Goal: Task Accomplishment & Management: Manage account settings

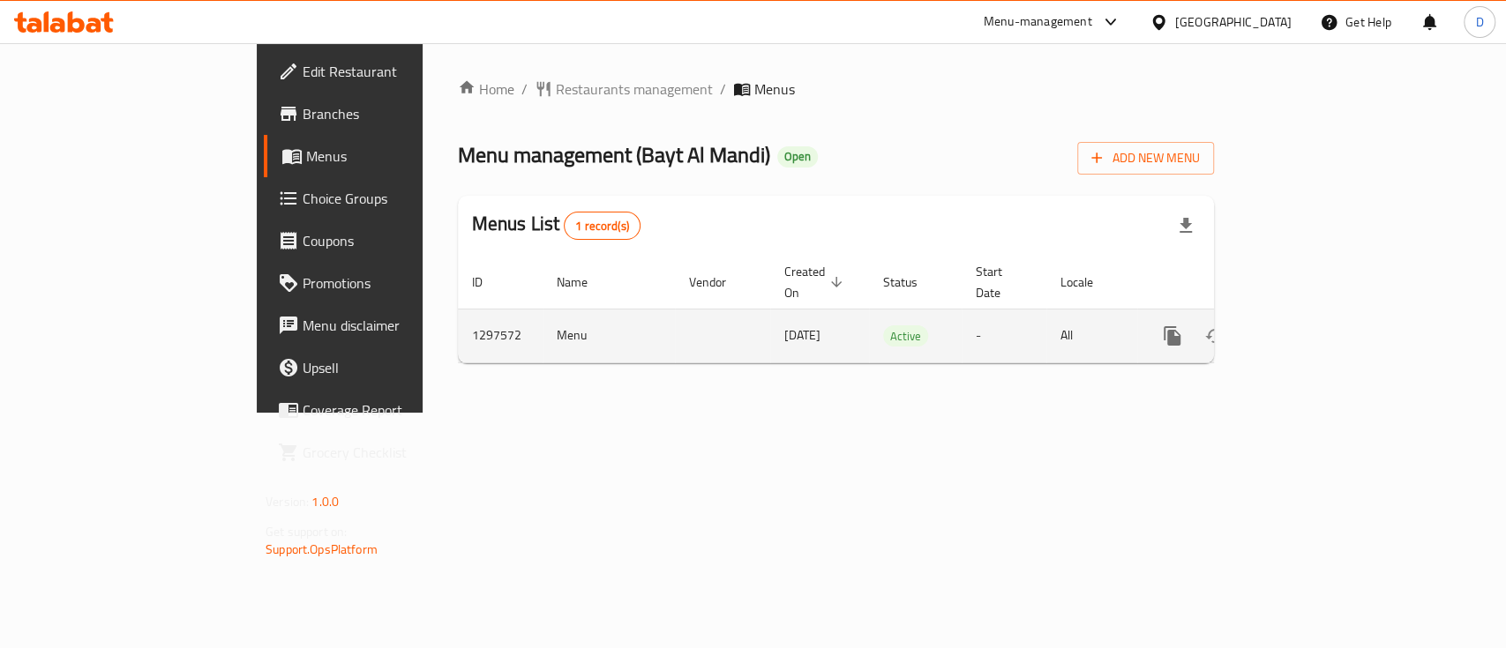
click at [1310, 326] on icon "enhanced table" at bounding box center [1299, 336] width 21 height 21
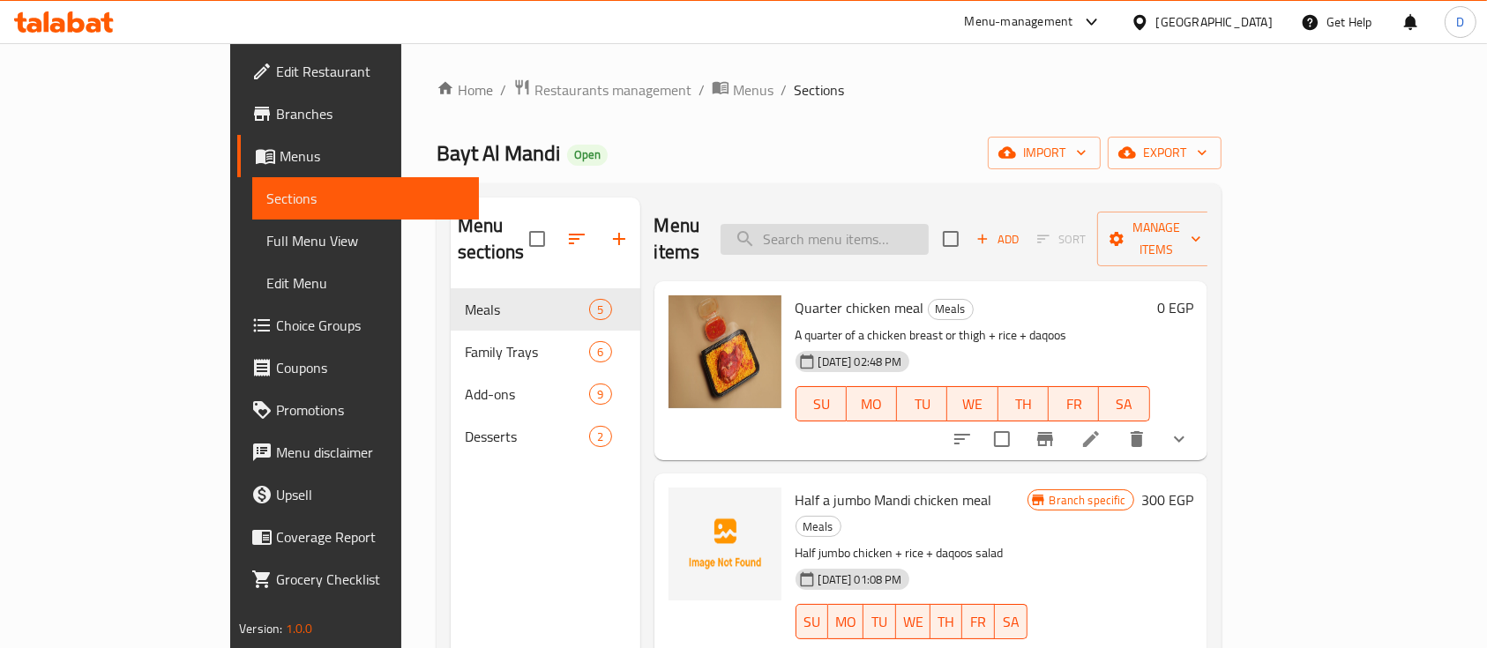
click at [860, 224] on input "search" at bounding box center [825, 239] width 208 height 31
type input ","
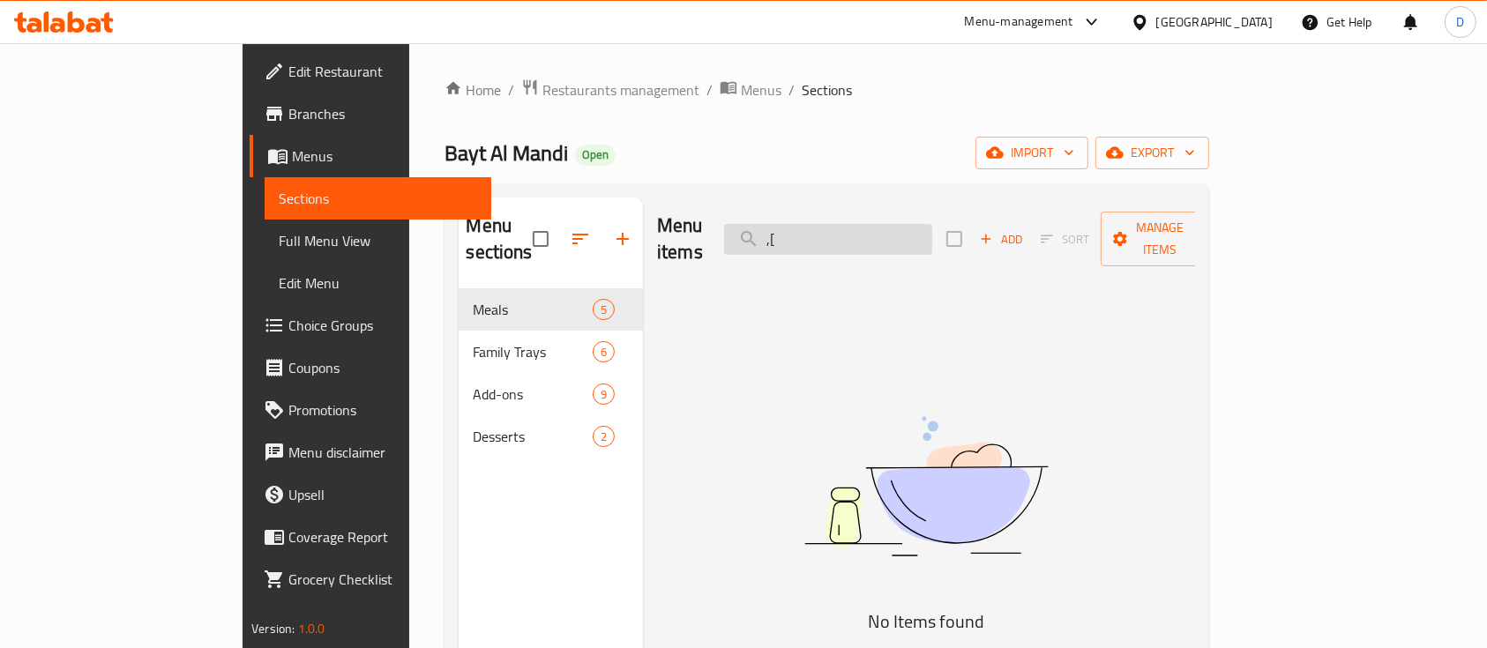
type input ","
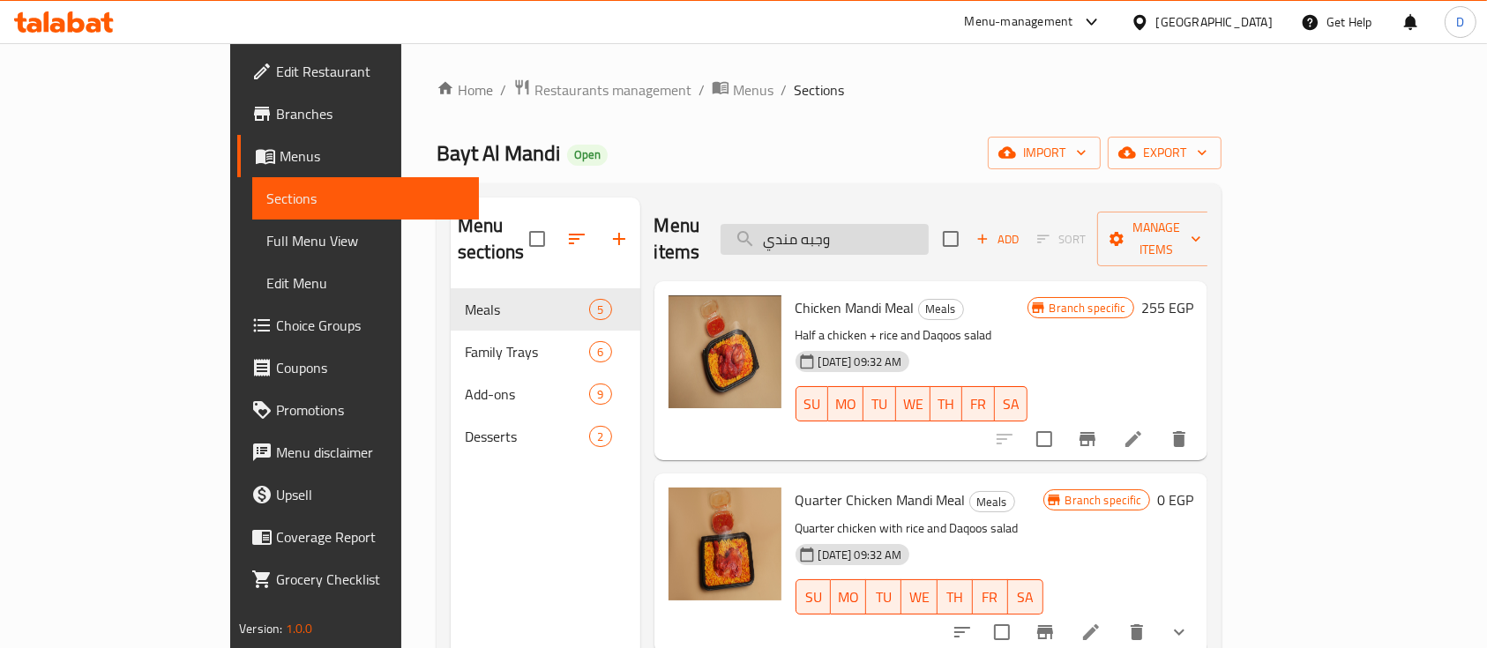
click at [929, 228] on input "وجبه مندي" at bounding box center [825, 239] width 208 height 31
paste input "نصف فرخه"
click at [929, 228] on input "وجبه مندي نصف فرخه" at bounding box center [825, 239] width 208 height 31
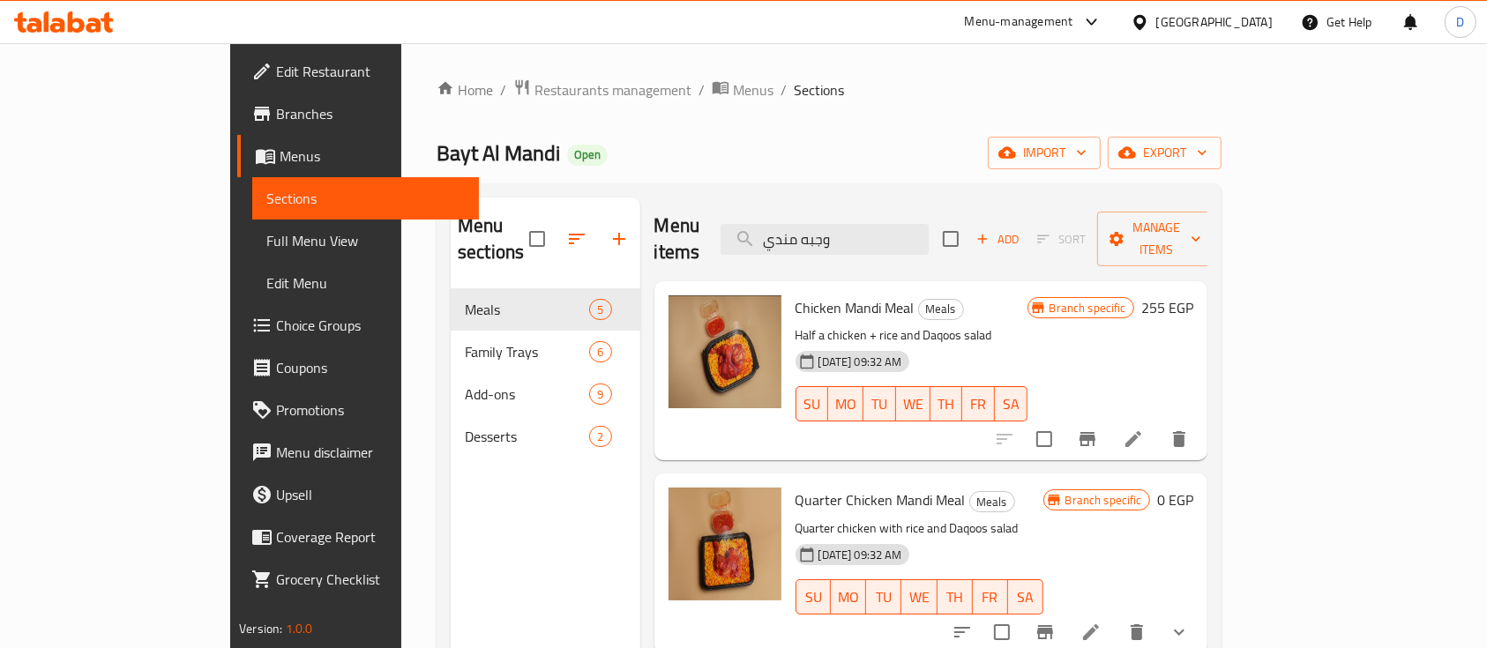
type input "وجبه مندي"
click at [903, 225] on input "وجبه مندي" at bounding box center [825, 239] width 208 height 31
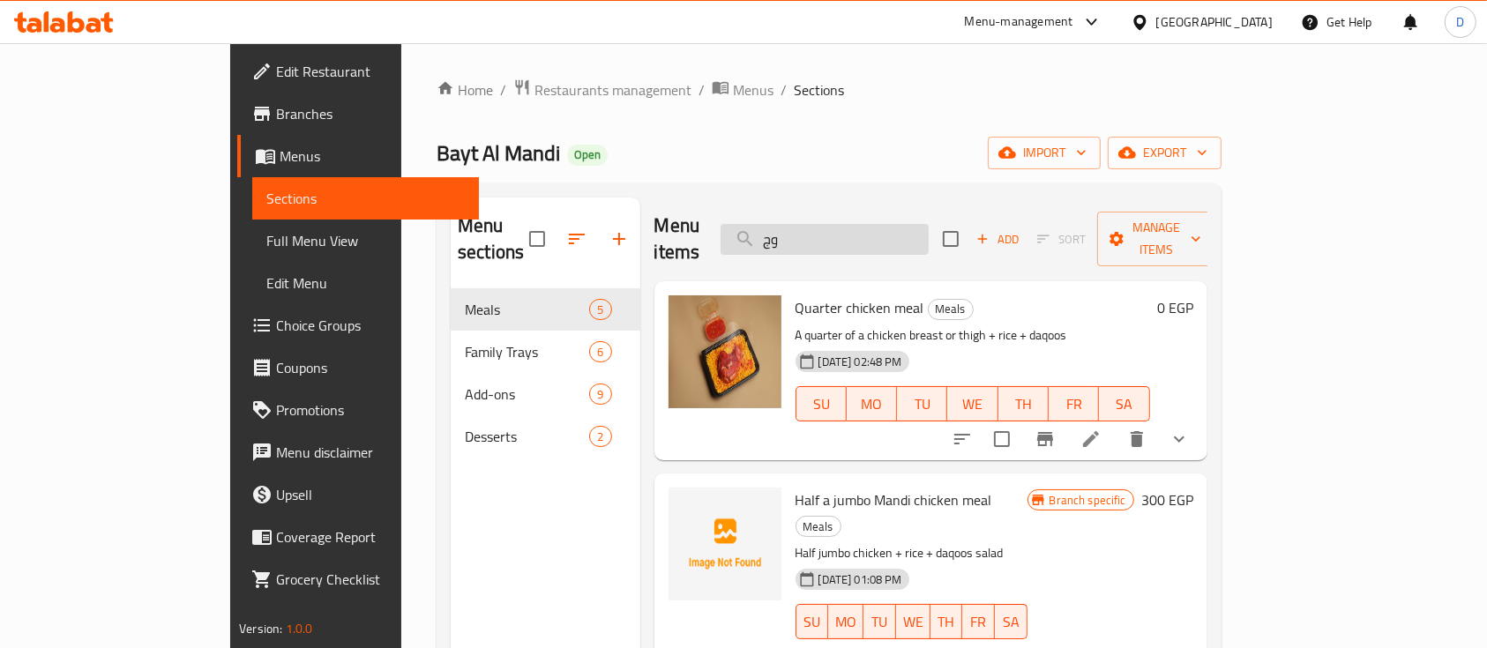
type input "و"
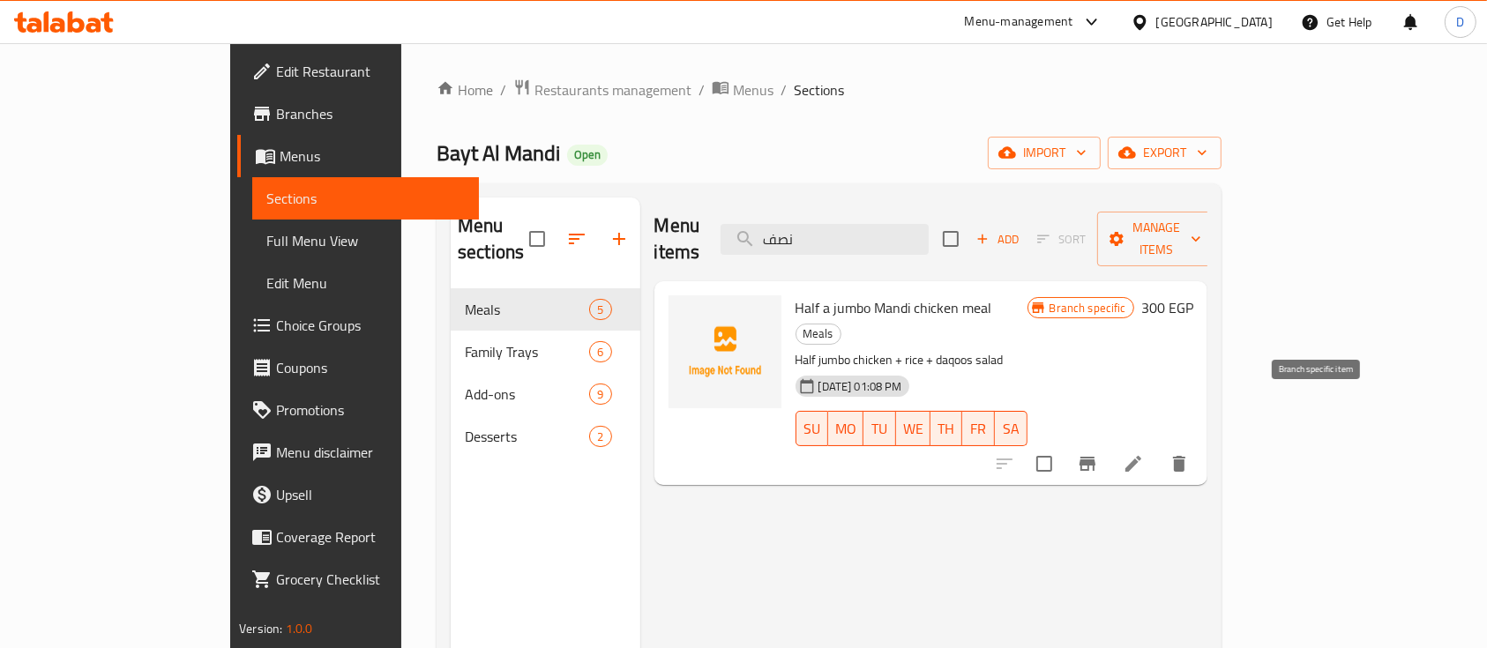
type input "نصف"
click at [1096, 457] on icon "Branch-specific-item" at bounding box center [1088, 464] width 16 height 14
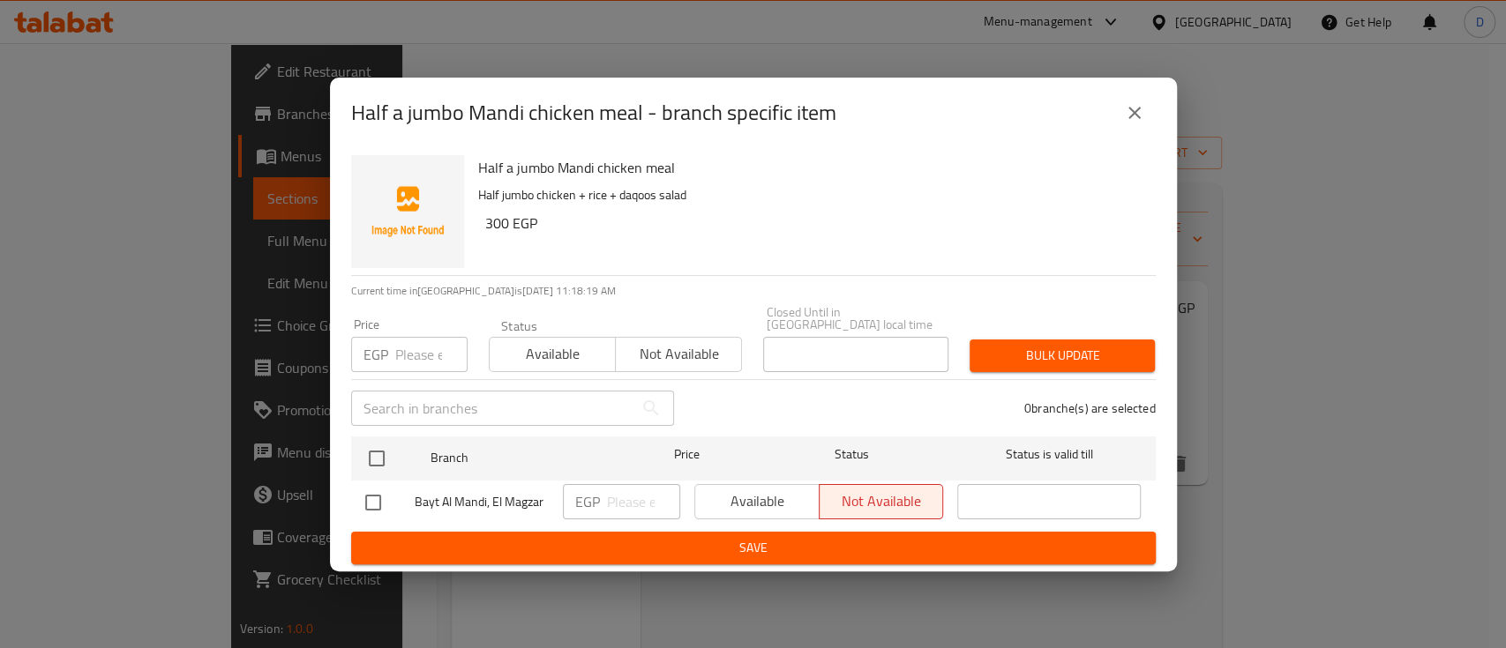
click at [1143, 131] on button "close" at bounding box center [1134, 113] width 42 height 42
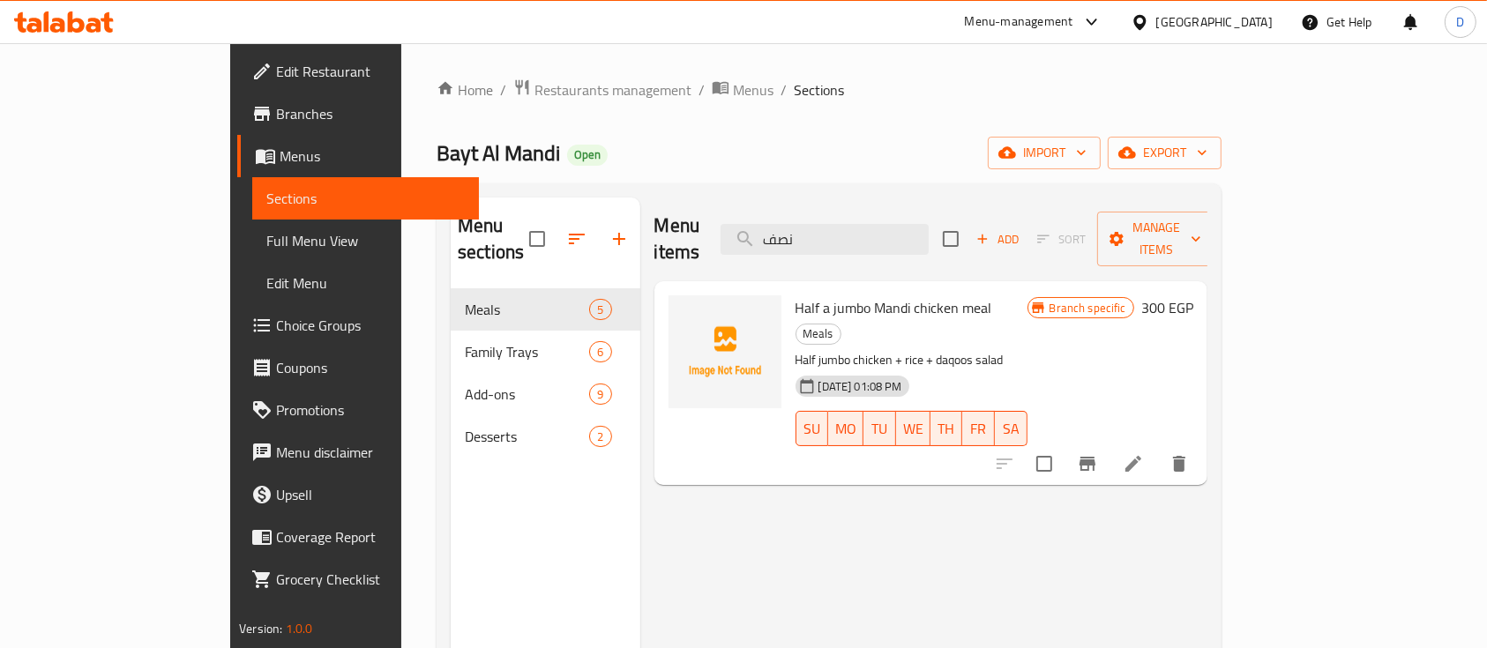
click at [1194, 296] on h6 "300 EGP" at bounding box center [1168, 308] width 52 height 25
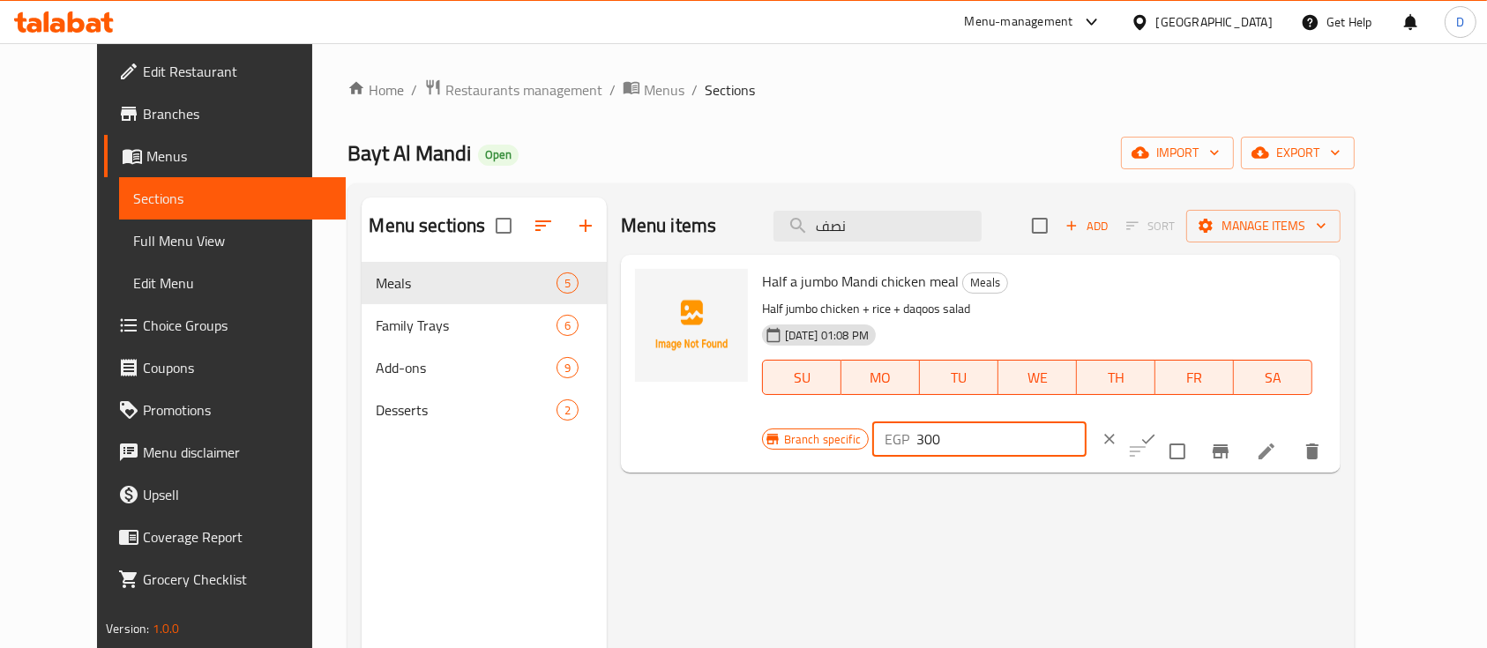
click at [1087, 422] on input "300" at bounding box center [1002, 439] width 170 height 35
paste input "235"
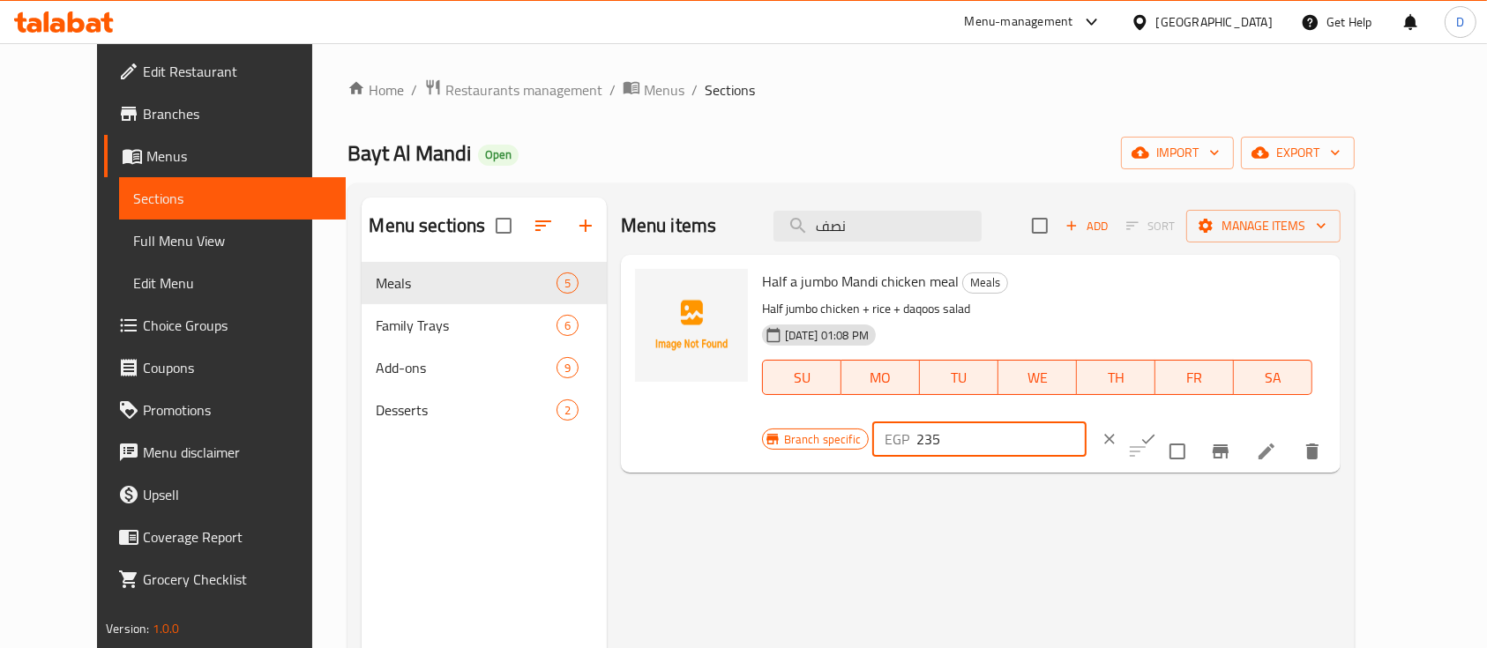
type input "235"
click at [1168, 420] on button "ok" at bounding box center [1148, 439] width 39 height 39
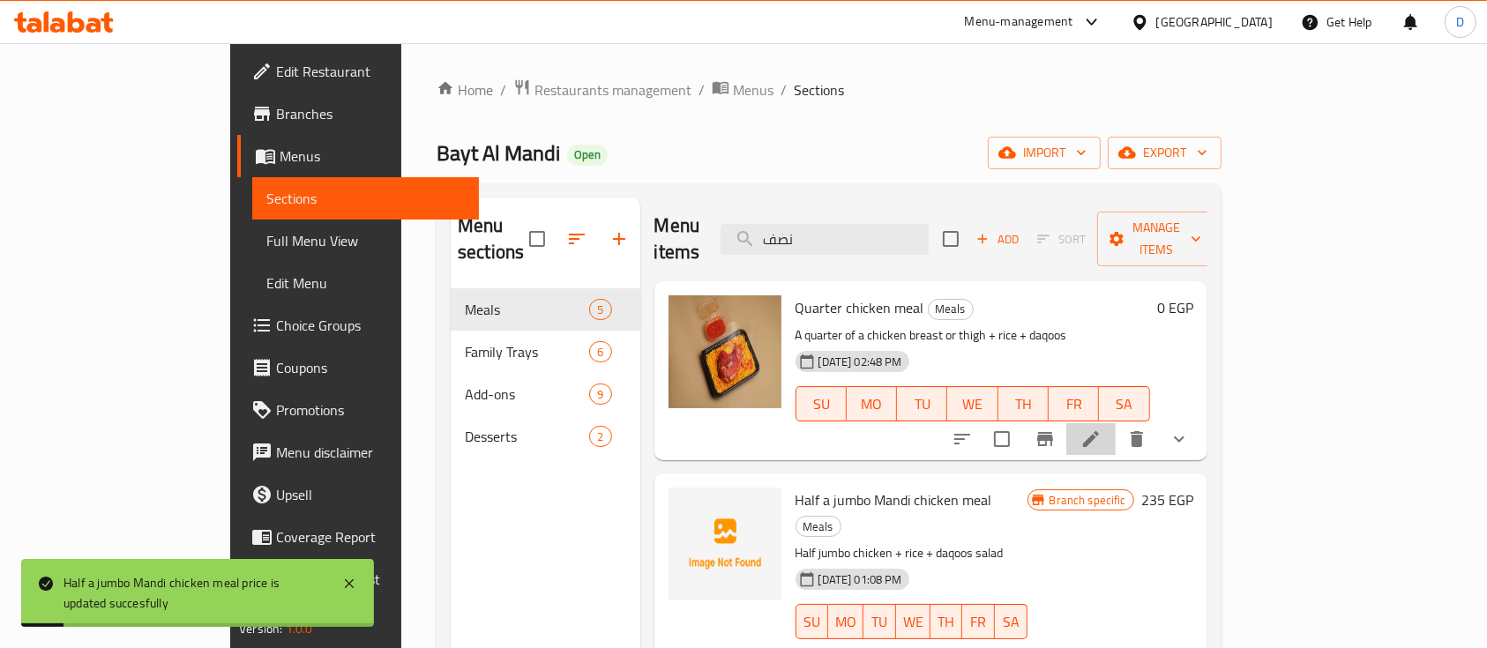
click at [1116, 423] on li at bounding box center [1091, 439] width 49 height 32
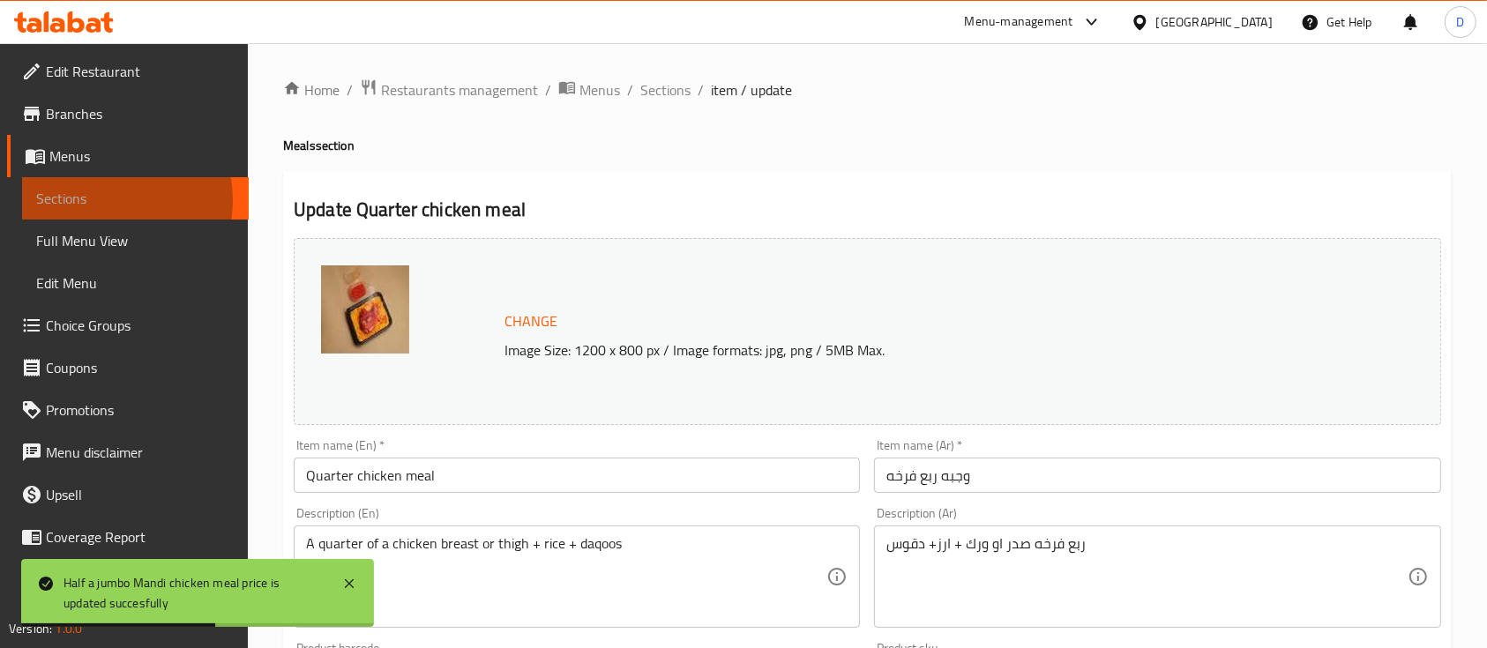
click at [102, 200] on span "Sections" at bounding box center [135, 198] width 199 height 21
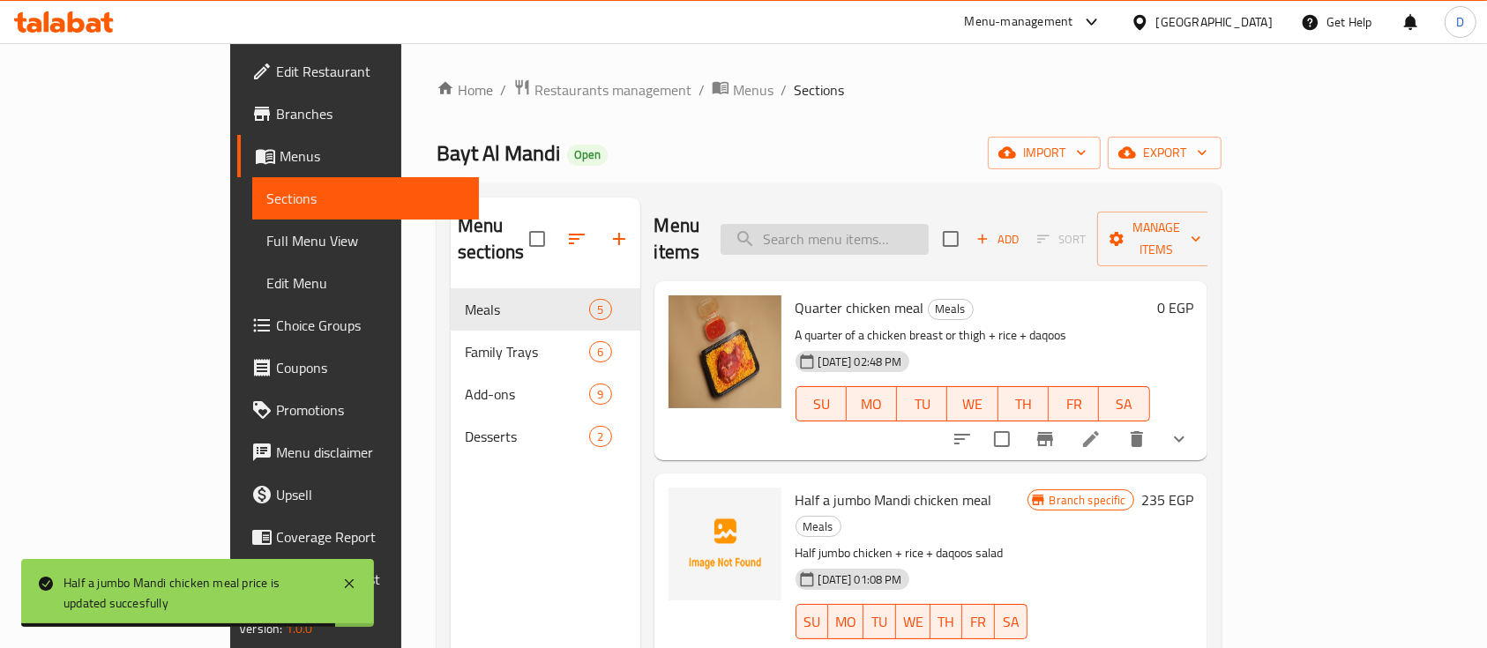
click at [917, 229] on input "search" at bounding box center [825, 239] width 208 height 31
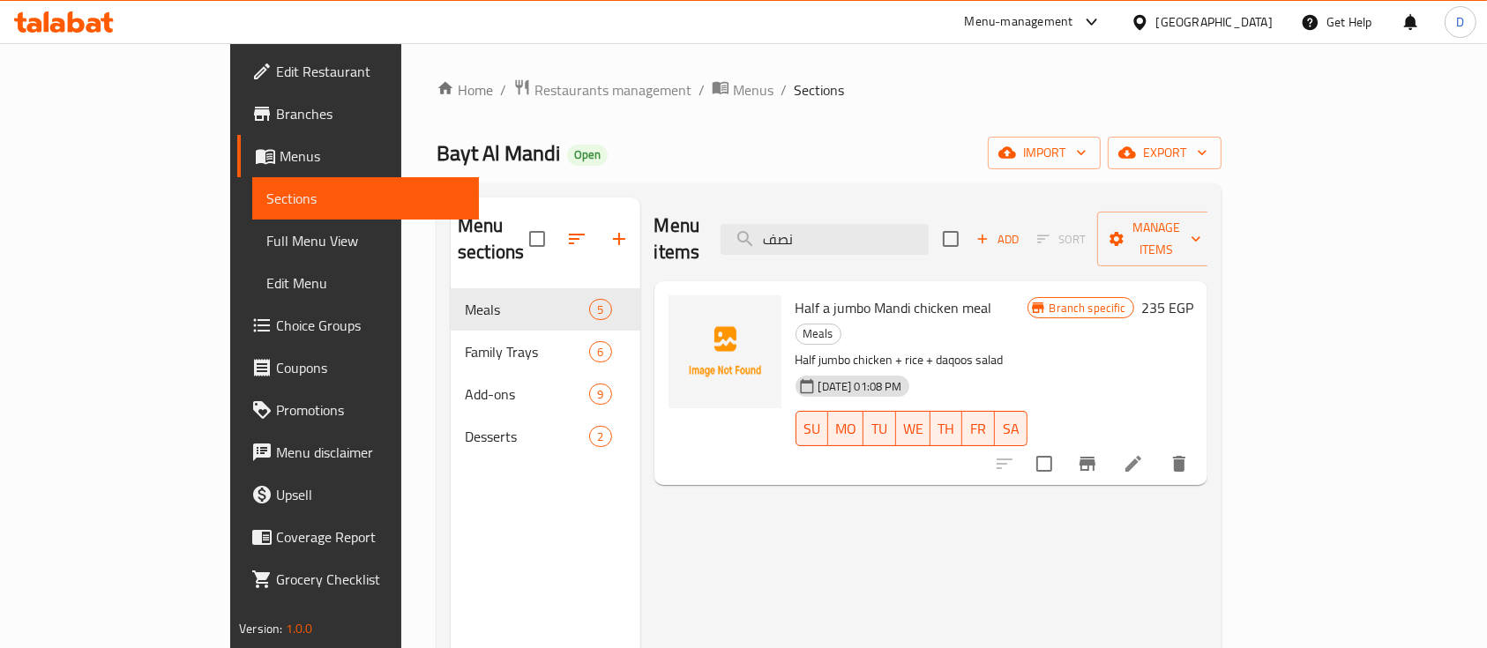
type input "نصف"
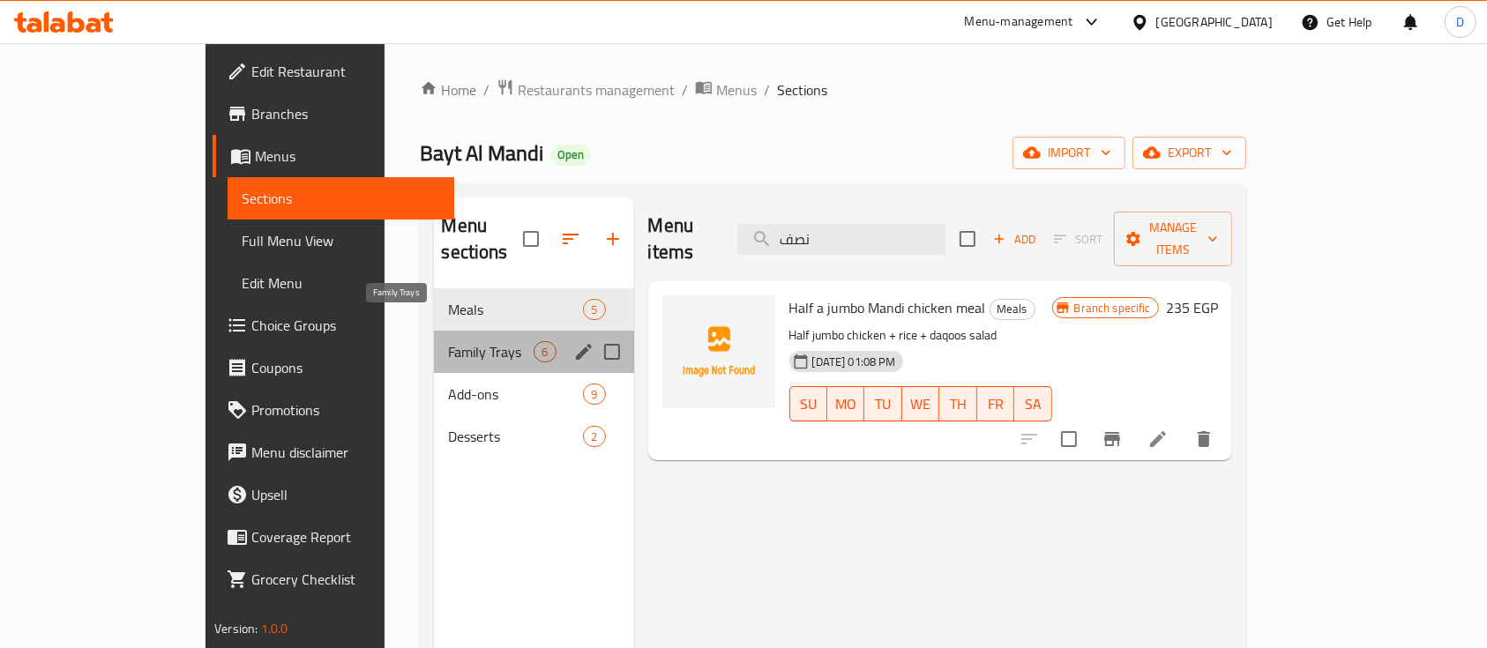
click at [448, 341] on span "Family Trays" at bounding box center [491, 351] width 86 height 21
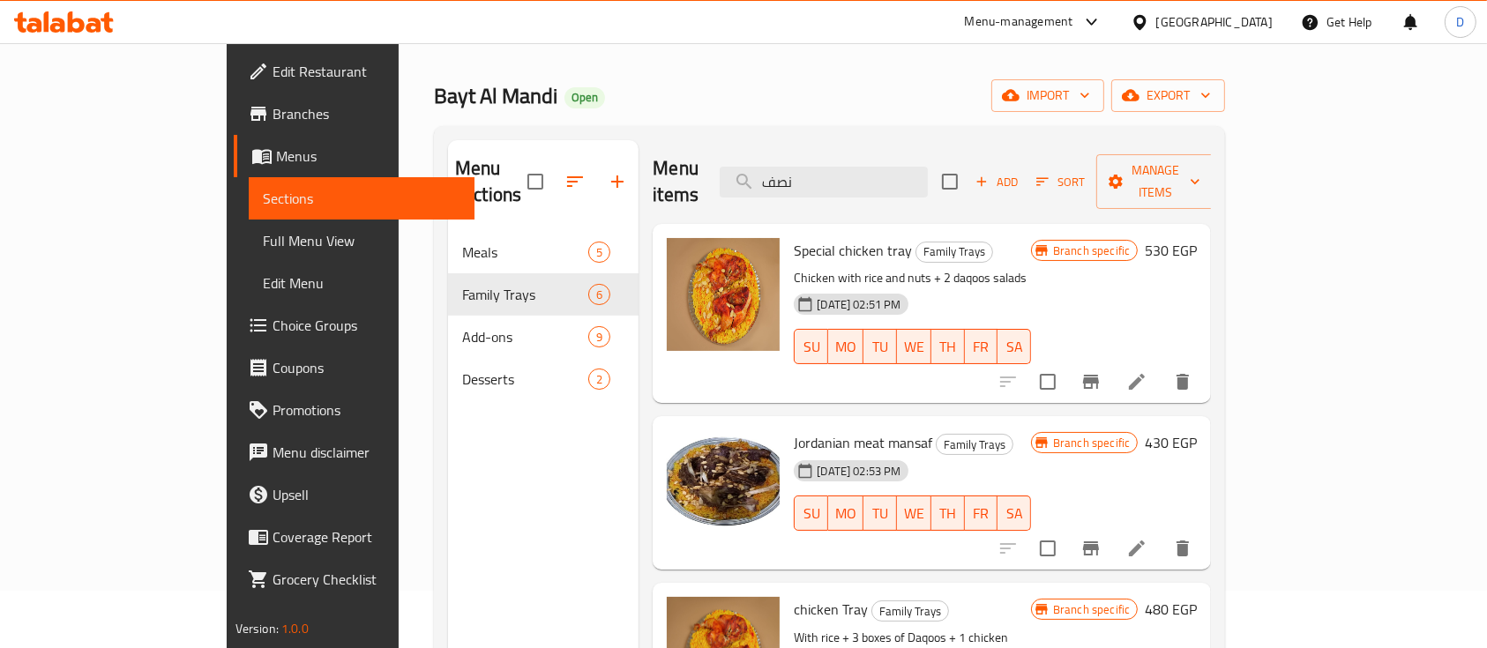
scroll to position [56, 0]
click at [1113, 362] on button "Branch-specific-item" at bounding box center [1091, 383] width 42 height 42
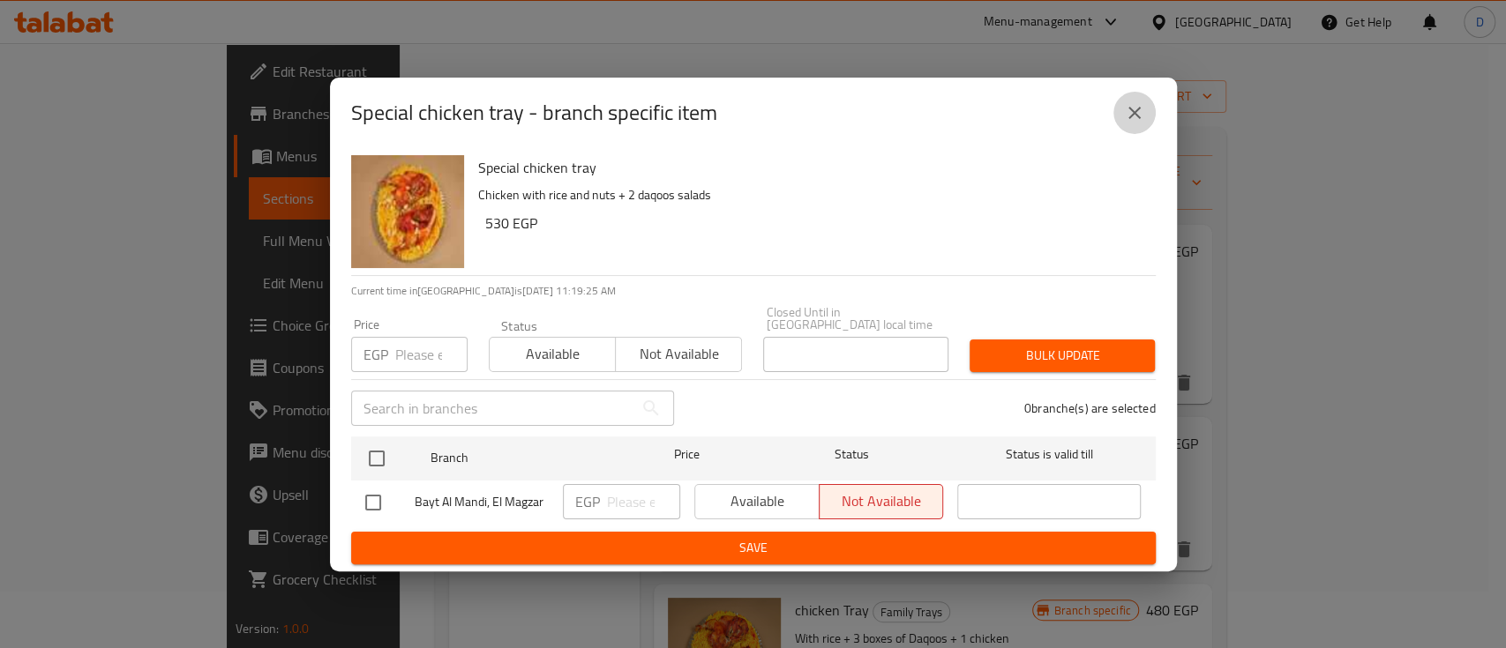
click at [1136, 124] on icon "close" at bounding box center [1134, 112] width 21 height 21
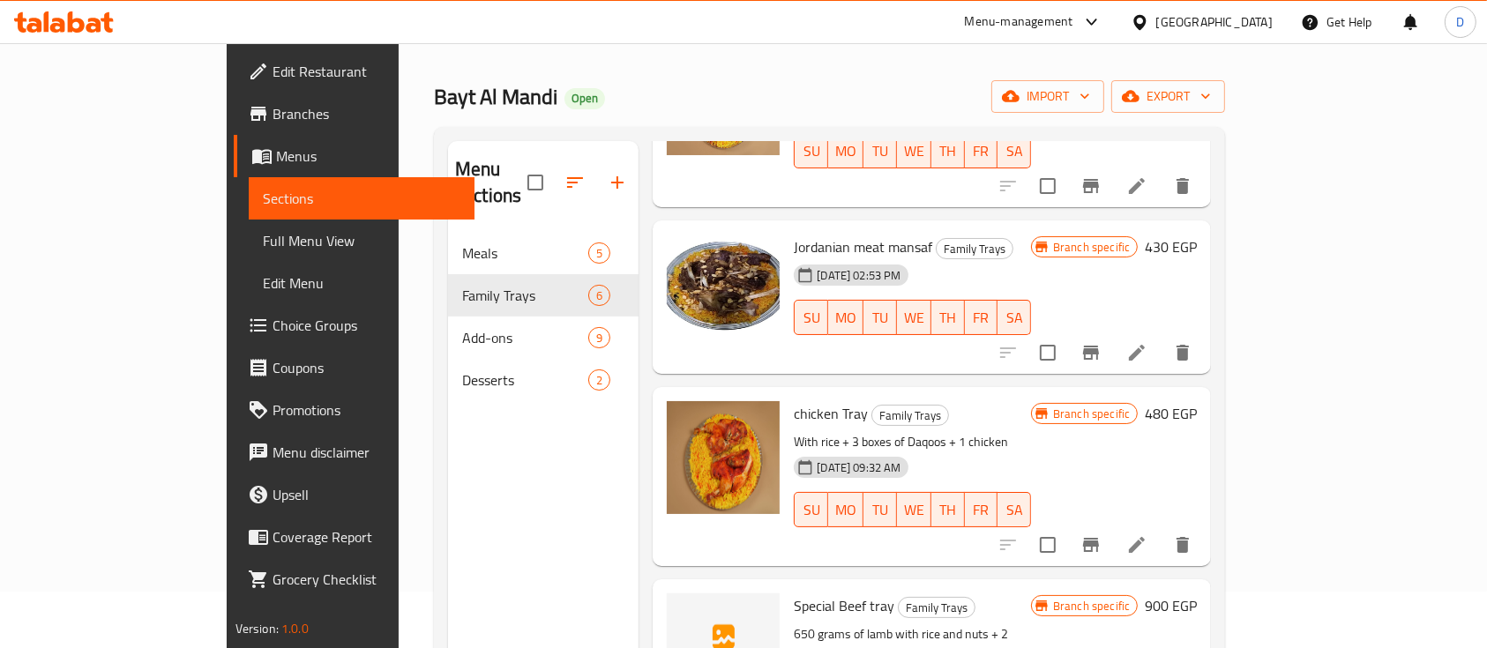
scroll to position [248, 0]
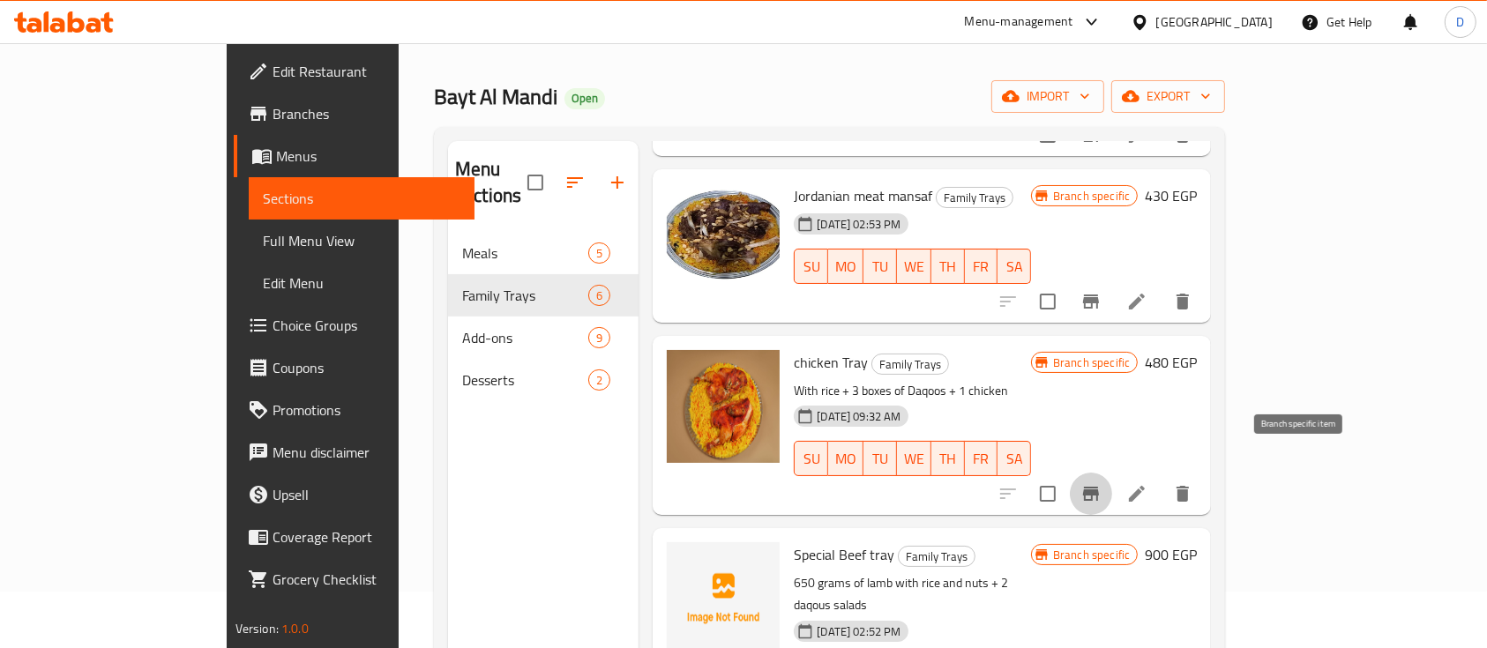
click at [1102, 483] on icon "Branch-specific-item" at bounding box center [1091, 493] width 21 height 21
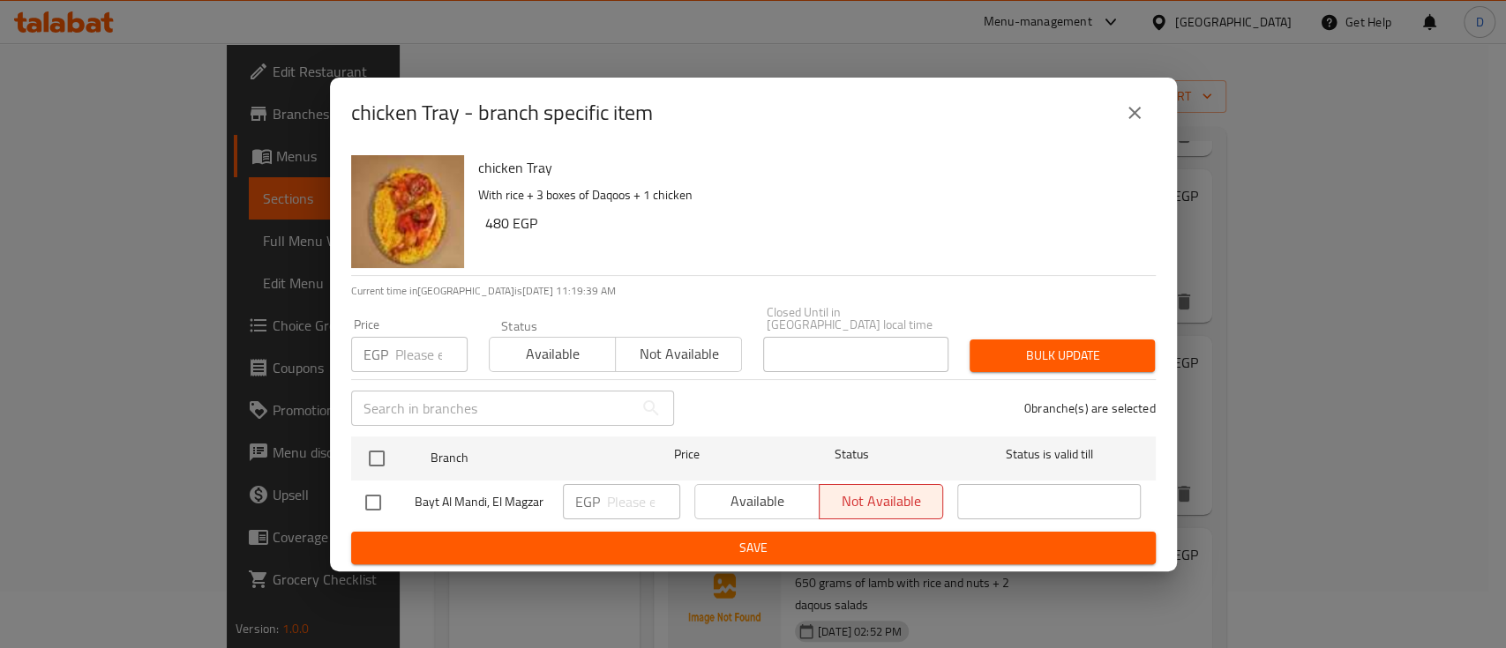
click at [1150, 97] on div "chicken Tray - branch specific item" at bounding box center [753, 113] width 805 height 42
click at [1143, 121] on icon "close" at bounding box center [1134, 112] width 21 height 21
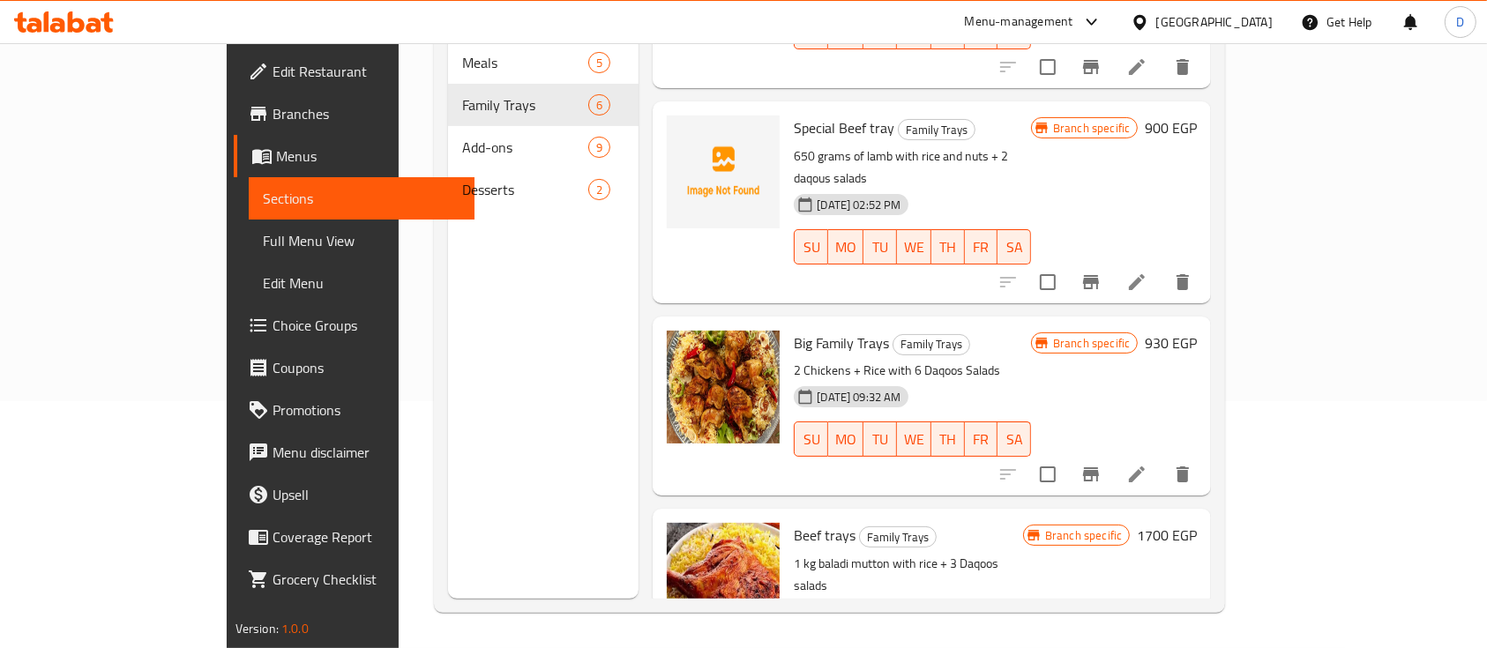
scroll to position [488, 0]
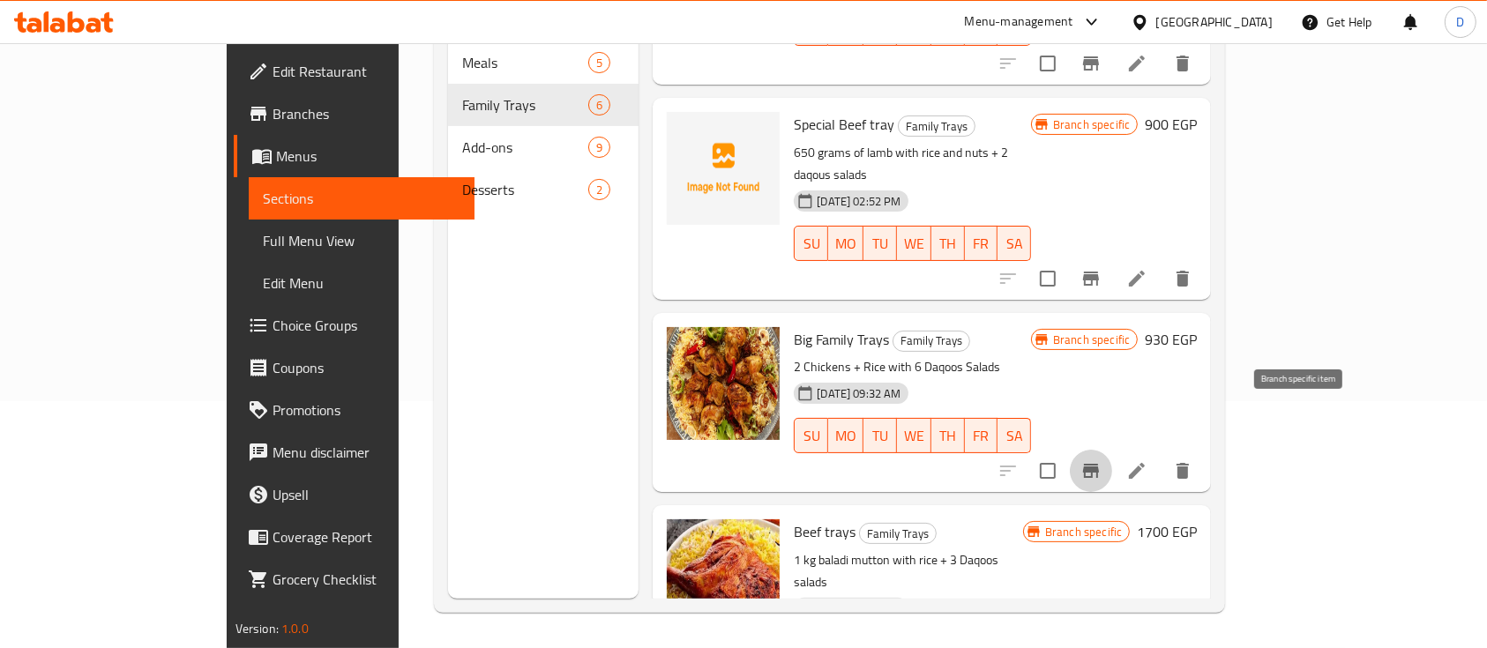
click at [1102, 461] on icon "Branch-specific-item" at bounding box center [1091, 471] width 21 height 21
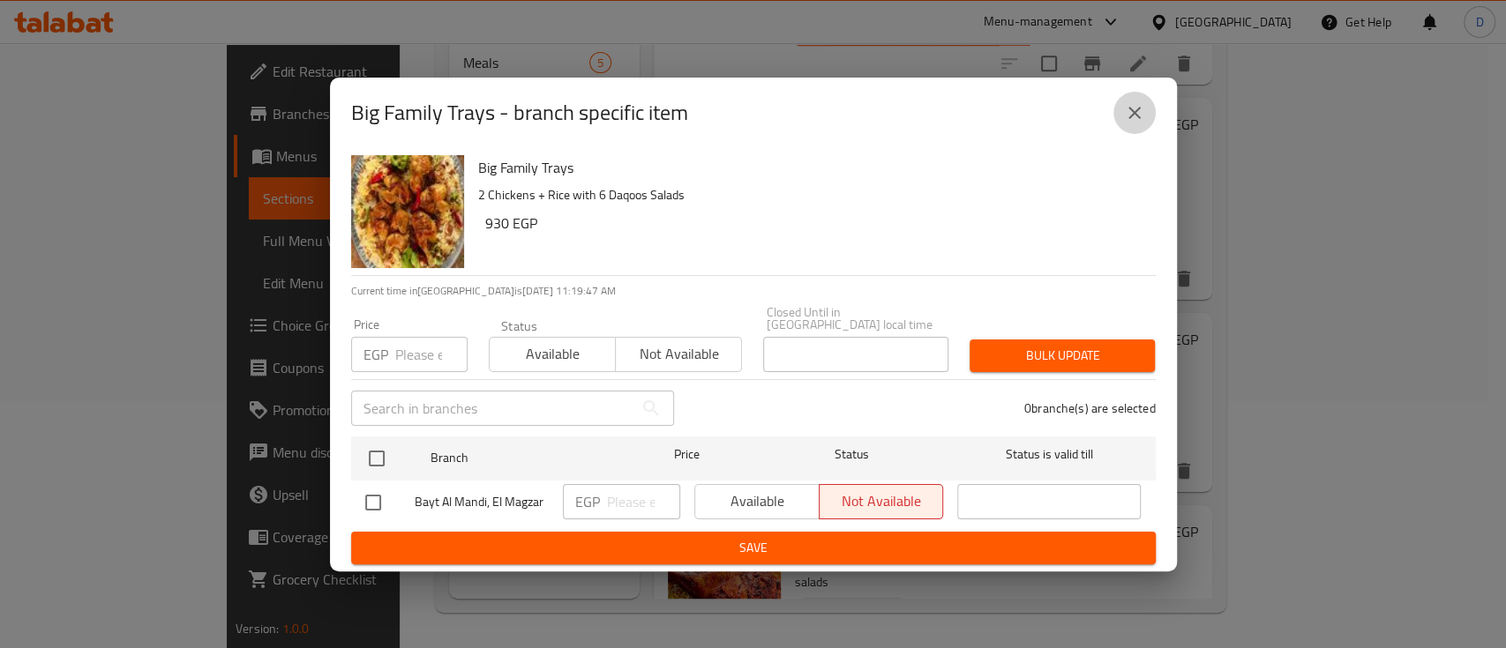
click at [1122, 131] on button "close" at bounding box center [1134, 113] width 42 height 42
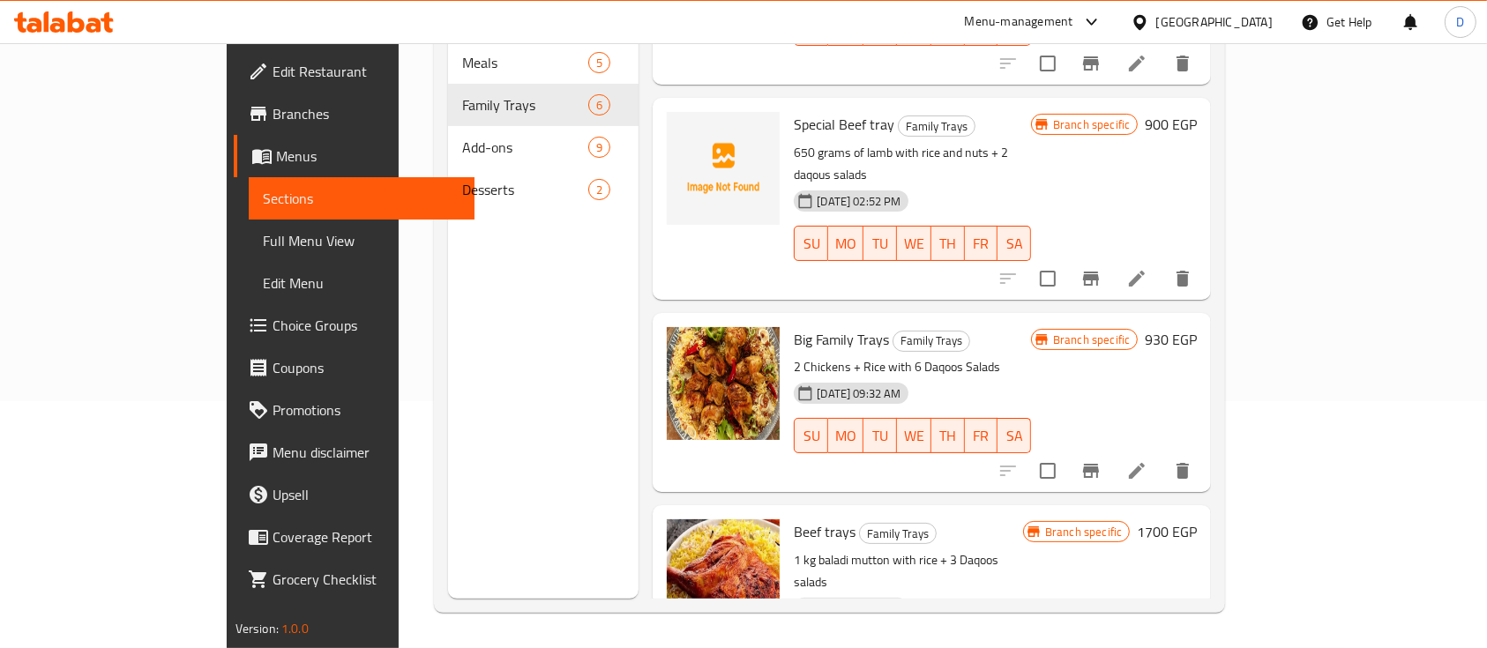
click at [1197, 327] on h6 "930 EGP" at bounding box center [1171, 339] width 52 height 25
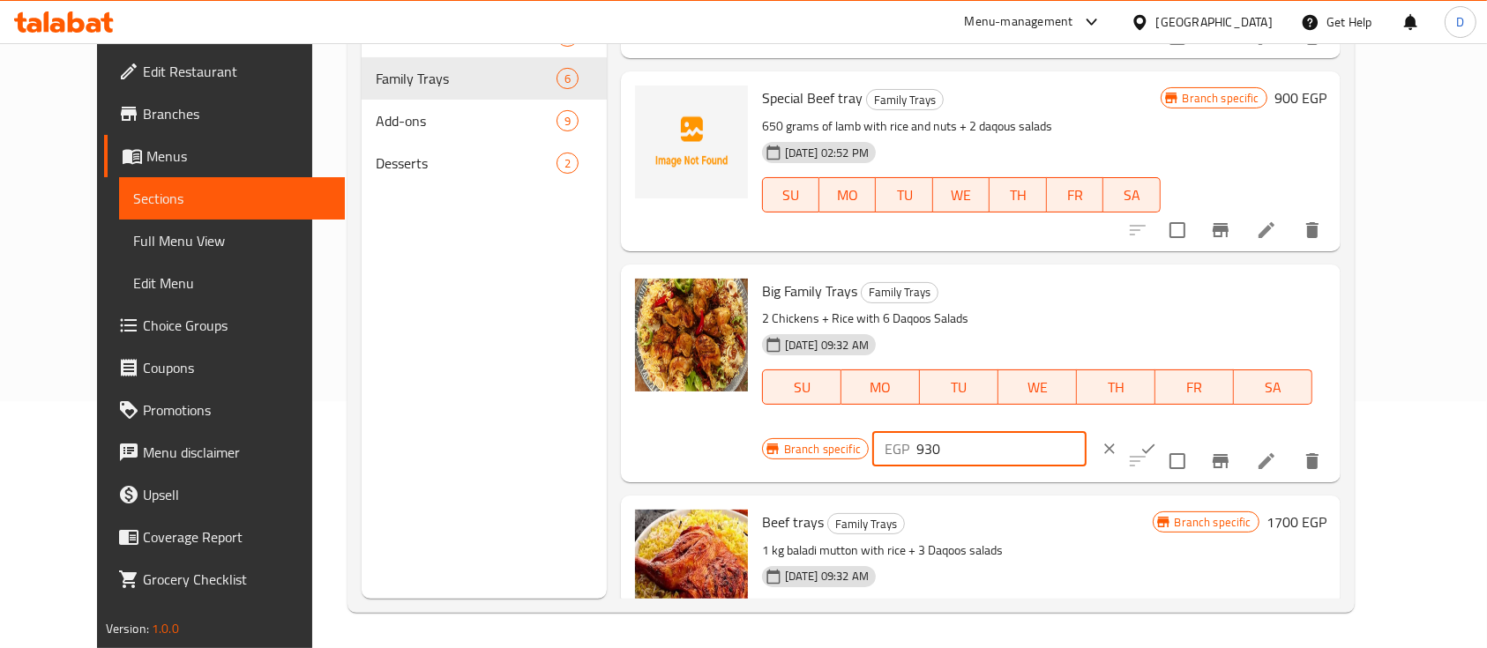
click at [1087, 431] on input "930" at bounding box center [1002, 448] width 170 height 35
paste input "5"
type input "950"
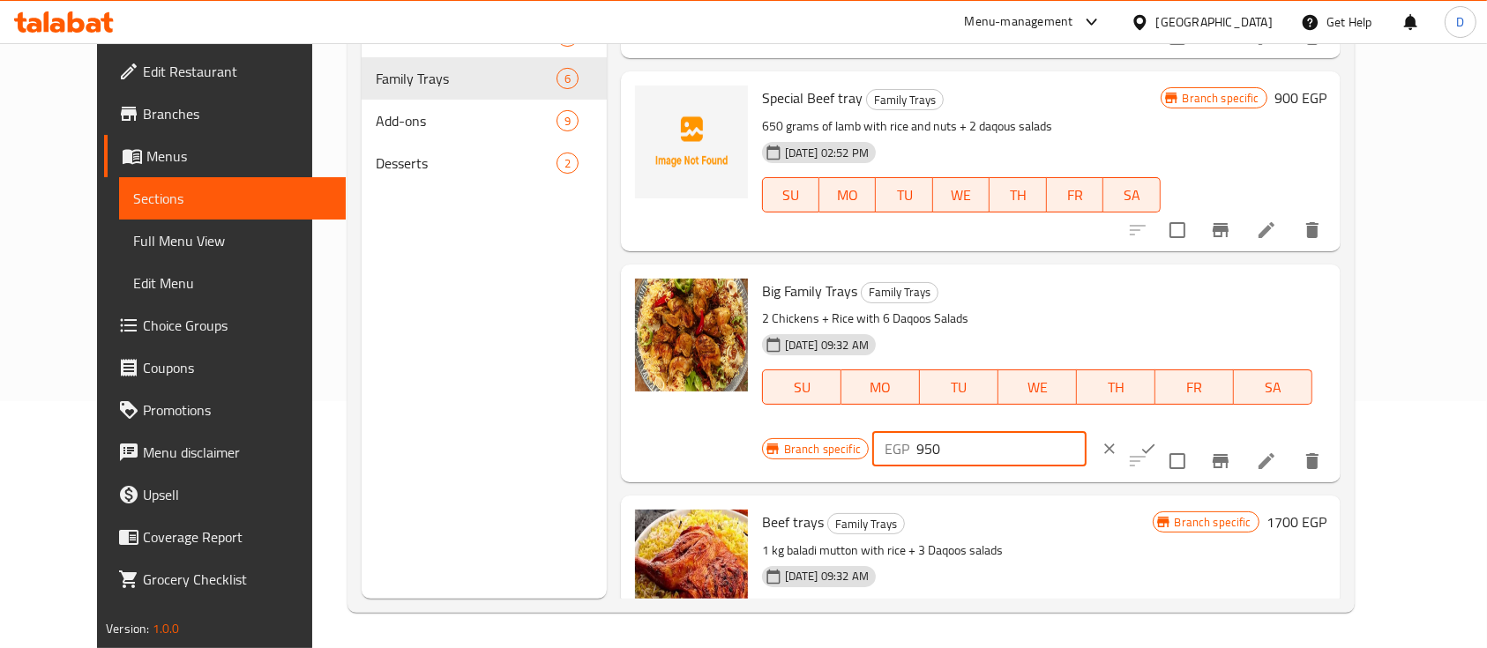
click at [1156, 445] on icon "ok" at bounding box center [1149, 450] width 13 height 10
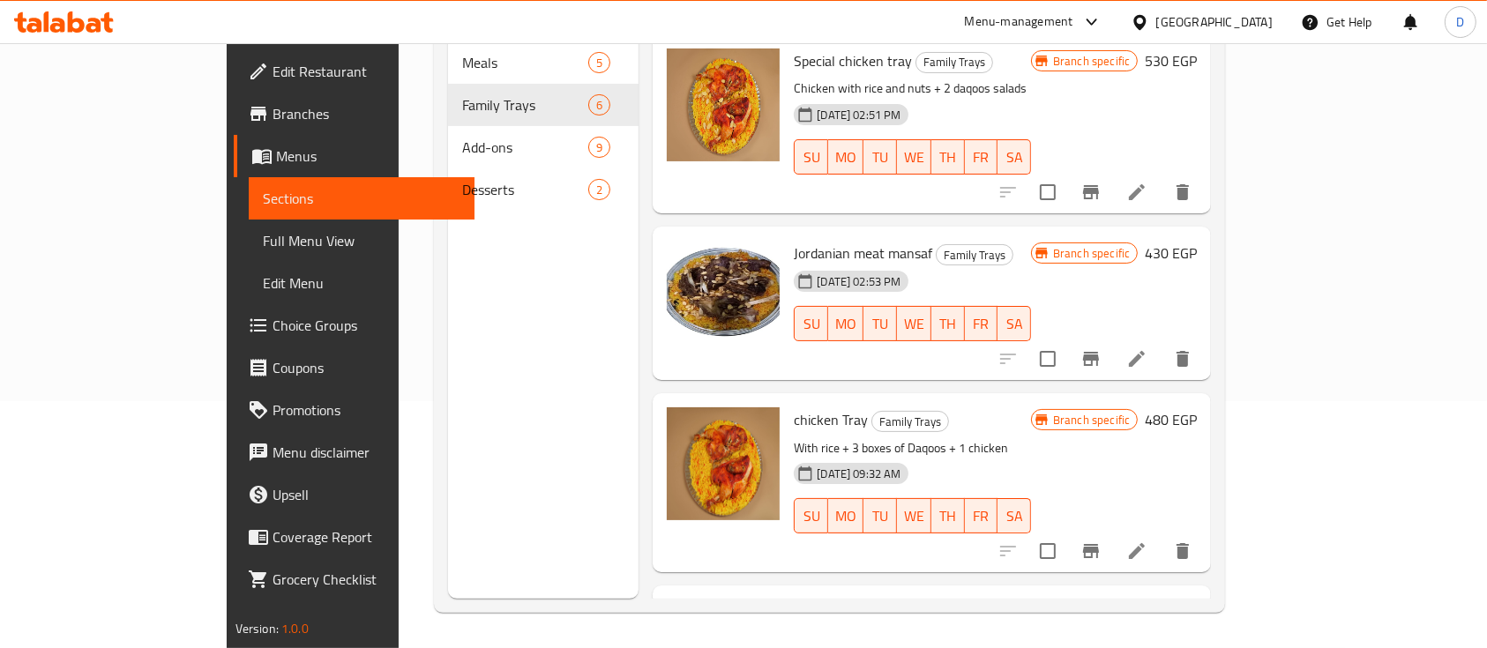
scroll to position [0, 0]
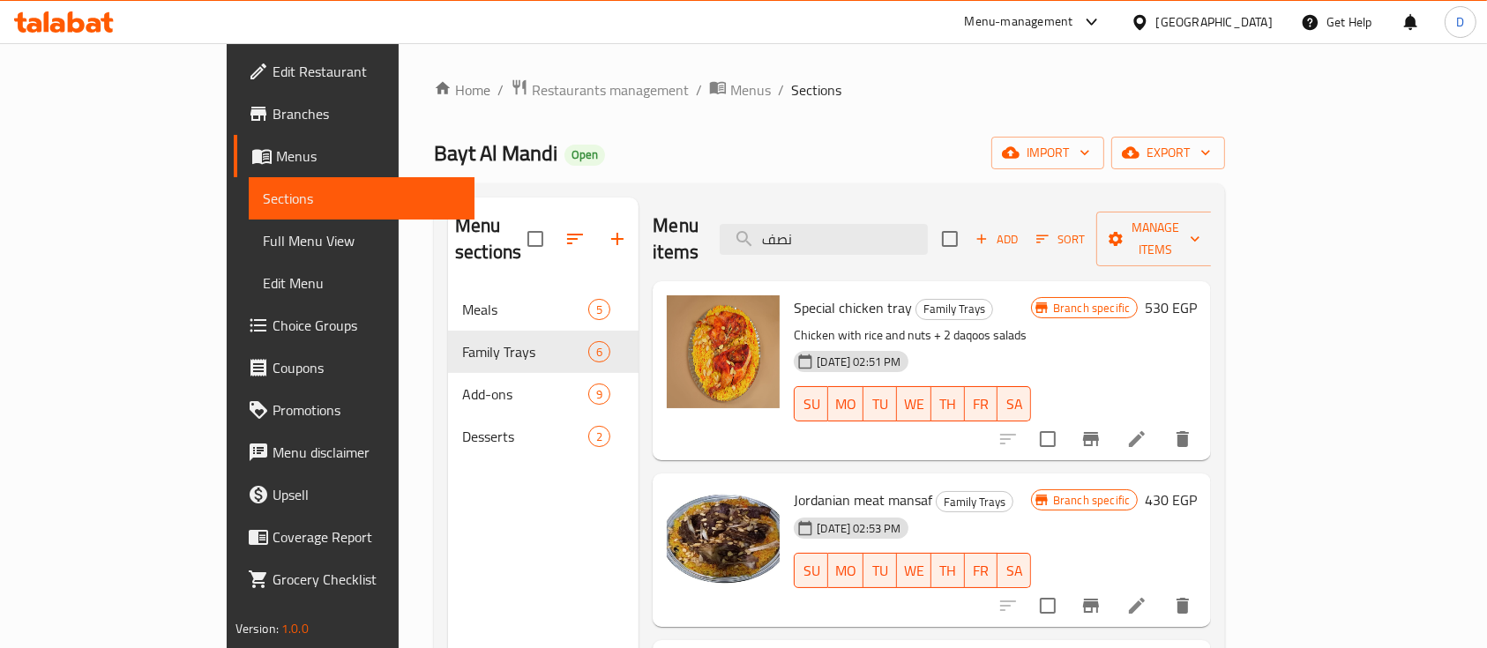
click at [55, 27] on icon at bounding box center [57, 25] width 15 height 15
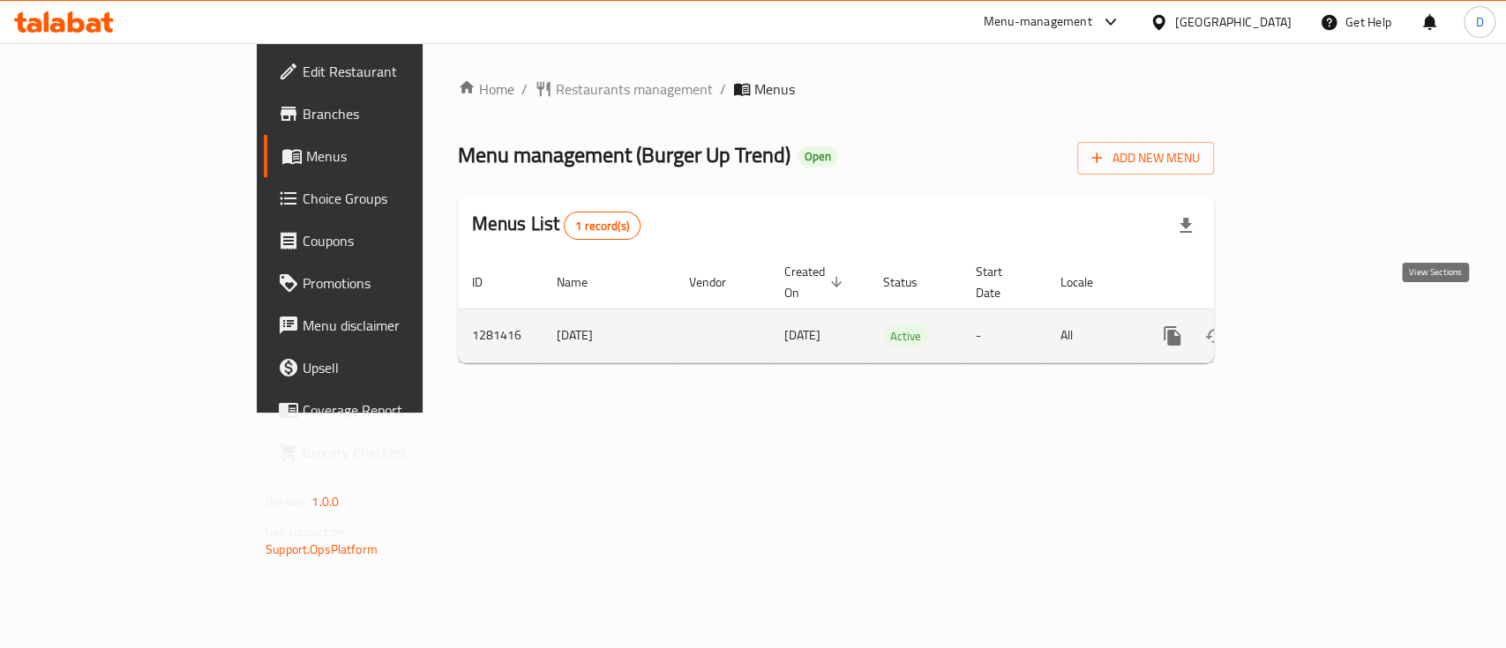
click at [1307, 328] on icon "enhanced table" at bounding box center [1300, 336] width 16 height 16
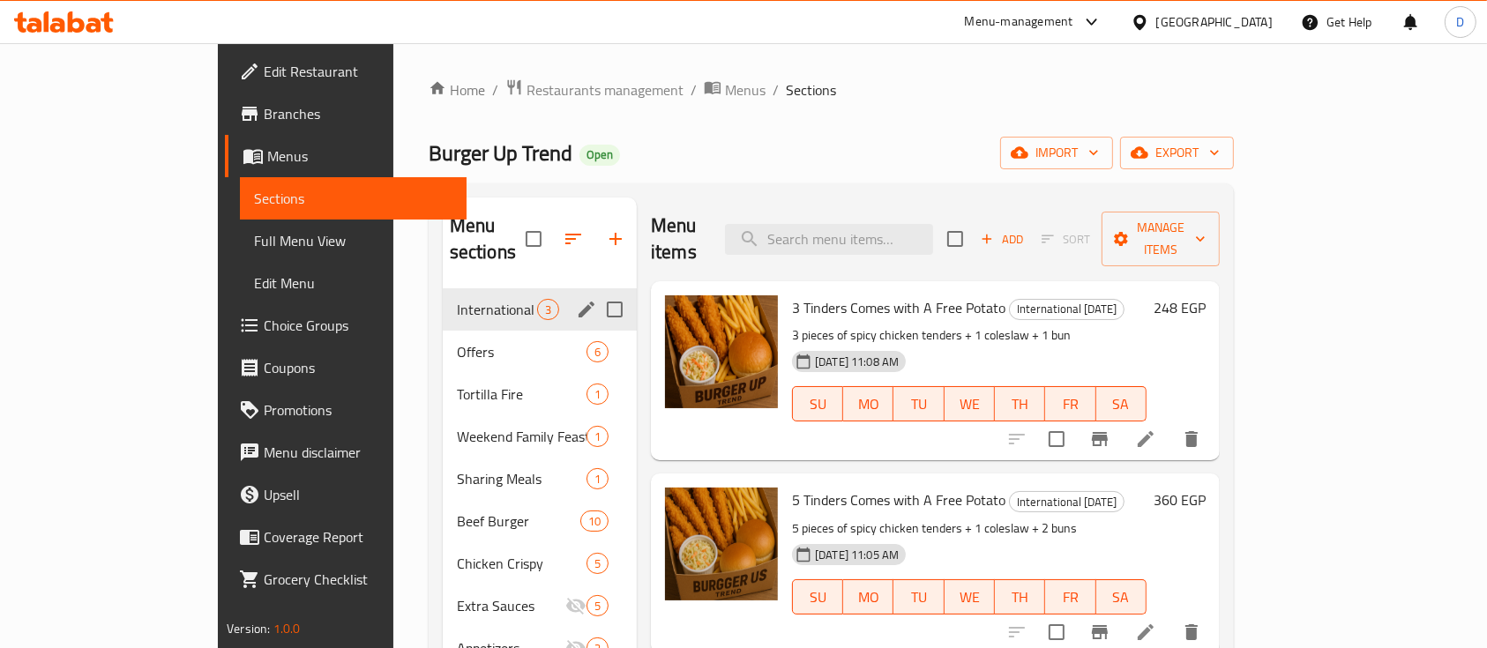
click at [596, 291] on input "Menu sections" at bounding box center [614, 309] width 37 height 37
checkbox input "true"
click at [596, 333] on input "Menu sections" at bounding box center [614, 351] width 37 height 37
checkbox input "true"
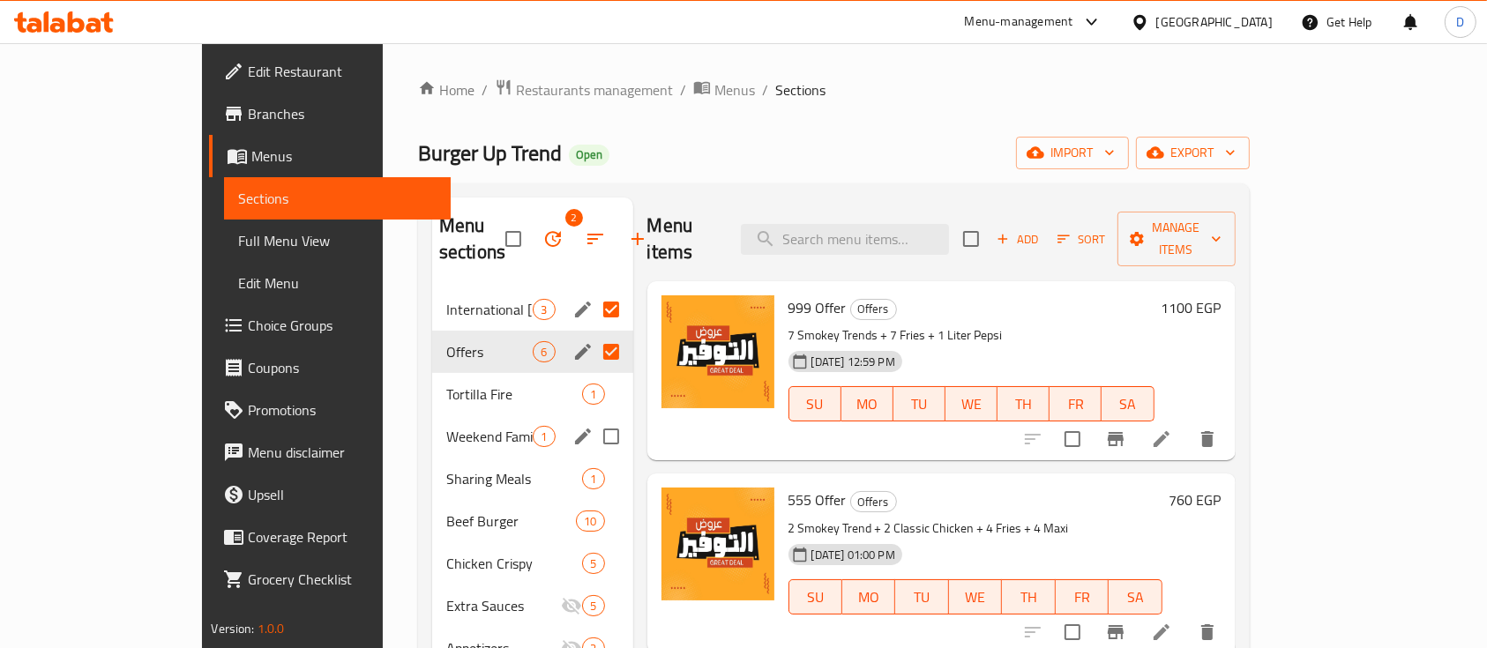
click at [593, 418] on input "Menu sections" at bounding box center [611, 436] width 37 height 37
checkbox input "true"
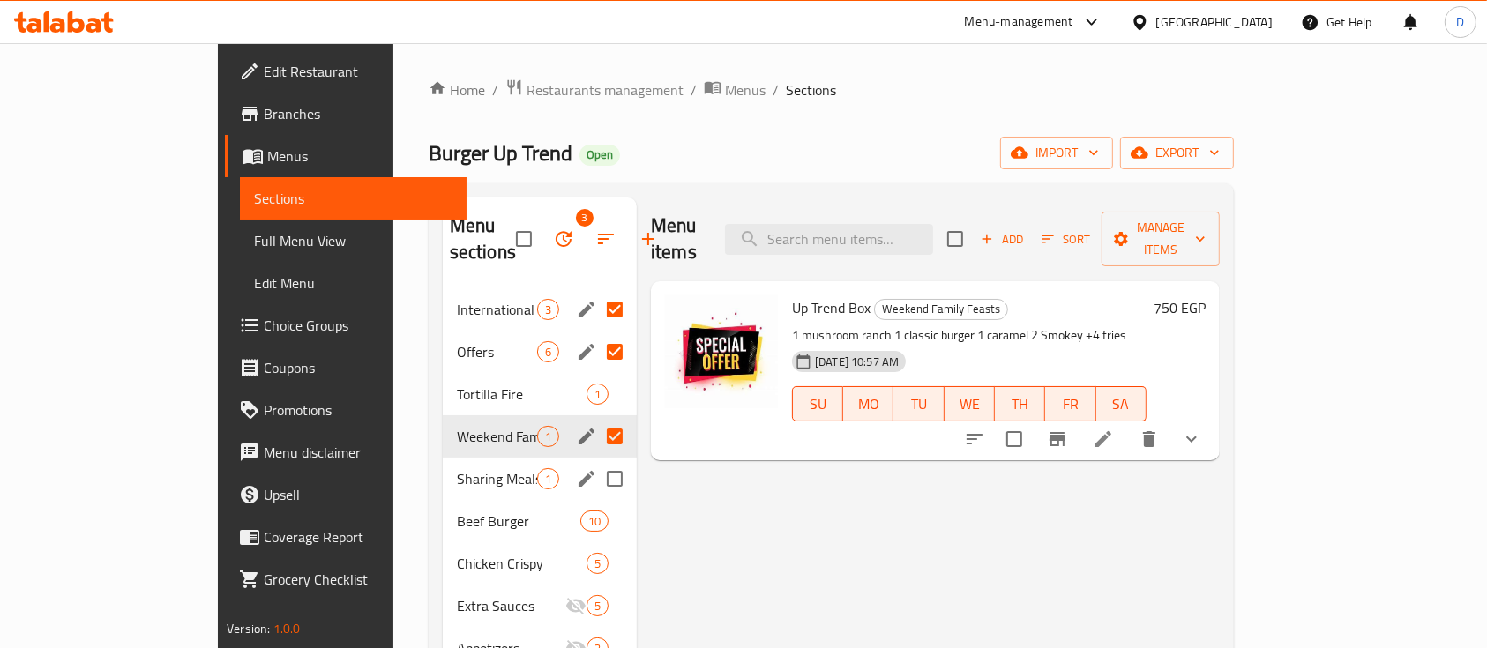
click at [596, 461] on input "Menu sections" at bounding box center [614, 479] width 37 height 37
checkbox input "true"
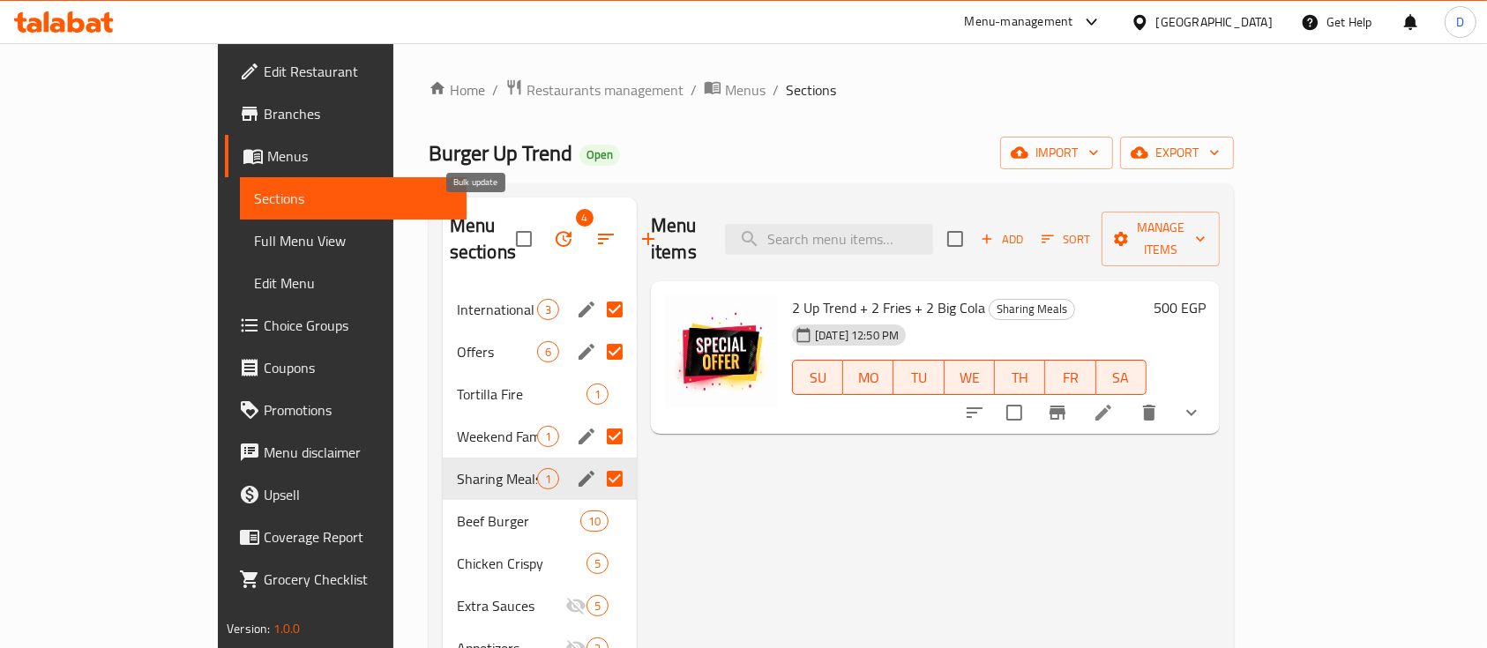
click at [556, 231] on icon "button" at bounding box center [564, 239] width 16 height 16
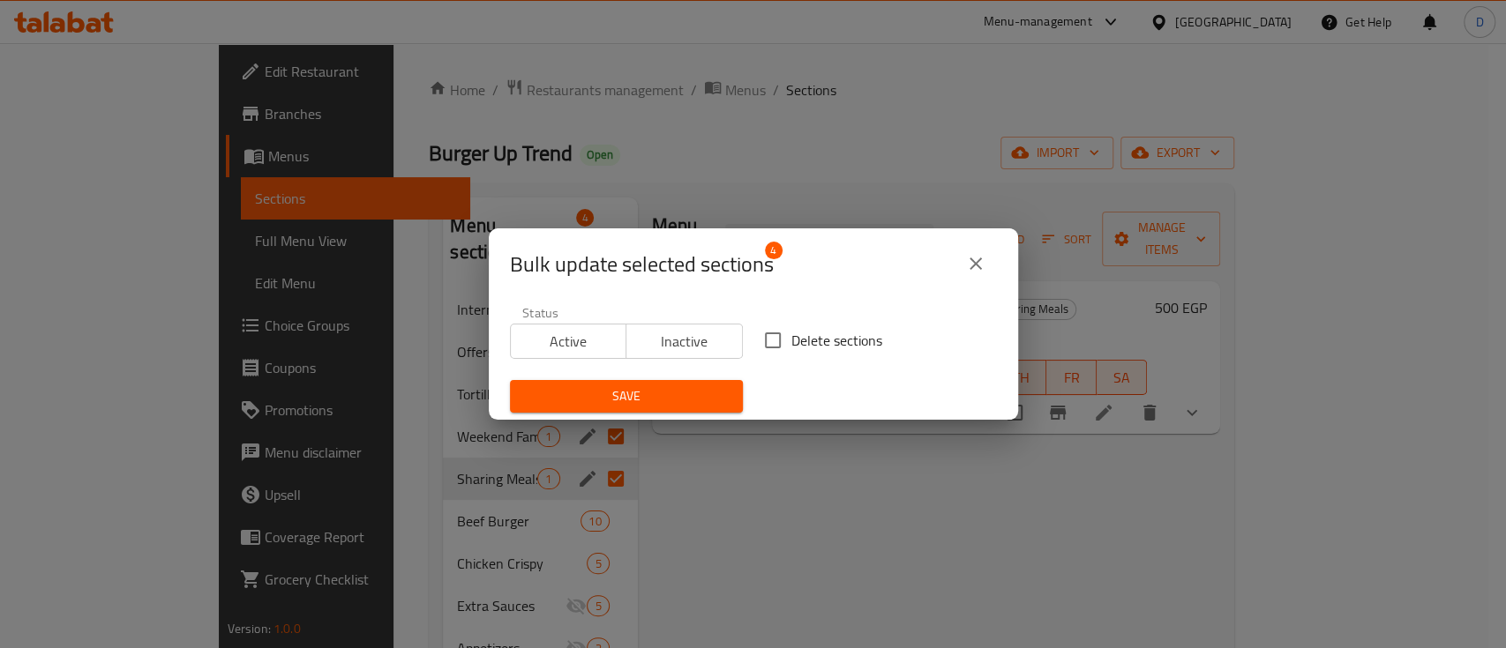
click at [827, 335] on span "Delete sections" at bounding box center [836, 340] width 91 height 21
click at [791, 335] on input "Delete sections" at bounding box center [772, 340] width 37 height 37
checkbox input "true"
click at [656, 399] on span "Save" at bounding box center [626, 397] width 205 height 22
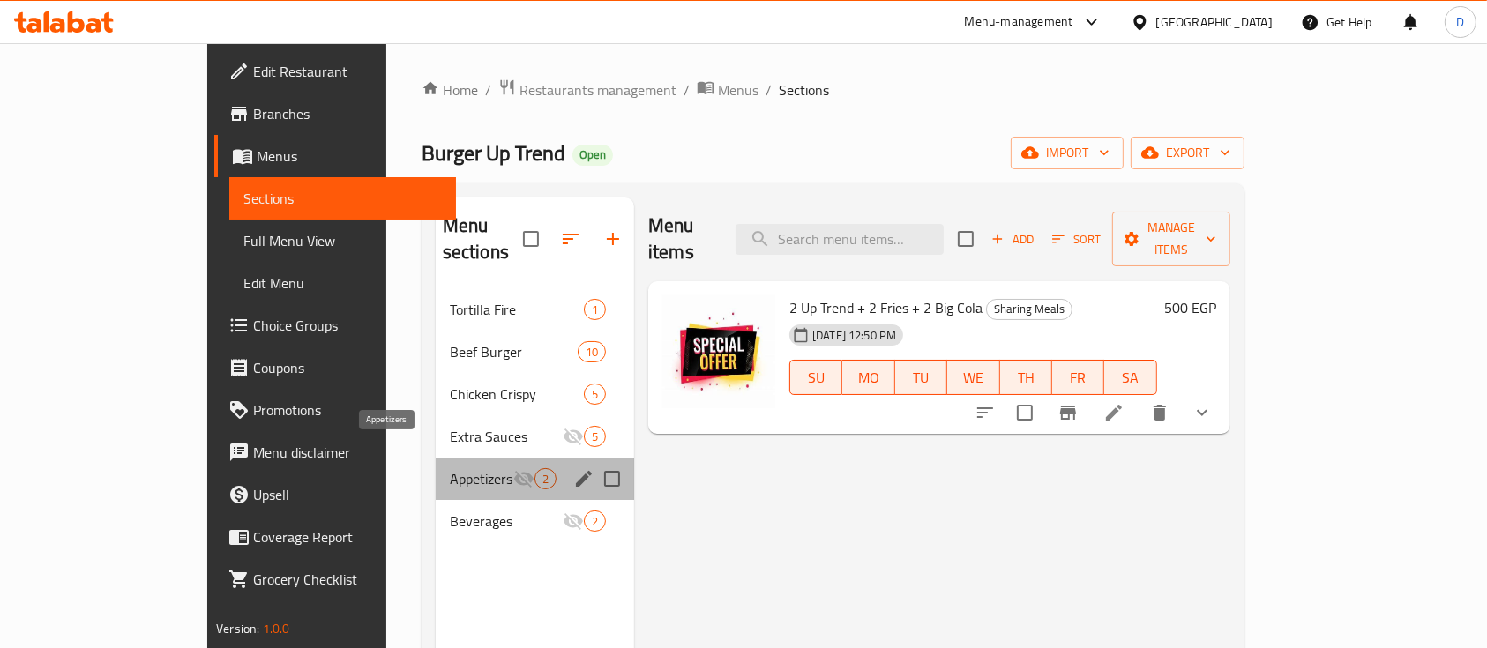
click at [450, 468] on span "Appetizers" at bounding box center [482, 478] width 64 height 21
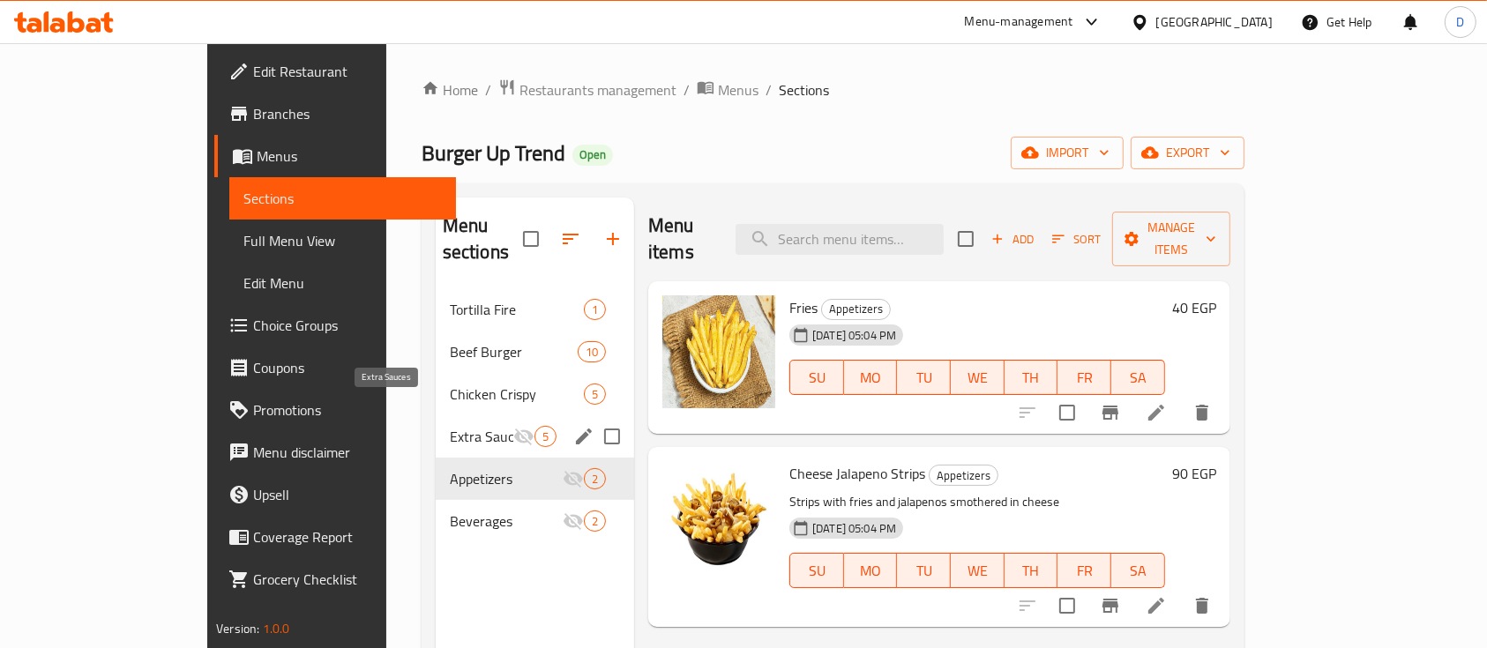
click at [450, 426] on span "Extra Sauces" at bounding box center [482, 436] width 64 height 21
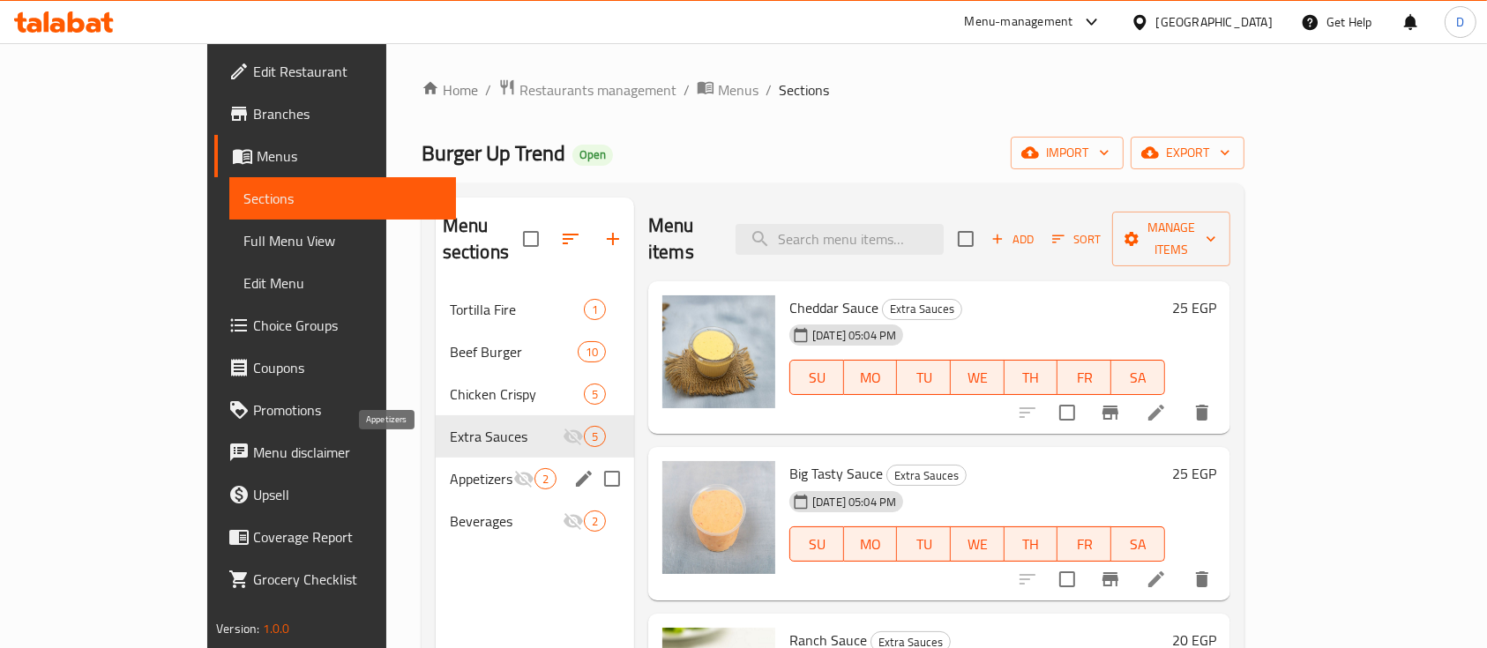
click at [450, 468] on span "Appetizers" at bounding box center [482, 478] width 64 height 21
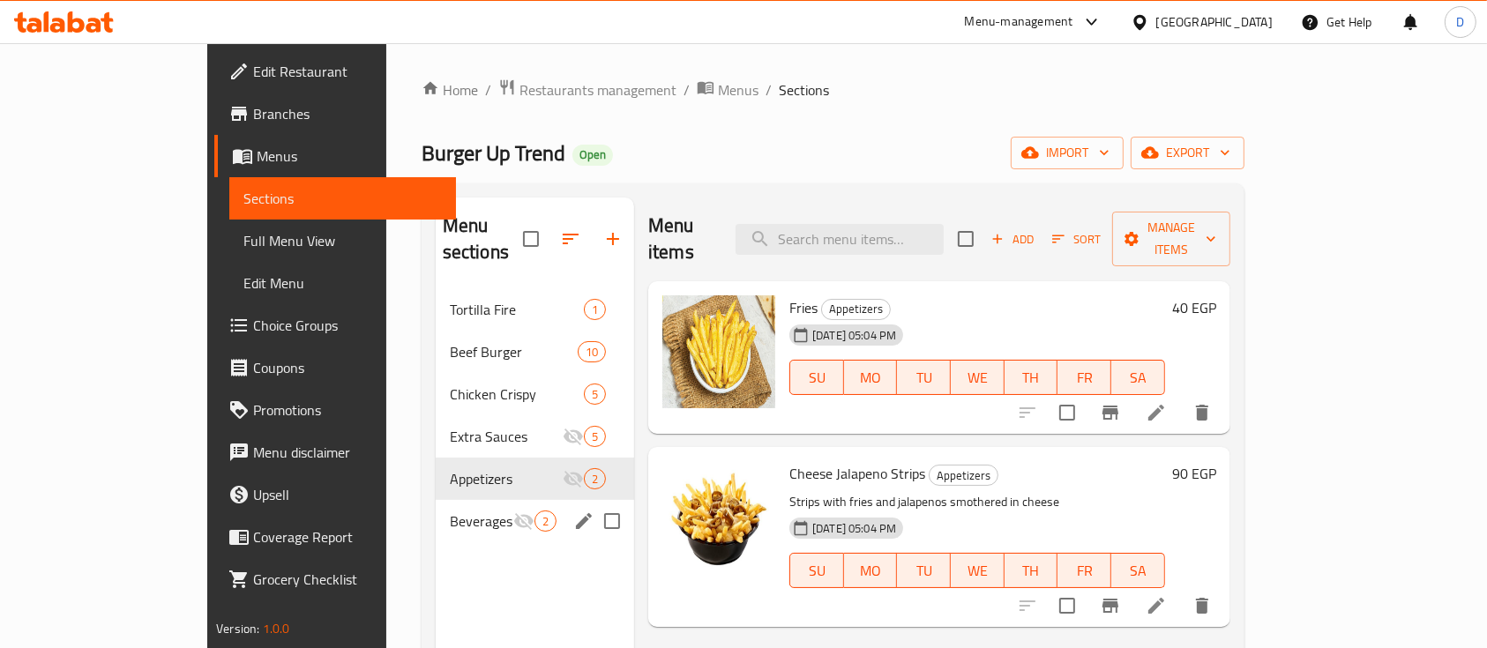
click at [450, 511] on span "Beverages" at bounding box center [482, 521] width 64 height 21
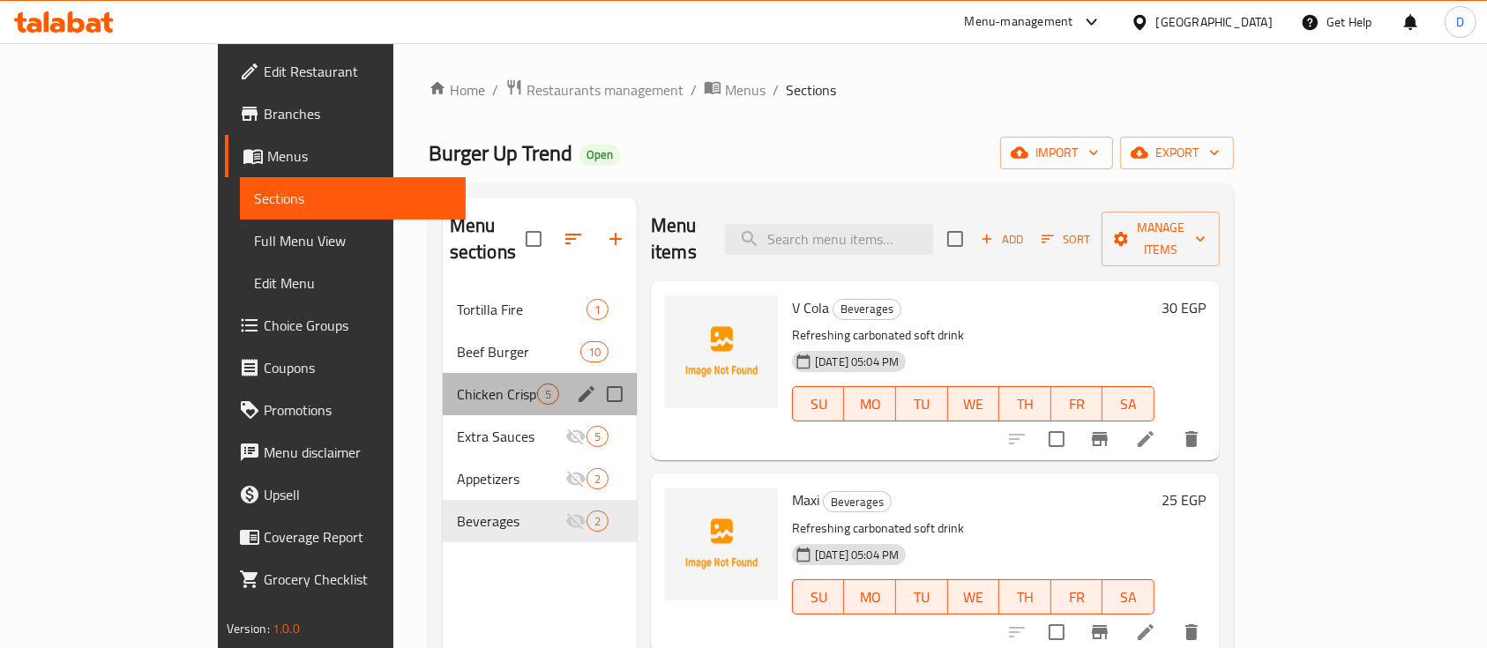
click at [443, 373] on div "Chicken Crispy 5" at bounding box center [540, 394] width 194 height 42
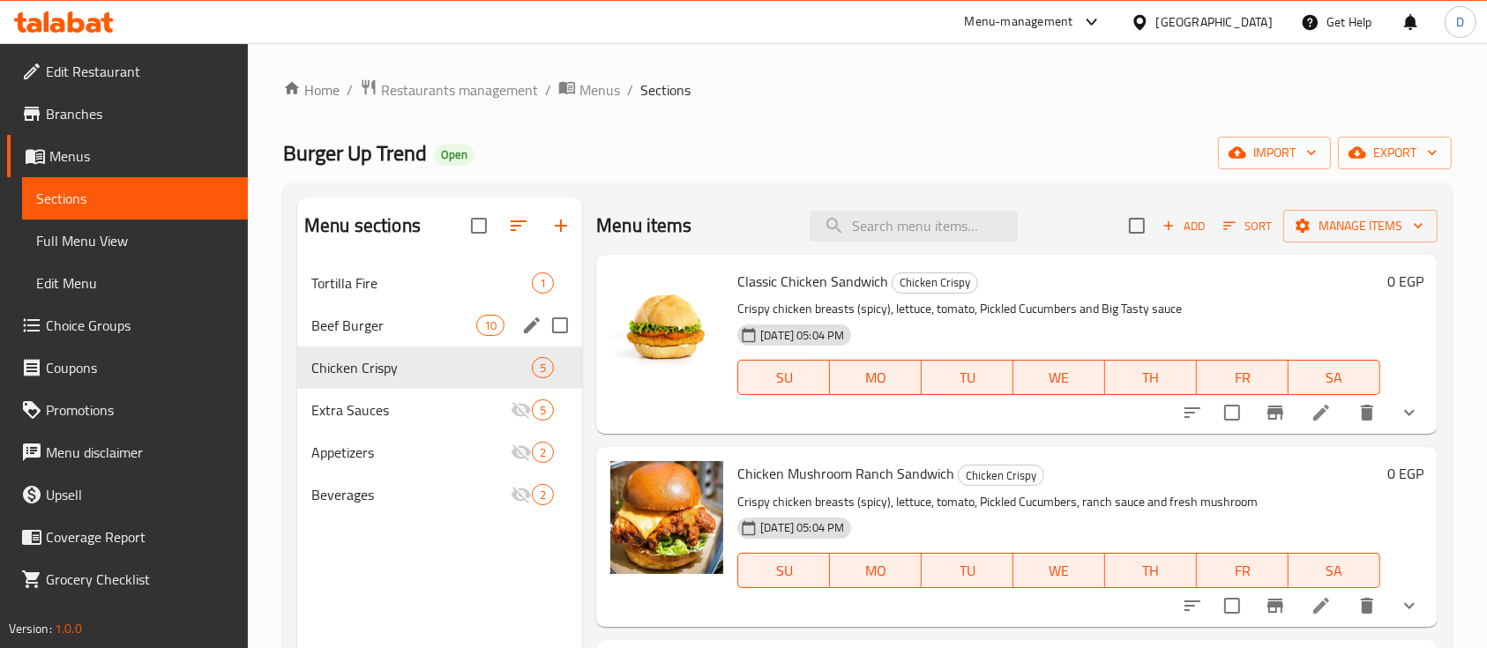
click at [361, 310] on div "Beef Burger 10" at bounding box center [439, 325] width 285 height 42
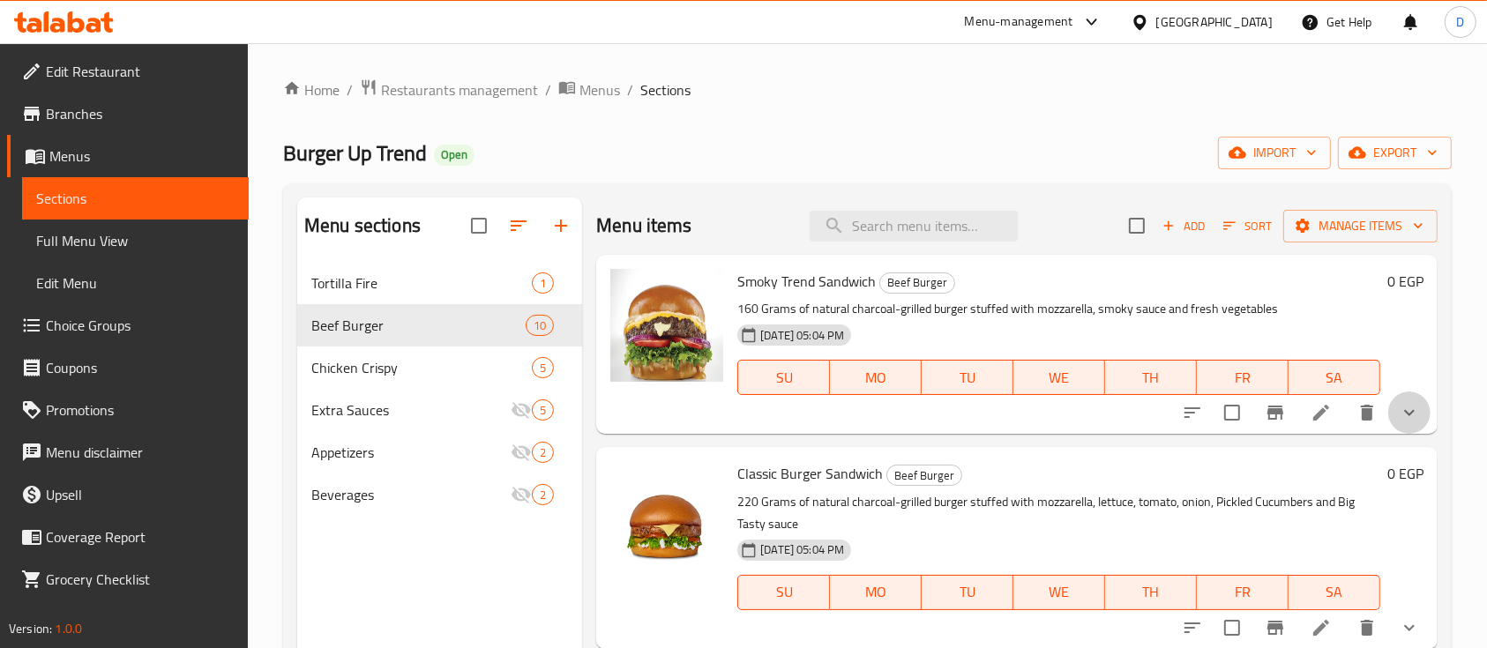
click at [1403, 421] on button "show more" at bounding box center [1410, 413] width 42 height 42
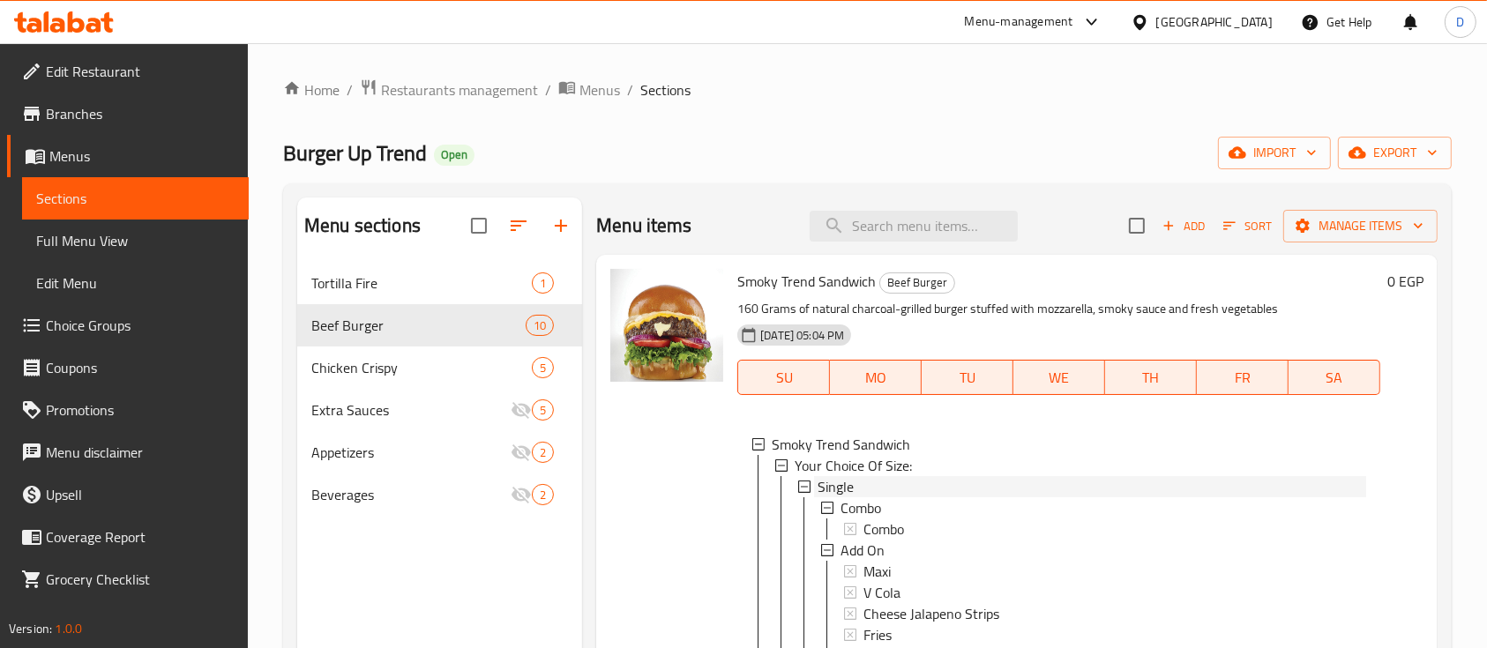
click at [883, 479] on div "Single" at bounding box center [1092, 486] width 549 height 21
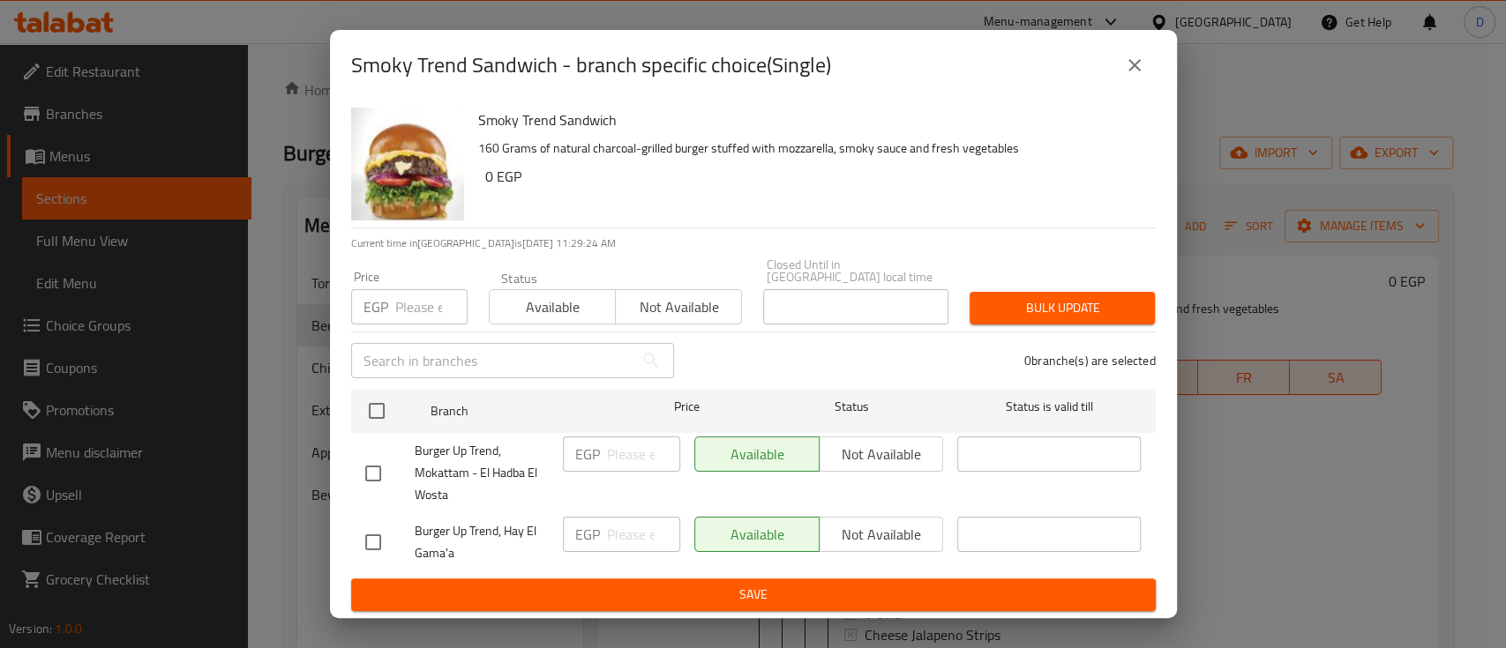
click at [1150, 67] on button "close" at bounding box center [1134, 65] width 42 height 42
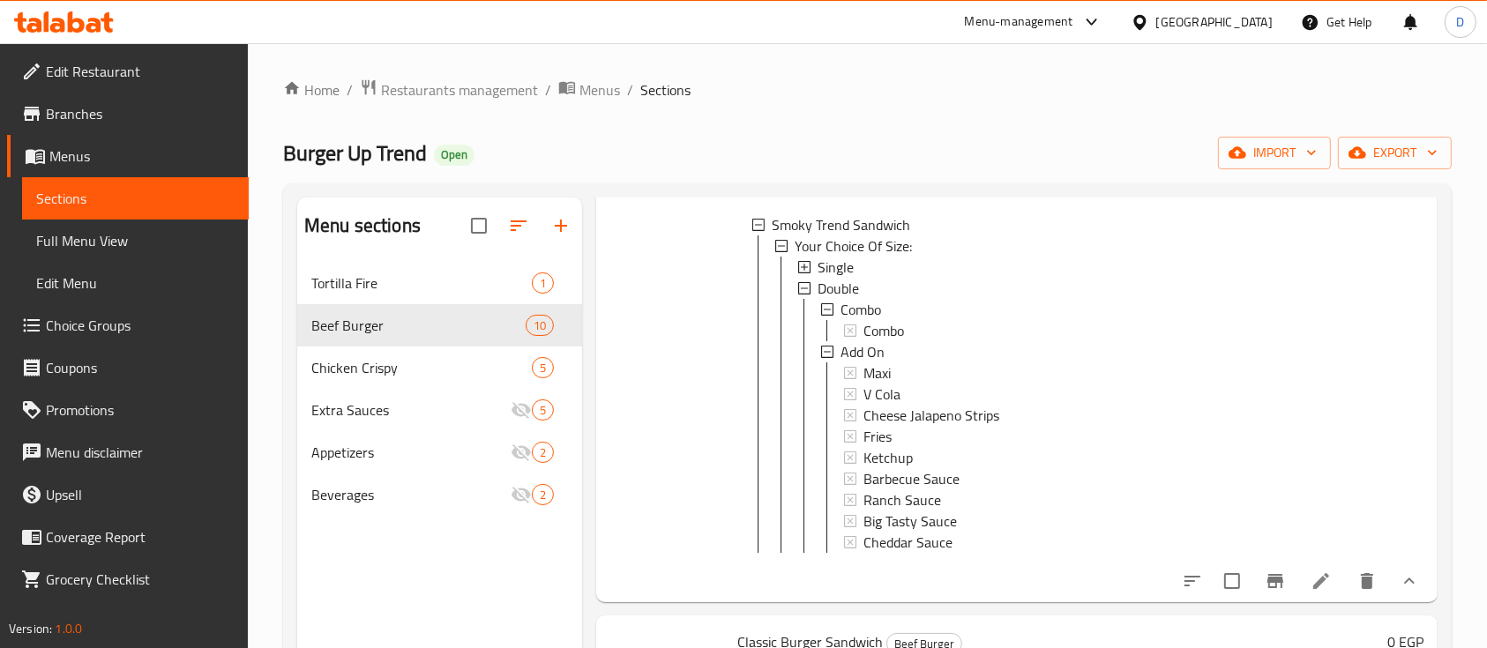
scroll to position [235, 0]
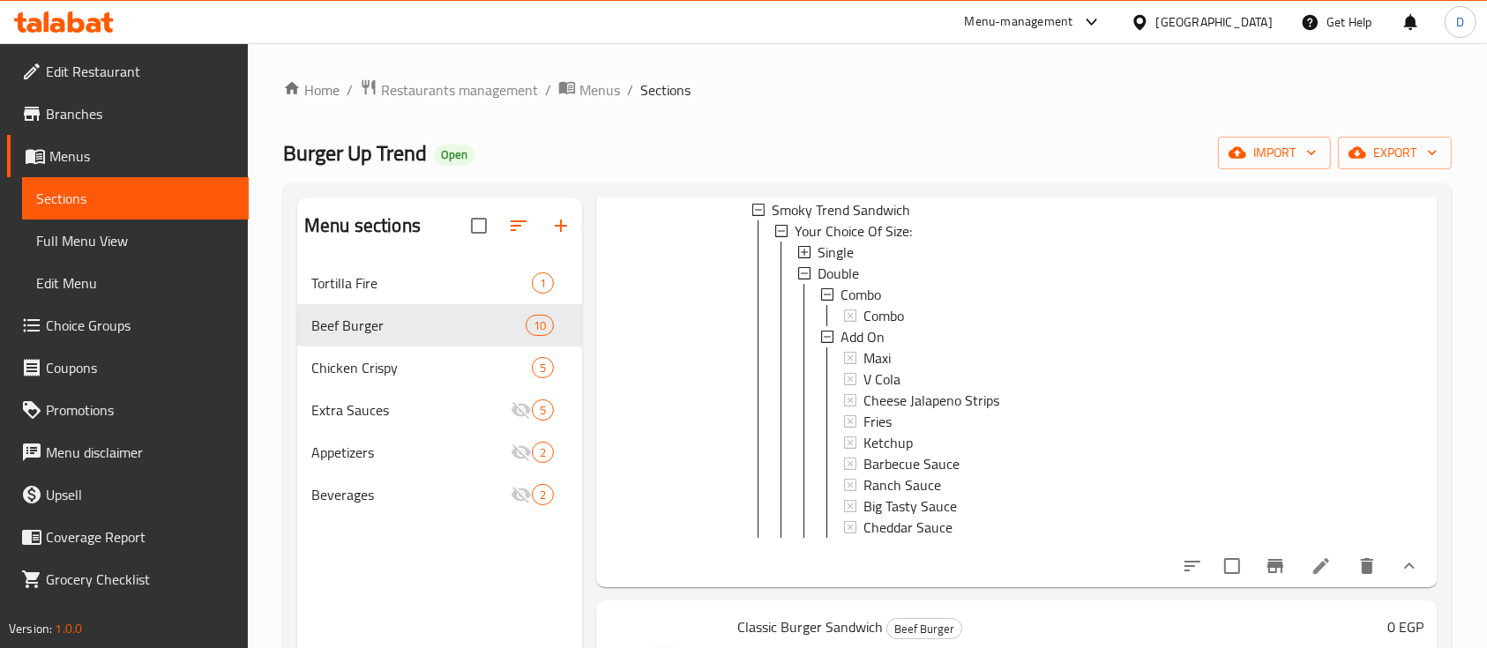
click at [869, 247] on div "Single" at bounding box center [1092, 252] width 549 height 21
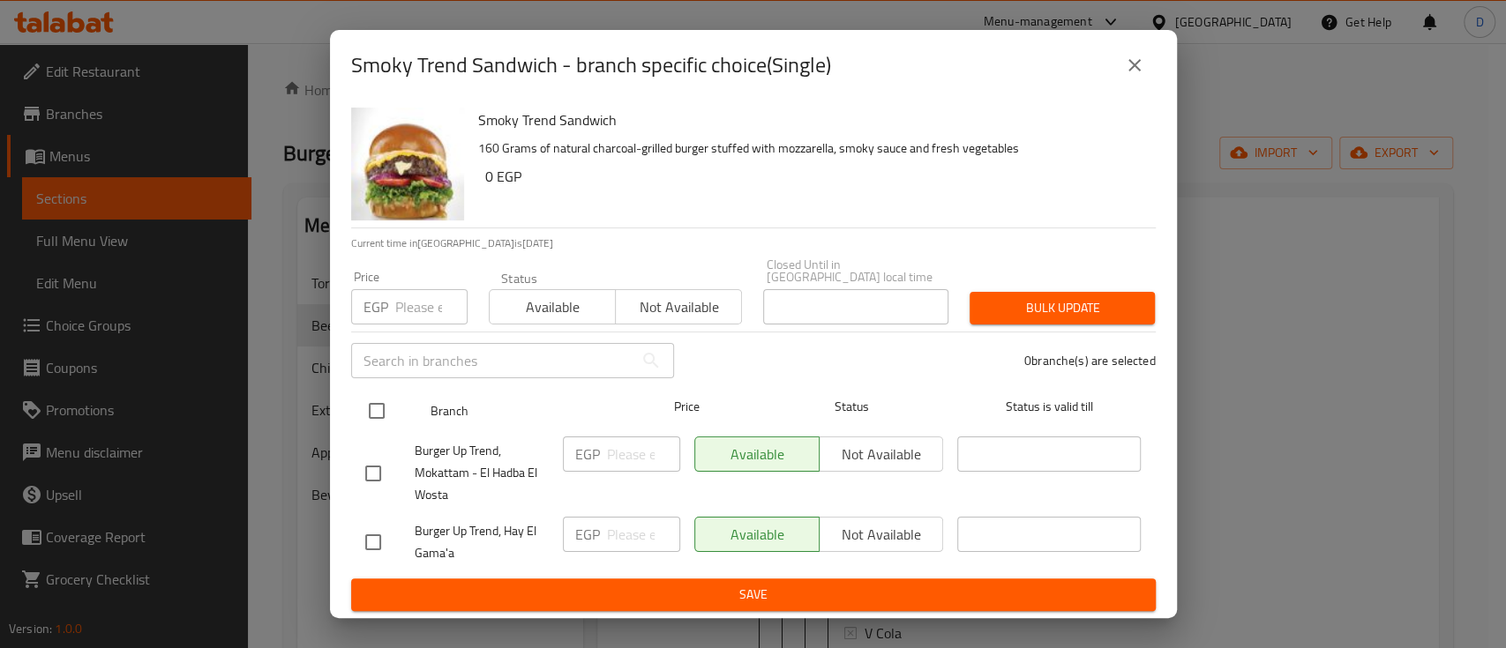
click at [368, 411] on input "checkbox" at bounding box center [376, 411] width 37 height 37
checkbox input "true"
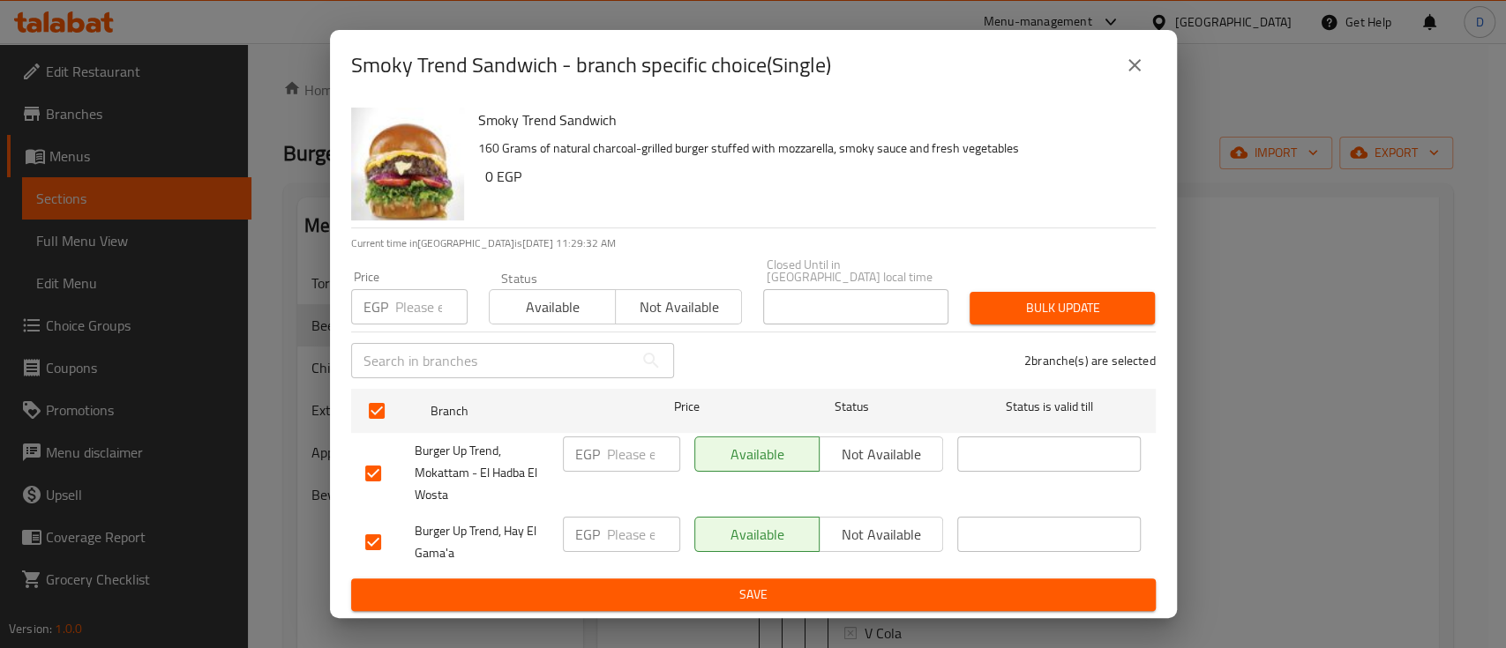
click at [408, 316] on input "number" at bounding box center [431, 306] width 72 height 35
type input "130"
click at [1031, 307] on span "Bulk update" at bounding box center [1062, 308] width 157 height 22
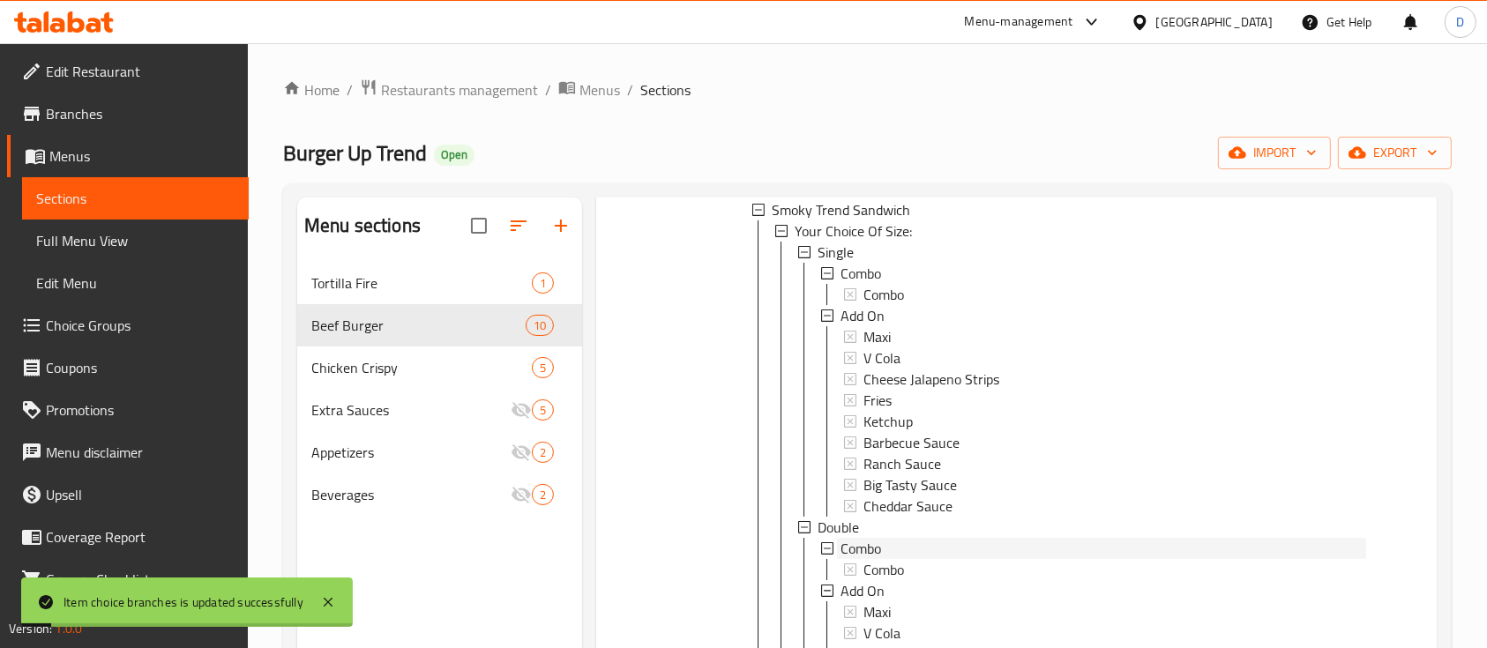
click at [881, 270] on span "Combo" at bounding box center [861, 273] width 41 height 21
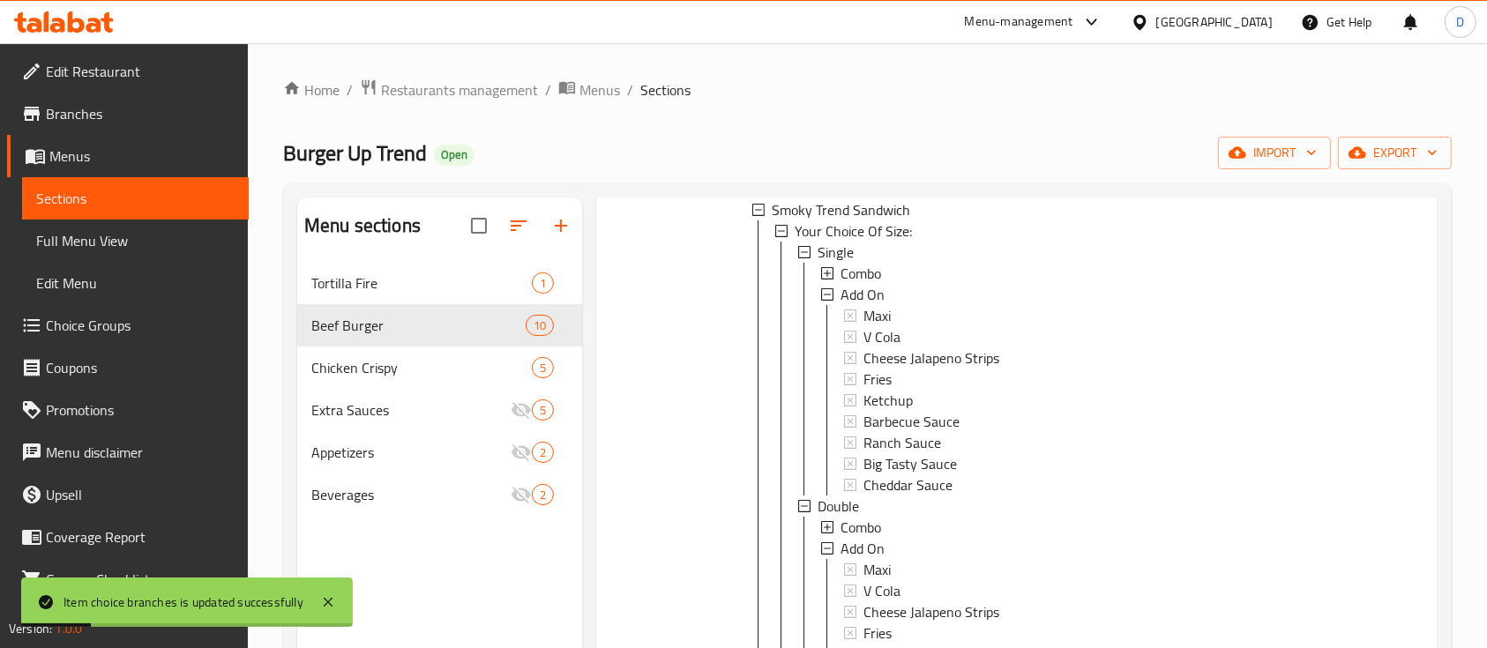
click at [876, 272] on span "Combo" at bounding box center [861, 273] width 41 height 21
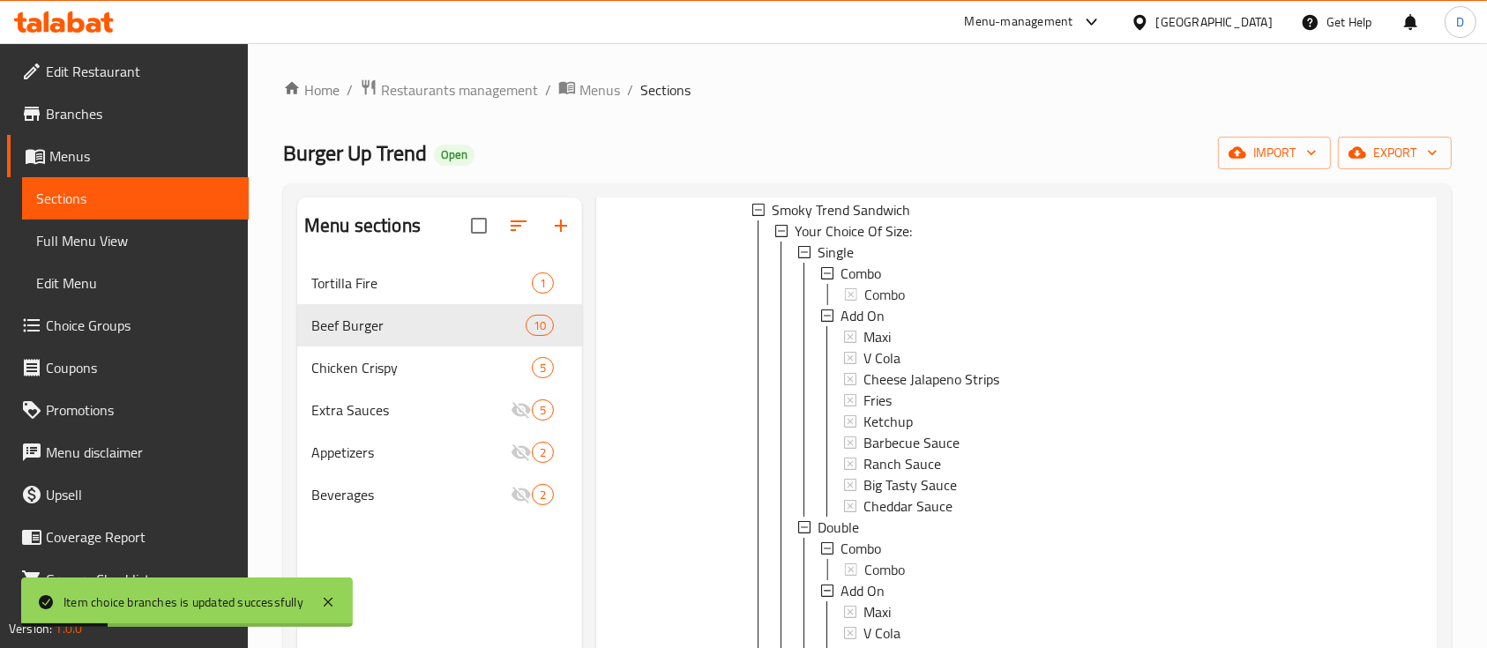
click at [876, 272] on span "Combo" at bounding box center [861, 273] width 41 height 21
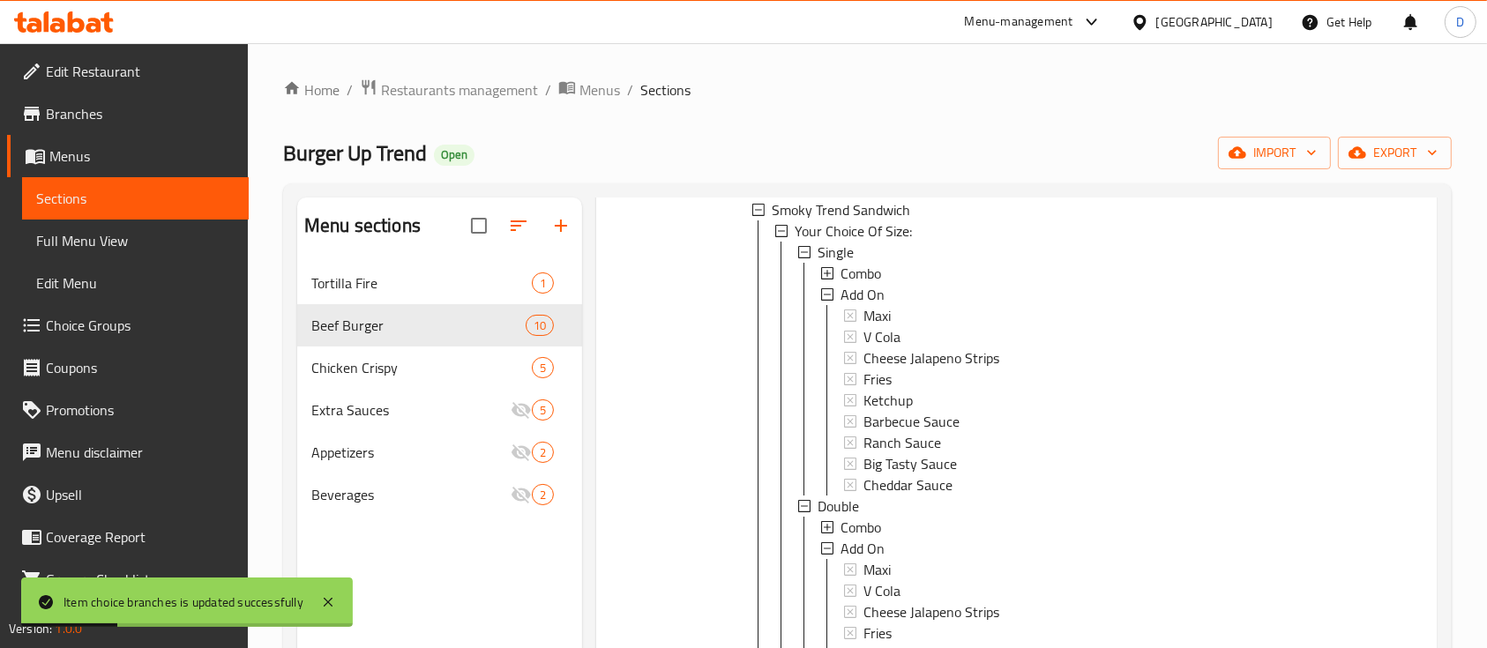
click at [876, 272] on span "Combo" at bounding box center [861, 273] width 41 height 21
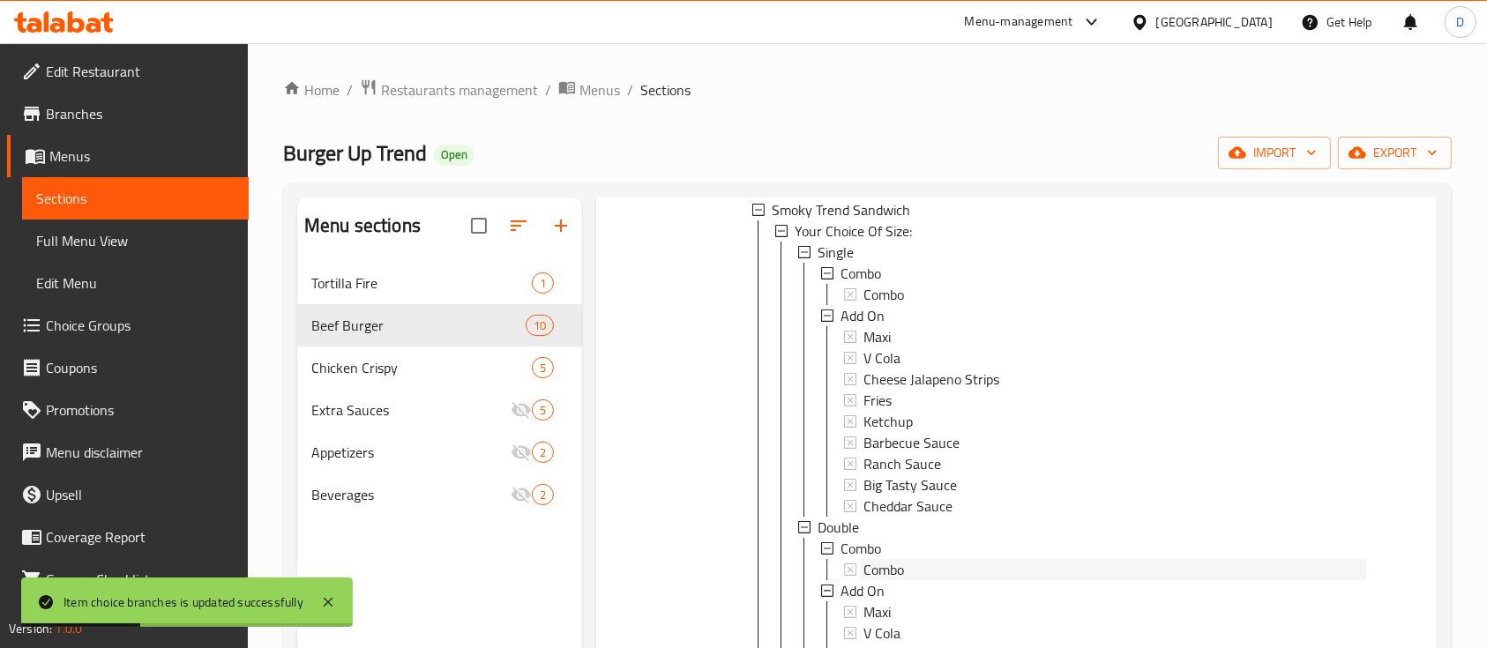
click at [884, 299] on span "Combo" at bounding box center [884, 294] width 41 height 21
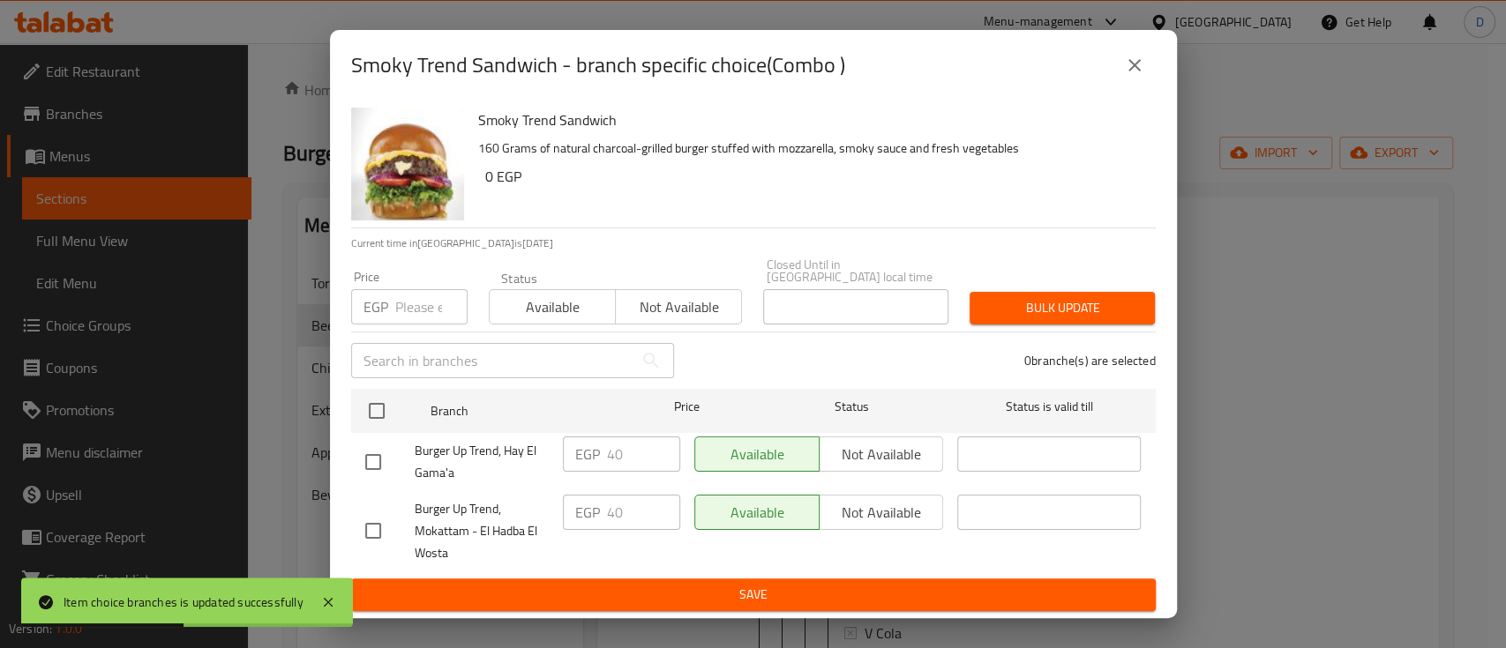
click at [413, 304] on input "number" at bounding box center [431, 306] width 72 height 35
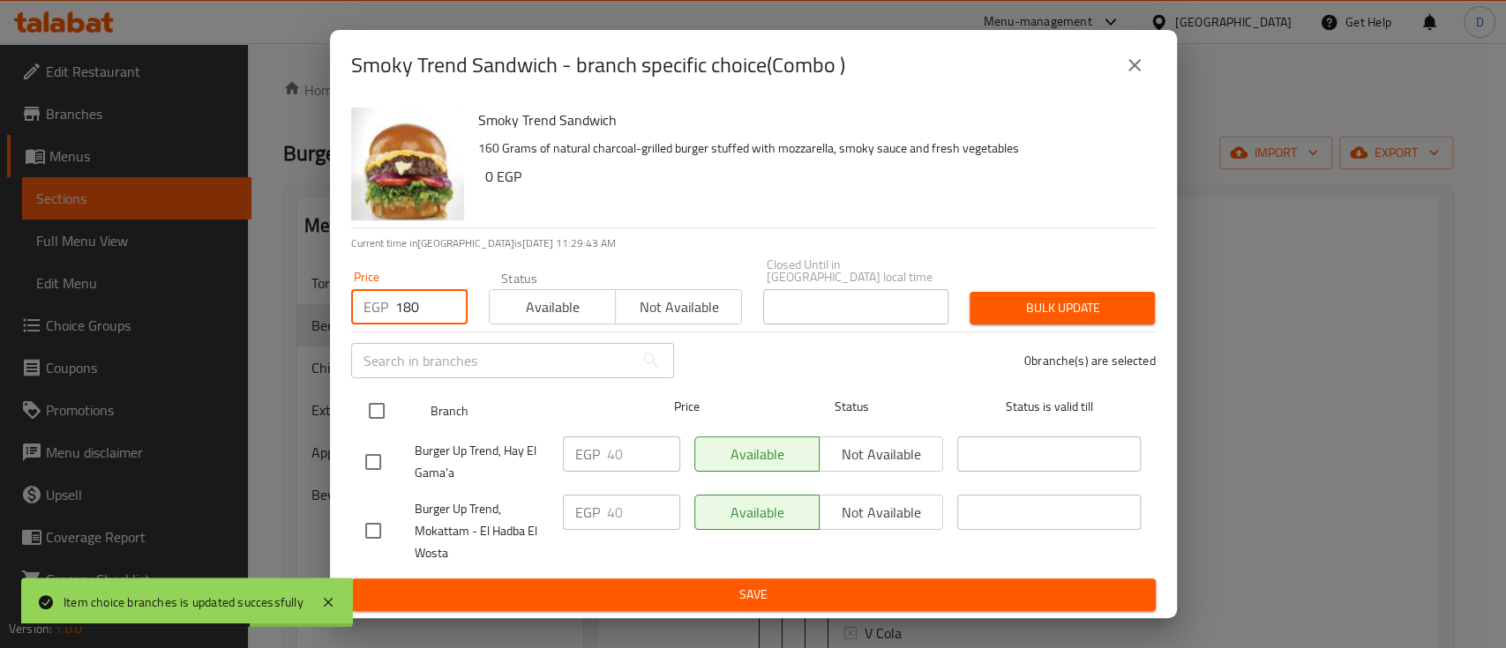
type input "180"
click at [382, 402] on input "checkbox" at bounding box center [376, 411] width 37 height 37
checkbox input "true"
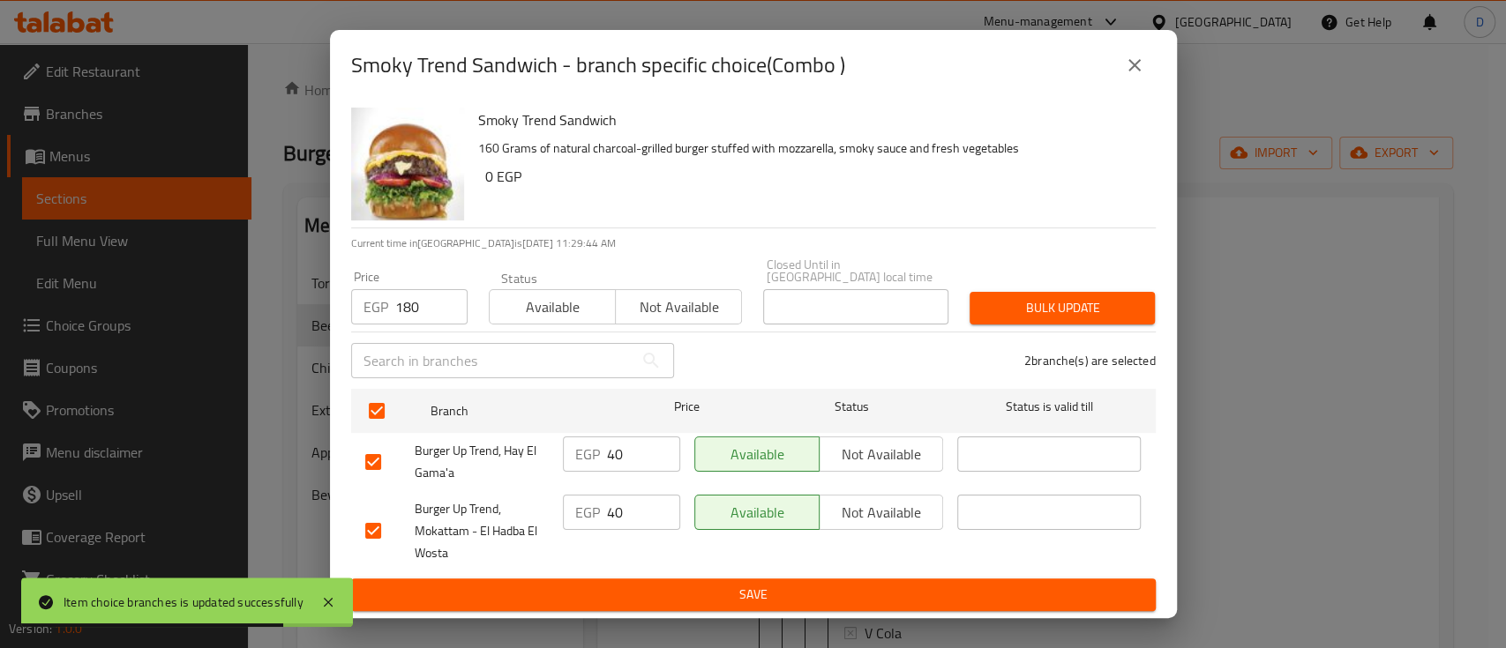
click at [1048, 297] on span "Bulk update" at bounding box center [1062, 308] width 157 height 22
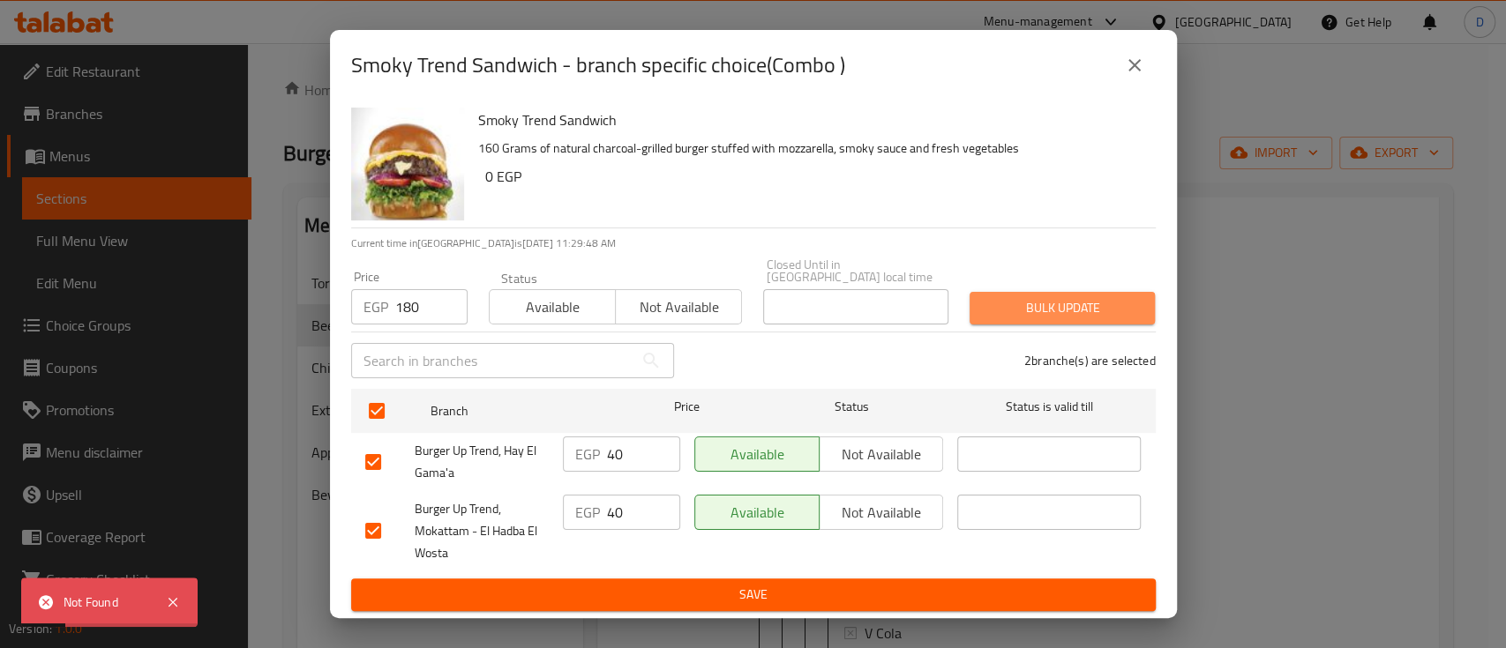
click at [1105, 292] on button "Bulk update" at bounding box center [1062, 308] width 185 height 33
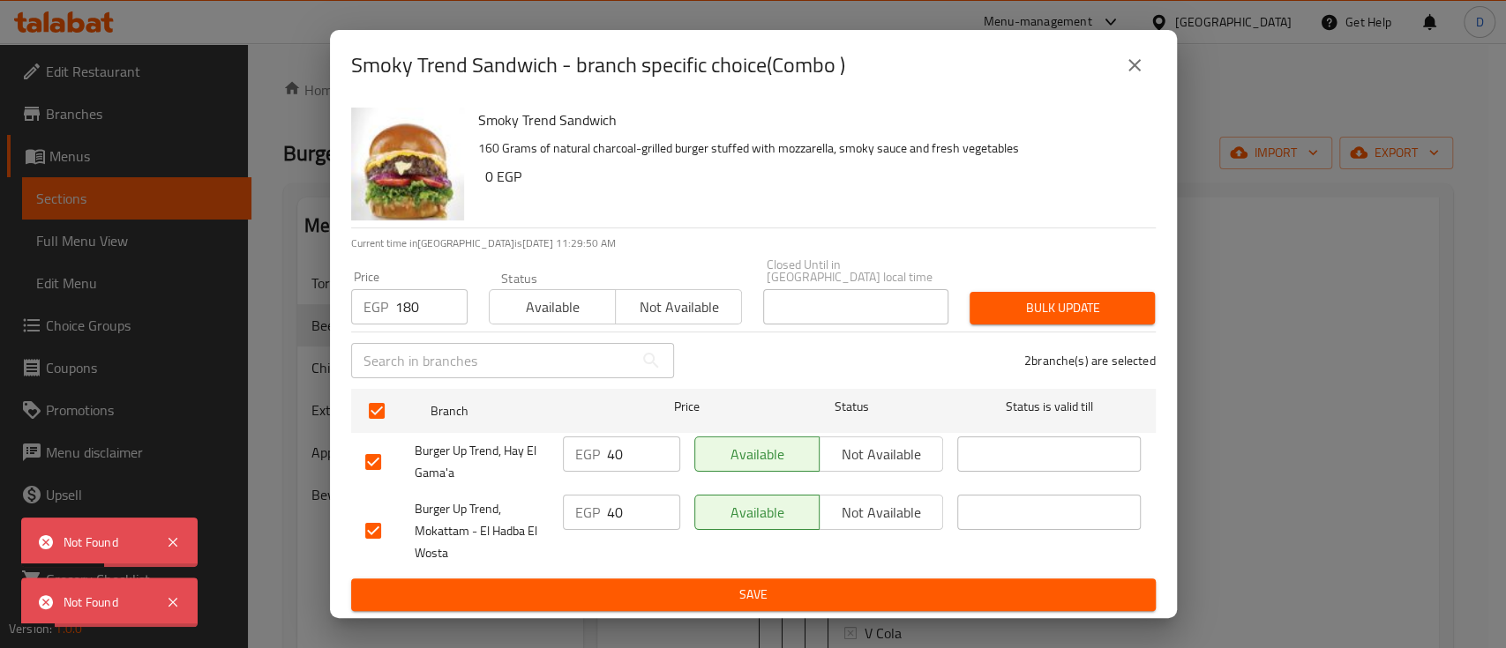
click at [1123, 56] on button "close" at bounding box center [1134, 65] width 42 height 42
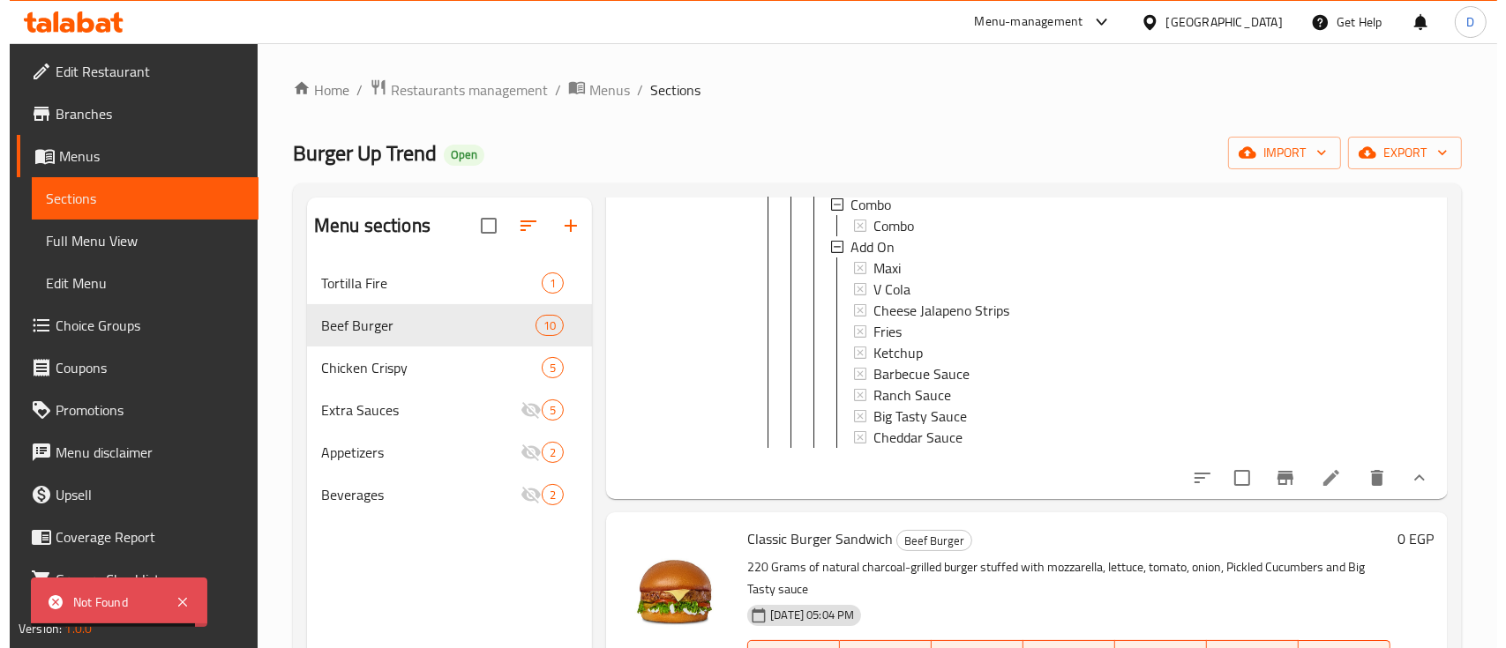
scroll to position [470, 0]
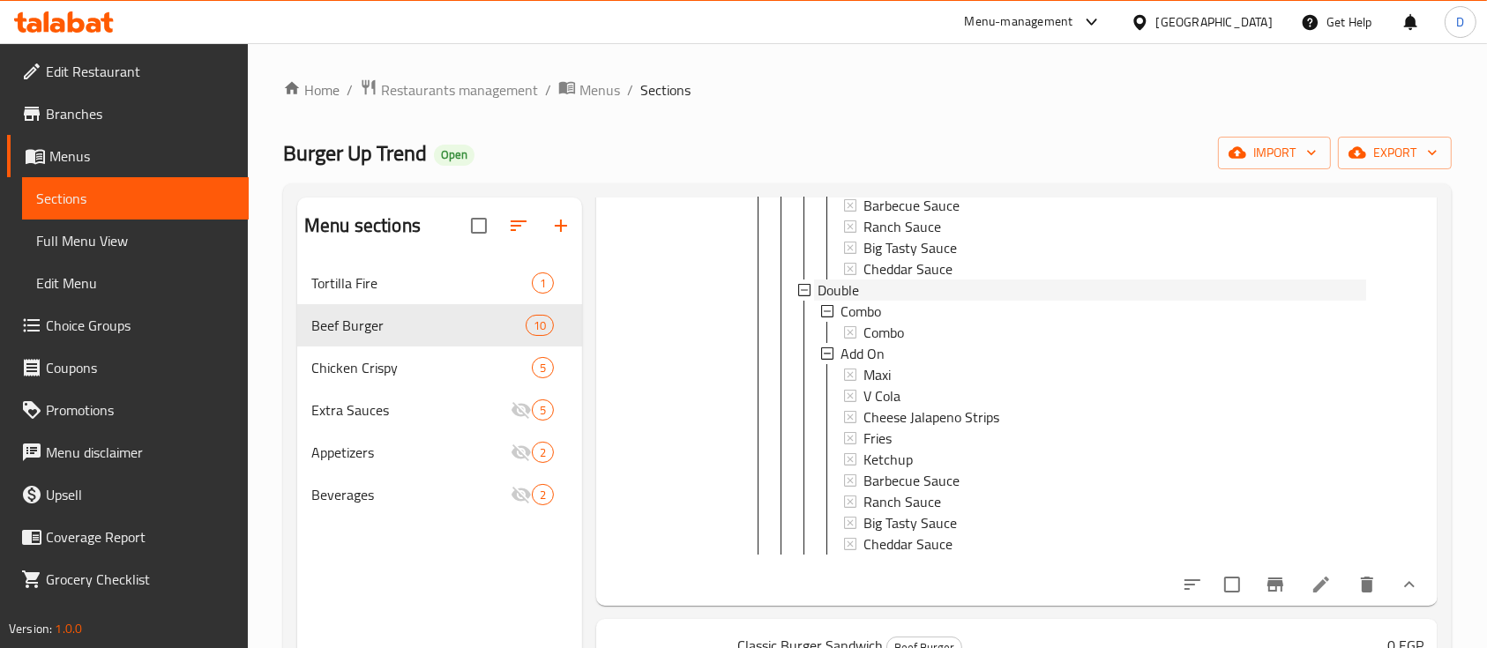
click at [865, 285] on div "Double" at bounding box center [1092, 290] width 549 height 21
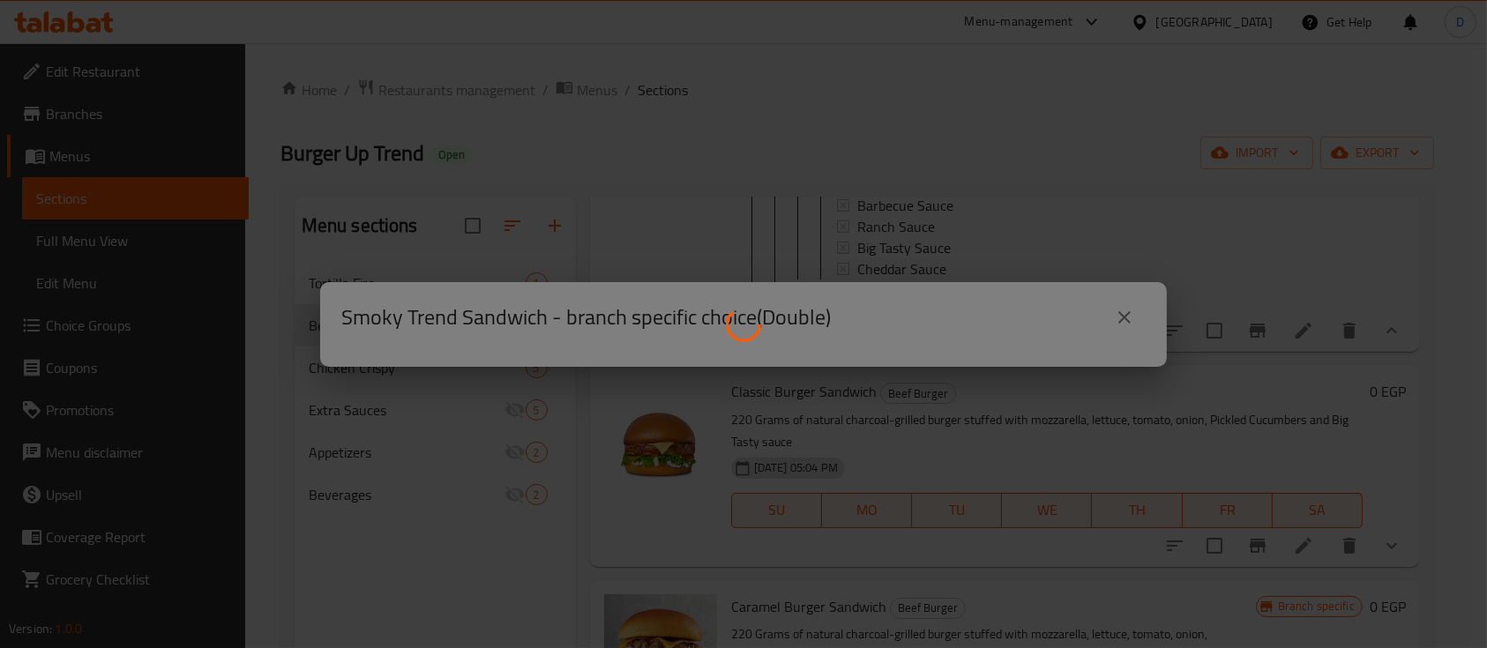
scroll to position [0, 0]
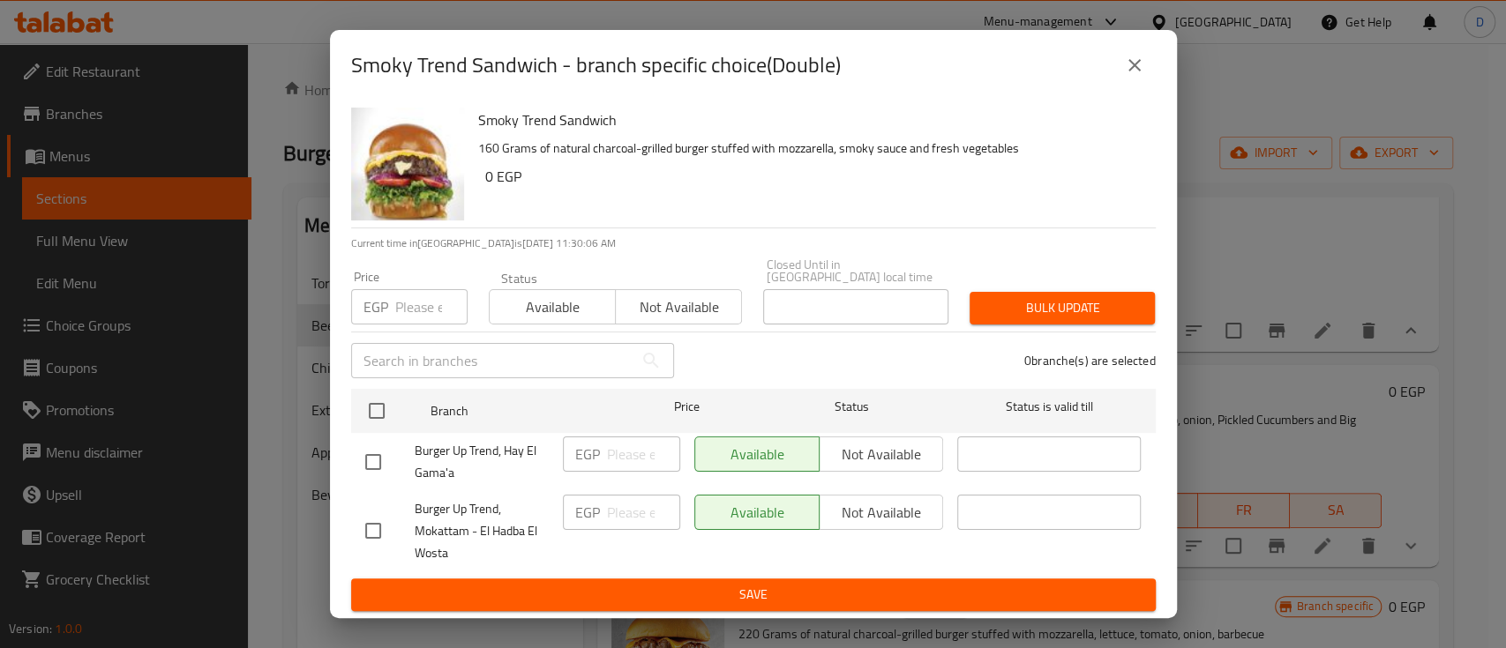
click at [404, 293] on input "number" at bounding box center [431, 306] width 72 height 35
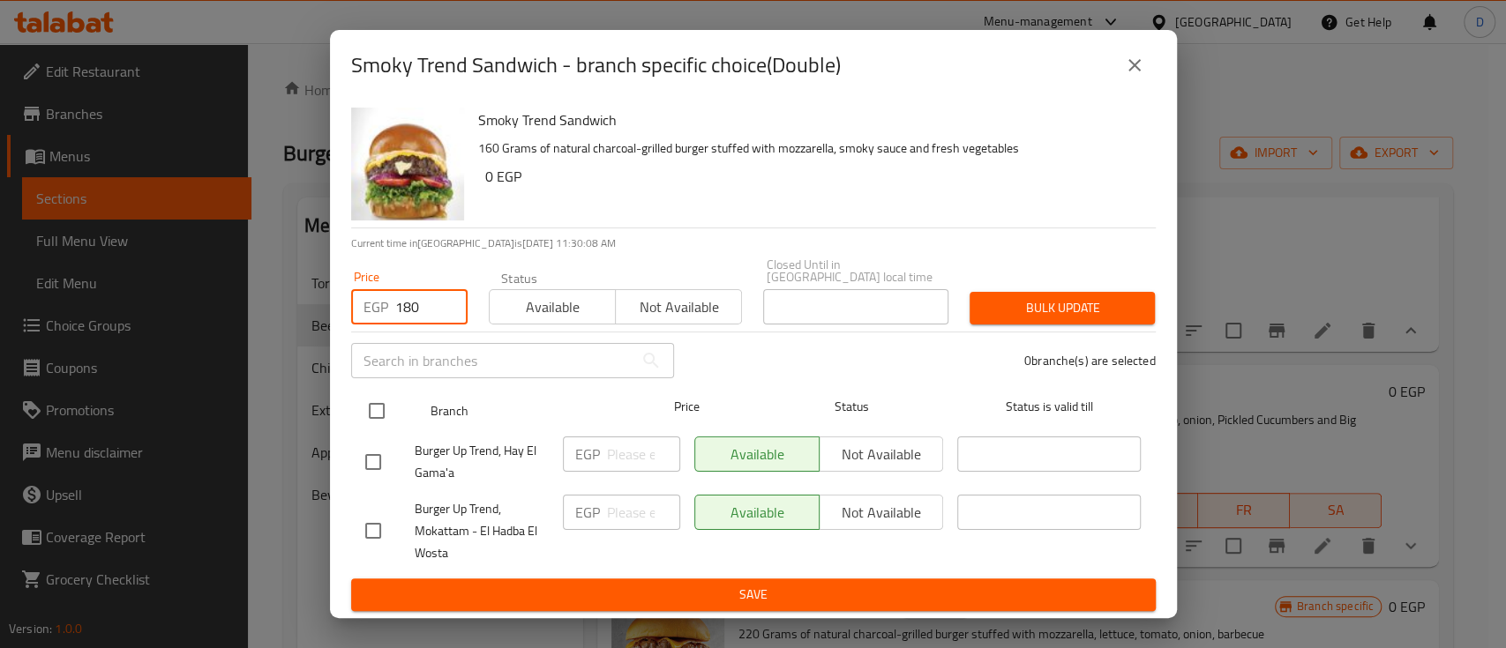
type input "180"
click at [378, 393] on input "checkbox" at bounding box center [376, 411] width 37 height 37
checkbox input "true"
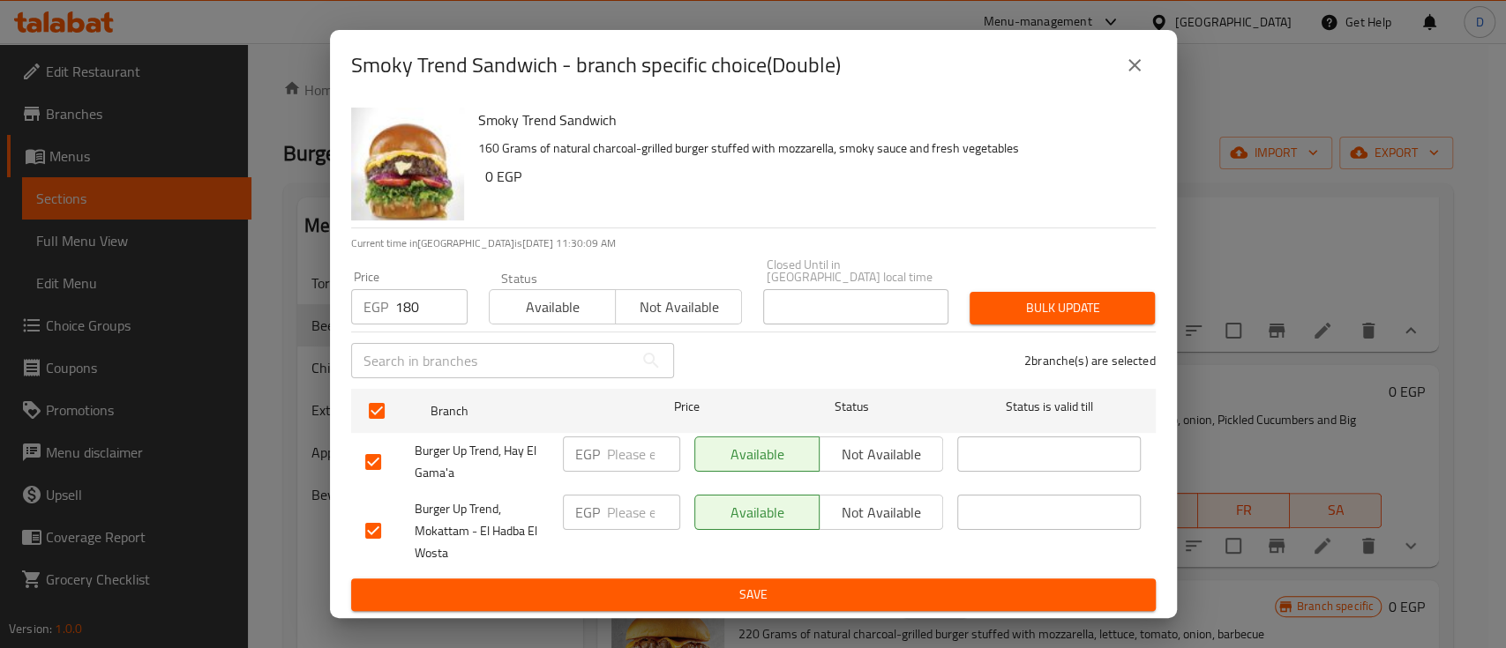
click at [1075, 281] on div "Bulk update" at bounding box center [1062, 308] width 206 height 54
click at [1090, 329] on div "2 branche(s) are selected" at bounding box center [926, 361] width 482 height 64
click at [1094, 297] on span "Bulk update" at bounding box center [1062, 308] width 157 height 22
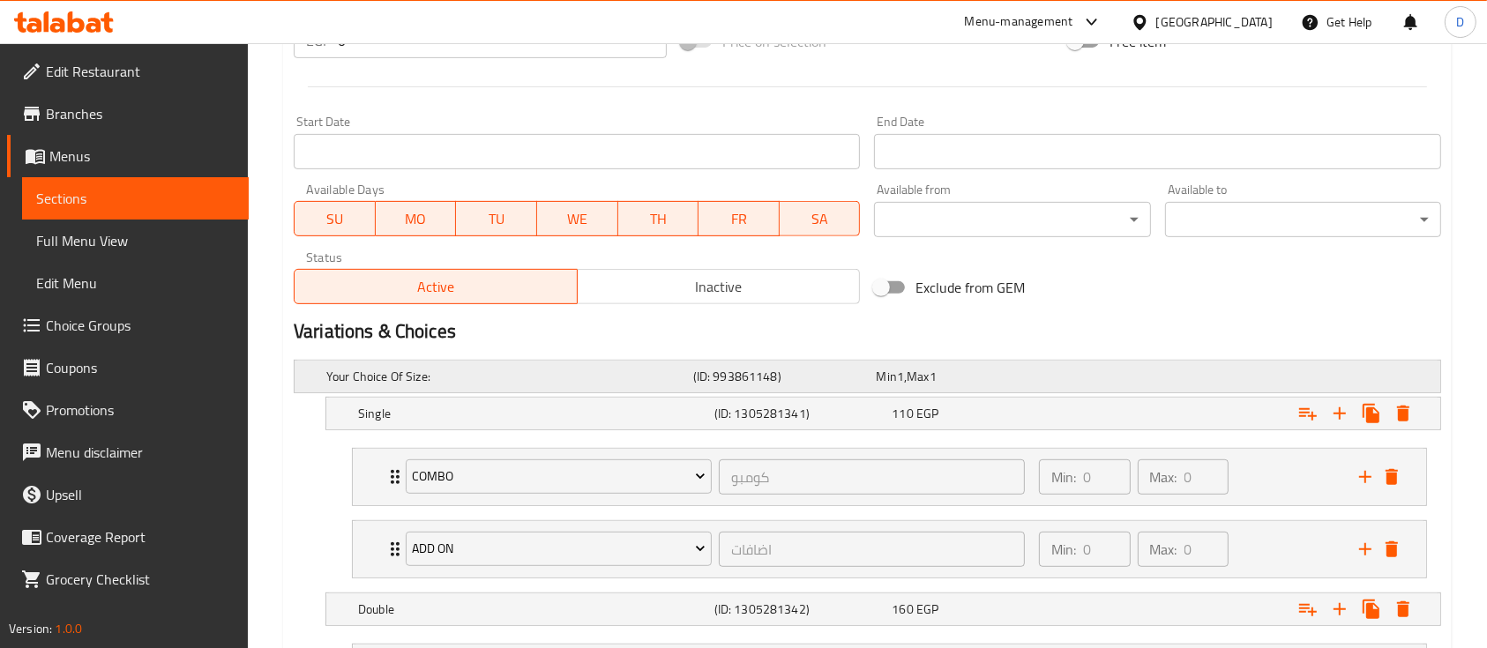
scroll to position [951, 0]
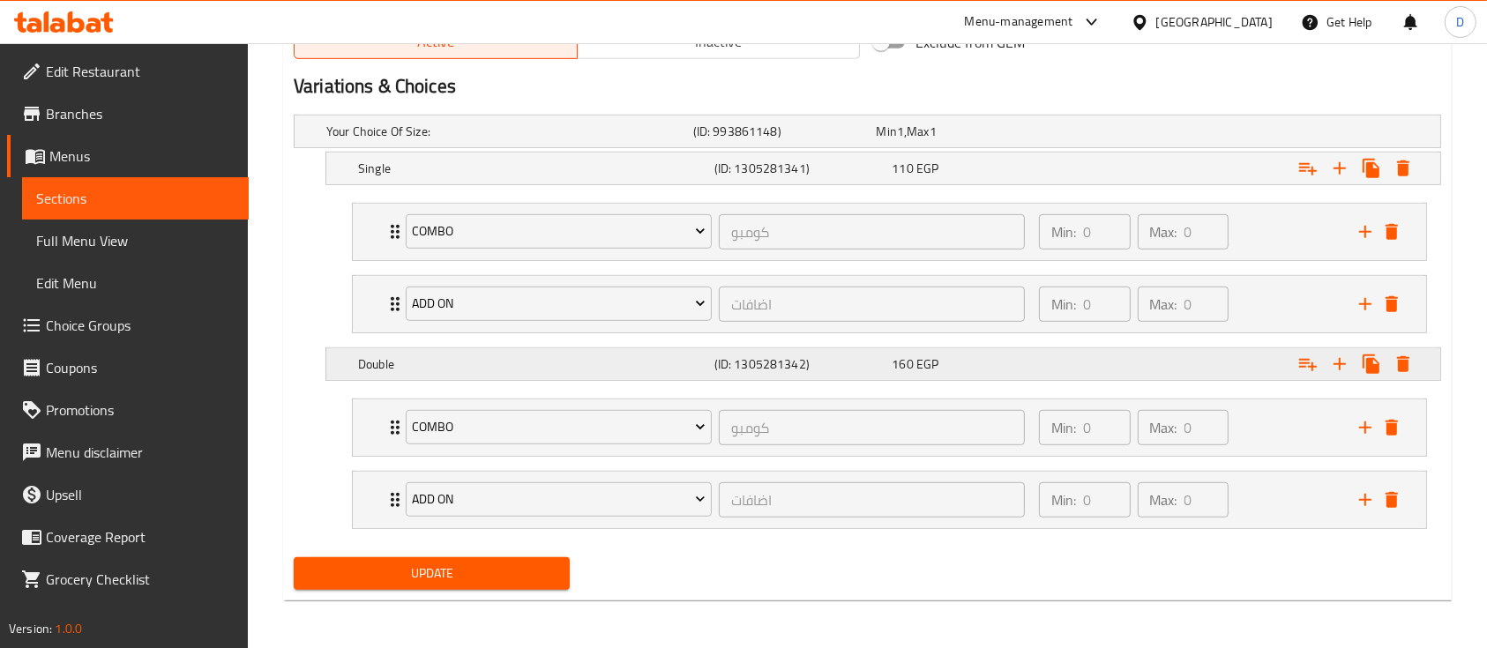
click at [869, 370] on h5 "(ID: 1305281342)" at bounding box center [800, 365] width 171 height 18
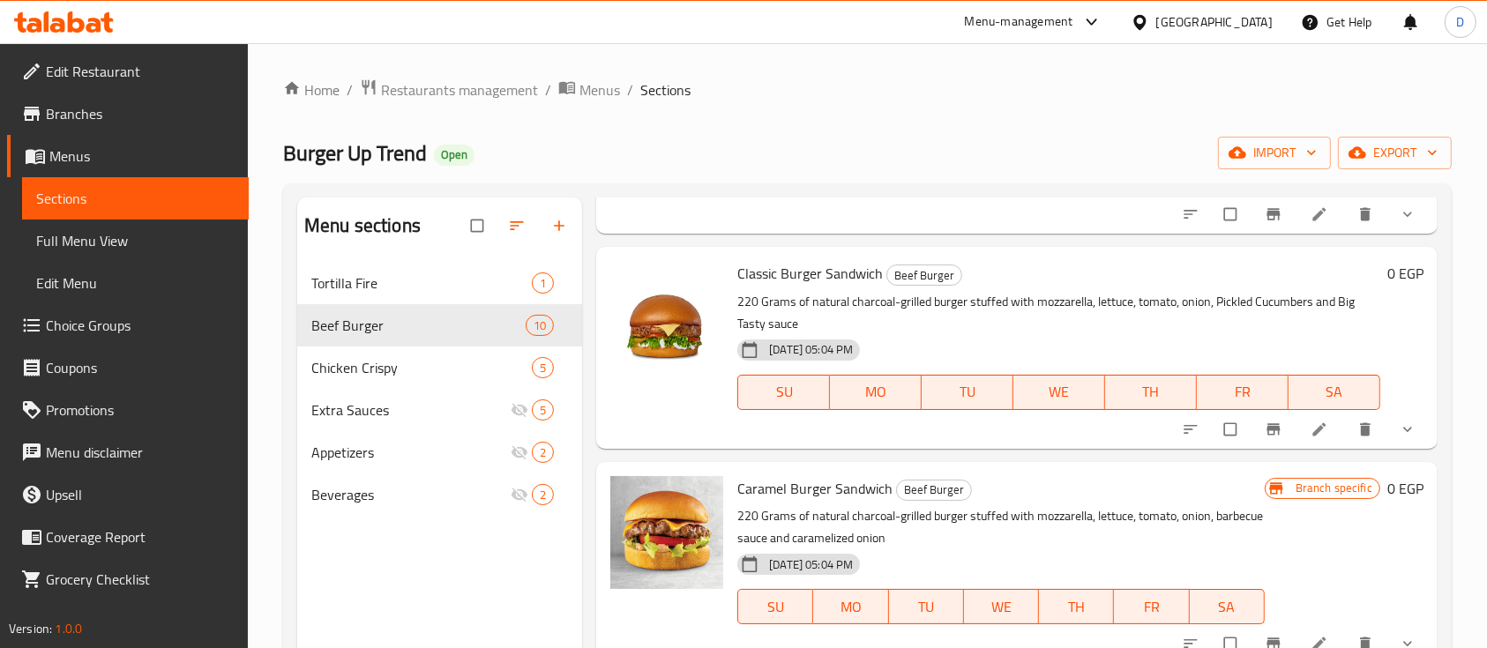
scroll to position [235, 0]
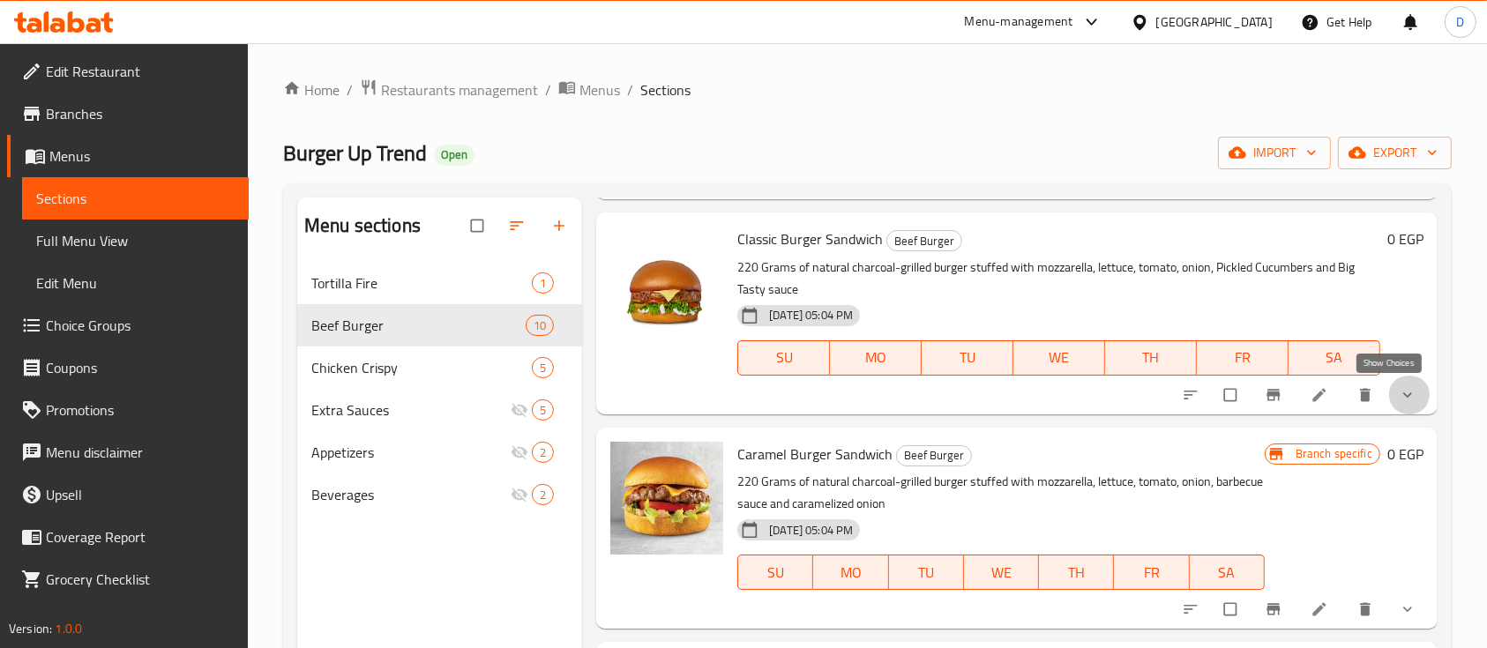
click at [1399, 393] on icon "show more" at bounding box center [1408, 395] width 18 height 18
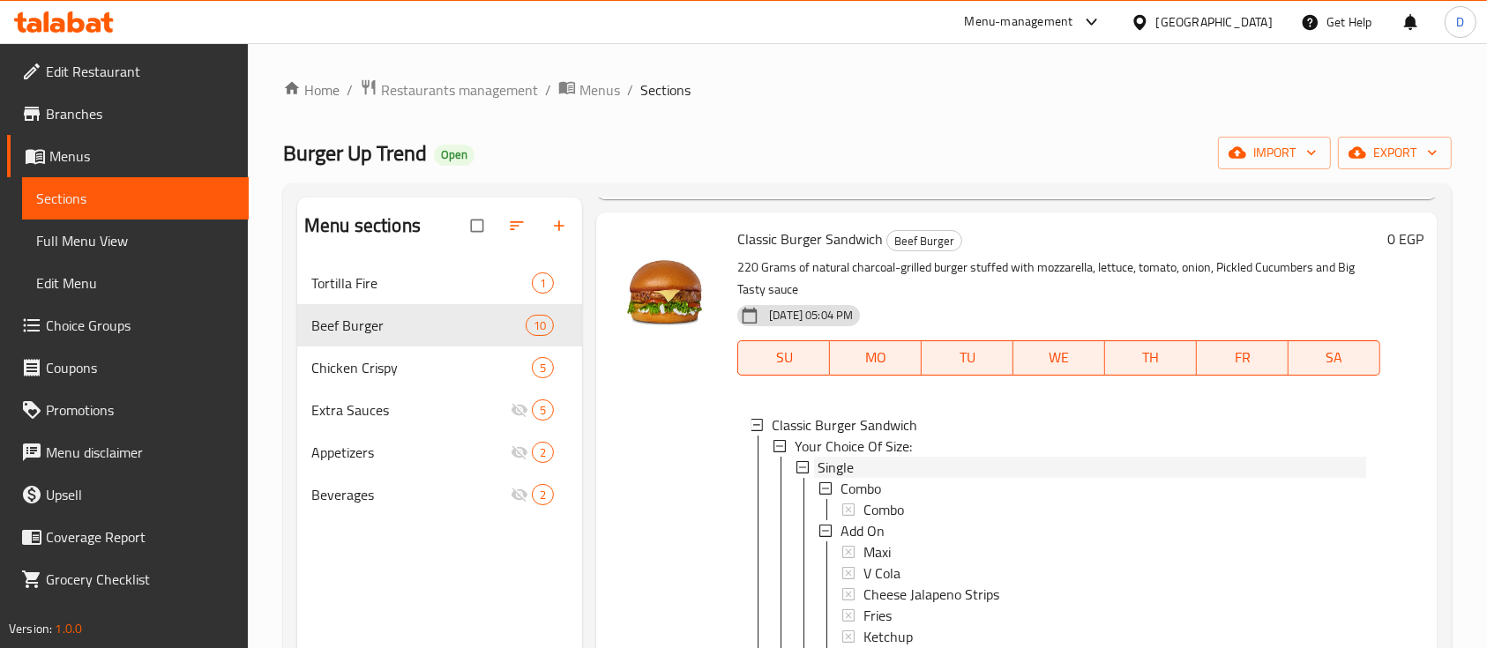
click at [932, 467] on div "Single" at bounding box center [1092, 467] width 549 height 21
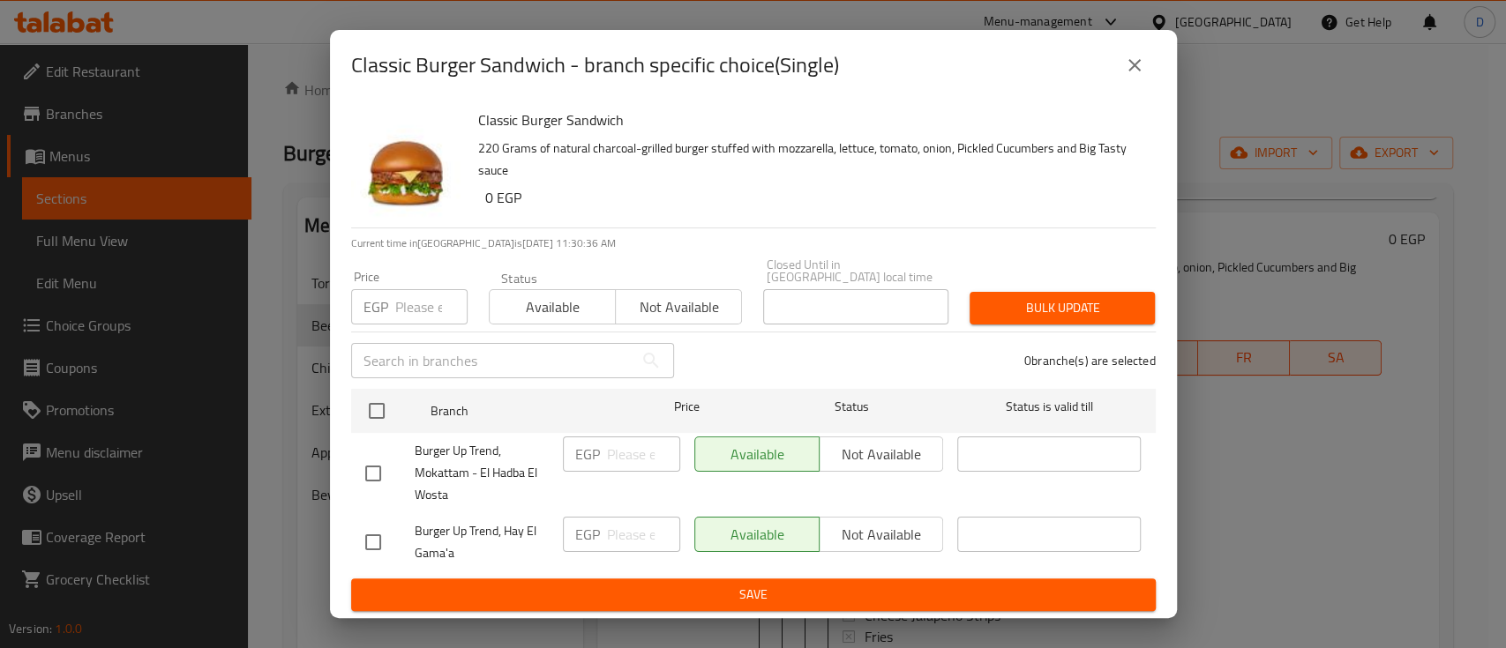
click at [416, 307] on input "number" at bounding box center [431, 306] width 72 height 35
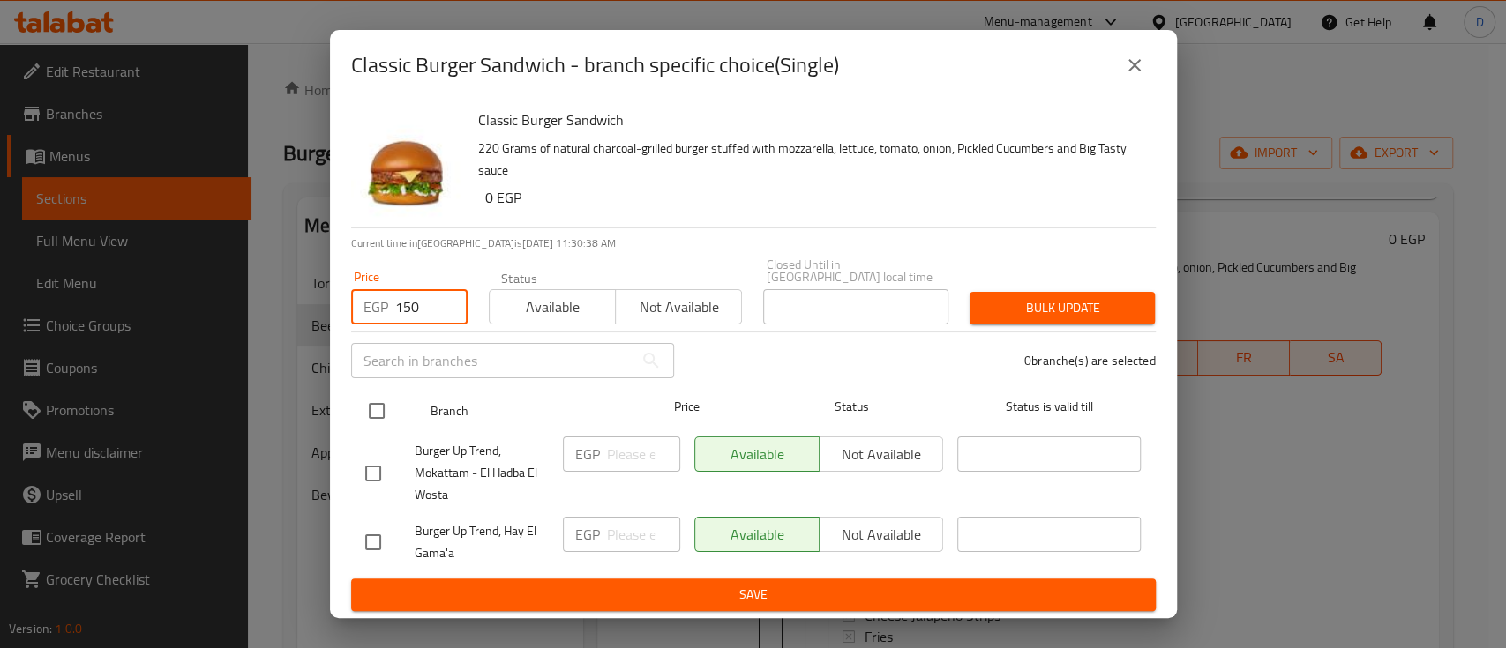
type input "150"
click at [384, 399] on input "checkbox" at bounding box center [376, 411] width 37 height 37
checkbox input "true"
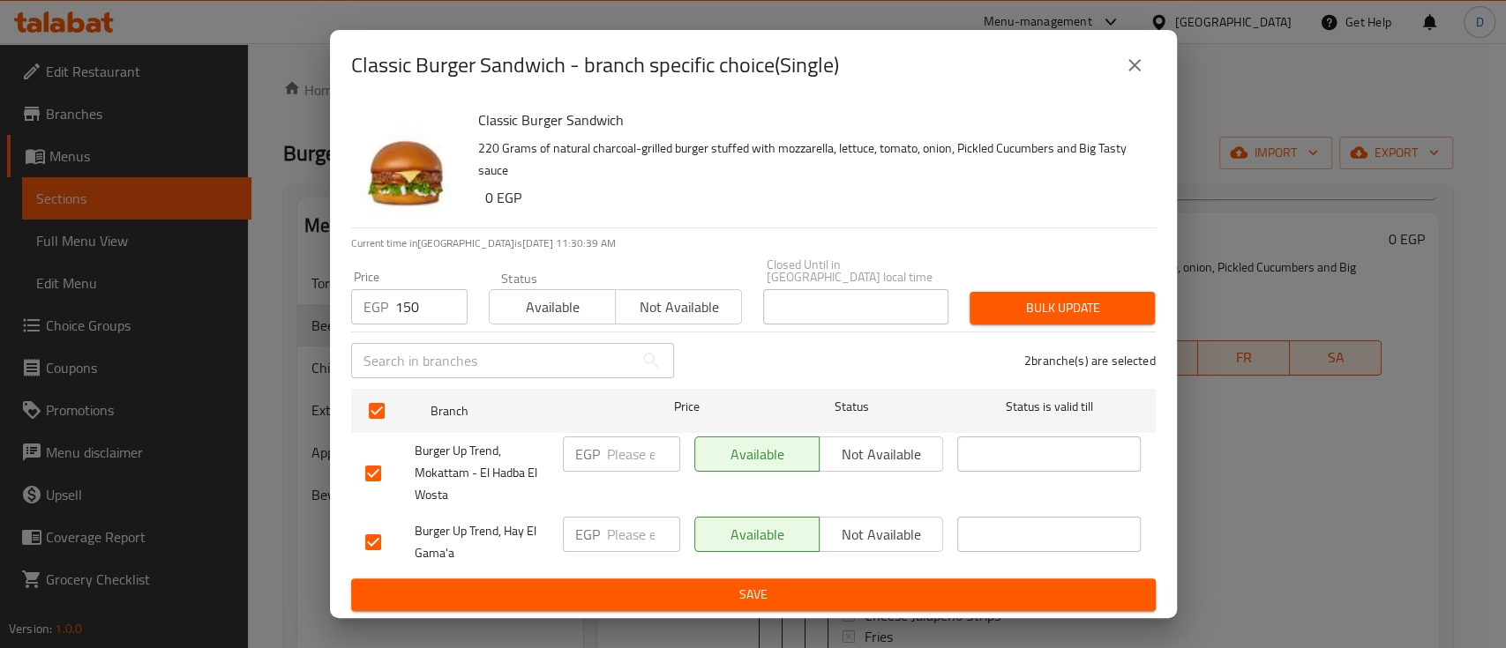
click at [1117, 281] on div "Bulk update" at bounding box center [1062, 308] width 206 height 54
click at [1115, 297] on span "Bulk update" at bounding box center [1062, 308] width 157 height 22
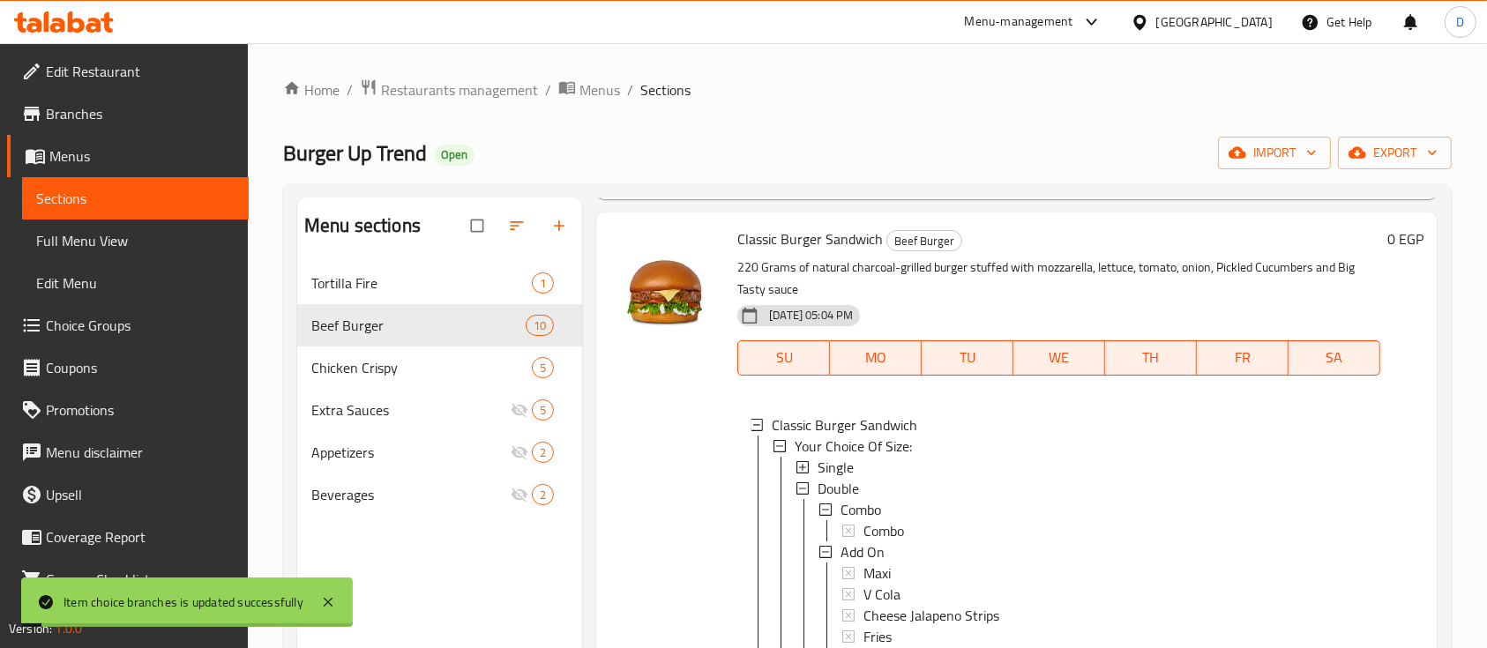
scroll to position [353, 0]
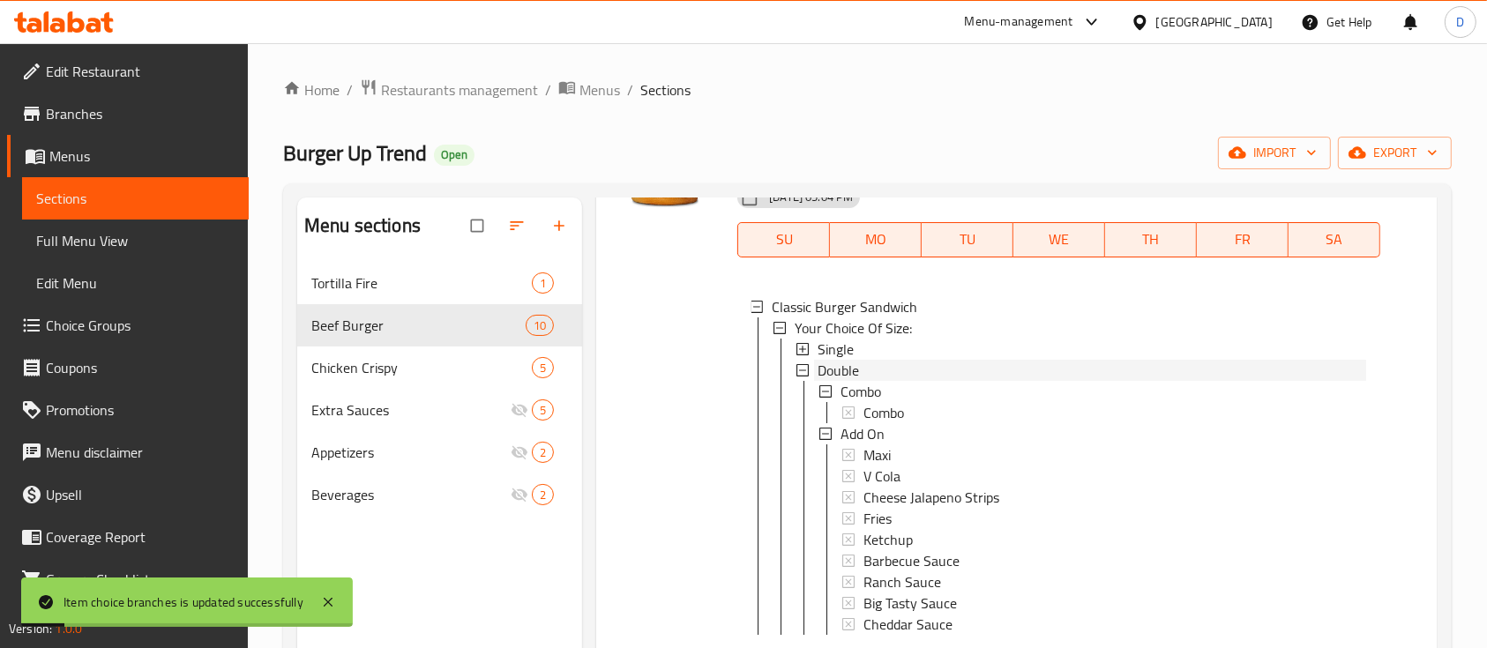
click at [878, 370] on div "Double" at bounding box center [1092, 370] width 549 height 21
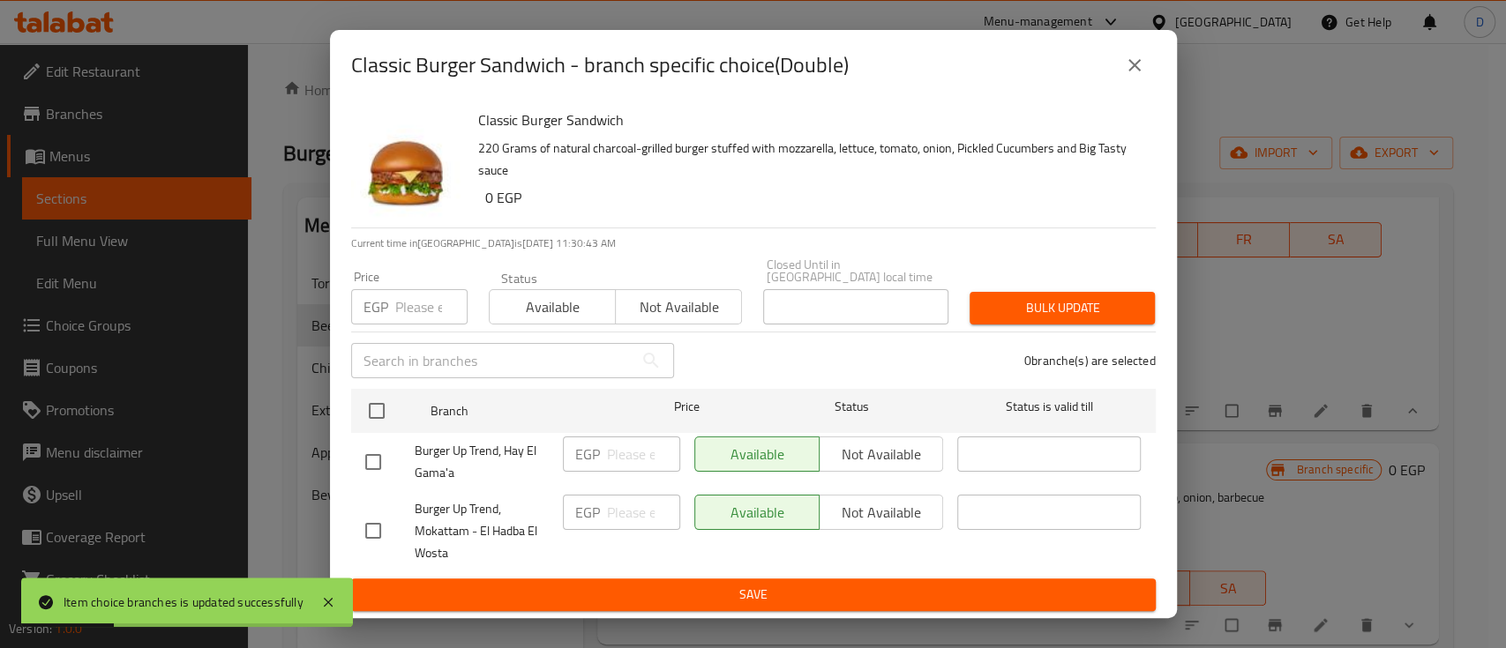
click at [413, 309] on input "number" at bounding box center [431, 306] width 72 height 35
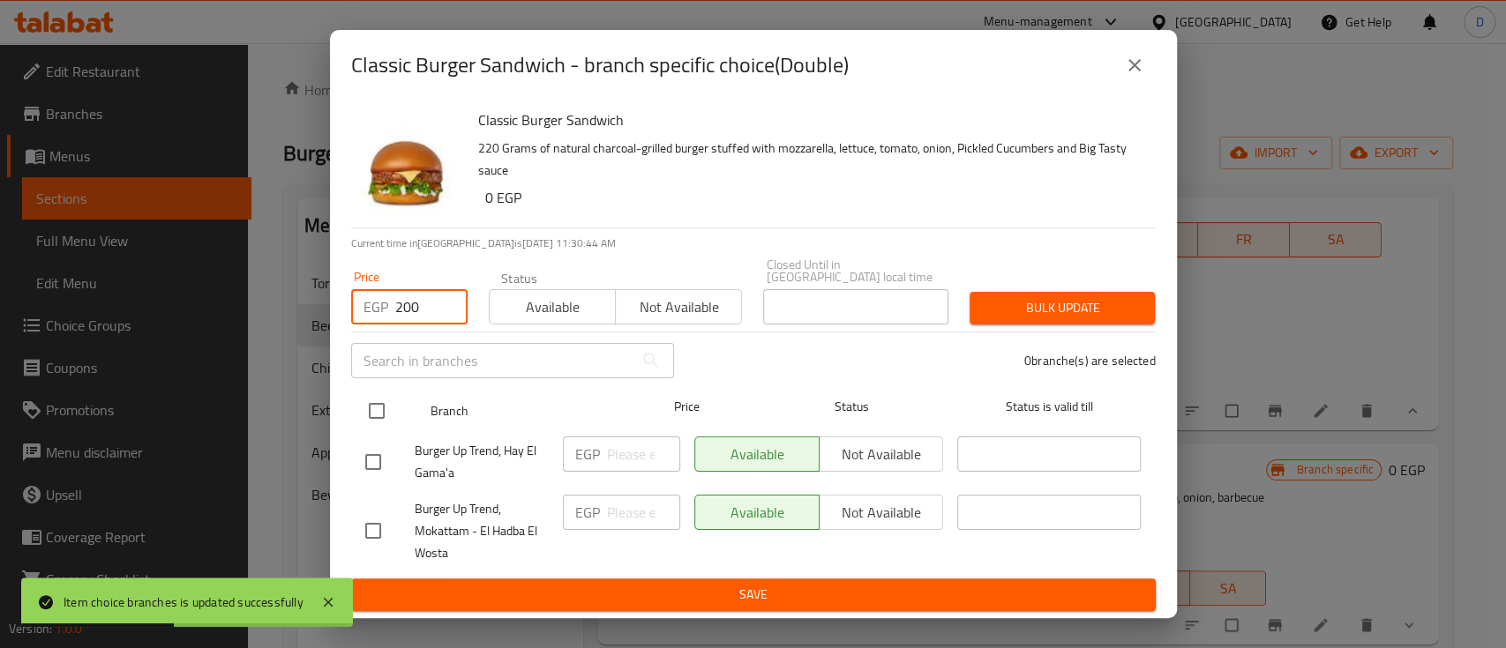
type input "200"
click at [386, 408] on input "checkbox" at bounding box center [376, 411] width 37 height 37
checkbox input "true"
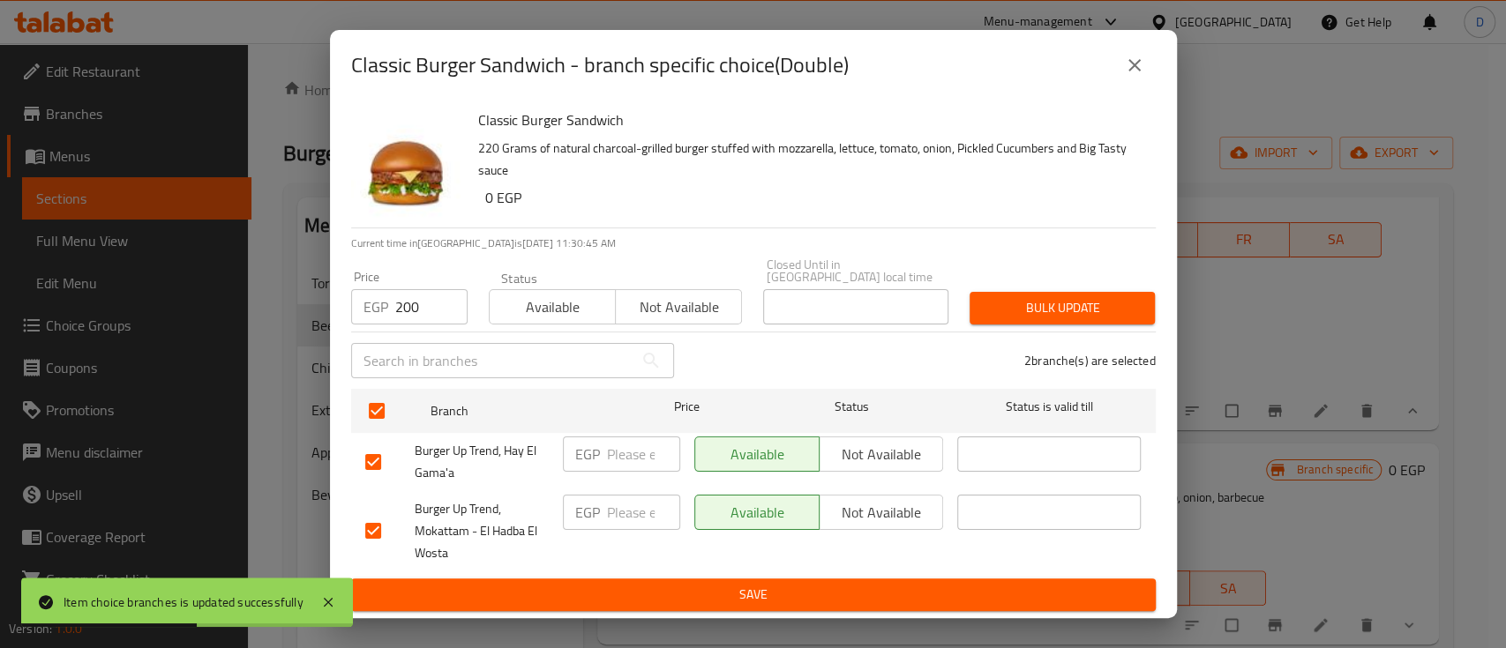
click at [1009, 311] on span "Bulk update" at bounding box center [1062, 308] width 157 height 22
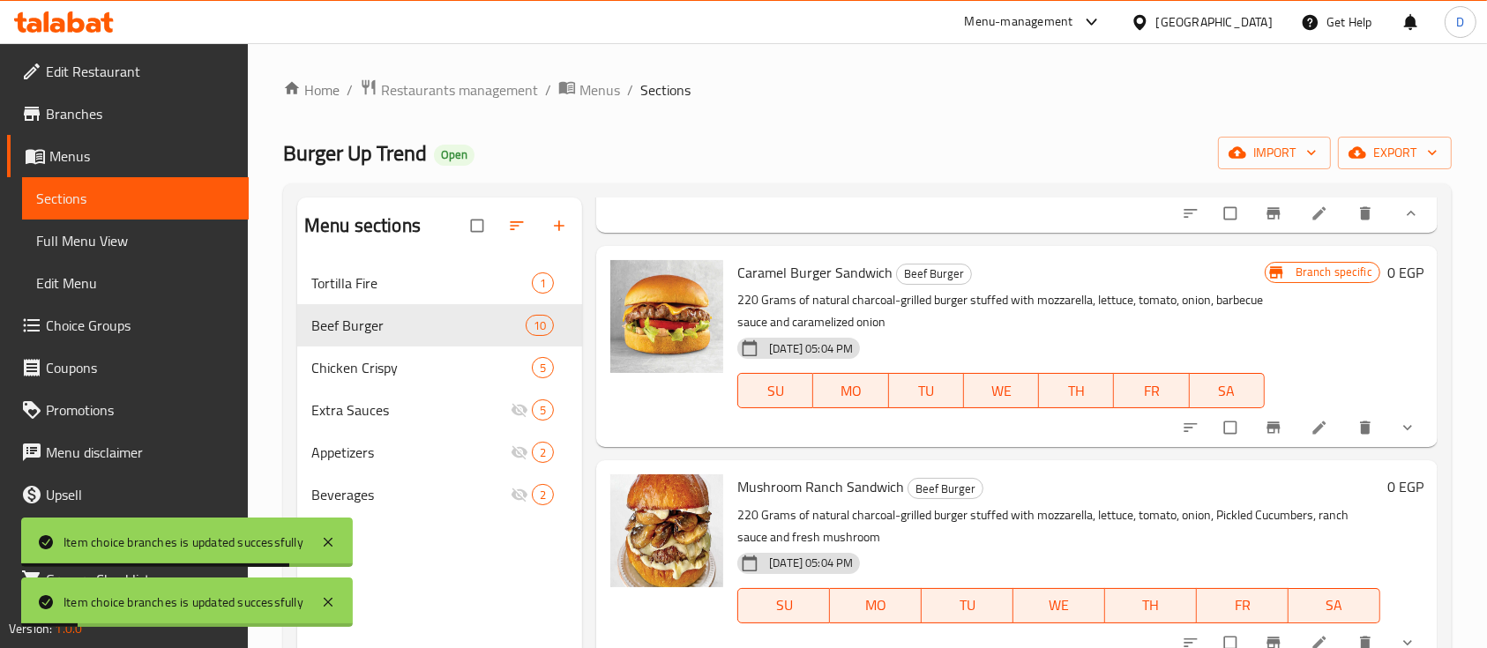
scroll to position [588, 0]
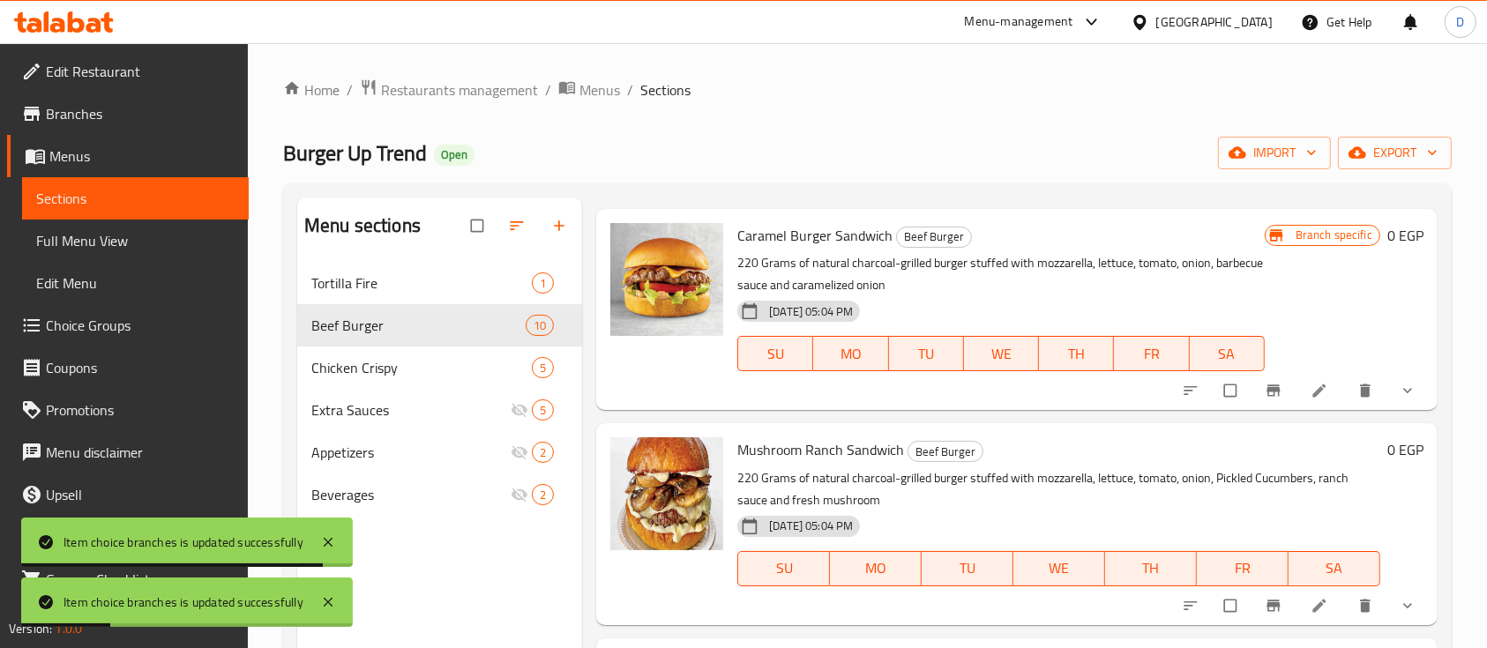
click at [1389, 406] on button "show more" at bounding box center [1410, 390] width 42 height 39
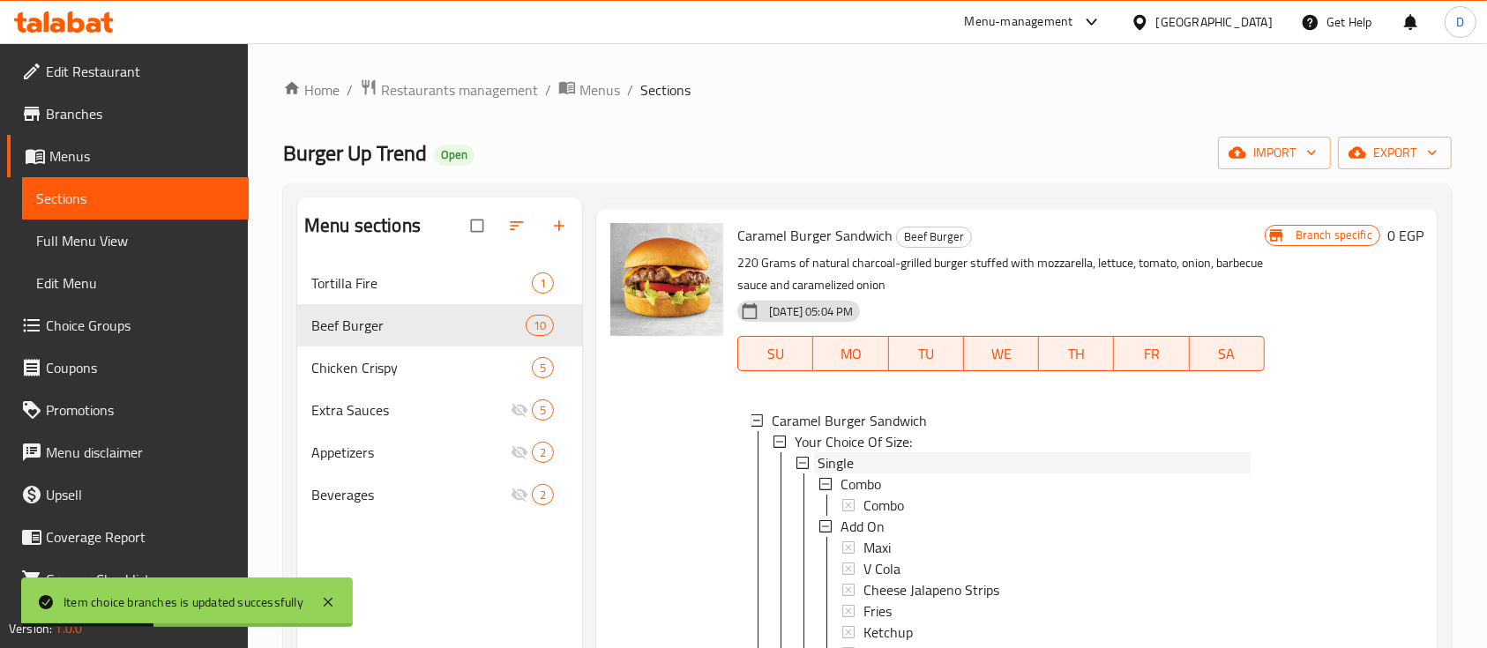
click at [909, 471] on div "Single" at bounding box center [1034, 463] width 432 height 21
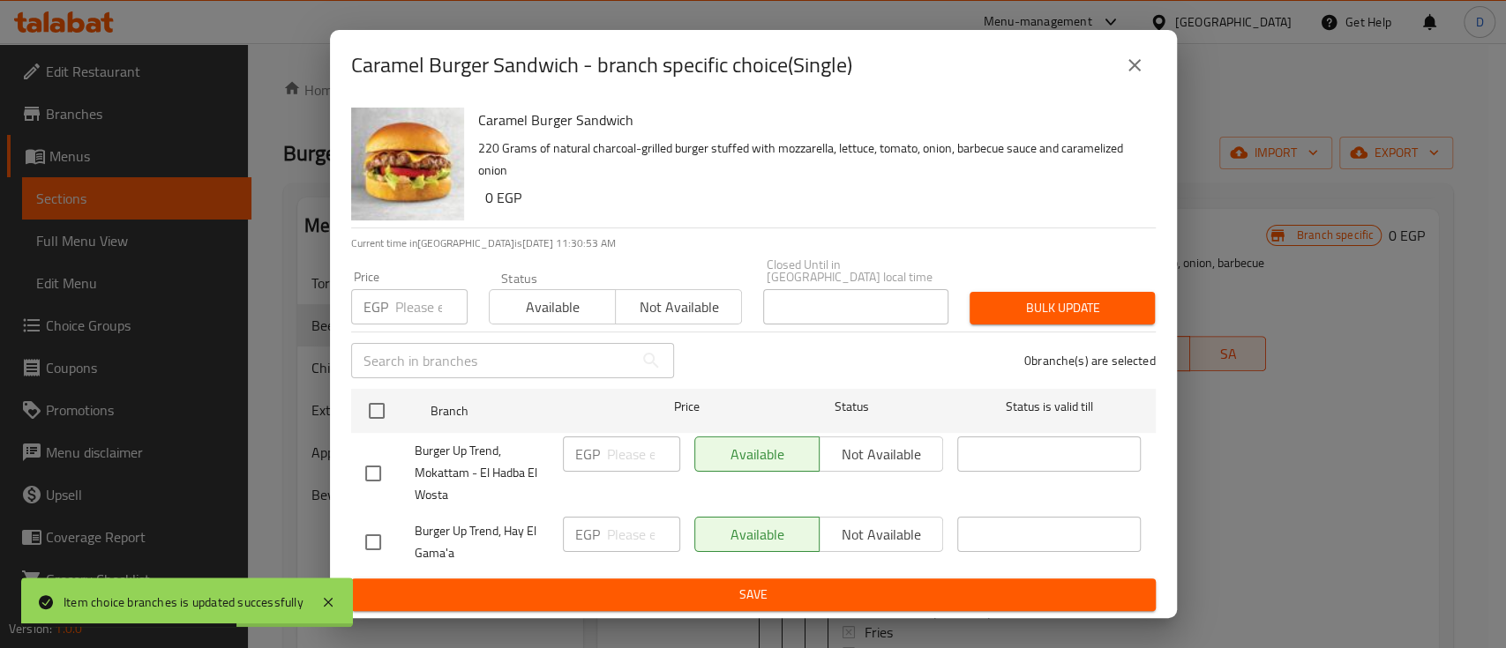
click at [405, 296] on input "number" at bounding box center [431, 306] width 72 height 35
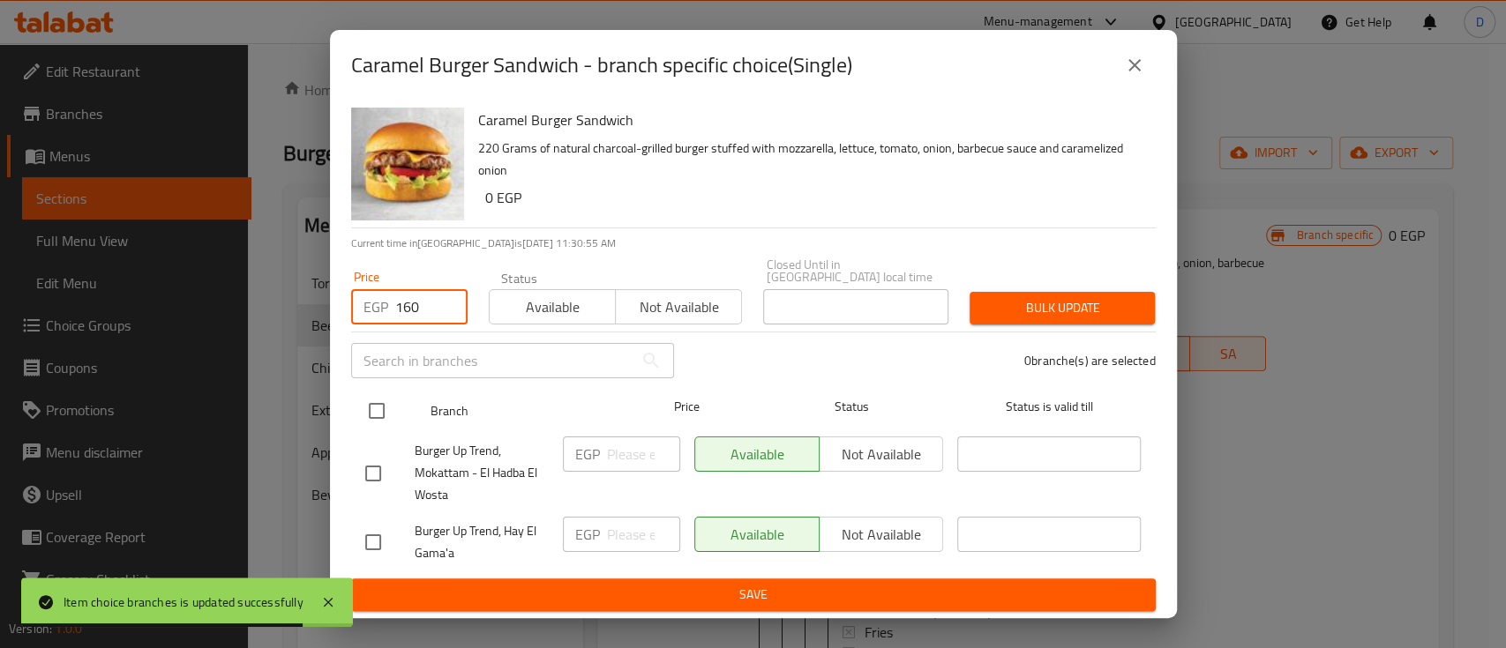
type input "160"
click at [361, 408] on input "checkbox" at bounding box center [376, 411] width 37 height 37
checkbox input "true"
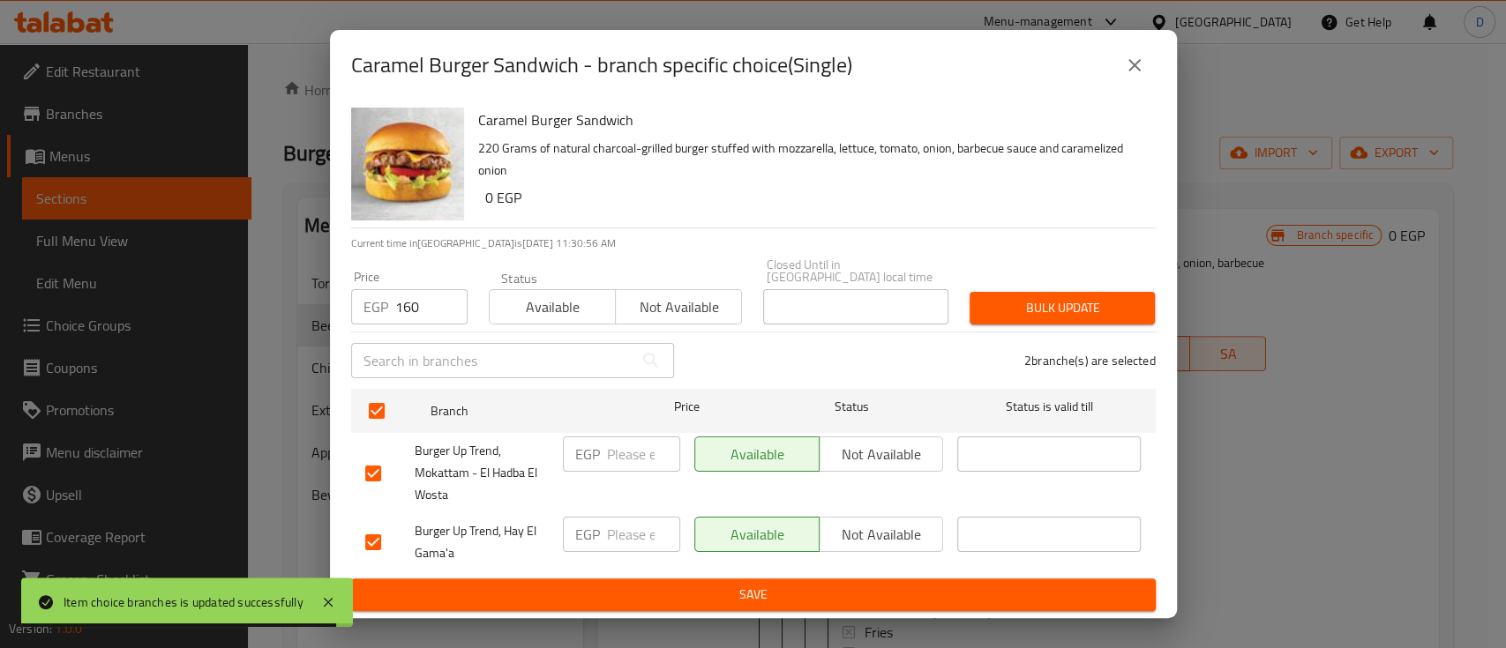
click at [1122, 303] on span "Bulk update" at bounding box center [1062, 308] width 157 height 22
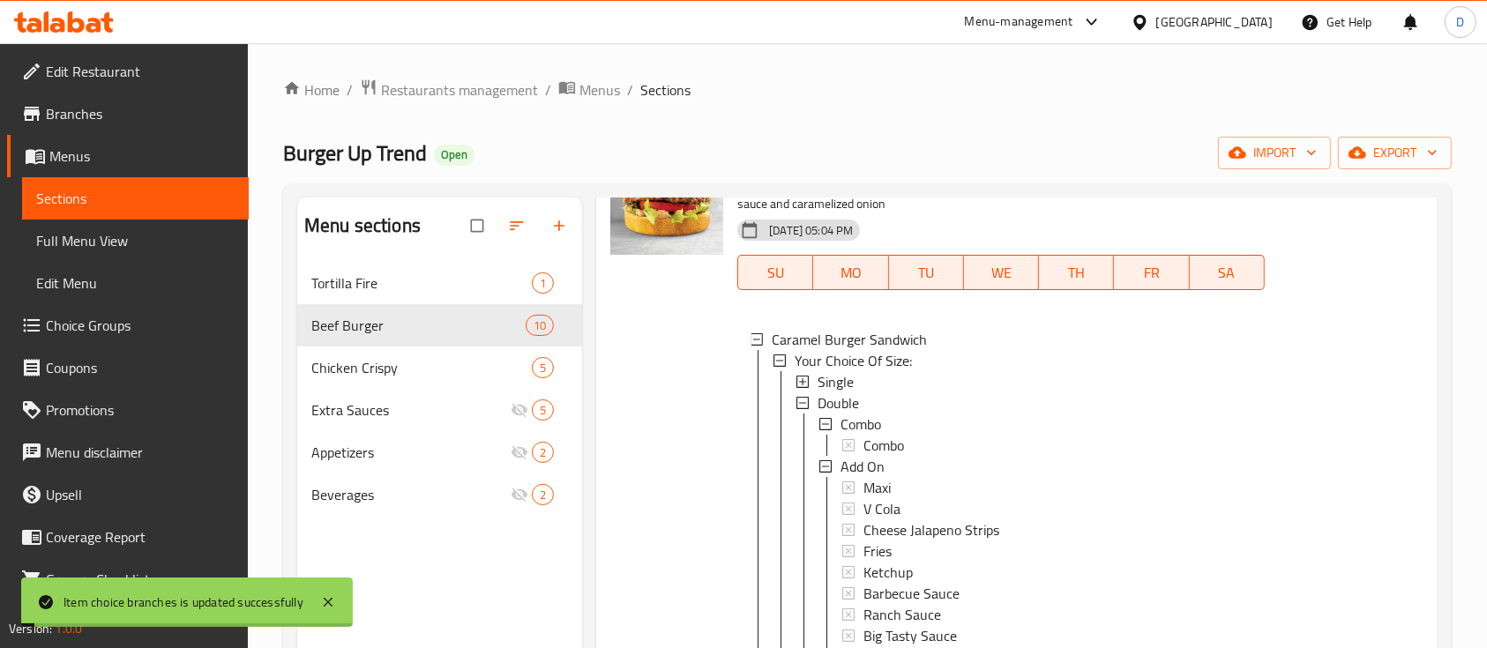
scroll to position [706, 0]
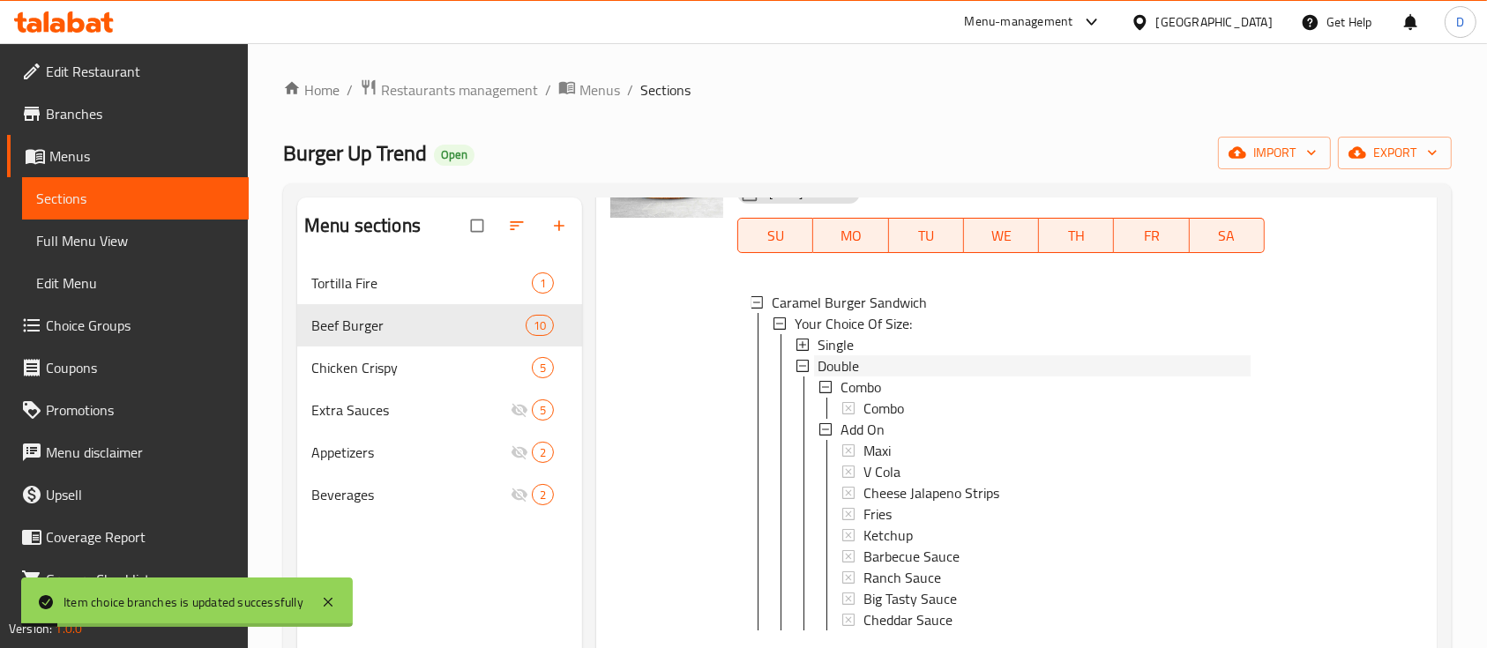
click at [857, 377] on span "Double" at bounding box center [838, 366] width 41 height 21
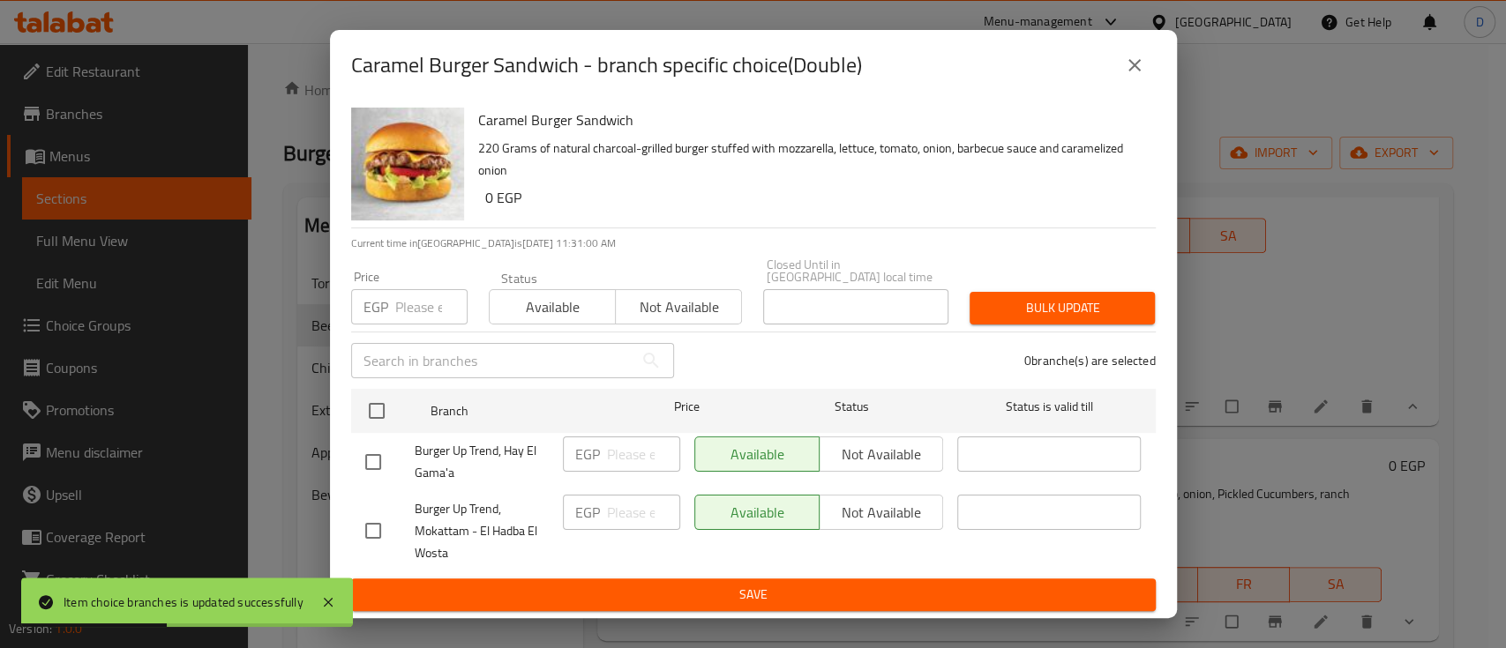
click at [410, 305] on input "number" at bounding box center [431, 306] width 72 height 35
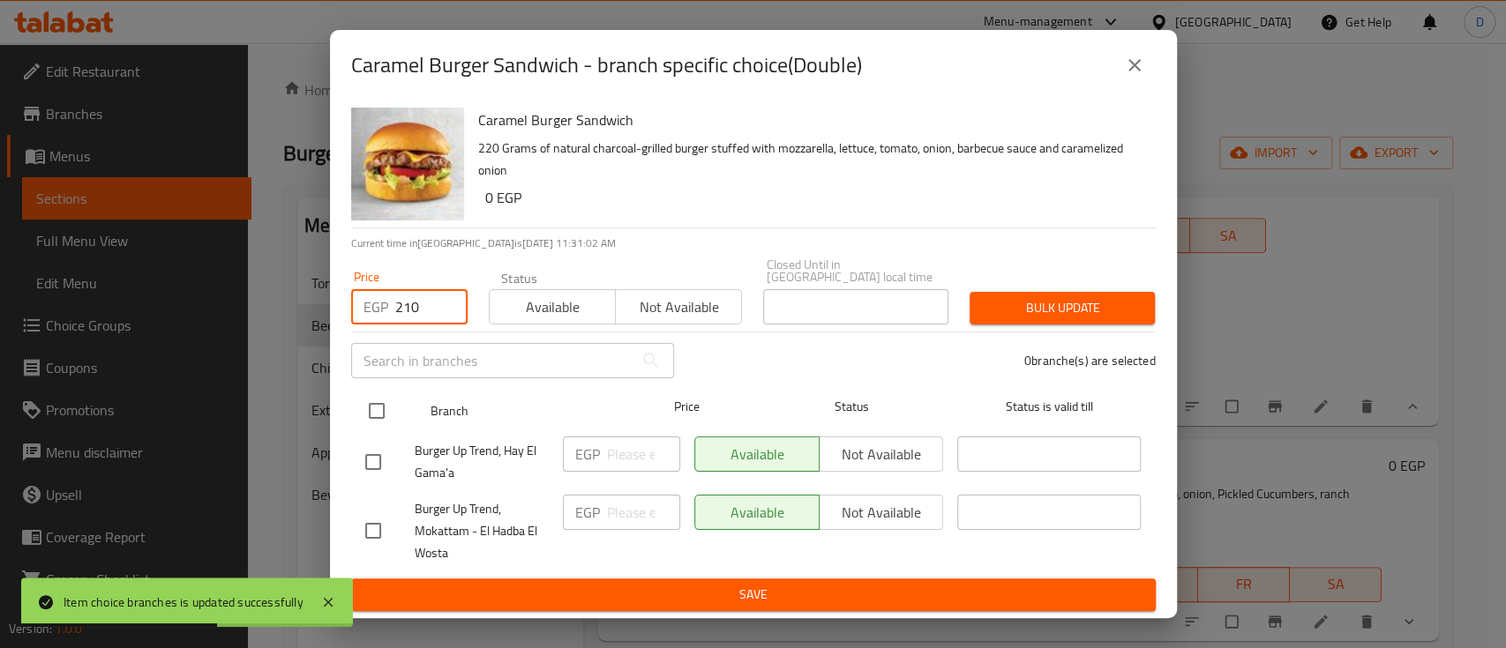
type input "210"
click at [382, 408] on input "checkbox" at bounding box center [376, 411] width 37 height 37
checkbox input "true"
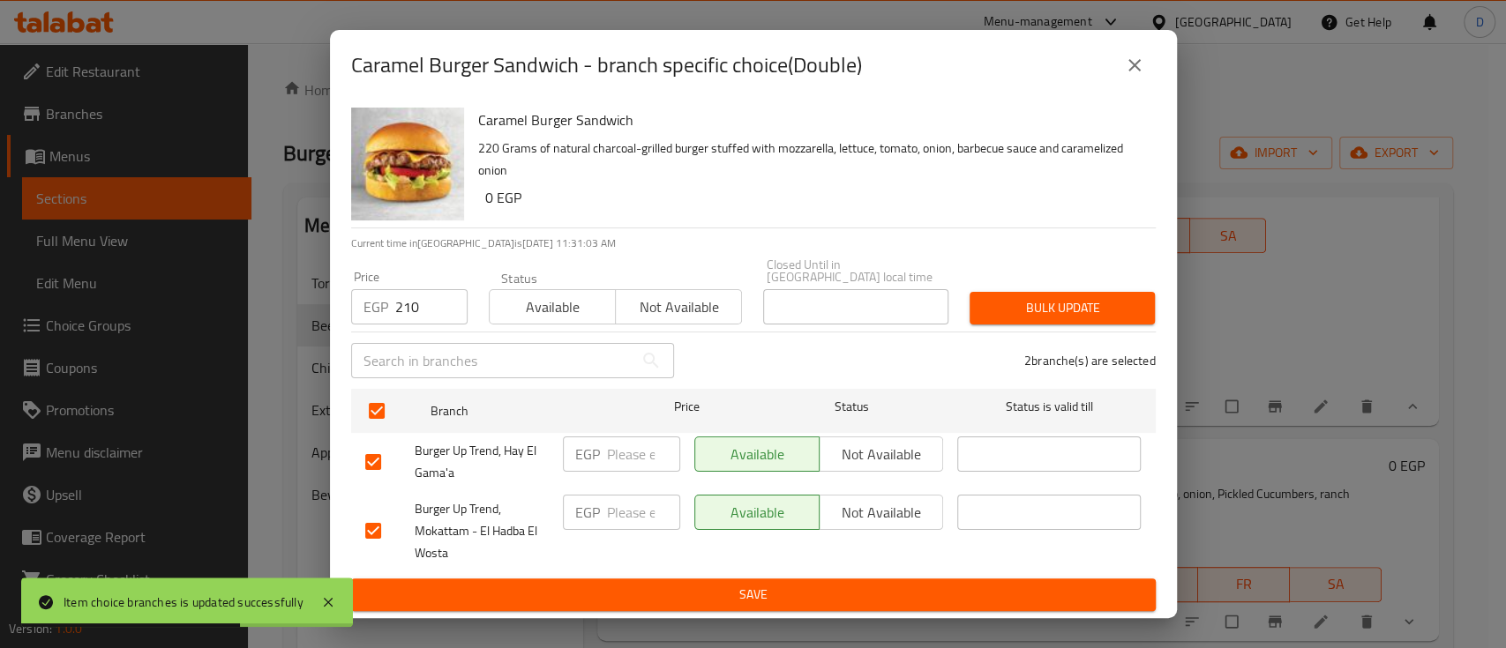
click at [1059, 300] on span "Bulk update" at bounding box center [1062, 308] width 157 height 22
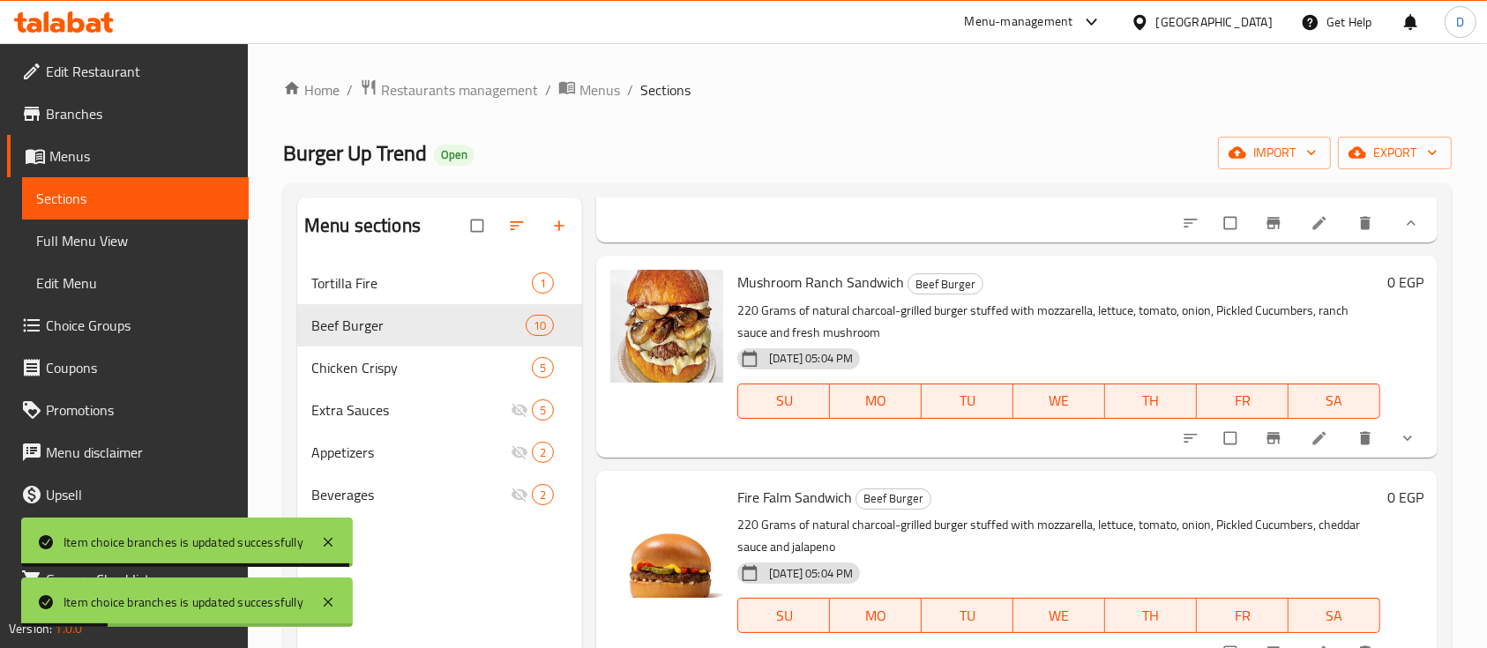
scroll to position [940, 0]
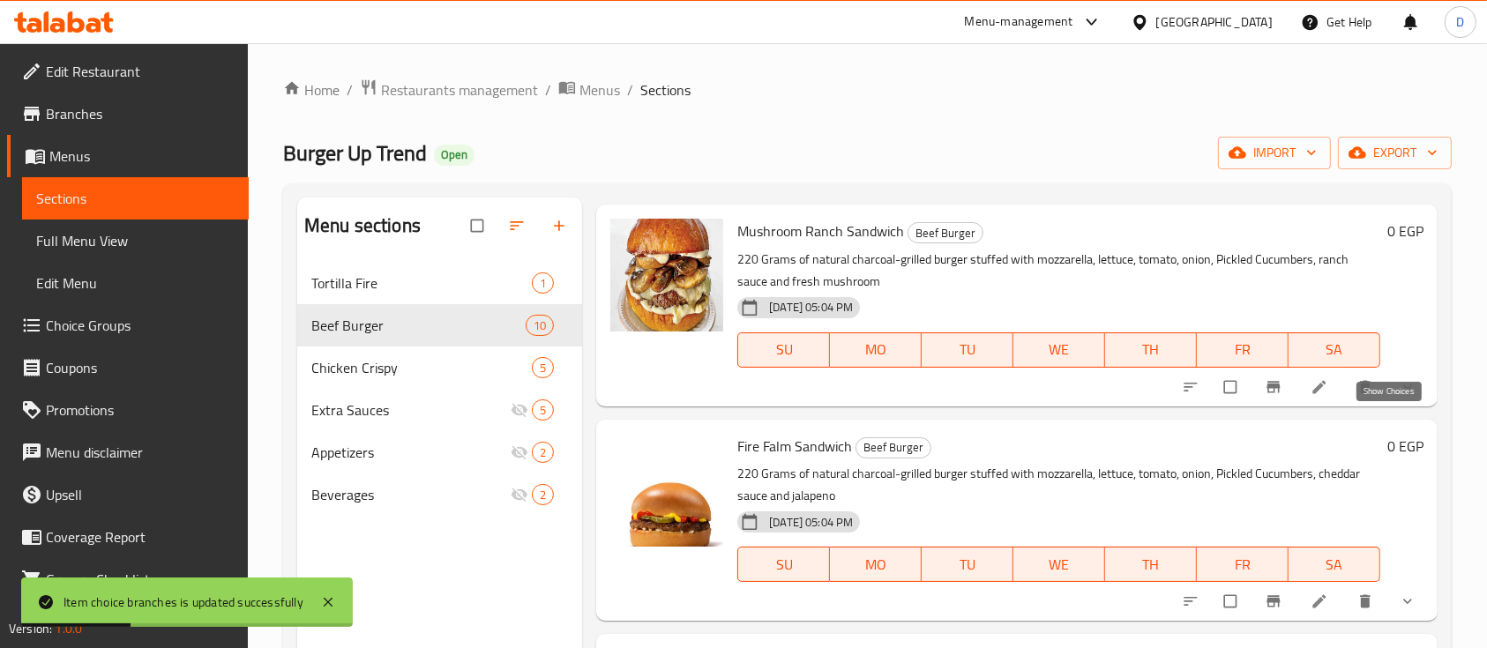
click at [1399, 396] on icon "show more" at bounding box center [1408, 387] width 18 height 18
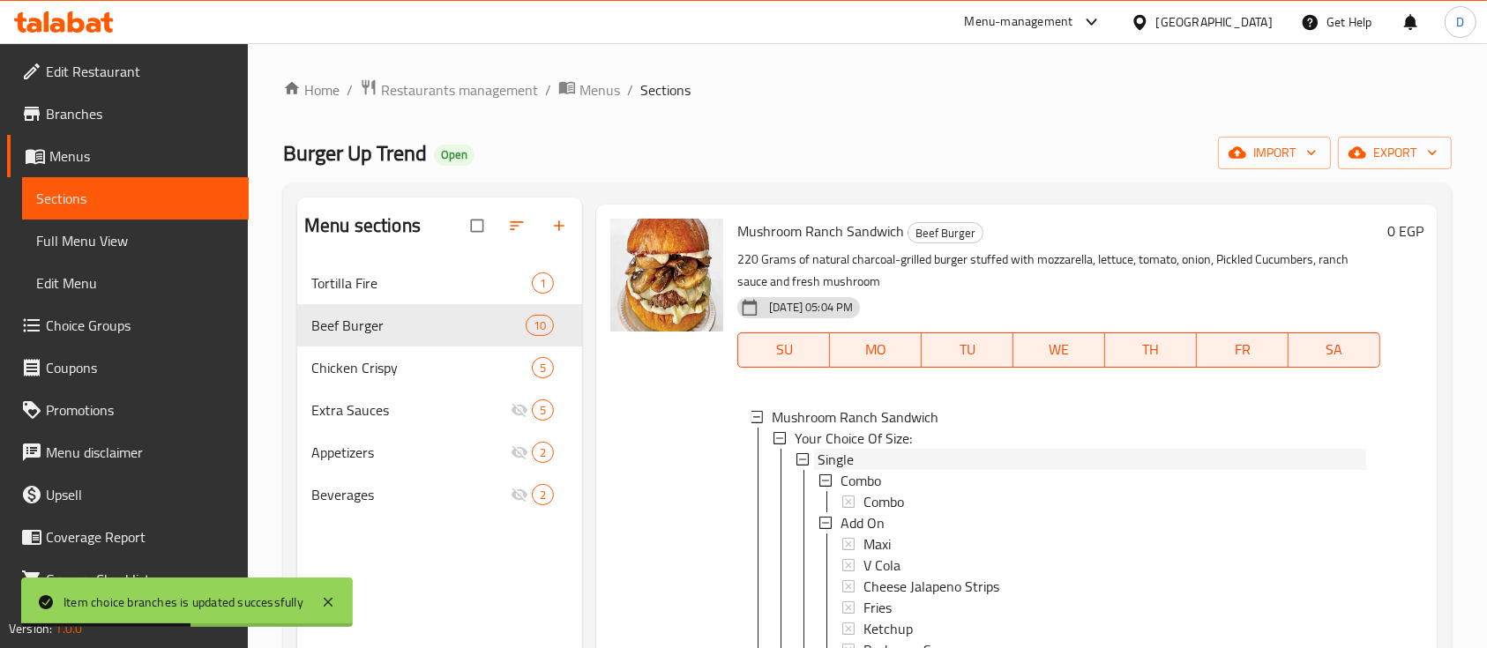
click at [924, 470] on div "Single" at bounding box center [1092, 459] width 549 height 21
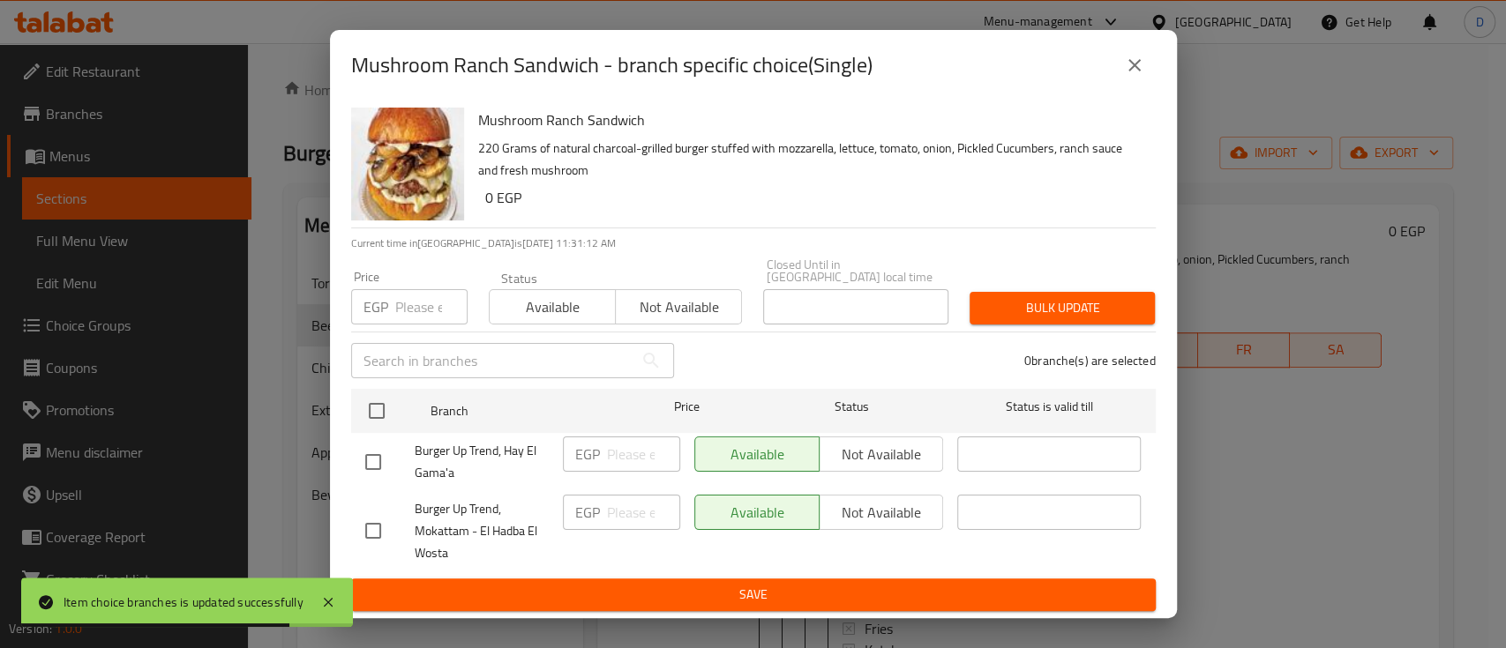
click at [404, 312] on input "number" at bounding box center [431, 306] width 72 height 35
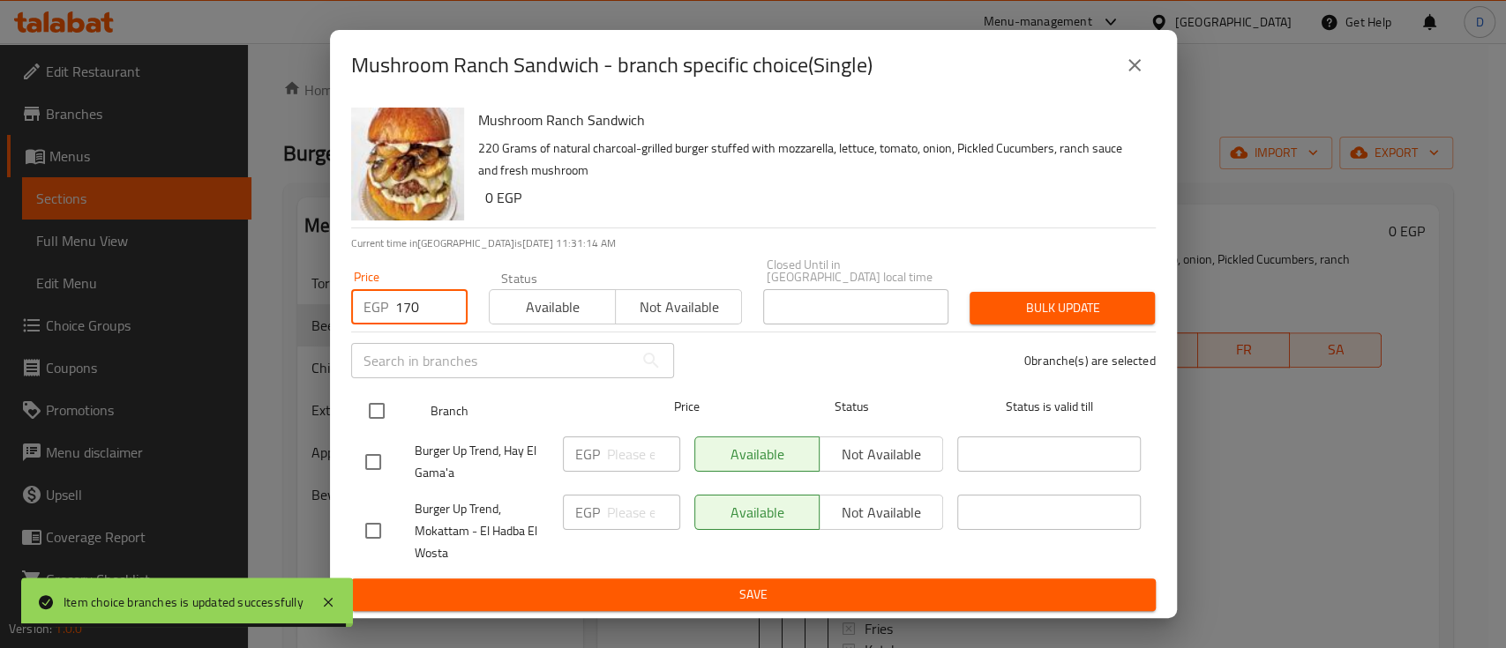
type input "170"
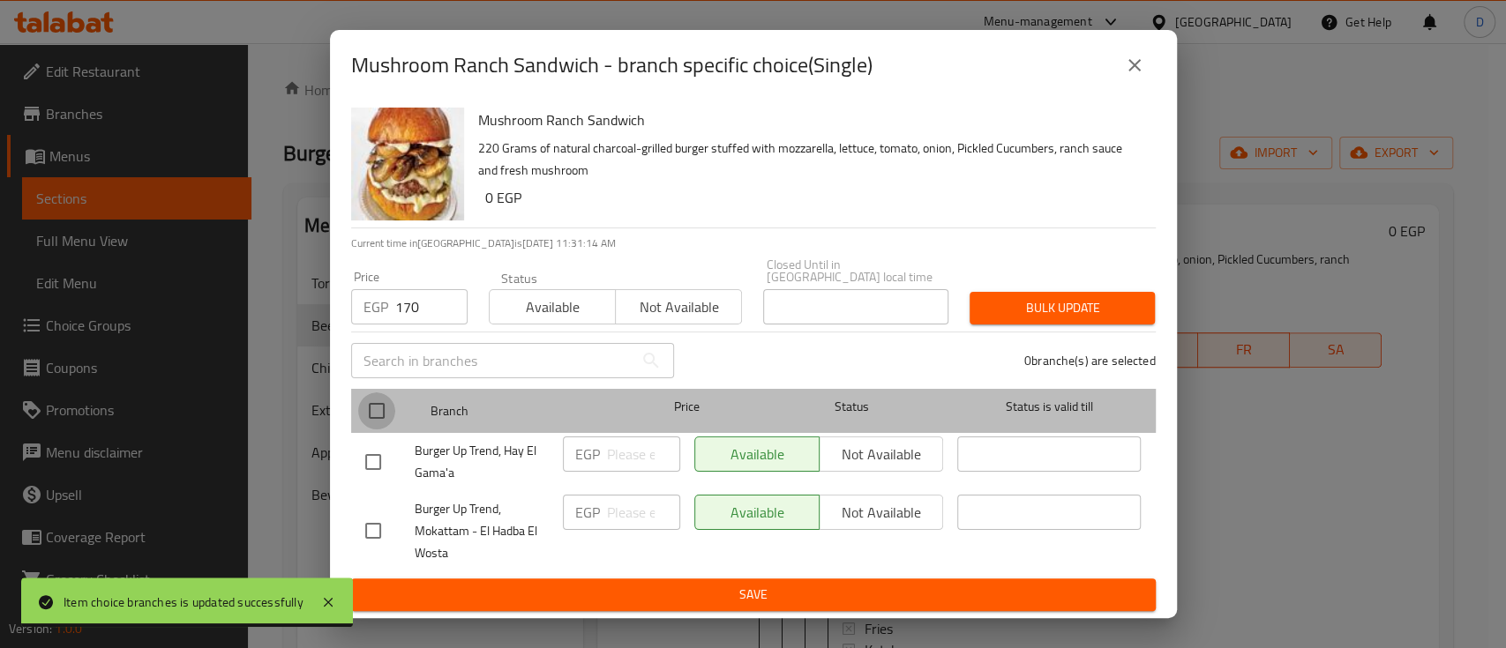
click at [383, 402] on input "checkbox" at bounding box center [376, 411] width 37 height 37
checkbox input "true"
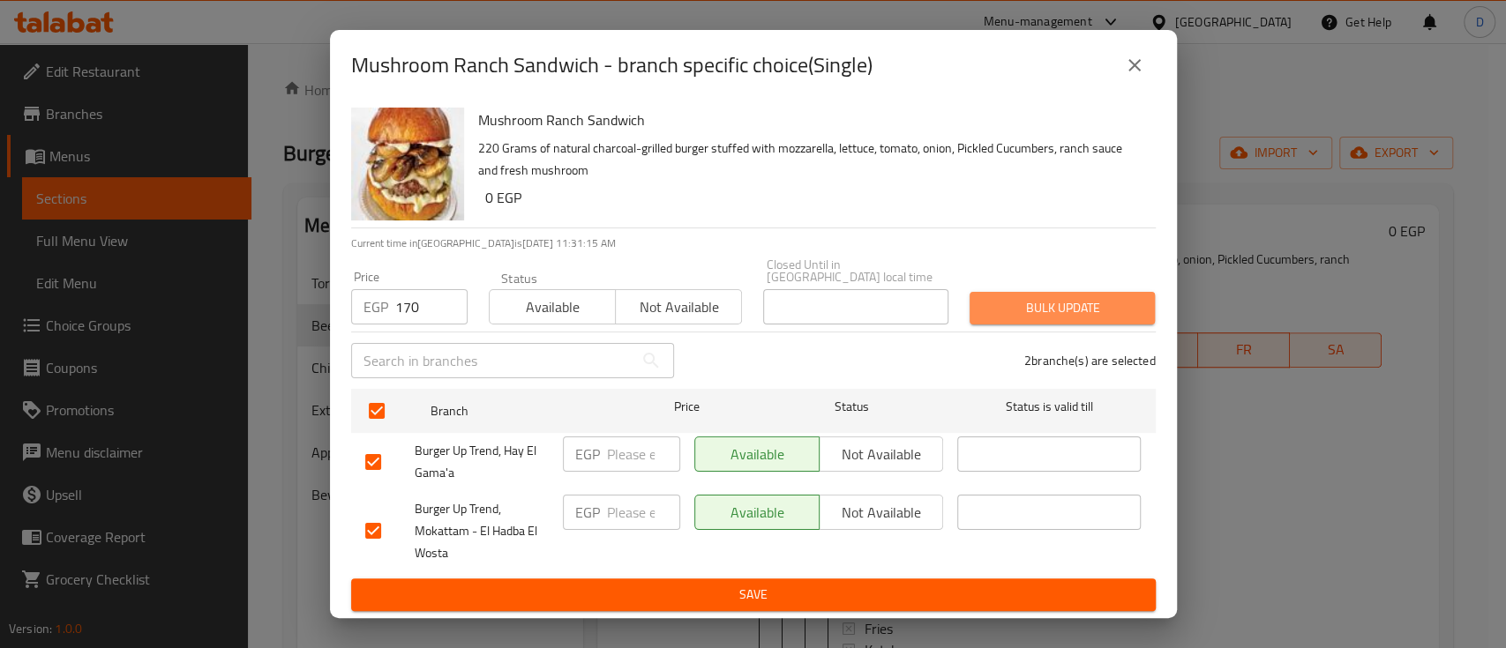
click at [1027, 314] on button "Bulk update" at bounding box center [1062, 308] width 185 height 33
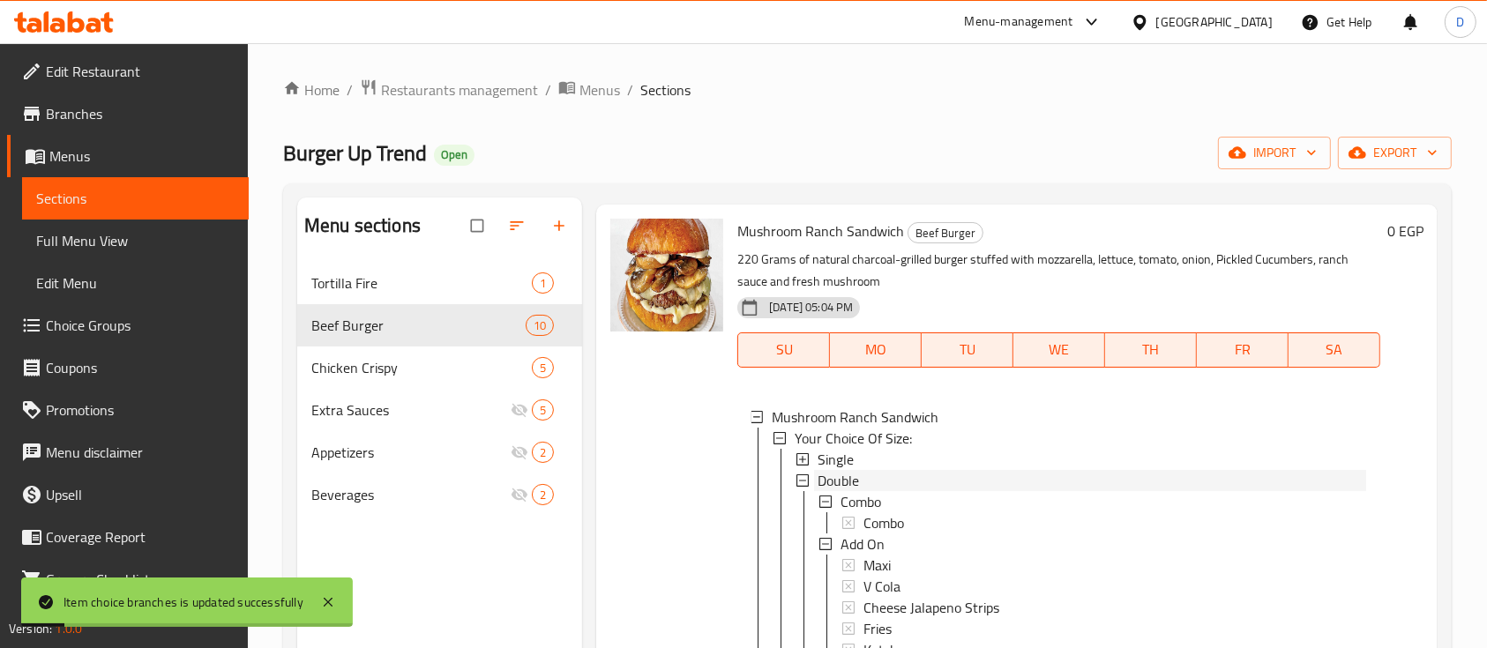
click at [856, 491] on span "Double" at bounding box center [838, 480] width 41 height 21
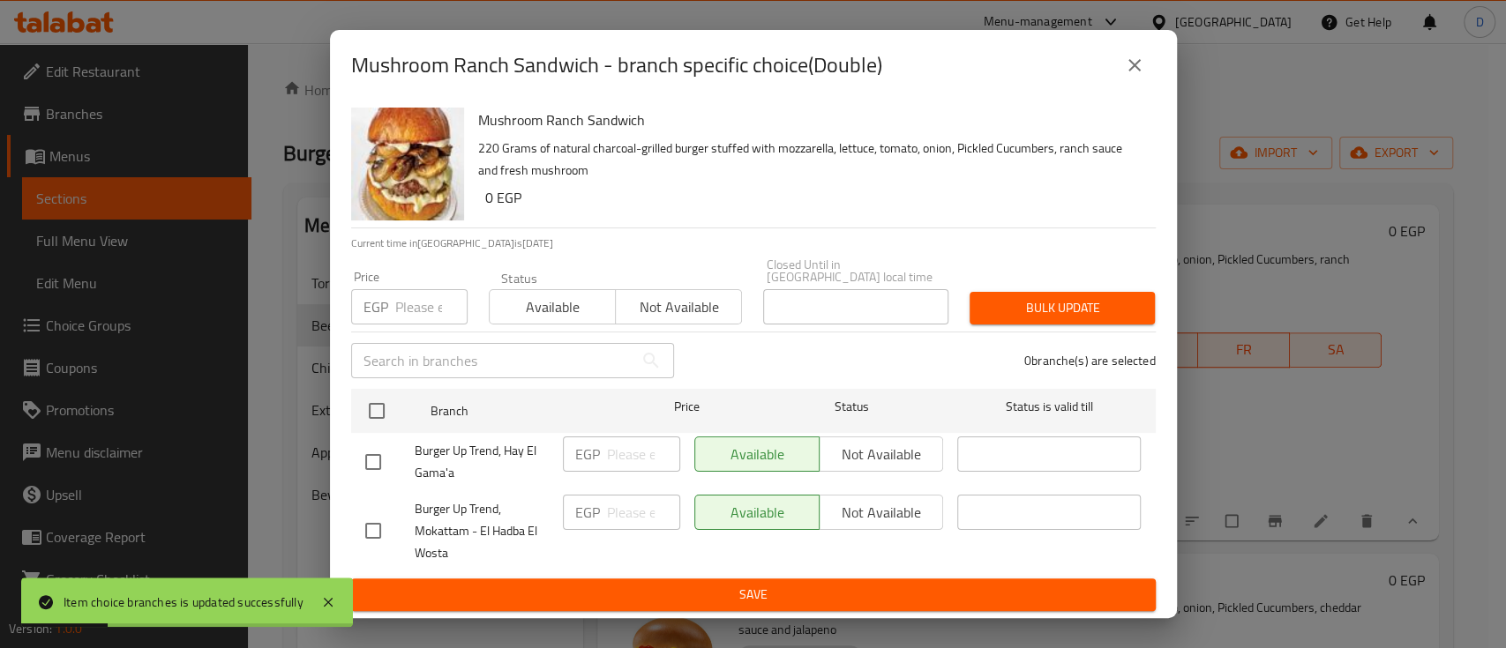
click at [403, 296] on input "number" at bounding box center [431, 306] width 72 height 35
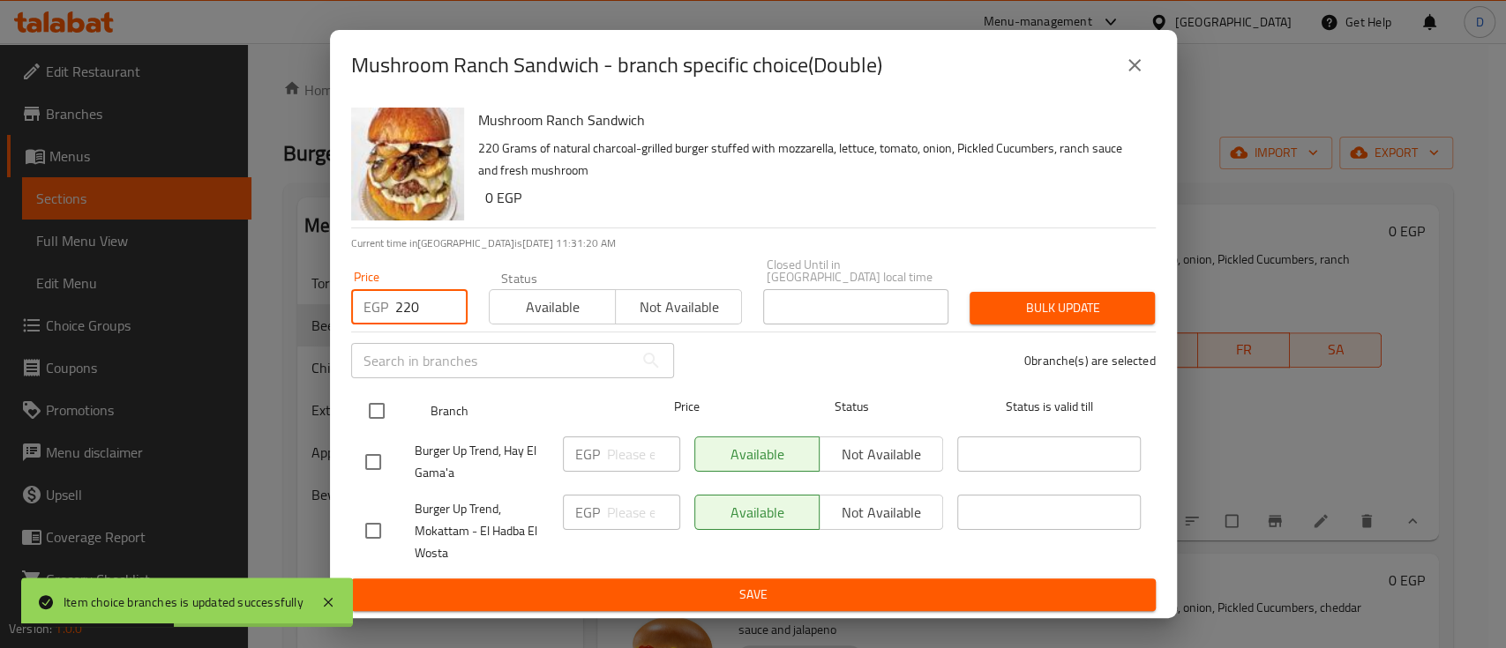
type input "220"
click at [381, 401] on input "checkbox" at bounding box center [376, 411] width 37 height 37
checkbox input "true"
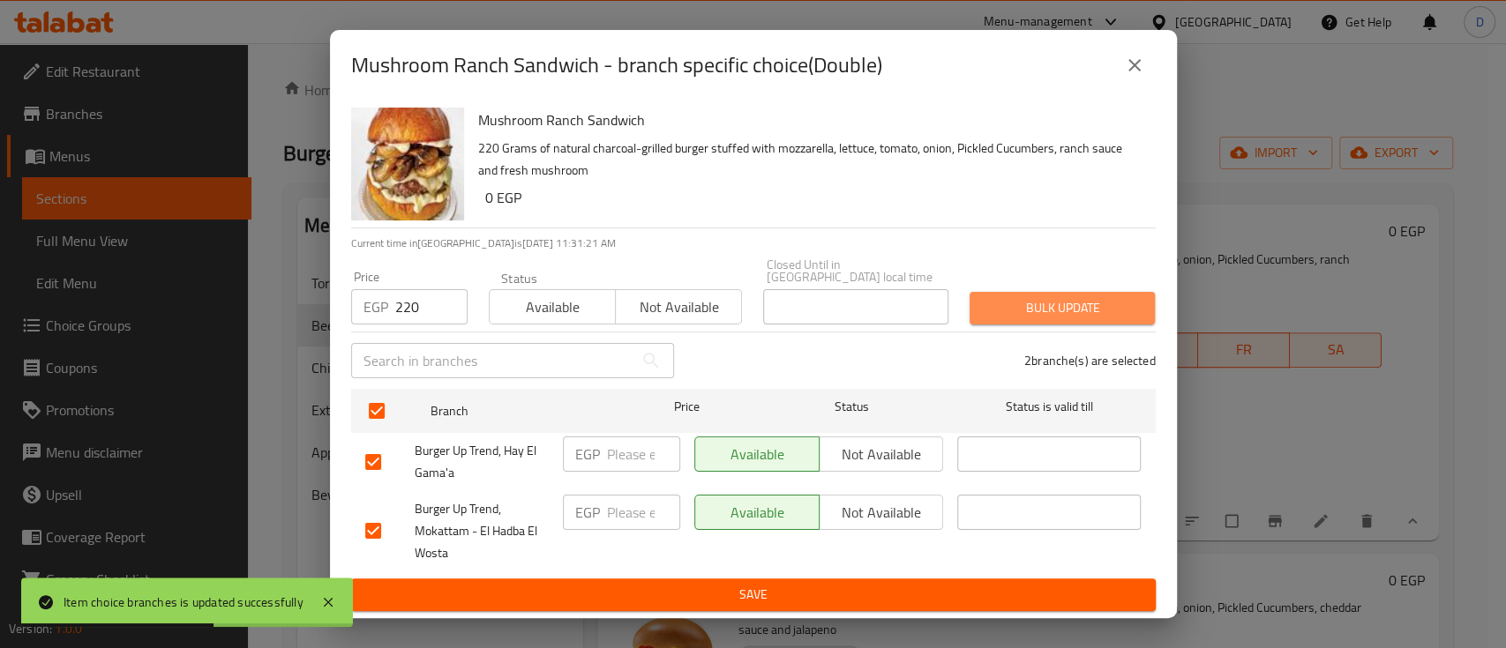
click at [1075, 297] on span "Bulk update" at bounding box center [1062, 308] width 157 height 22
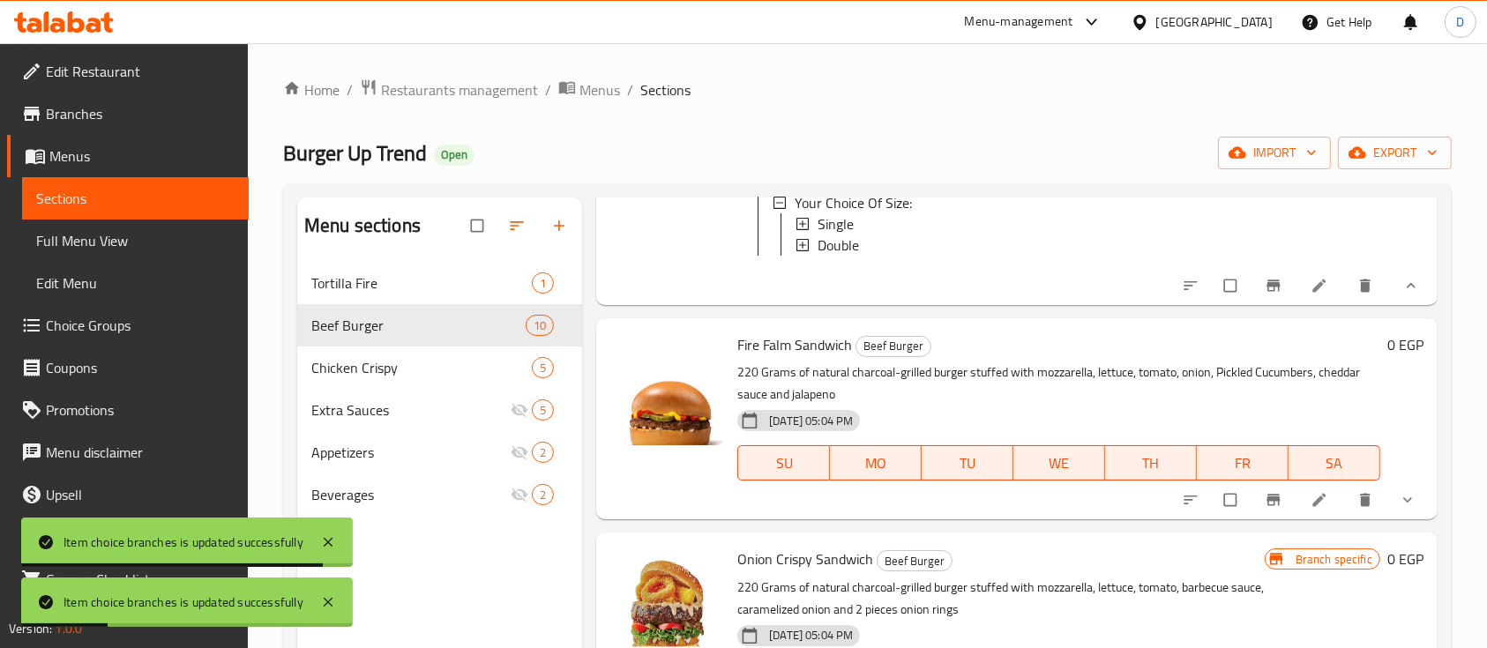
scroll to position [1293, 0]
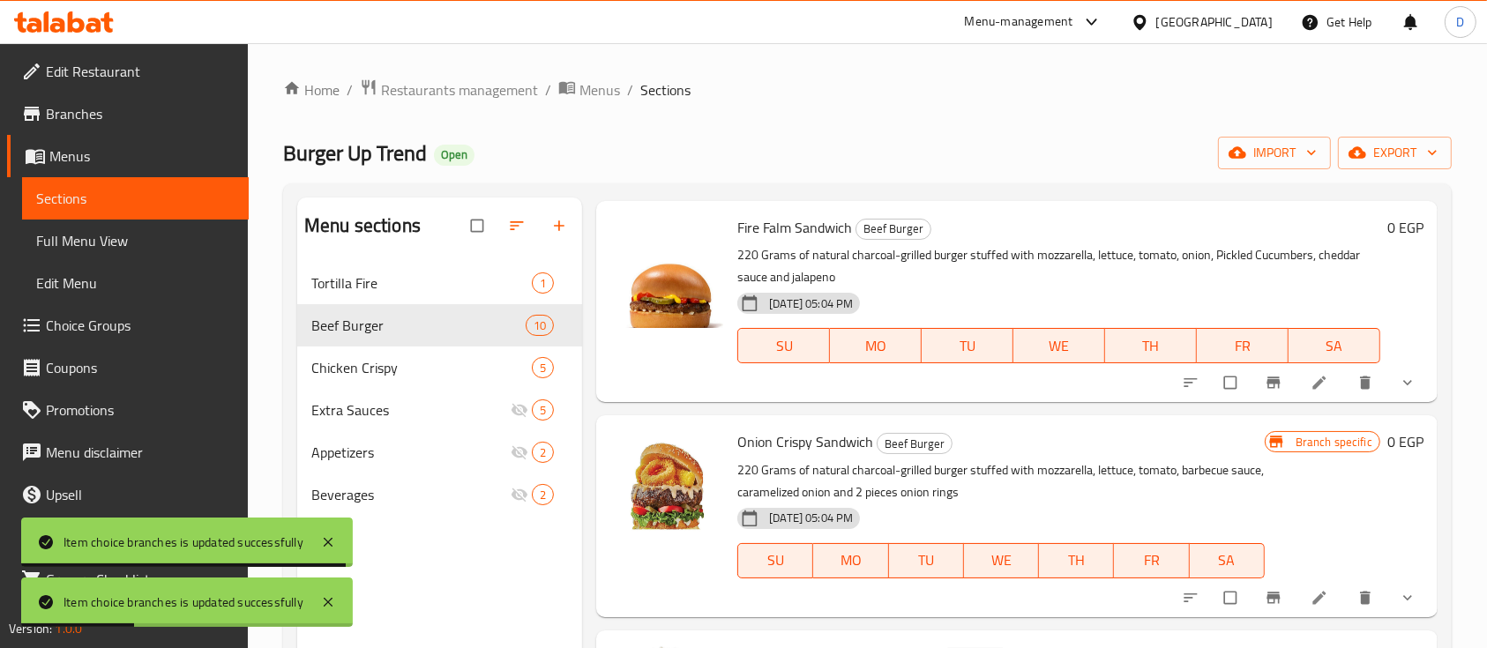
click at [1389, 402] on button "show more" at bounding box center [1410, 382] width 42 height 39
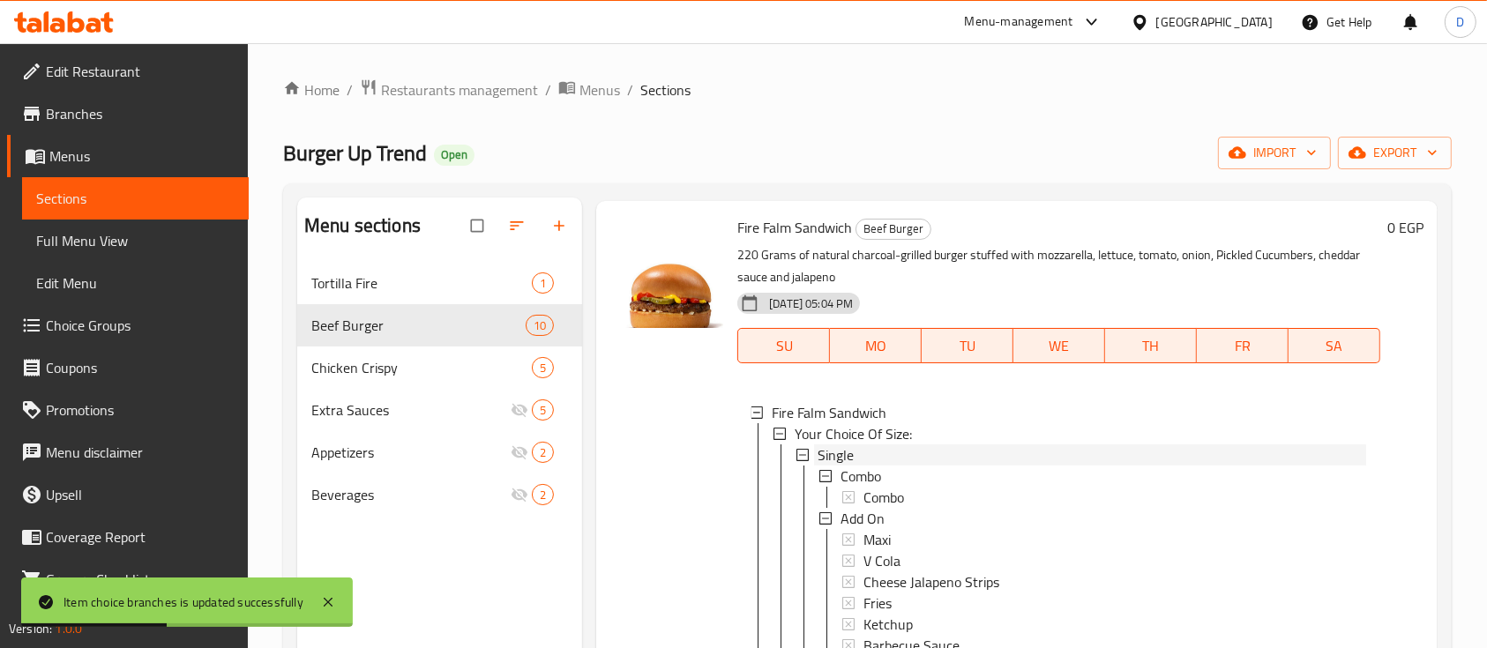
click at [895, 466] on div "Single" at bounding box center [1092, 455] width 549 height 21
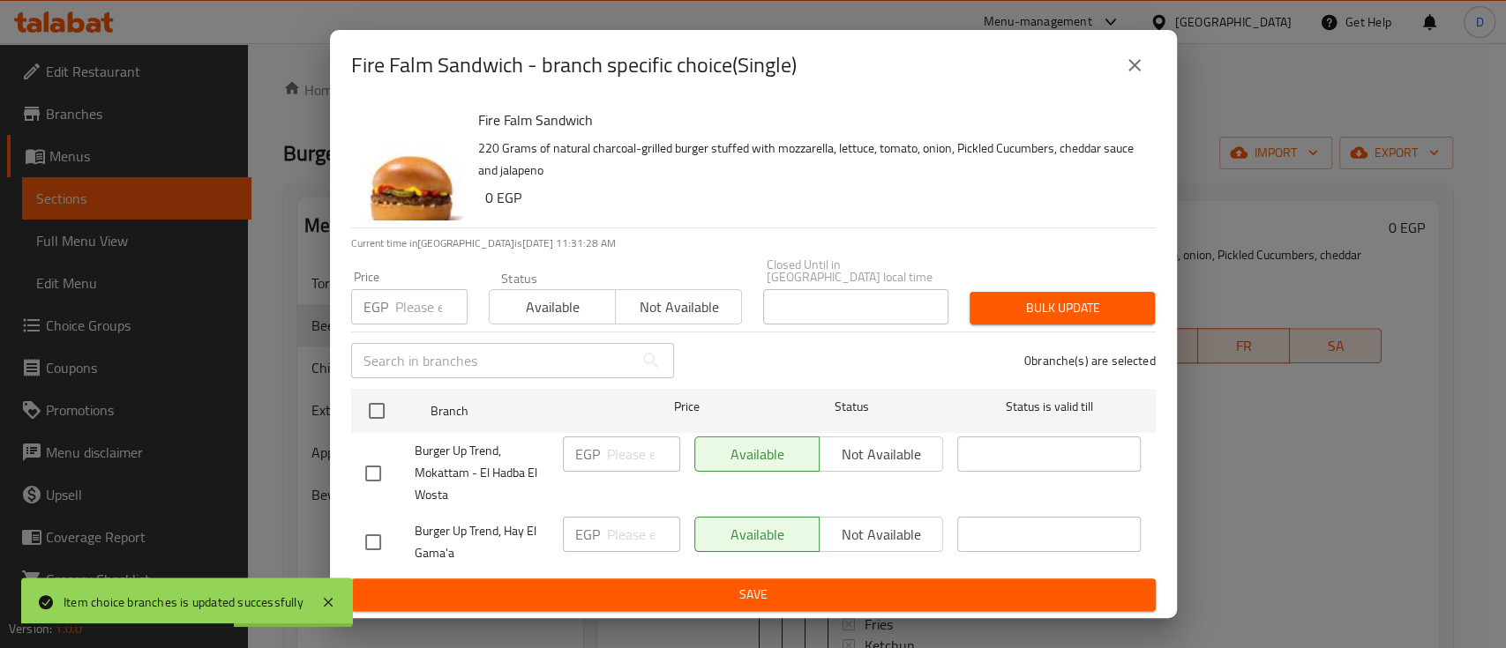
click at [415, 312] on input "number" at bounding box center [431, 306] width 72 height 35
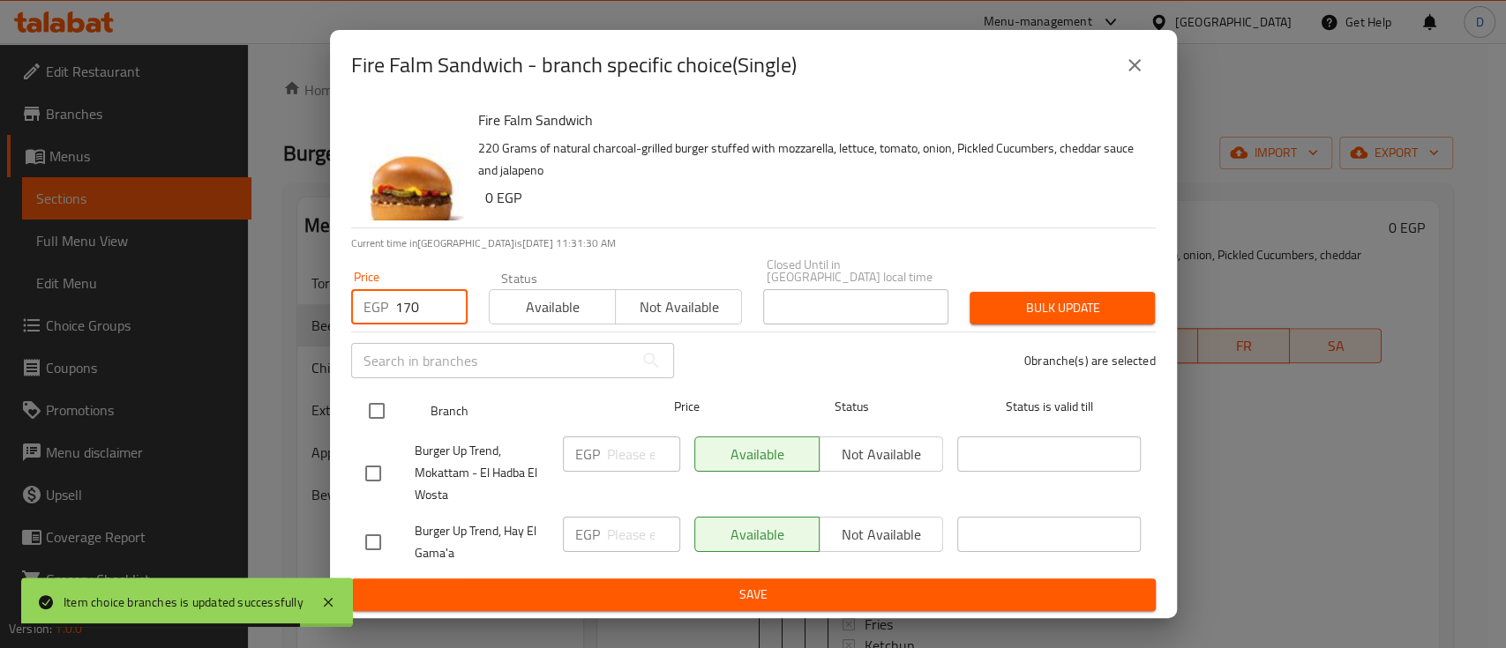
type input "170"
click at [371, 393] on input "checkbox" at bounding box center [376, 411] width 37 height 37
checkbox input "true"
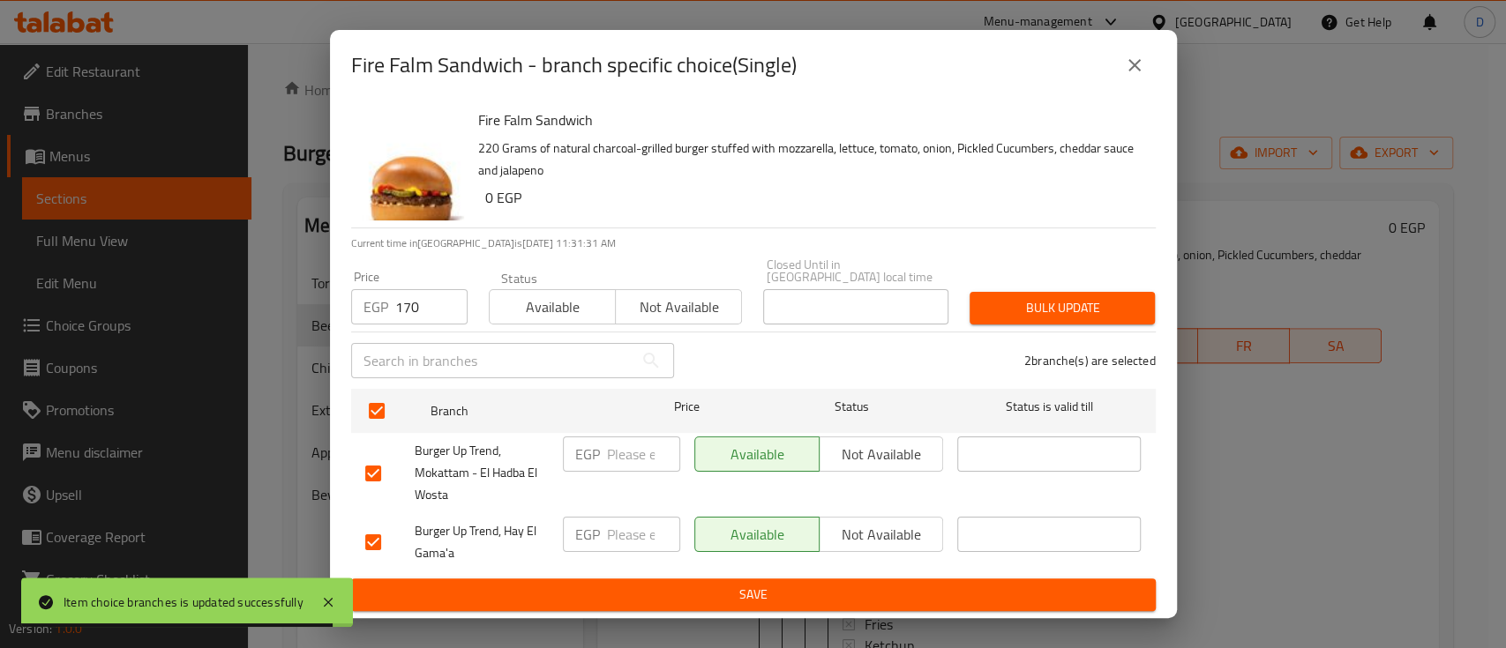
click at [1048, 310] on span "Bulk update" at bounding box center [1062, 308] width 157 height 22
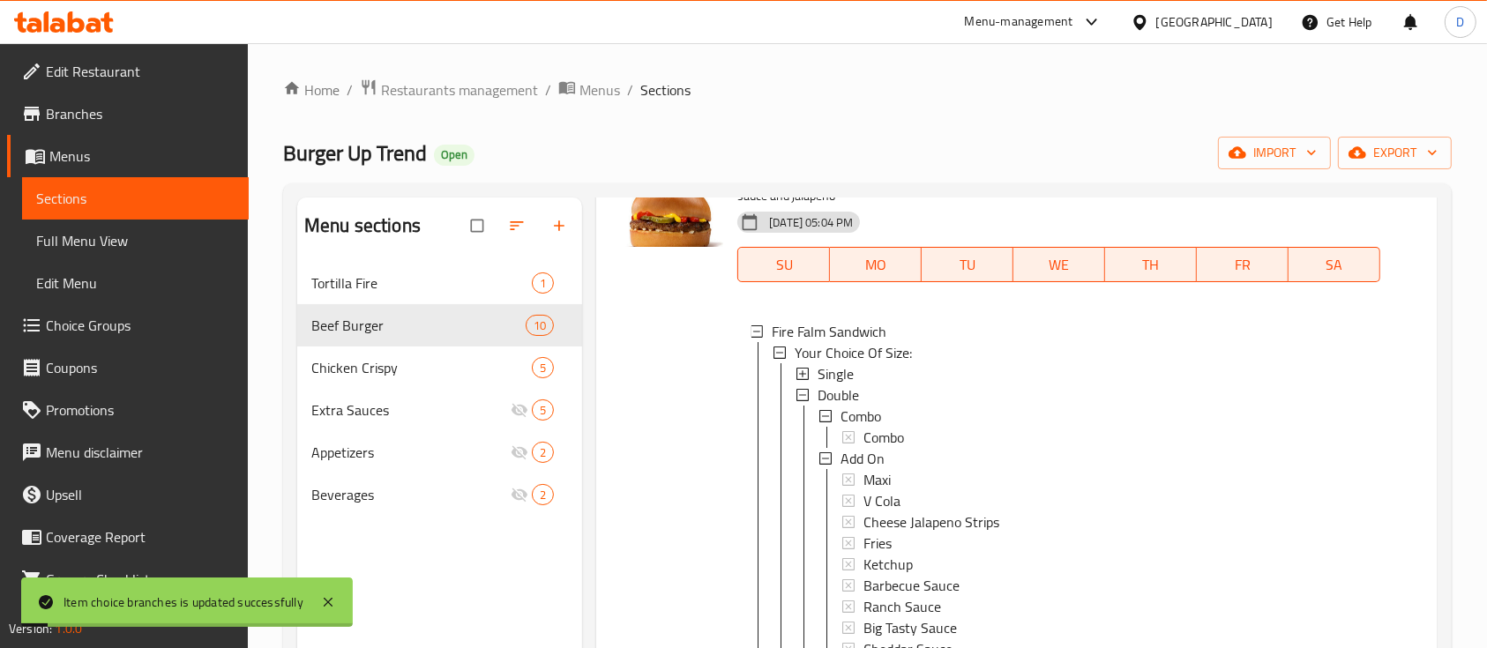
scroll to position [1412, 0]
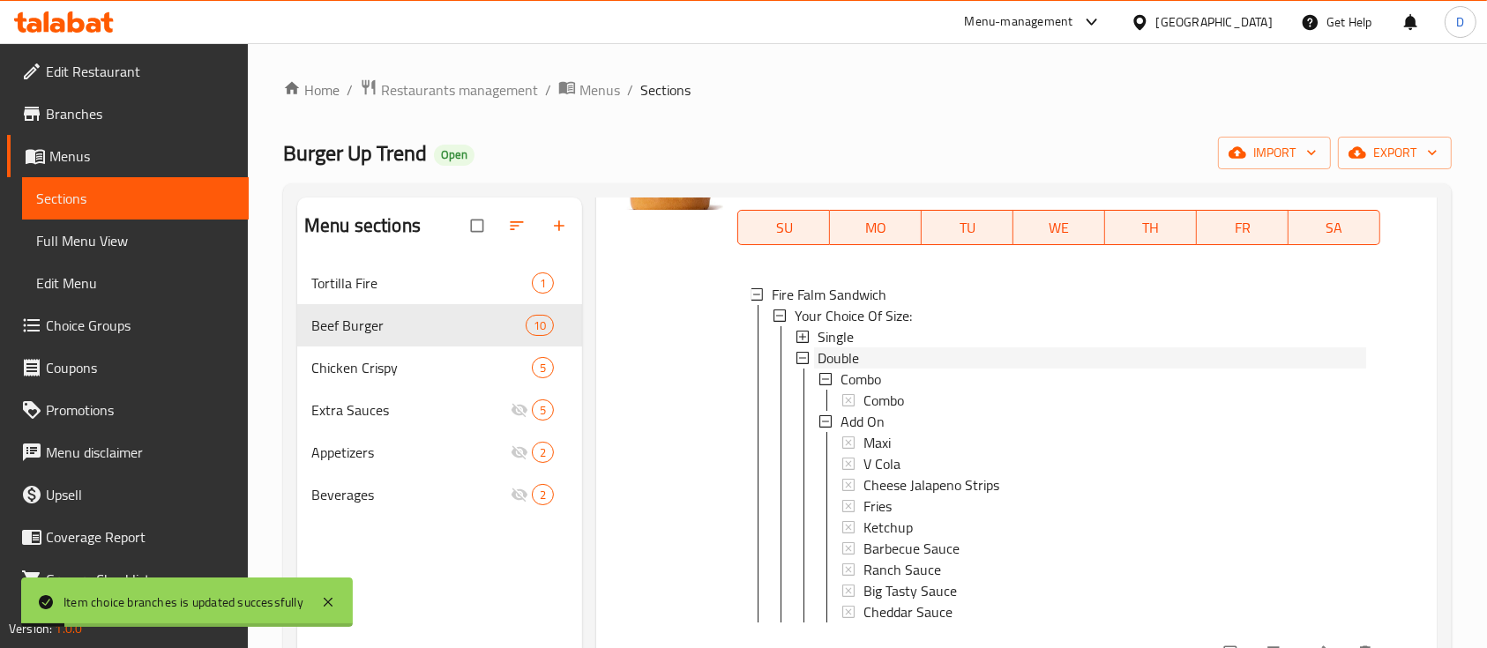
click at [842, 369] on span "Double" at bounding box center [838, 358] width 41 height 21
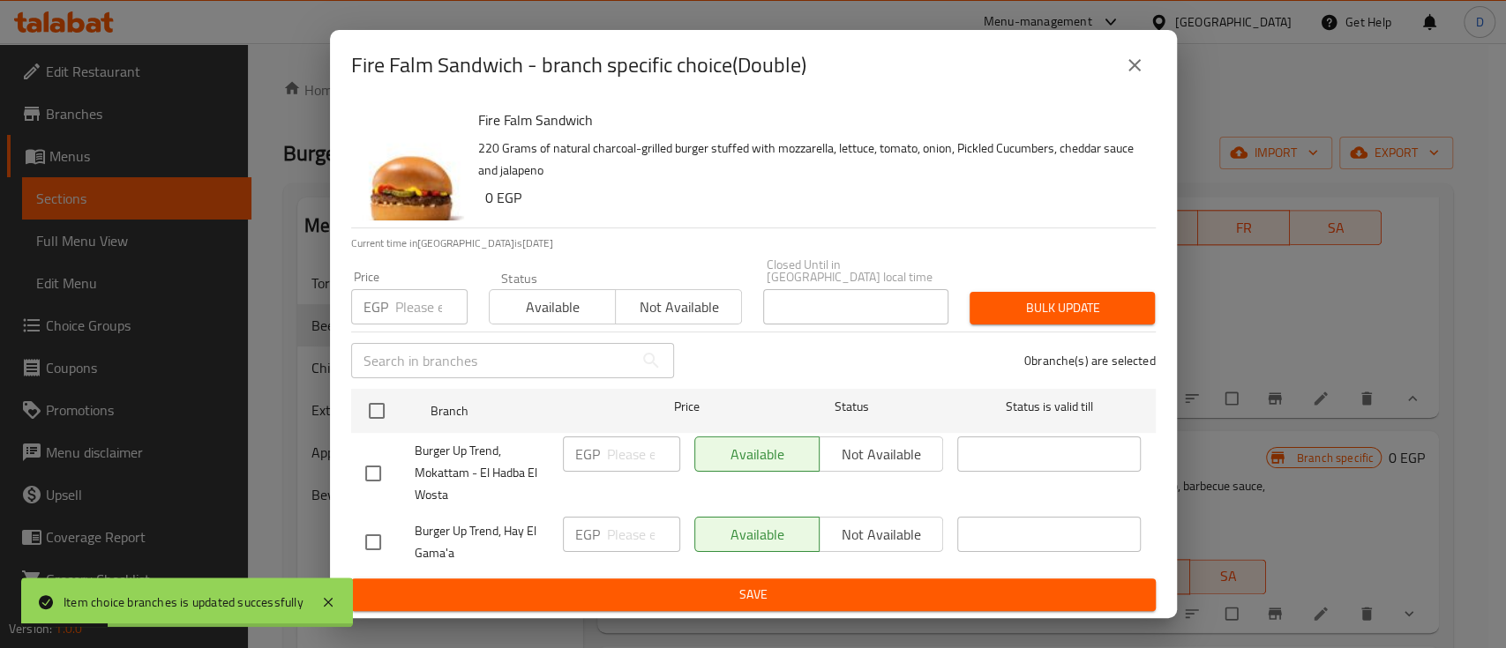
click at [409, 307] on input "number" at bounding box center [431, 306] width 72 height 35
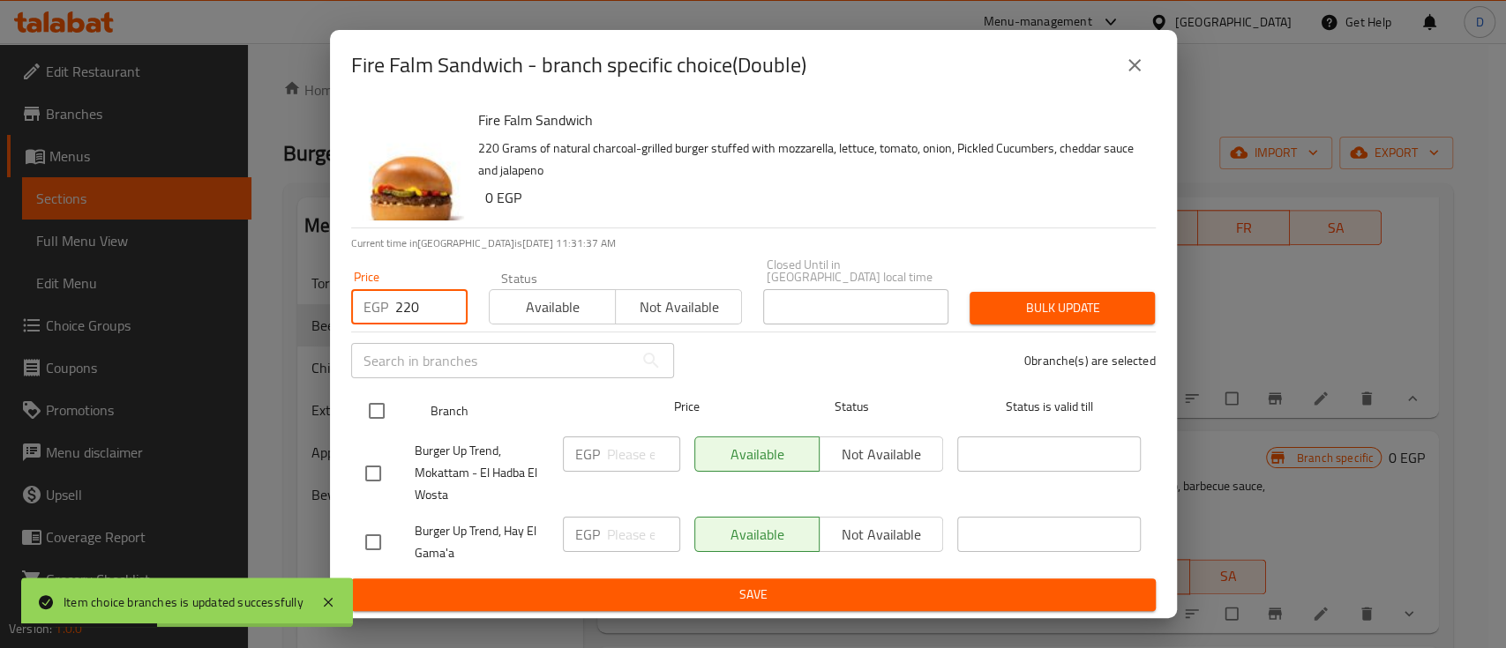
type input "220"
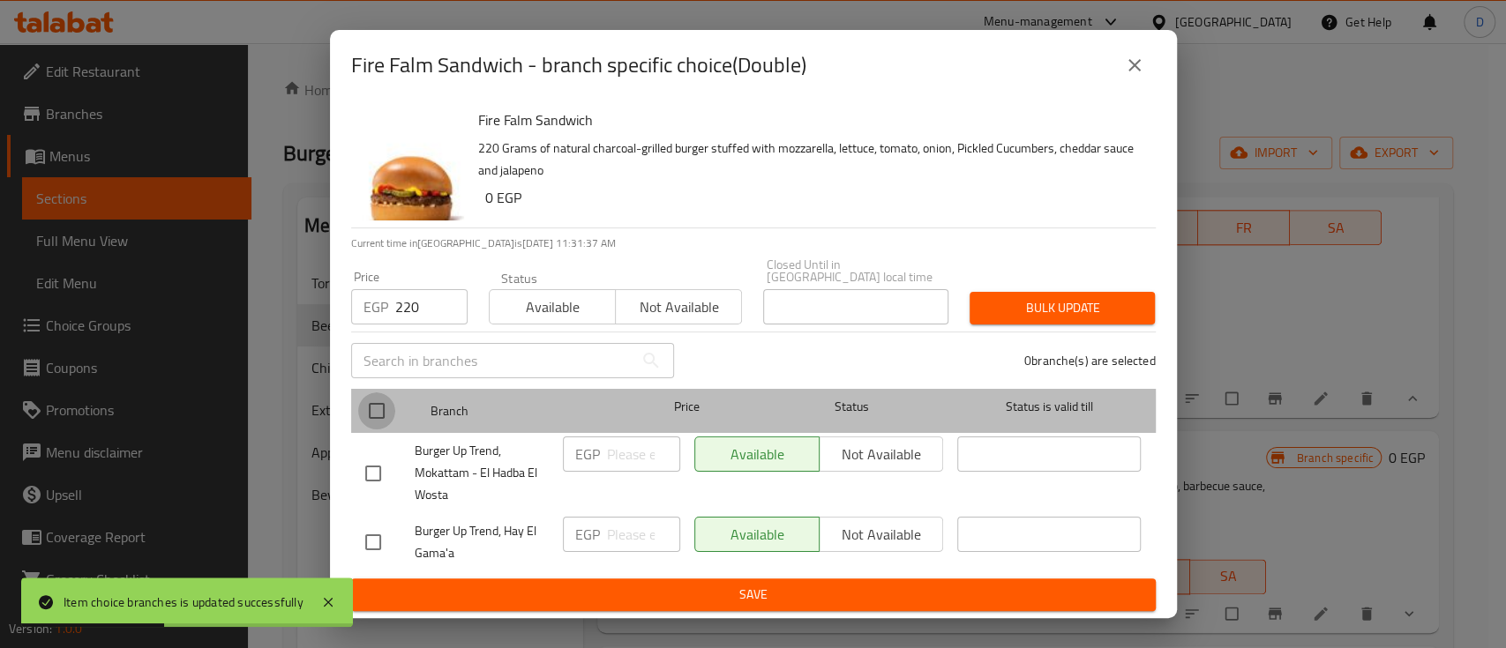
click at [374, 408] on input "checkbox" at bounding box center [376, 411] width 37 height 37
checkbox input "true"
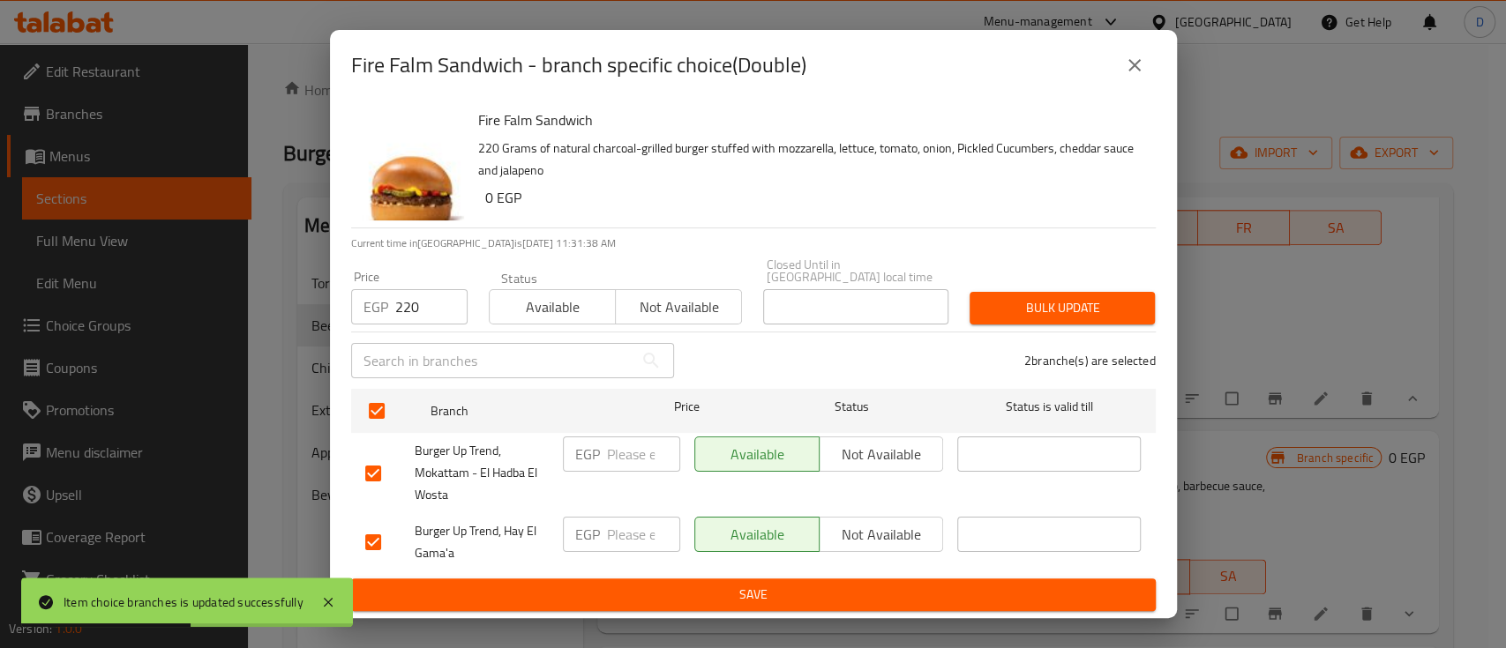
click at [1105, 308] on span "Bulk update" at bounding box center [1062, 308] width 157 height 22
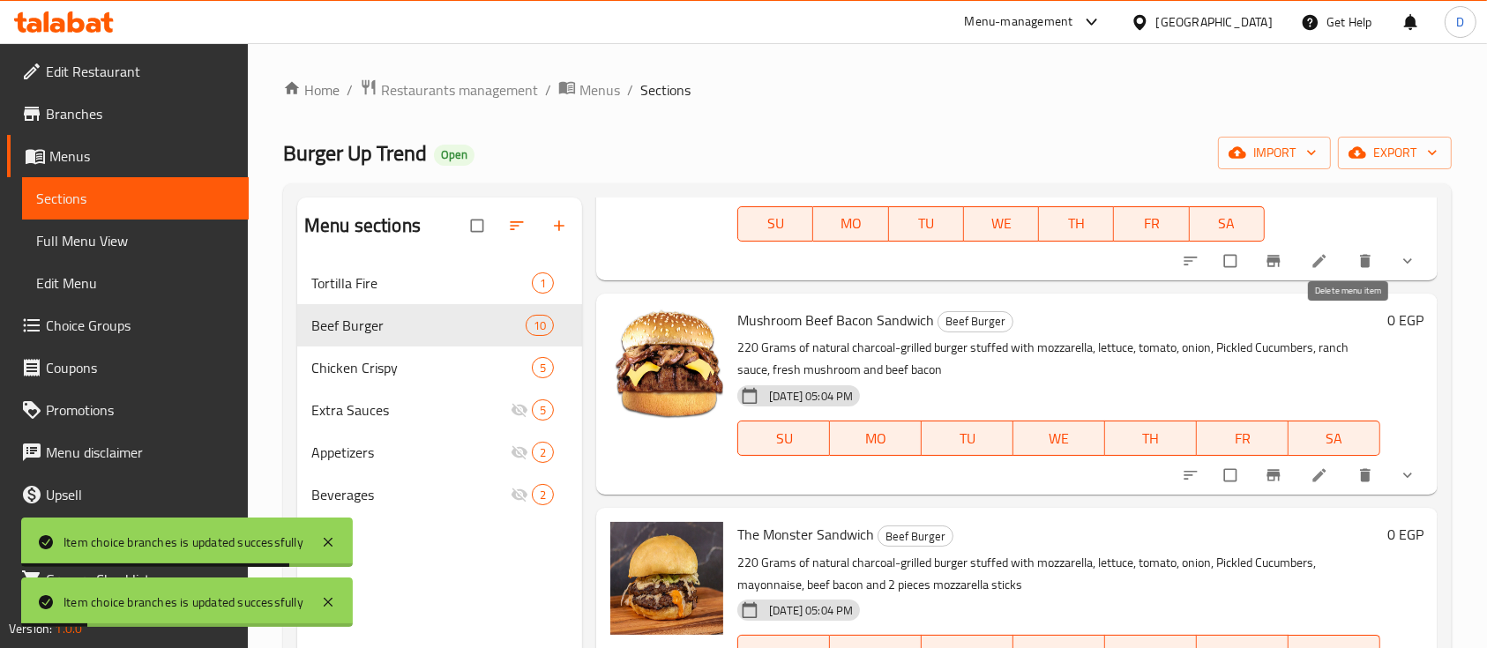
scroll to position [1646, 0]
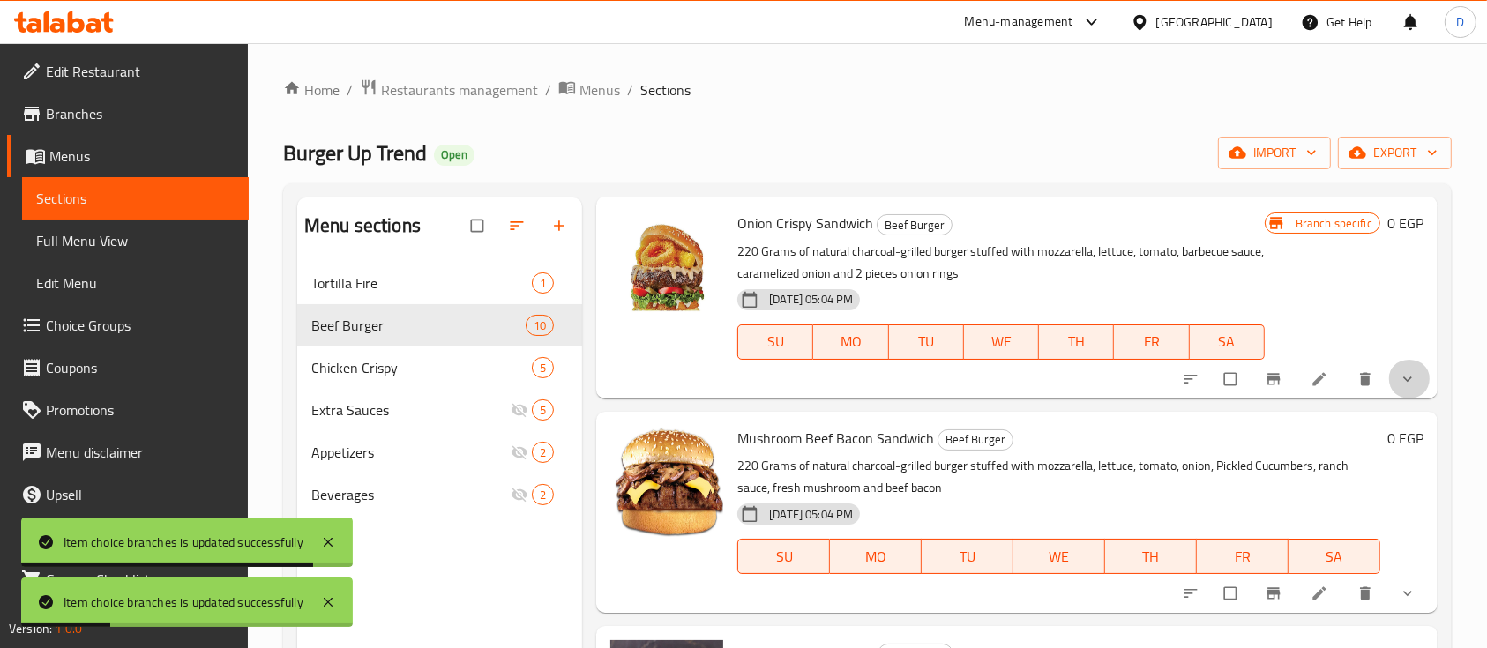
click at [1389, 399] on button "show more" at bounding box center [1410, 379] width 42 height 39
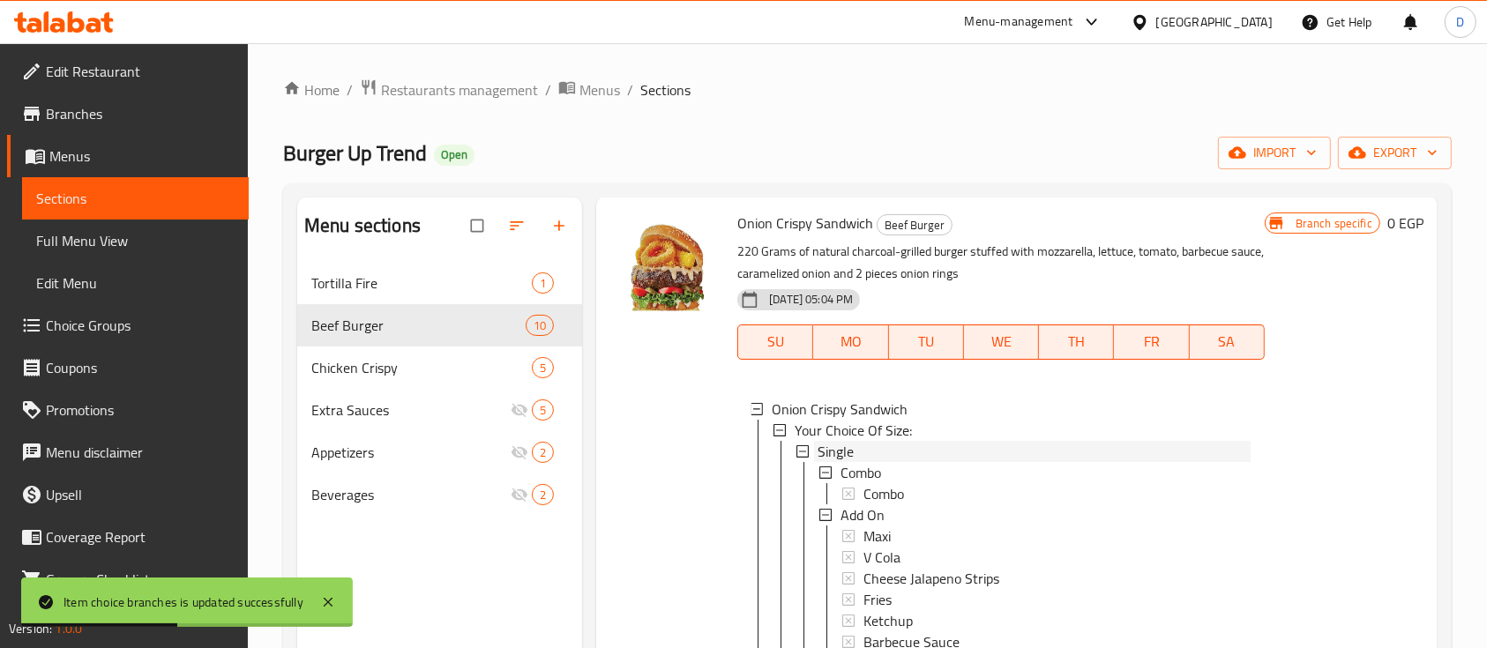
click at [842, 462] on span "Single" at bounding box center [836, 451] width 36 height 21
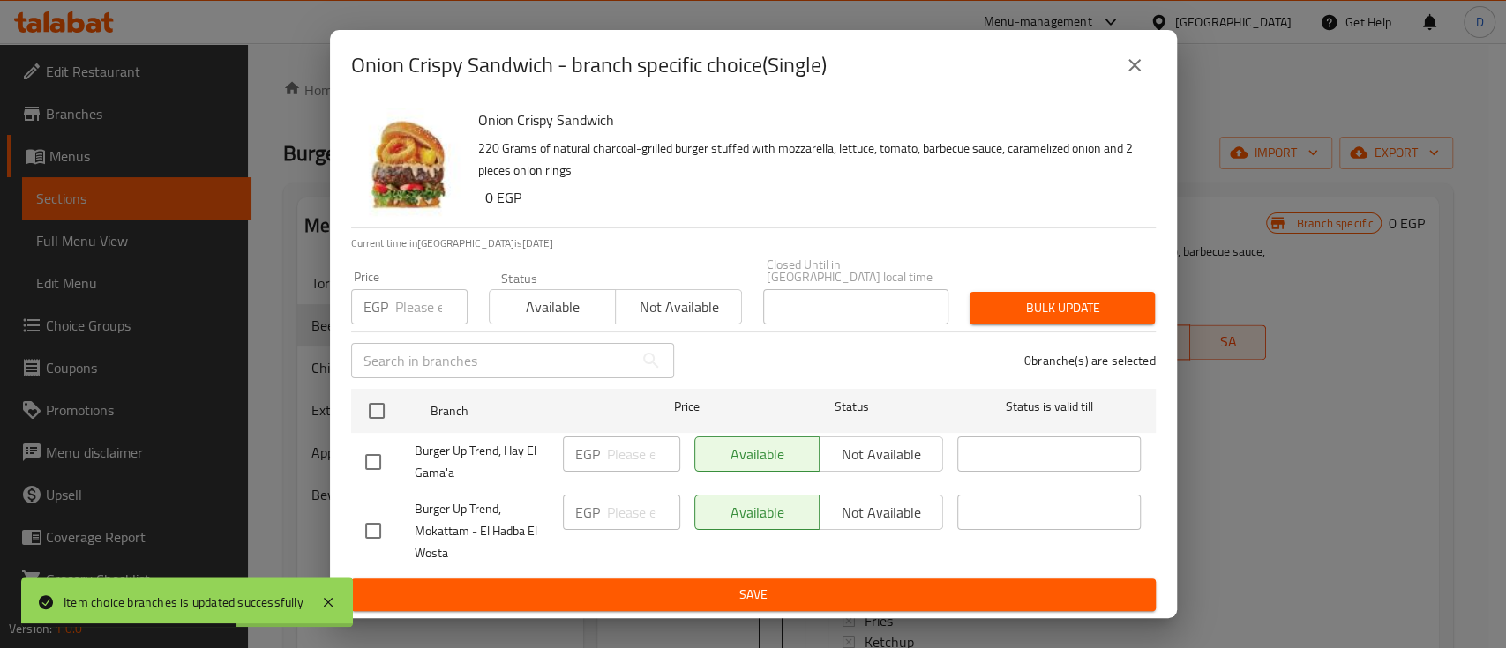
click at [393, 333] on div "​" at bounding box center [513, 361] width 344 height 56
click at [424, 271] on div "Price EGP Price" at bounding box center [409, 298] width 116 height 54
click at [423, 289] on input "number" at bounding box center [431, 306] width 72 height 35
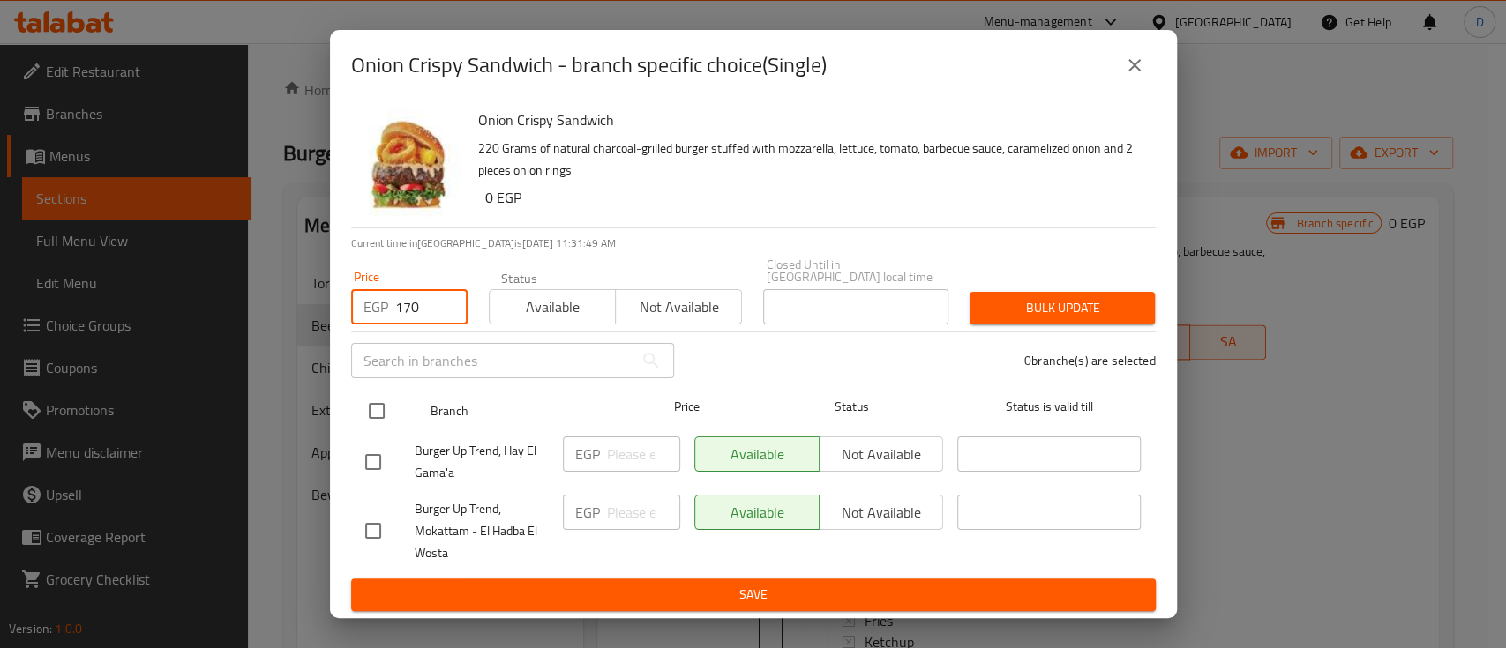
type input "170"
click at [386, 417] on input "checkbox" at bounding box center [376, 411] width 37 height 37
checkbox input "true"
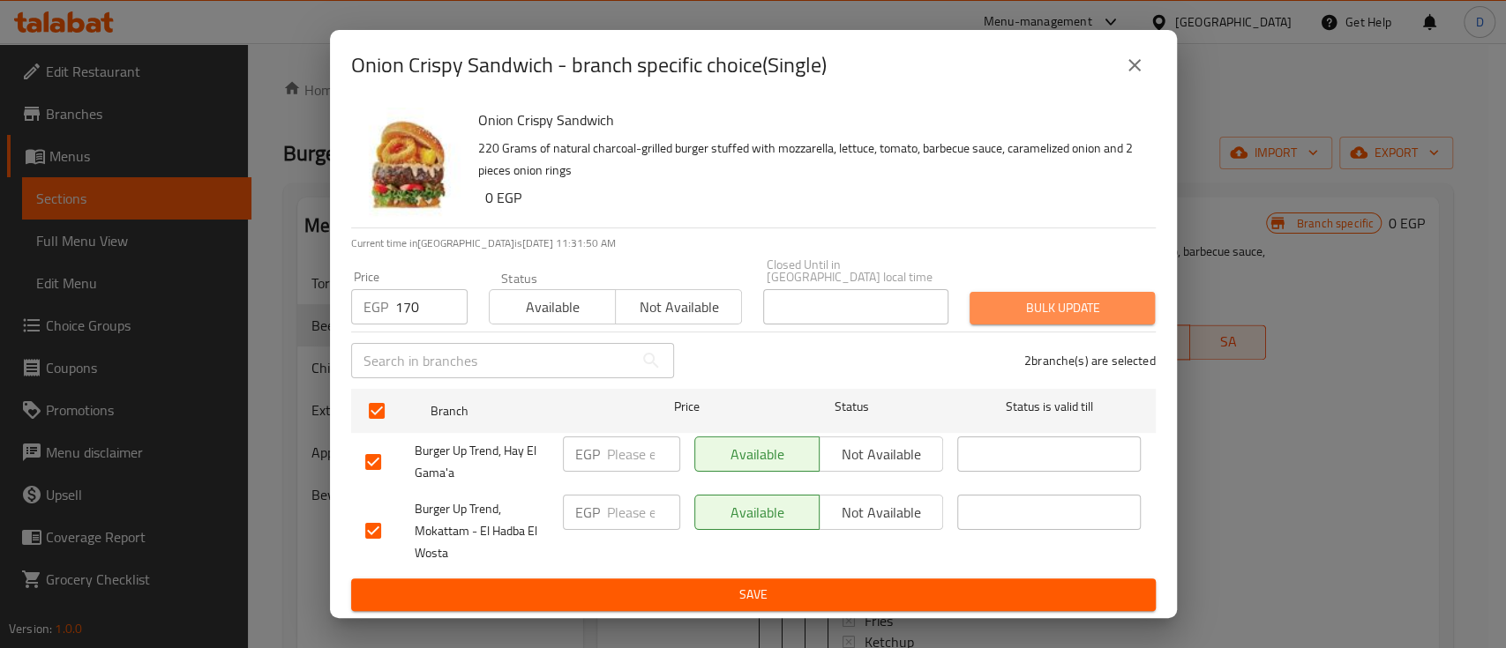
click at [1108, 312] on span "Bulk update" at bounding box center [1062, 308] width 157 height 22
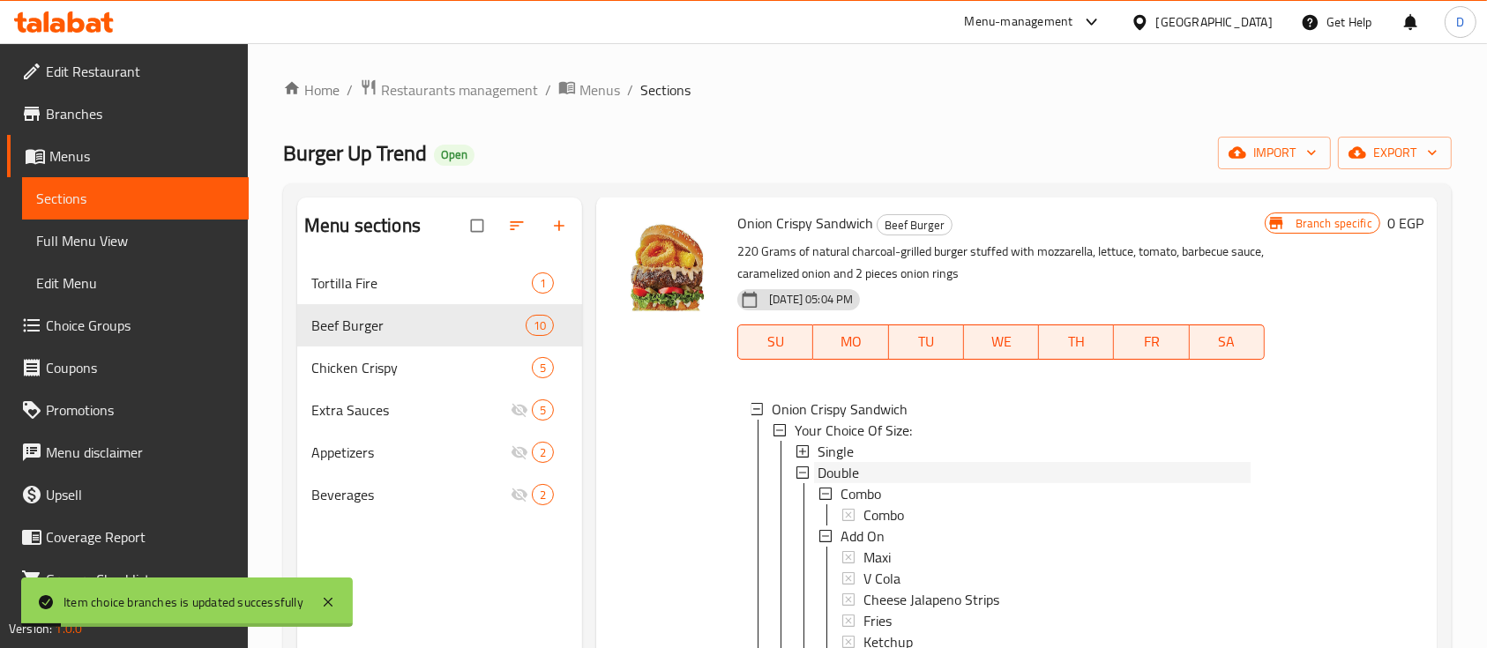
click at [863, 483] on div "Double" at bounding box center [1034, 472] width 432 height 21
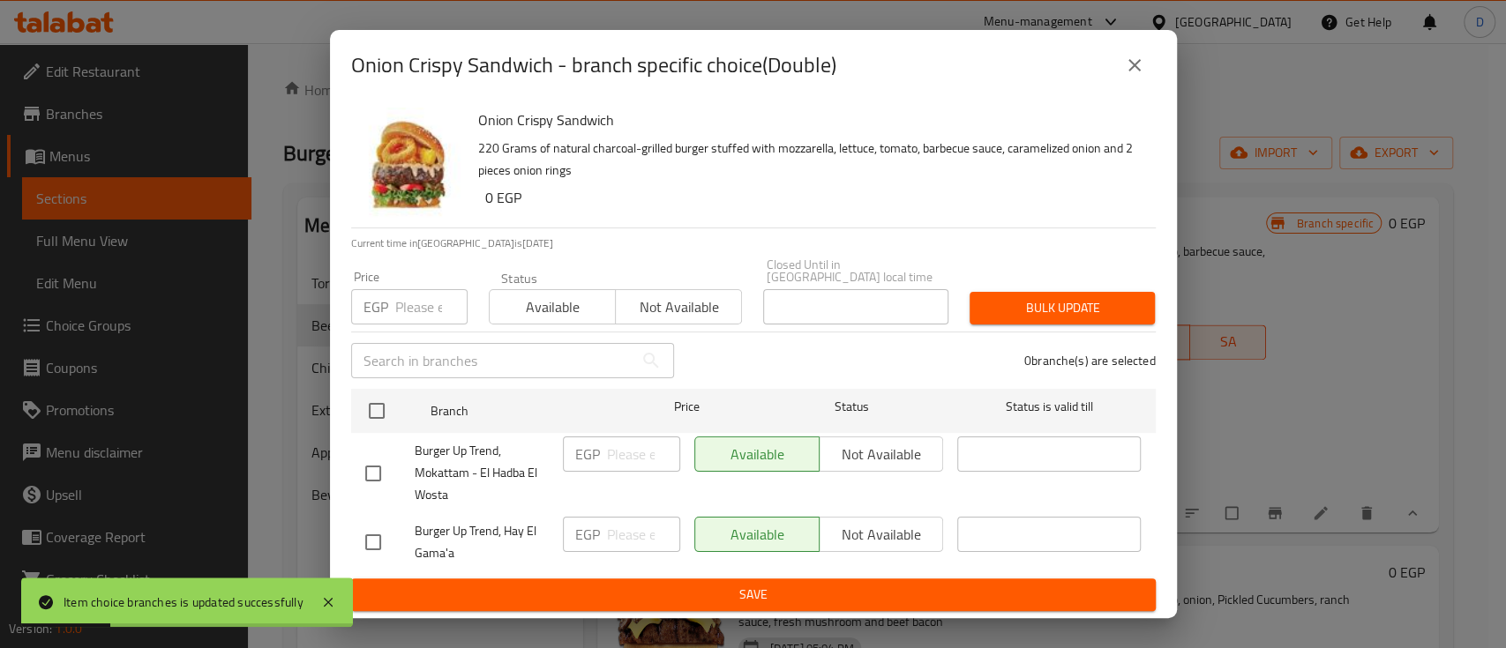
click at [404, 321] on div "Price EGP Price" at bounding box center [410, 297] width 138 height 75
click at [410, 304] on input "number" at bounding box center [431, 306] width 72 height 35
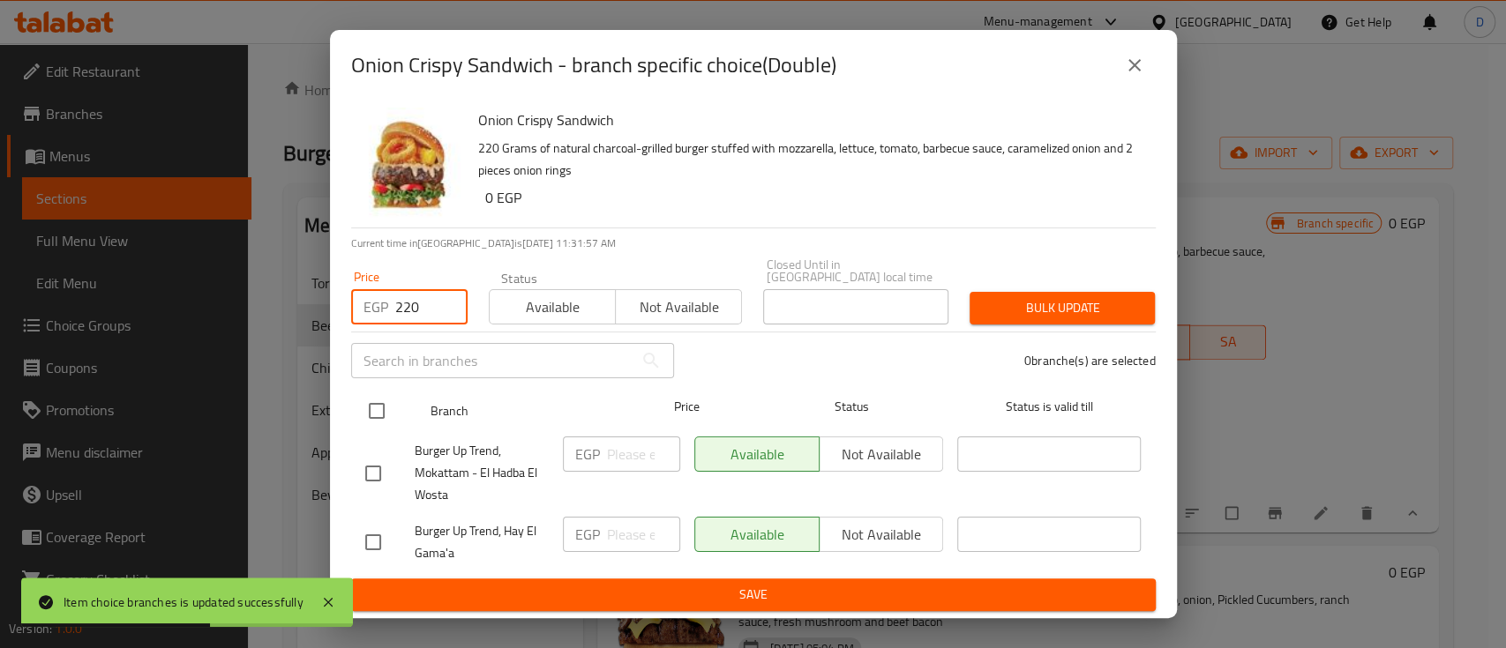
type input "220"
click at [366, 405] on input "checkbox" at bounding box center [376, 411] width 37 height 37
checkbox input "true"
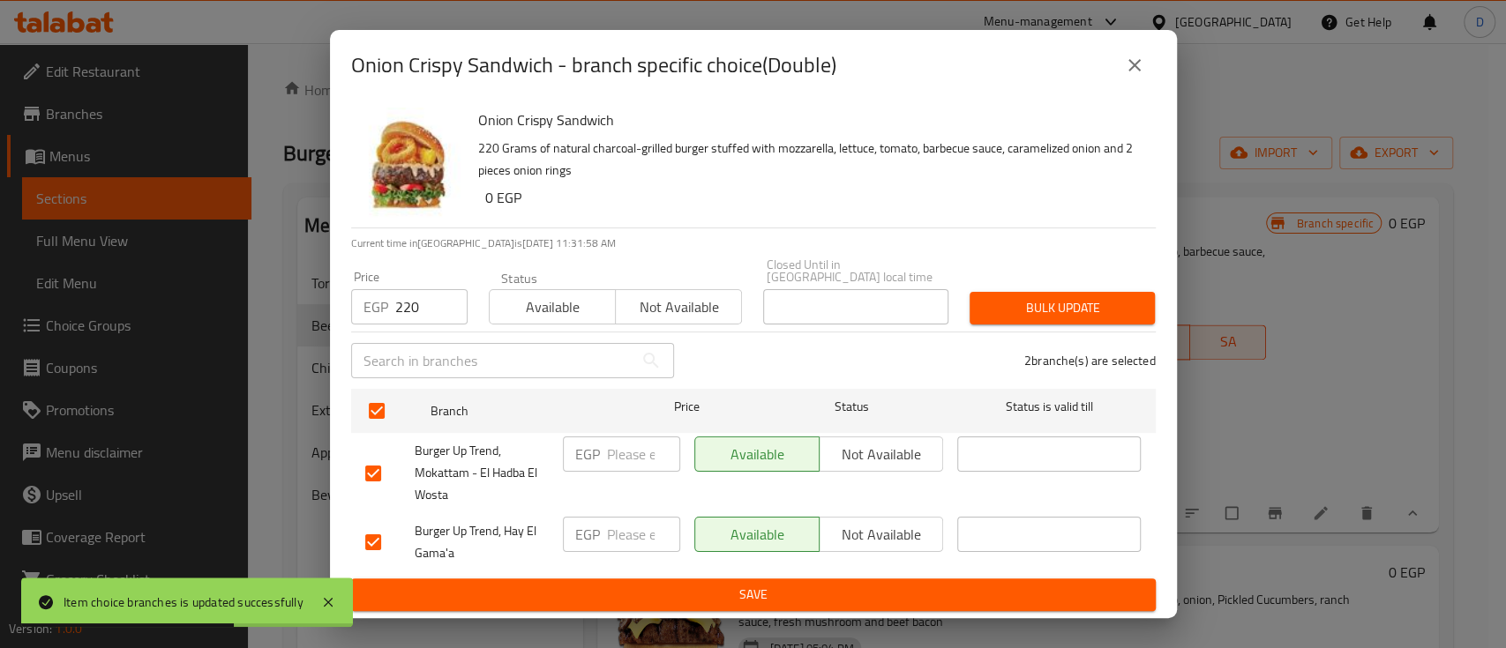
click at [1063, 299] on span "Bulk update" at bounding box center [1062, 308] width 157 height 22
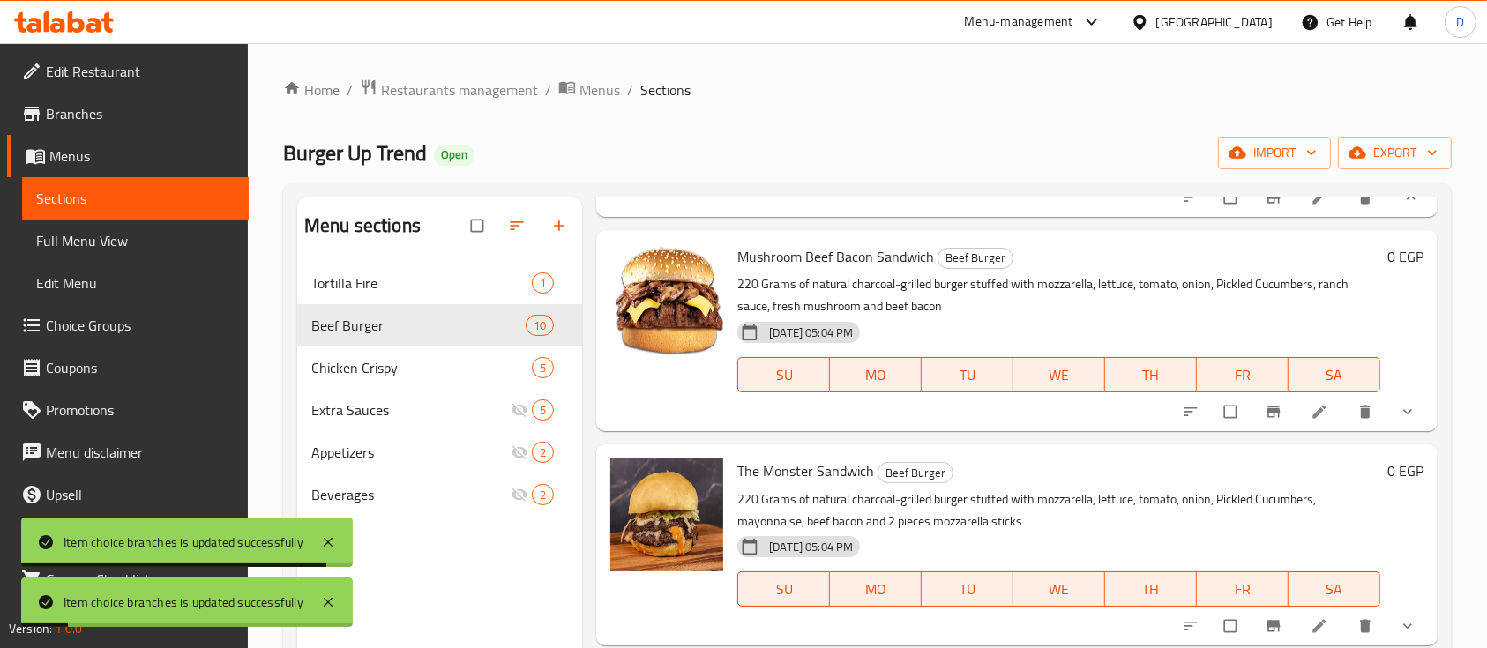
scroll to position [1999, 0]
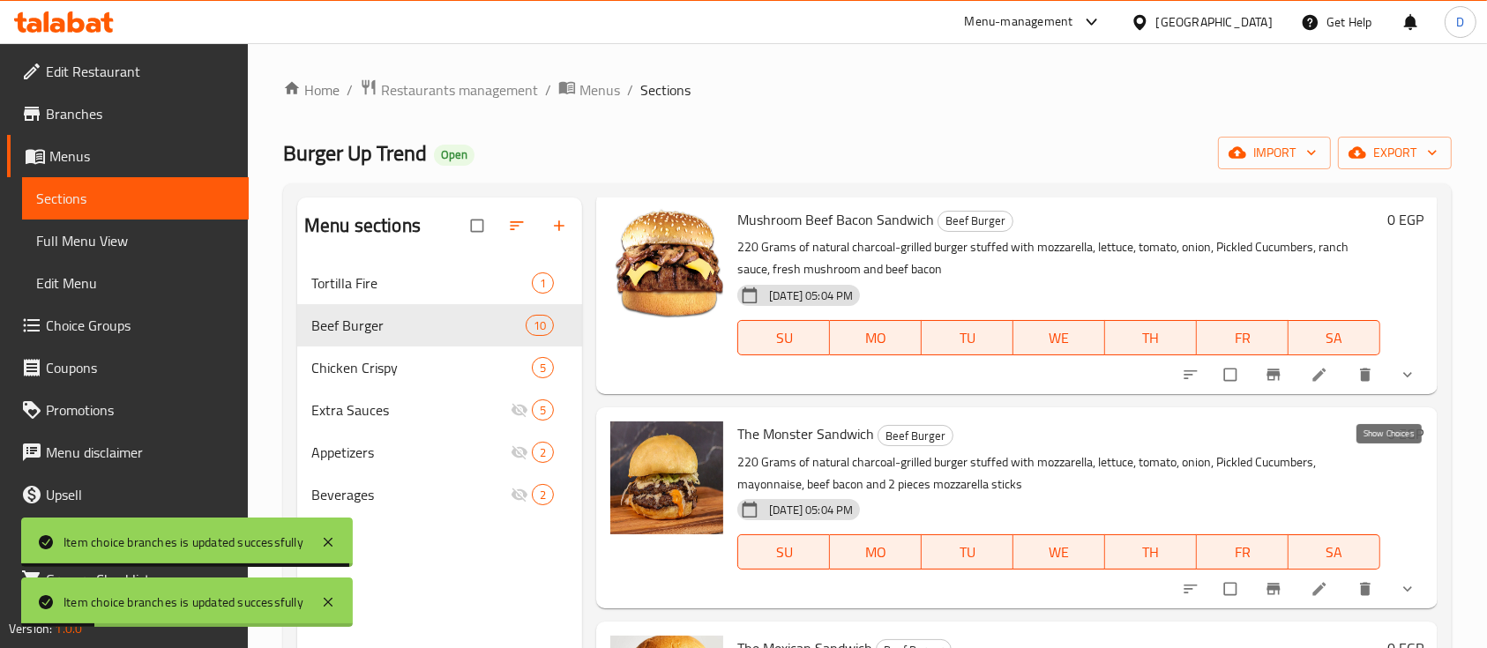
click at [1399, 384] on icon "show more" at bounding box center [1408, 375] width 18 height 18
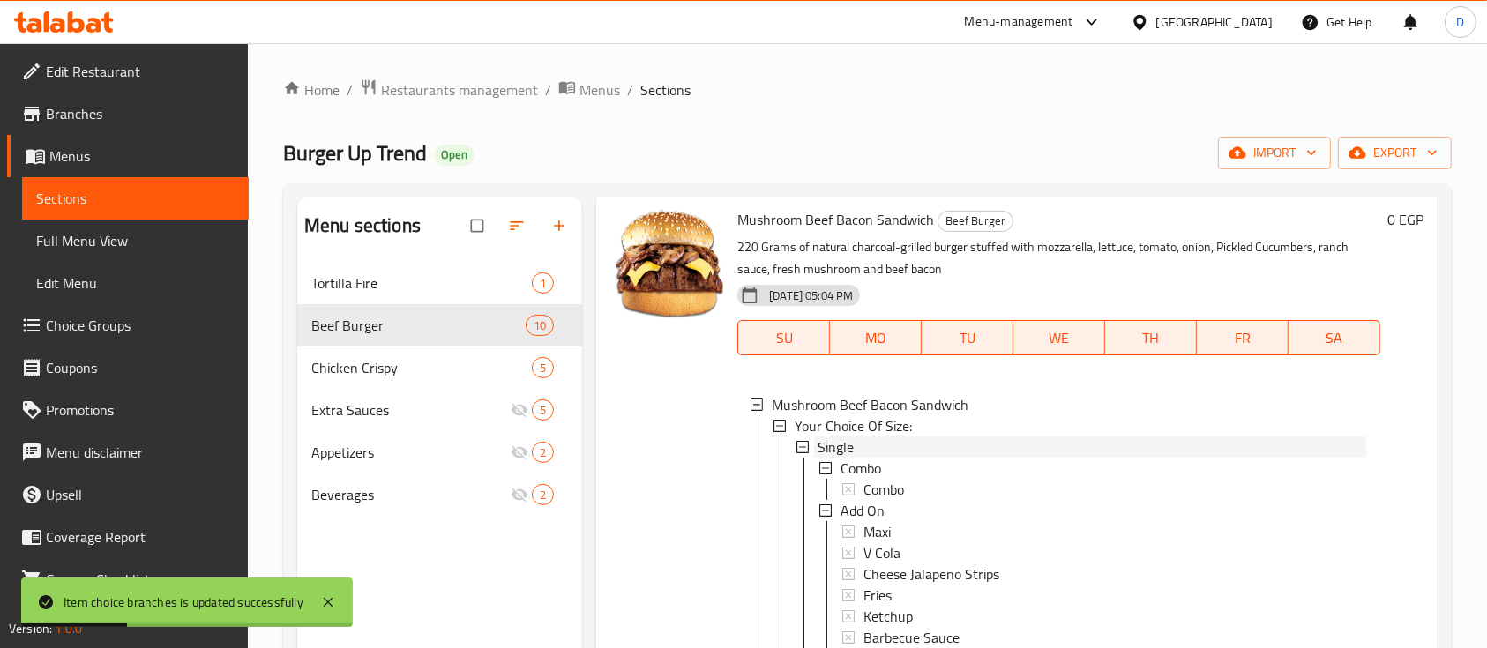
click at [839, 458] on span "Single" at bounding box center [836, 447] width 36 height 21
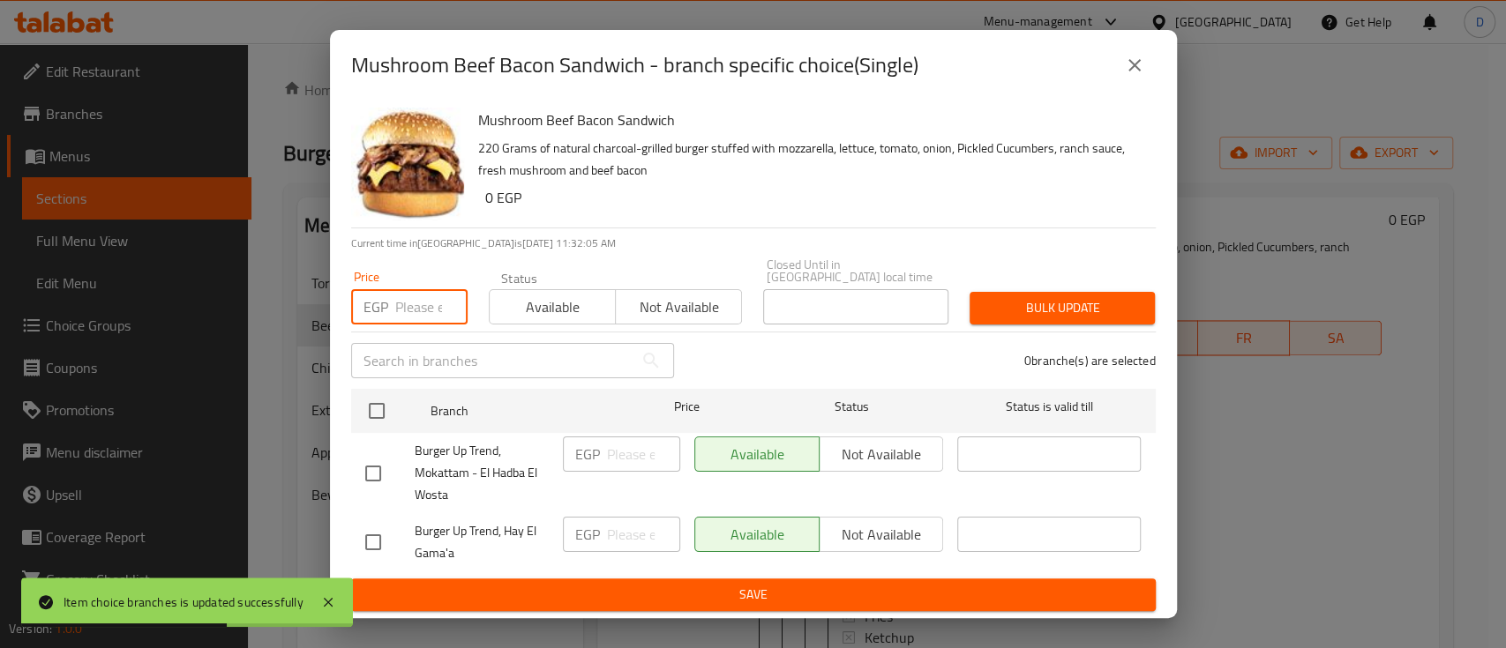
click at [434, 302] on input "number" at bounding box center [431, 306] width 72 height 35
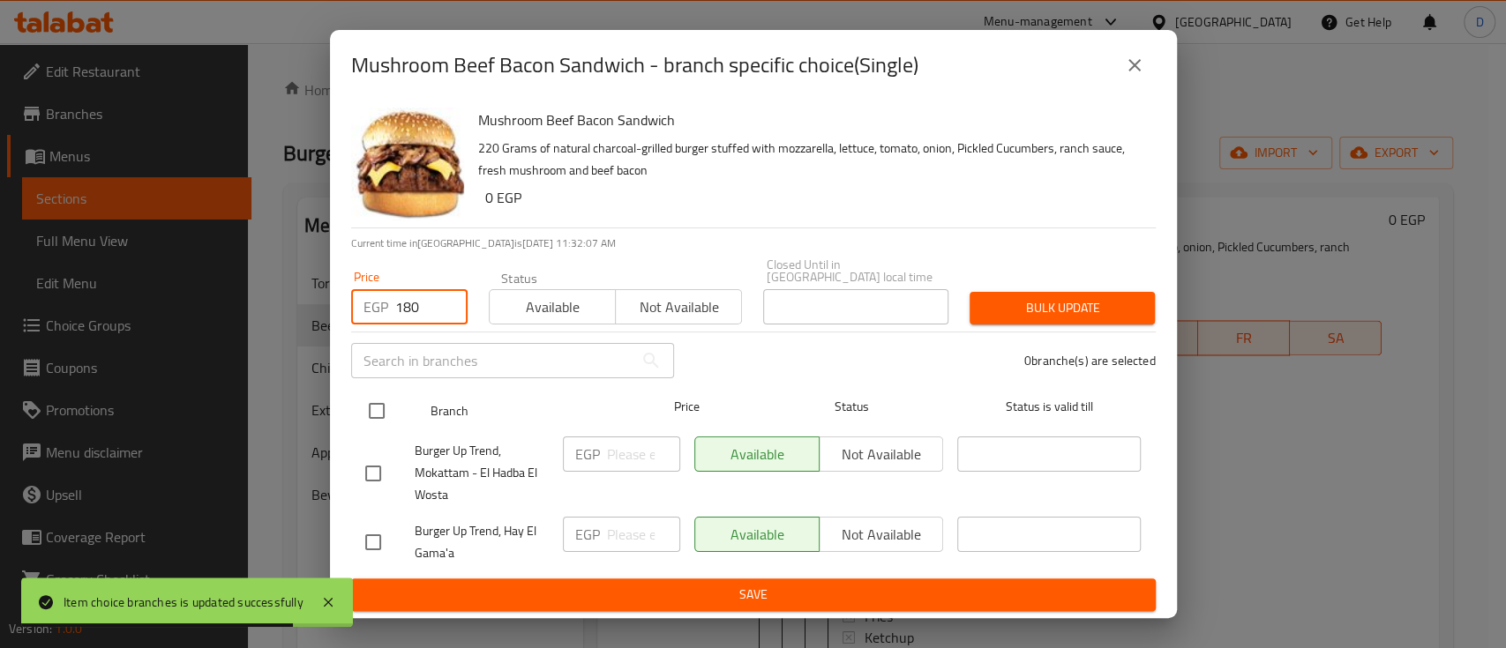
type input "180"
click at [360, 403] on input "checkbox" at bounding box center [376, 411] width 37 height 37
checkbox input "true"
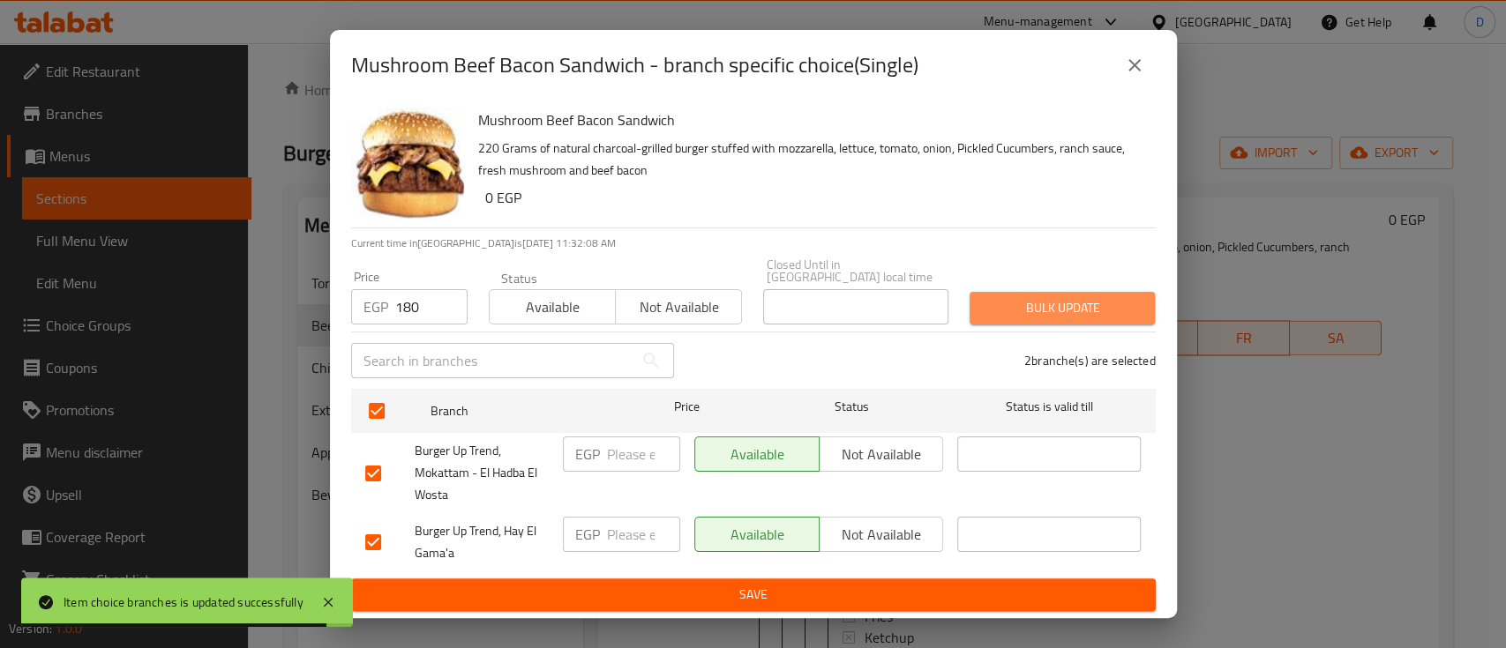
click at [1014, 297] on span "Bulk update" at bounding box center [1062, 308] width 157 height 22
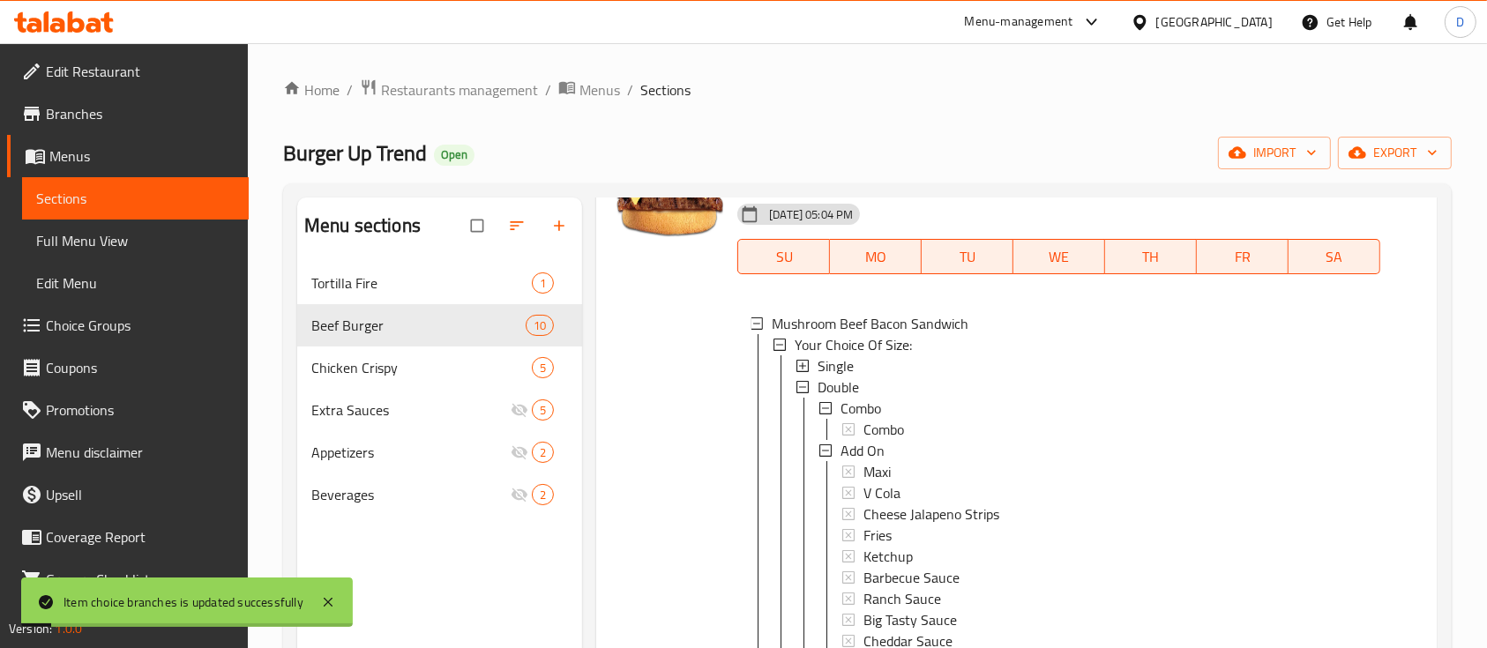
scroll to position [2117, 0]
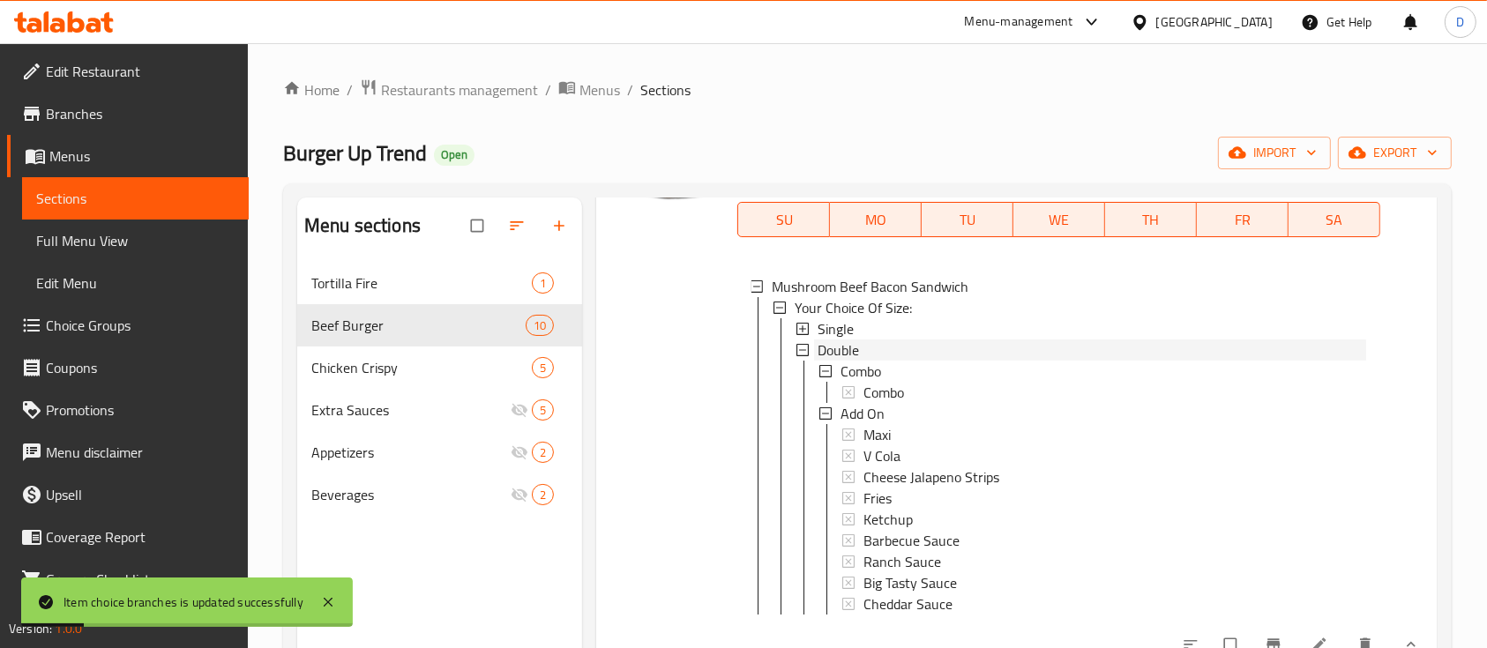
click at [857, 361] on span "Double" at bounding box center [838, 350] width 41 height 21
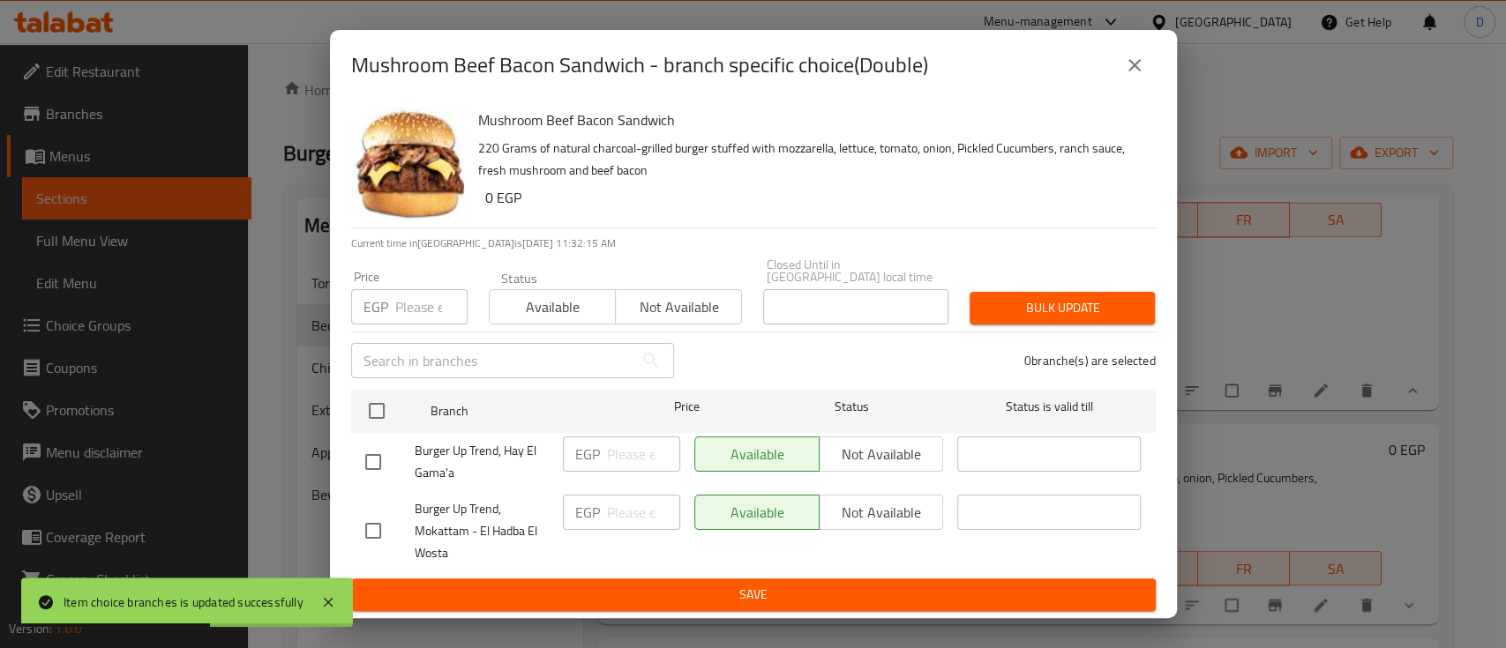
click at [403, 300] on input "number" at bounding box center [431, 306] width 72 height 35
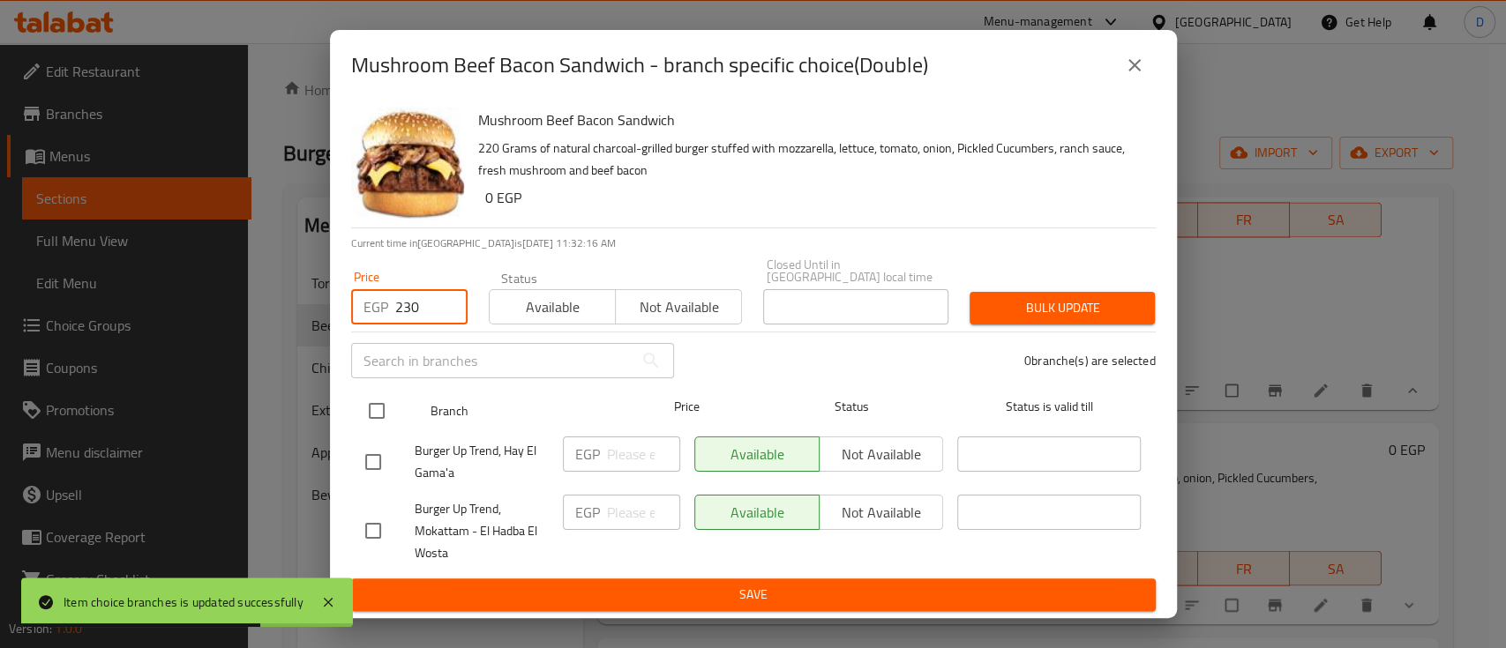
type input "230"
click at [371, 394] on input "checkbox" at bounding box center [376, 411] width 37 height 37
checkbox input "true"
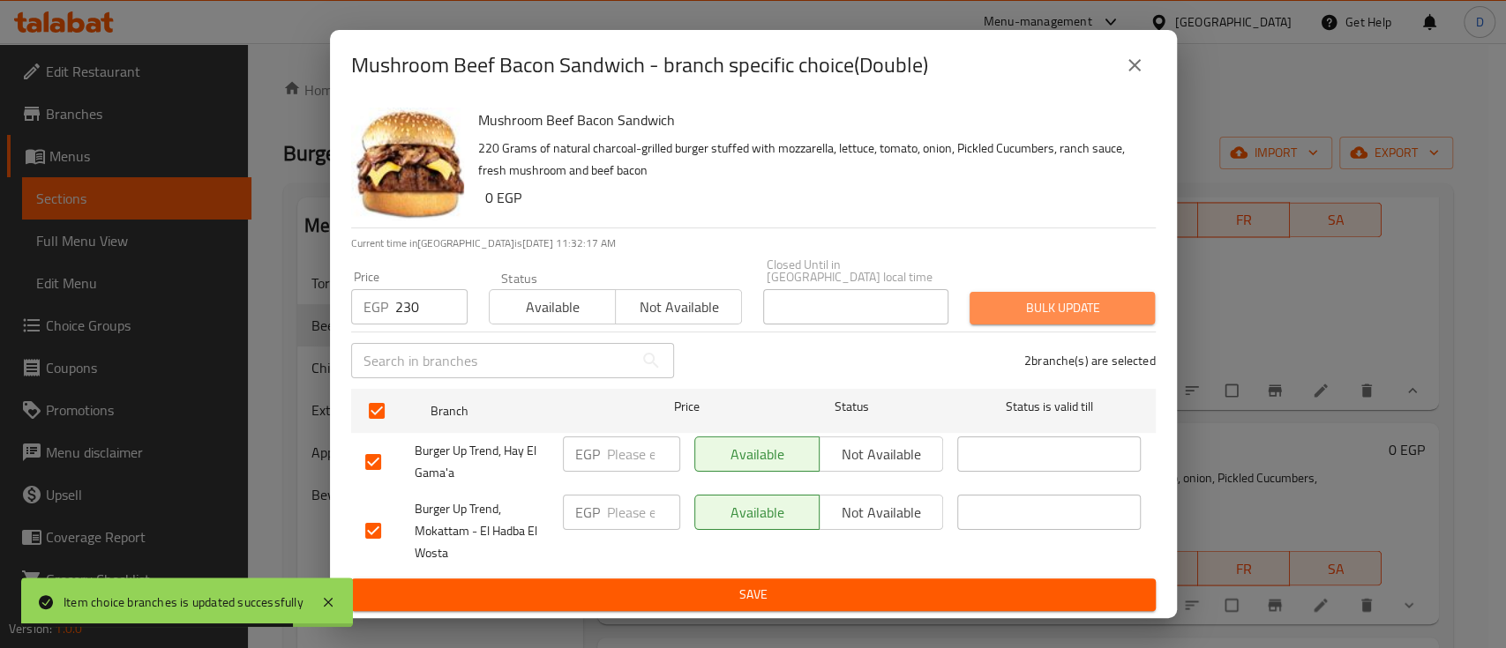
click at [1063, 300] on span "Bulk update" at bounding box center [1062, 308] width 157 height 22
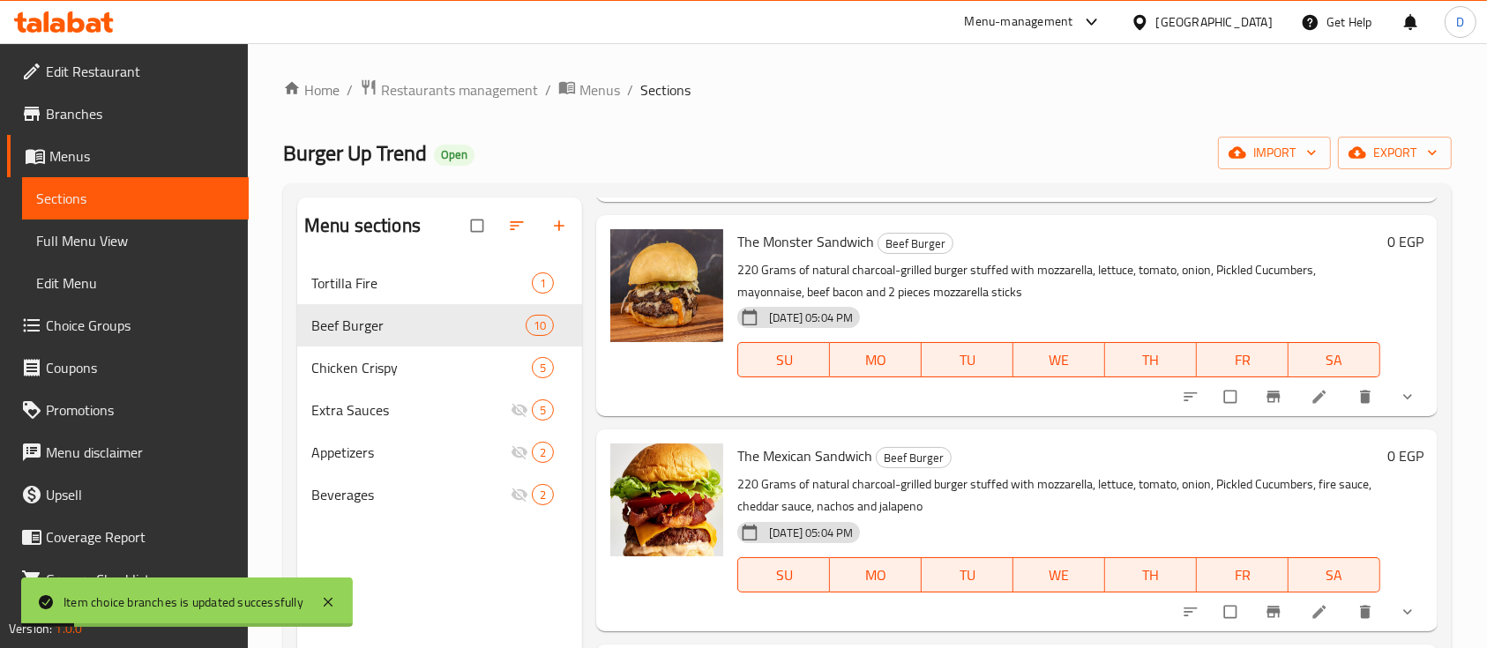
scroll to position [2434, 0]
click at [1399, 401] on icon "show more" at bounding box center [1408, 397] width 18 height 18
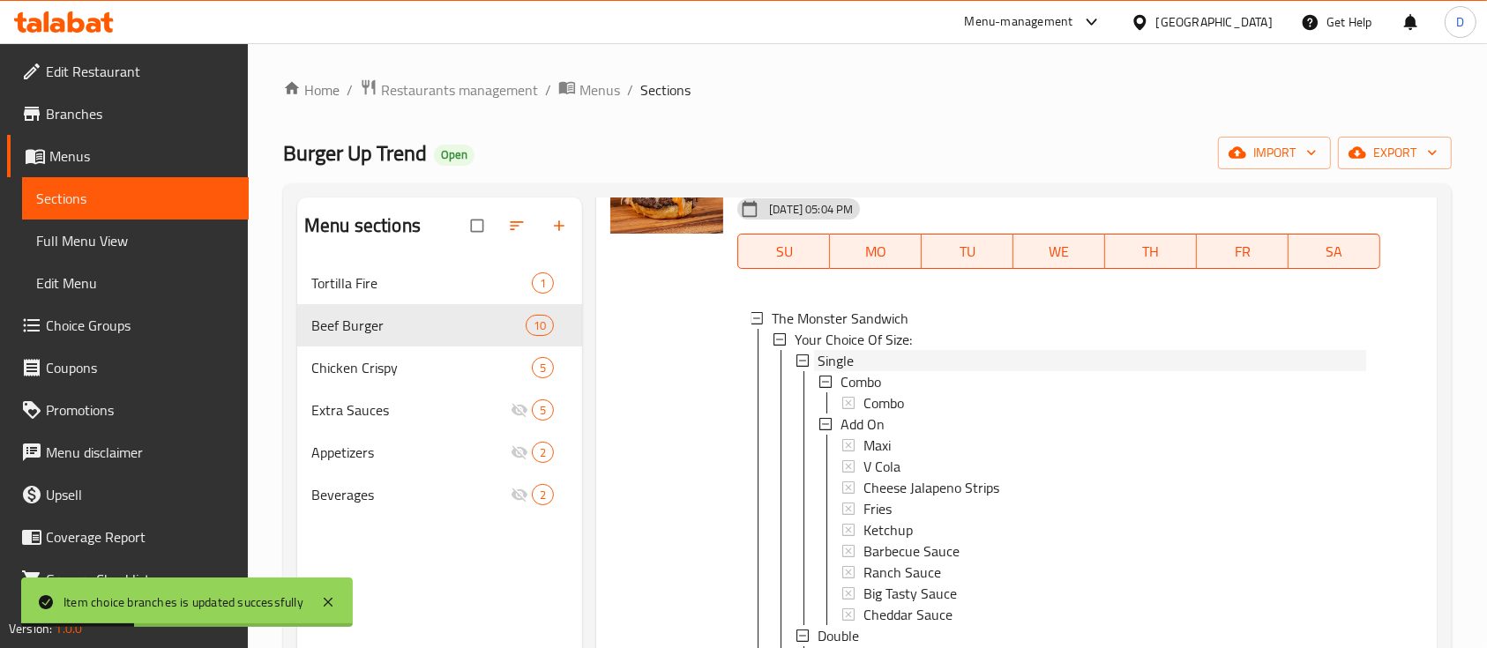
click at [841, 371] on span "Single" at bounding box center [836, 360] width 36 height 21
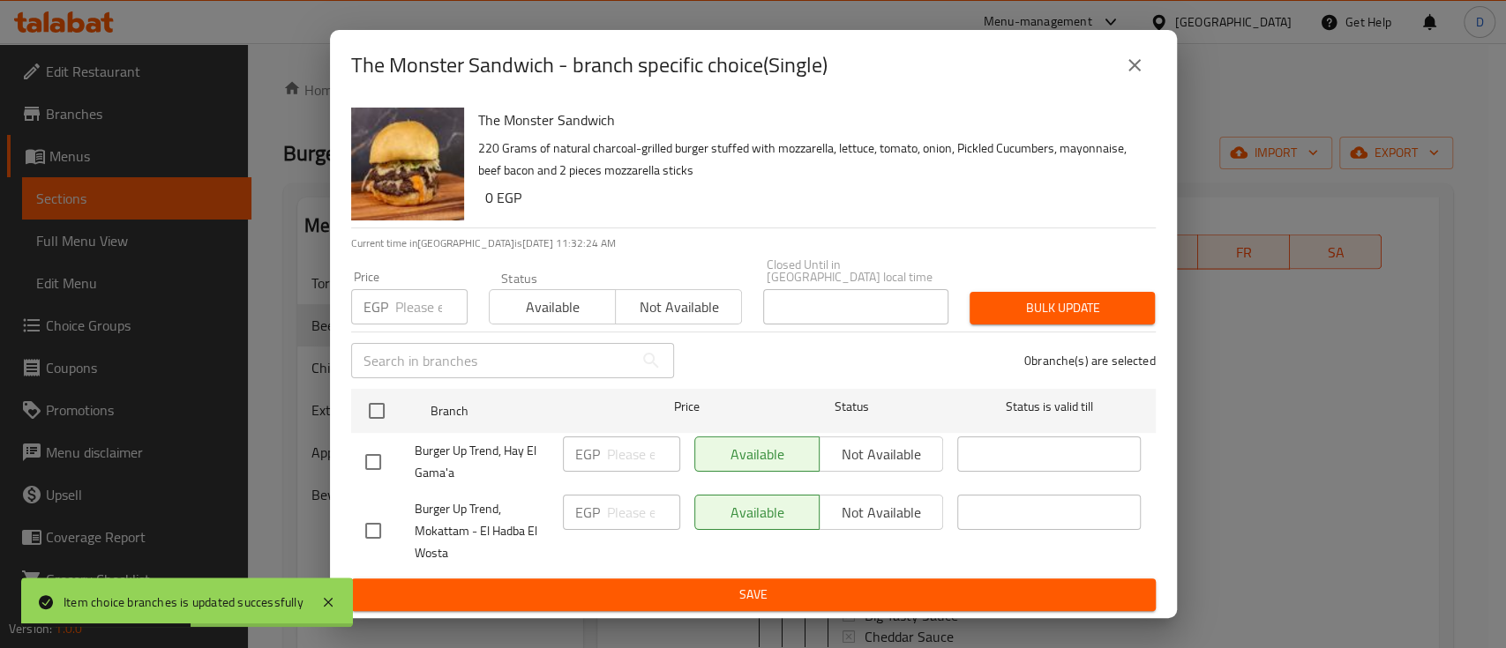
click at [420, 299] on input "number" at bounding box center [431, 306] width 72 height 35
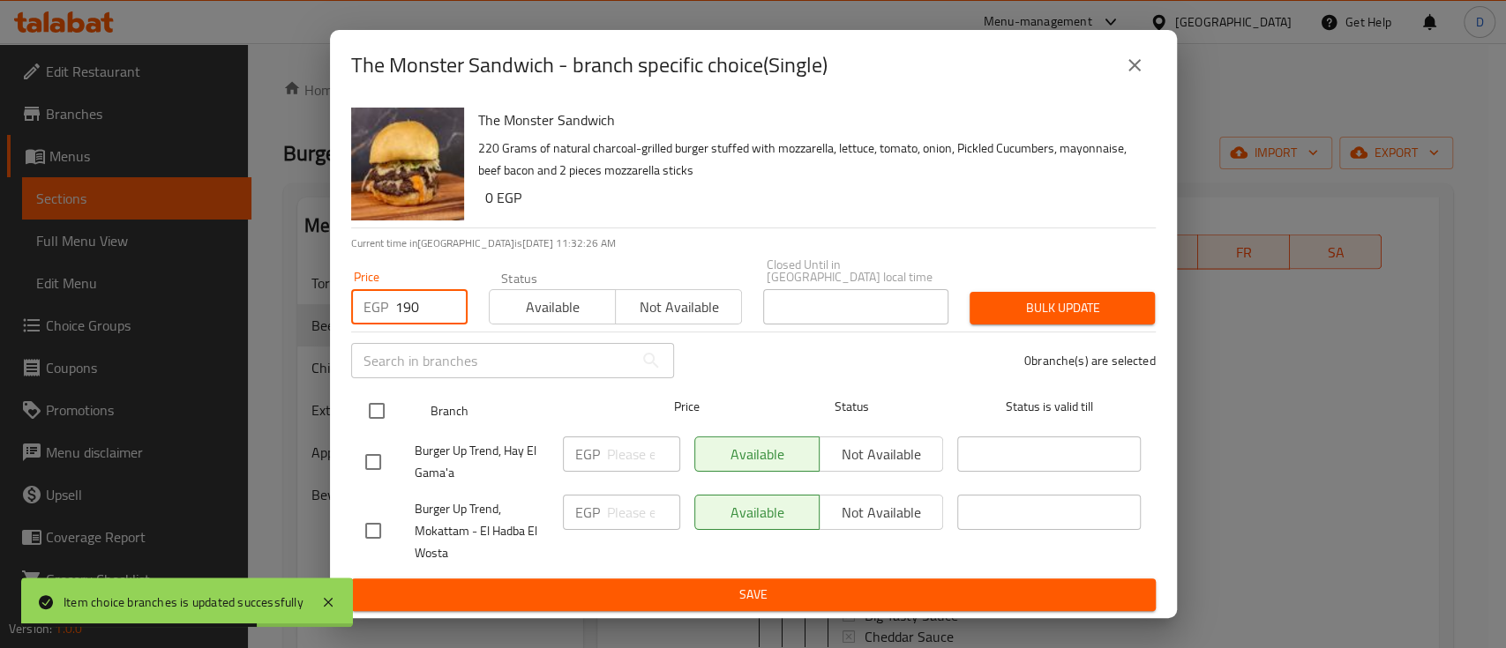
type input "190"
click at [379, 401] on input "checkbox" at bounding box center [376, 411] width 37 height 37
checkbox input "true"
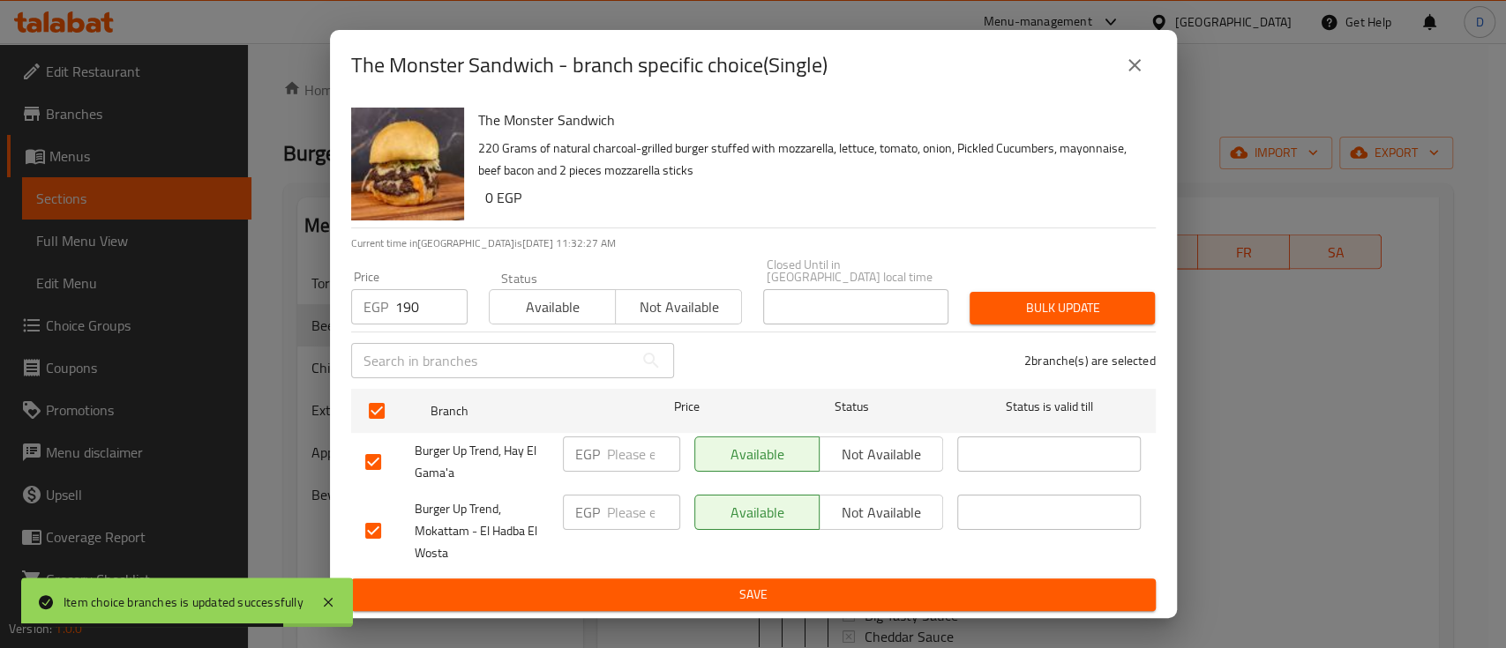
click at [1071, 311] on span "Bulk update" at bounding box center [1062, 308] width 157 height 22
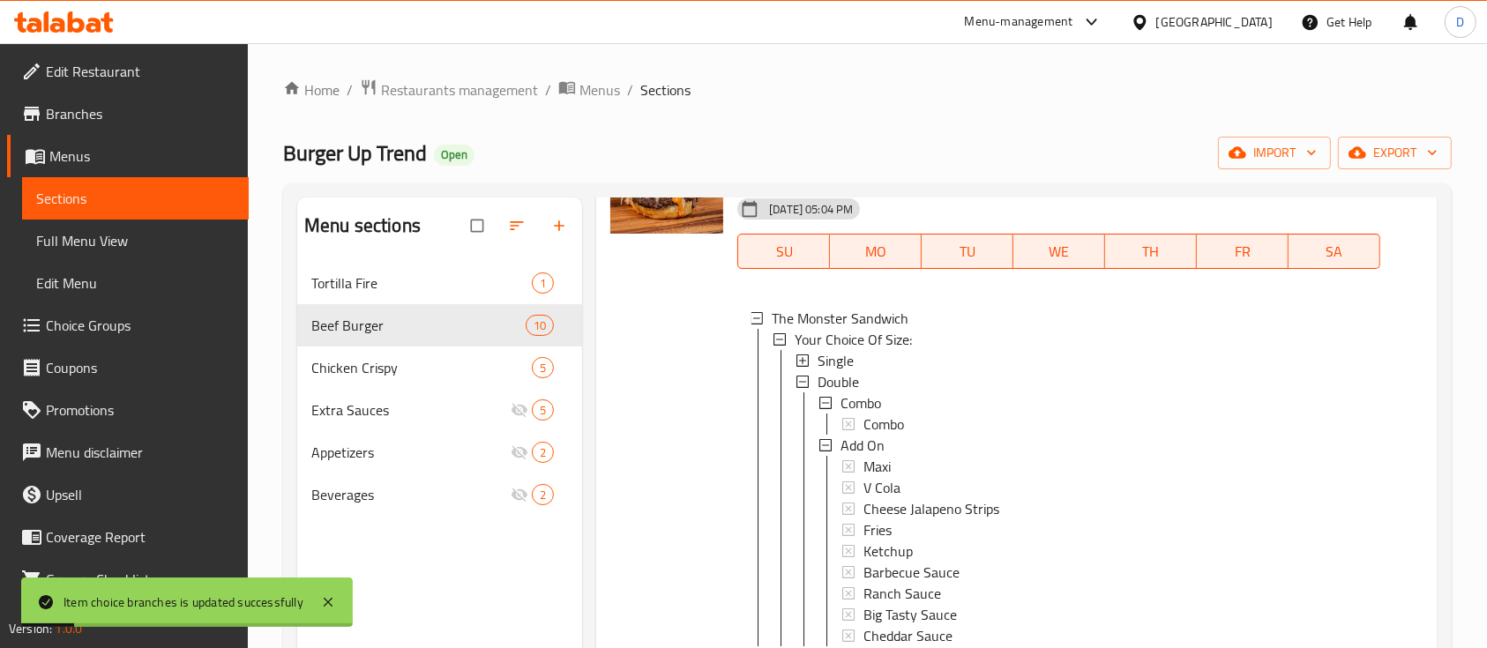
scroll to position [2551, 0]
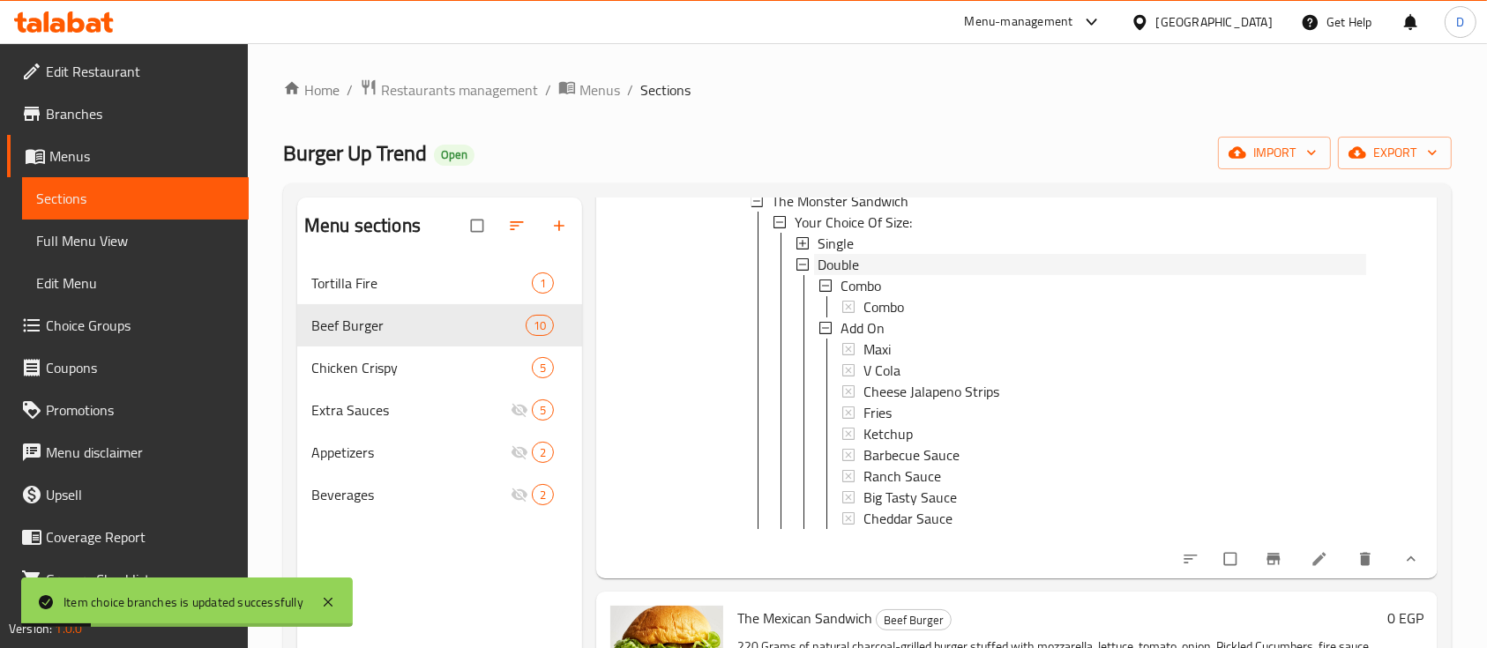
click at [858, 275] on span "Double" at bounding box center [838, 264] width 41 height 21
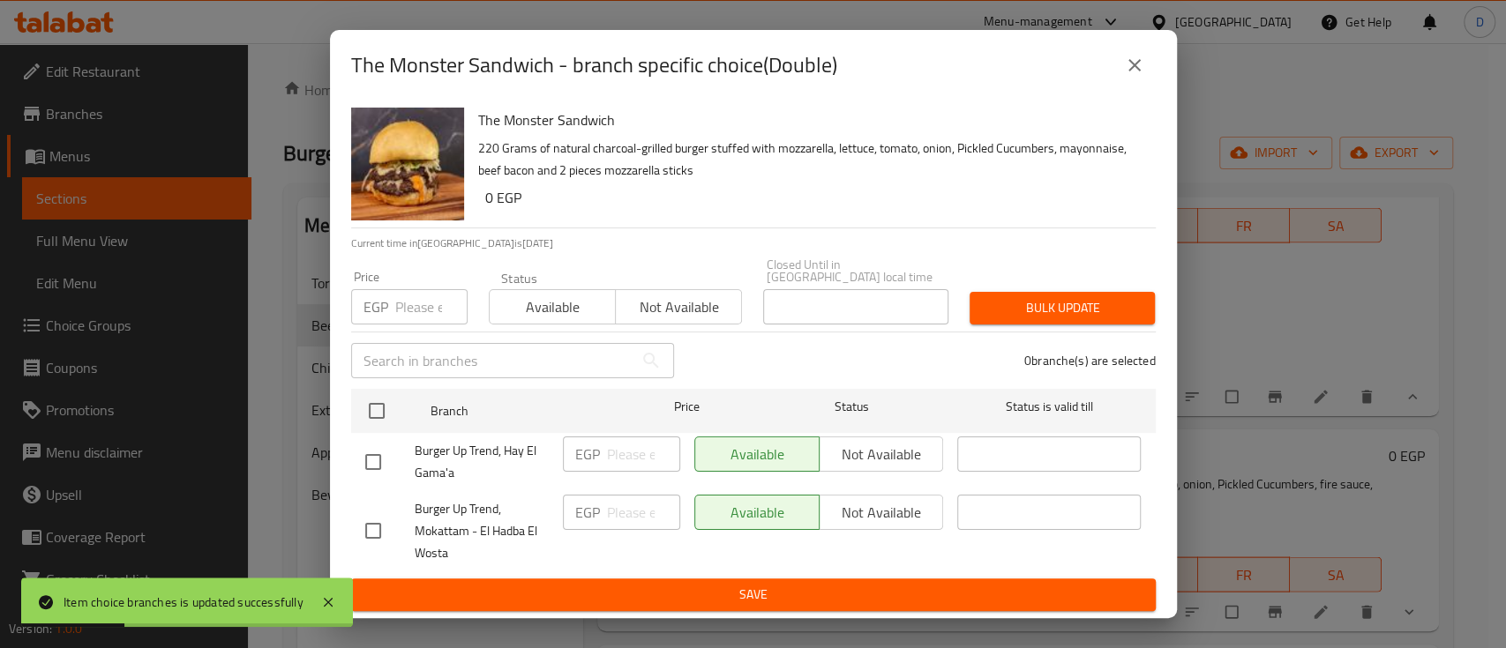
click at [403, 309] on input "number" at bounding box center [431, 306] width 72 height 35
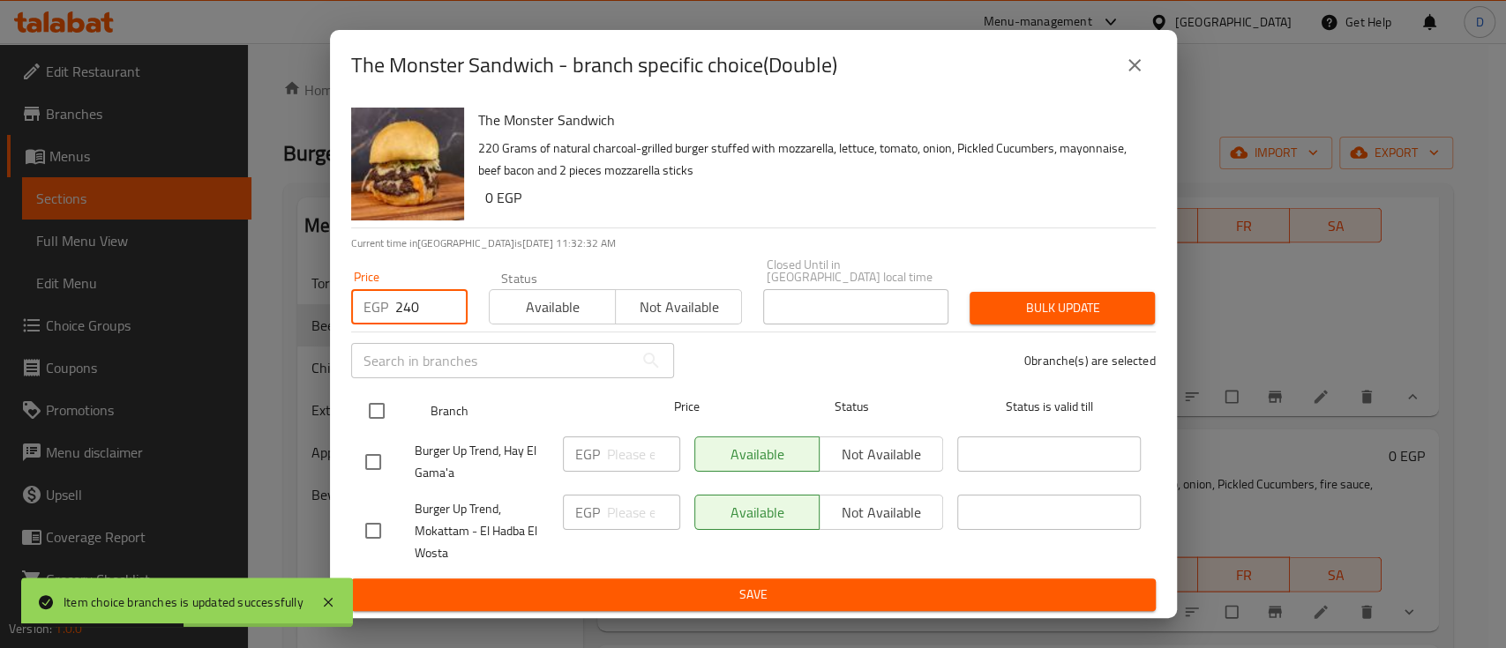
type input "240"
click at [377, 393] on input "checkbox" at bounding box center [376, 411] width 37 height 37
checkbox input "true"
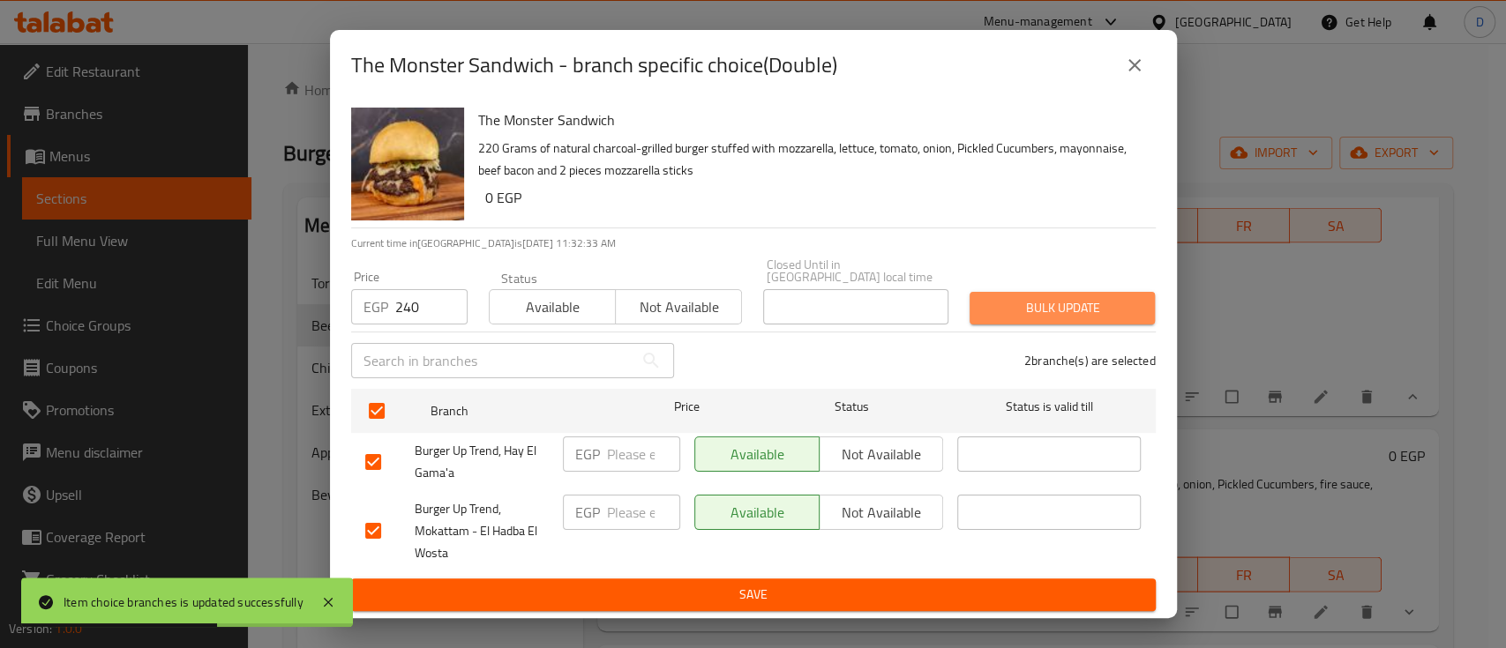
click at [1048, 292] on button "Bulk update" at bounding box center [1062, 308] width 185 height 33
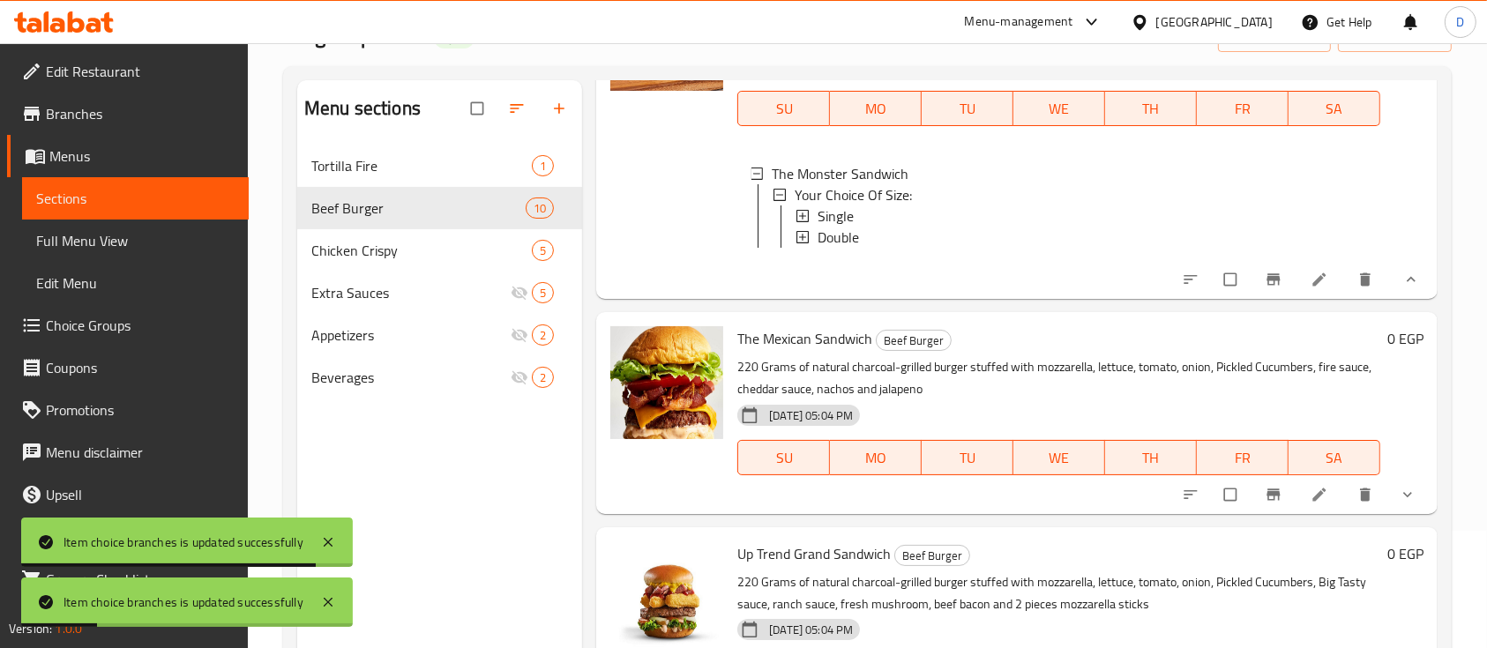
scroll to position [235, 0]
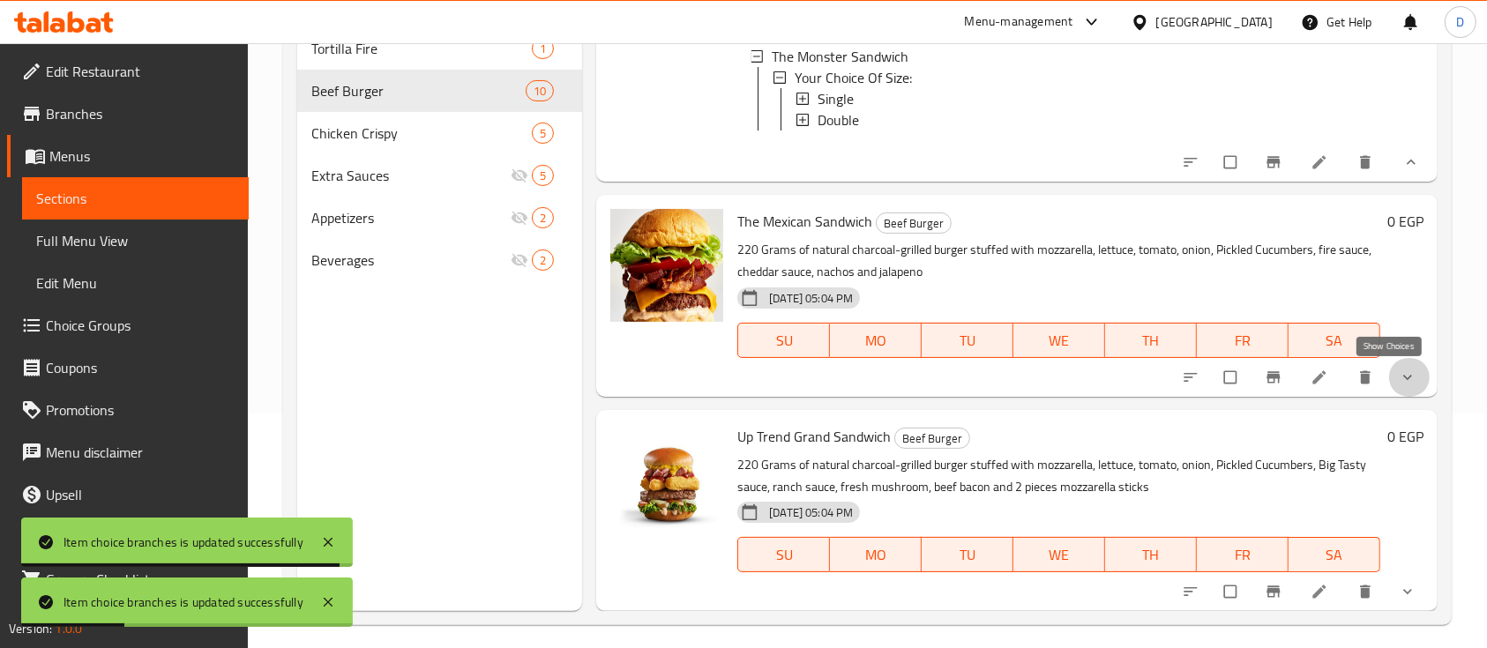
click at [1399, 380] on icon "show more" at bounding box center [1408, 378] width 18 height 18
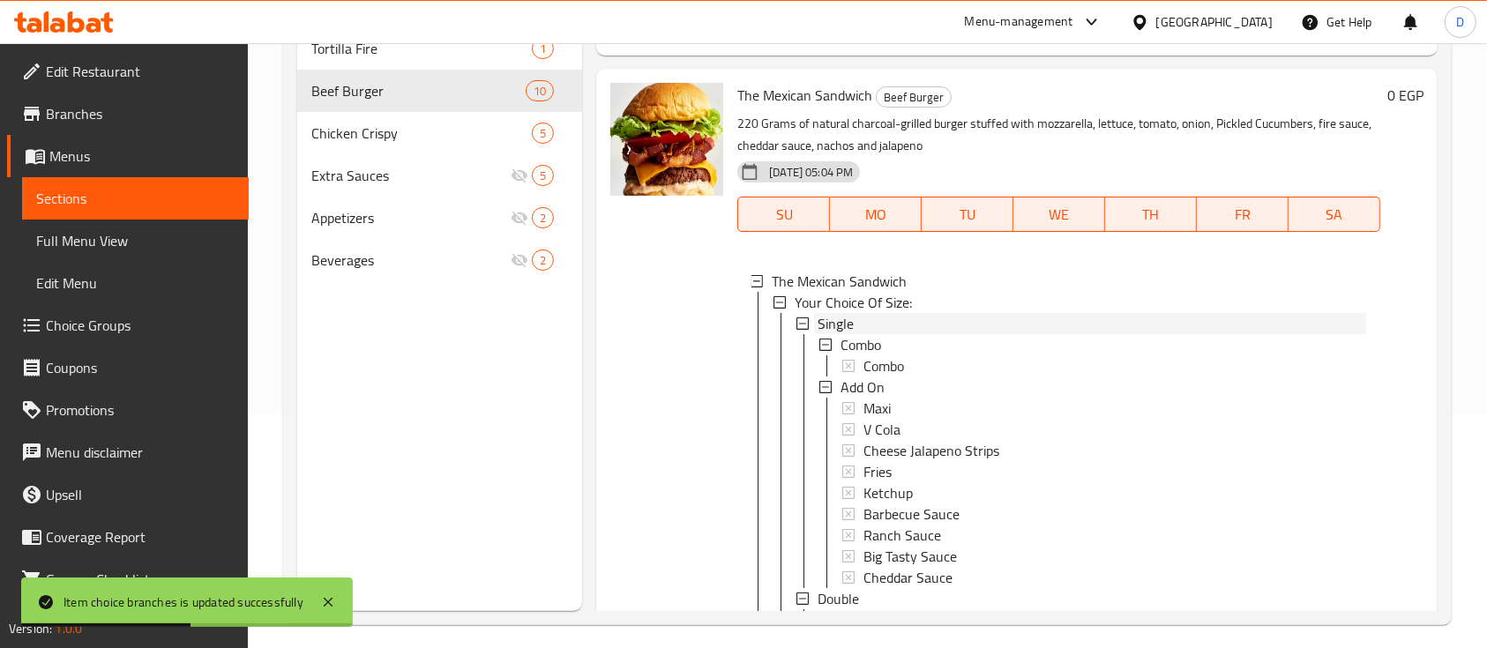
click at [854, 334] on div "Single" at bounding box center [1092, 323] width 549 height 21
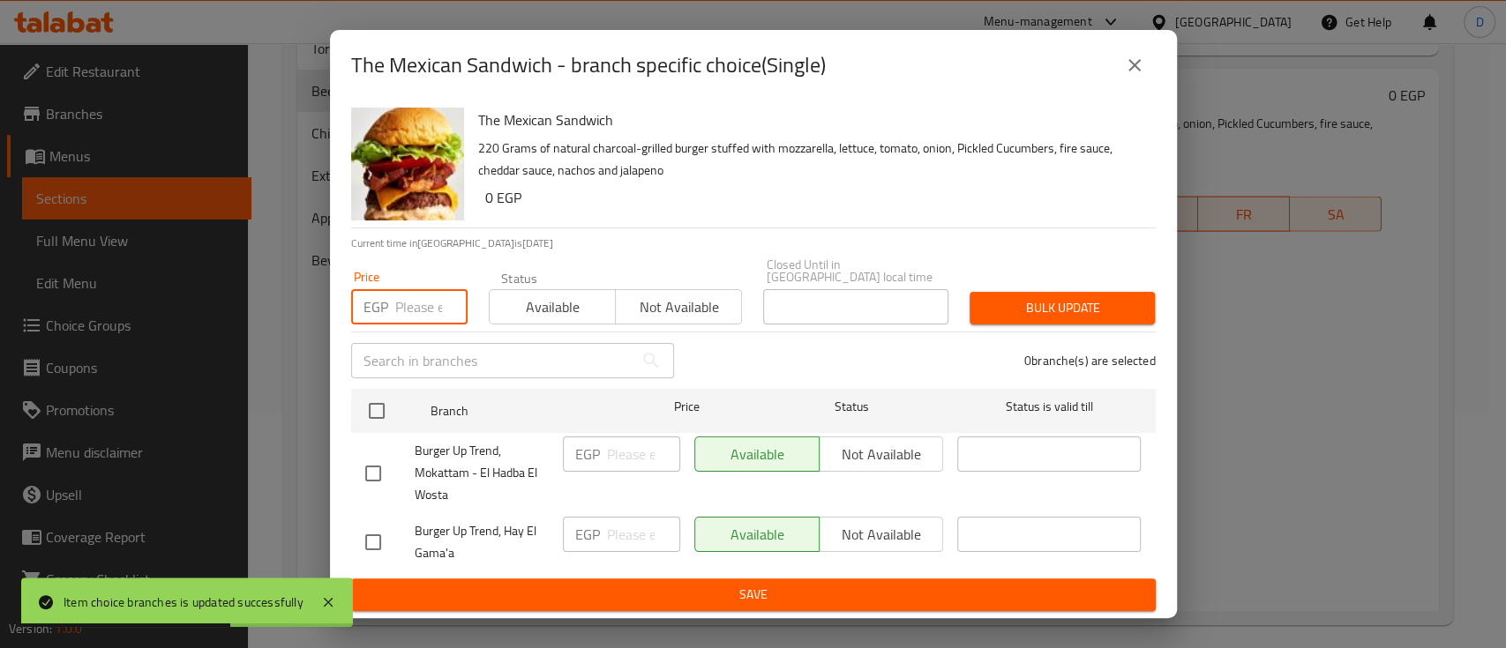
click at [422, 290] on input "number" at bounding box center [431, 306] width 72 height 35
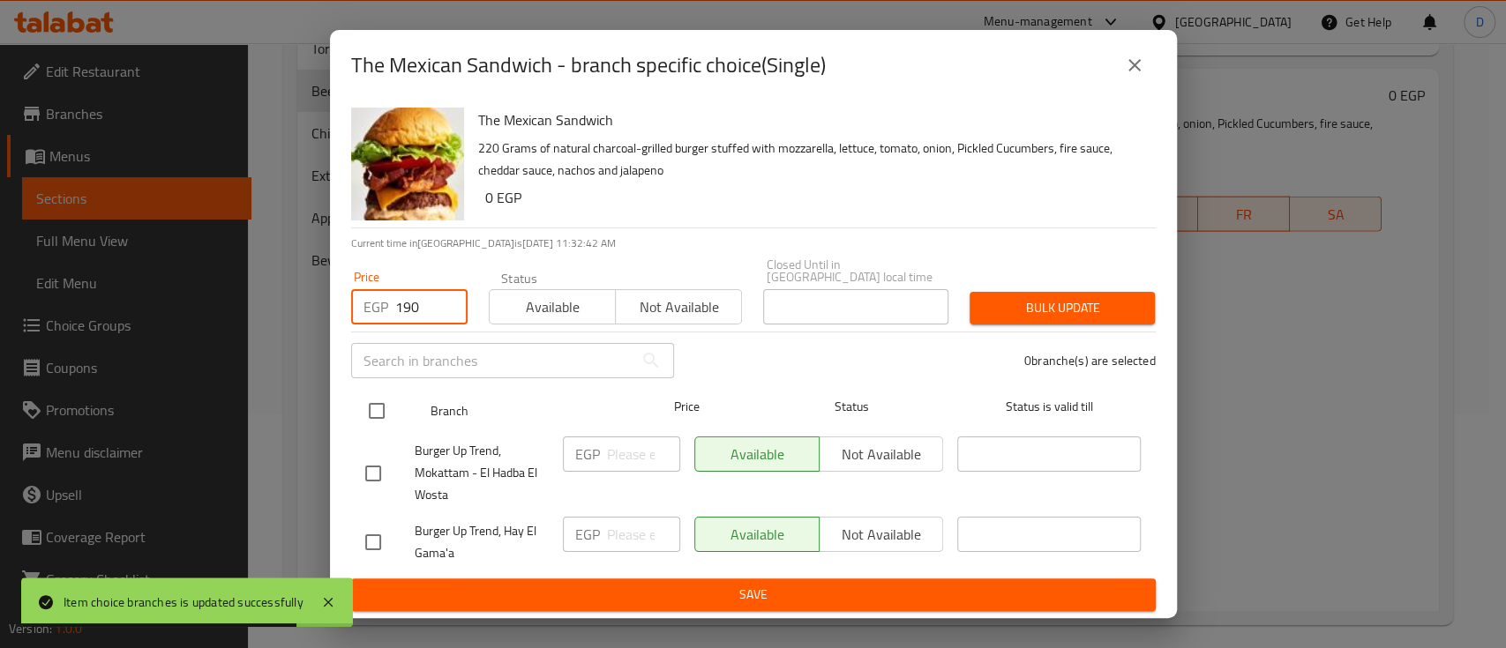
type input "190"
click at [380, 397] on input "checkbox" at bounding box center [376, 411] width 37 height 37
checkbox input "true"
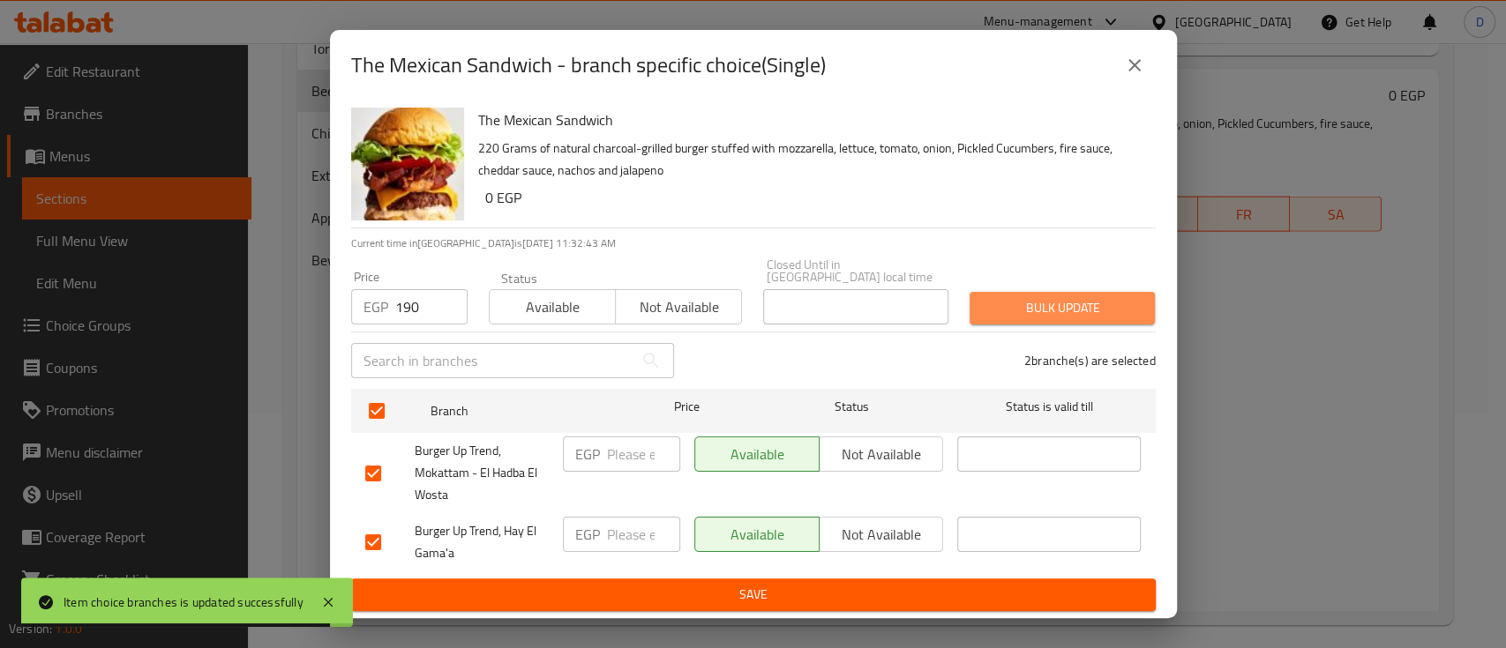
click at [1063, 297] on span "Bulk update" at bounding box center [1062, 308] width 157 height 22
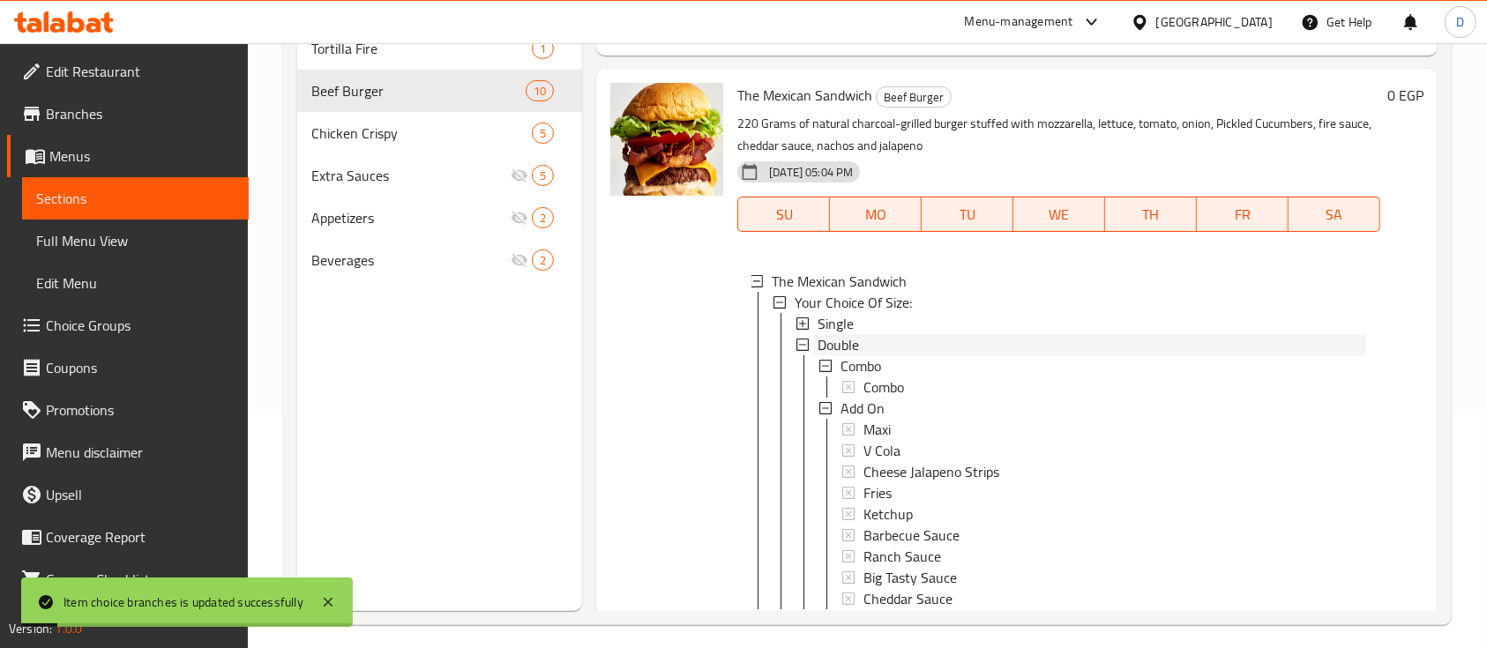
click at [866, 356] on div "Double" at bounding box center [1092, 344] width 549 height 21
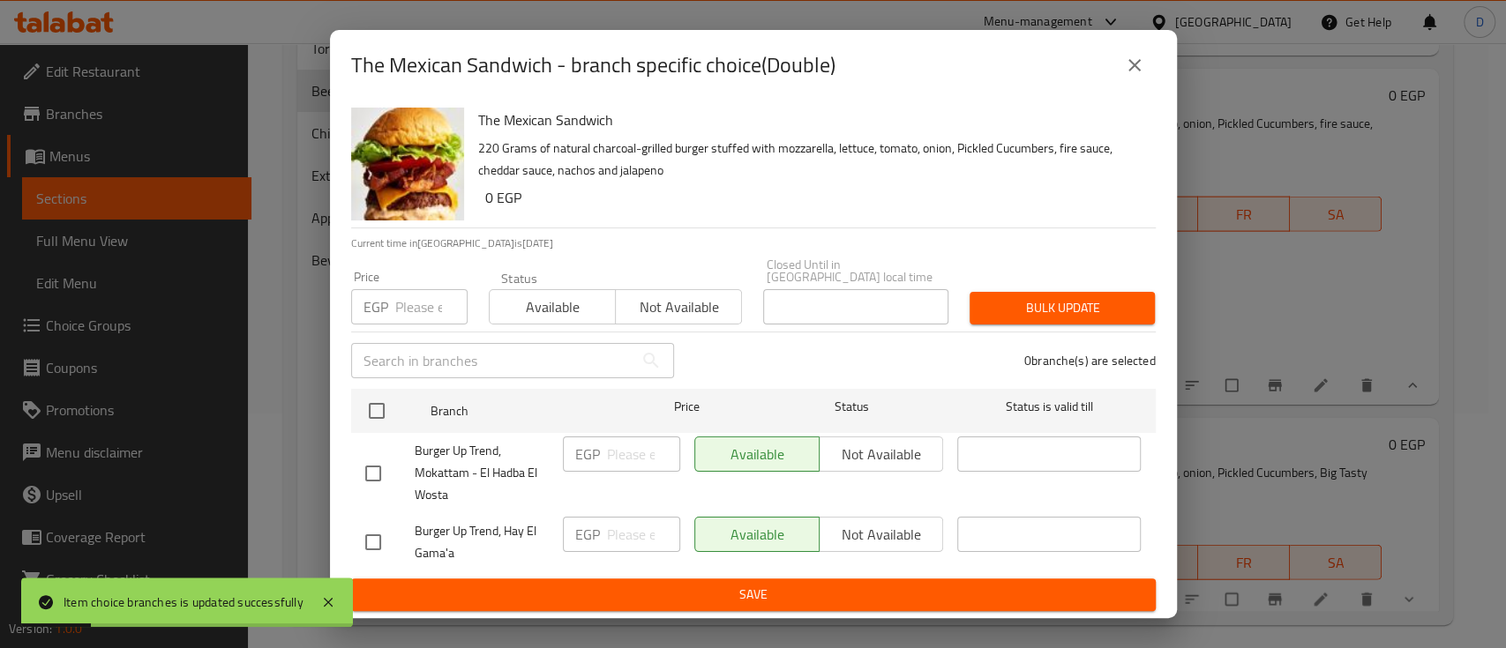
click at [401, 296] on input "number" at bounding box center [431, 306] width 72 height 35
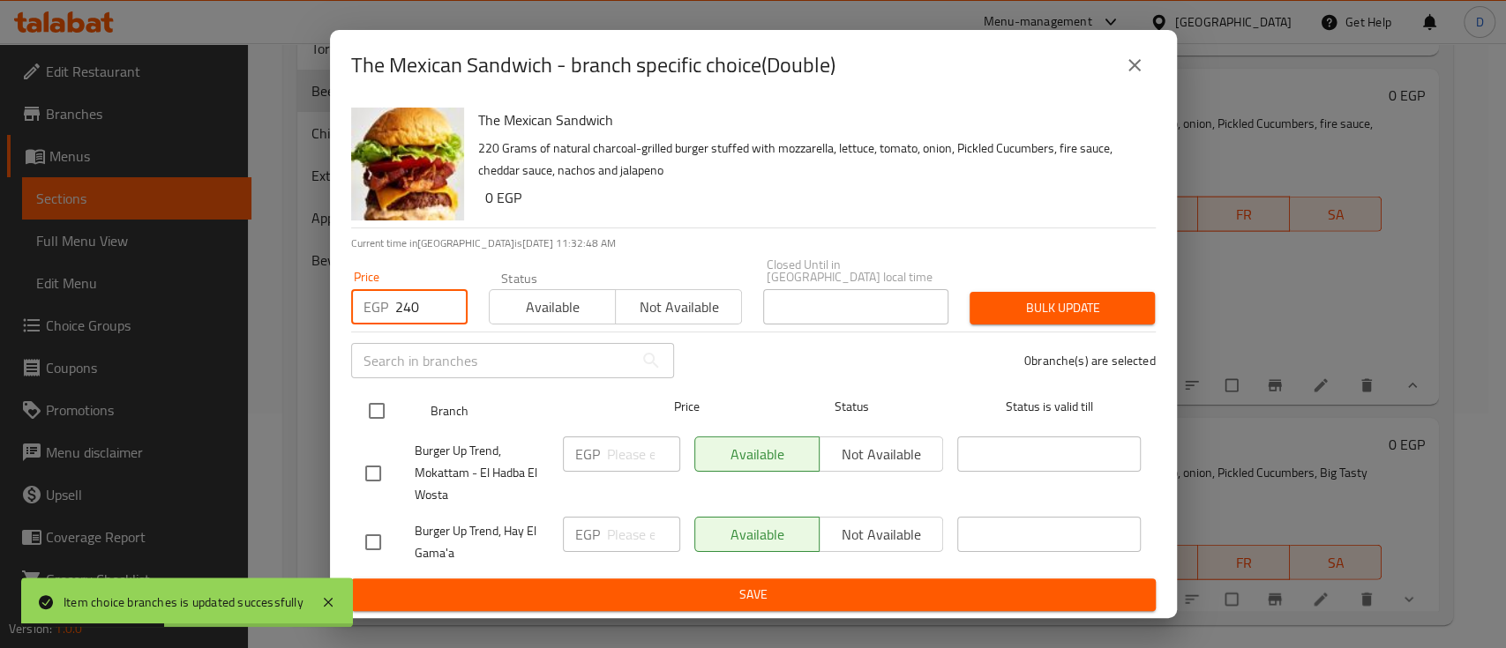
type input "240"
click at [373, 423] on input "checkbox" at bounding box center [376, 411] width 37 height 37
checkbox input "true"
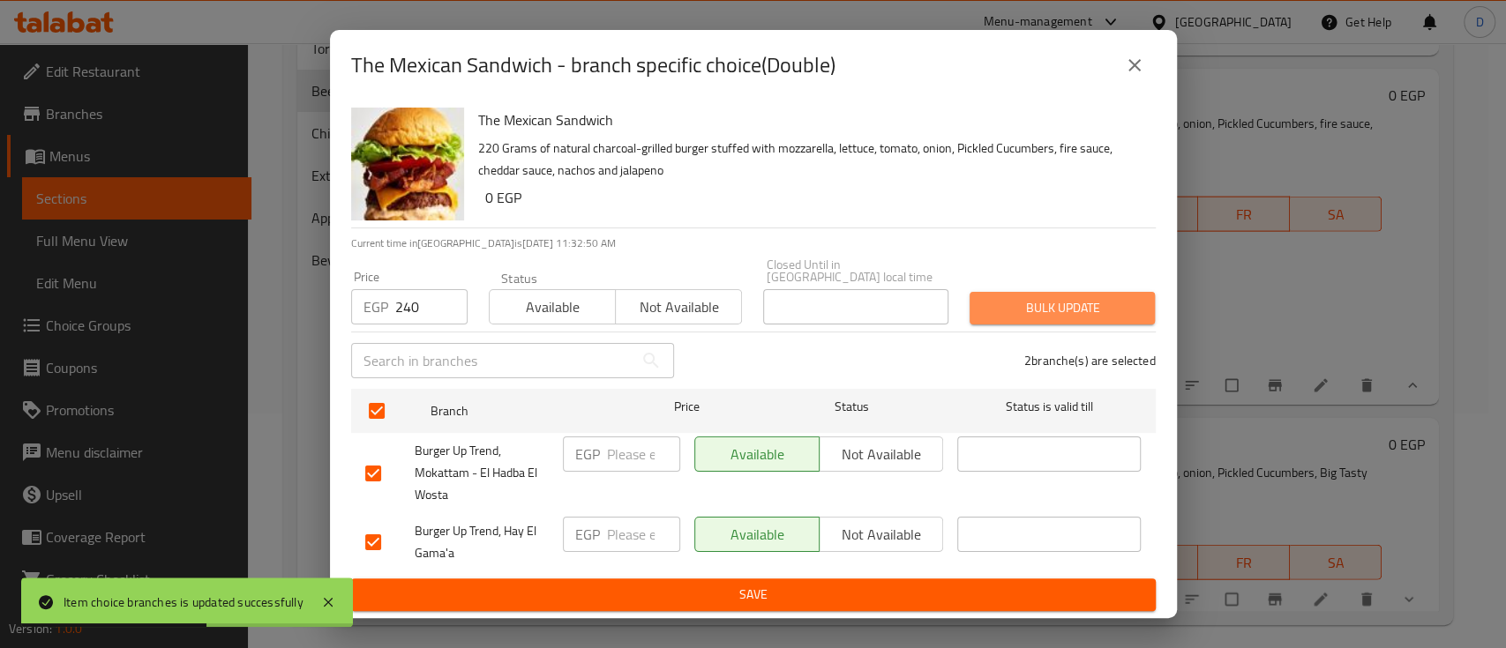
click at [1100, 303] on span "Bulk update" at bounding box center [1062, 308] width 157 height 22
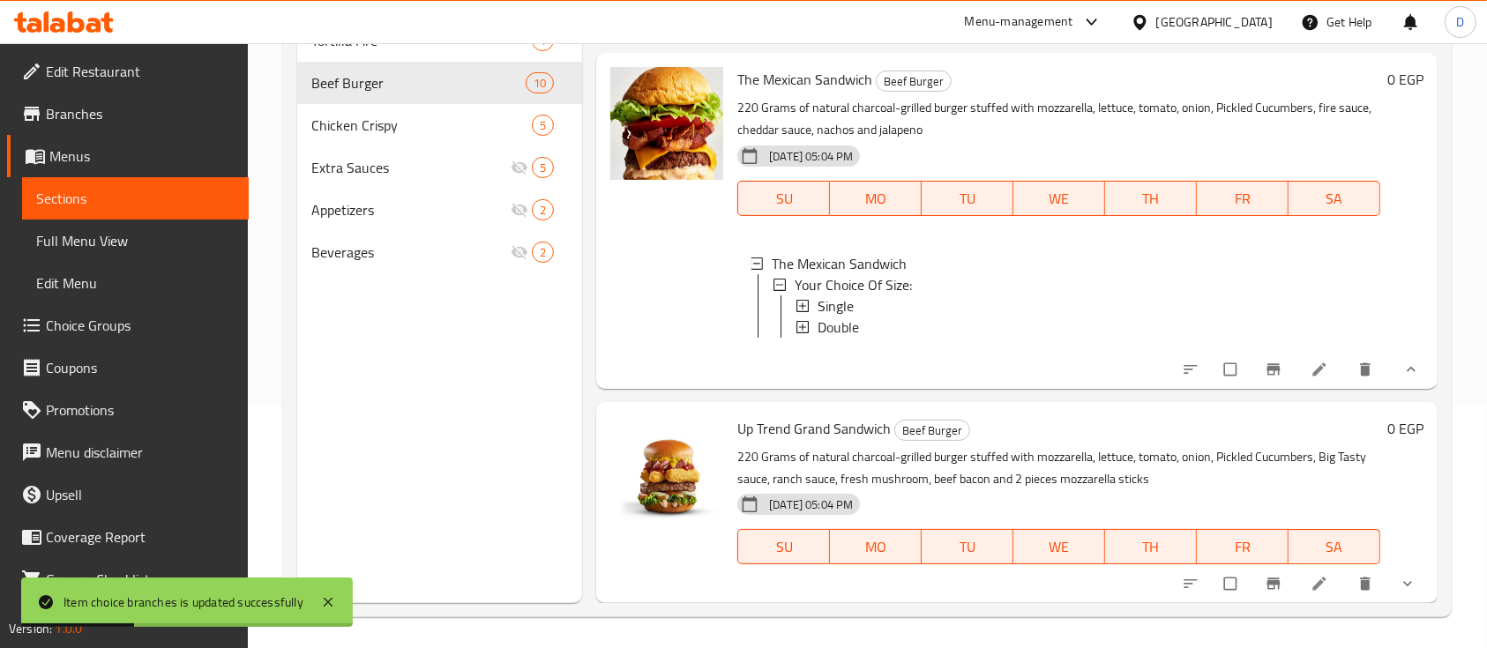
scroll to position [247, 0]
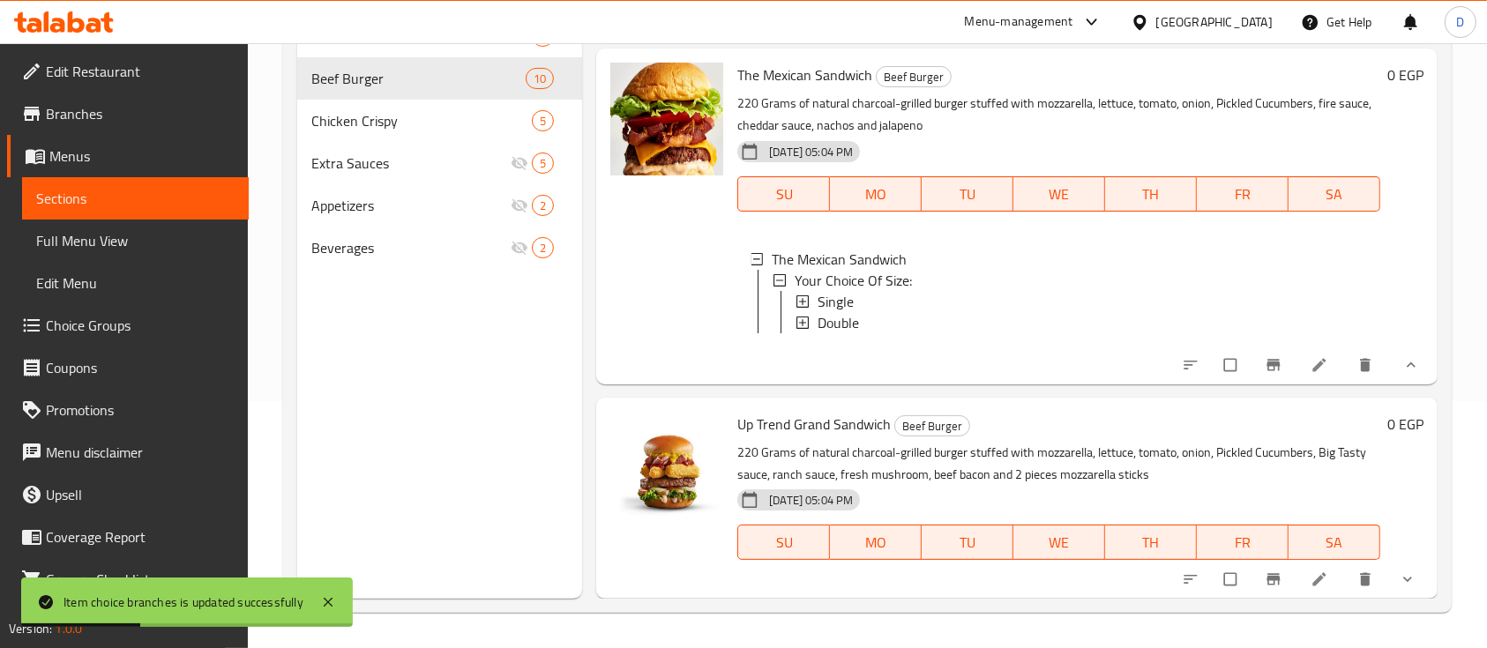
click at [1392, 561] on button "show more" at bounding box center [1410, 579] width 42 height 39
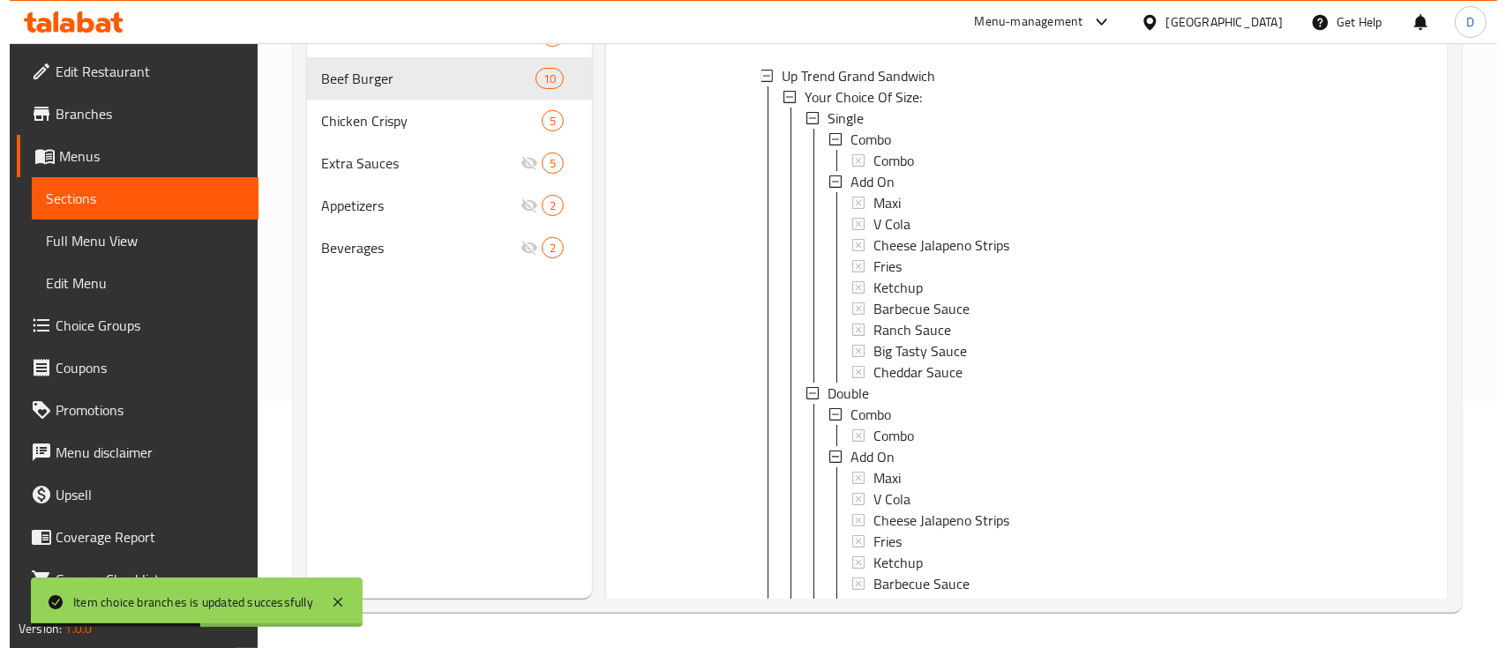
scroll to position [3091, 0]
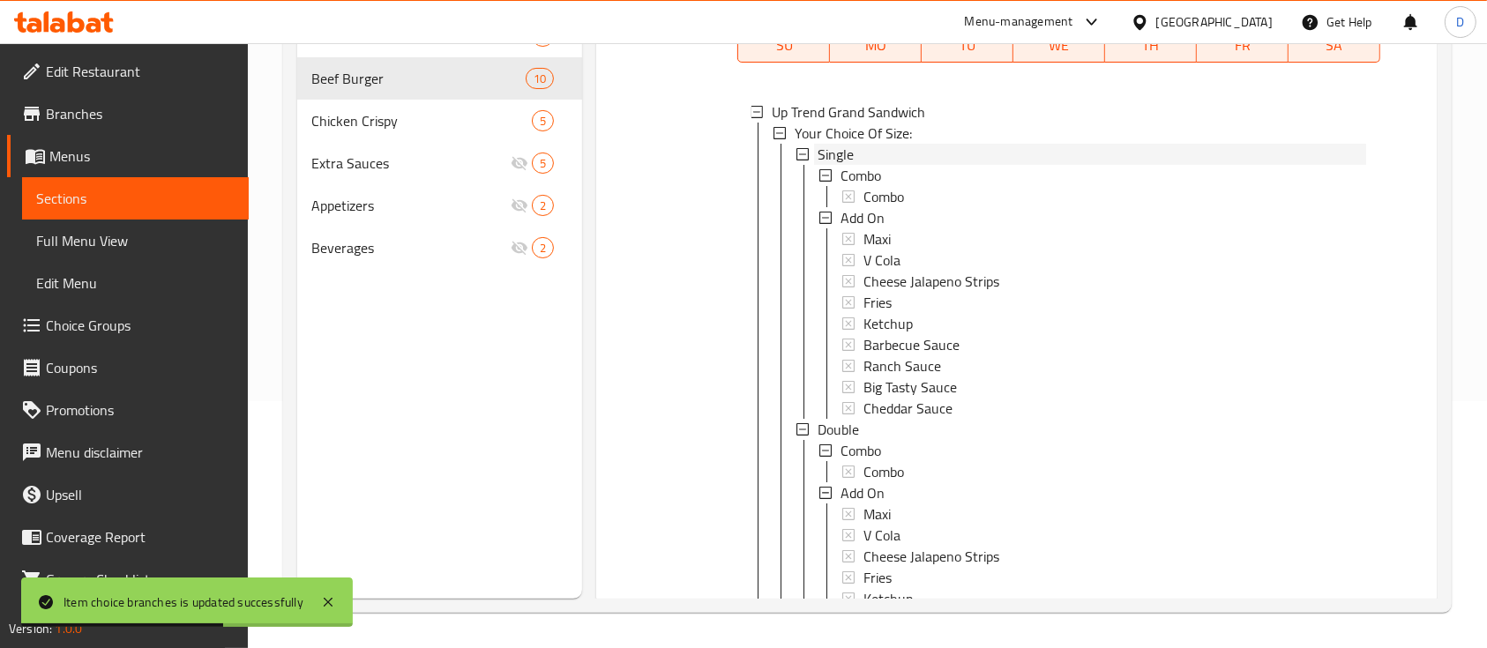
click at [928, 165] on div "Single" at bounding box center [1092, 154] width 549 height 21
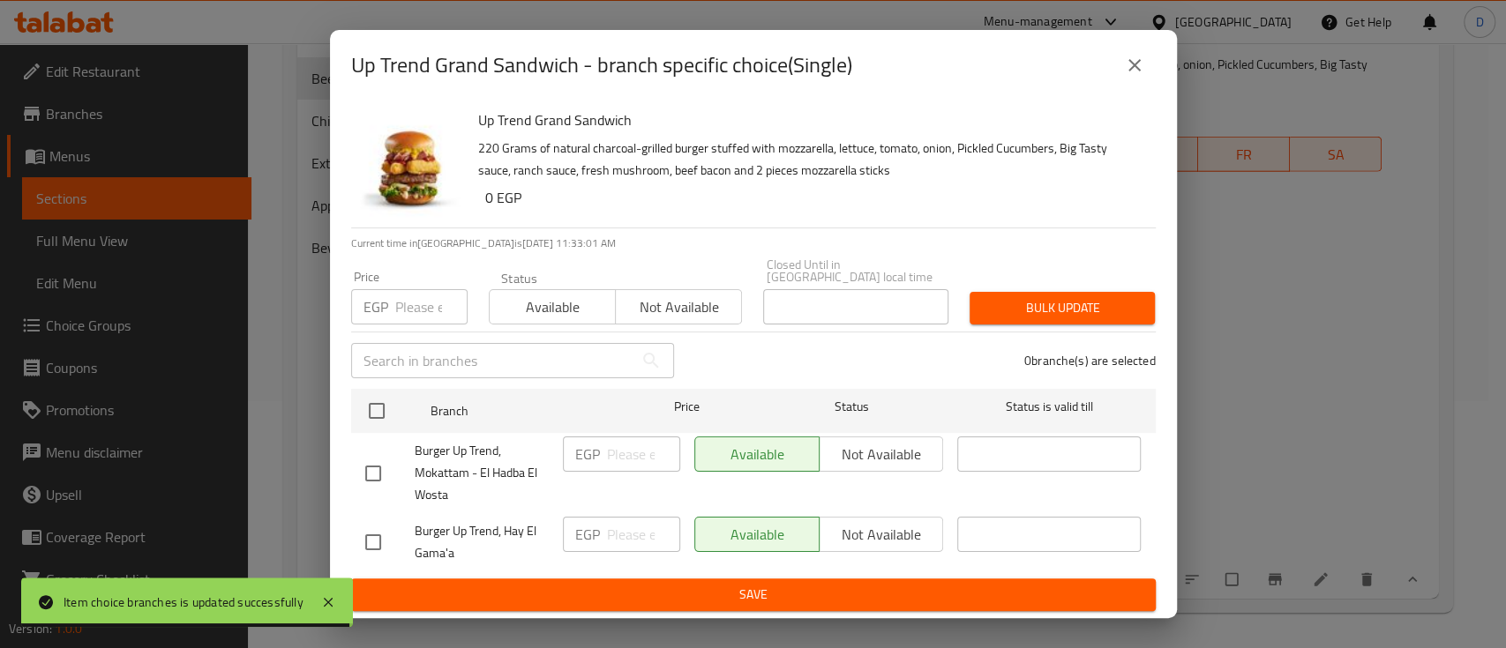
click at [415, 300] on input "number" at bounding box center [431, 306] width 72 height 35
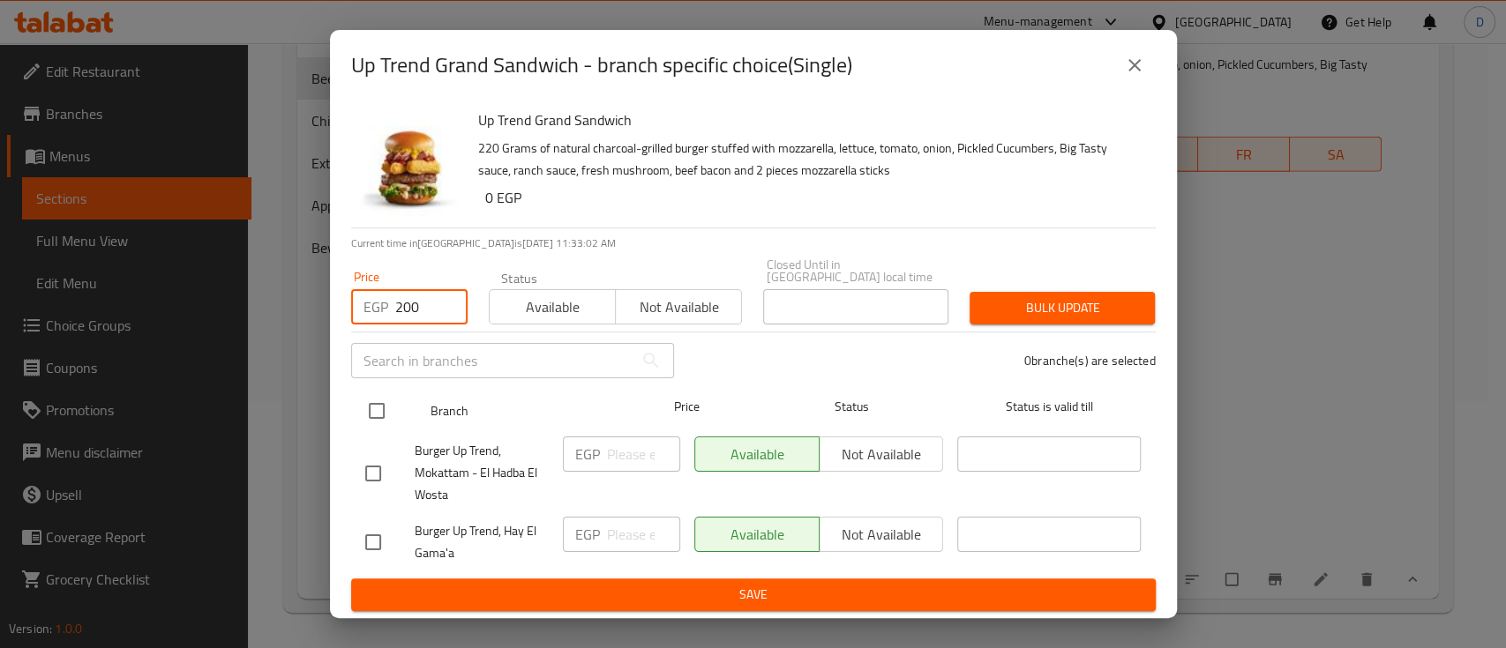
type input "200"
click at [383, 417] on input "checkbox" at bounding box center [376, 411] width 37 height 37
checkbox input "true"
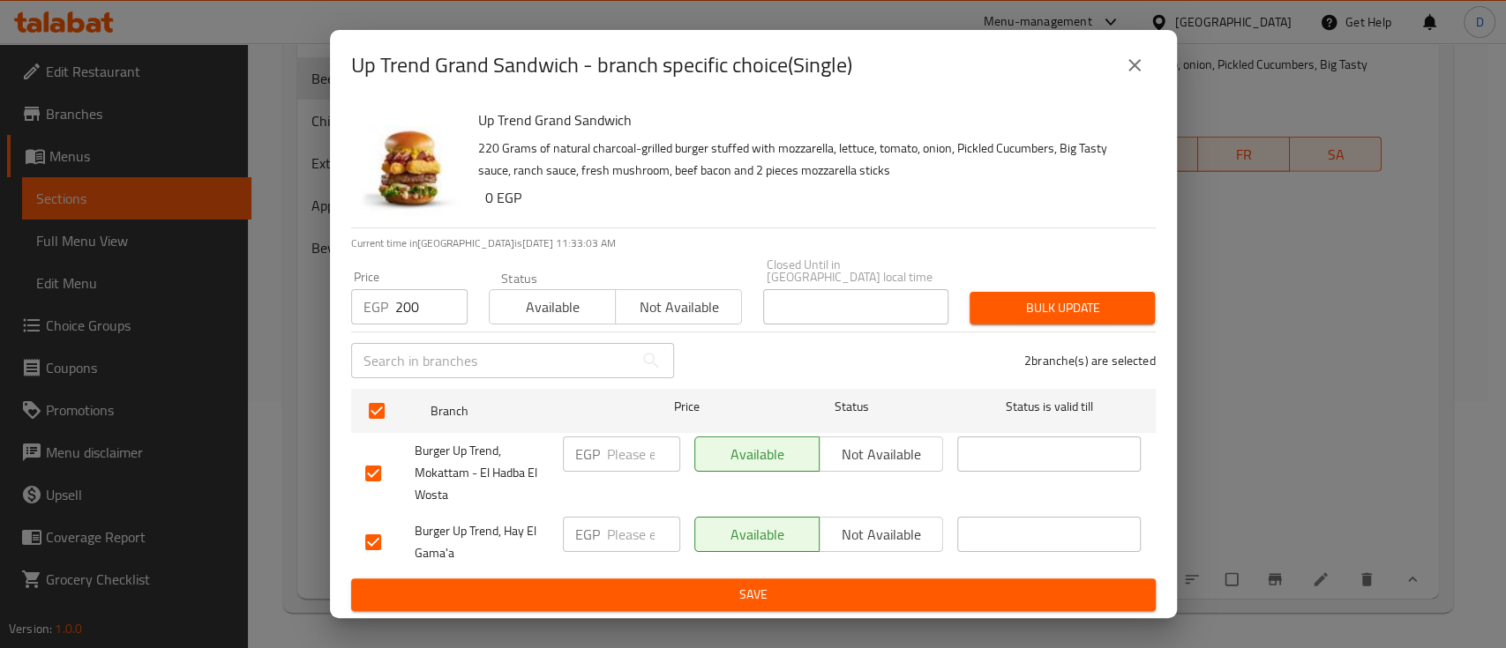
click at [1114, 300] on span "Bulk update" at bounding box center [1062, 308] width 157 height 22
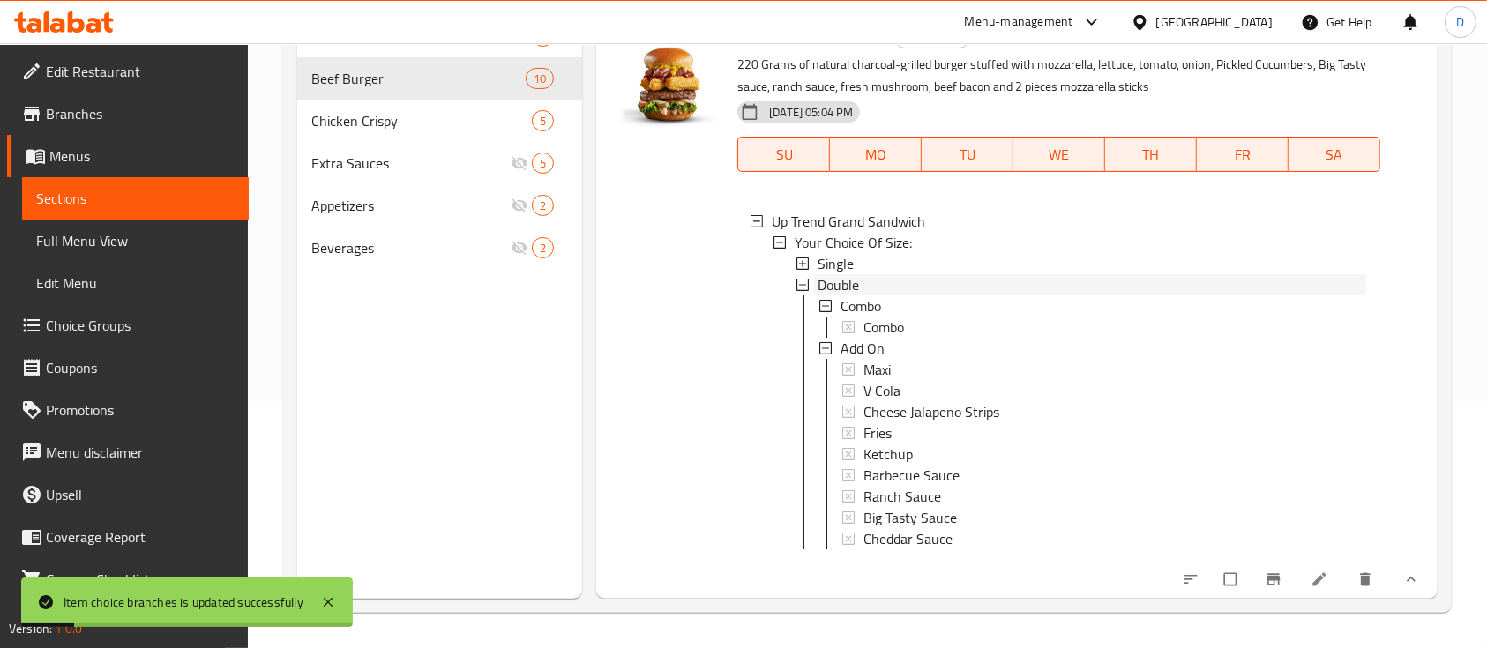
click at [871, 296] on div "Double" at bounding box center [1092, 284] width 549 height 21
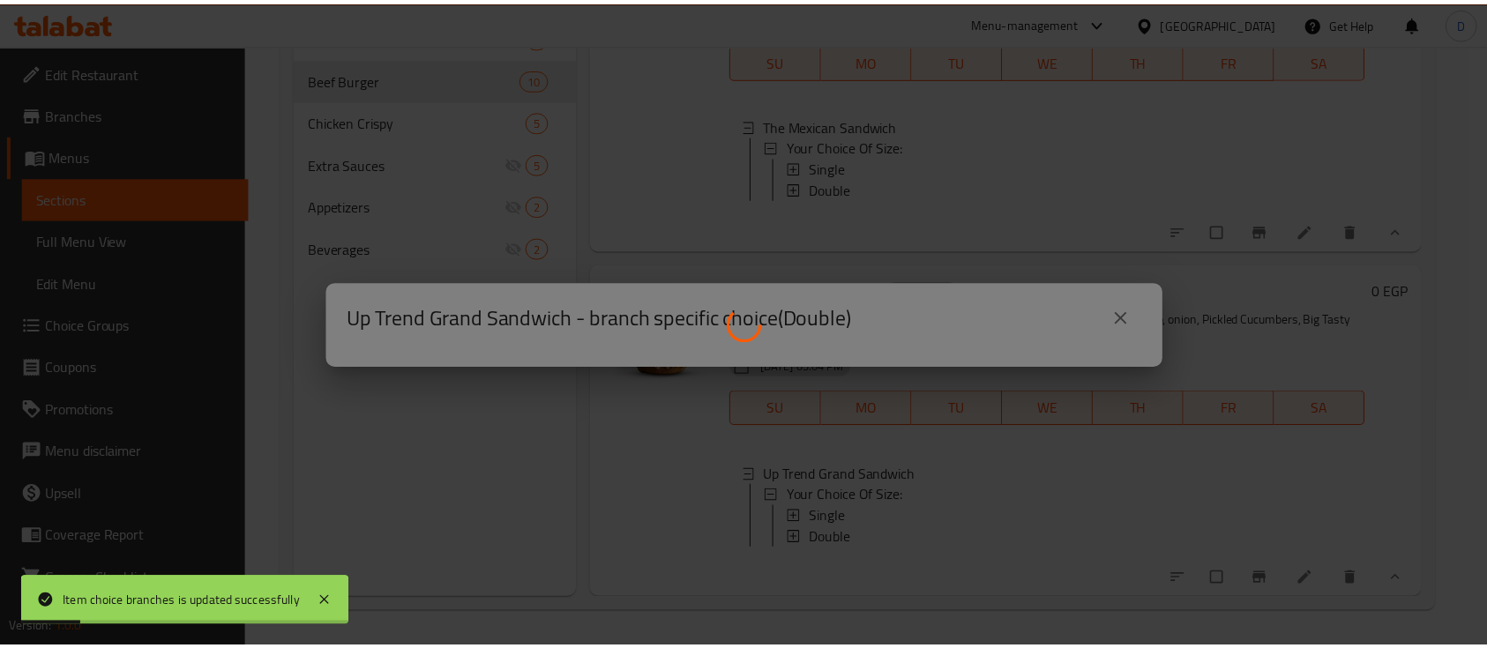
scroll to position [2890, 0]
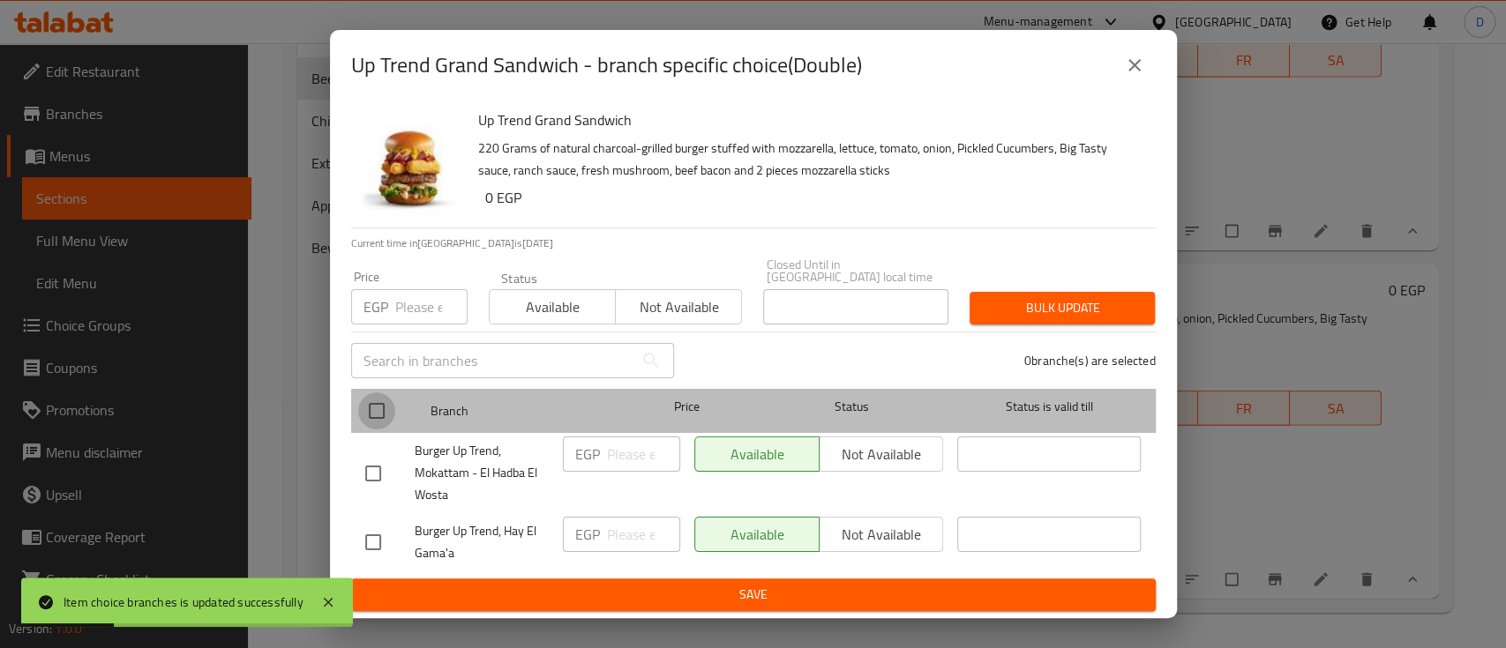
click at [373, 406] on input "checkbox" at bounding box center [376, 411] width 37 height 37
checkbox input "true"
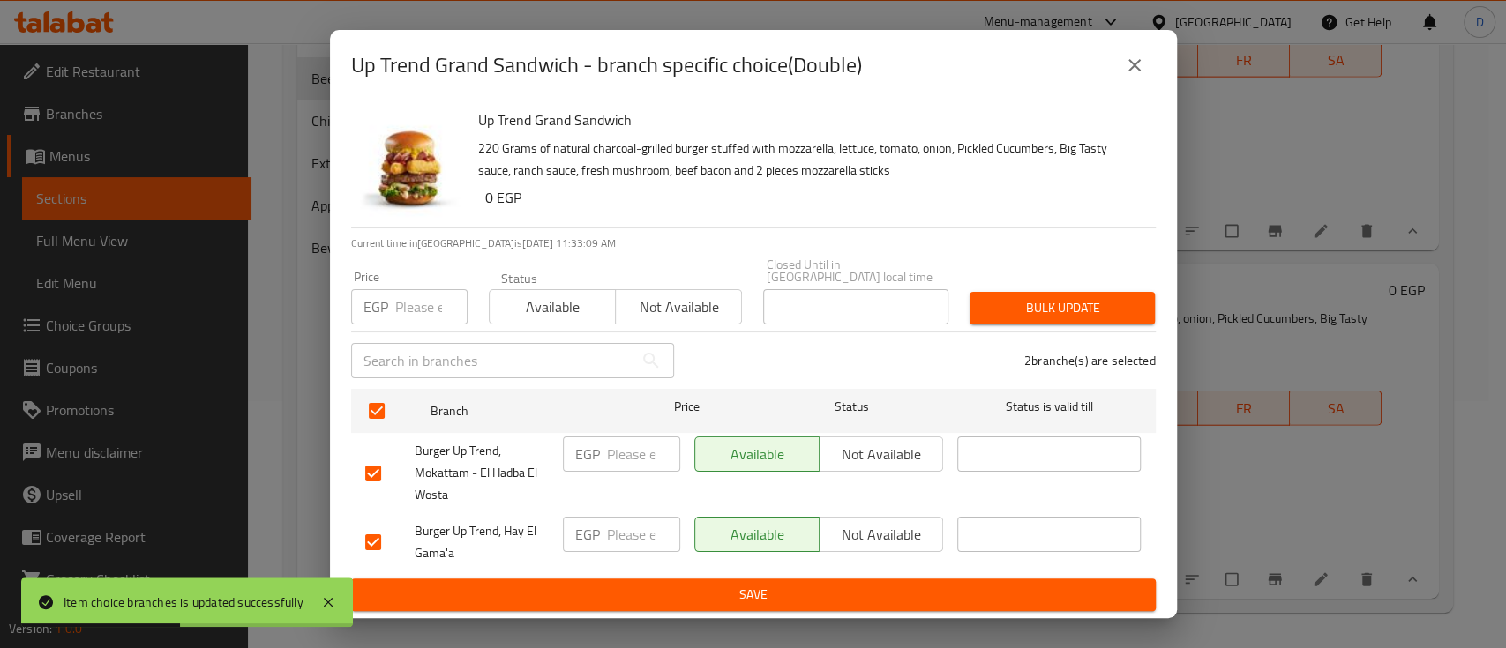
click at [404, 289] on input "number" at bounding box center [431, 306] width 72 height 35
type input "250"
click at [1028, 310] on span "Bulk update" at bounding box center [1062, 308] width 157 height 22
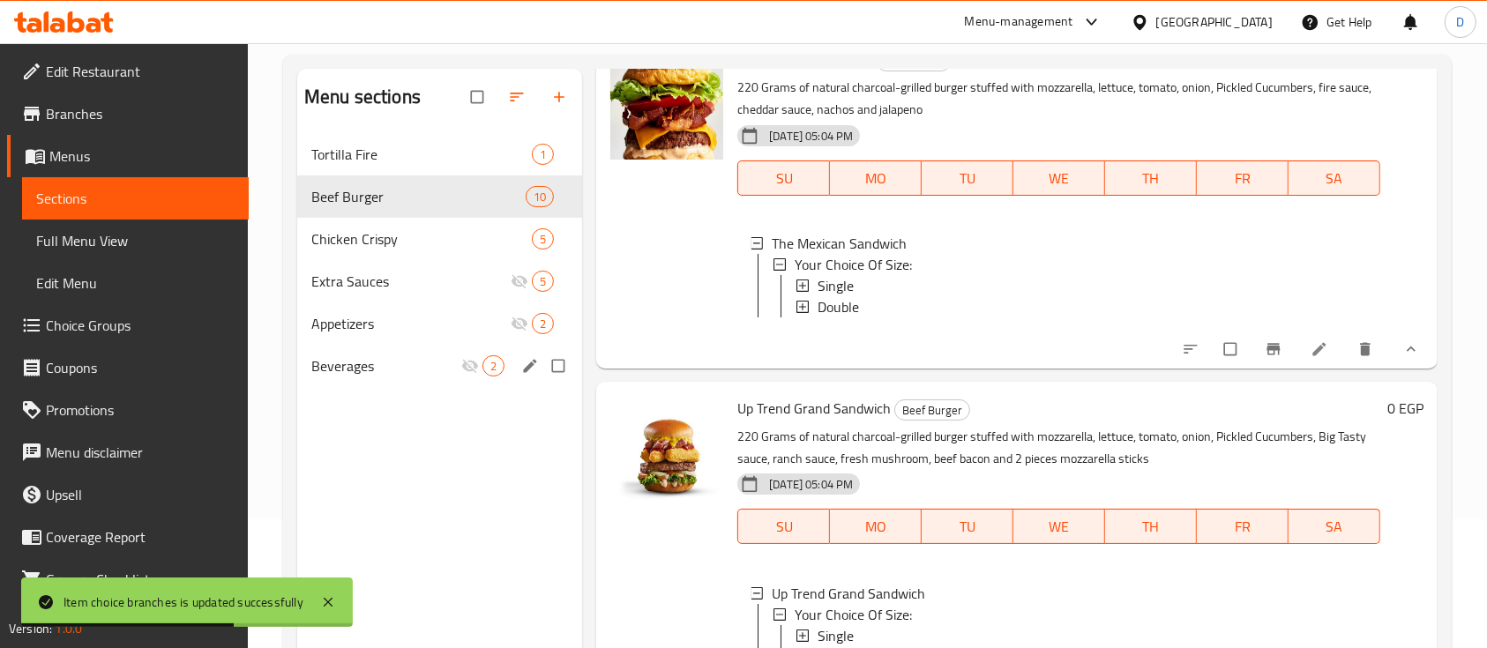
scroll to position [11, 0]
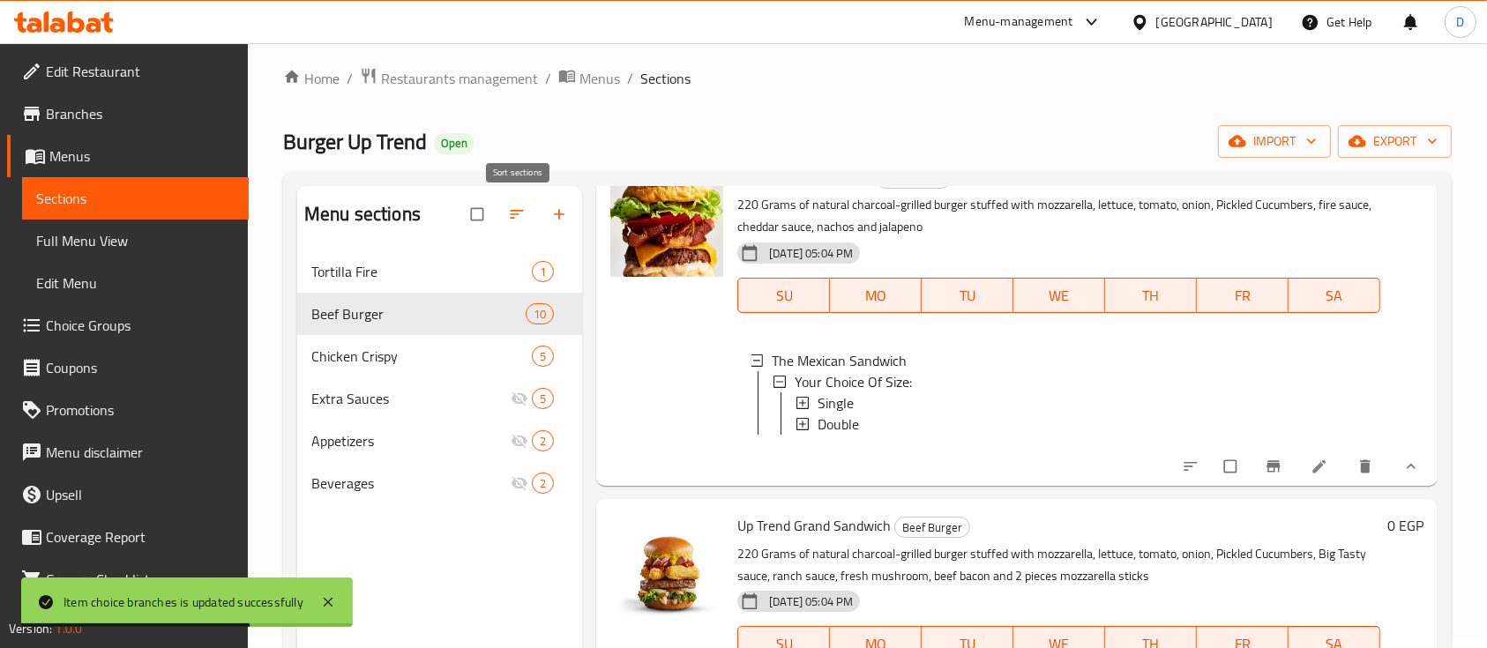
click at [510, 210] on icon "button" at bounding box center [517, 215] width 18 height 18
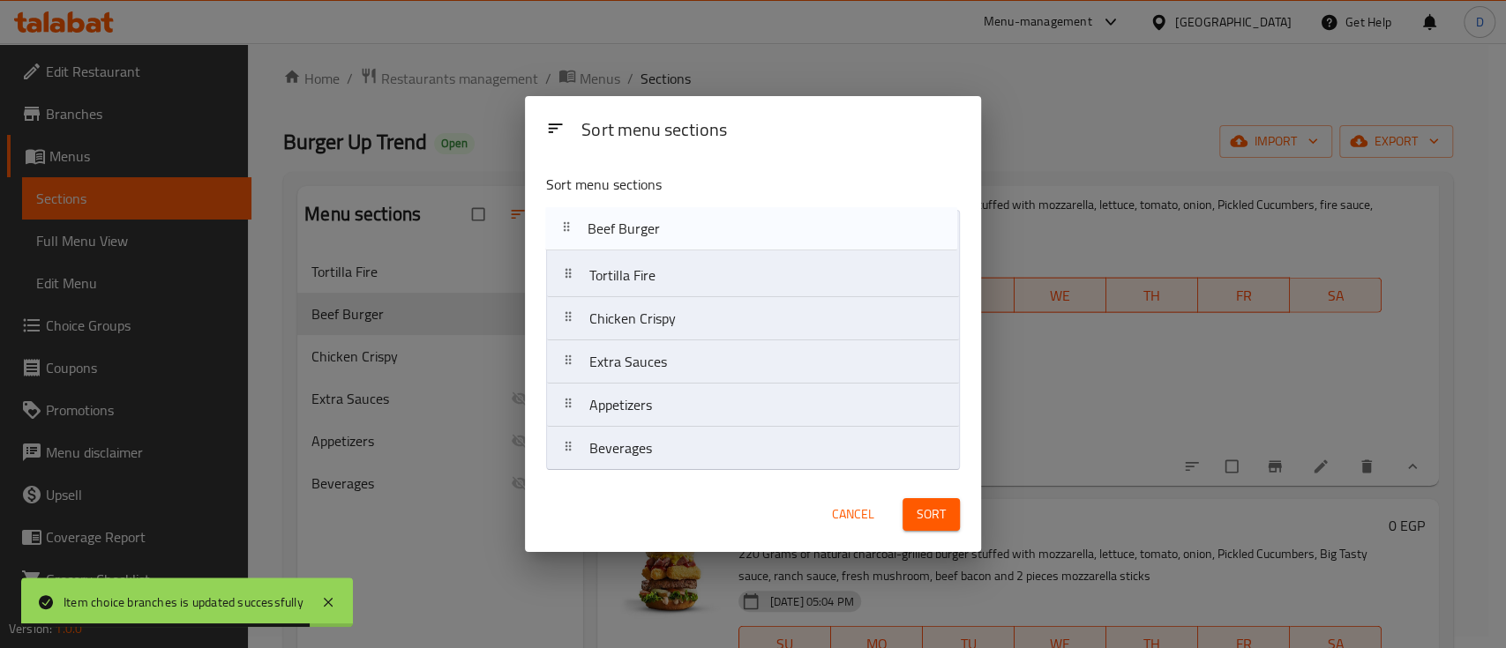
drag, startPoint x: 661, startPoint y: 291, endPoint x: 657, endPoint y: 232, distance: 59.2
click at [657, 232] on nav "Tortilla Fire Beef Burger Chicken Crispy Extra Sauces Appetizers Beverages" at bounding box center [753, 340] width 414 height 261
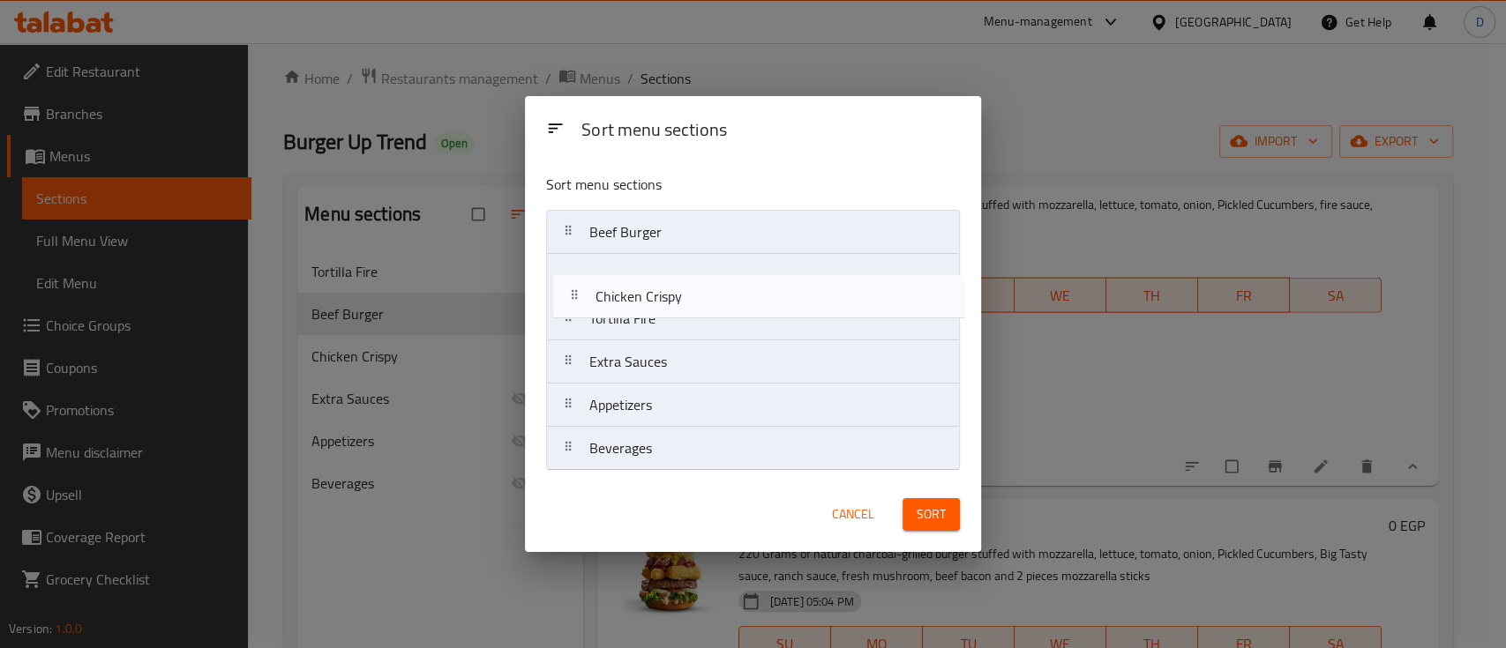
drag, startPoint x: 707, startPoint y: 325, endPoint x: 718, endPoint y: 277, distance: 49.0
click at [718, 277] on nav "Beef Burger Tortilla Fire Chicken Crispy Extra Sauces Appetizers Beverages" at bounding box center [753, 340] width 414 height 261
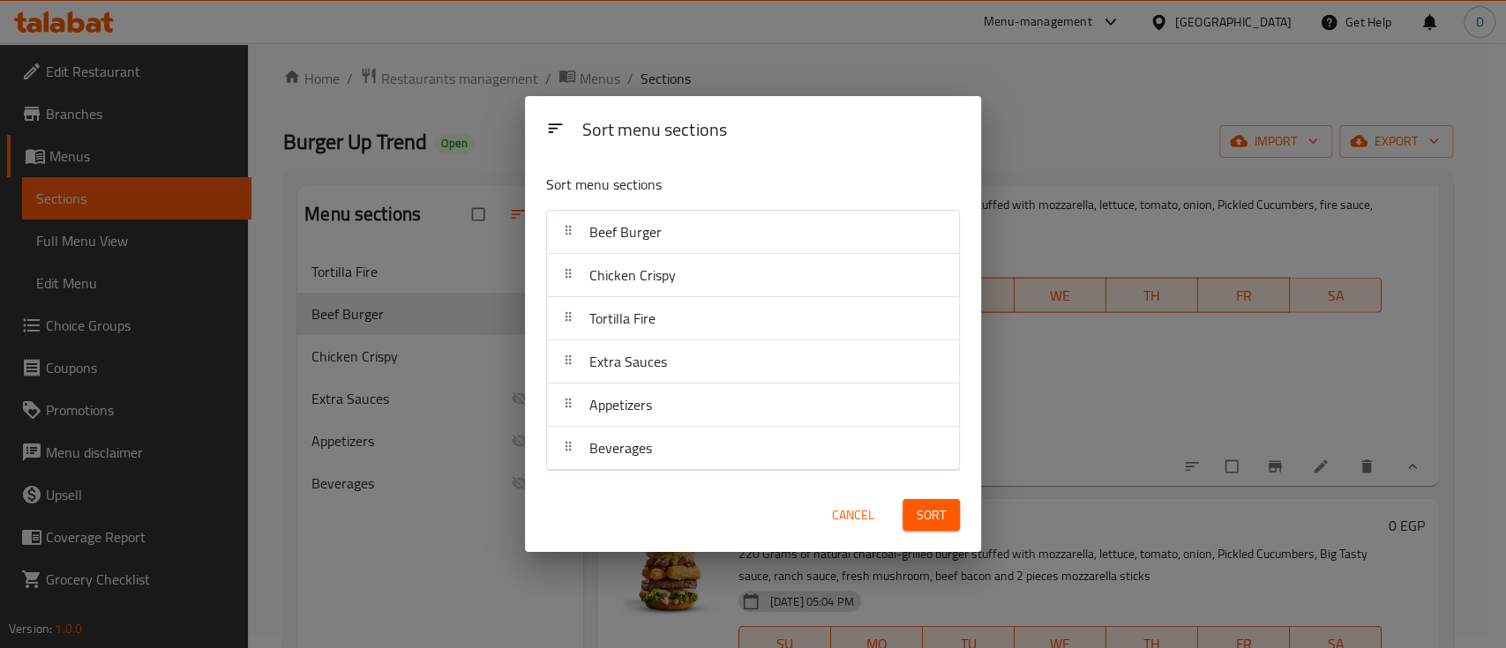
click at [934, 522] on span "Sort" at bounding box center [931, 516] width 29 height 22
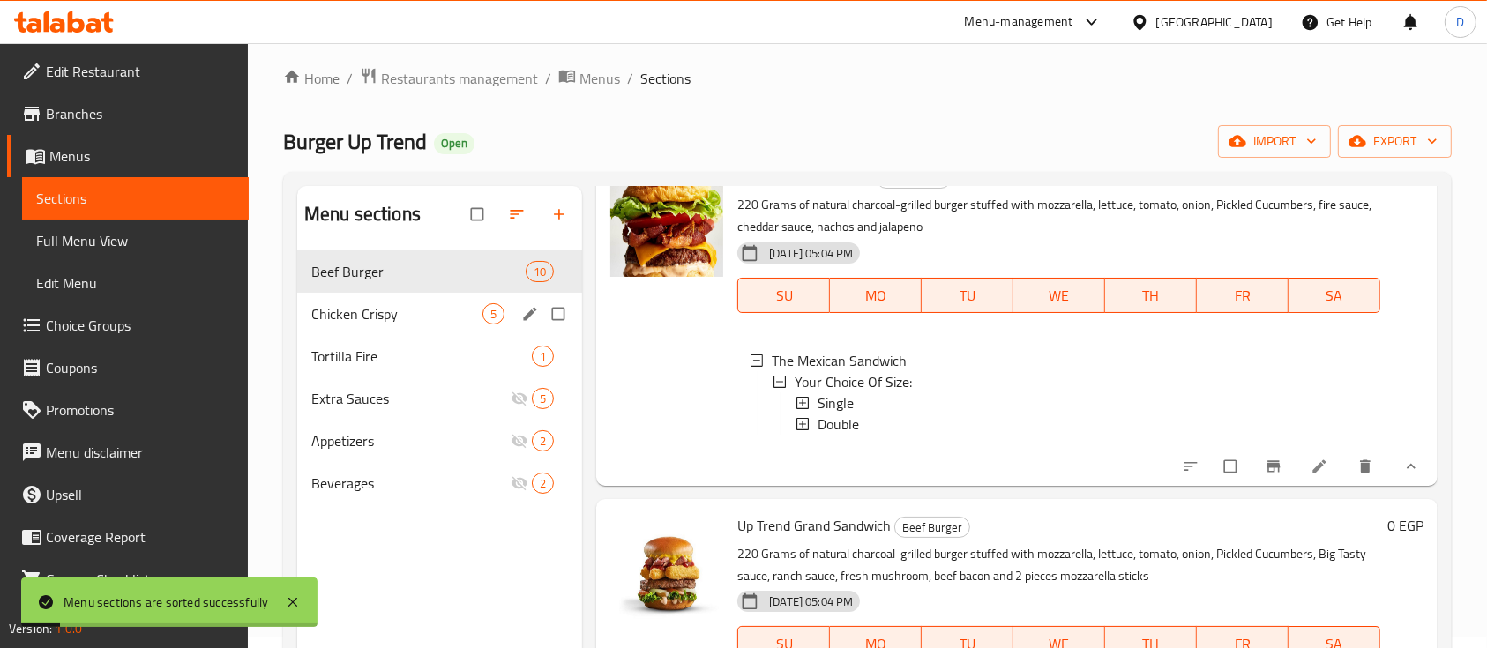
click at [389, 319] on span "Chicken Crispy" at bounding box center [396, 313] width 171 height 21
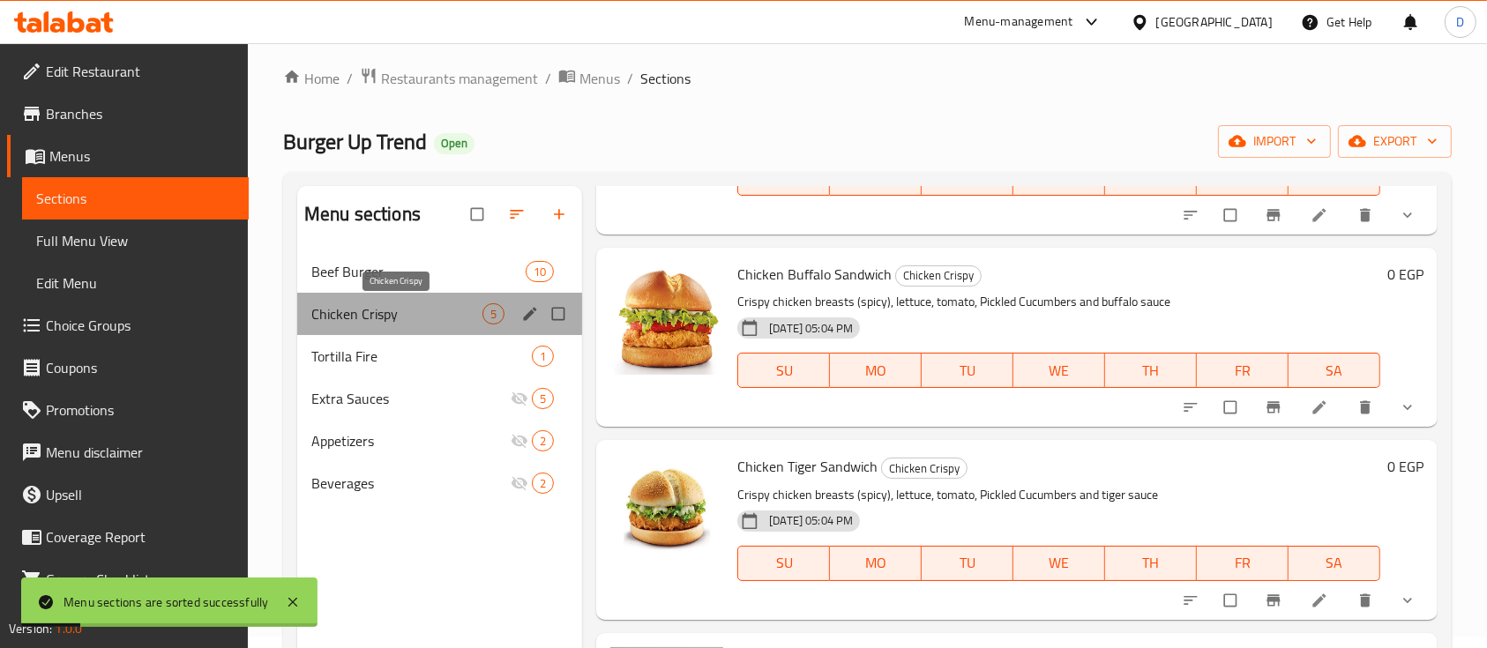
click at [384, 320] on span "Chicken Crispy" at bounding box center [396, 313] width 171 height 21
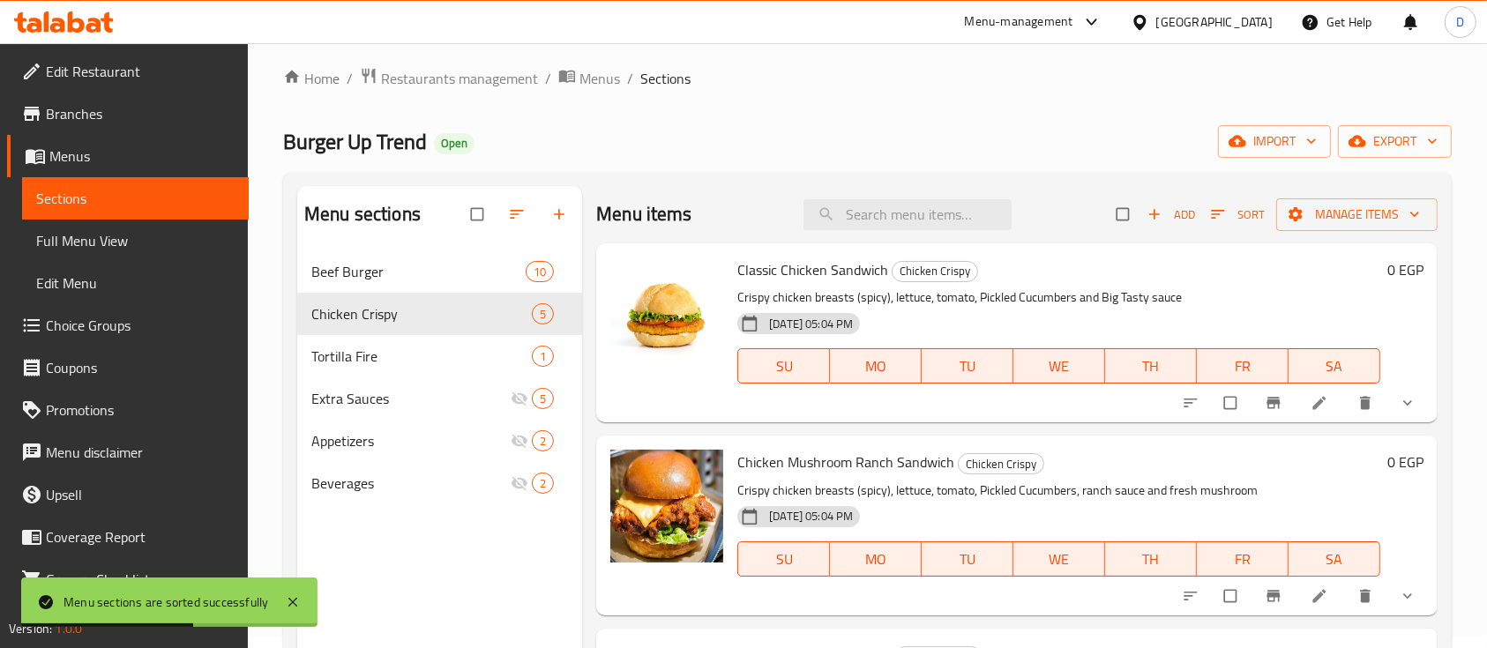
click at [1389, 412] on button "show more" at bounding box center [1410, 403] width 42 height 39
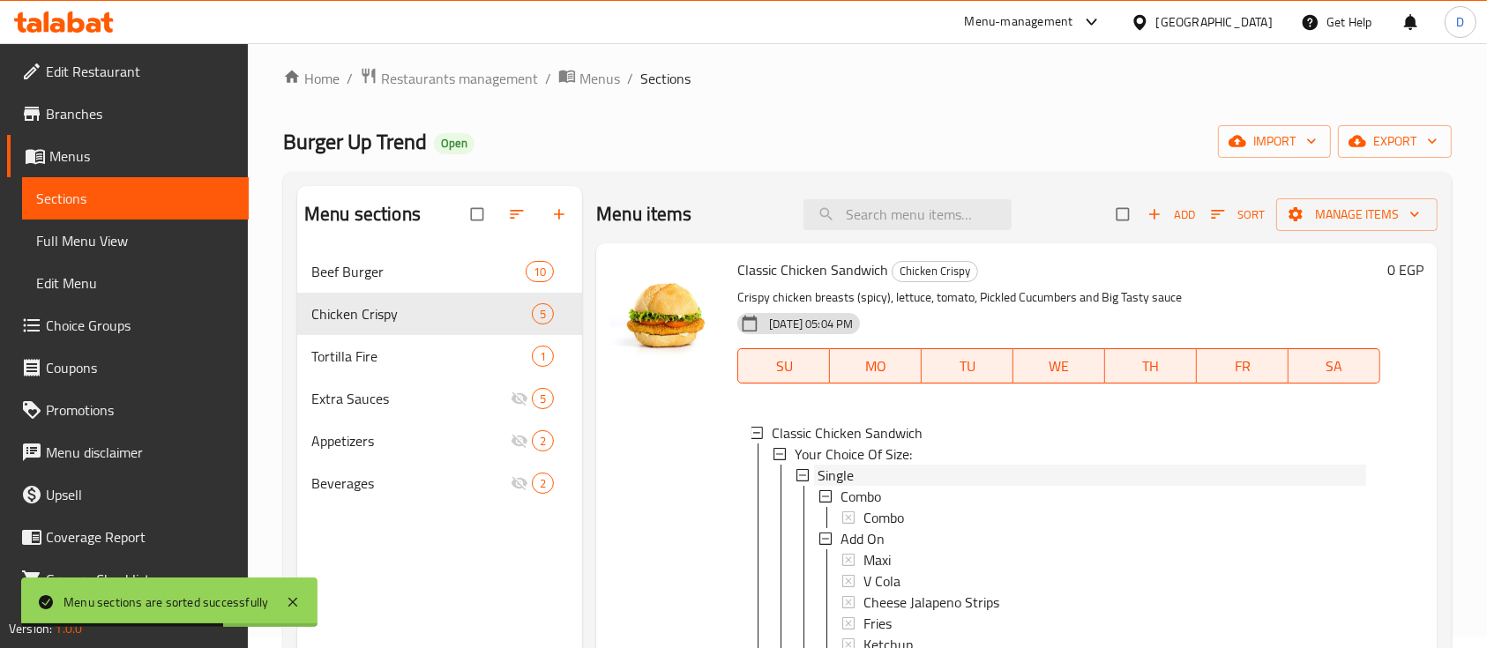
click at [867, 475] on div "Single" at bounding box center [1092, 475] width 549 height 21
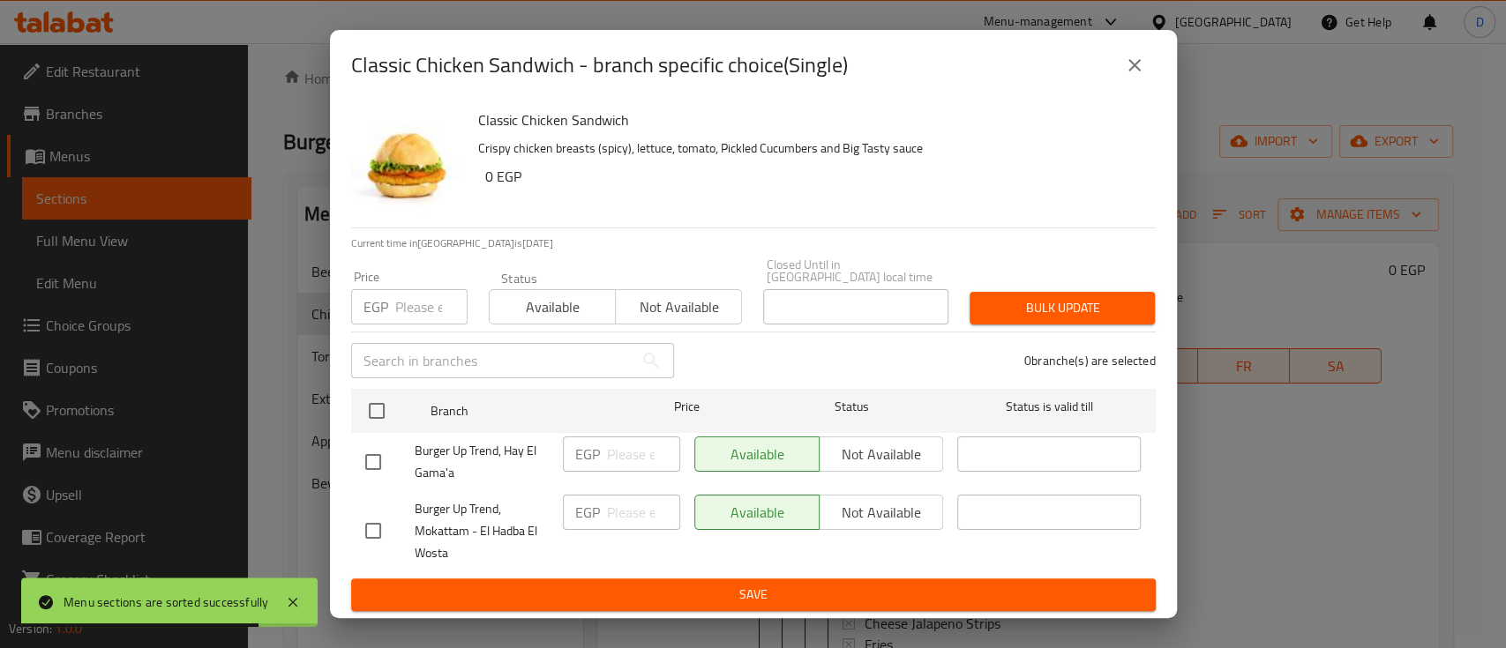
click at [408, 303] on input "number" at bounding box center [431, 306] width 72 height 35
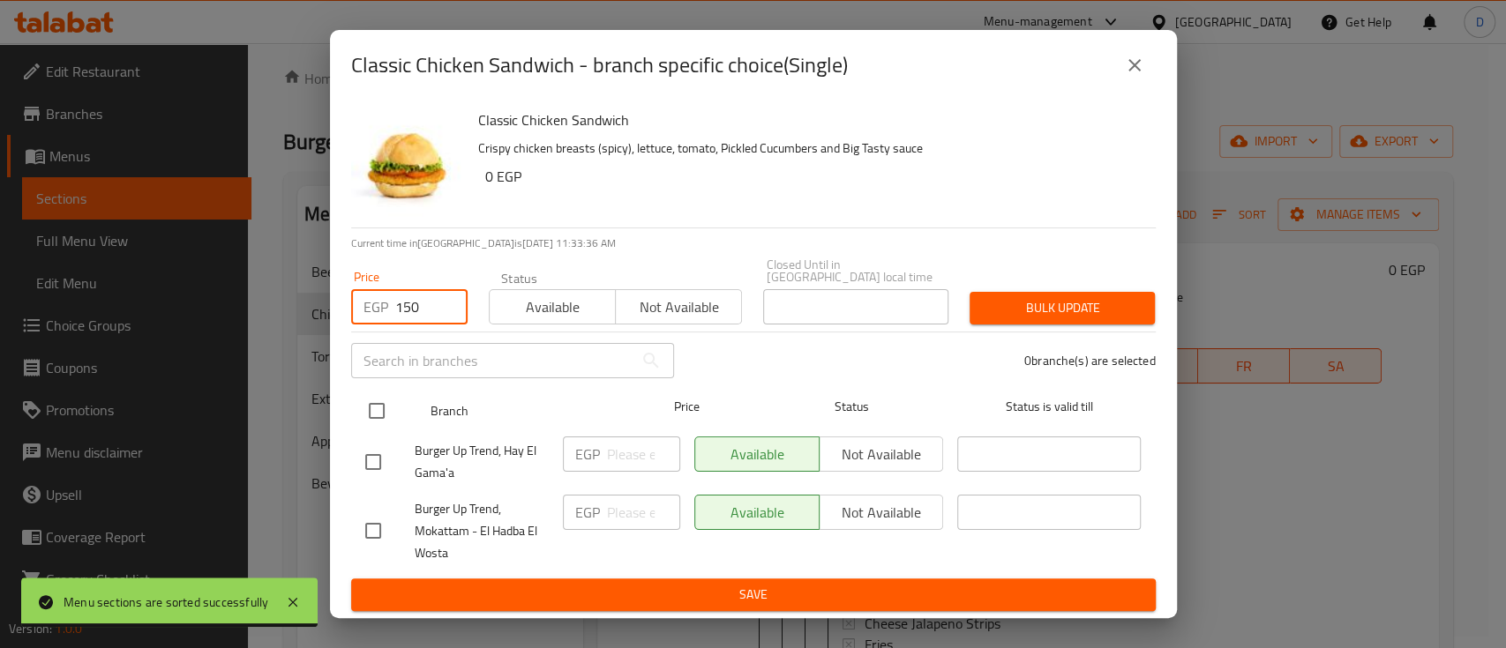
type input "150"
click at [354, 422] on div "Branch Price Status Status is valid till" at bounding box center [753, 411] width 805 height 44
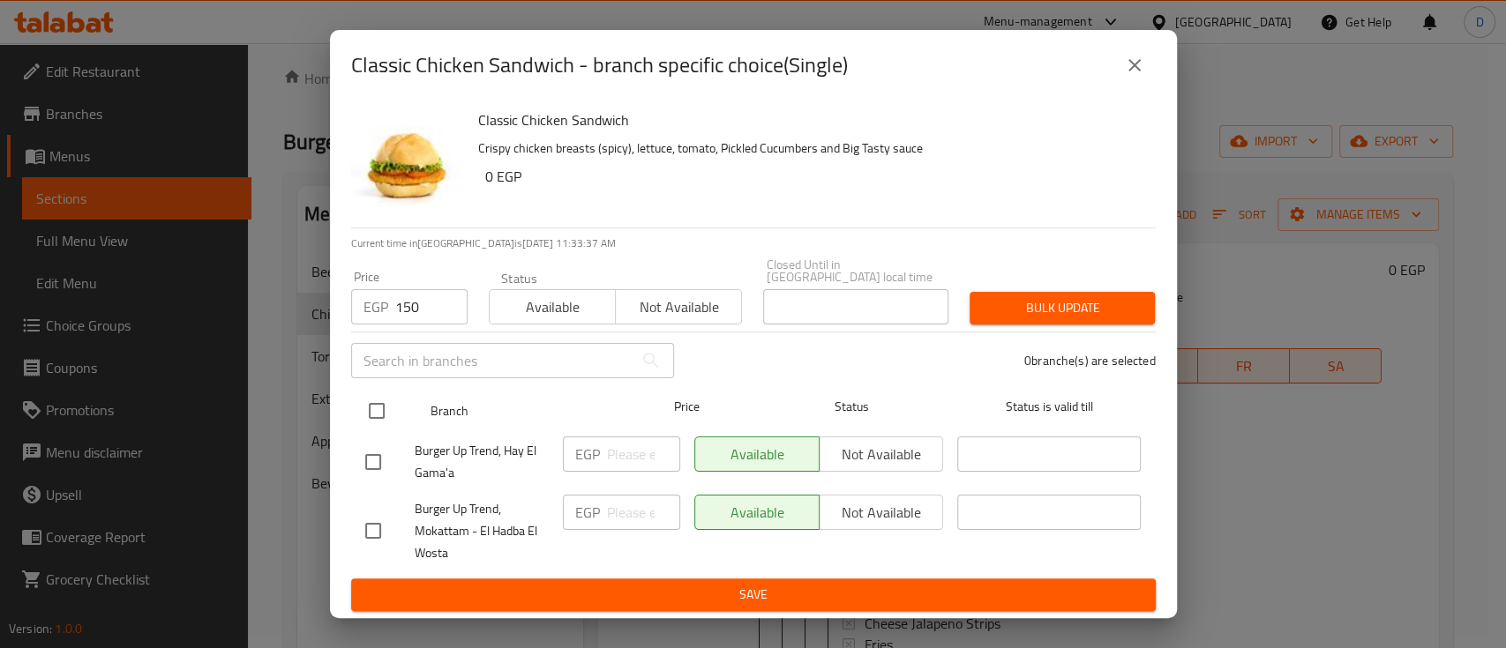
click at [374, 406] on input "checkbox" at bounding box center [376, 411] width 37 height 37
checkbox input "true"
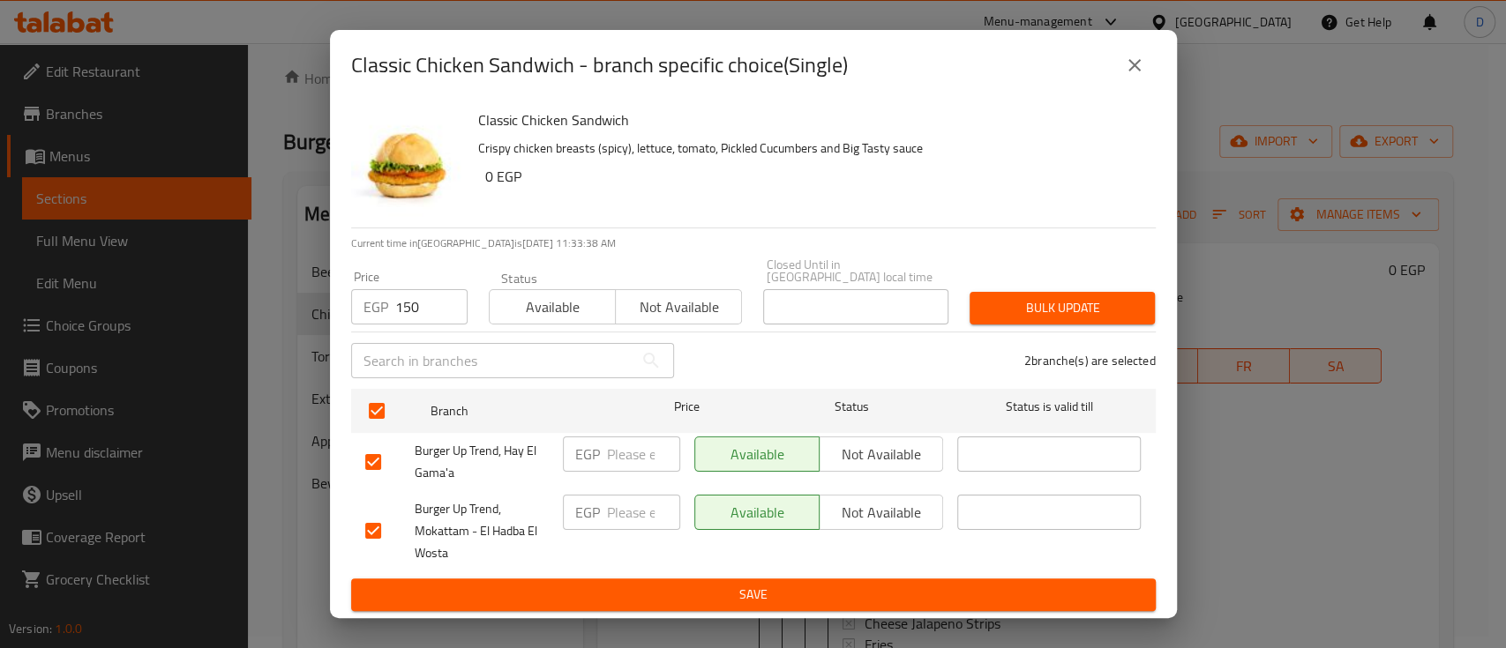
click at [1095, 305] on span "Bulk update" at bounding box center [1062, 308] width 157 height 22
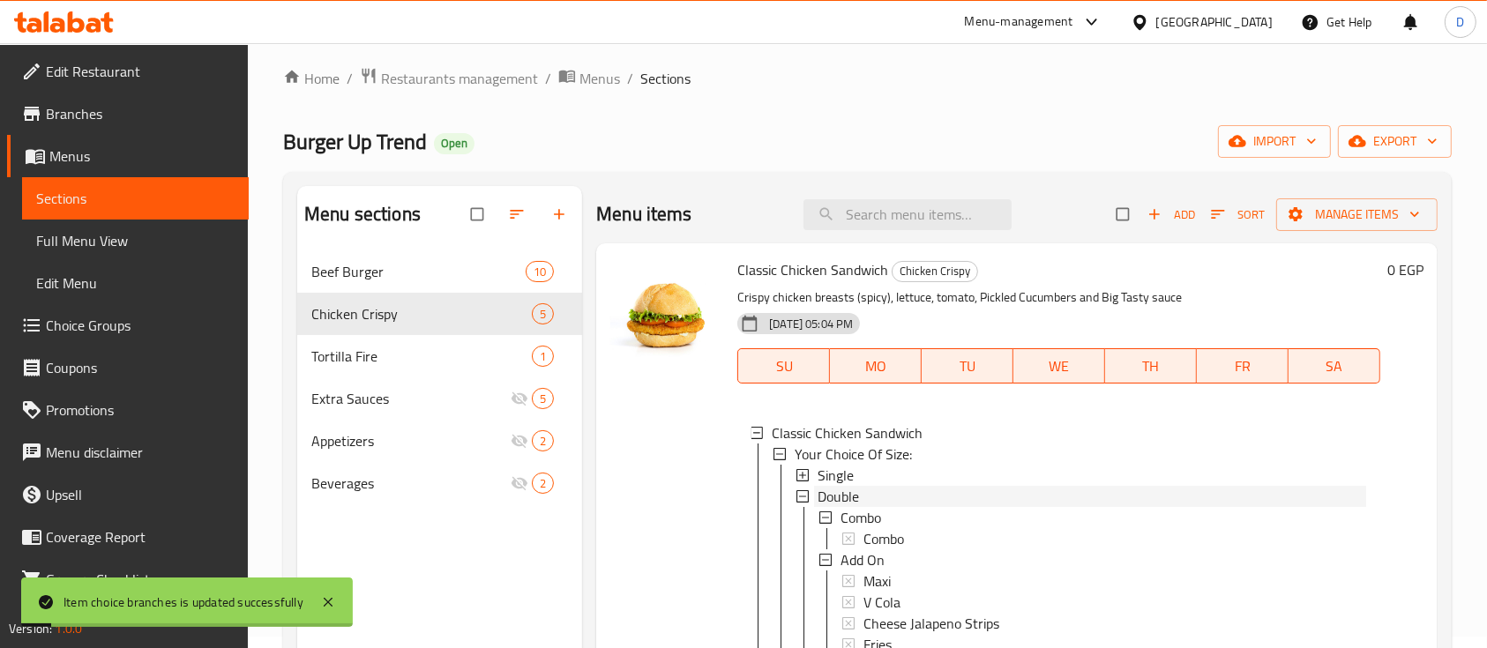
click at [849, 491] on span "Double" at bounding box center [838, 496] width 41 height 21
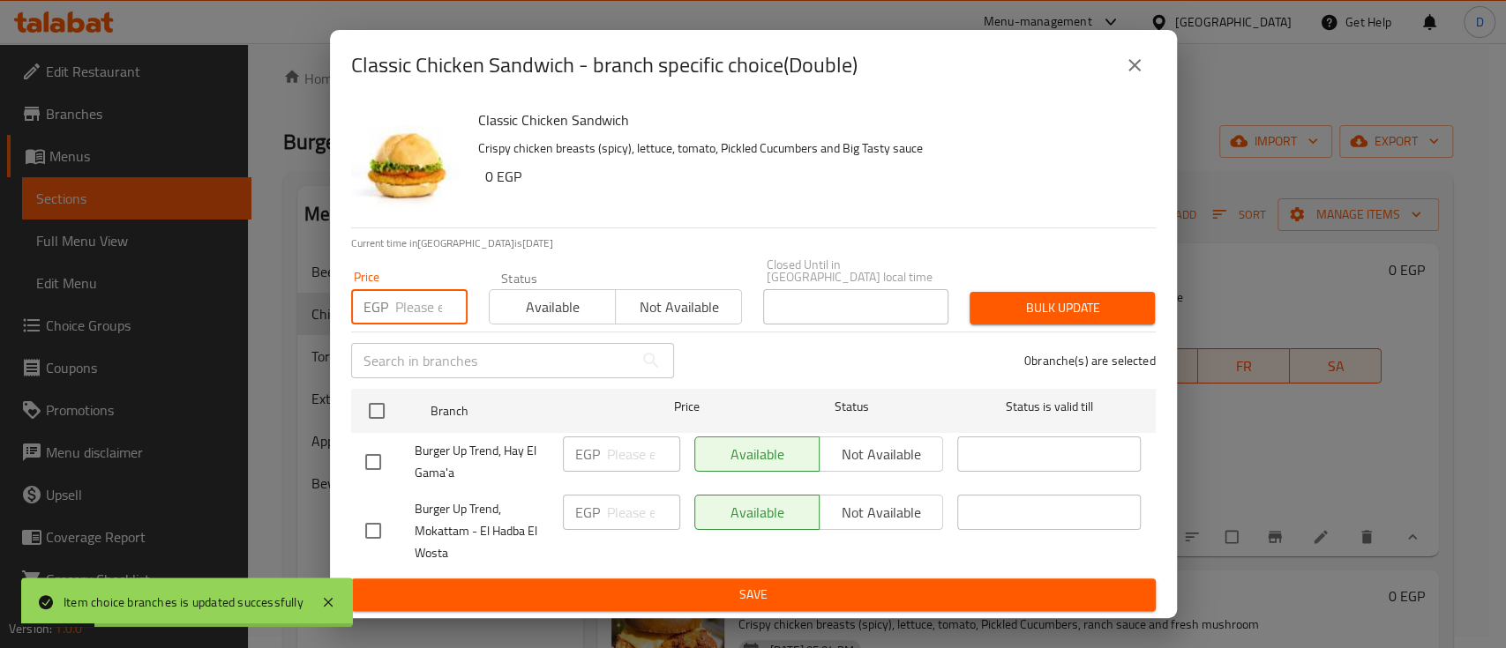
click at [400, 302] on input "number" at bounding box center [431, 306] width 72 height 35
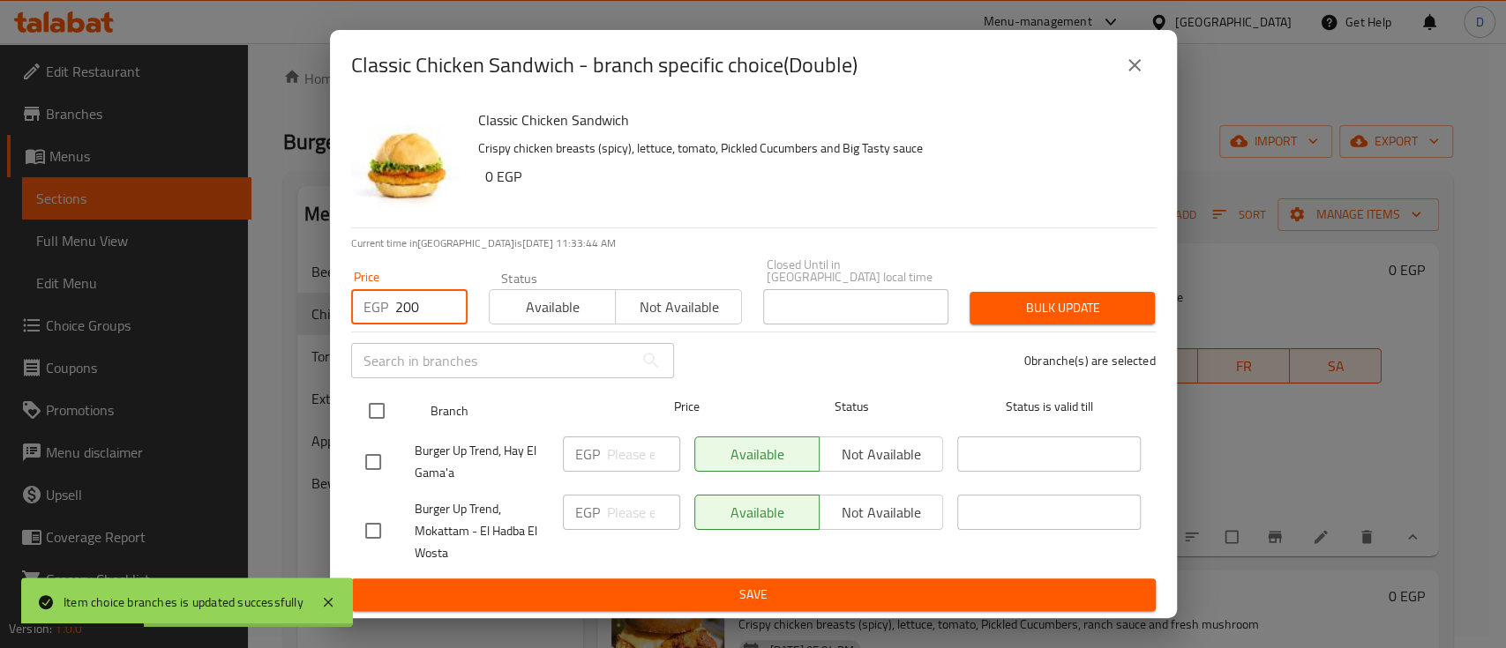
type input "200"
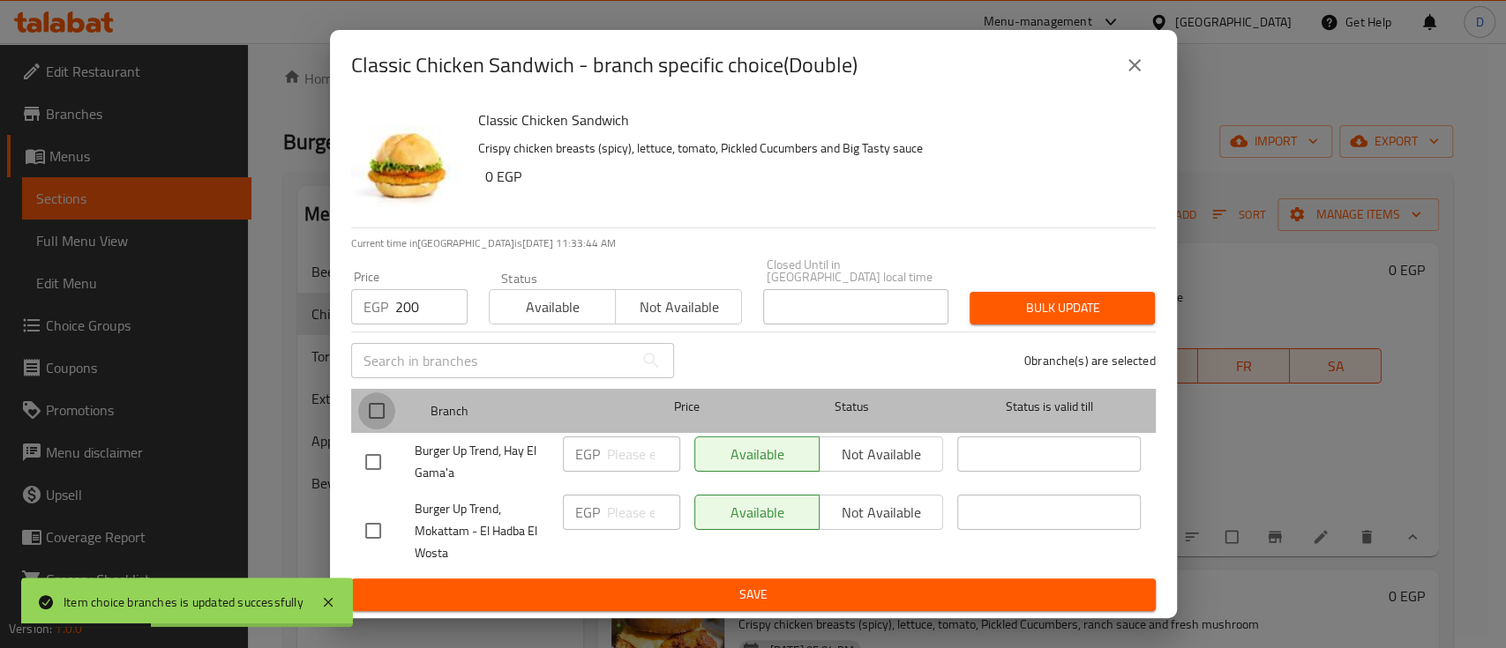
click at [366, 402] on input "checkbox" at bounding box center [376, 411] width 37 height 37
checkbox input "true"
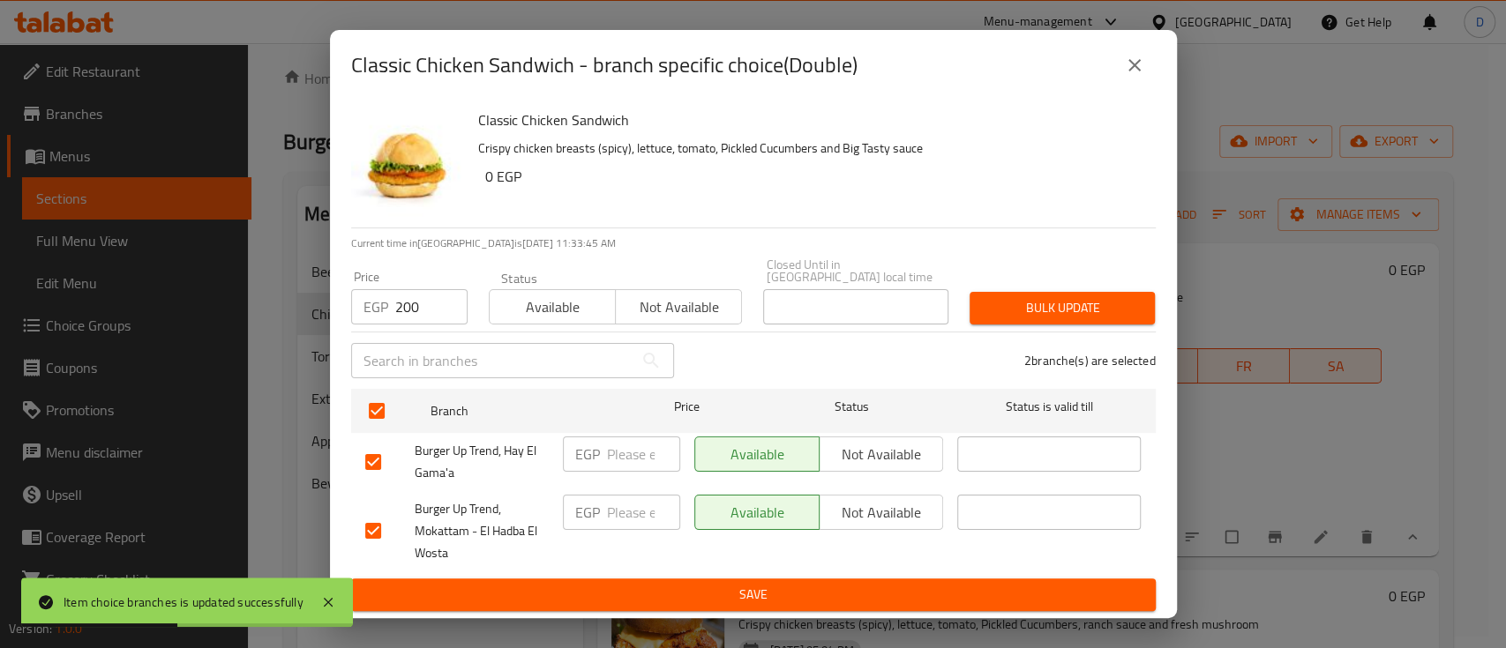
click at [1101, 306] on span "Bulk update" at bounding box center [1062, 308] width 157 height 22
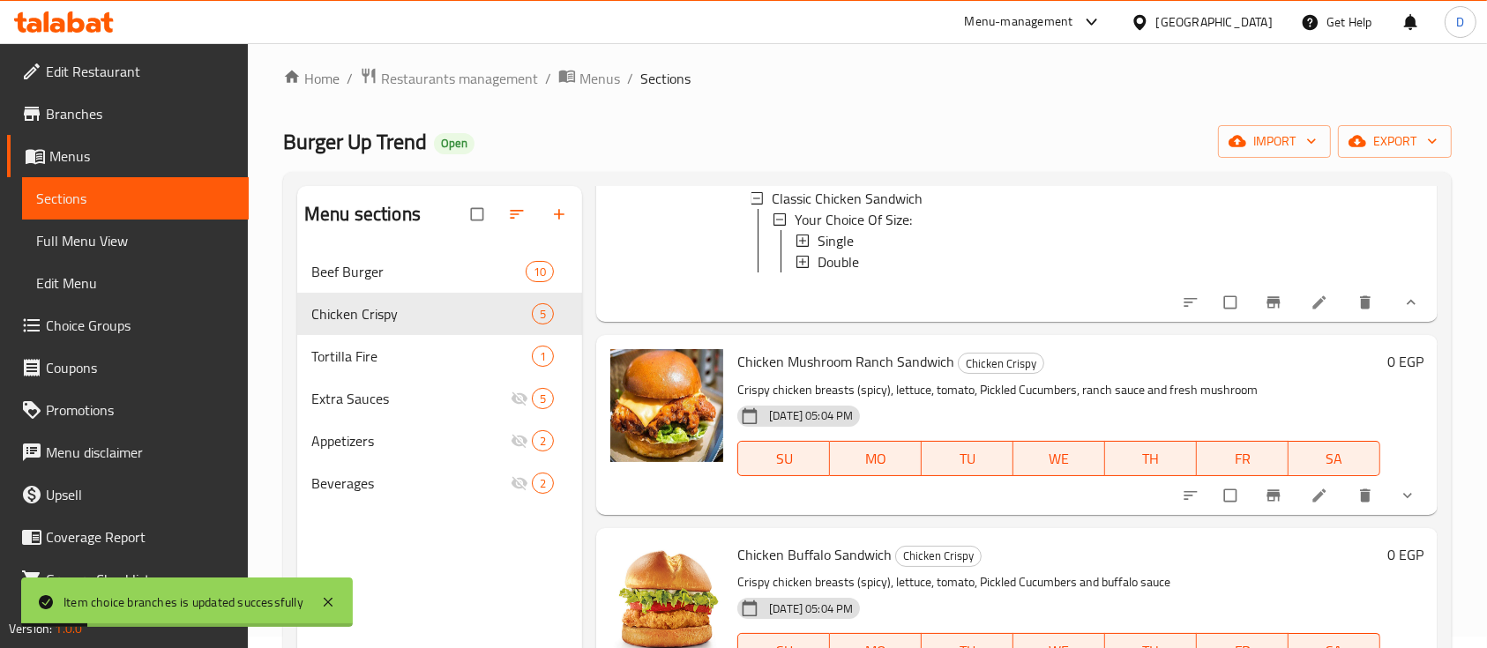
scroll to position [353, 0]
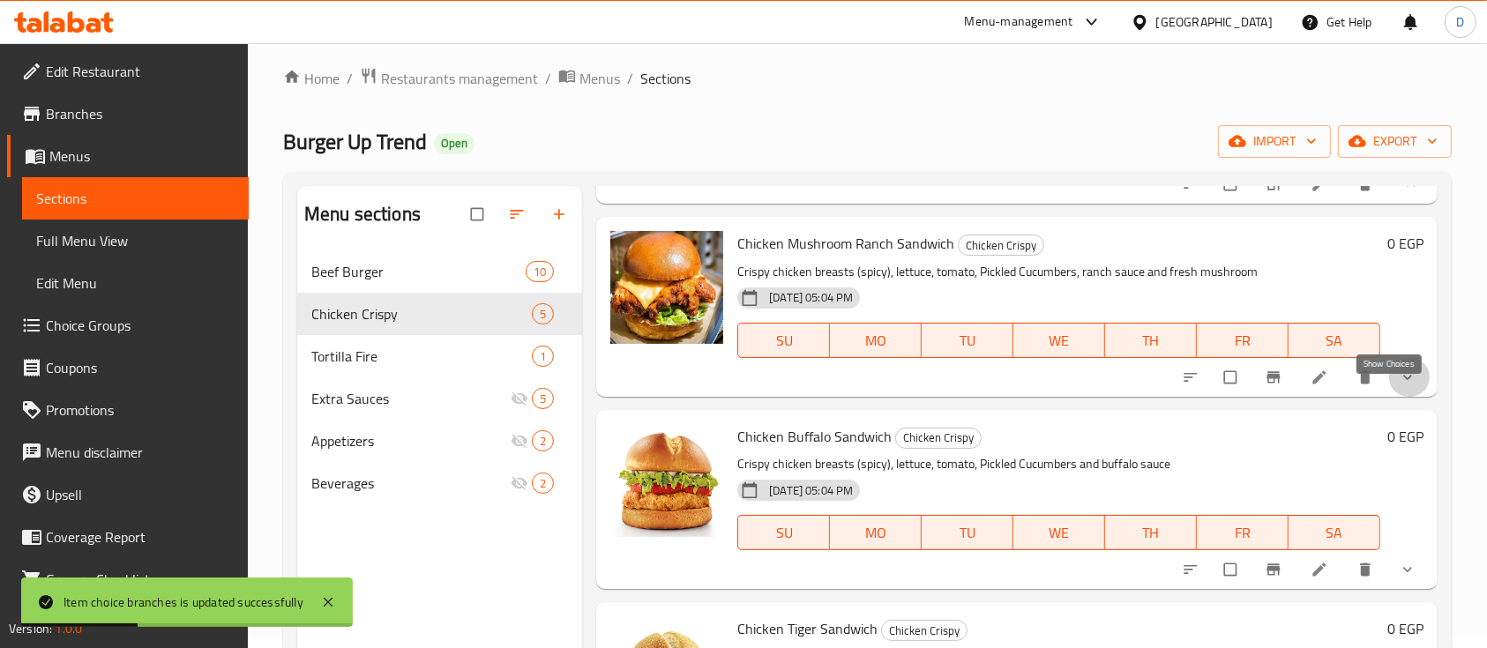
click at [1399, 386] on icon "show more" at bounding box center [1408, 378] width 18 height 18
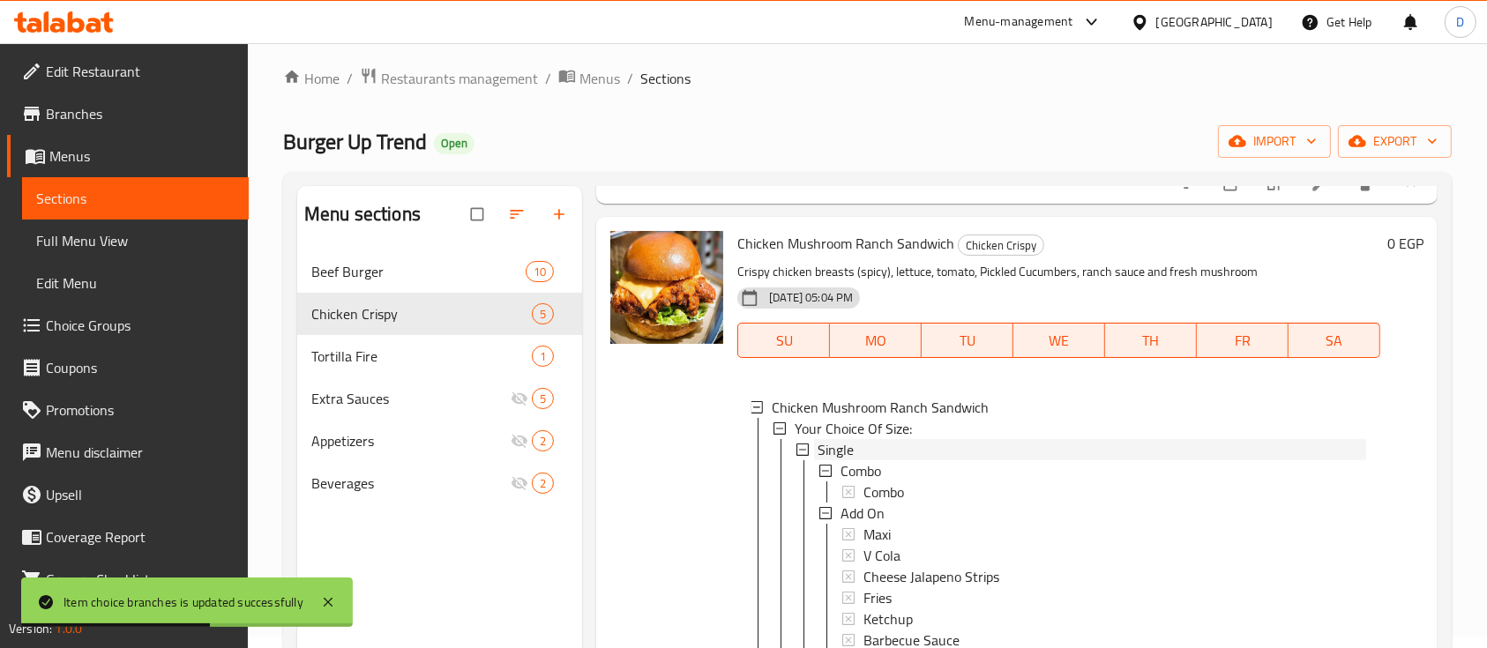
click at [913, 461] on div "Single" at bounding box center [1092, 449] width 549 height 21
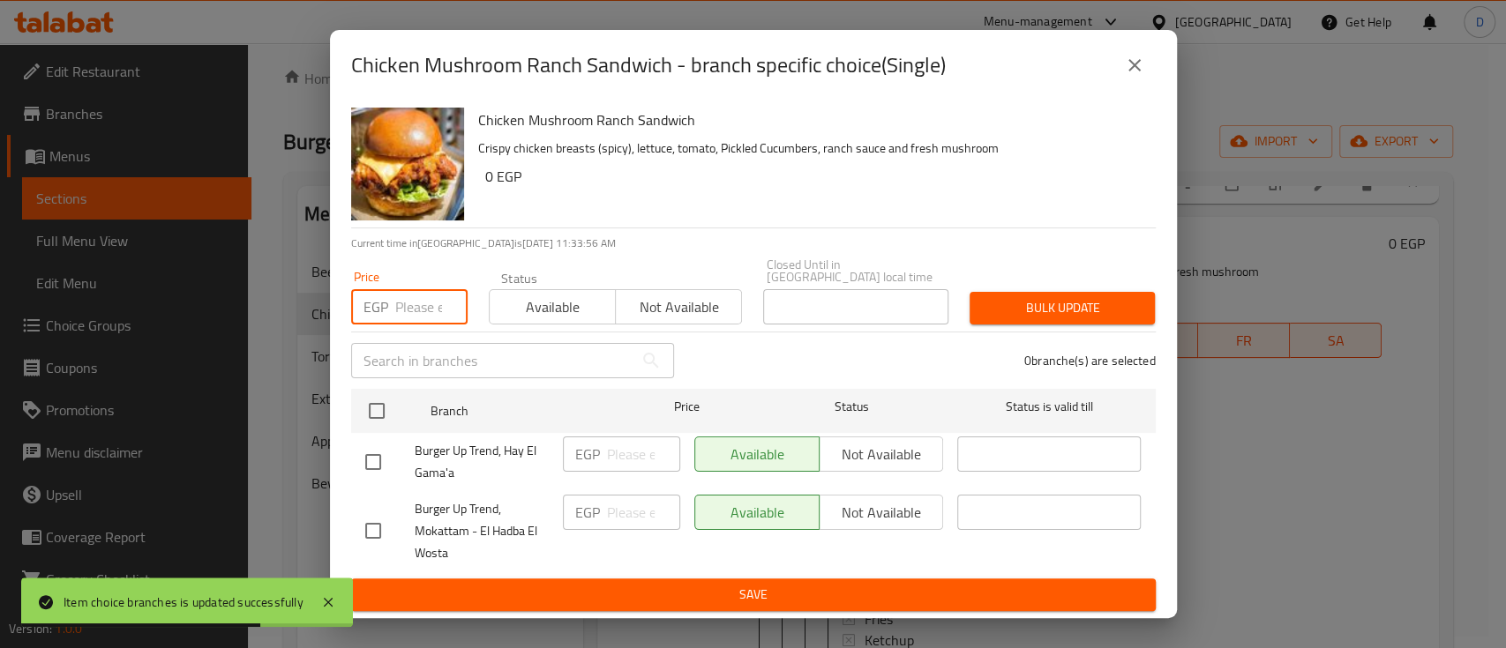
click at [408, 296] on input "number" at bounding box center [431, 306] width 72 height 35
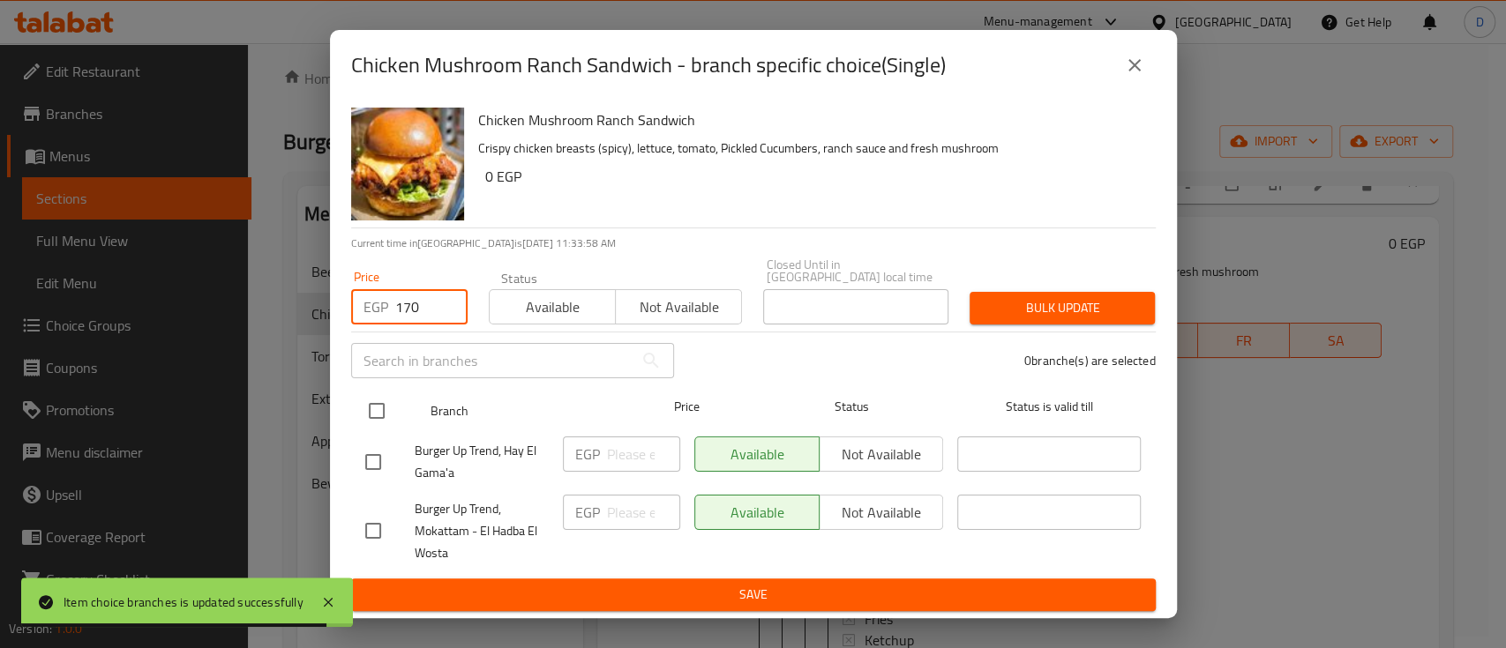
type input "170"
click at [376, 402] on input "checkbox" at bounding box center [376, 411] width 37 height 37
checkbox input "true"
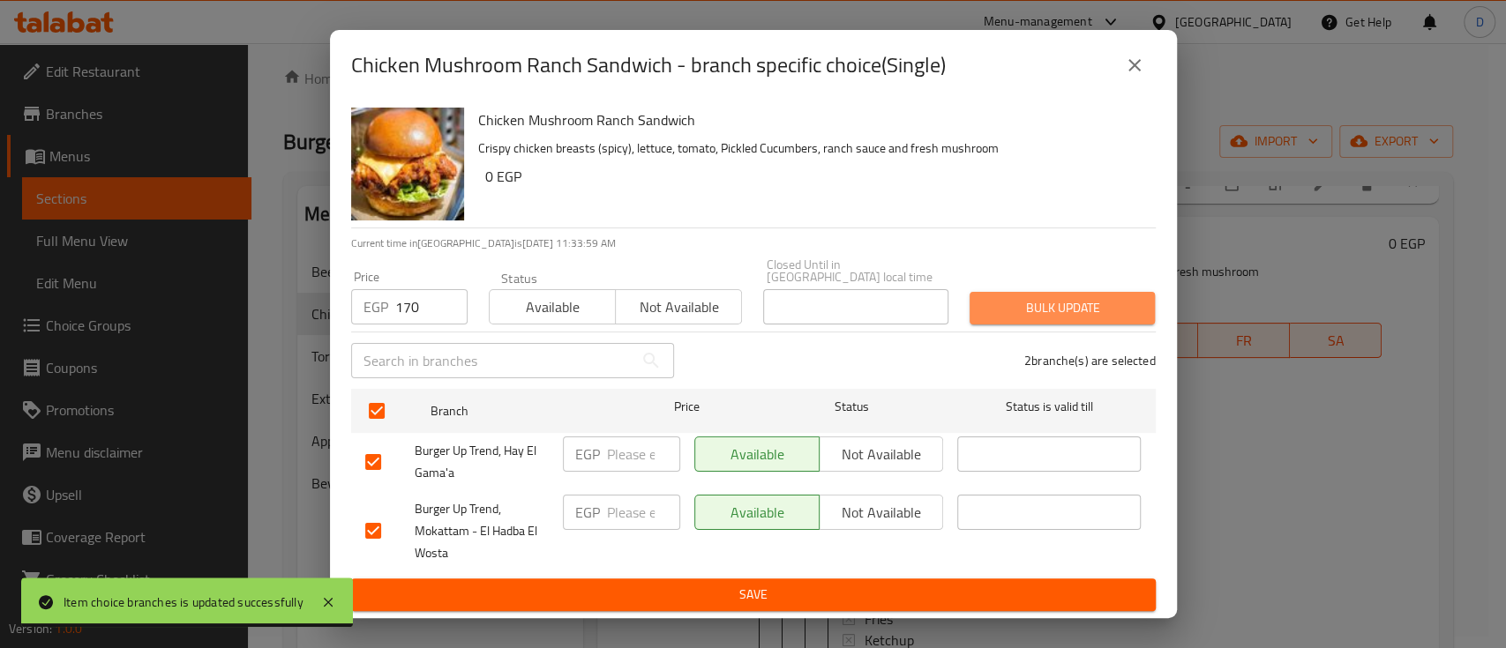
click at [1027, 297] on span "Bulk update" at bounding box center [1062, 308] width 157 height 22
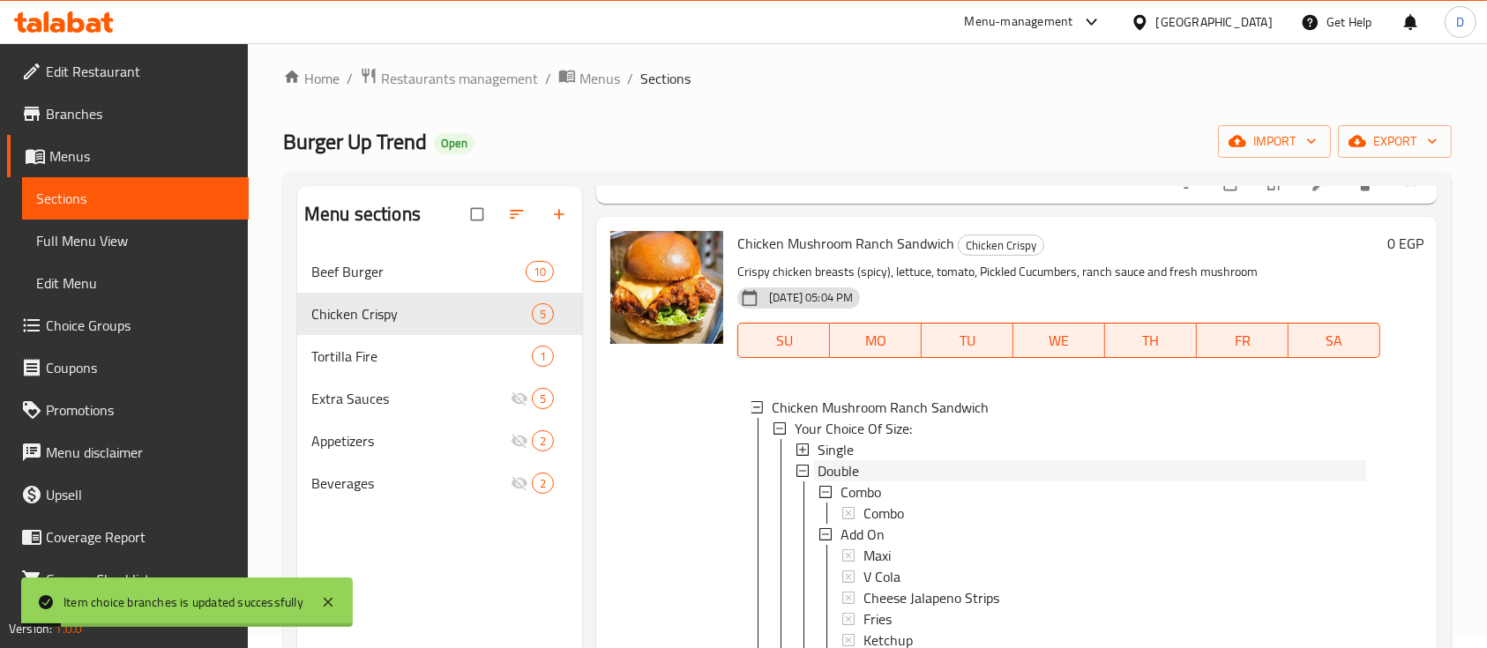
click at [835, 482] on span "Double" at bounding box center [838, 471] width 41 height 21
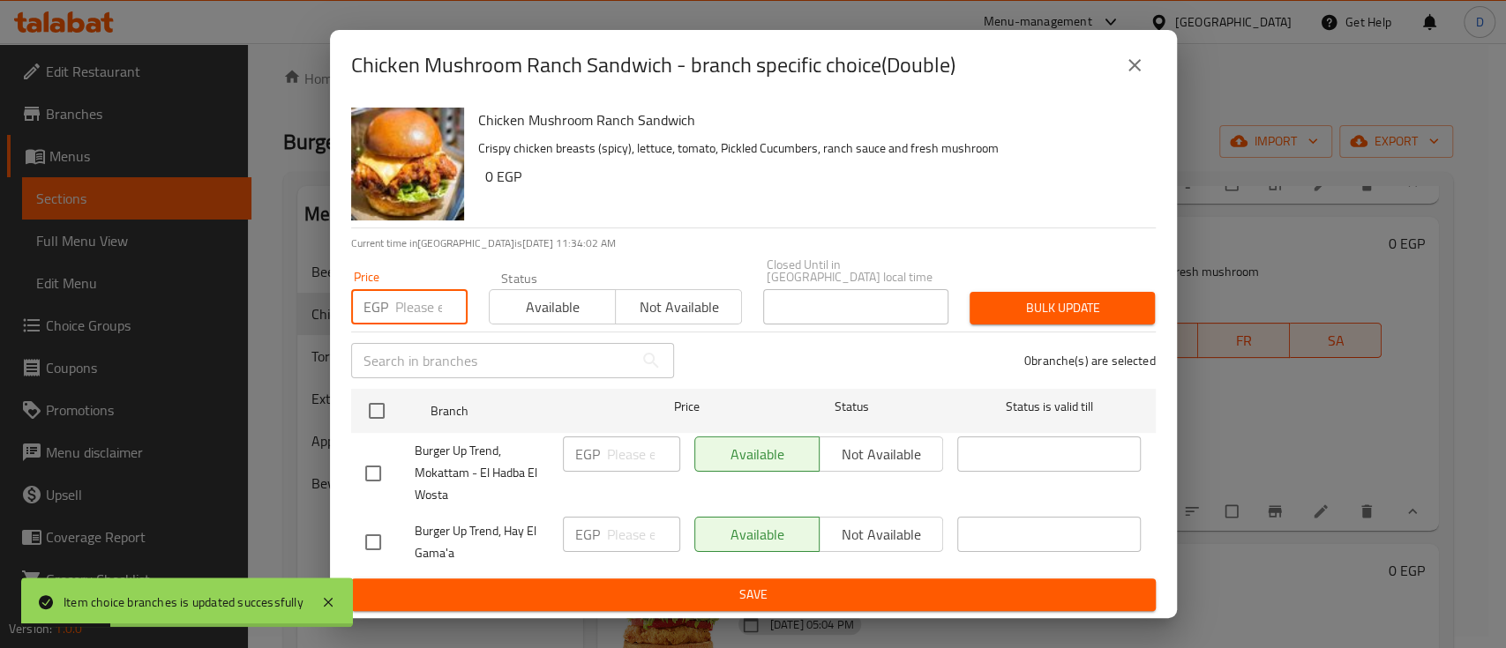
click at [395, 290] on input "number" at bounding box center [431, 306] width 72 height 35
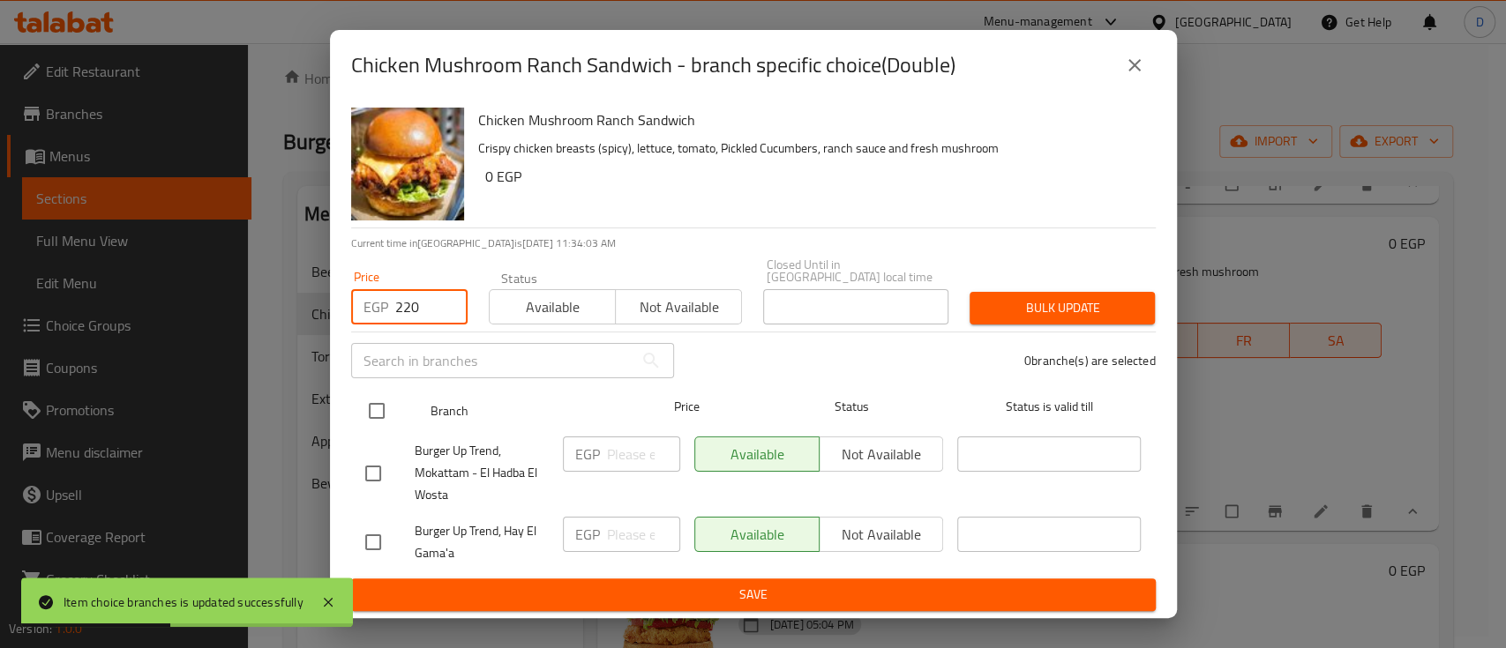
type input "220"
click at [374, 393] on input "checkbox" at bounding box center [376, 411] width 37 height 37
checkbox input "true"
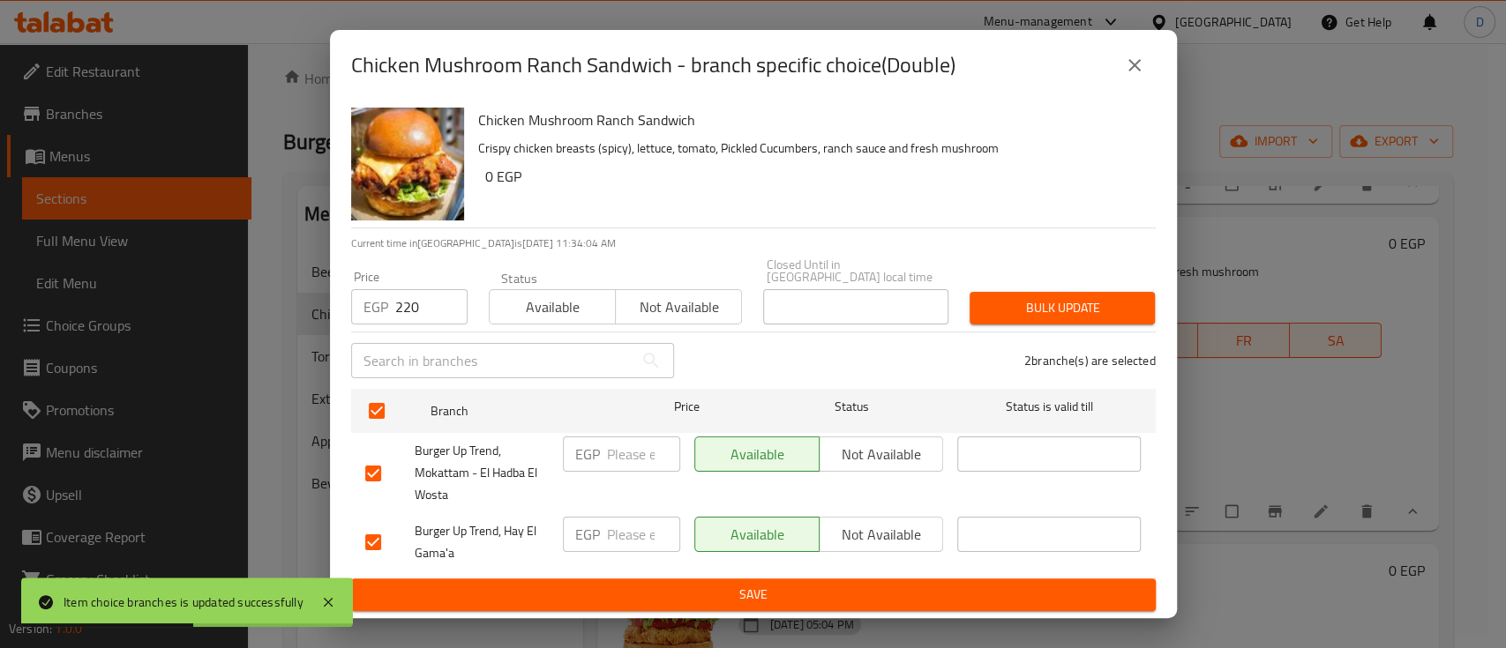
click at [1015, 298] on span "Bulk update" at bounding box center [1062, 308] width 157 height 22
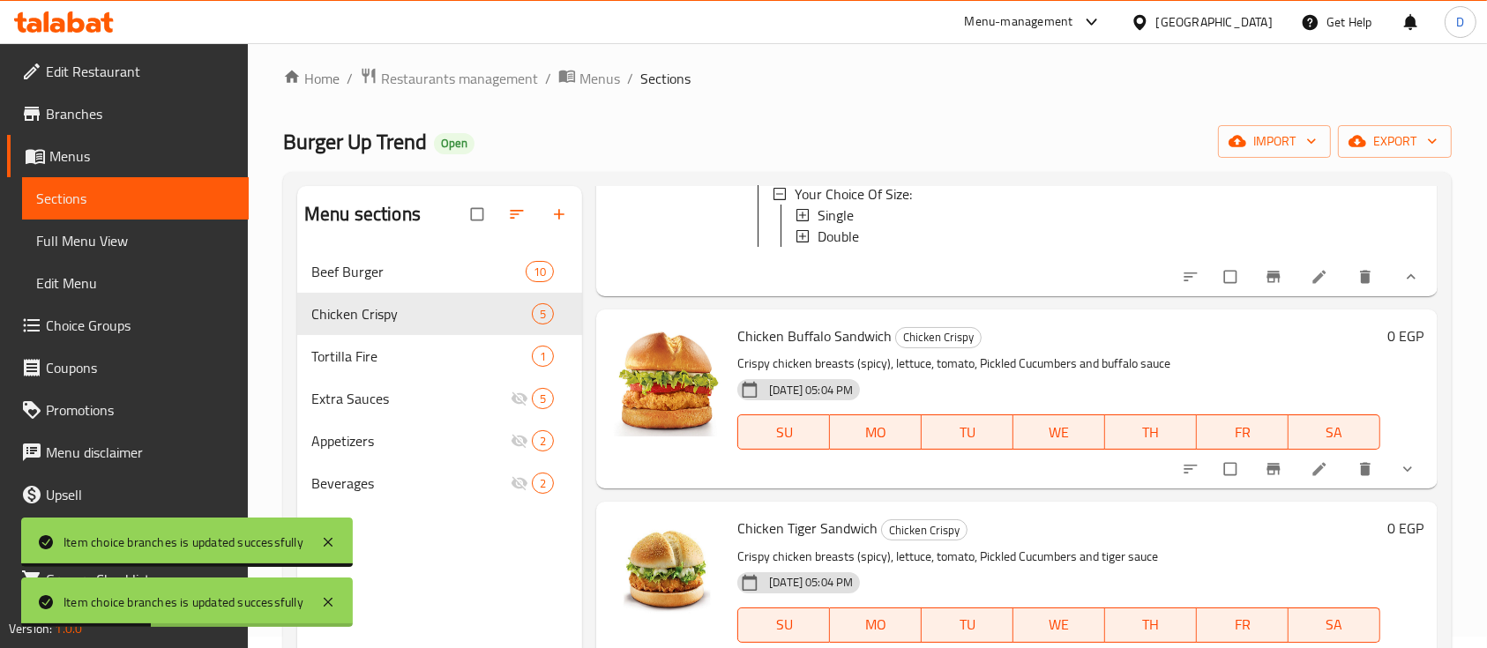
scroll to position [685, 0]
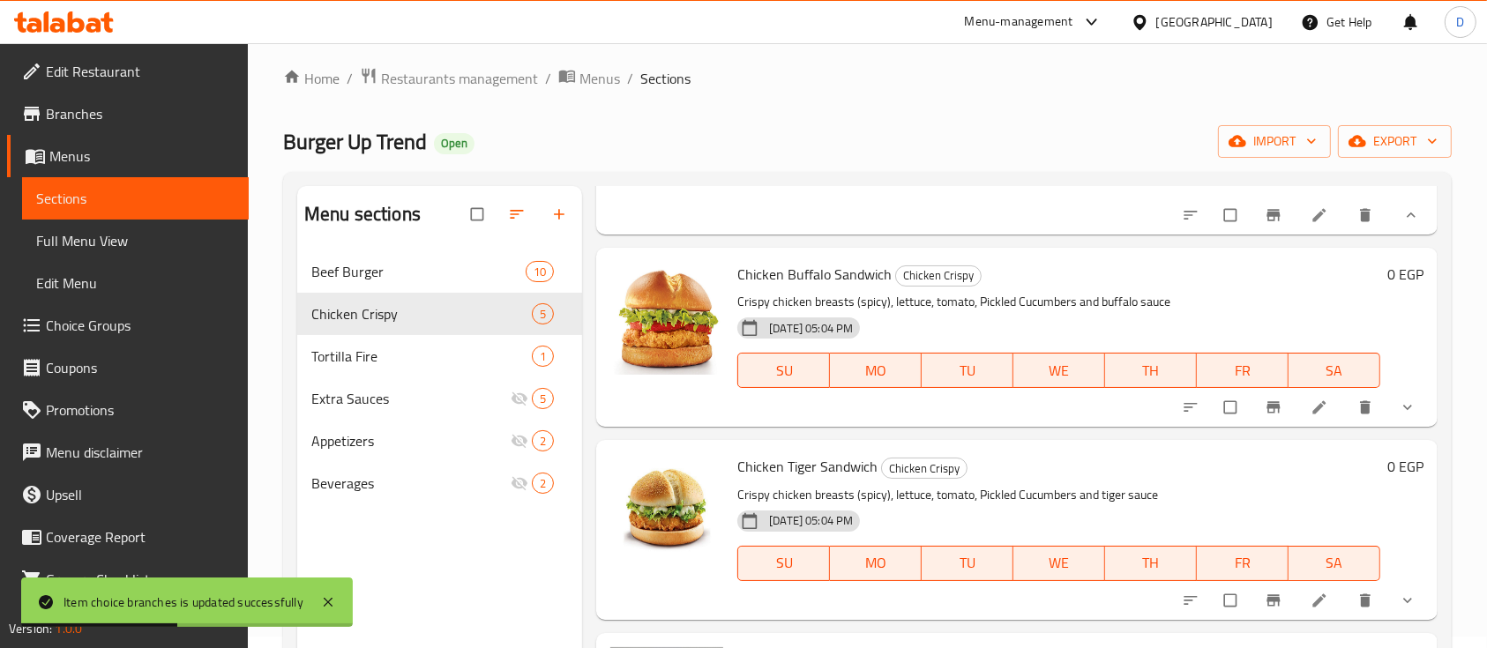
click at [1399, 408] on span "show more" at bounding box center [1409, 408] width 21 height 18
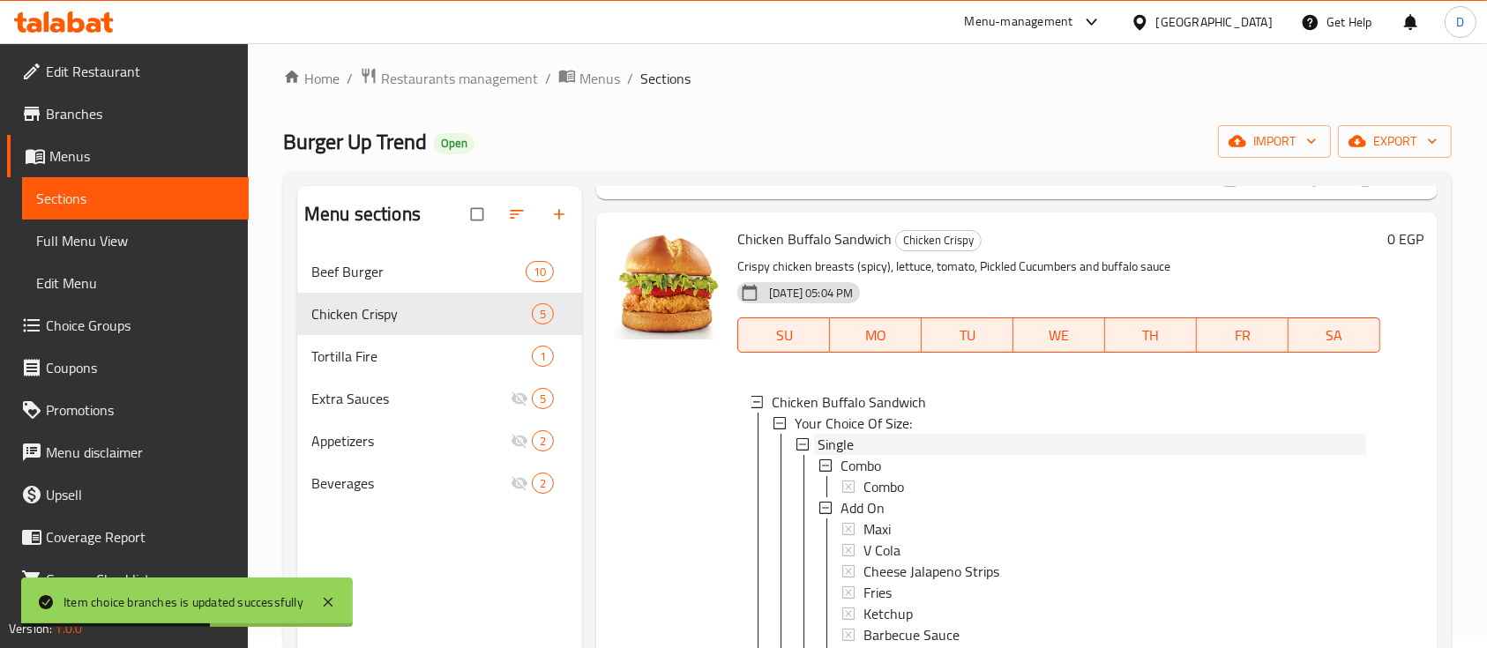
click at [938, 455] on div "Single" at bounding box center [1092, 444] width 549 height 21
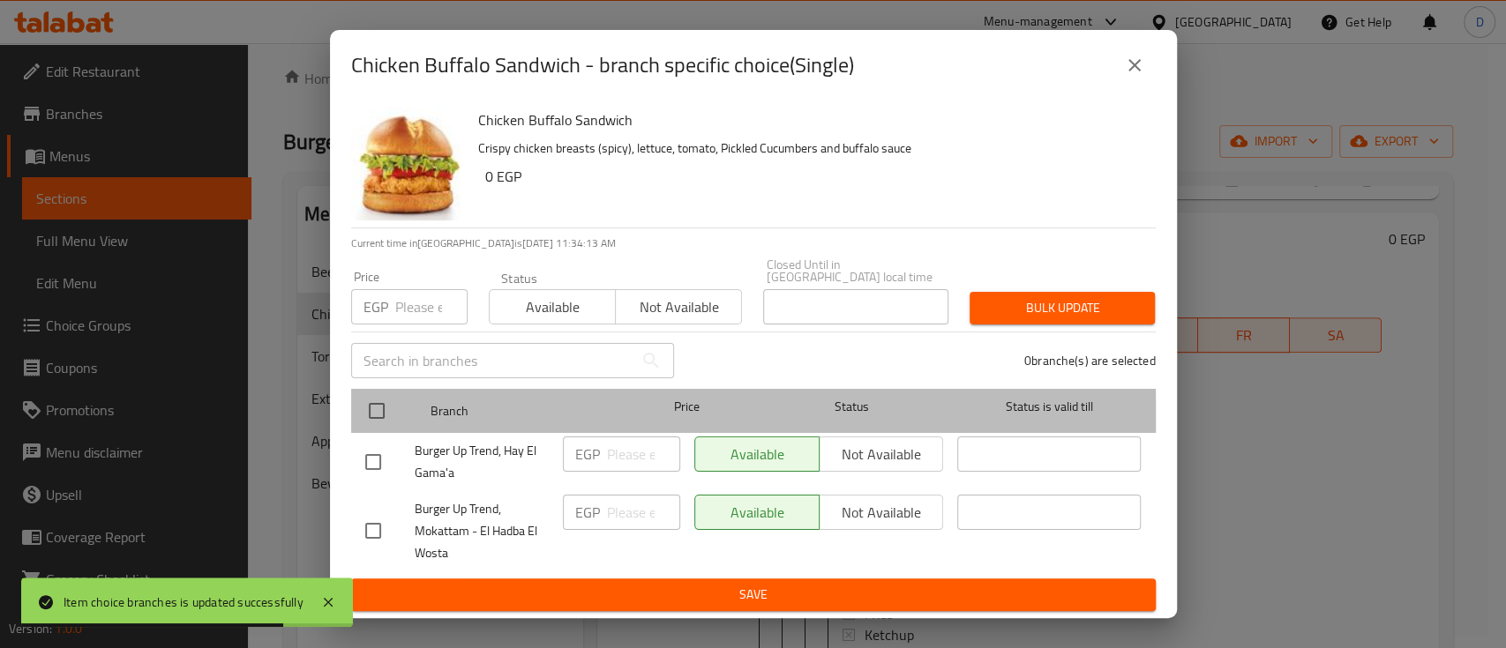
click at [356, 416] on div "Branch Price Status Status is valid till" at bounding box center [753, 411] width 805 height 44
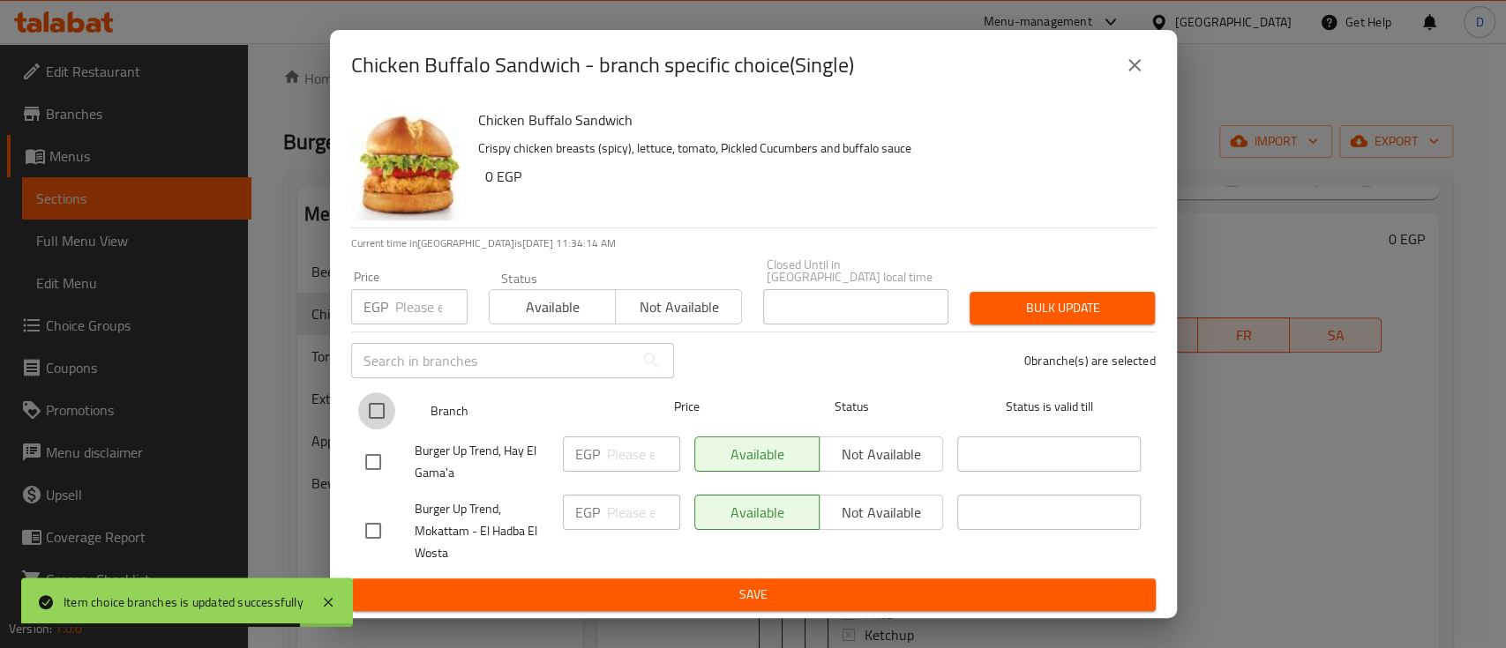
click at [369, 401] on input "checkbox" at bounding box center [376, 411] width 37 height 37
checkbox input "true"
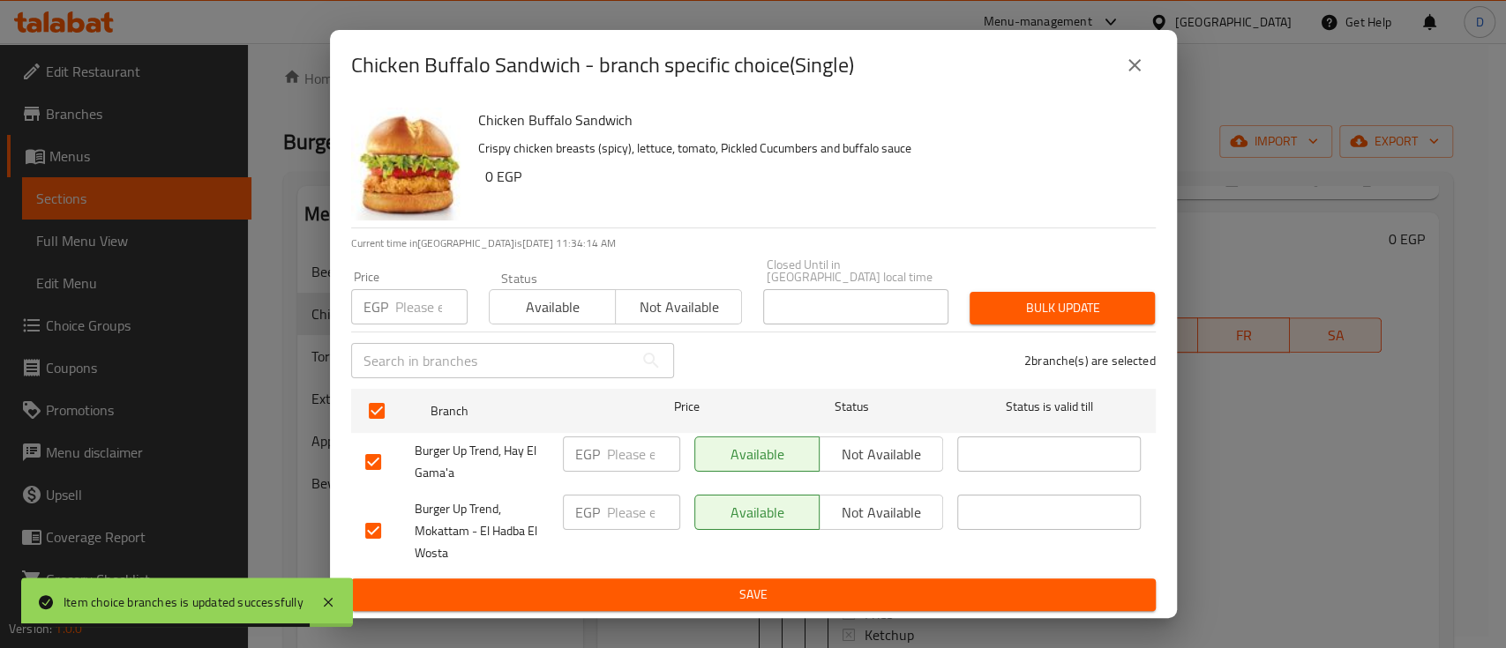
click at [409, 289] on input "number" at bounding box center [431, 306] width 72 height 35
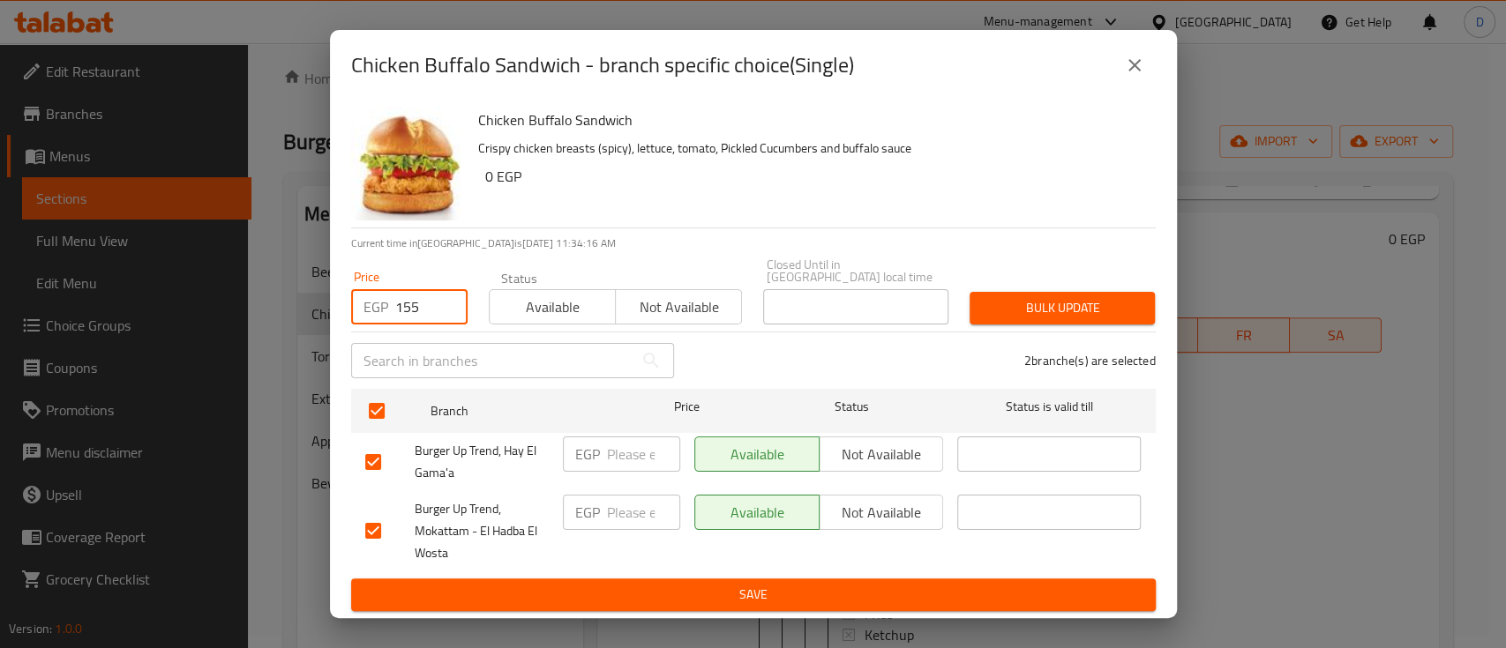
type input "155"
click at [1038, 303] on span "Bulk update" at bounding box center [1062, 308] width 157 height 22
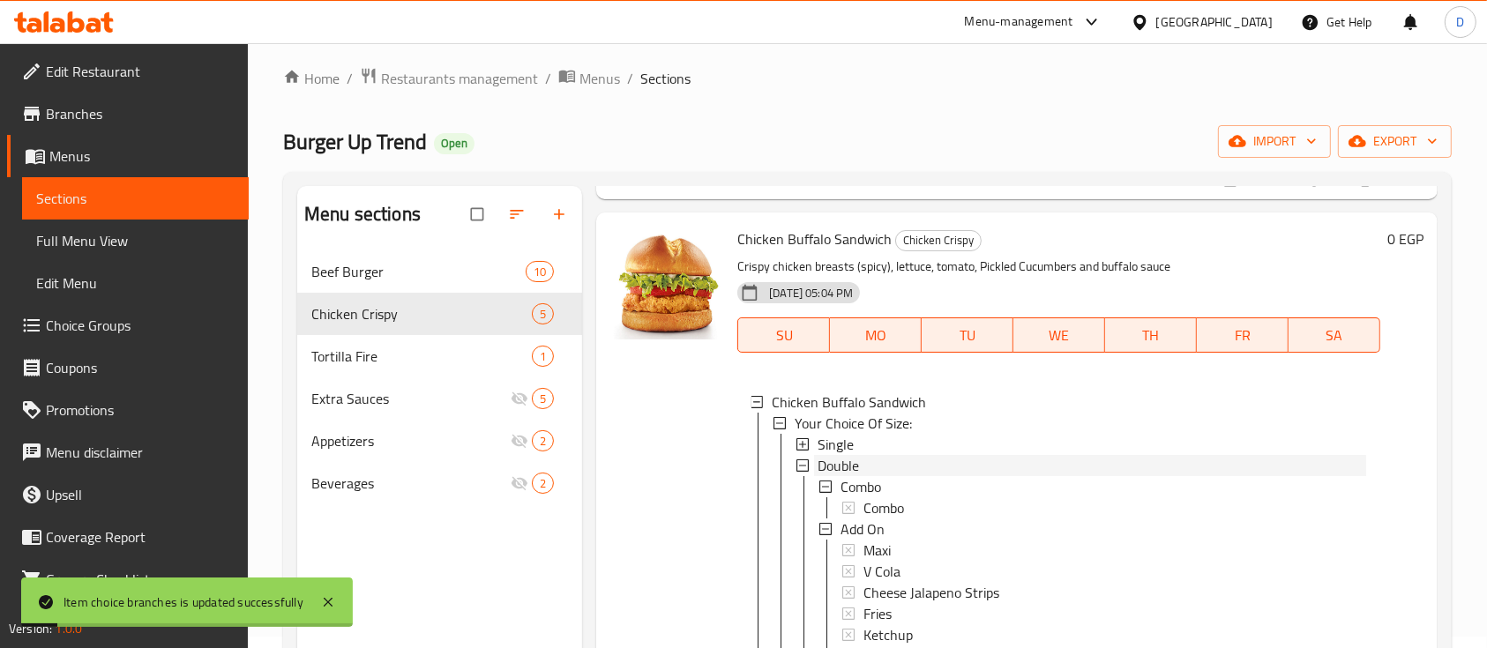
click at [859, 476] on span "Double" at bounding box center [838, 465] width 41 height 21
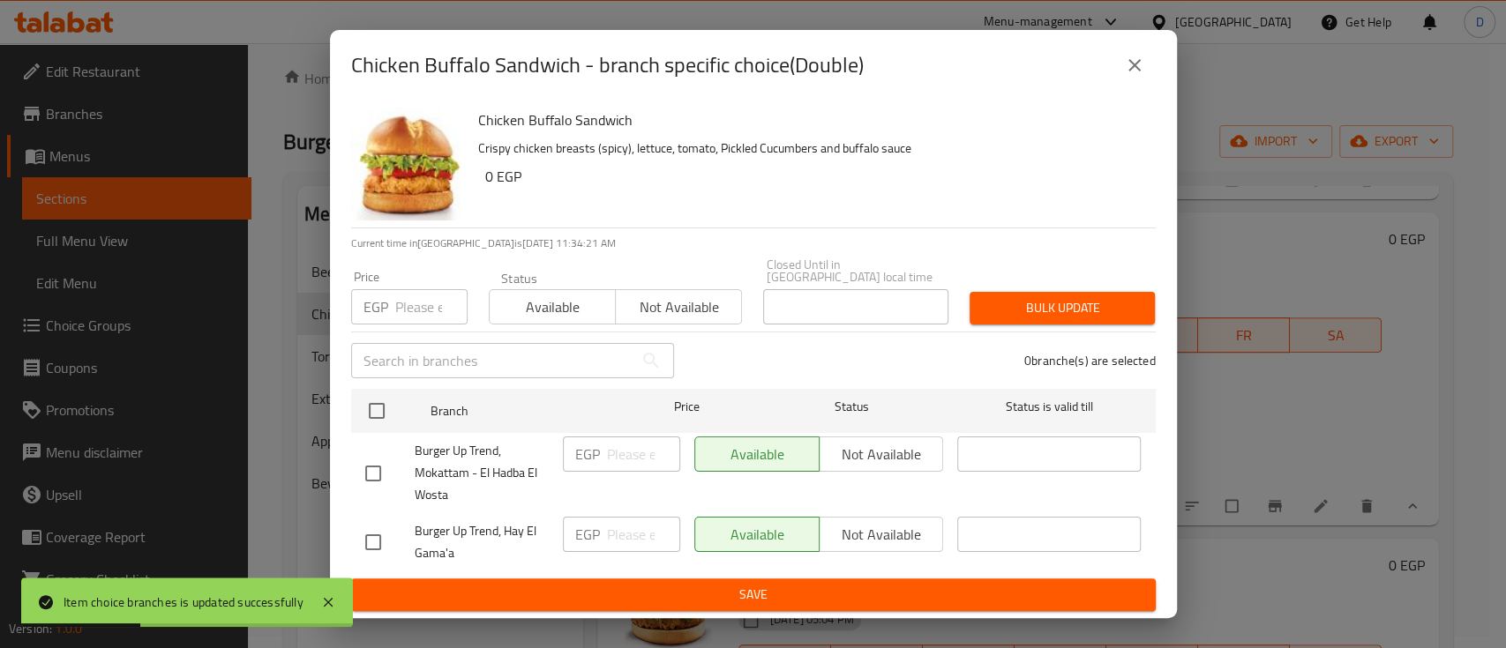
click at [438, 303] on input "number" at bounding box center [431, 306] width 72 height 35
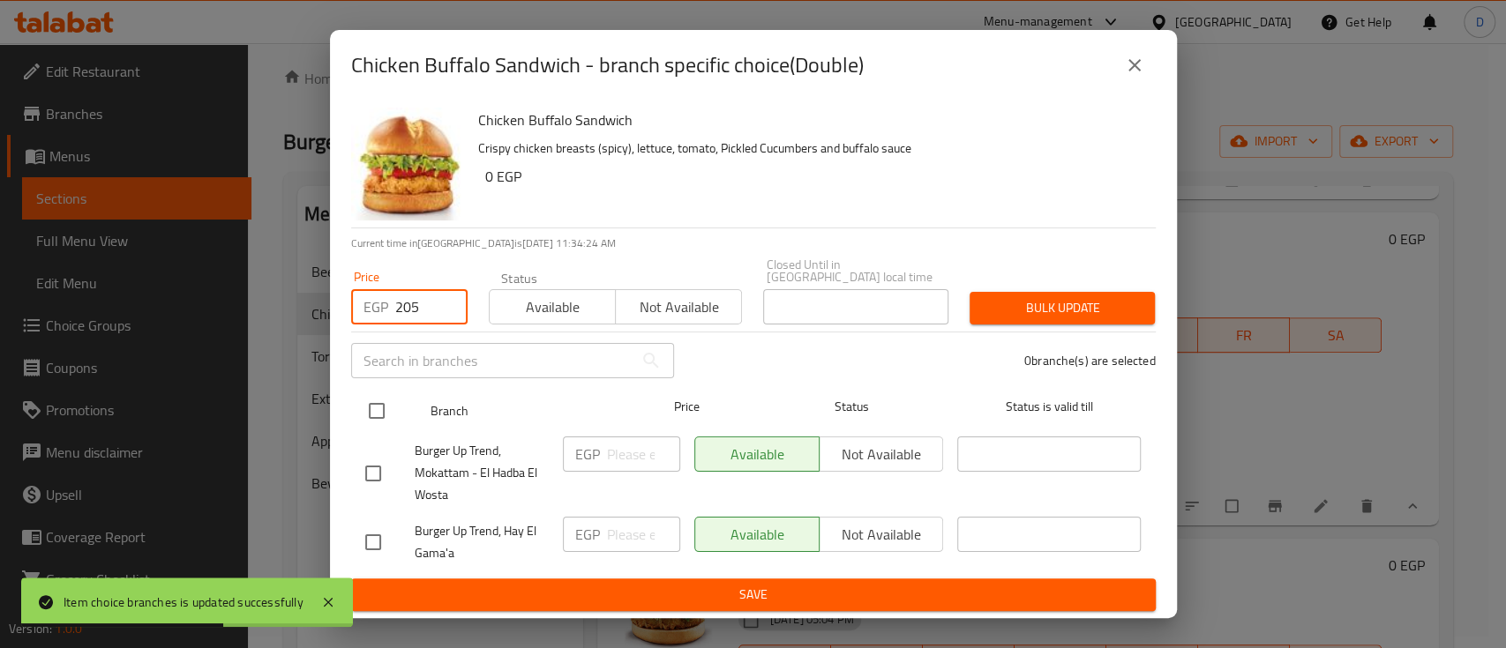
type input "205"
click at [367, 398] on input "checkbox" at bounding box center [376, 411] width 37 height 37
checkbox input "true"
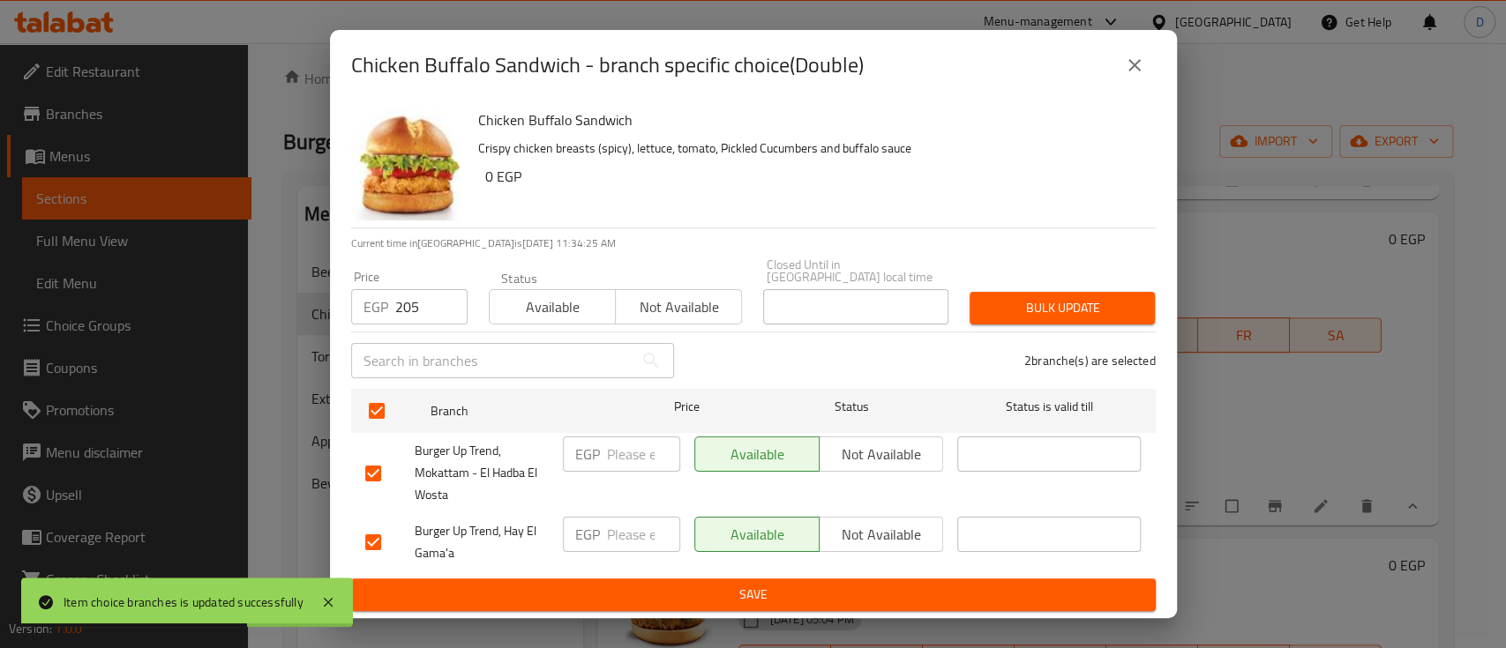
click at [1031, 303] on span "Bulk update" at bounding box center [1062, 308] width 157 height 22
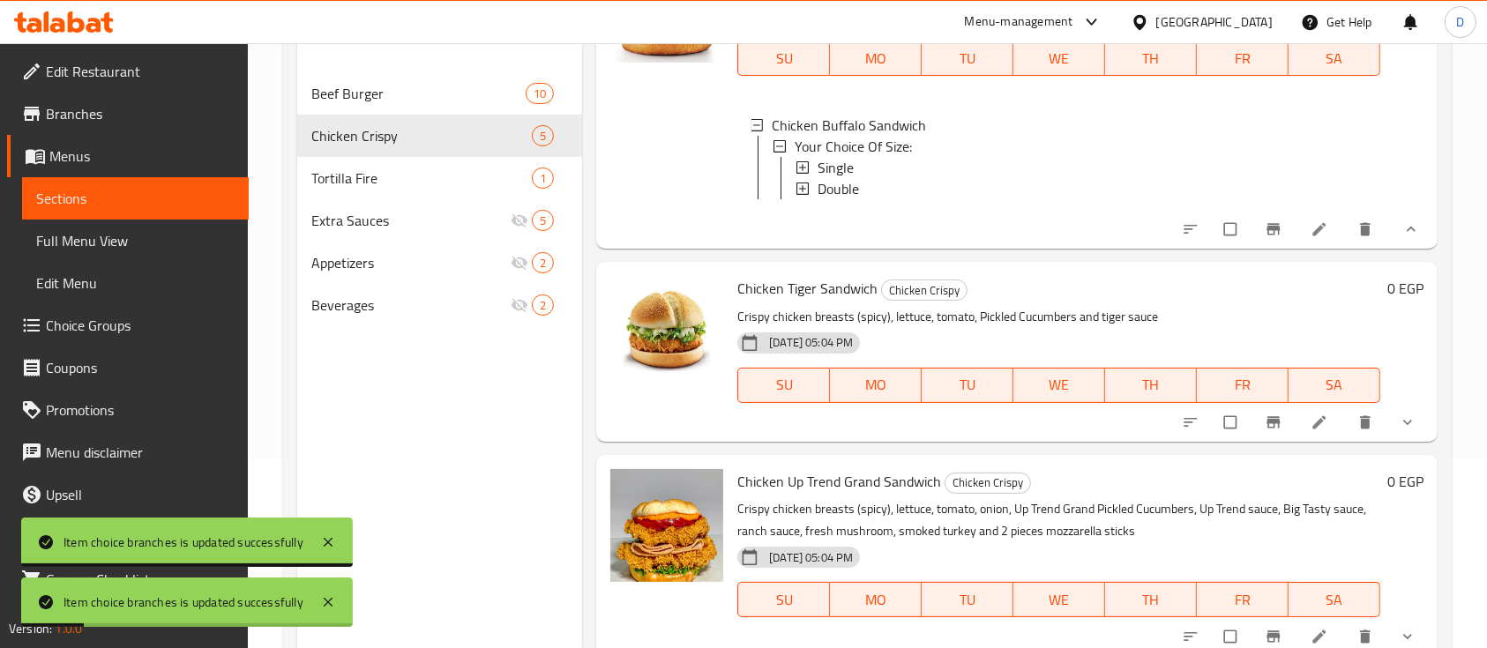
scroll to position [247, 0]
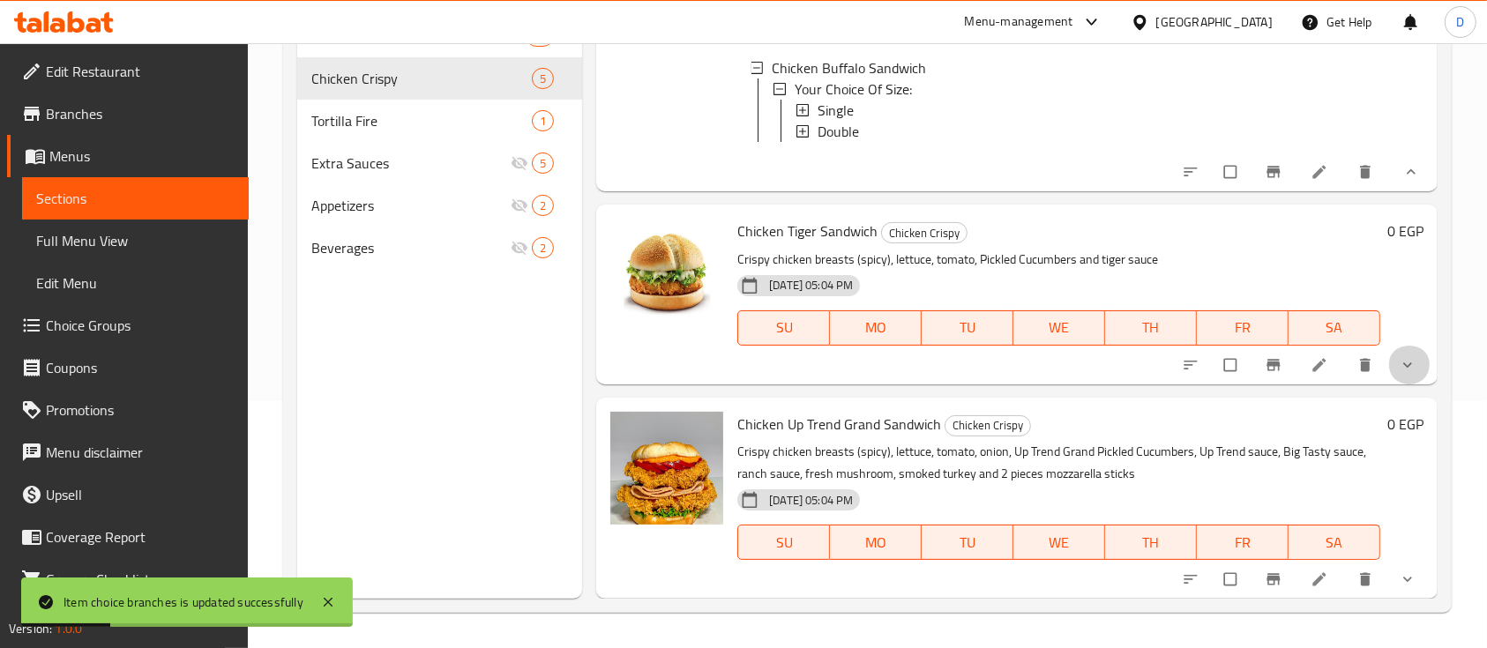
click at [1405, 368] on button "show more" at bounding box center [1410, 365] width 42 height 39
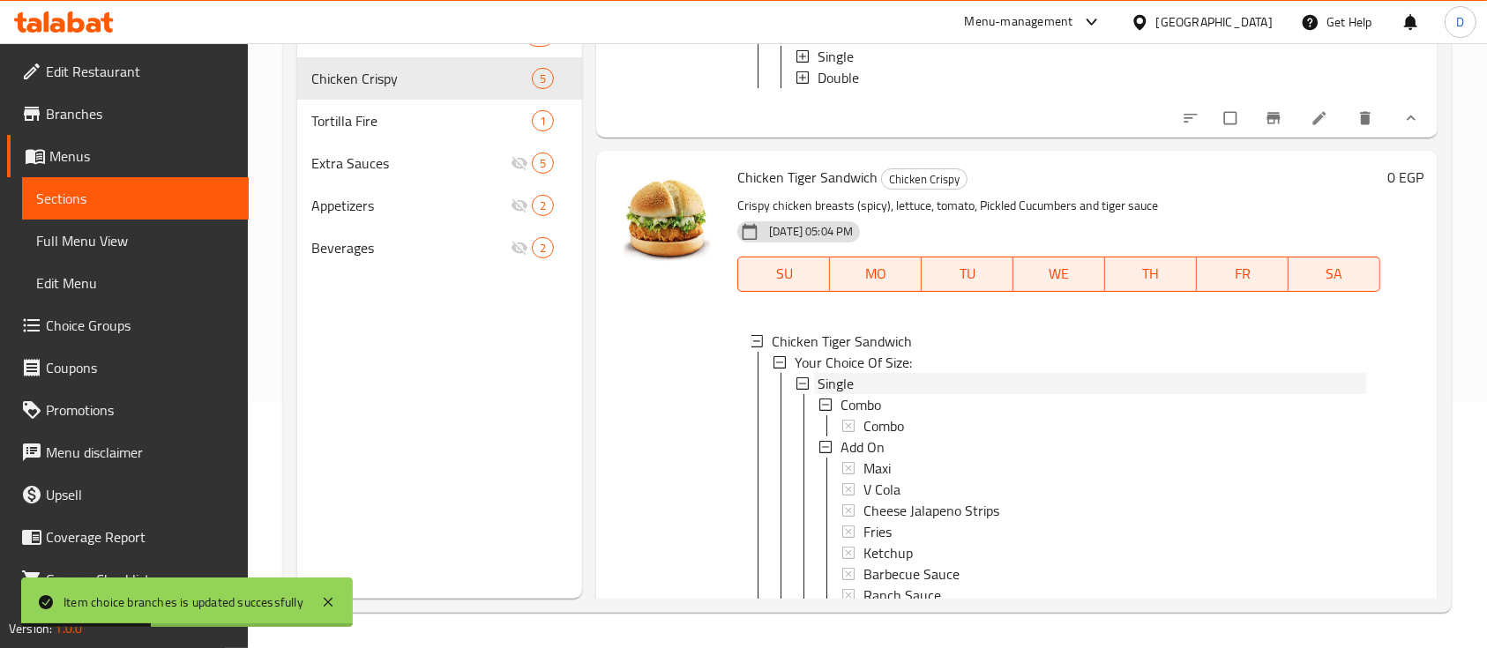
click at [875, 394] on div "Single" at bounding box center [1092, 383] width 549 height 21
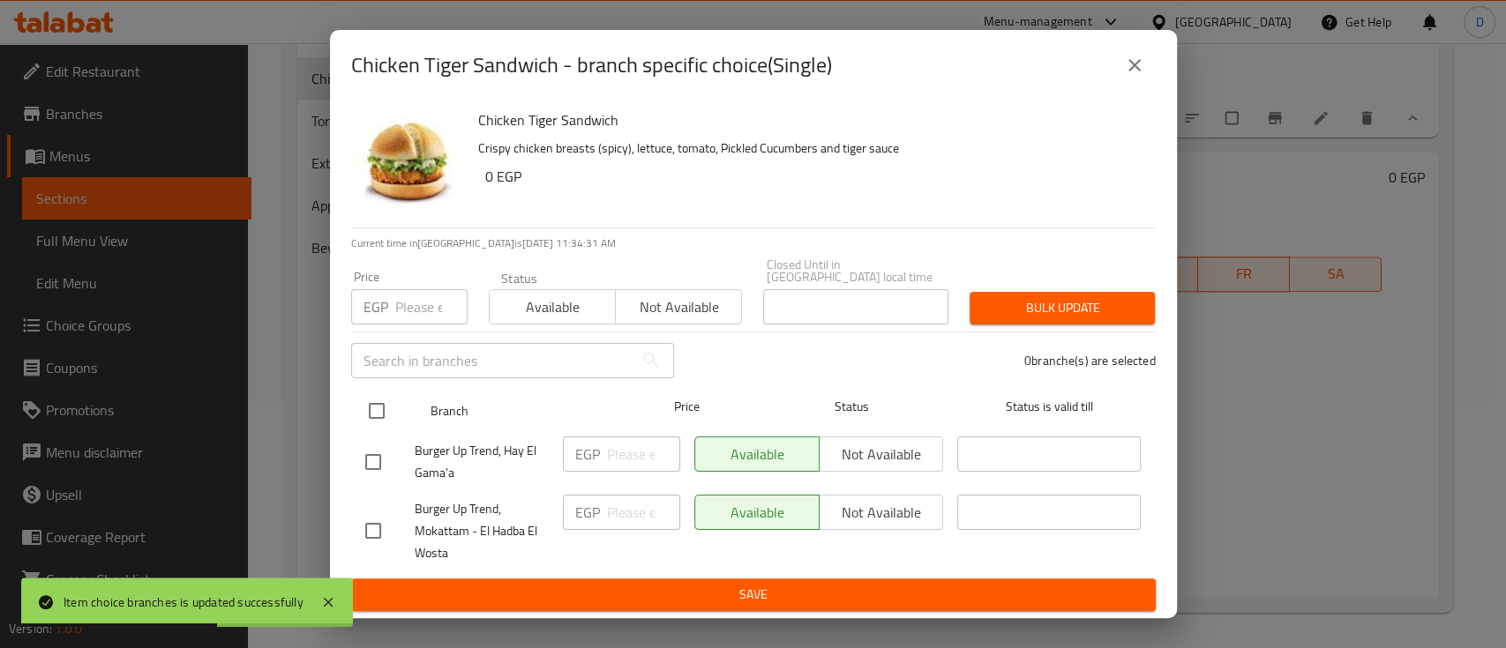
click at [378, 408] on input "checkbox" at bounding box center [376, 411] width 37 height 37
checkbox input "true"
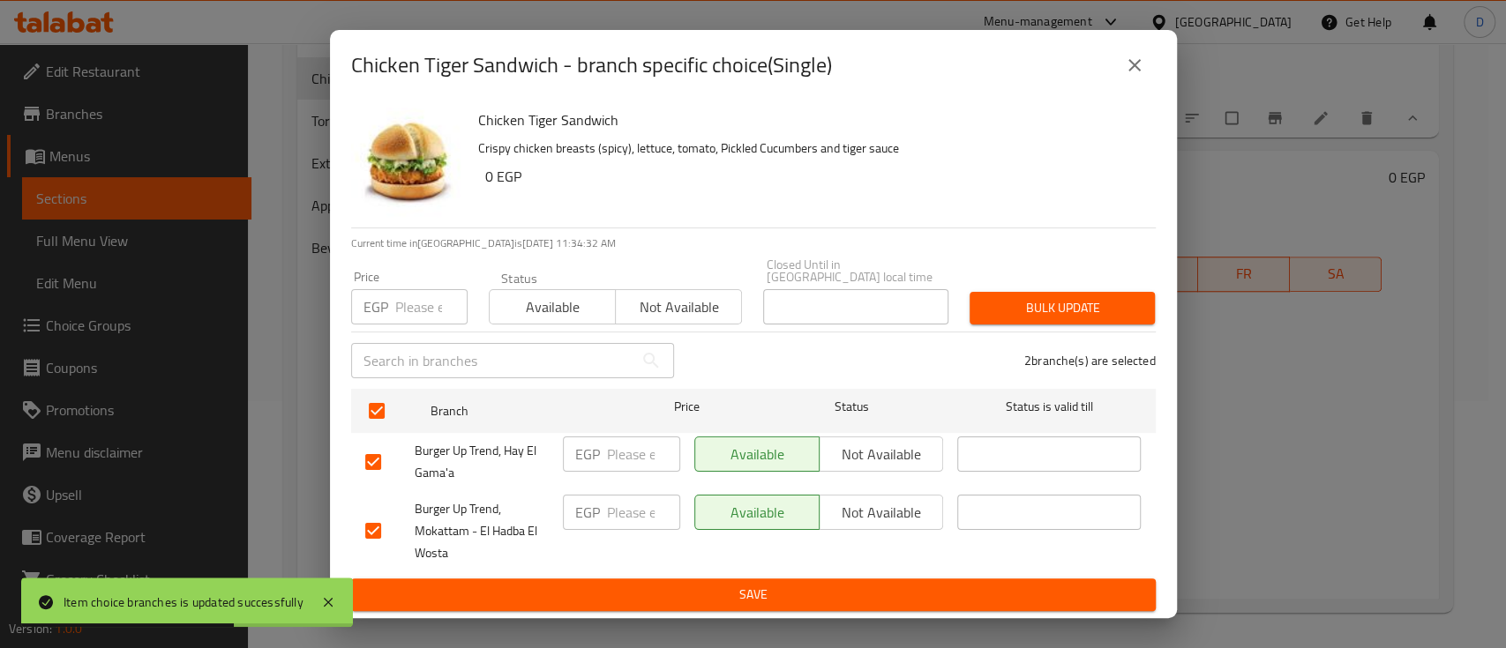
click at [397, 298] on input "number" at bounding box center [431, 306] width 72 height 35
type input "155"
click at [1066, 285] on div "Bulk update" at bounding box center [1062, 308] width 206 height 54
click at [1064, 285] on div "Bulk update" at bounding box center [1062, 308] width 206 height 54
click at [1053, 297] on span "Bulk update" at bounding box center [1062, 308] width 157 height 22
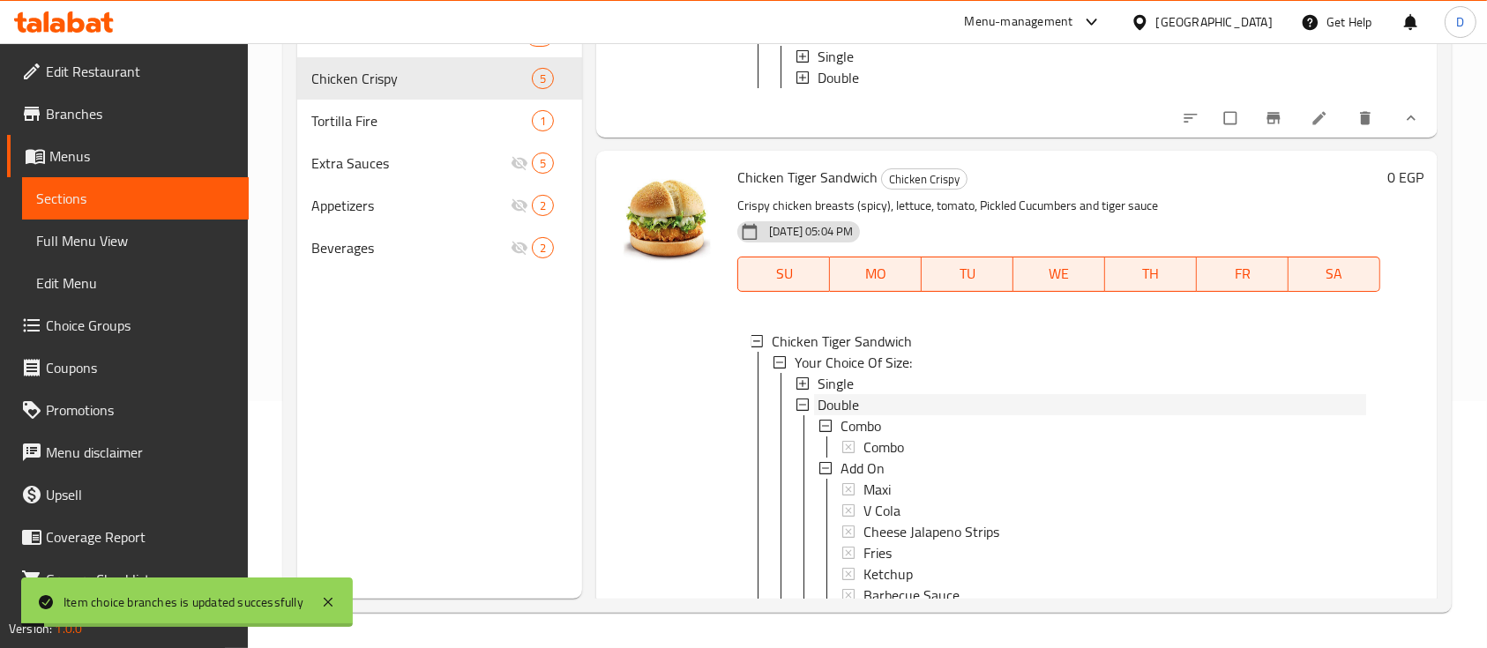
click at [843, 416] on span "Double" at bounding box center [838, 404] width 41 height 21
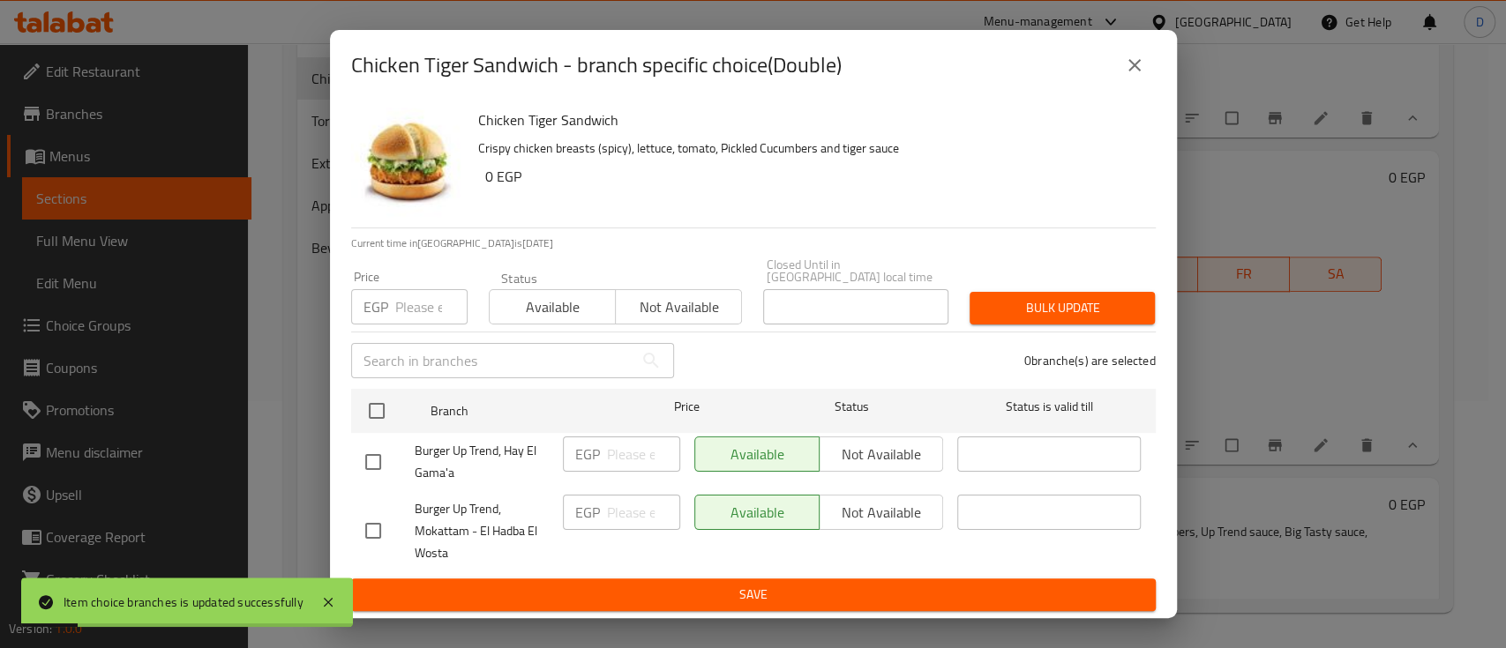
click at [390, 295] on div "EGP Price" at bounding box center [409, 306] width 116 height 35
click at [412, 305] on input "number" at bounding box center [431, 306] width 72 height 35
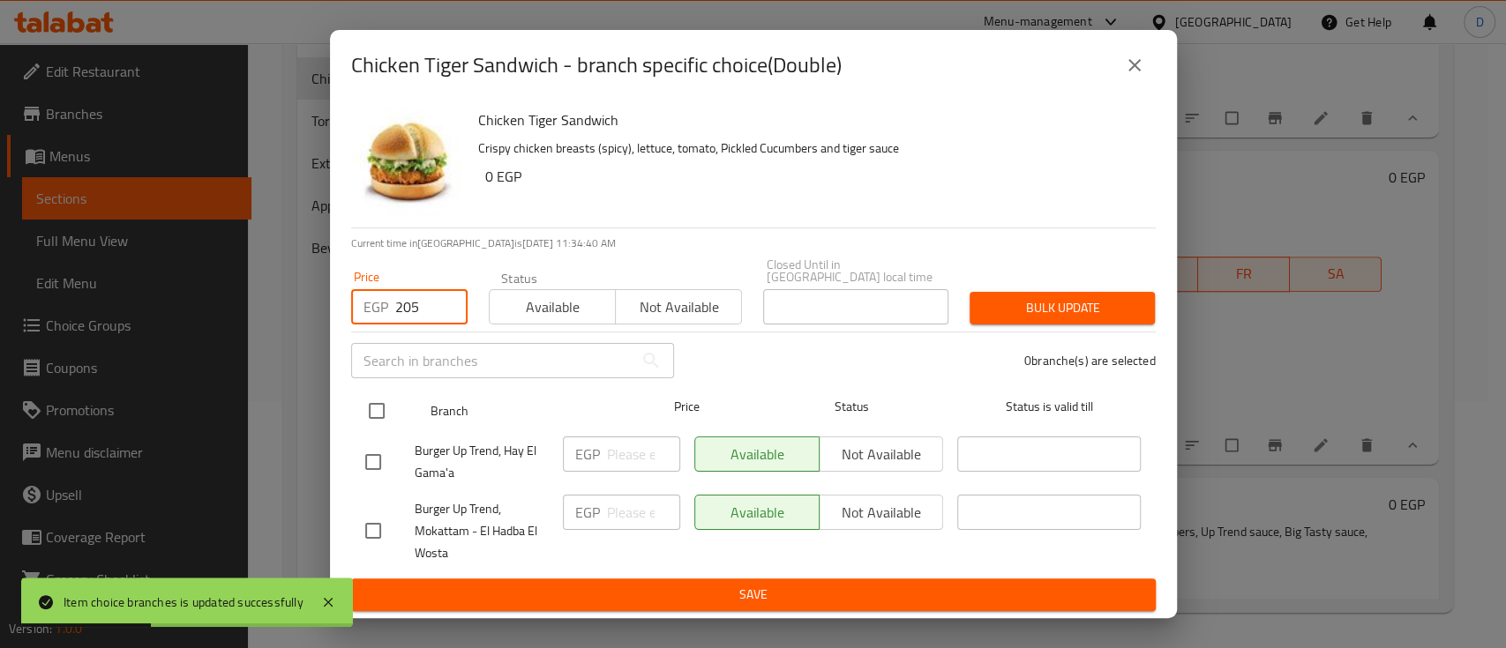
type input "205"
click at [374, 409] on input "checkbox" at bounding box center [376, 411] width 37 height 37
checkbox input "true"
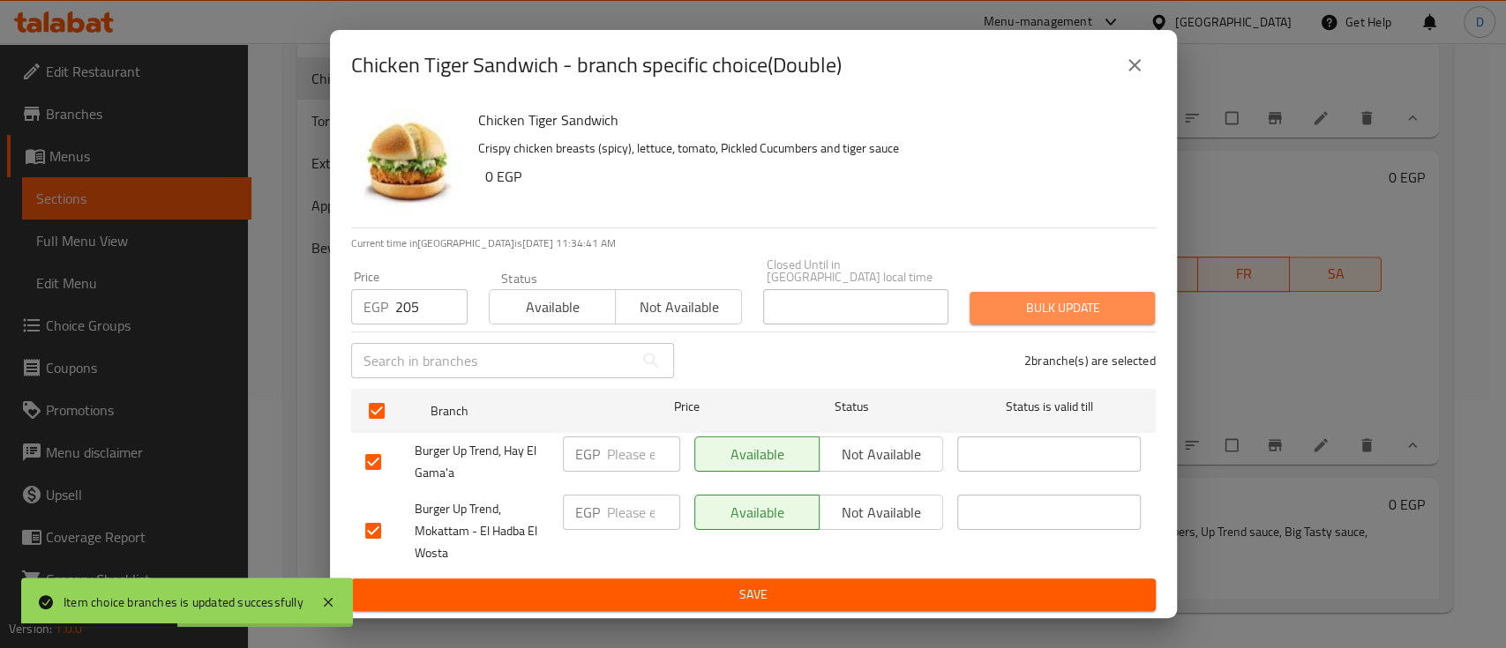
click at [1089, 305] on span "Bulk update" at bounding box center [1062, 308] width 157 height 22
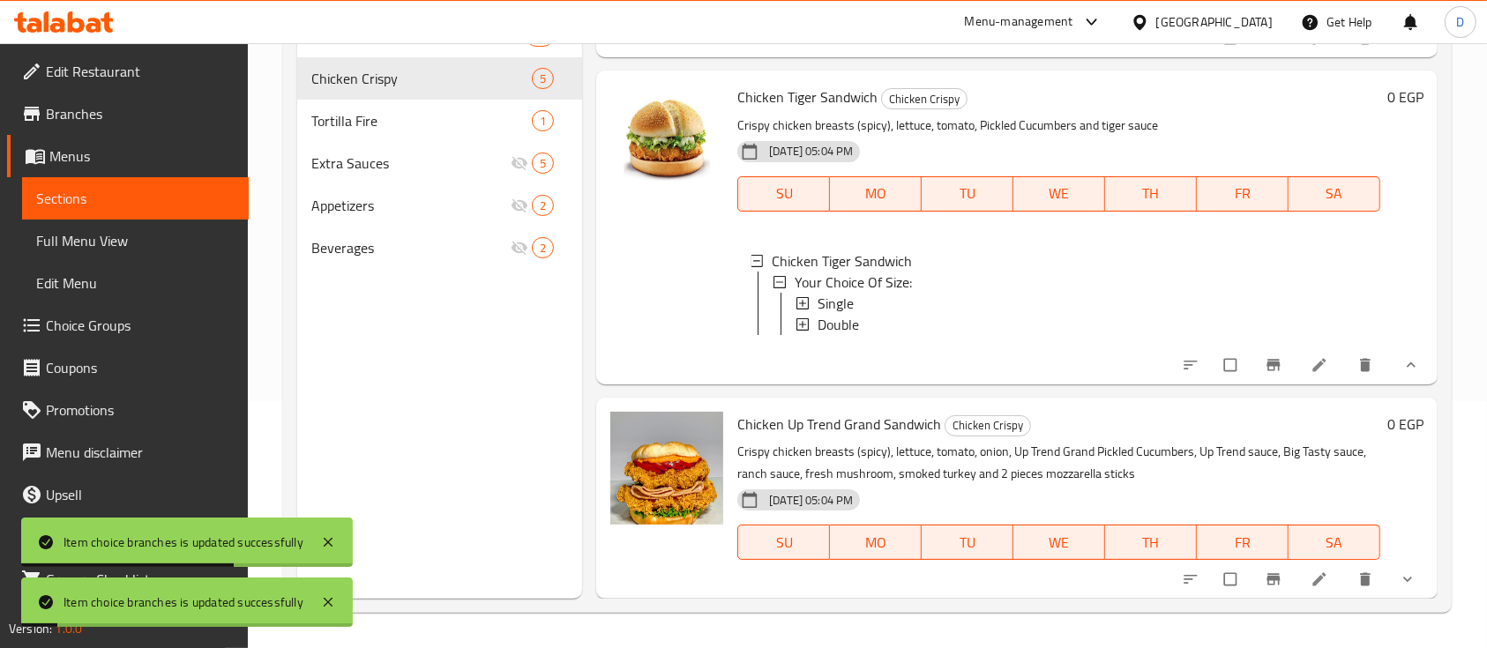
scroll to position [989, 0]
click at [1389, 580] on button "show more" at bounding box center [1410, 579] width 42 height 39
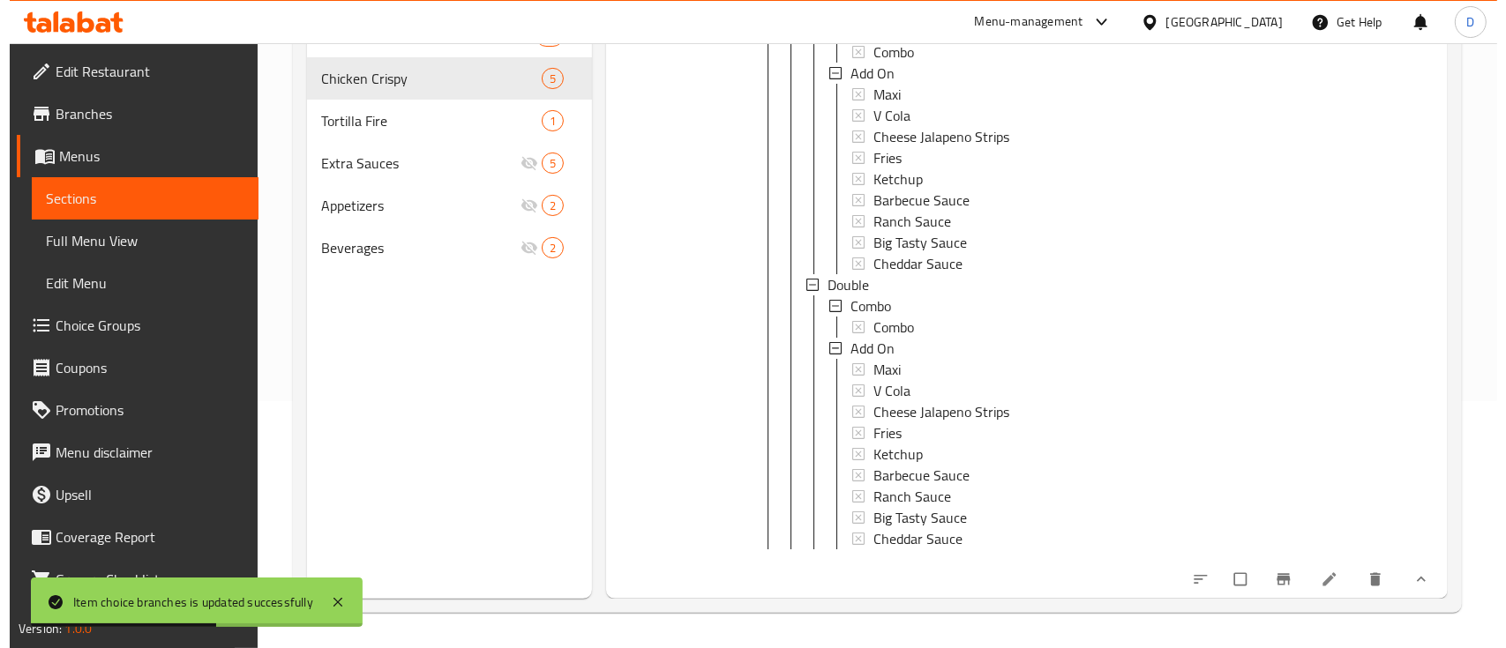
scroll to position [1342, 0]
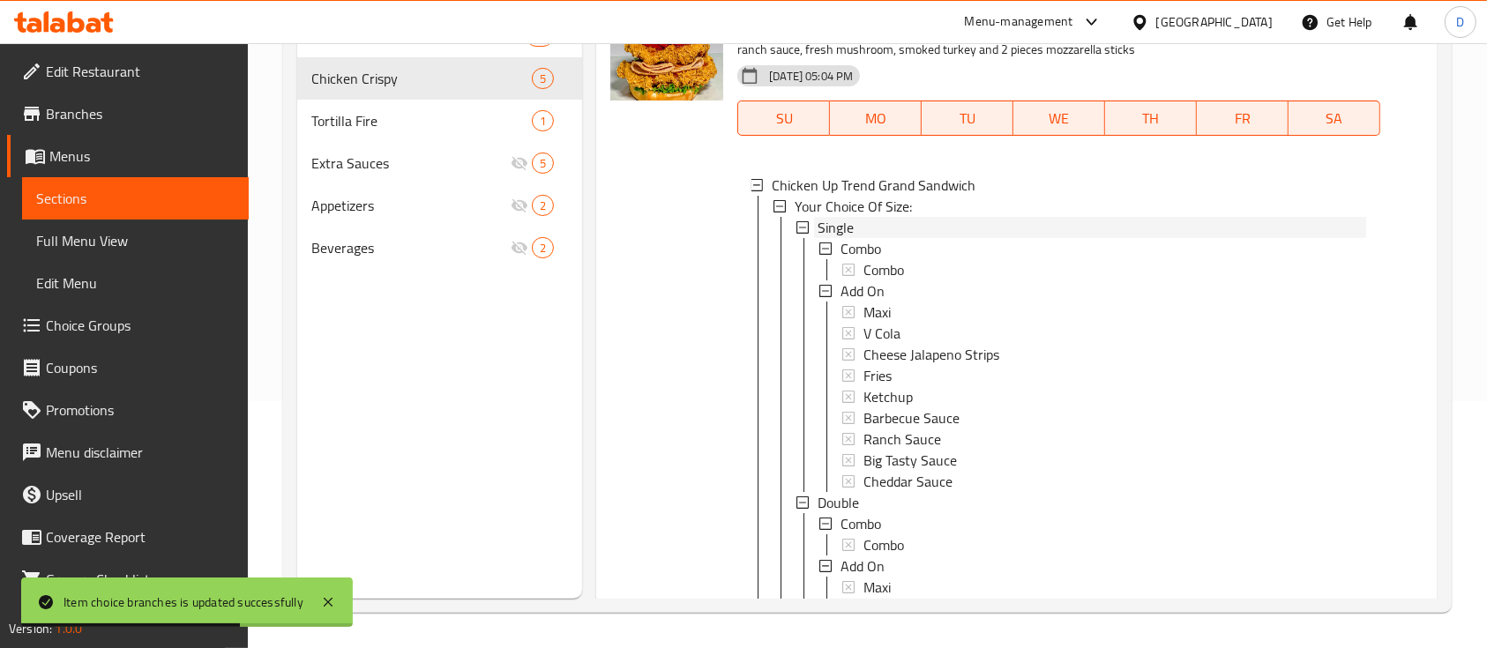
click at [863, 238] on div "Single" at bounding box center [1092, 227] width 549 height 21
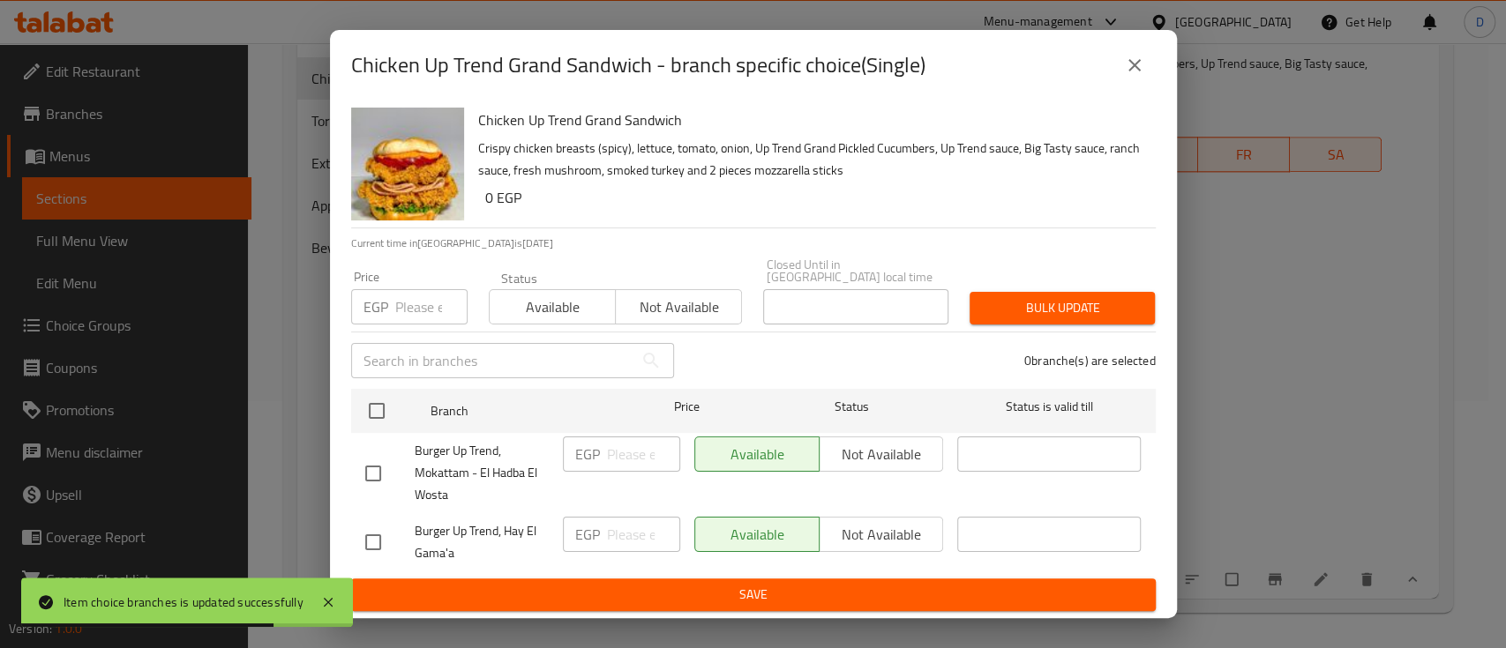
click at [416, 294] on input "number" at bounding box center [431, 306] width 72 height 35
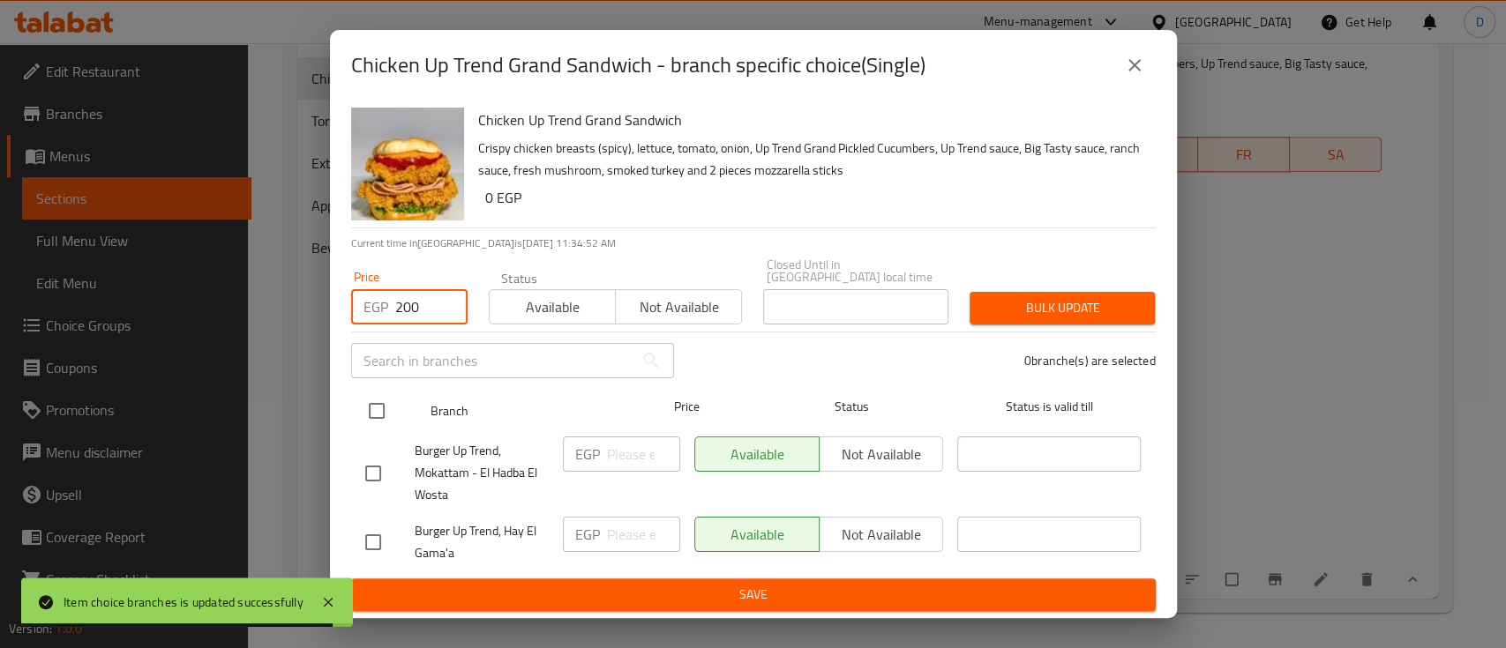
type input "200"
click at [373, 399] on input "checkbox" at bounding box center [376, 411] width 37 height 37
checkbox input "true"
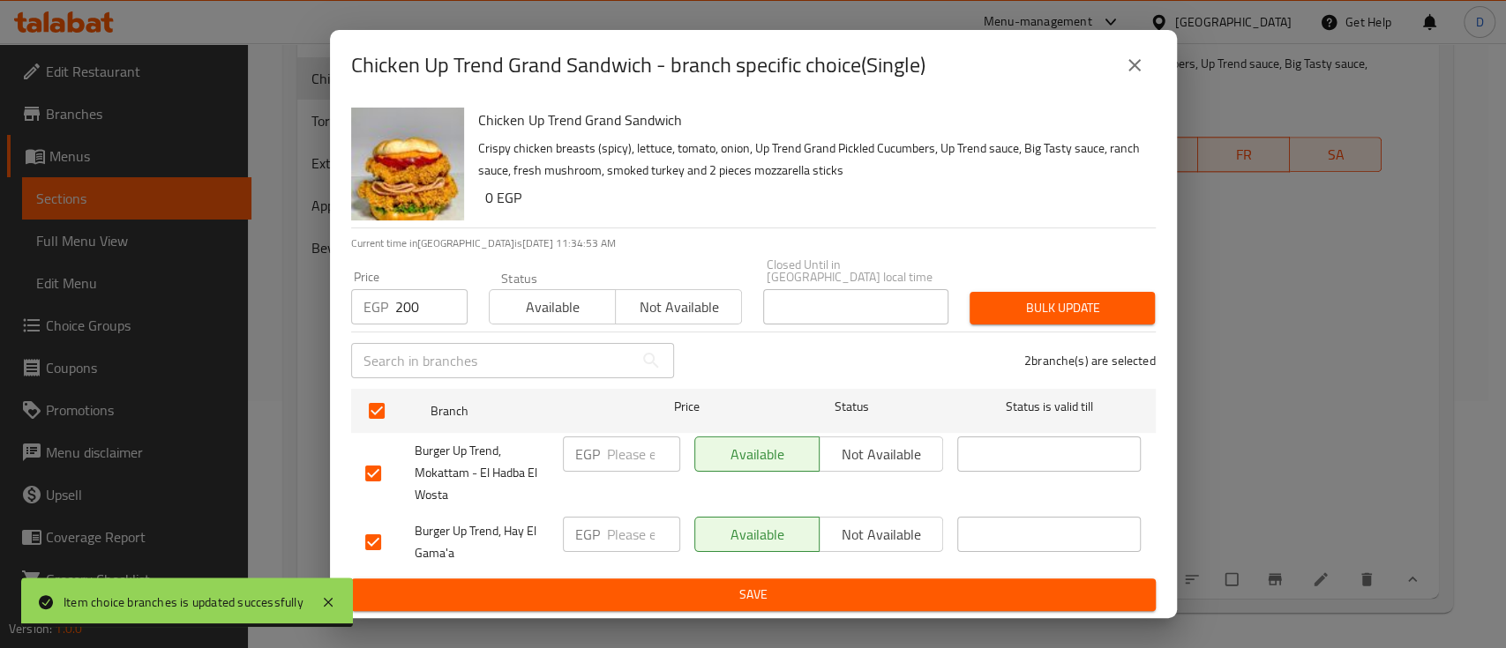
click at [1027, 297] on span "Bulk update" at bounding box center [1062, 308] width 157 height 22
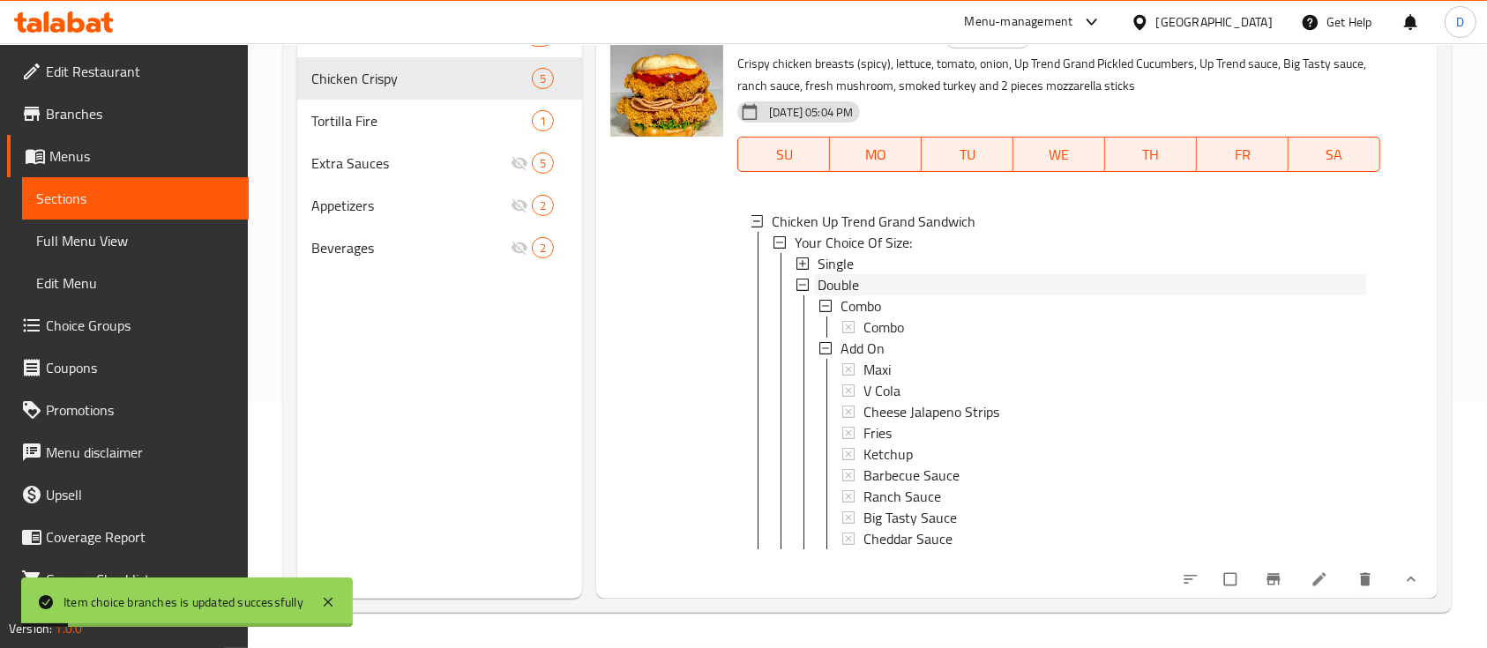
click at [855, 296] on span "Double" at bounding box center [838, 284] width 41 height 21
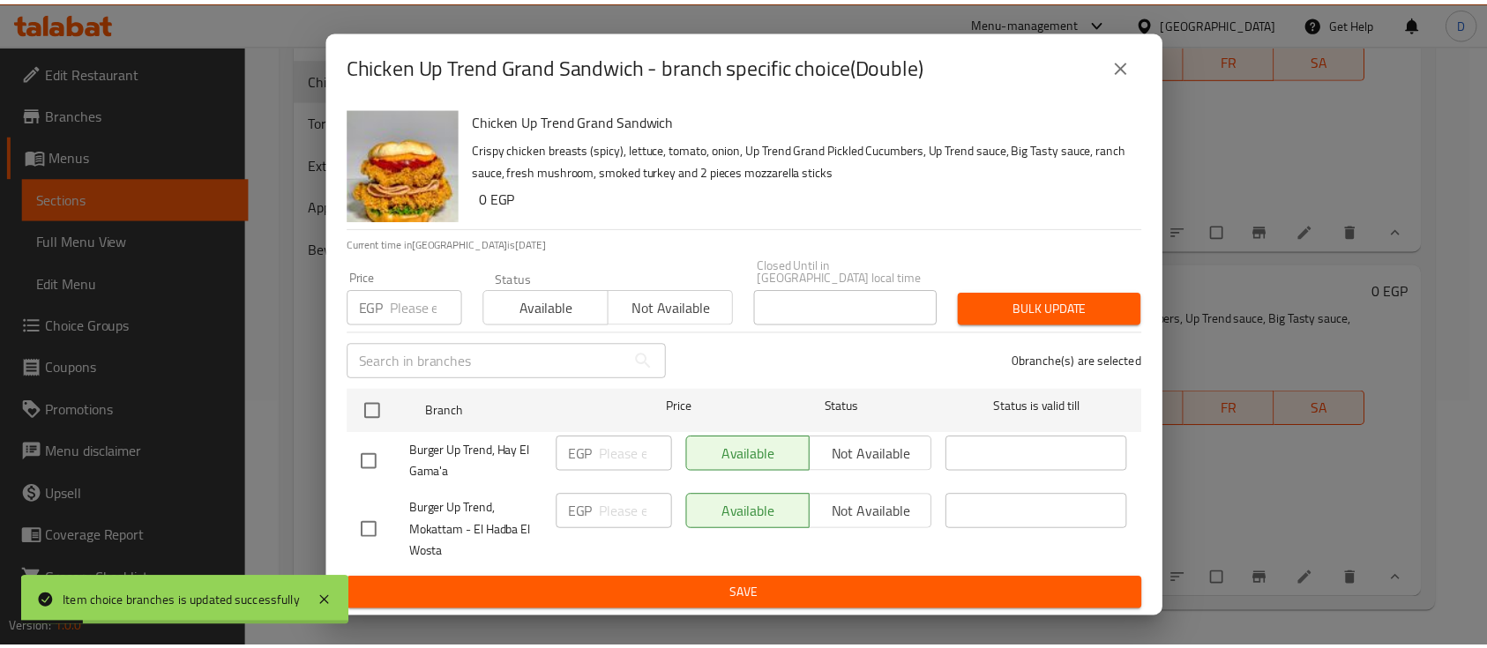
scroll to position [1142, 0]
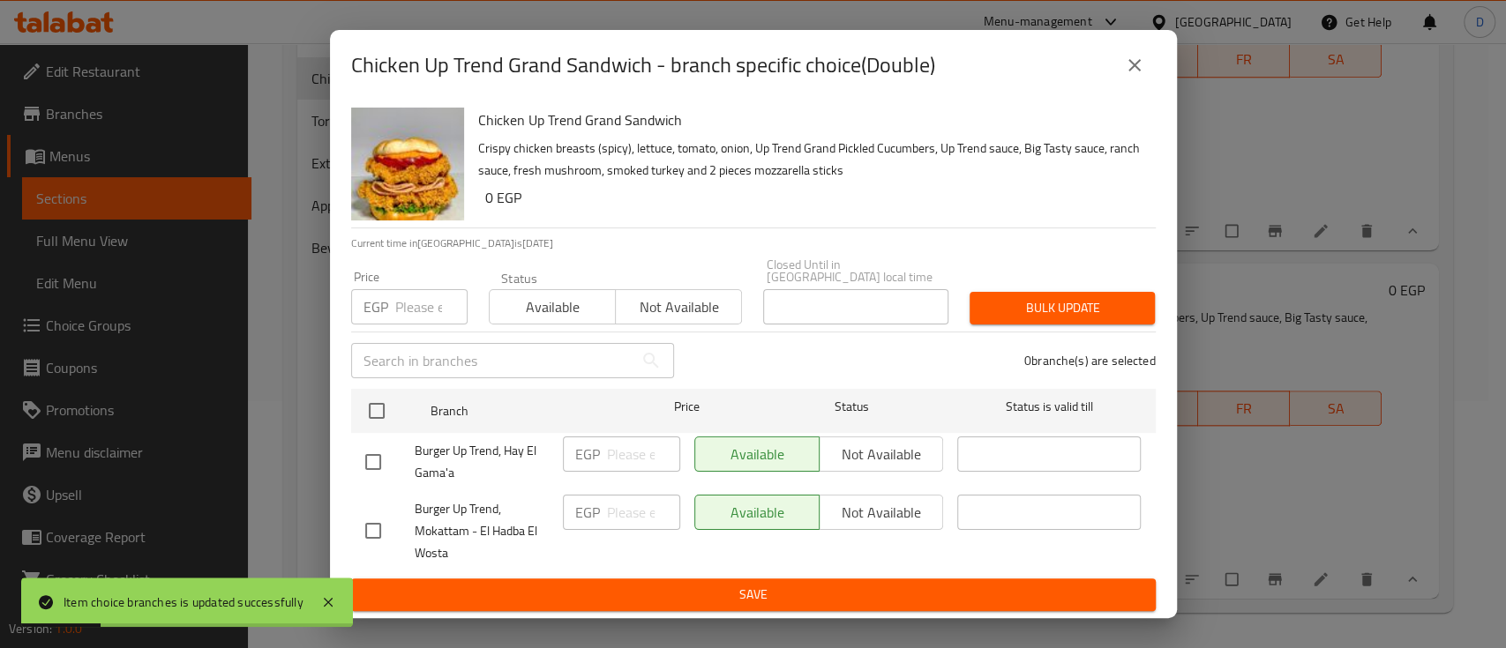
click at [408, 314] on input "number" at bounding box center [431, 306] width 72 height 35
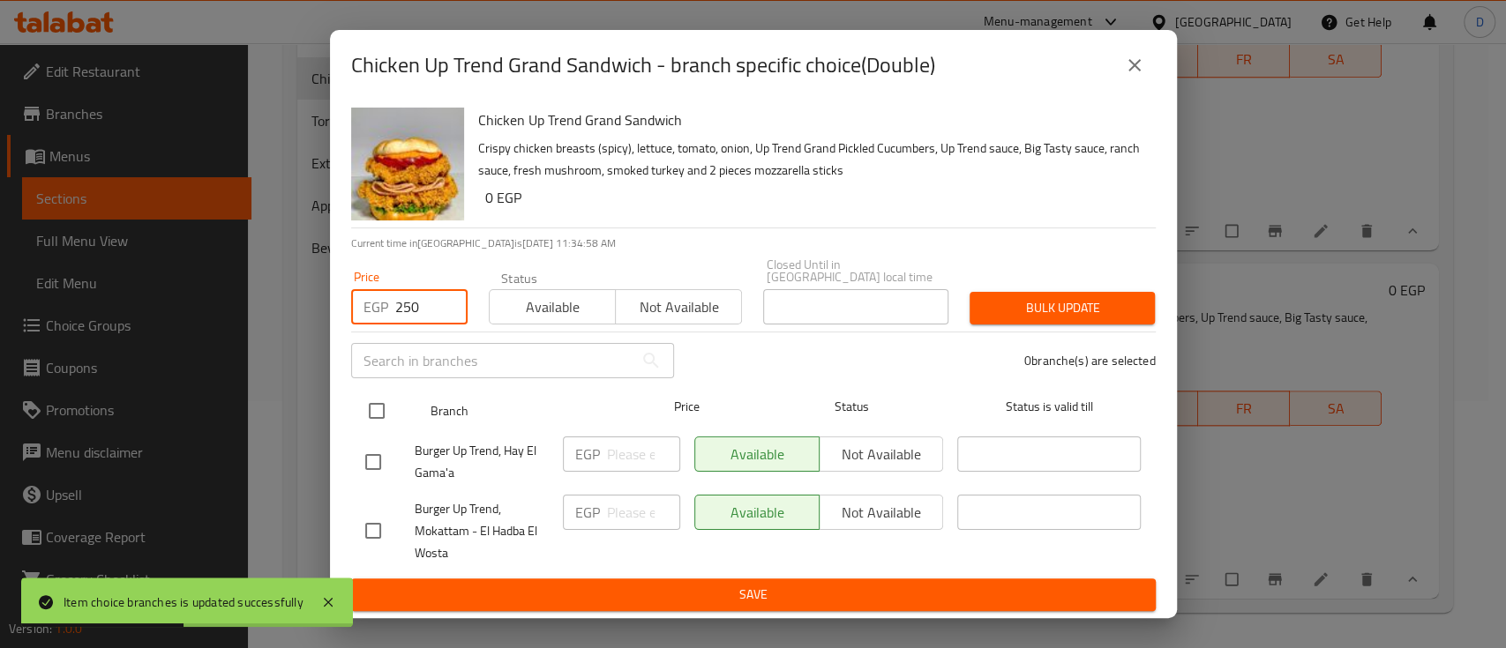
type input "250"
click at [368, 409] on input "checkbox" at bounding box center [376, 411] width 37 height 37
checkbox input "true"
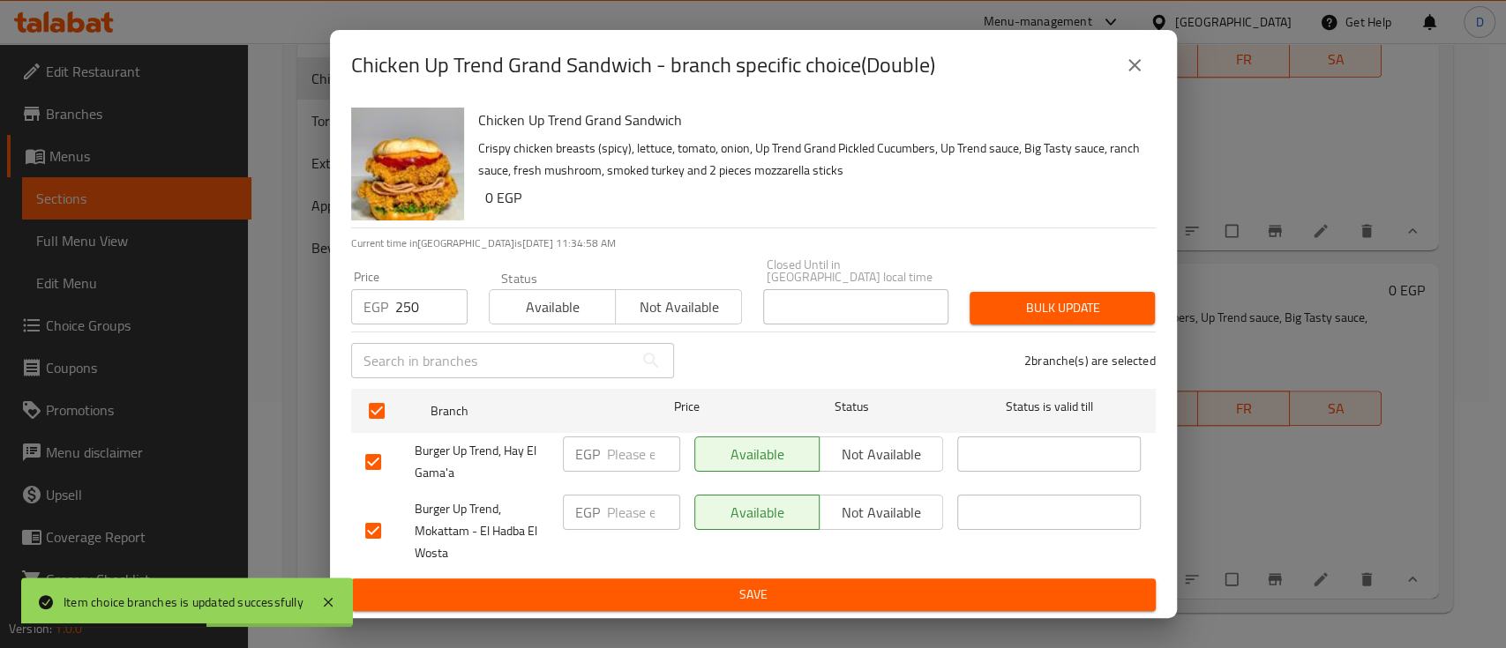
click at [1058, 305] on span "Bulk update" at bounding box center [1062, 308] width 157 height 22
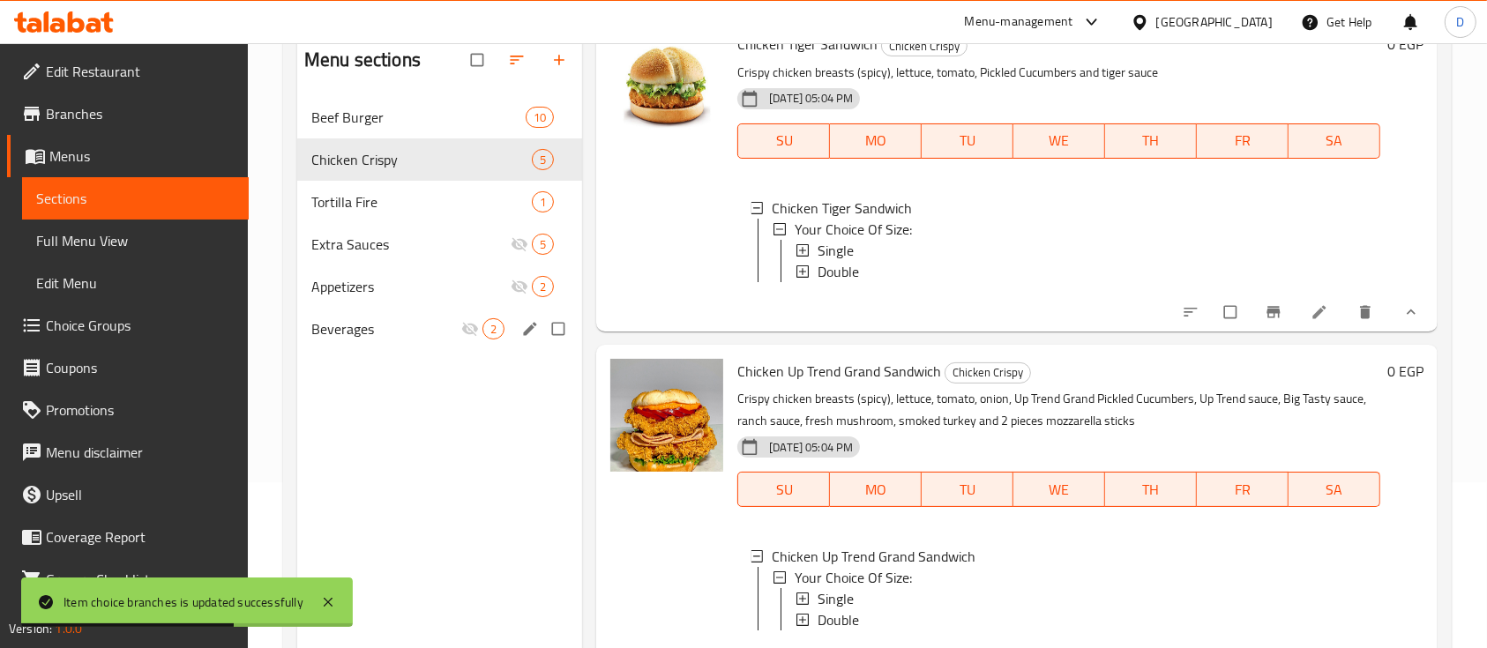
scroll to position [129, 0]
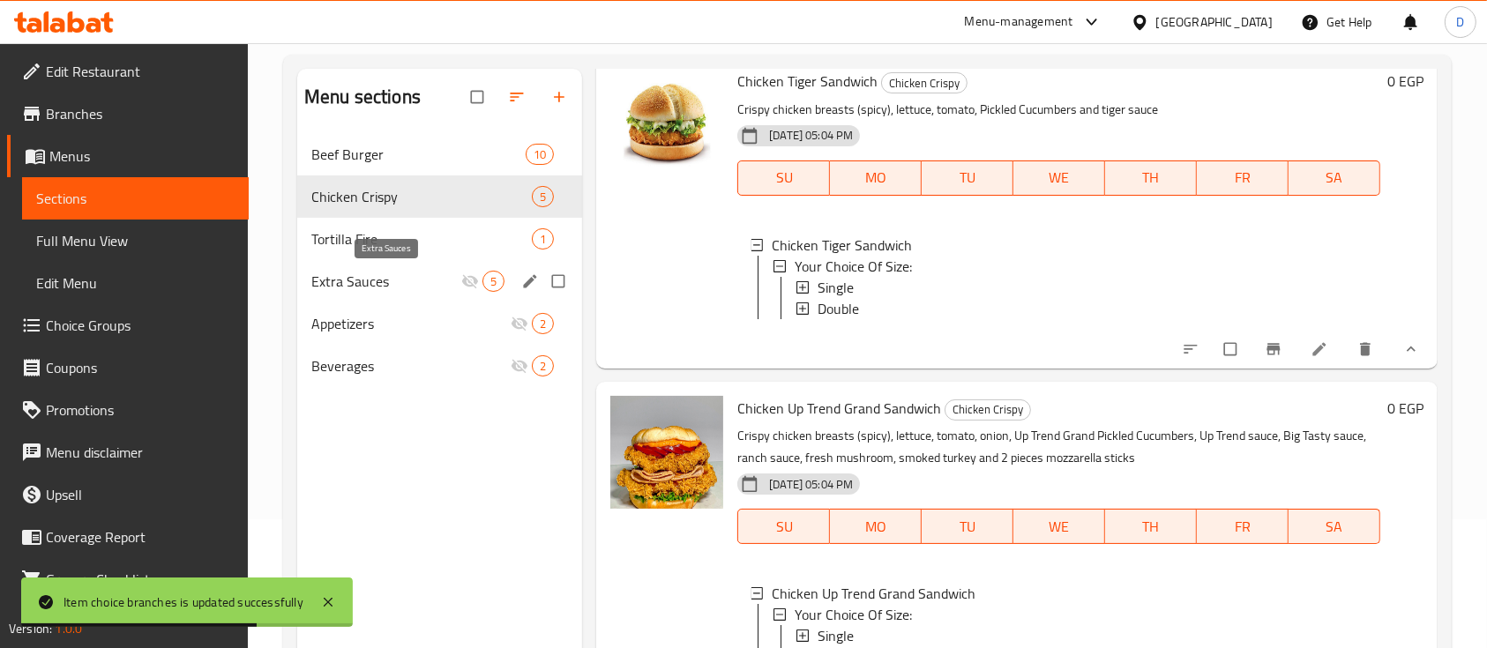
click at [368, 286] on span "Extra Sauces" at bounding box center [386, 281] width 150 height 21
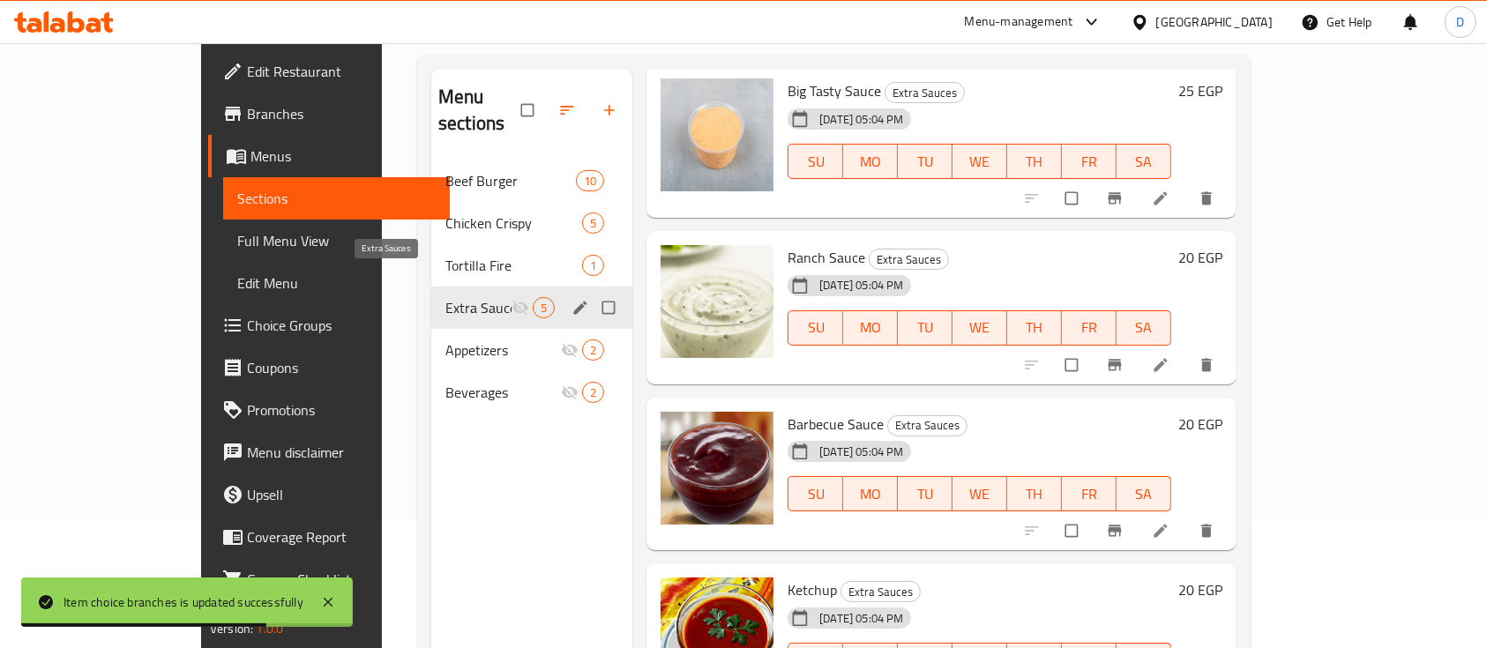
scroll to position [227, 0]
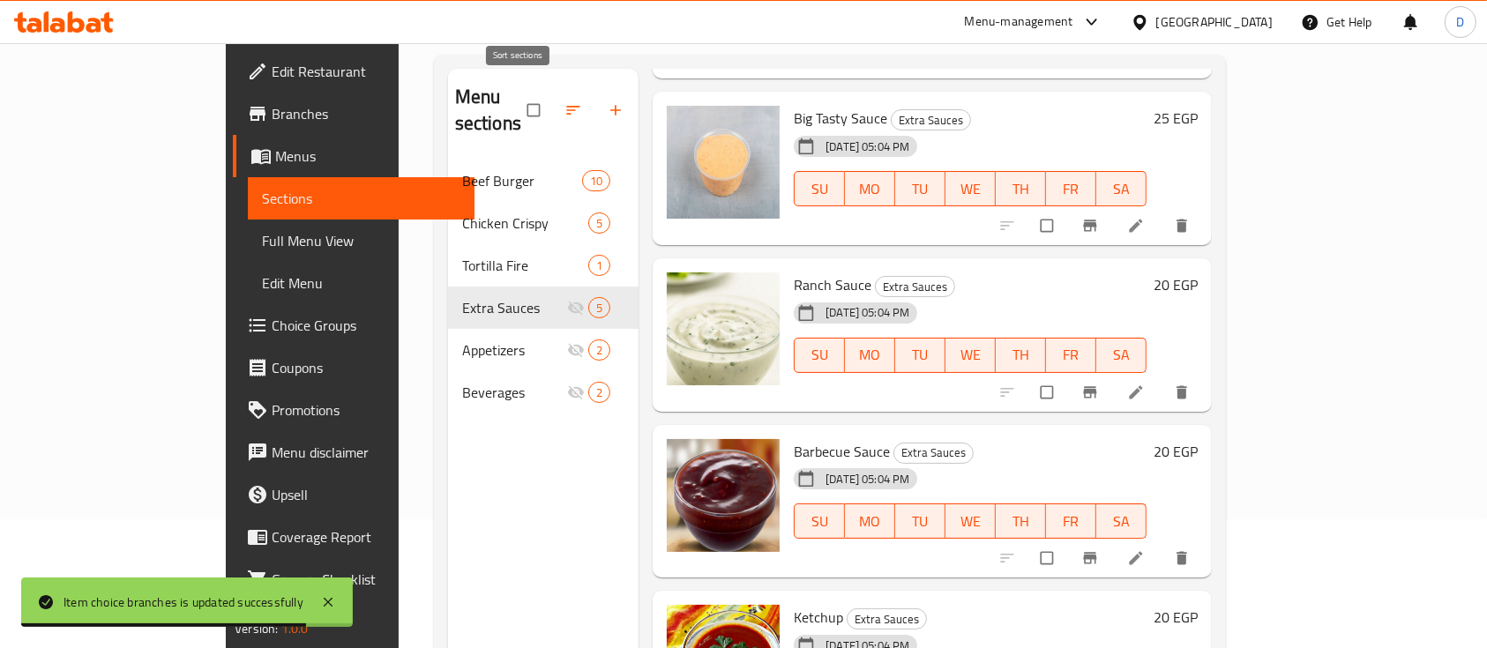
click at [565, 101] on icon "button" at bounding box center [574, 110] width 18 height 18
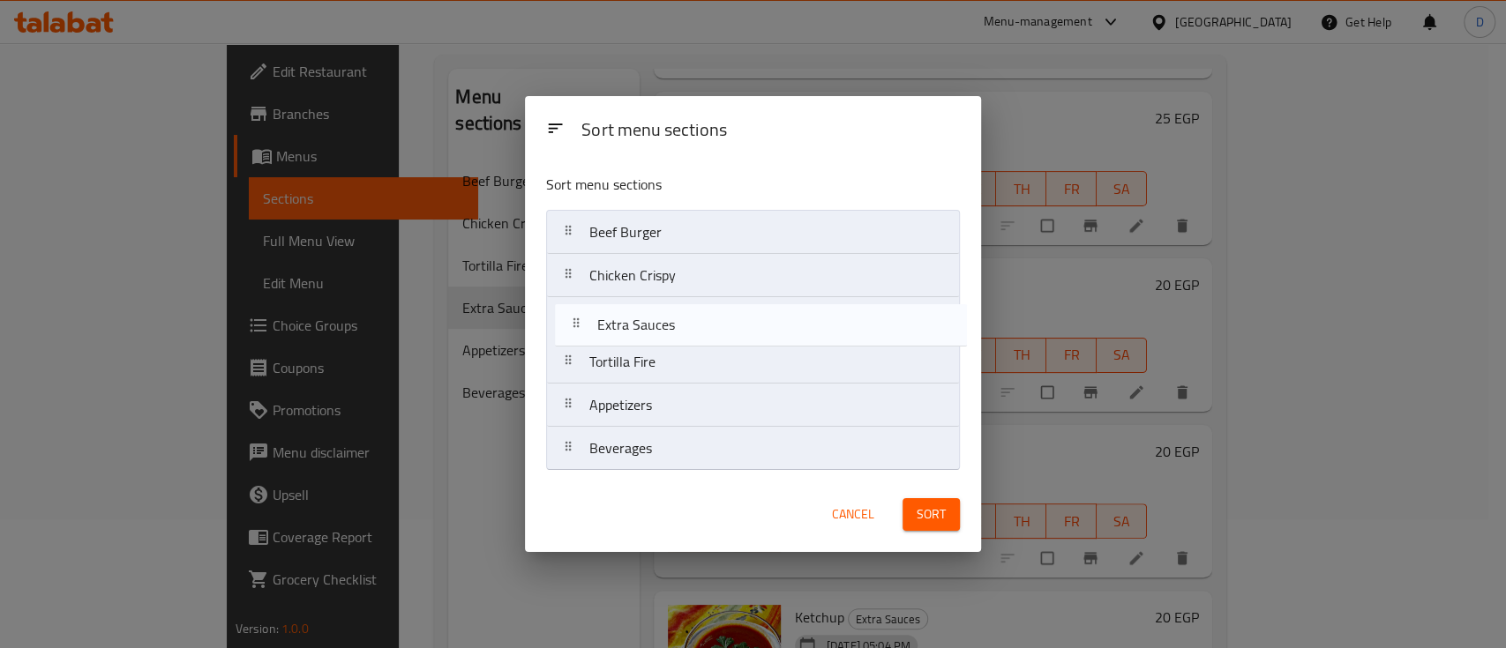
drag, startPoint x: 653, startPoint y: 370, endPoint x: 660, endPoint y: 318, distance: 51.7
click at [660, 318] on nav "Beef Burger Chicken Crispy Tortilla Fire Extra Sauces Appetizers Beverages" at bounding box center [753, 340] width 414 height 261
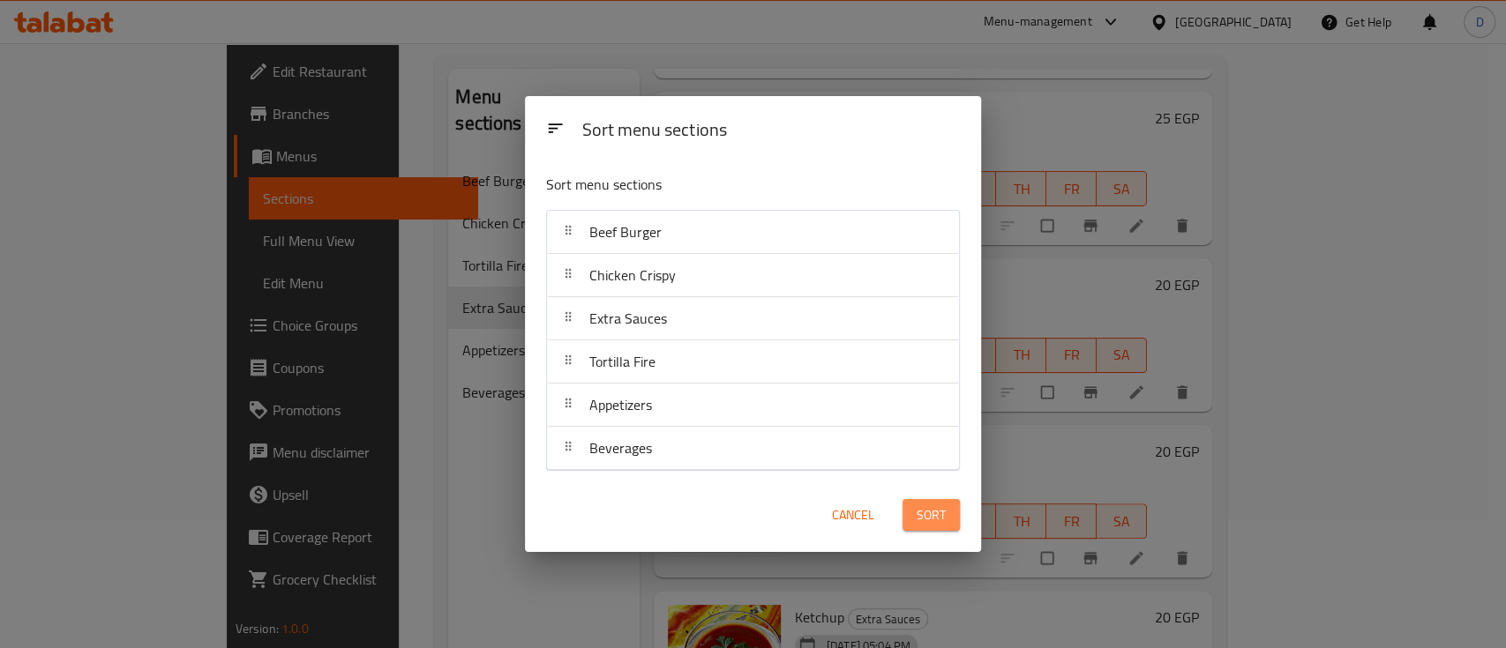
click at [910, 505] on button "Sort" at bounding box center [931, 515] width 57 height 33
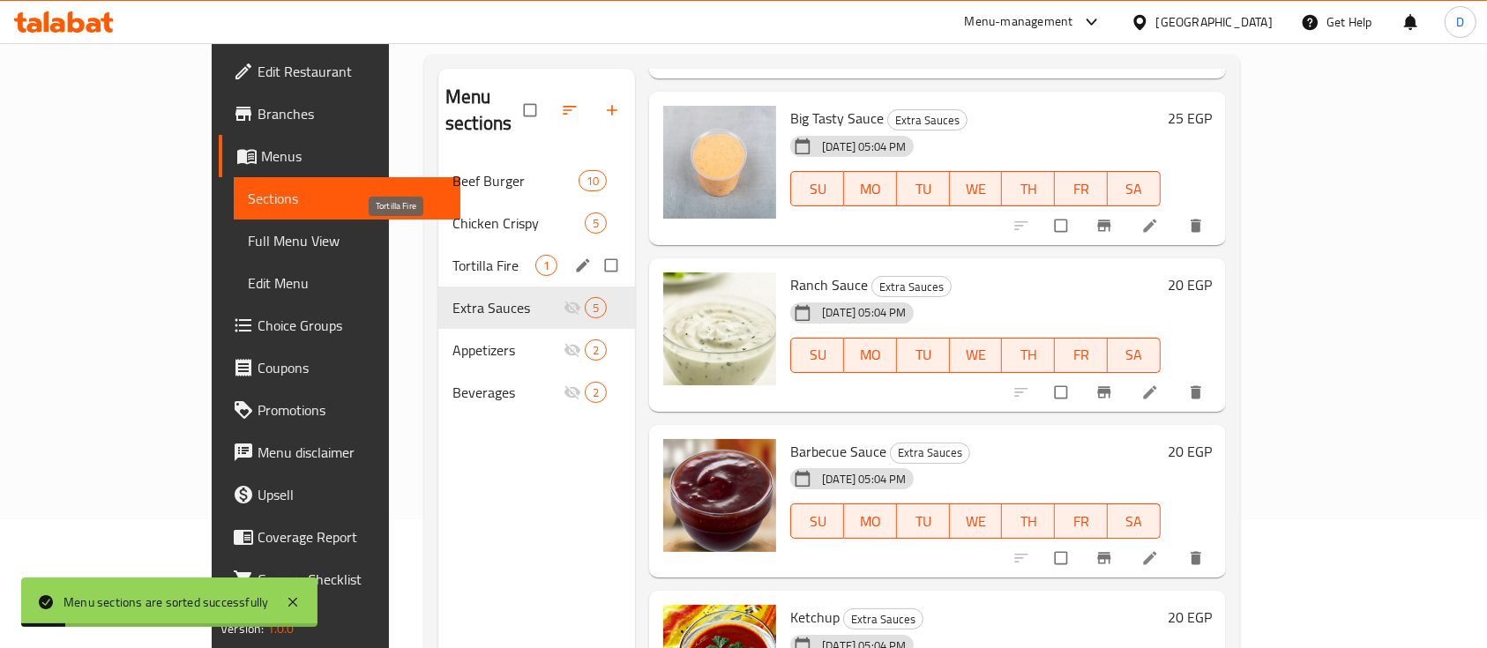
click at [453, 255] on span "Tortilla Fire" at bounding box center [494, 265] width 83 height 21
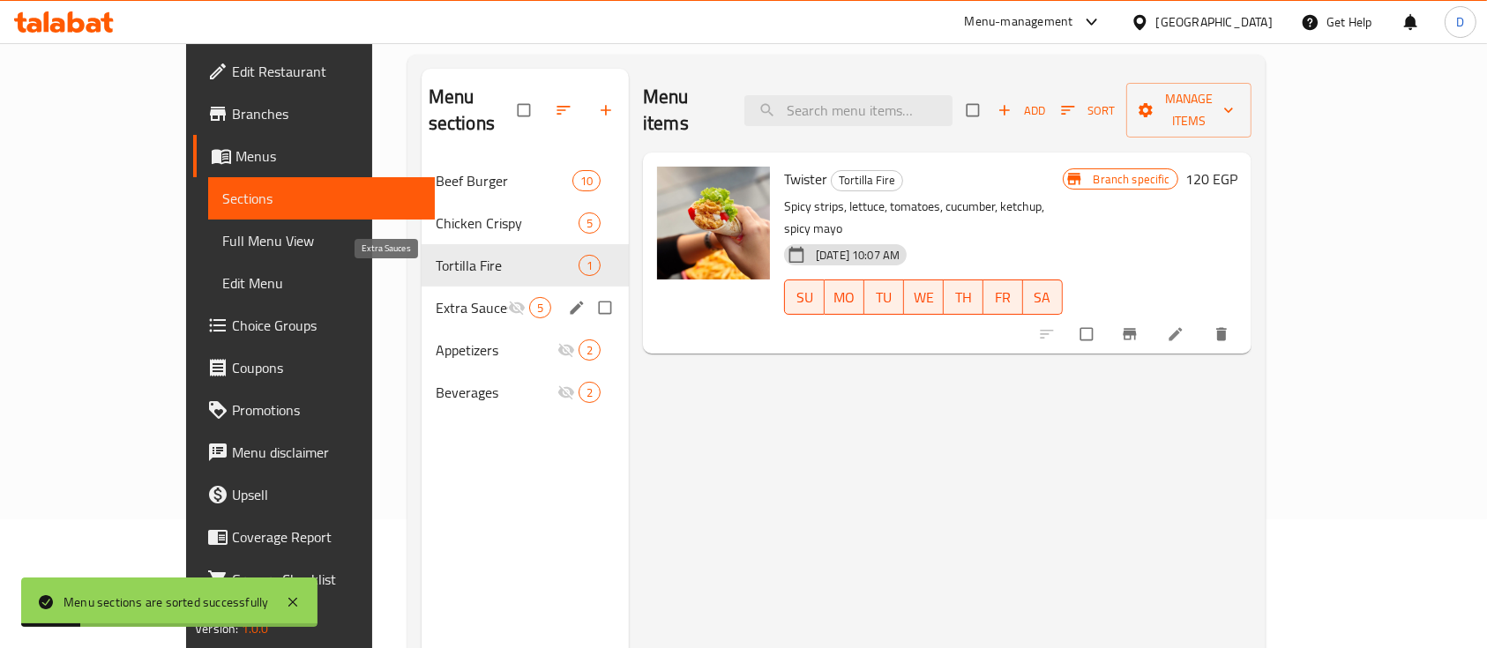
click at [436, 297] on span "Extra Sauces" at bounding box center [472, 307] width 72 height 21
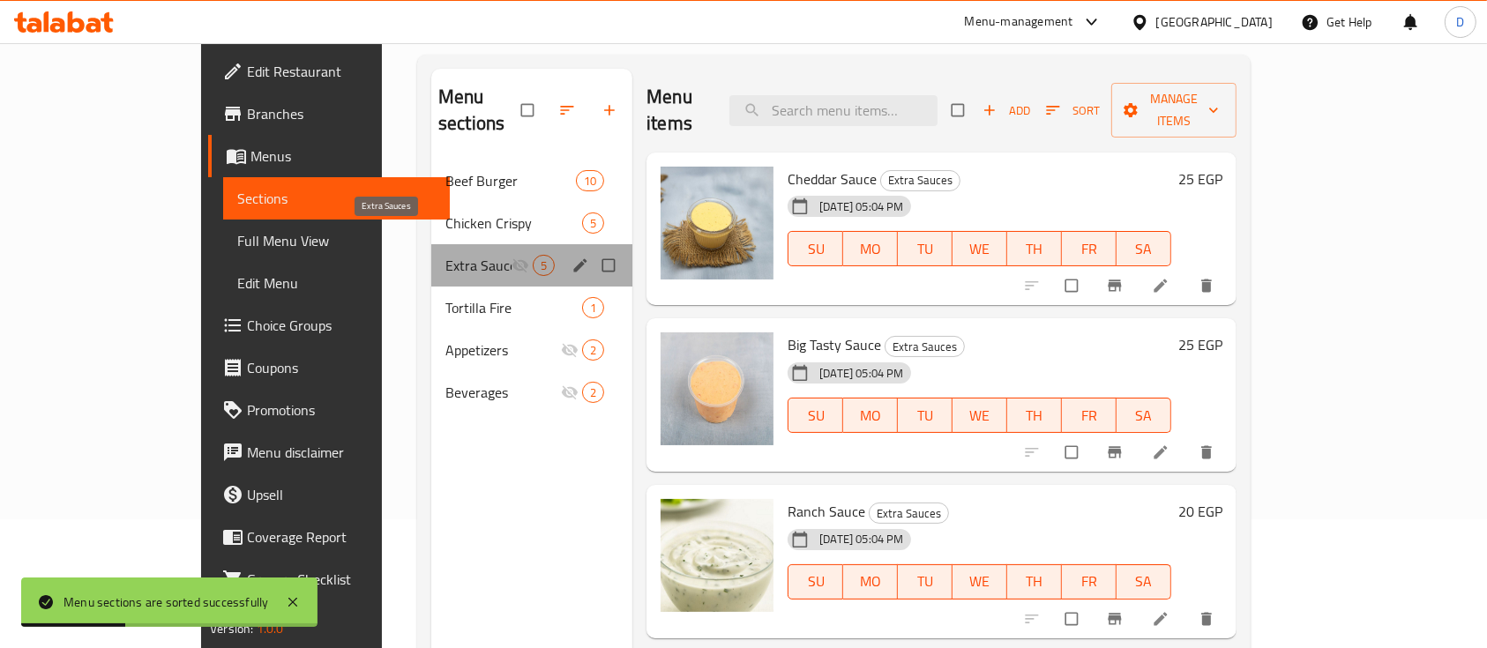
click at [446, 255] on span "Extra Sauces" at bounding box center [479, 265] width 66 height 21
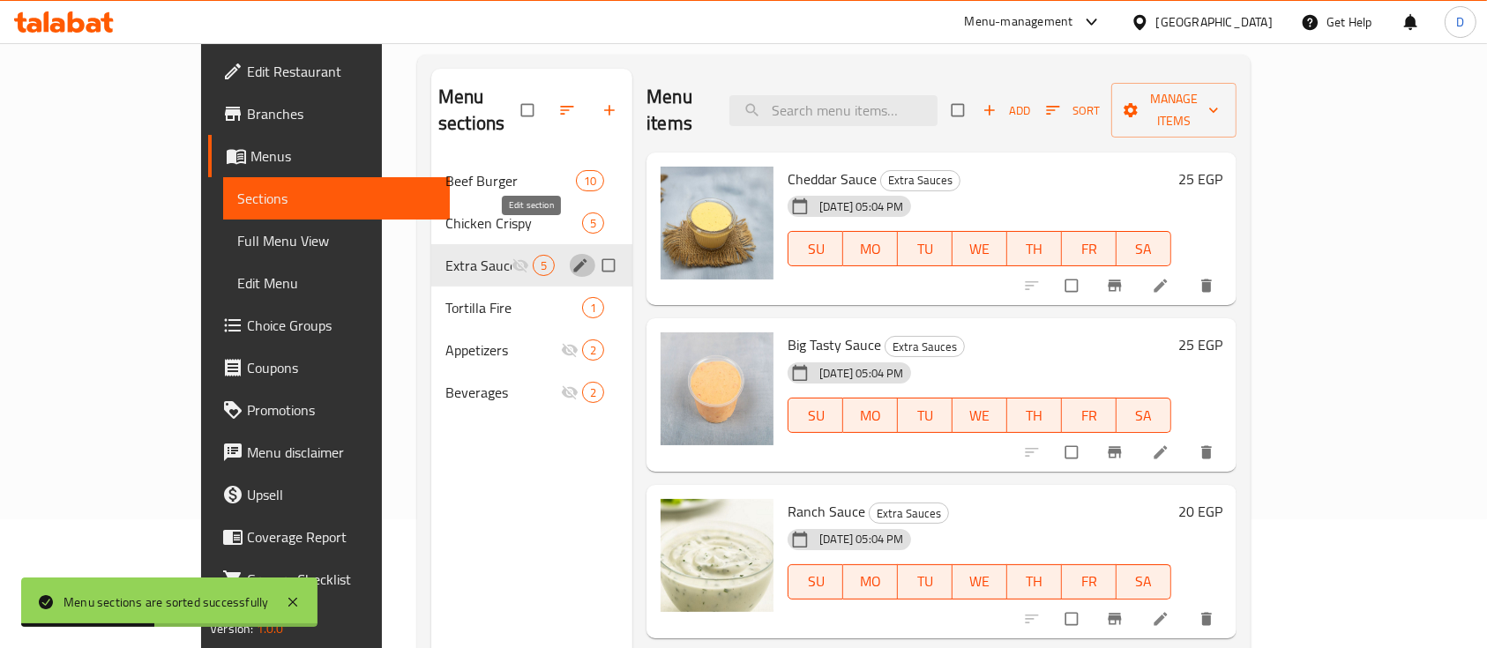
click at [572, 257] on icon "edit" at bounding box center [581, 266] width 18 height 18
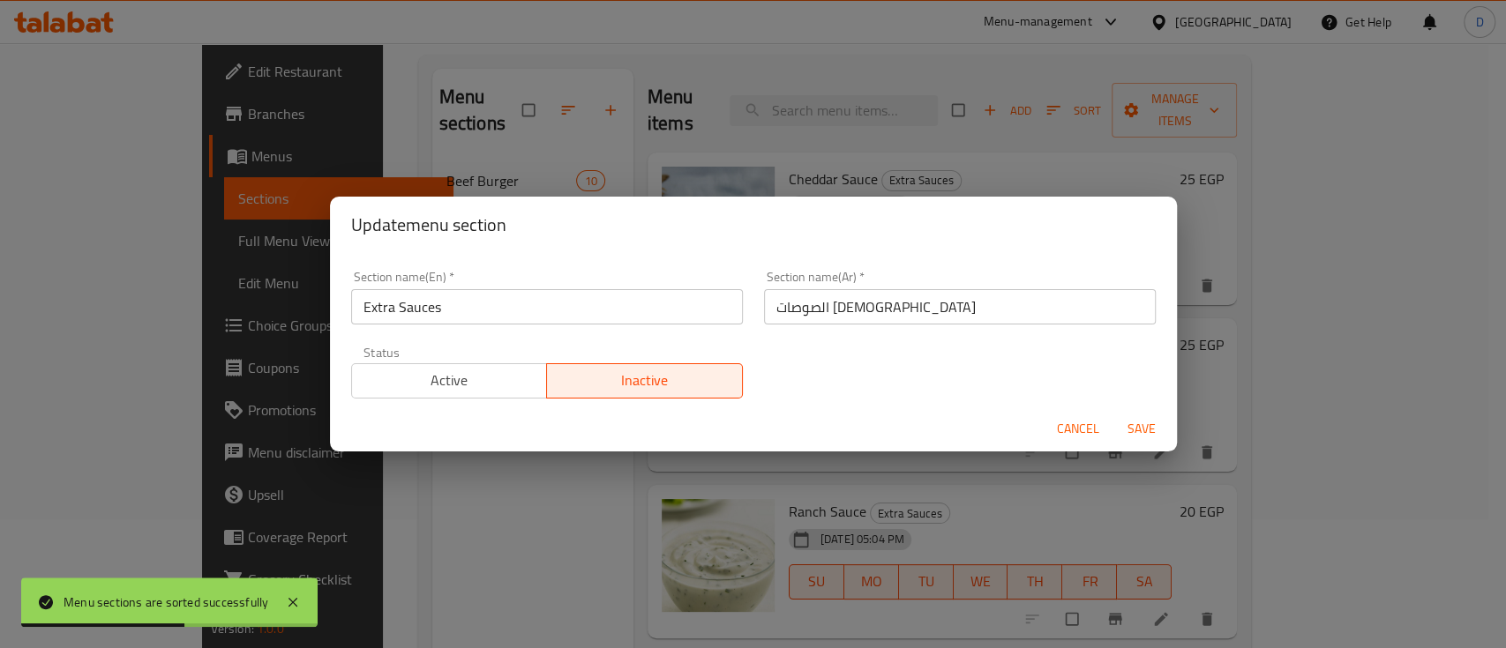
click at [488, 378] on span "Active" at bounding box center [450, 381] width 182 height 26
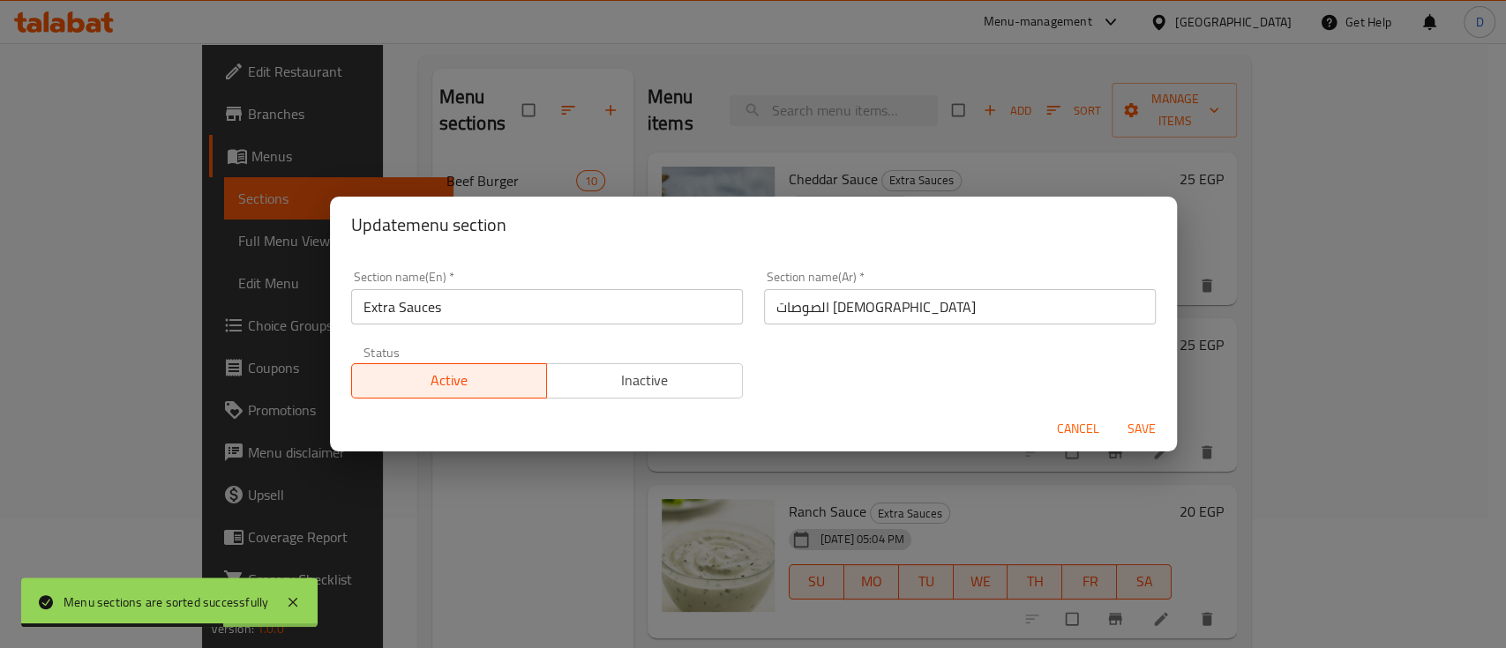
click at [1155, 423] on span "Save" at bounding box center [1141, 429] width 42 height 22
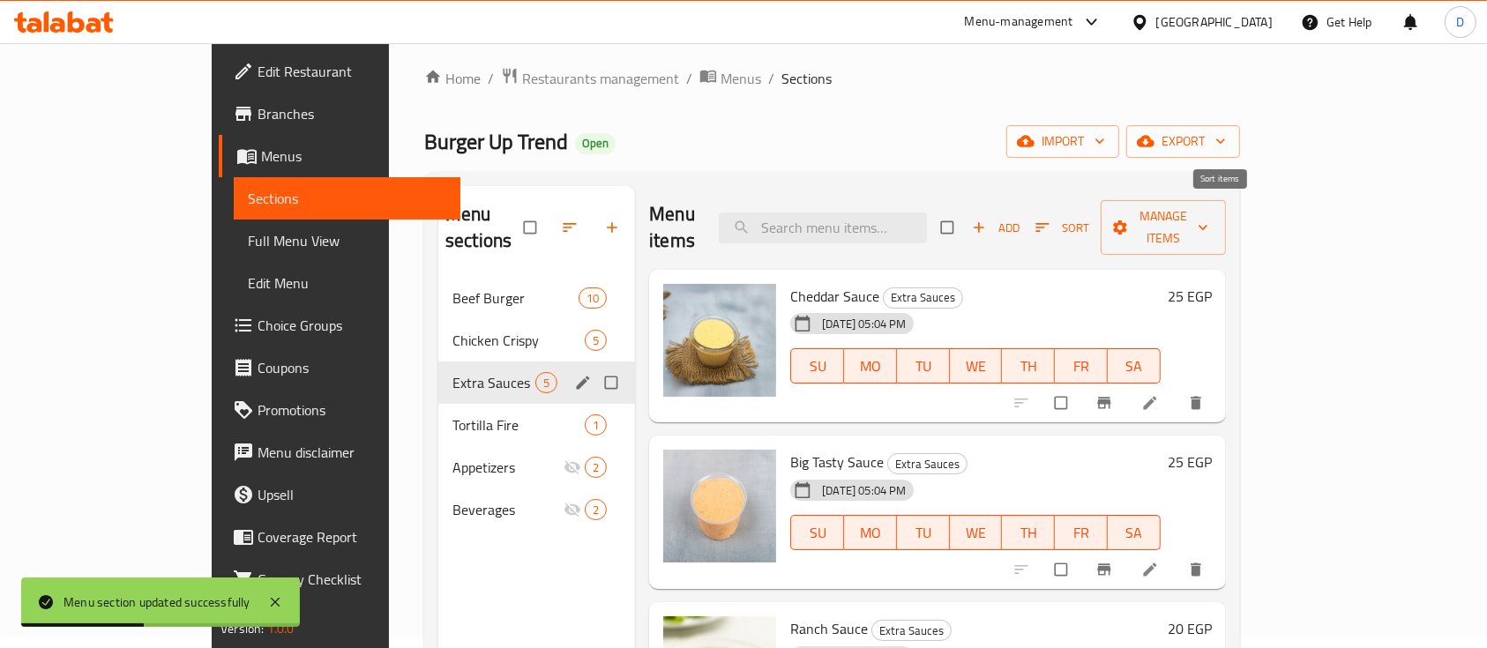
click at [1090, 218] on span "Sort" at bounding box center [1063, 228] width 54 height 20
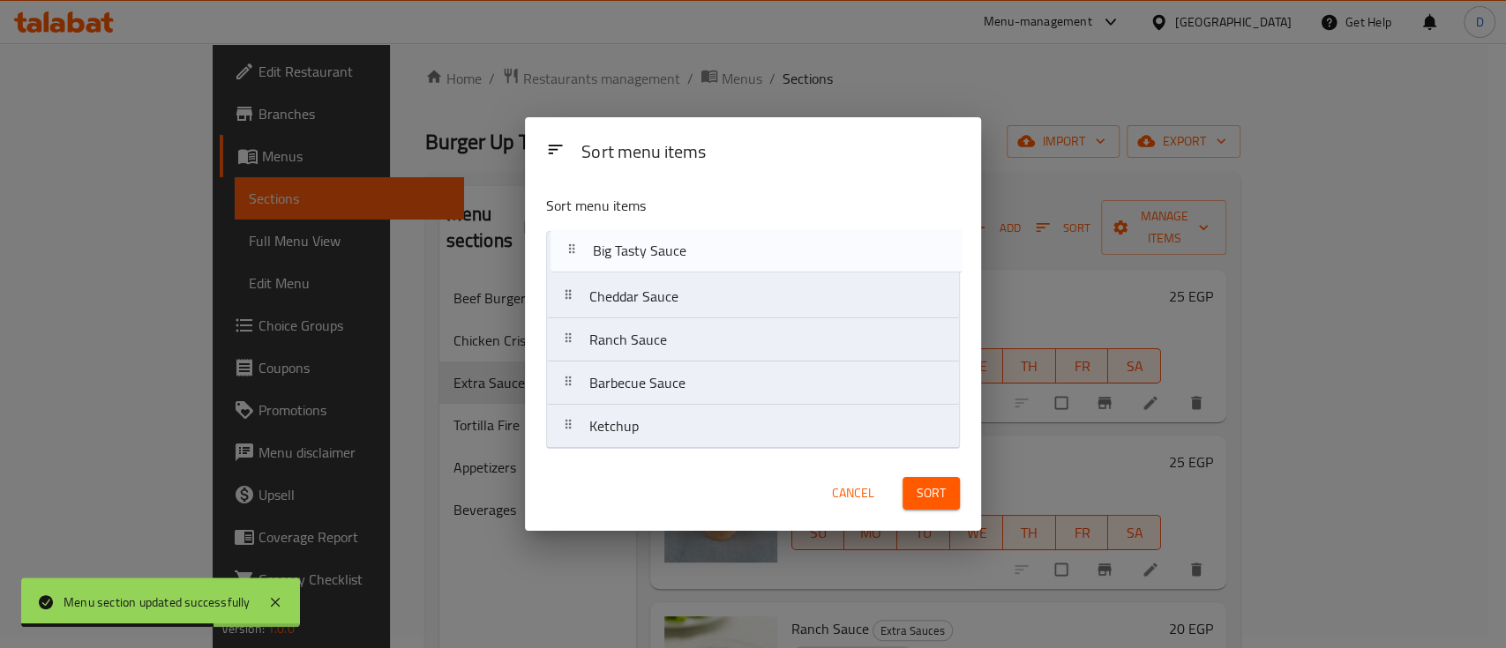
drag, startPoint x: 734, startPoint y: 301, endPoint x: 737, endPoint y: 249, distance: 52.1
click at [737, 249] on nav "Cheddar Sauce Big Tasty Sauce Ranch Sauce Barbecue Sauce Ketchup" at bounding box center [753, 340] width 414 height 218
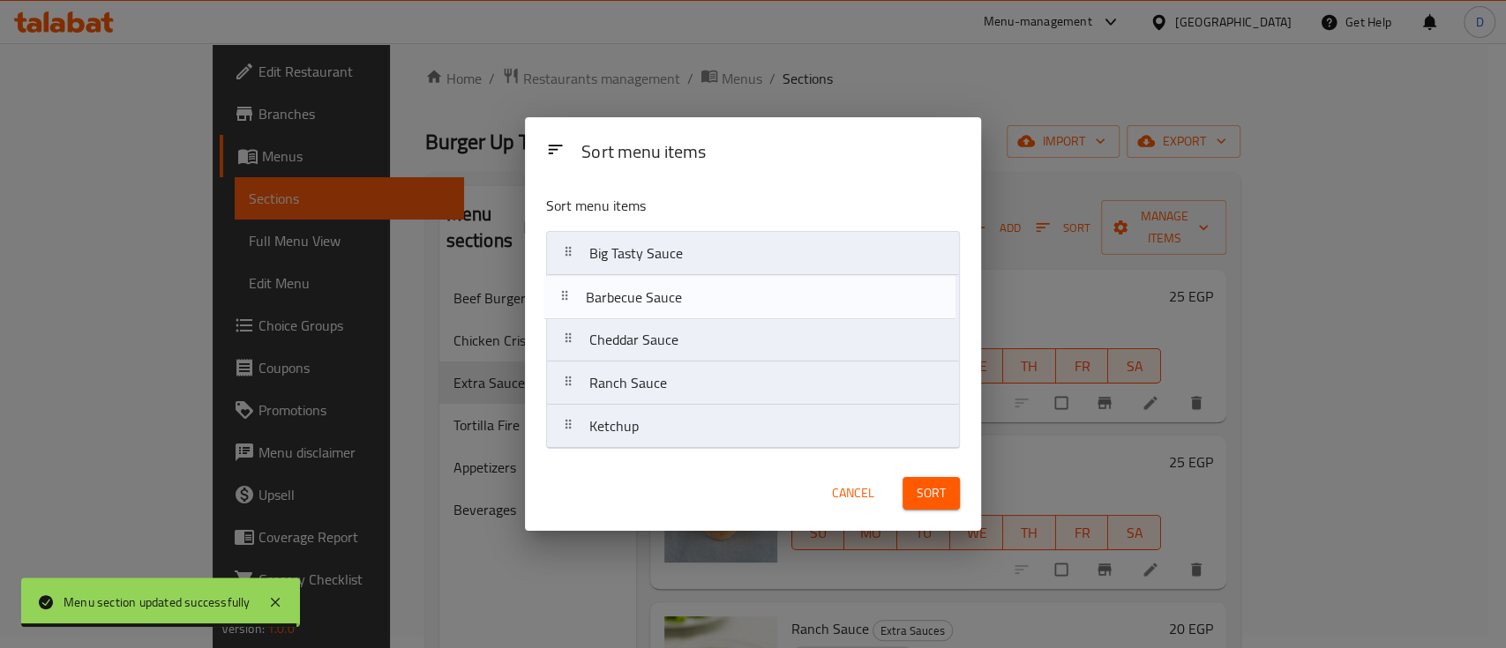
drag, startPoint x: 720, startPoint y: 396, endPoint x: 714, endPoint y: 306, distance: 90.2
click at [714, 306] on nav "Big Tasty Sauce Cheddar Sauce Ranch Sauce Barbecue Sauce Ketchup" at bounding box center [753, 340] width 414 height 218
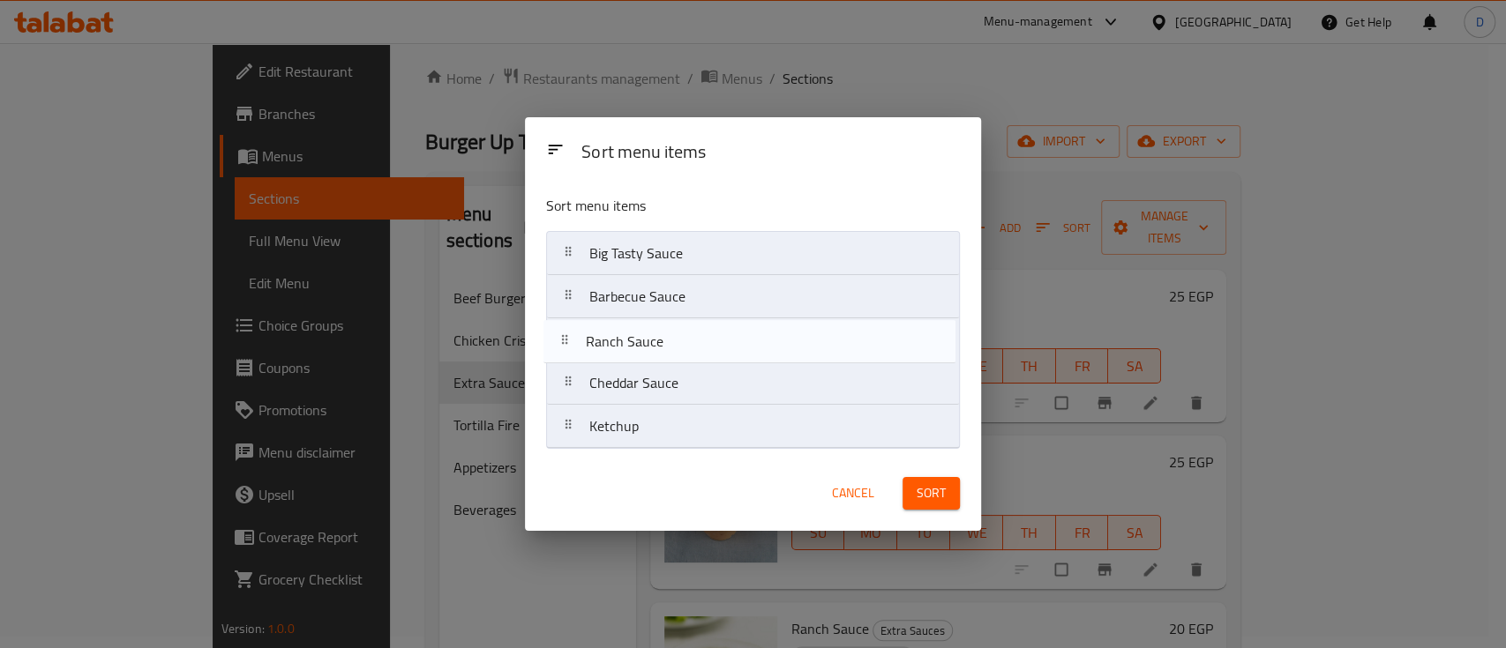
drag, startPoint x: 720, startPoint y: 394, endPoint x: 716, endPoint y: 346, distance: 48.7
click at [716, 346] on nav "Big Tasty Sauce Barbecue Sauce Cheddar Sauce Ranch Sauce Ketchup" at bounding box center [753, 340] width 414 height 218
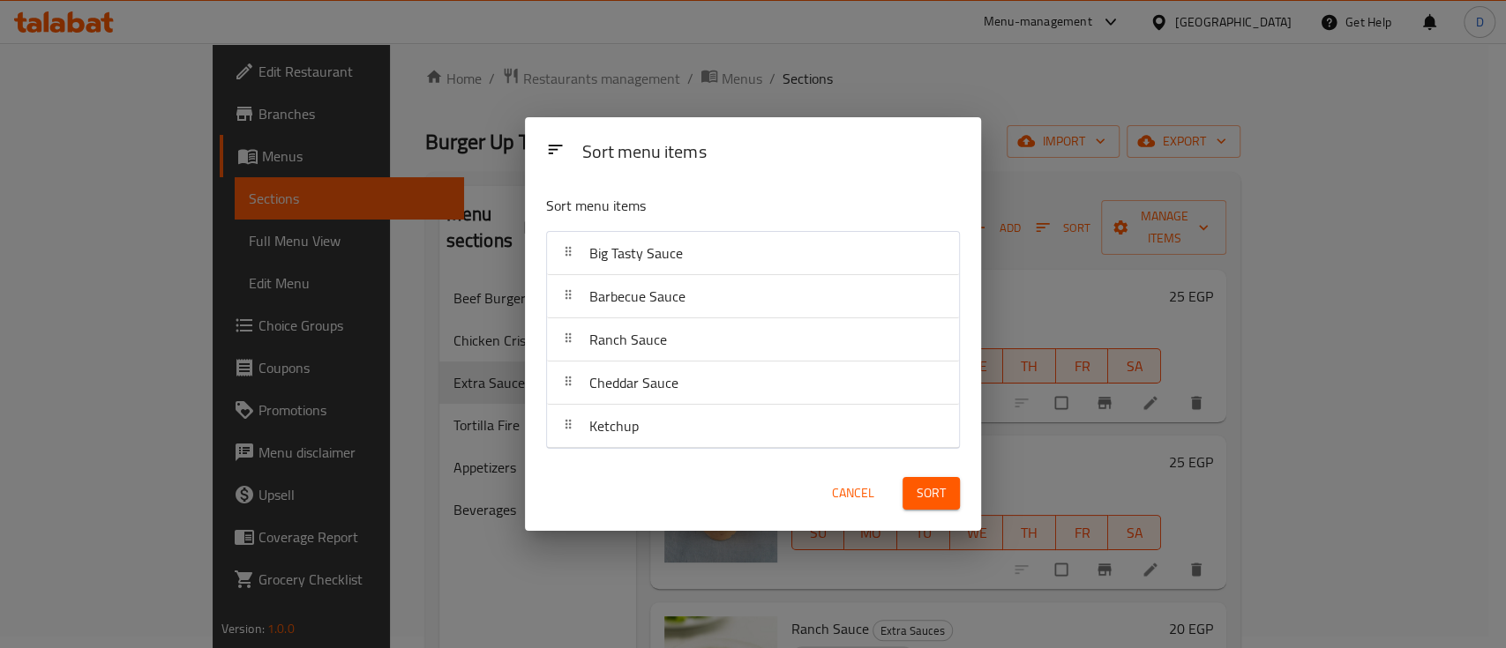
click at [937, 498] on span "Sort" at bounding box center [931, 494] width 29 height 22
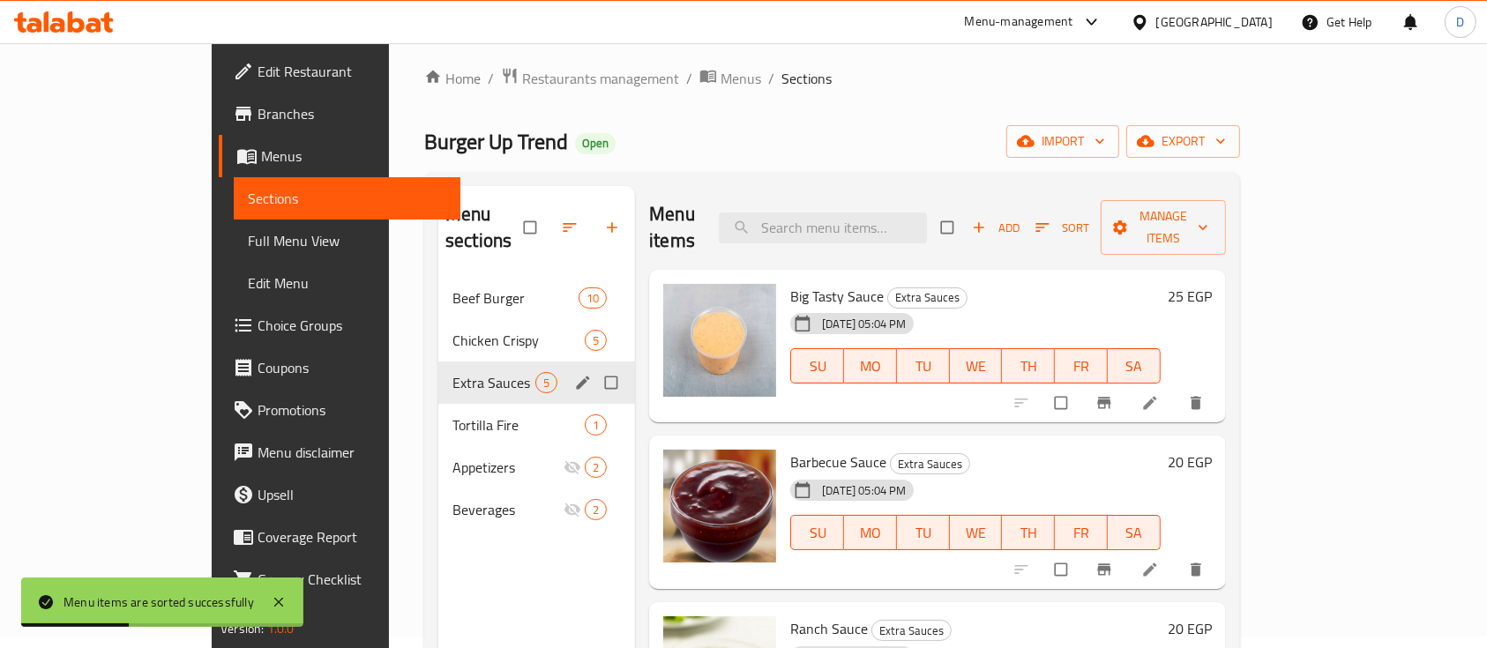
click at [1212, 450] on h6 "20 EGP" at bounding box center [1190, 462] width 44 height 25
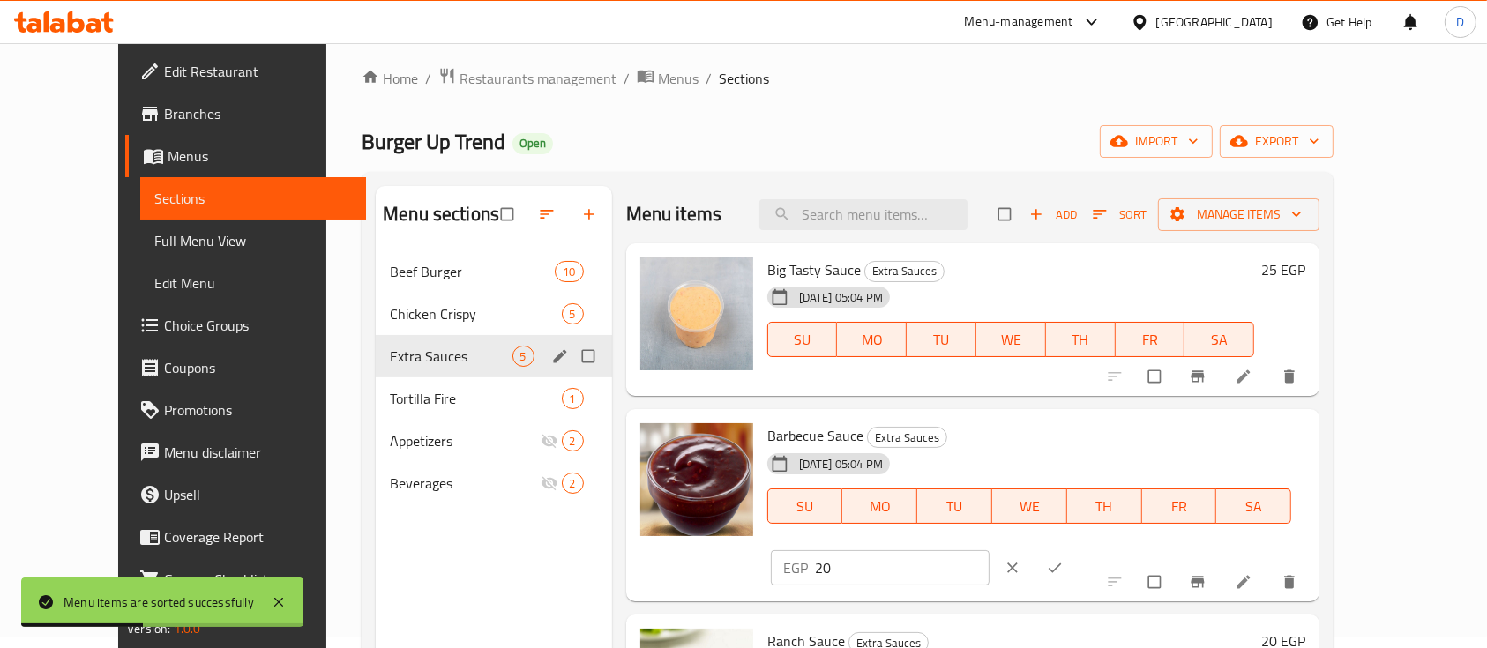
click at [991, 551] on input "20" at bounding box center [903, 568] width 176 height 35
type input "25"
click at [1064, 559] on icon "ok" at bounding box center [1055, 568] width 18 height 18
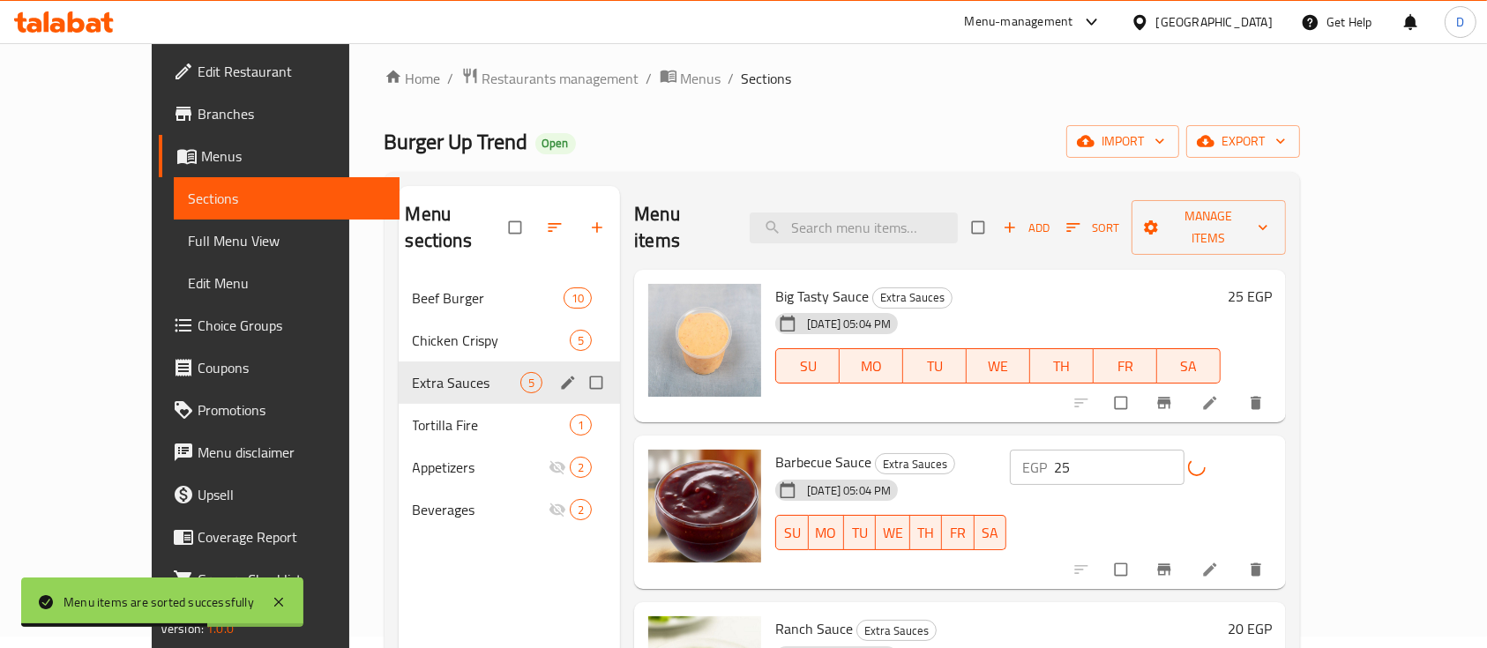
scroll to position [117, 0]
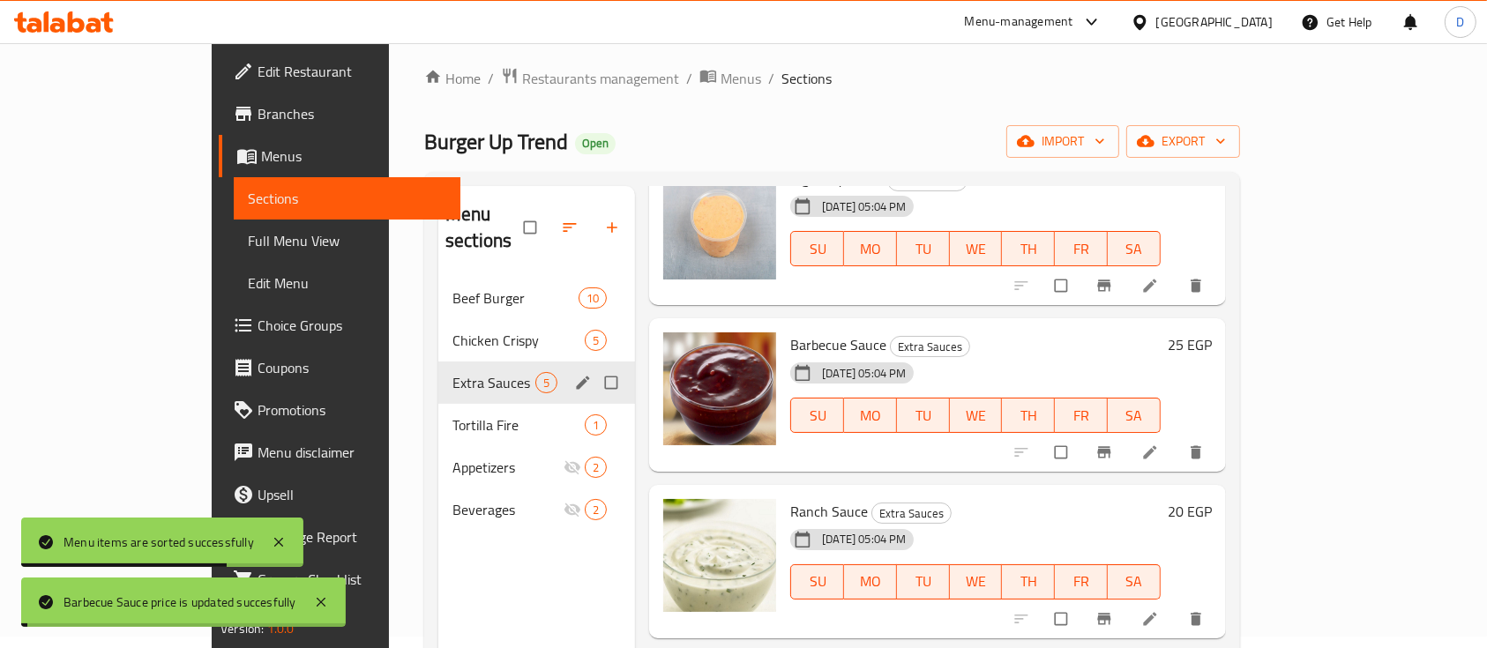
click at [1212, 499] on h6 "20 EGP" at bounding box center [1190, 511] width 44 height 25
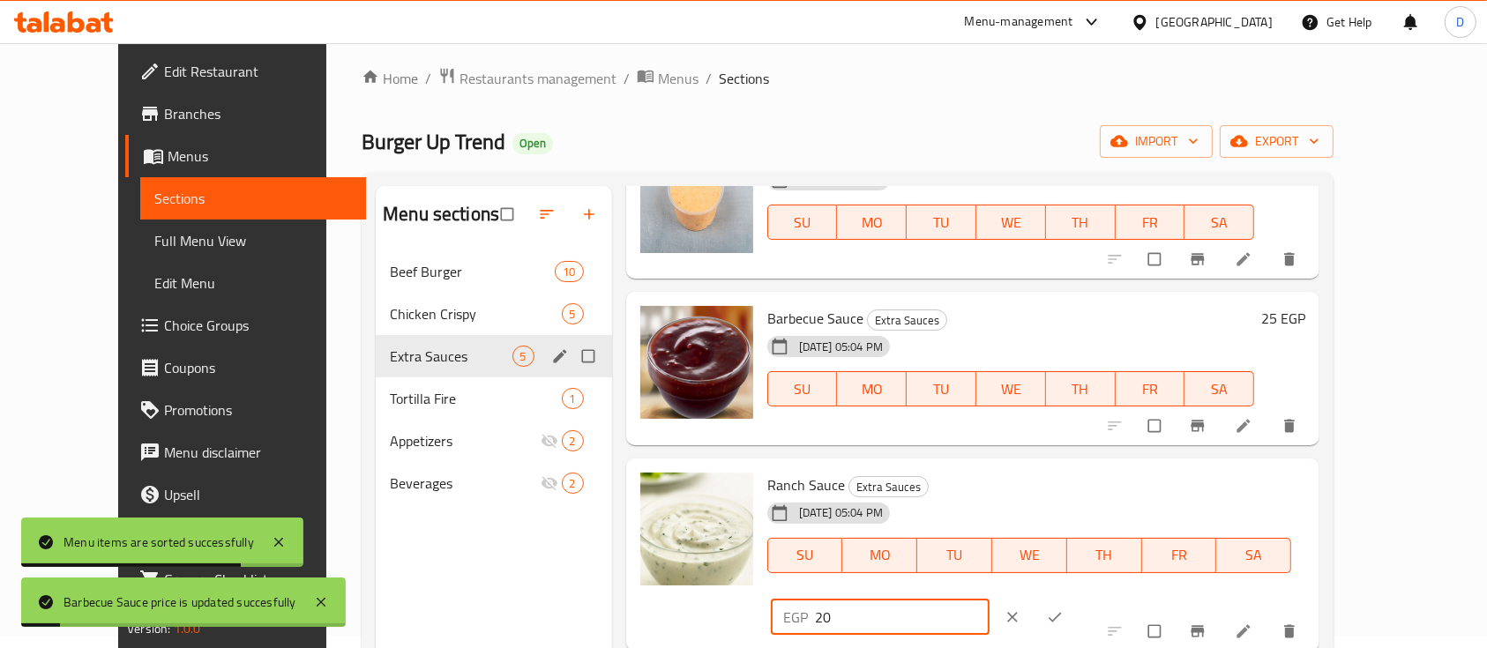
click at [991, 600] on input "20" at bounding box center [903, 617] width 176 height 35
type input "25"
click at [1064, 609] on icon "ok" at bounding box center [1055, 618] width 18 height 18
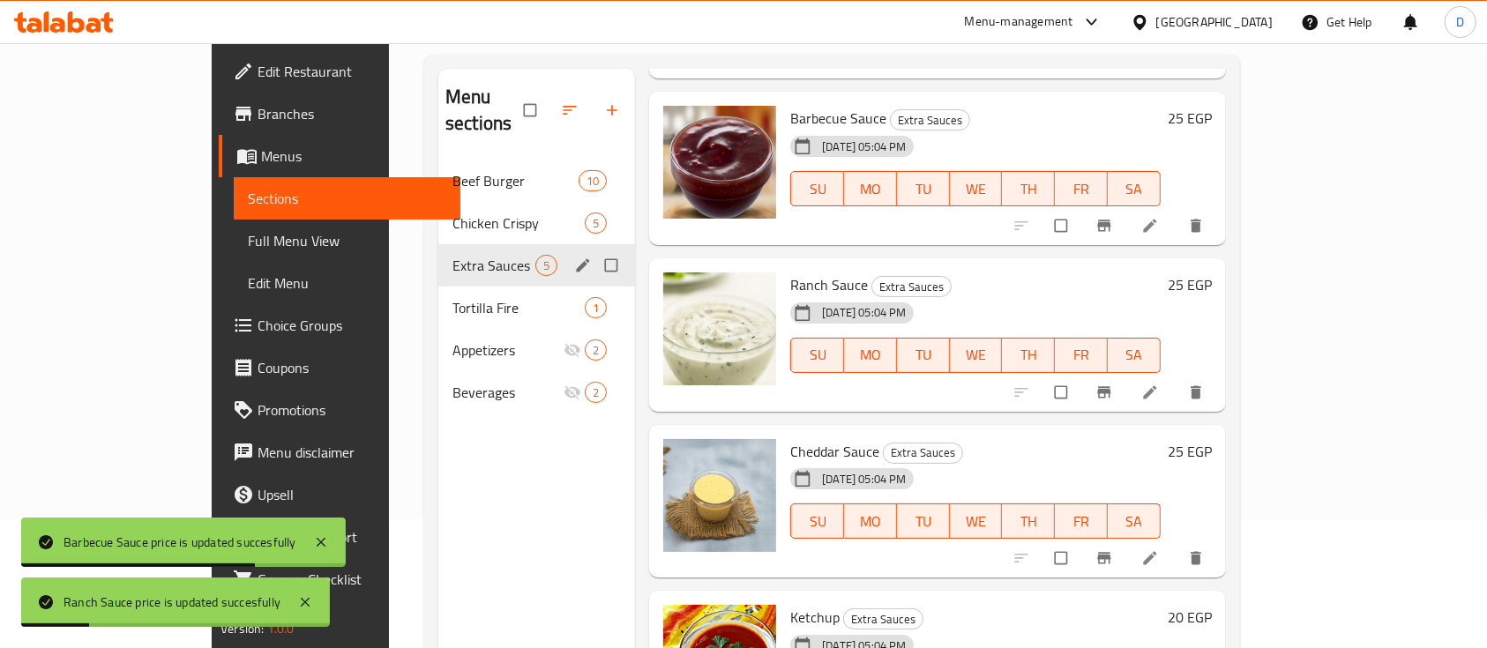
scroll to position [247, 0]
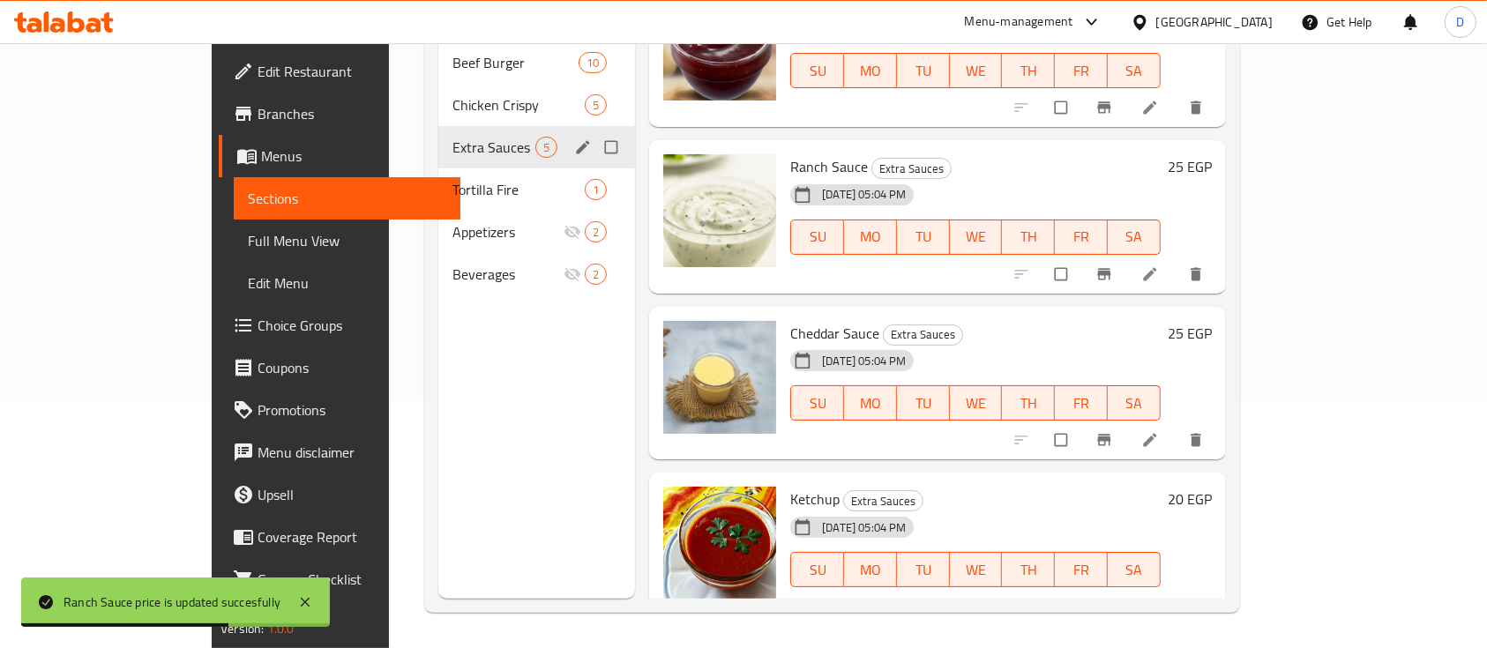
click at [1212, 487] on h6 "20 EGP" at bounding box center [1190, 499] width 44 height 25
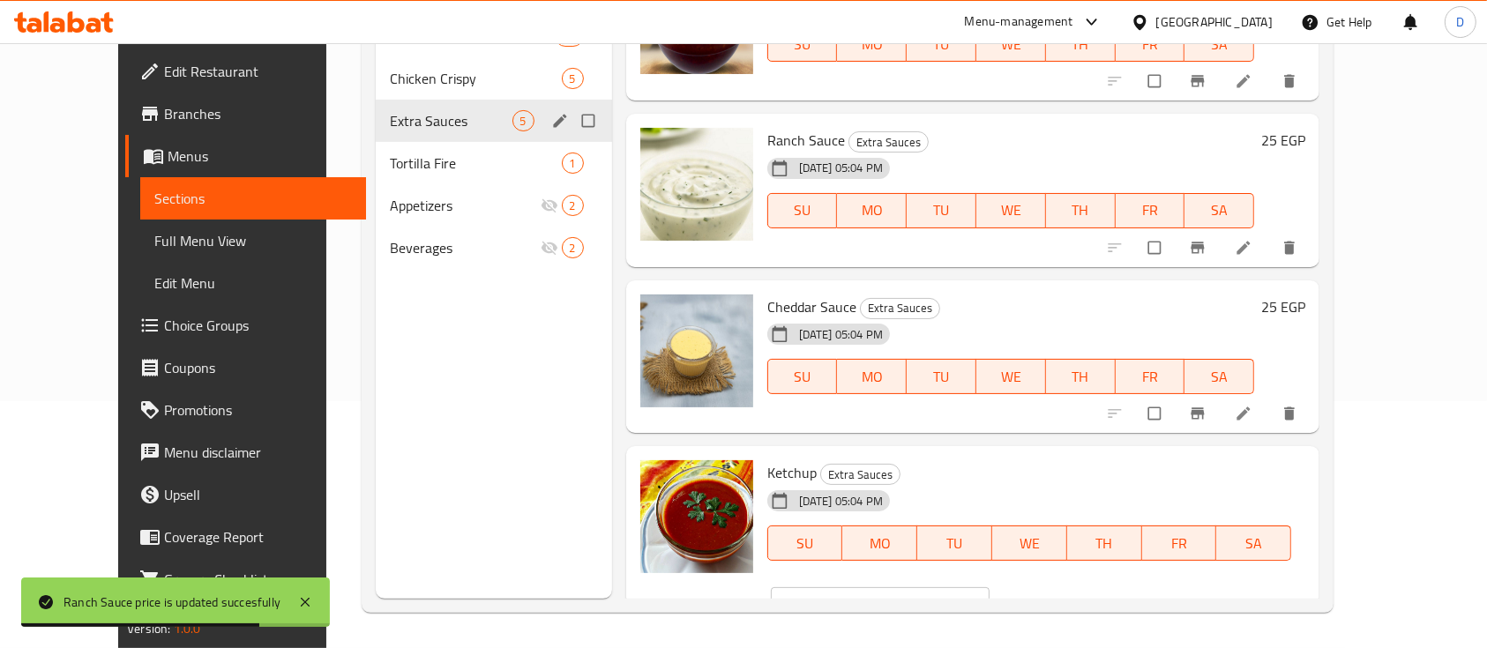
click at [991, 588] on input "20" at bounding box center [903, 605] width 176 height 35
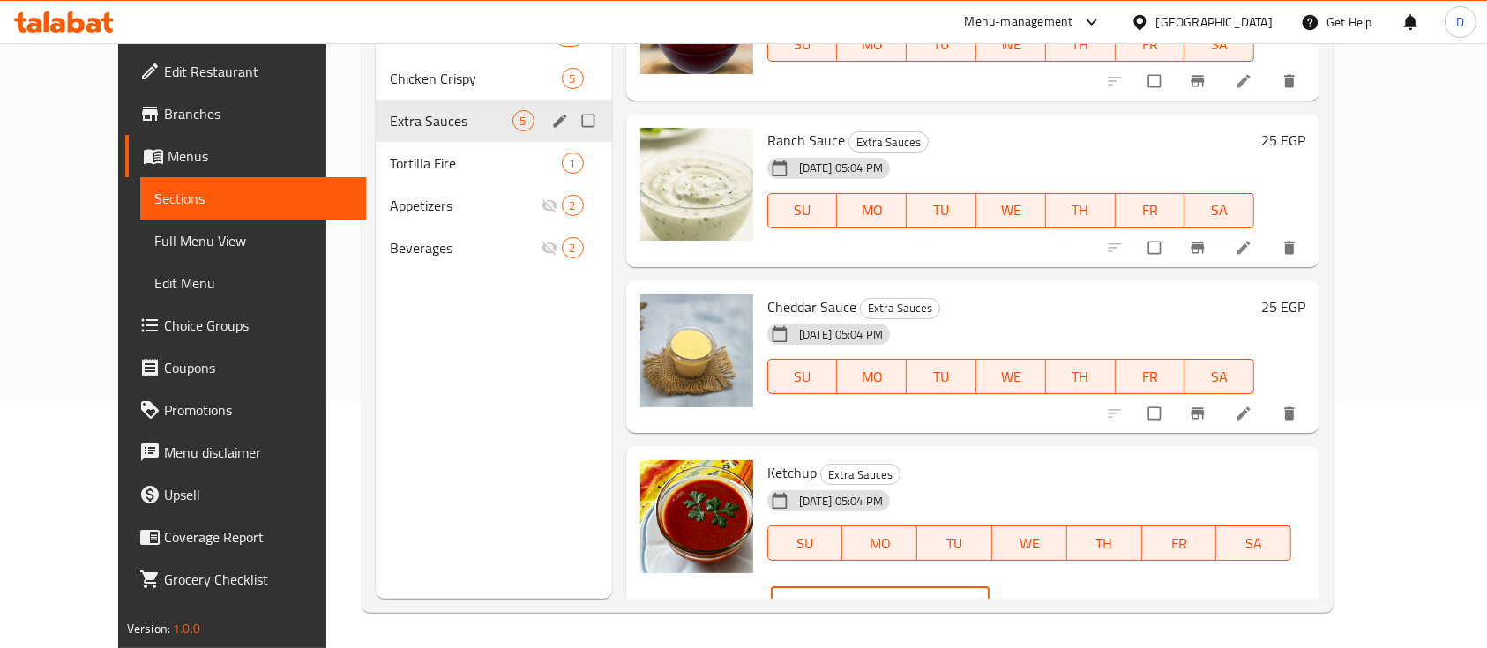
type input "25"
click at [1100, 586] on div "EGP 25 ​" at bounding box center [935, 605] width 329 height 39
click at [1068, 596] on span "ok" at bounding box center [1056, 605] width 21 height 18
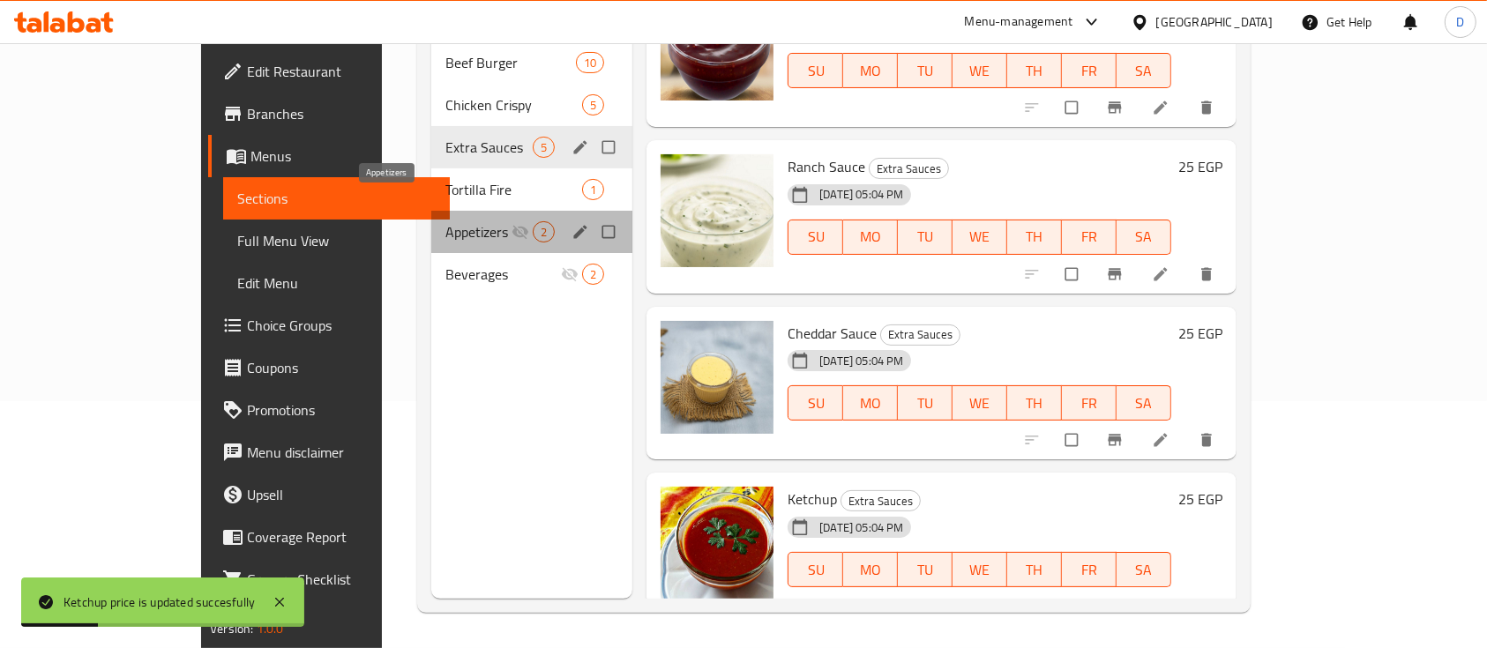
click at [446, 221] on span "Appetizers" at bounding box center [479, 231] width 66 height 21
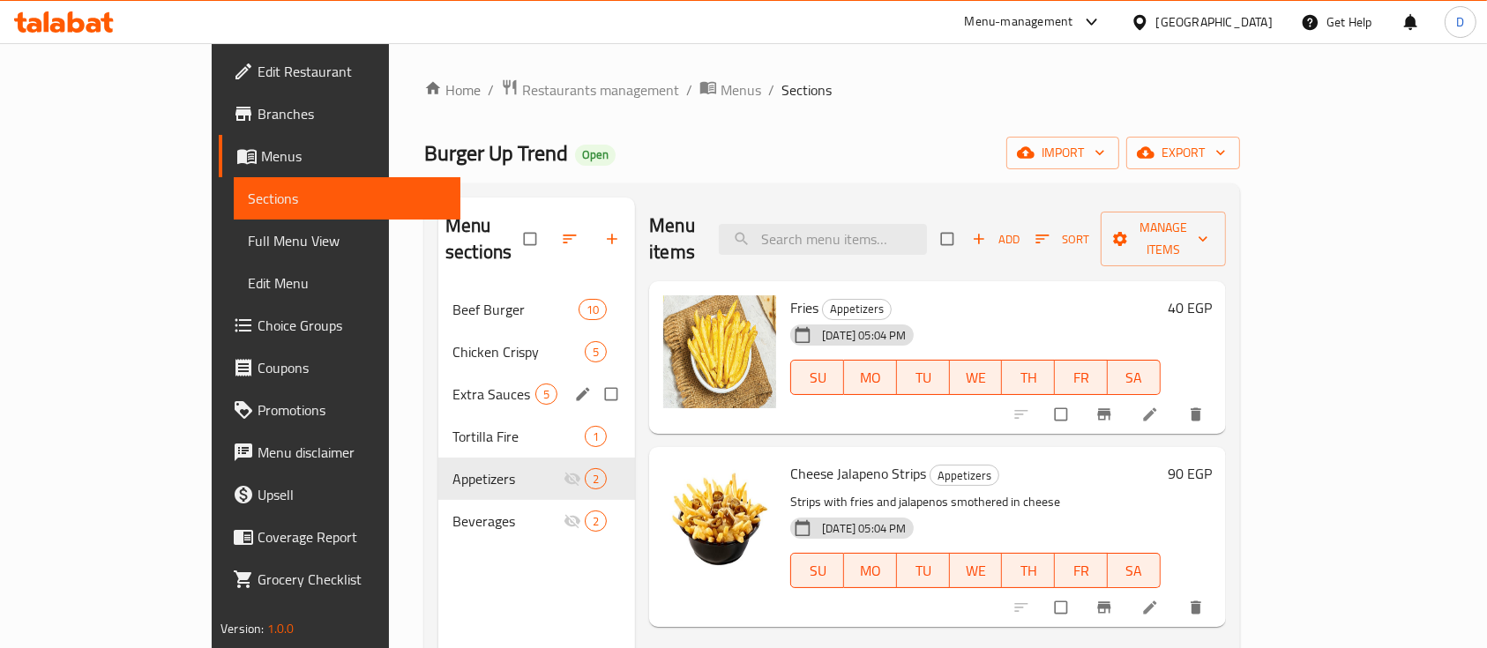
click at [1212, 296] on h6 "40 EGP" at bounding box center [1190, 308] width 44 height 25
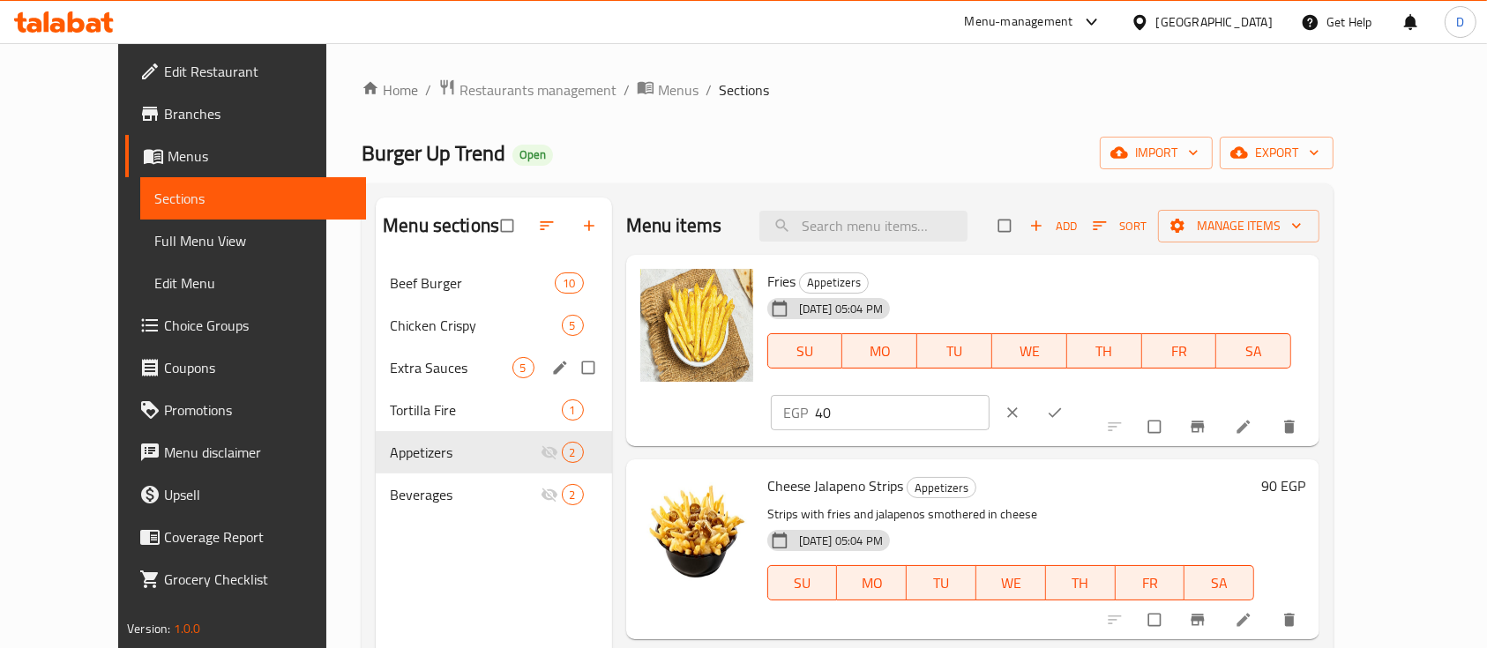
click at [991, 395] on input "40" at bounding box center [903, 412] width 176 height 35
type input "50"
click at [1064, 404] on icon "ok" at bounding box center [1055, 413] width 18 height 18
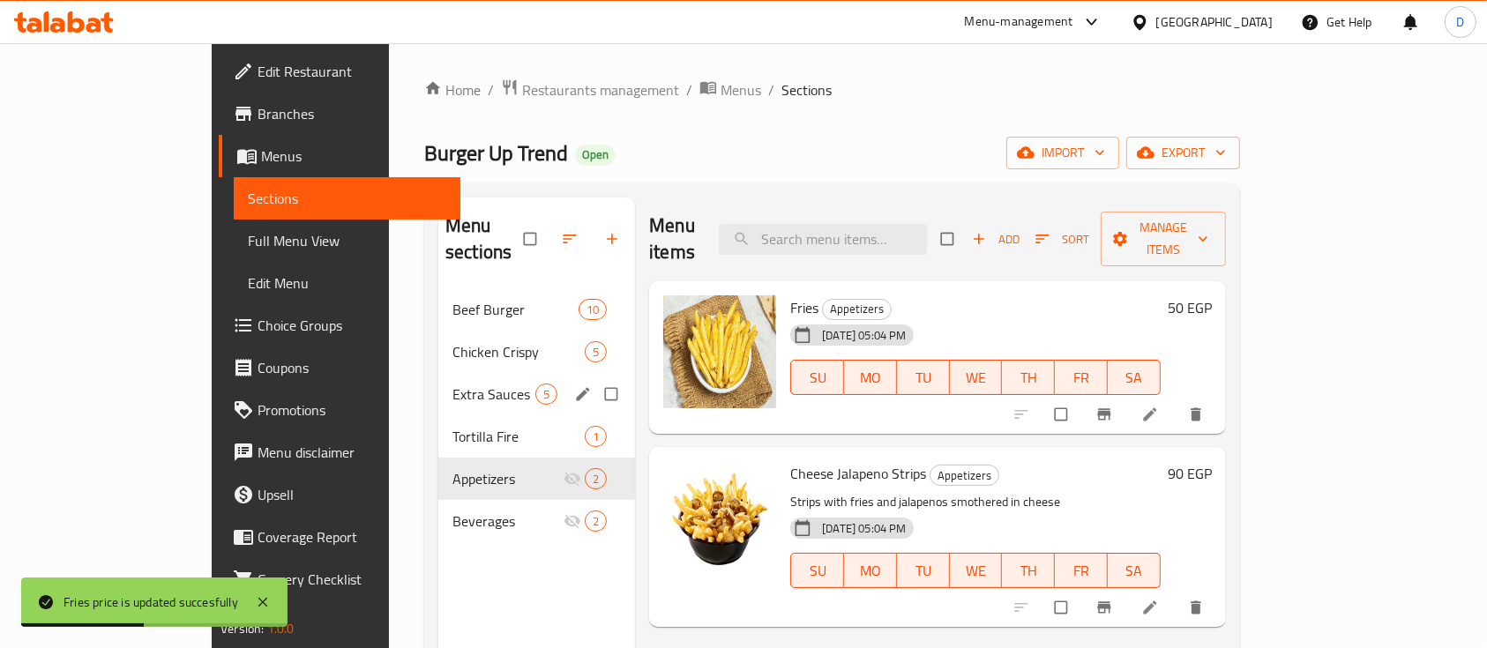
click at [1212, 461] on h6 "90 EGP" at bounding box center [1190, 473] width 44 height 25
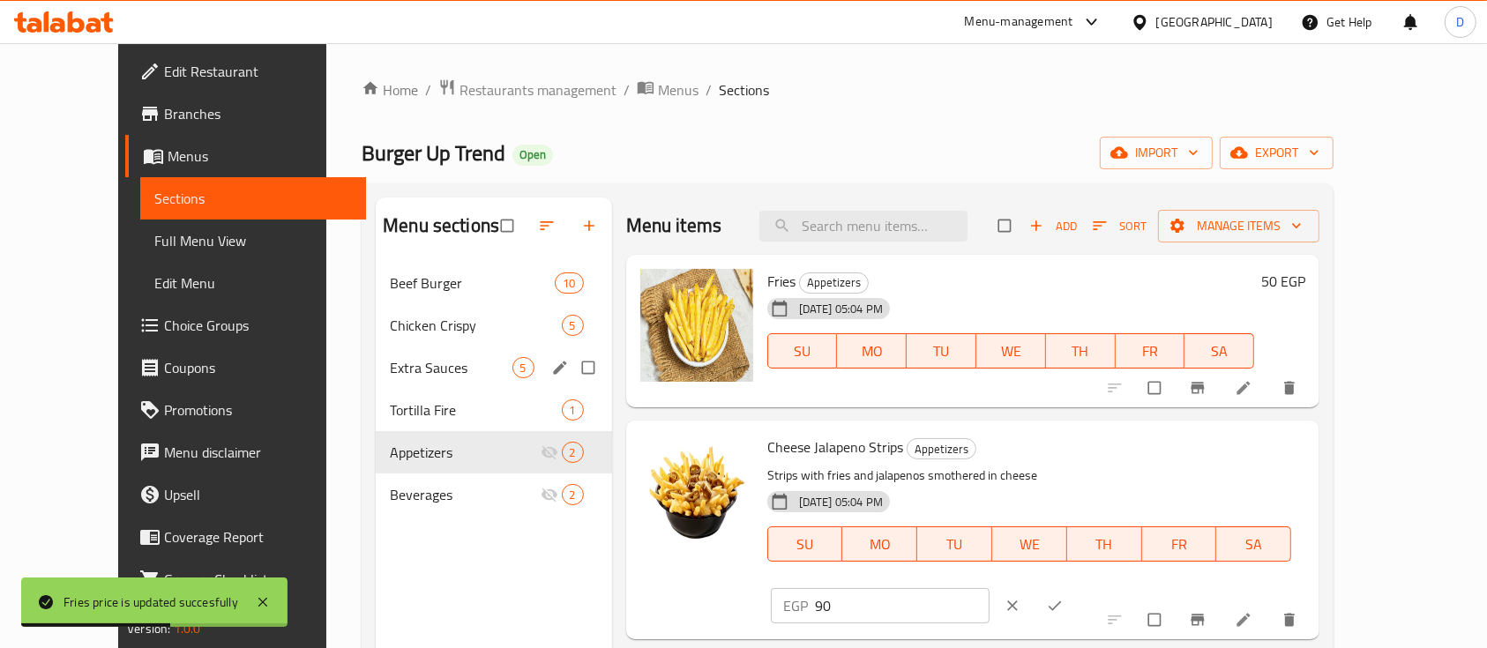
click at [991, 588] on input "90" at bounding box center [903, 605] width 176 height 35
type input "100"
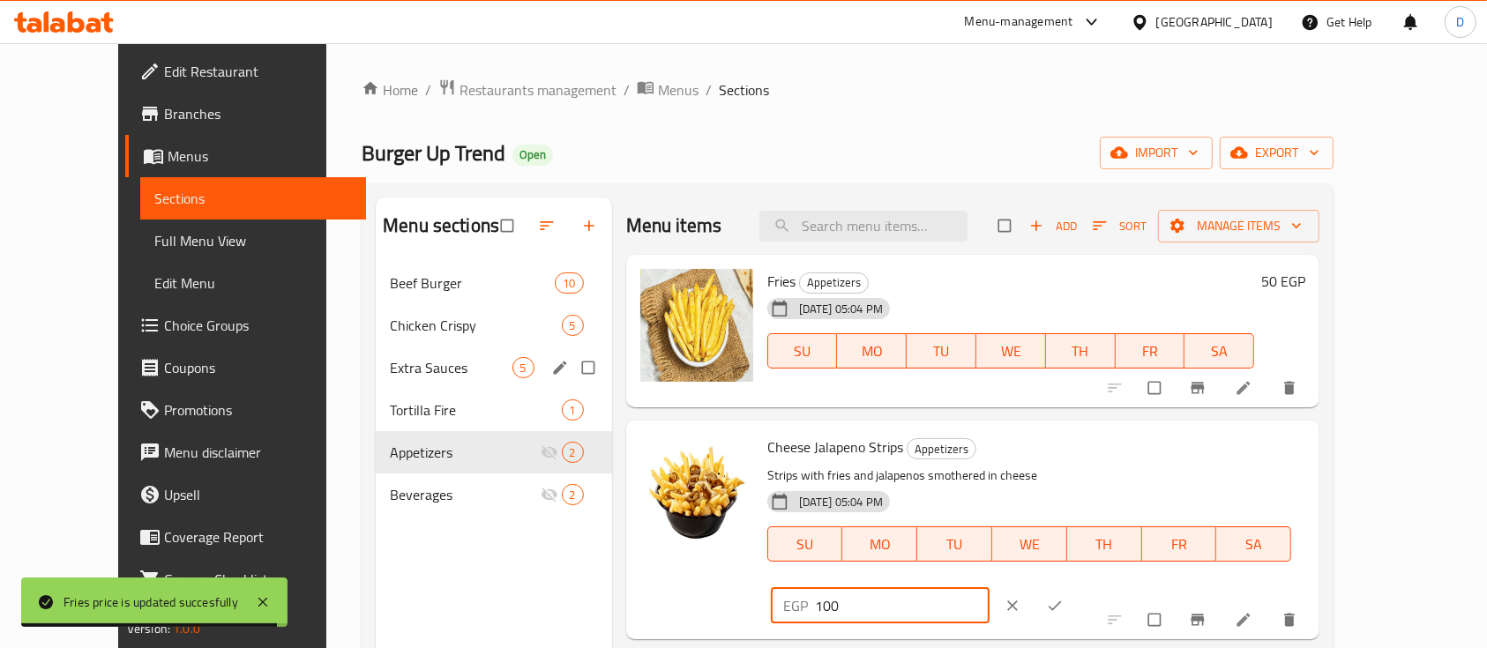
click at [1064, 597] on icon "ok" at bounding box center [1055, 606] width 18 height 18
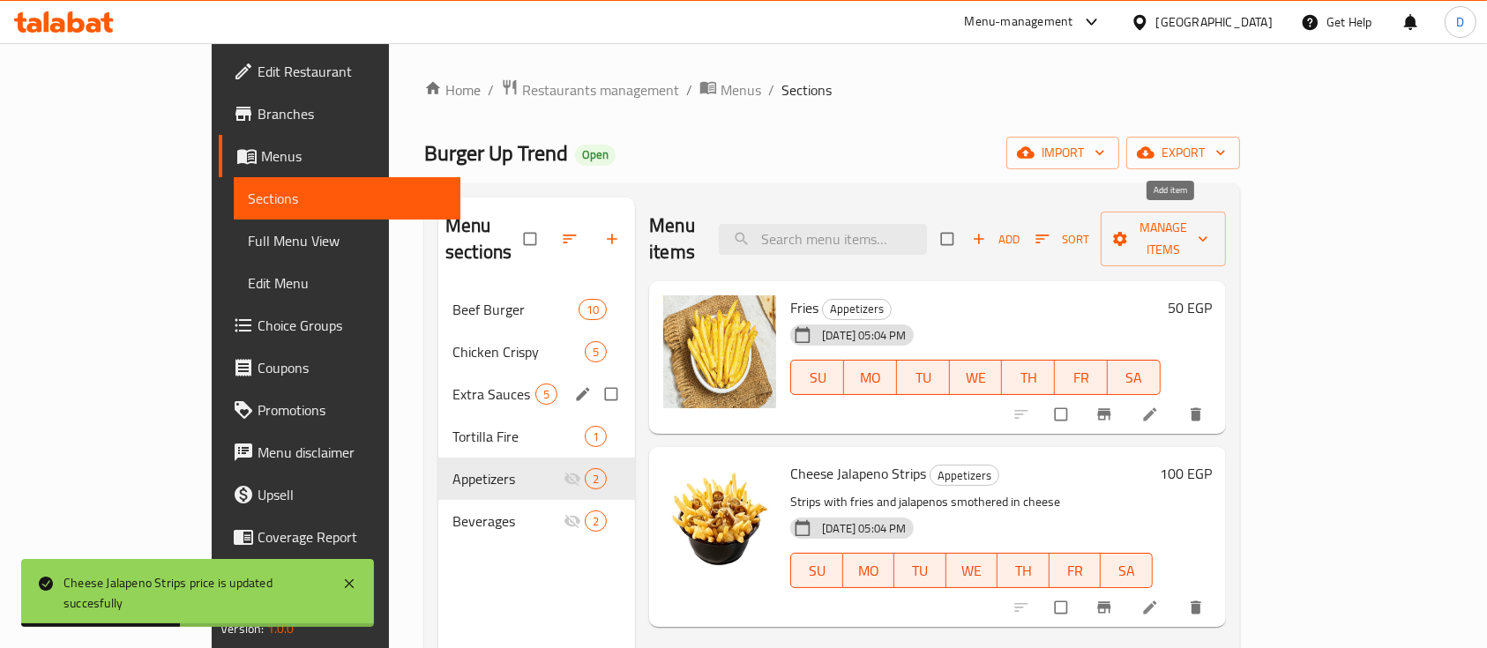
click at [1020, 229] on span "Add" at bounding box center [996, 239] width 48 height 20
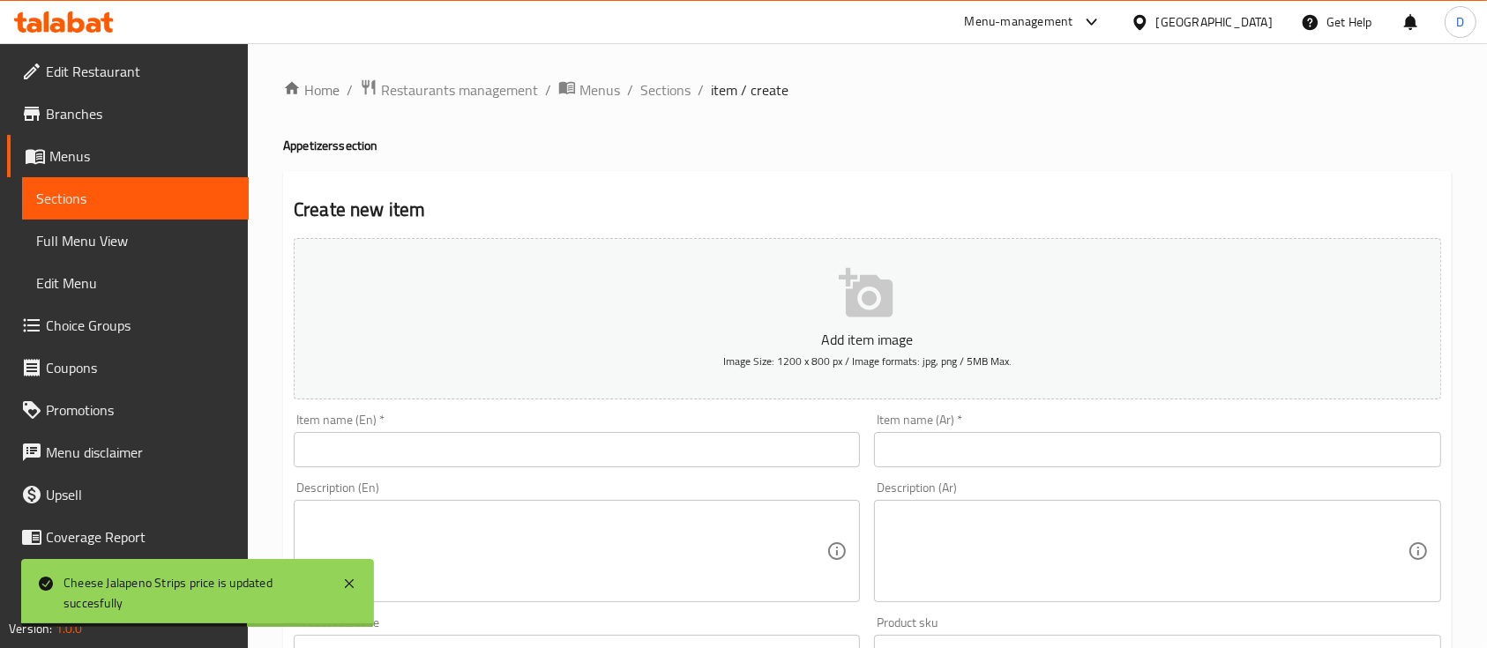
click at [645, 453] on input "text" at bounding box center [577, 449] width 566 height 35
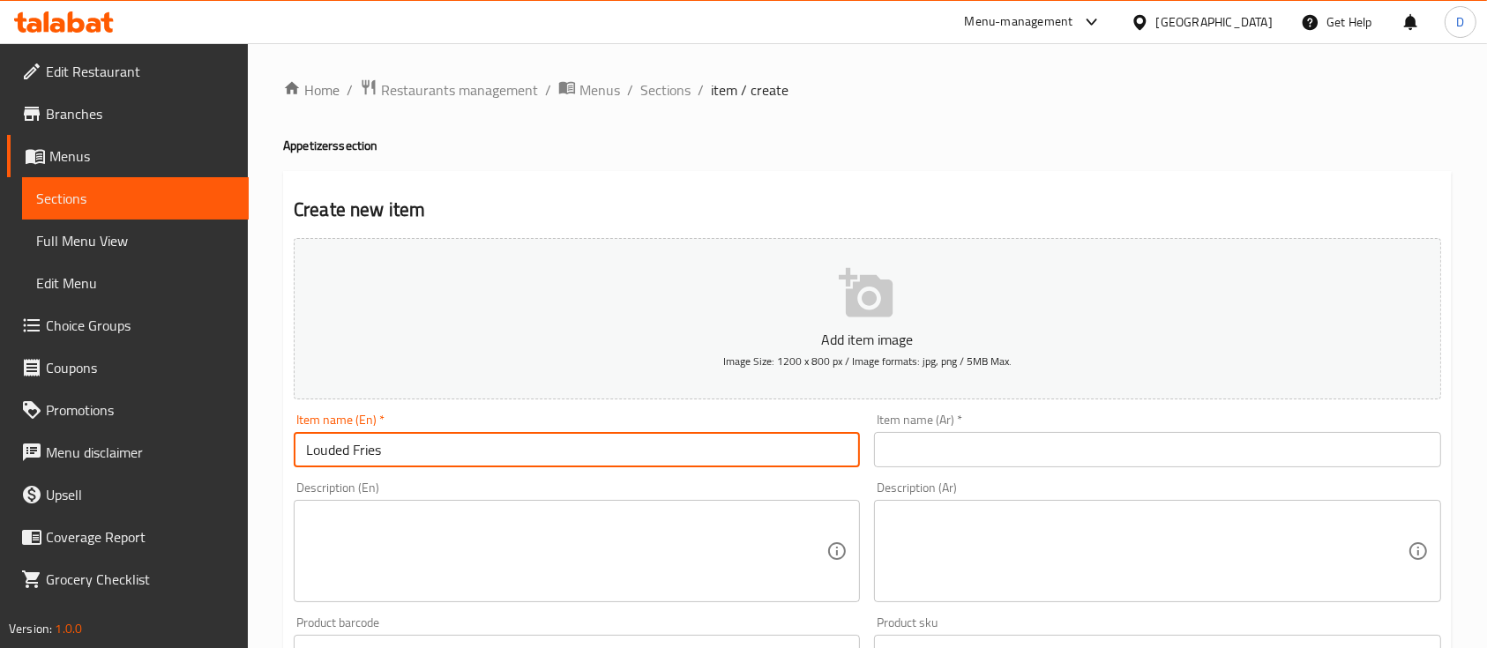
type input "Louded Fries"
click at [1052, 470] on div "Item name (Ar)   * Item name (Ar) *" at bounding box center [1157, 441] width 581 height 68
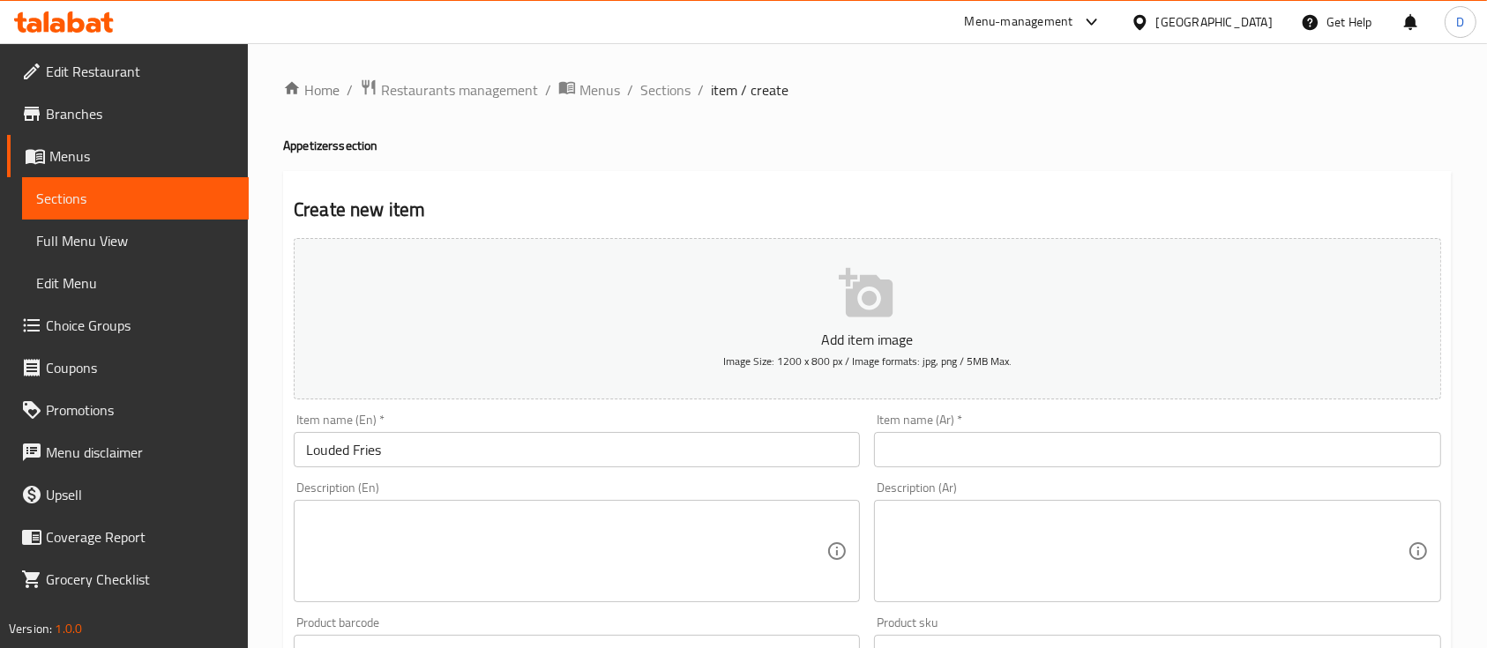
click at [1028, 447] on input "text" at bounding box center [1157, 449] width 566 height 35
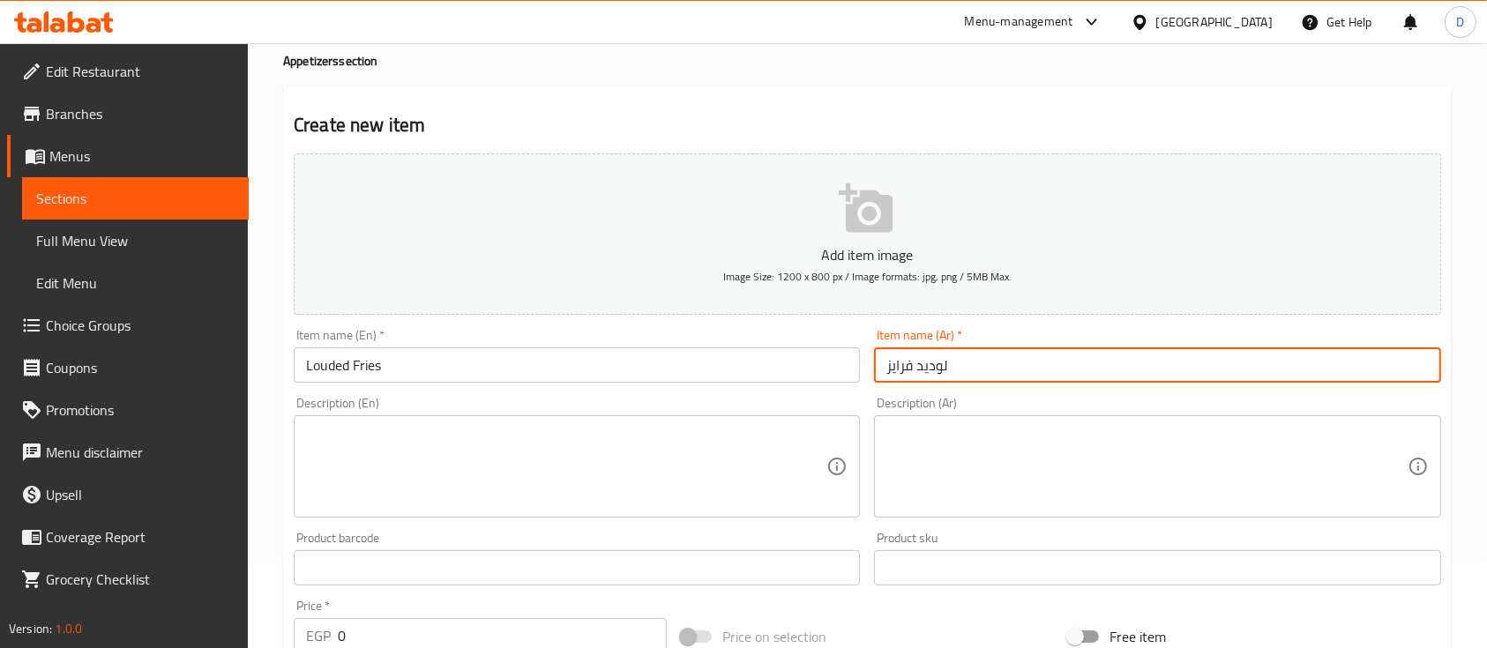
scroll to position [117, 0]
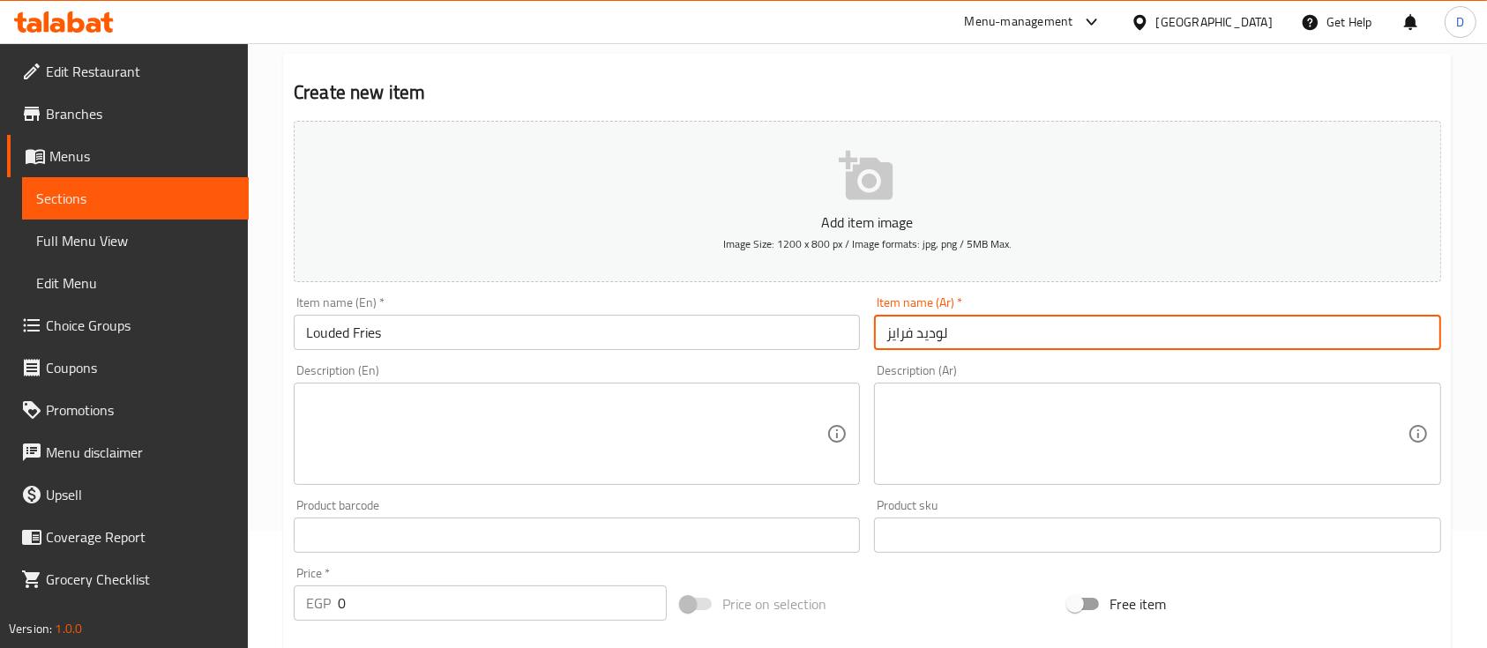
type input "لوديد فرايز"
click at [490, 610] on input "0" at bounding box center [502, 603] width 329 height 35
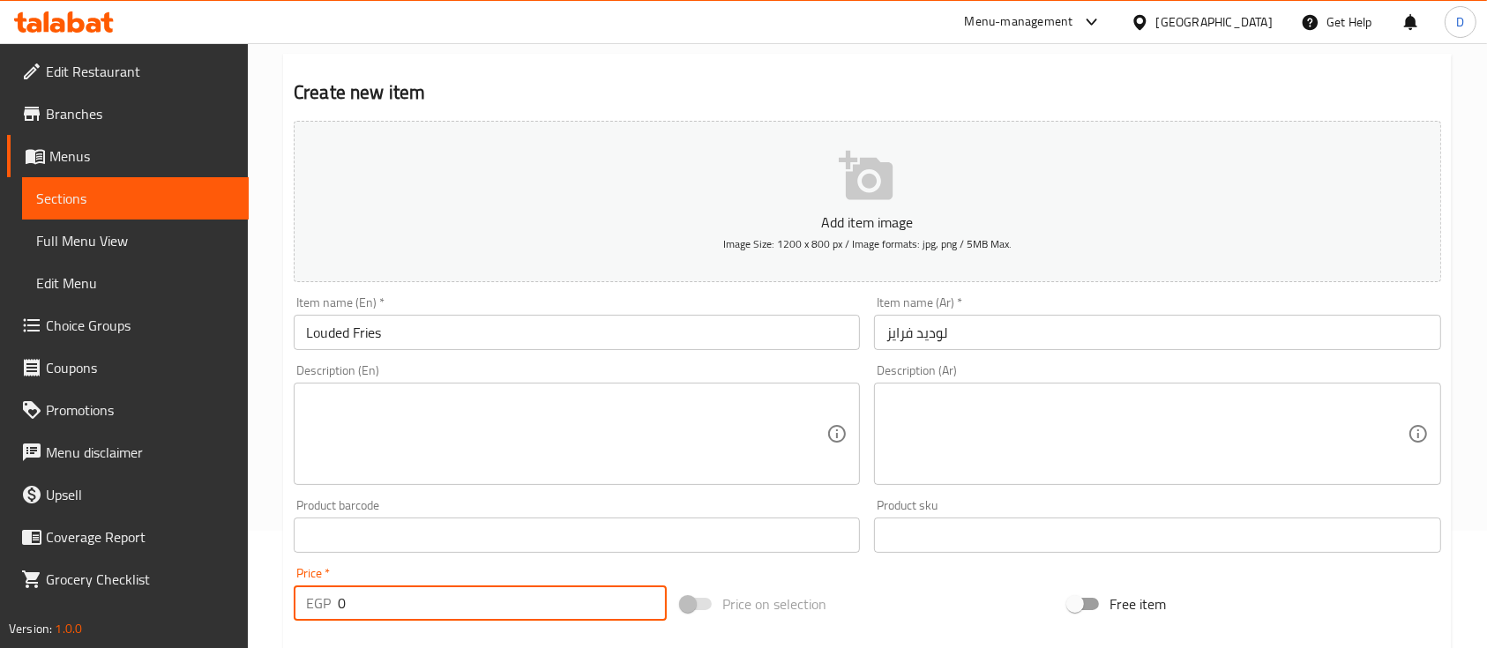
click at [490, 610] on input "0" at bounding box center [502, 603] width 329 height 35
type input "100"
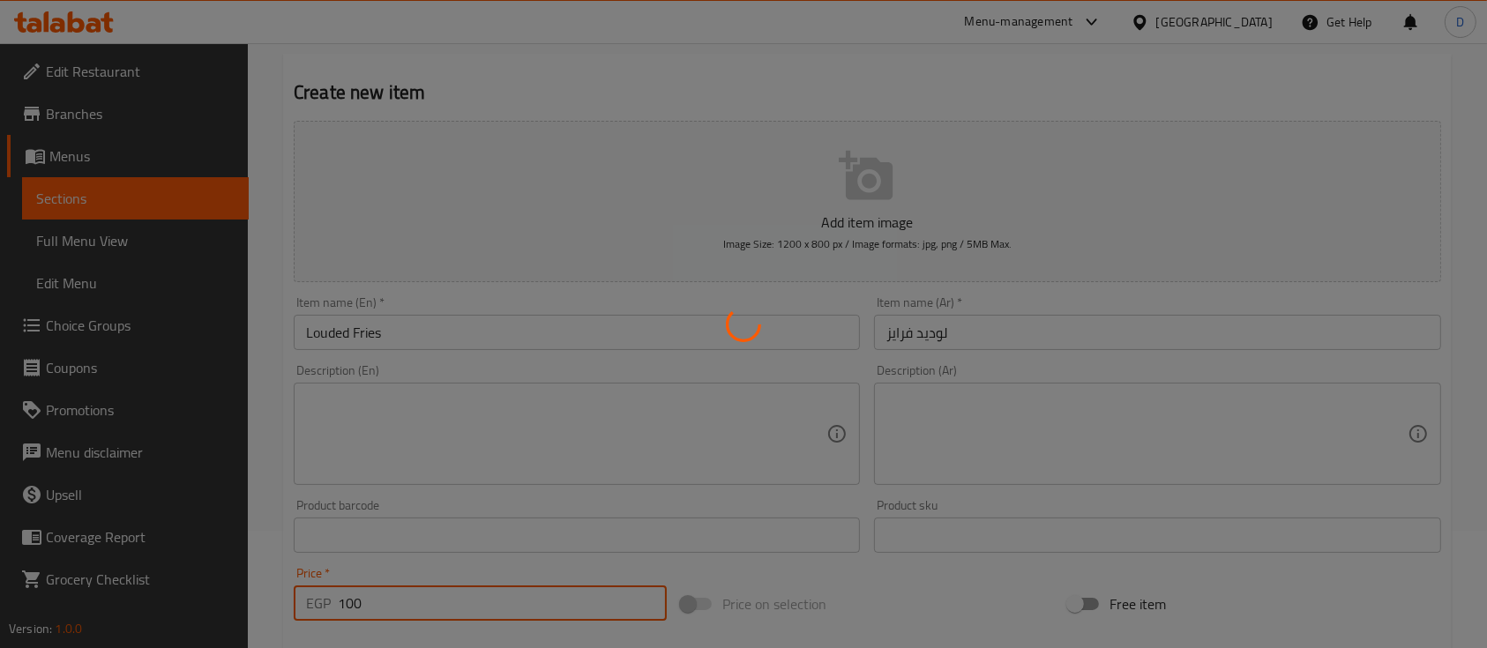
type input "0"
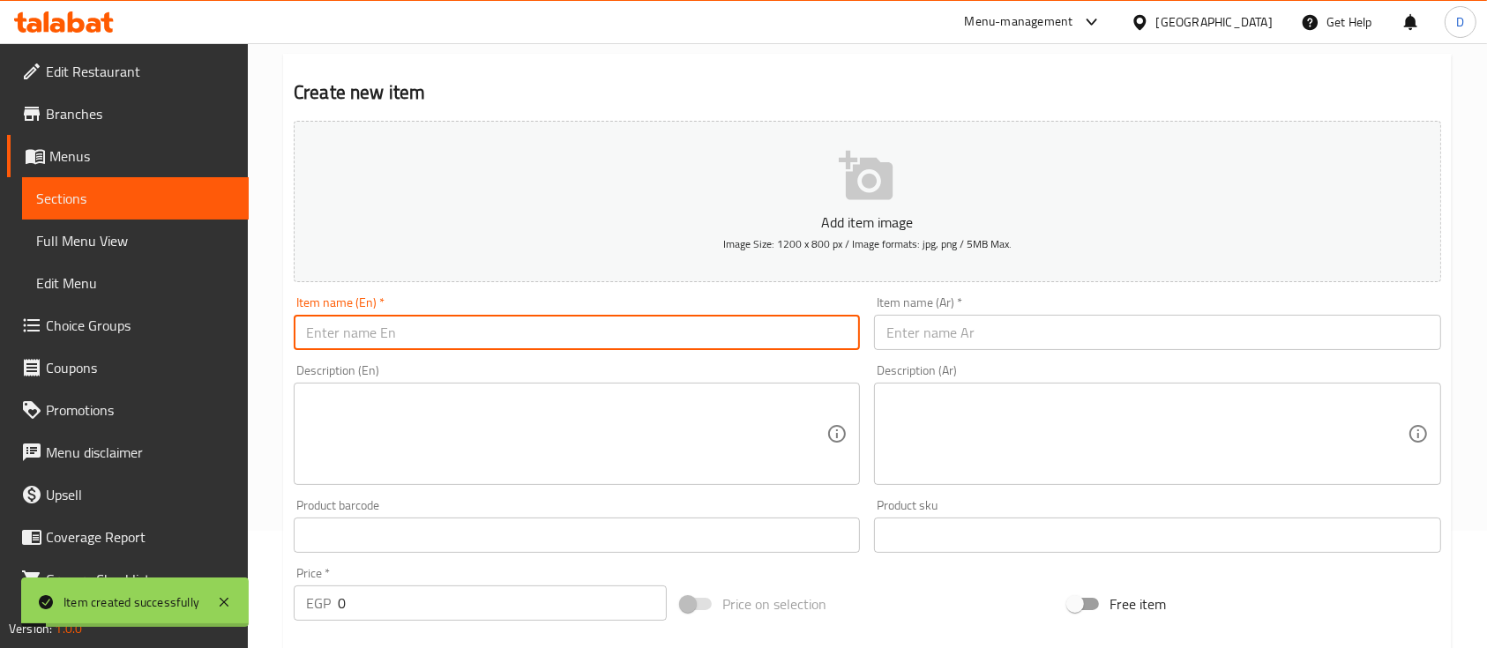
click at [690, 326] on input "text" at bounding box center [577, 332] width 566 height 35
type input "ؤ"
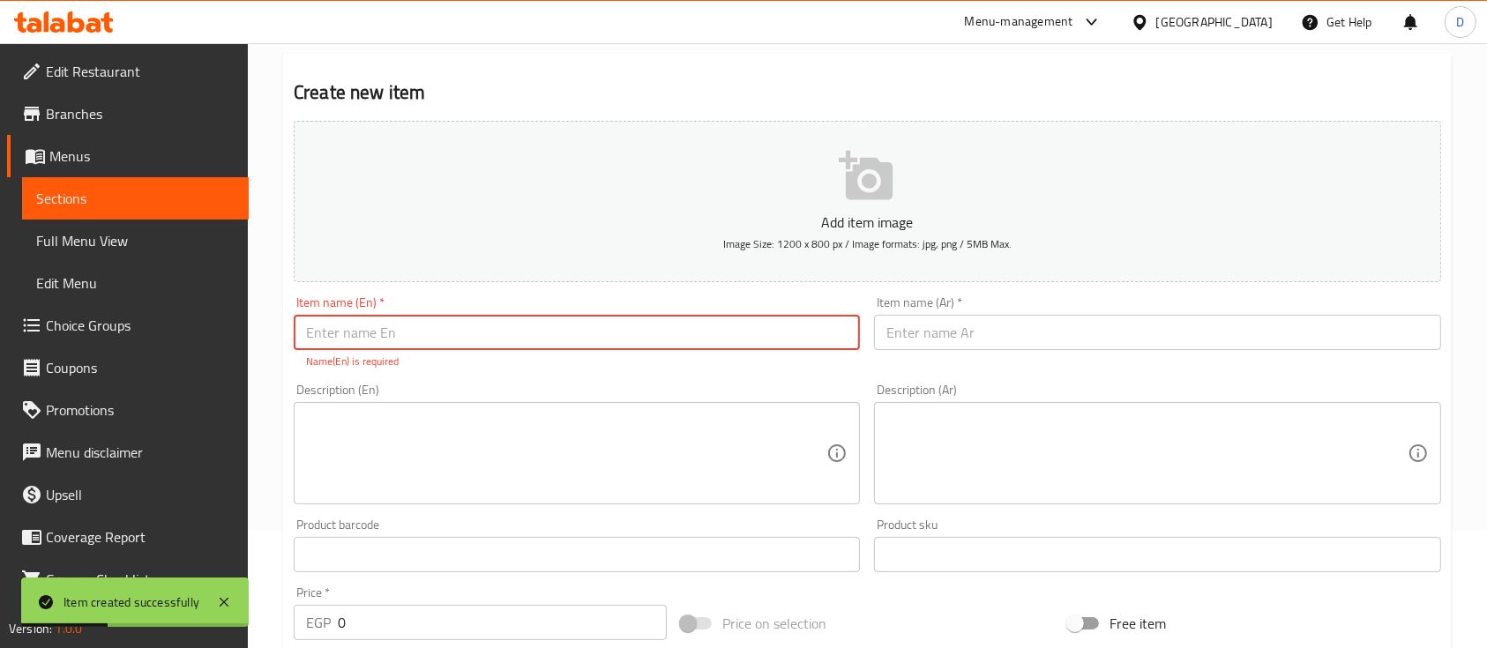
type input "ؤ"
type input "c"
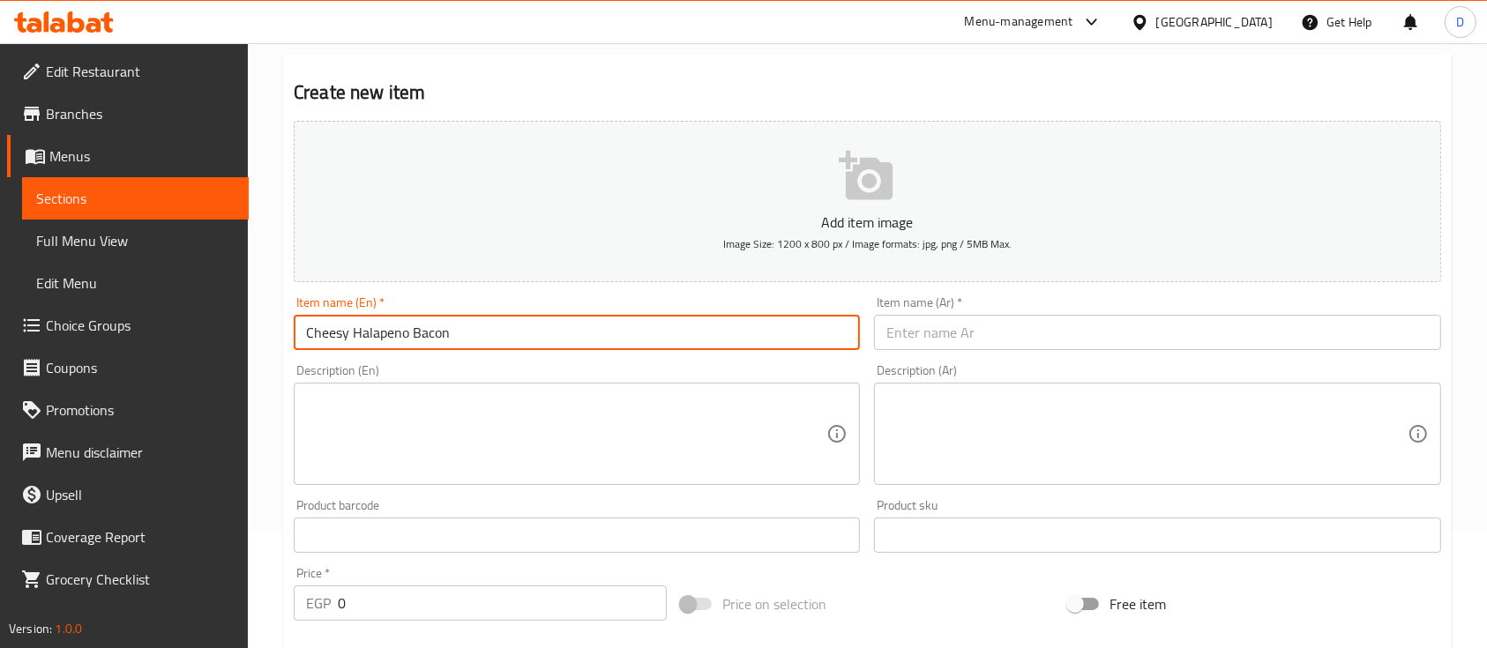
type input "Cheesy Halapeno Bacon"
click at [1202, 348] on input "text" at bounding box center [1157, 332] width 566 height 35
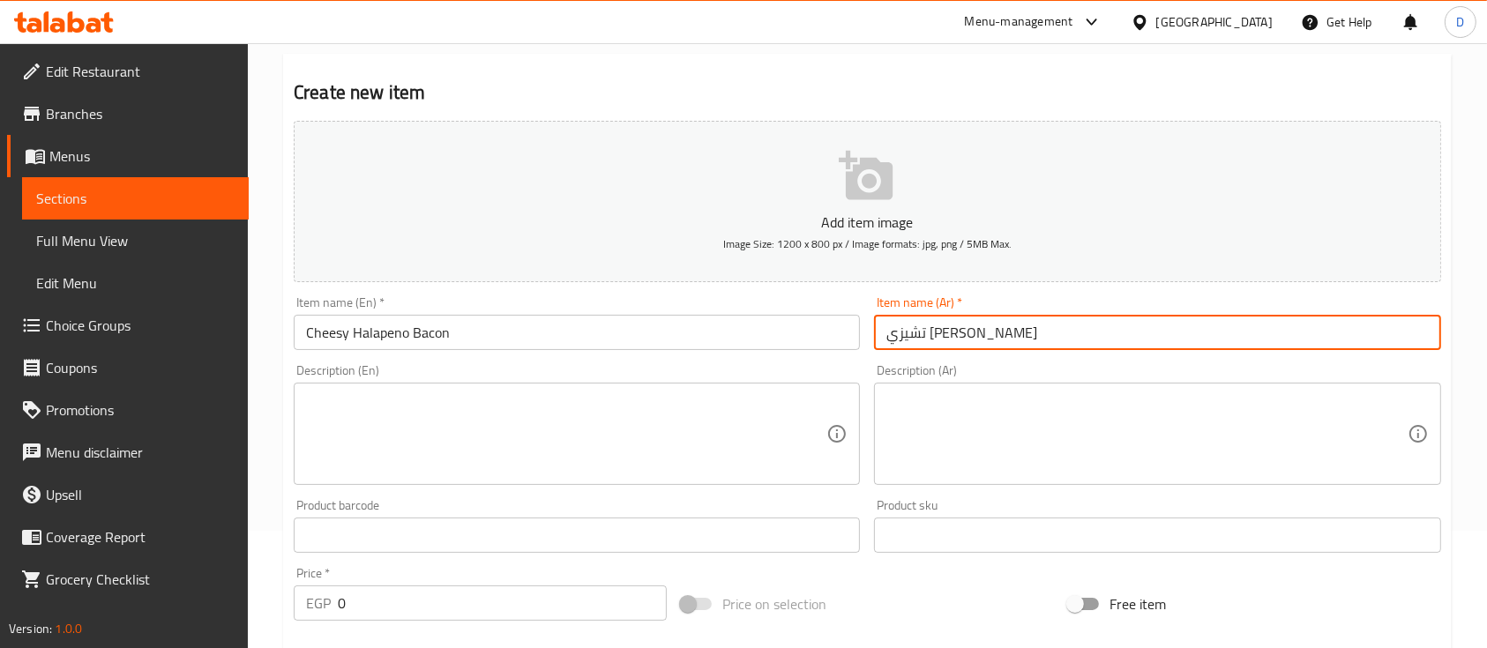
scroll to position [235, 0]
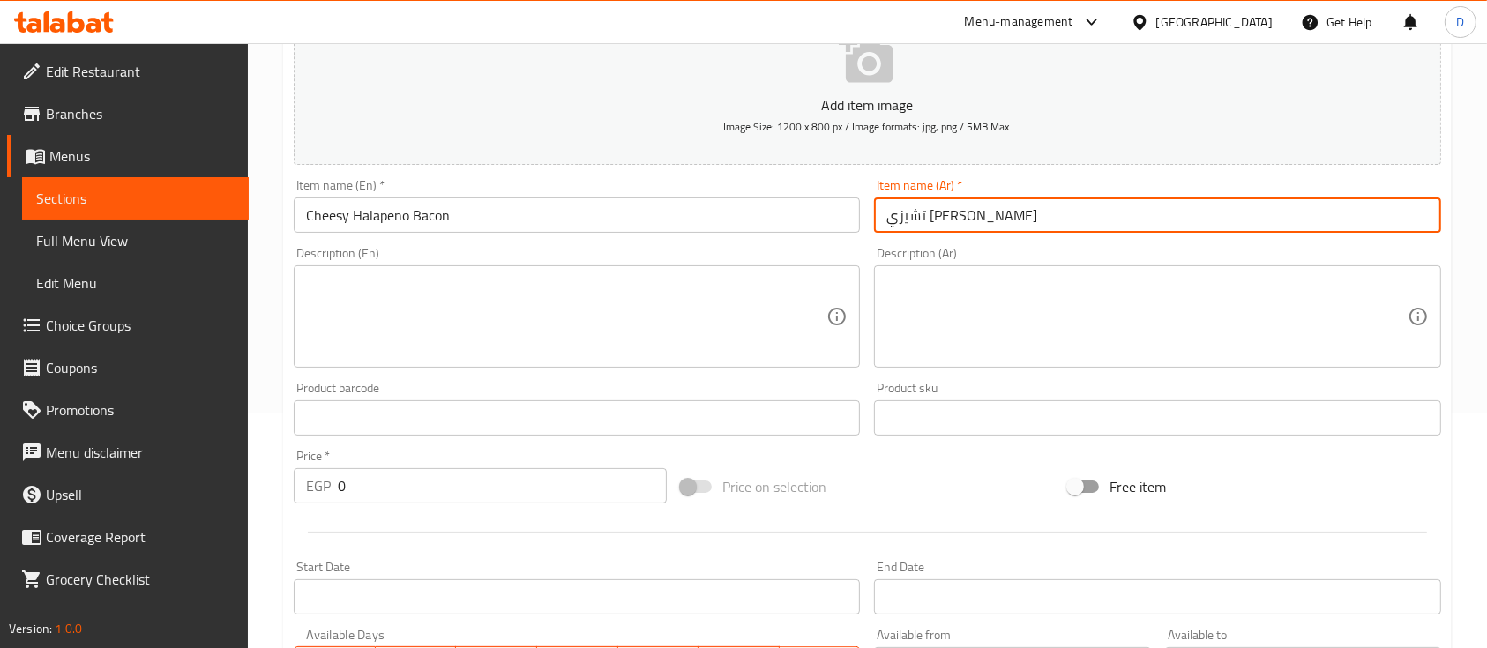
type input "تشيزي هالبينو بيكون"
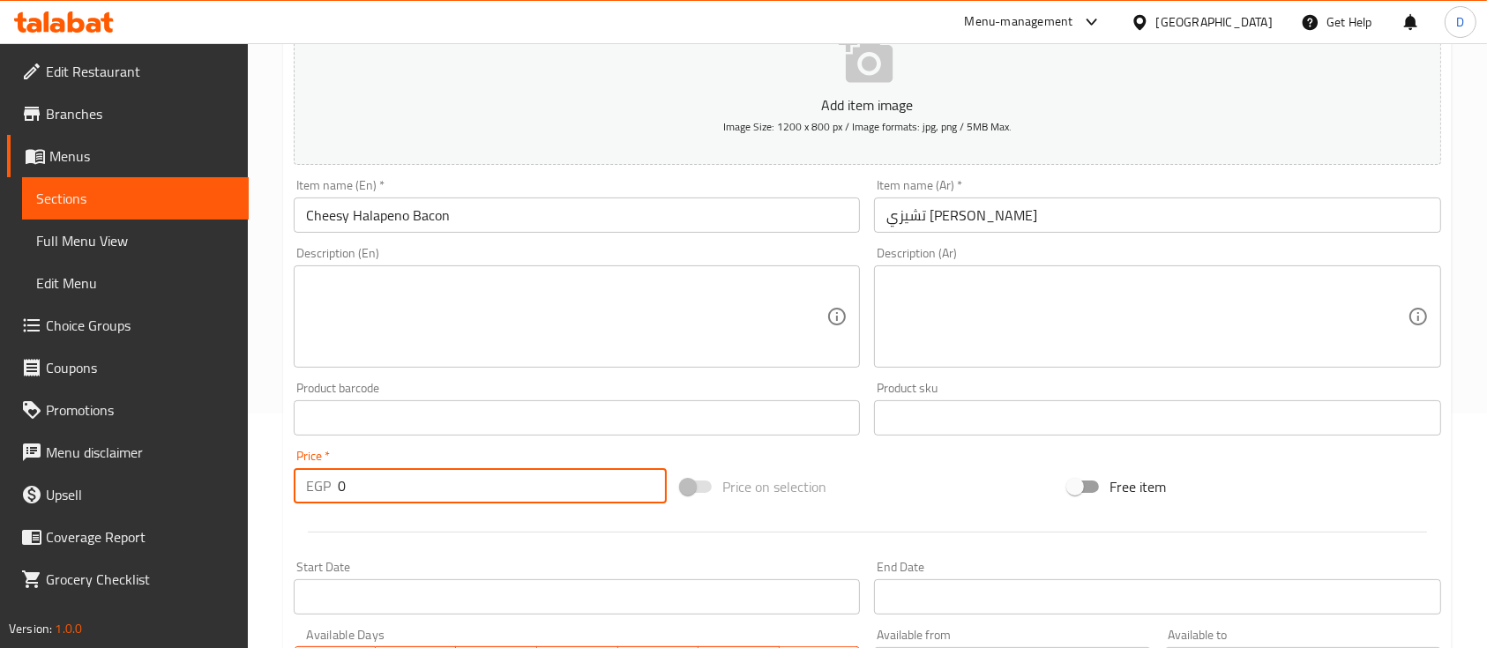
click at [533, 479] on input "0" at bounding box center [502, 485] width 329 height 35
type input "100"
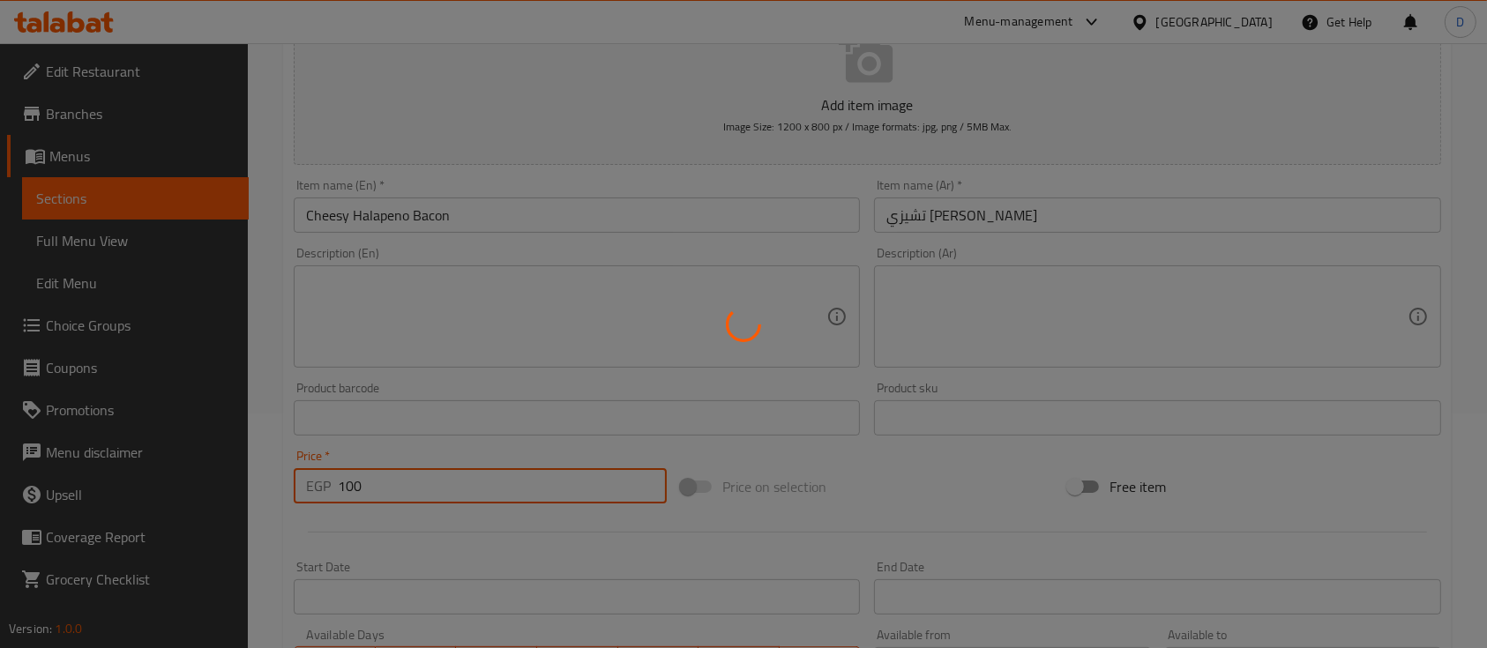
type input "0"
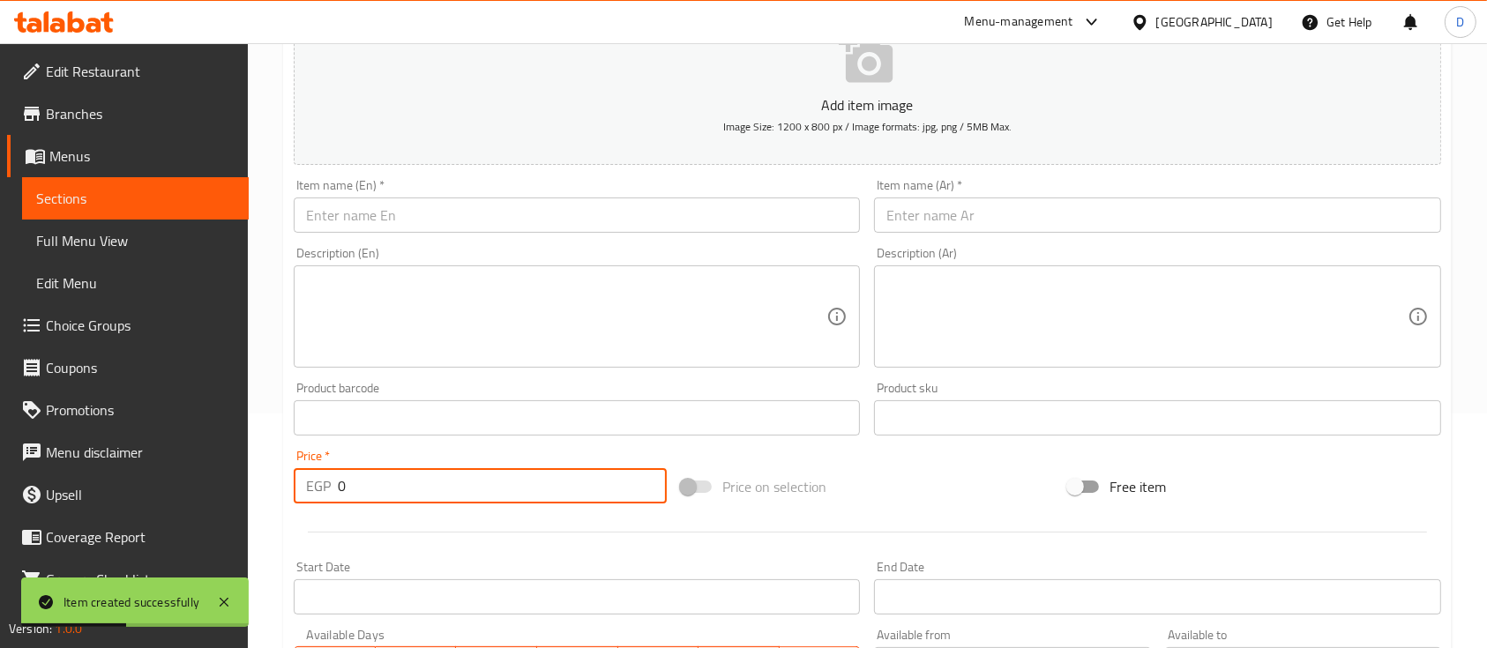
click at [109, 196] on span "Sections" at bounding box center [135, 198] width 199 height 21
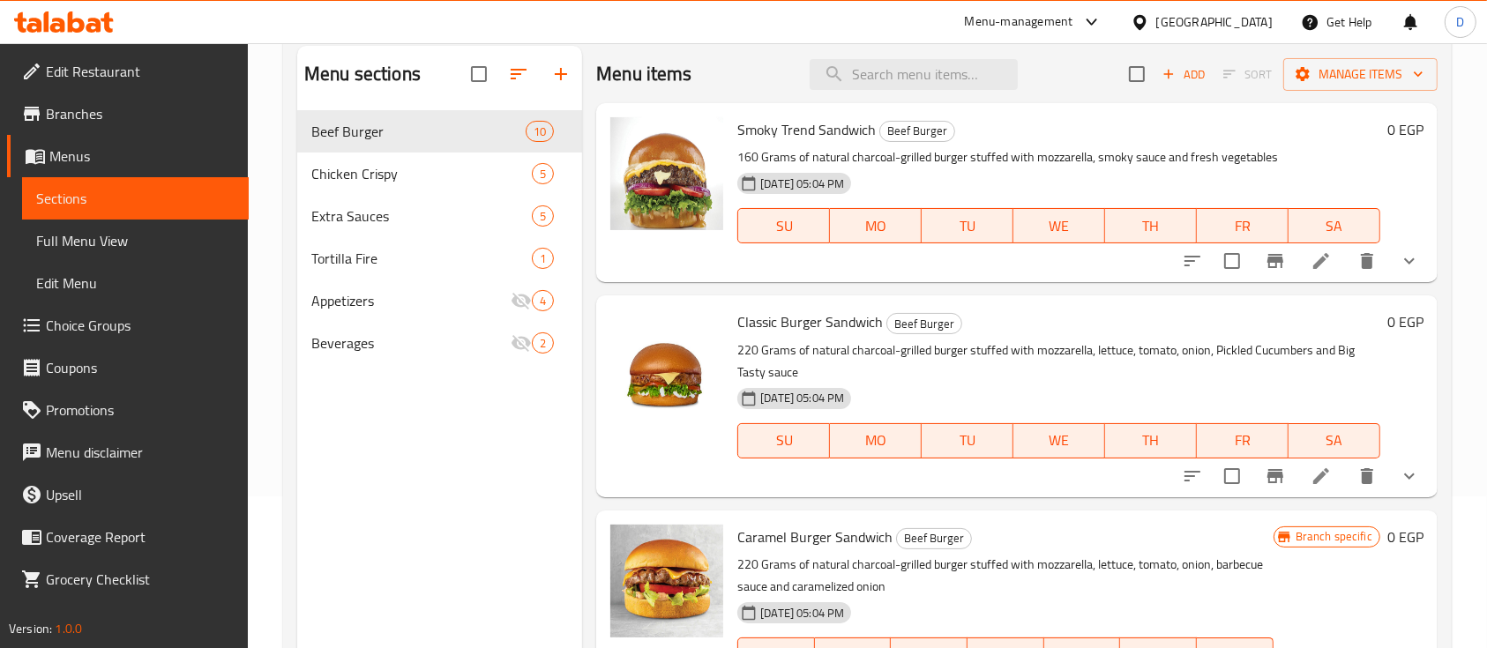
scroll to position [117, 0]
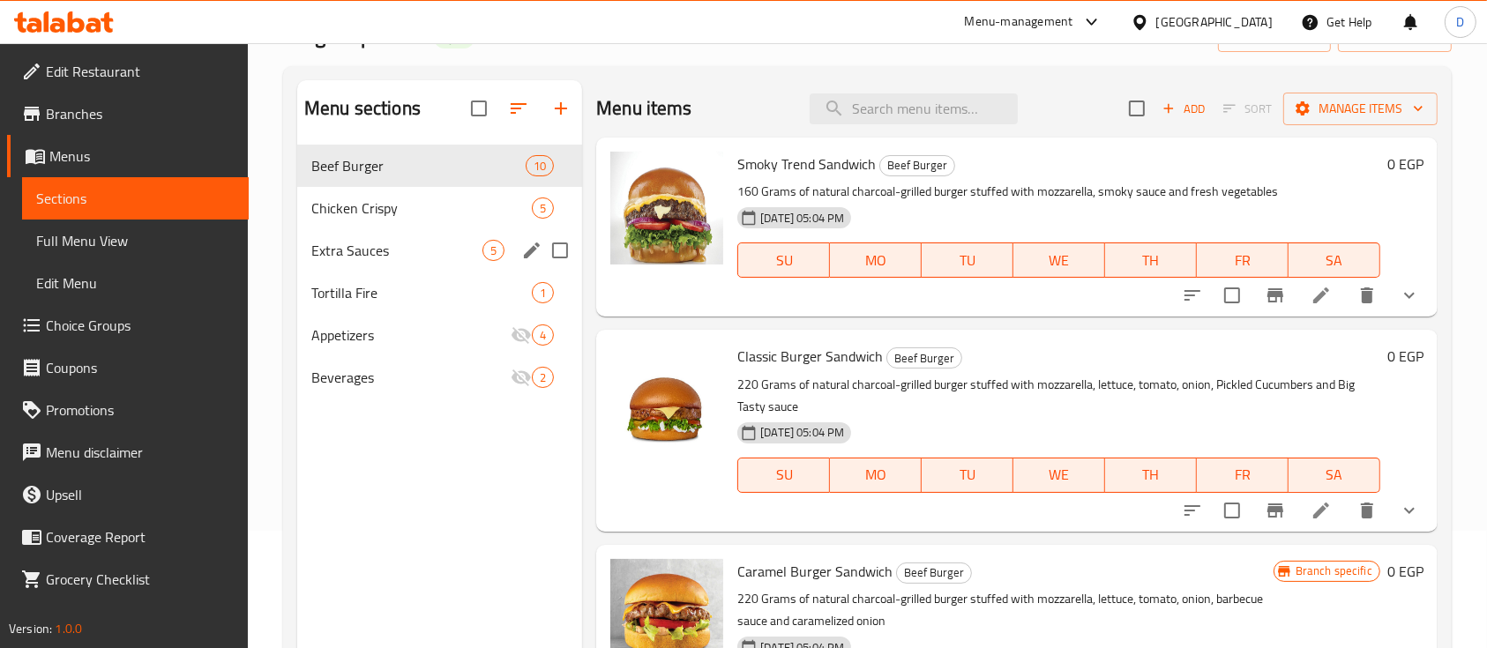
click at [375, 259] on span "Extra Sauces" at bounding box center [396, 250] width 171 height 21
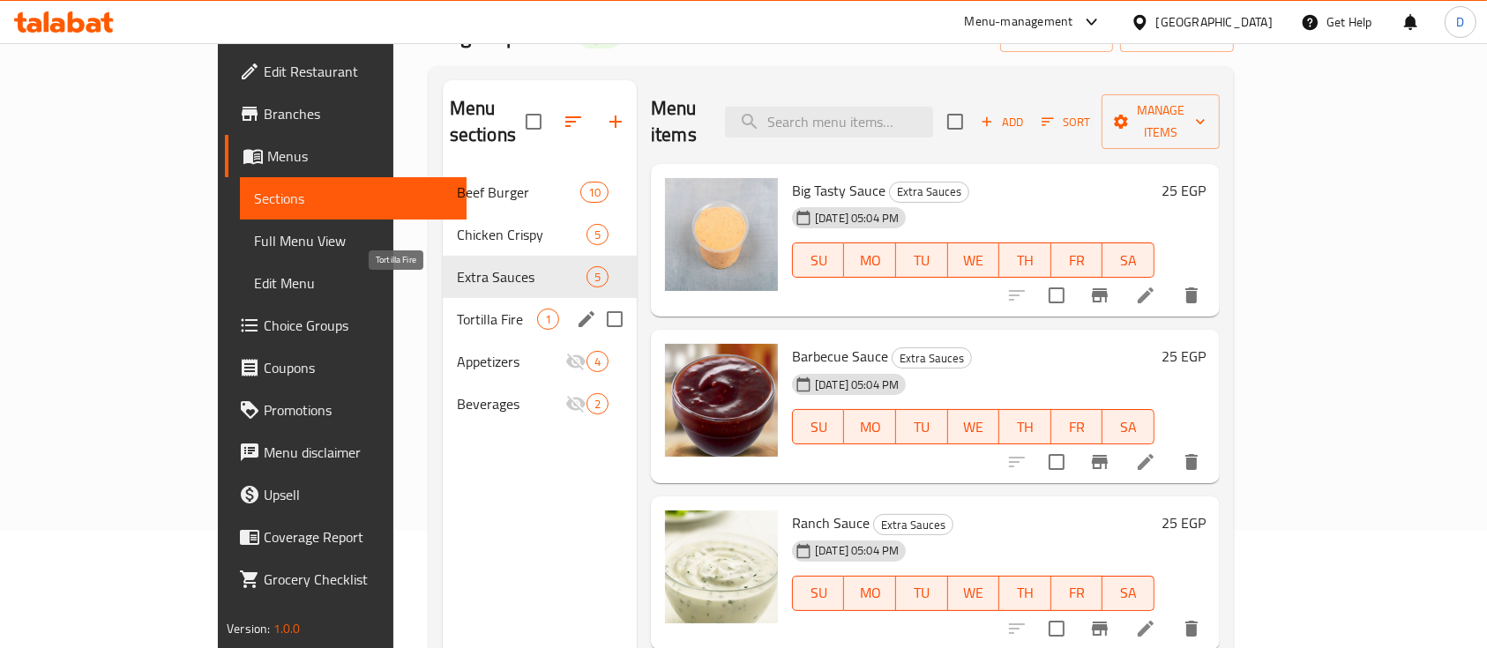
click at [457, 309] on span "Tortilla Fire" at bounding box center [497, 319] width 80 height 21
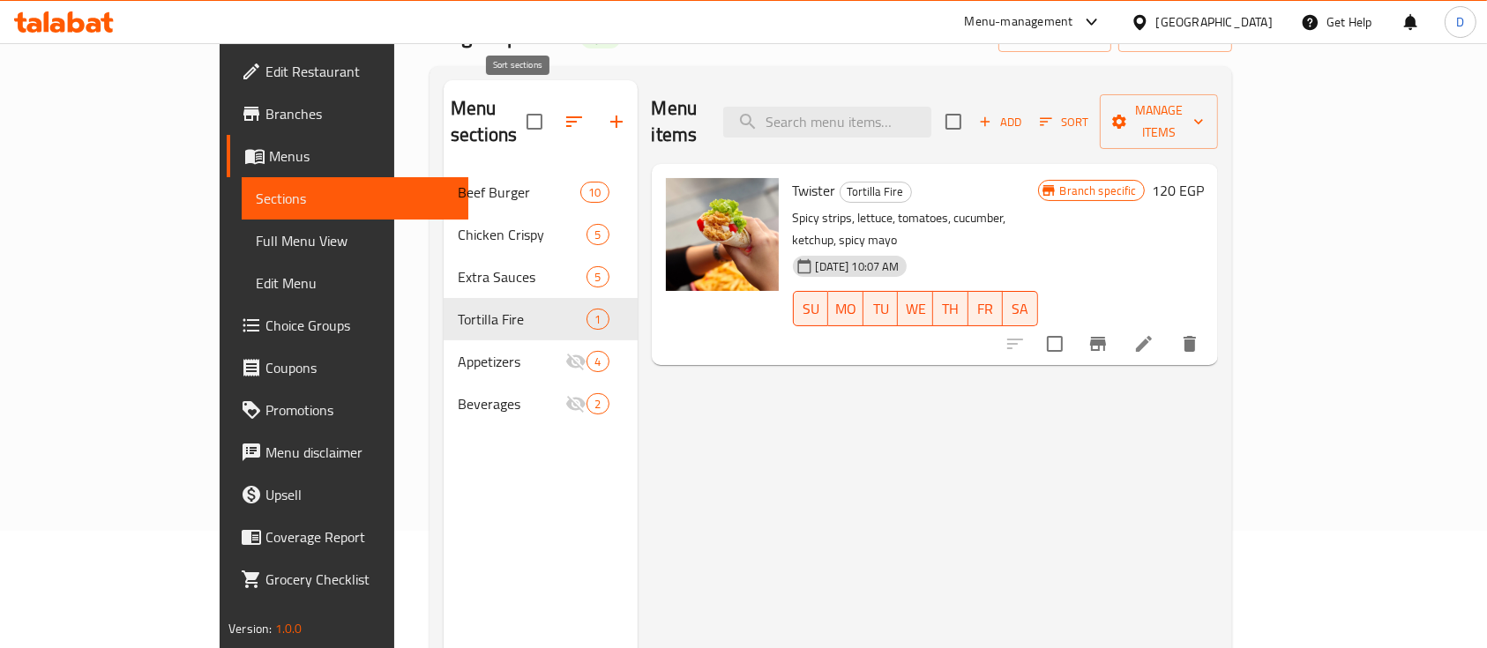
click at [553, 101] on button "button" at bounding box center [574, 122] width 42 height 42
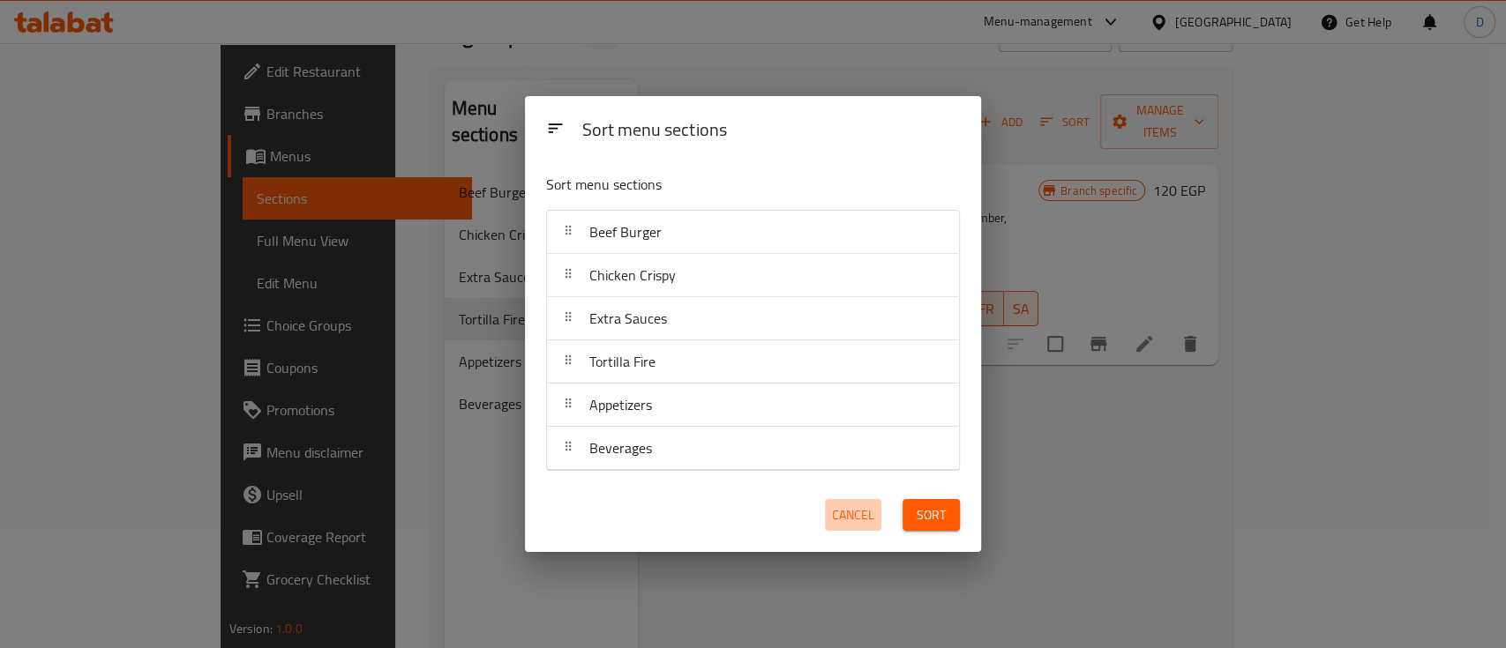
click at [842, 519] on span "Cancel" at bounding box center [853, 516] width 42 height 22
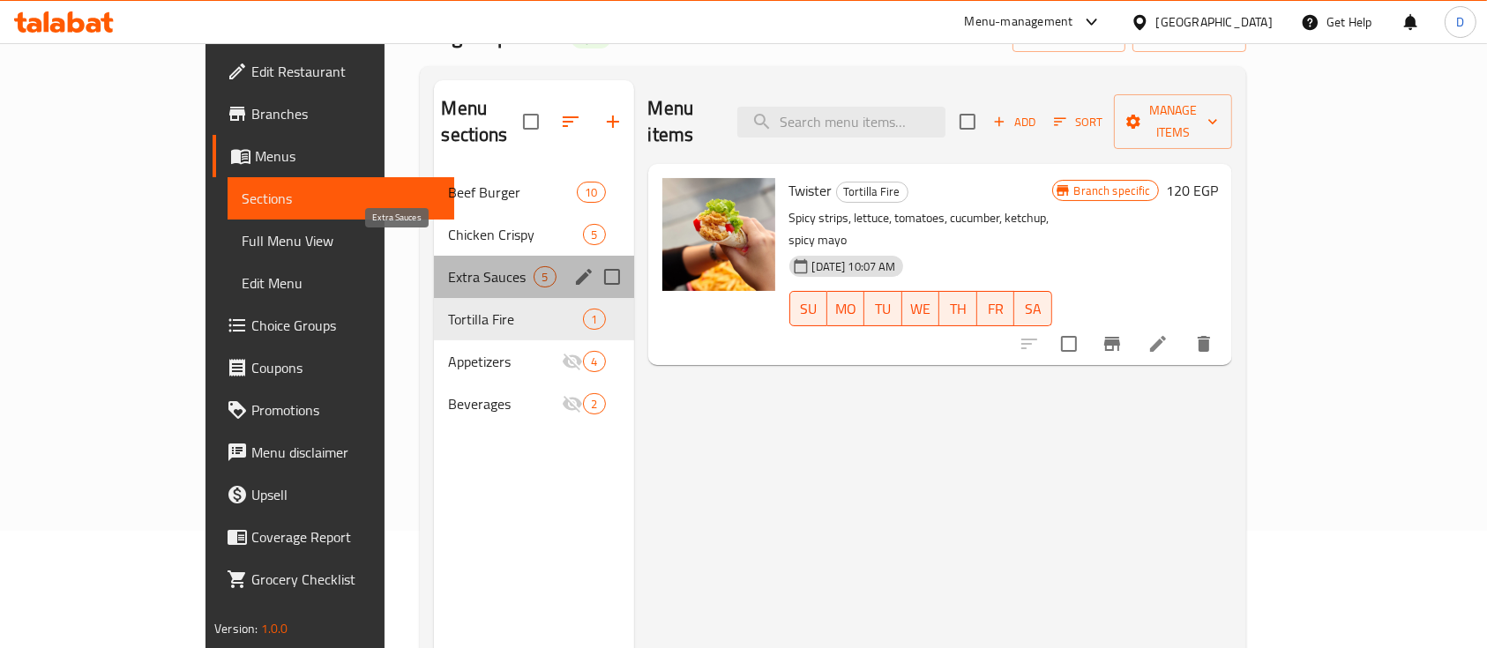
click at [448, 266] on span "Extra Sauces" at bounding box center [491, 276] width 86 height 21
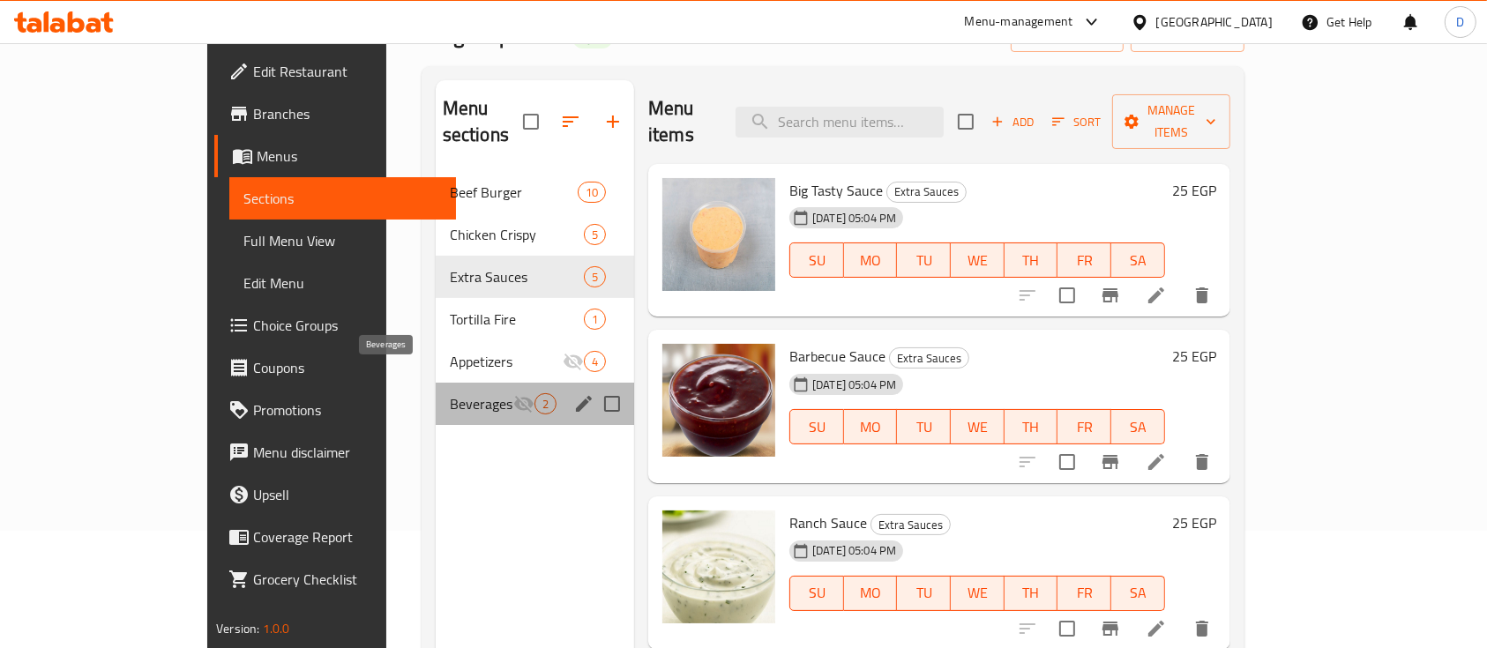
click at [450, 393] on span "Beverages" at bounding box center [482, 403] width 64 height 21
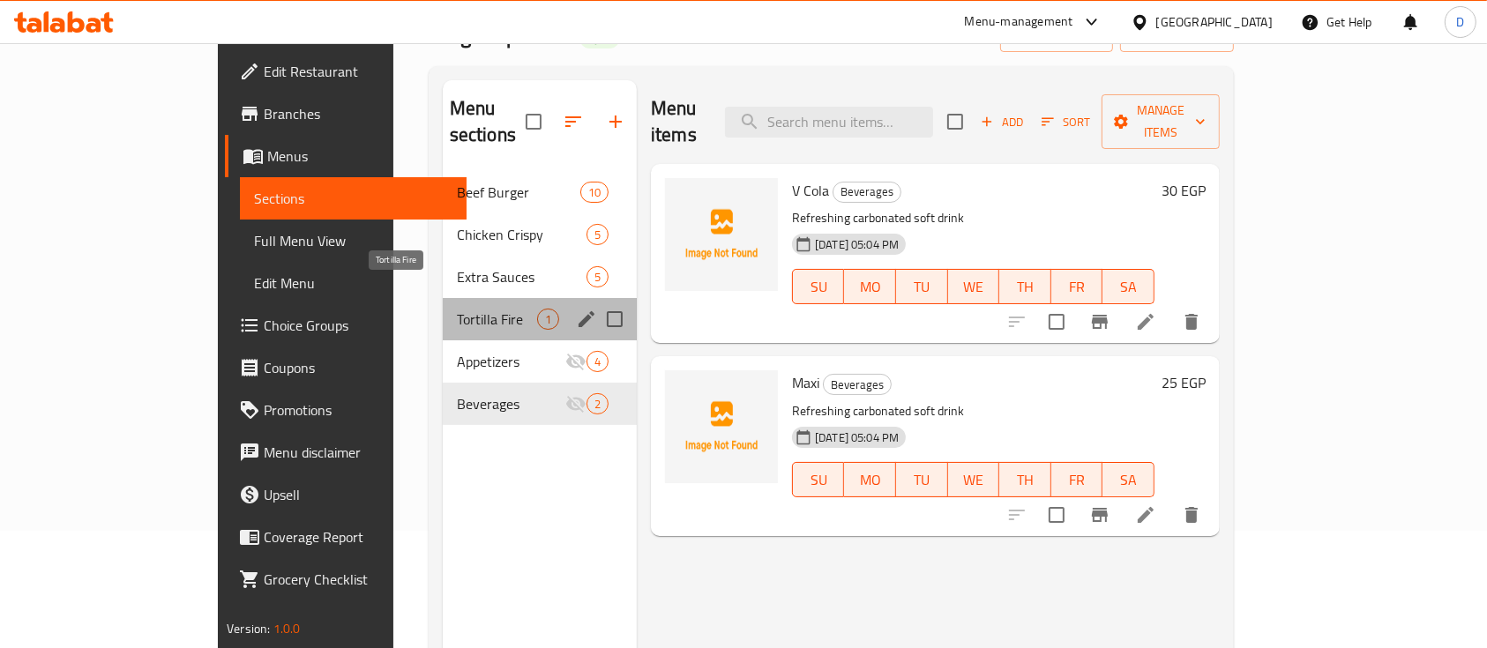
click at [457, 309] on span "Tortilla Fire" at bounding box center [497, 319] width 80 height 21
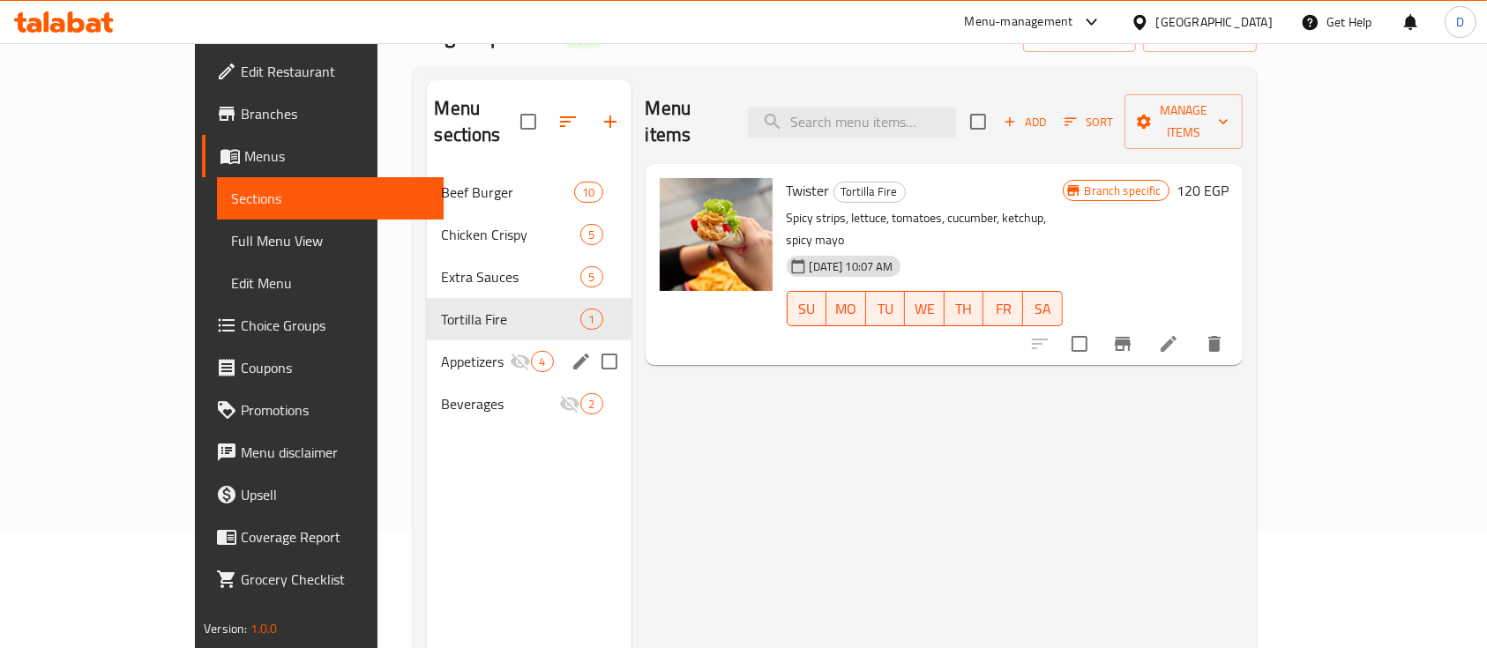
click at [428, 348] on div "Appetizers 4" at bounding box center [529, 362] width 204 height 42
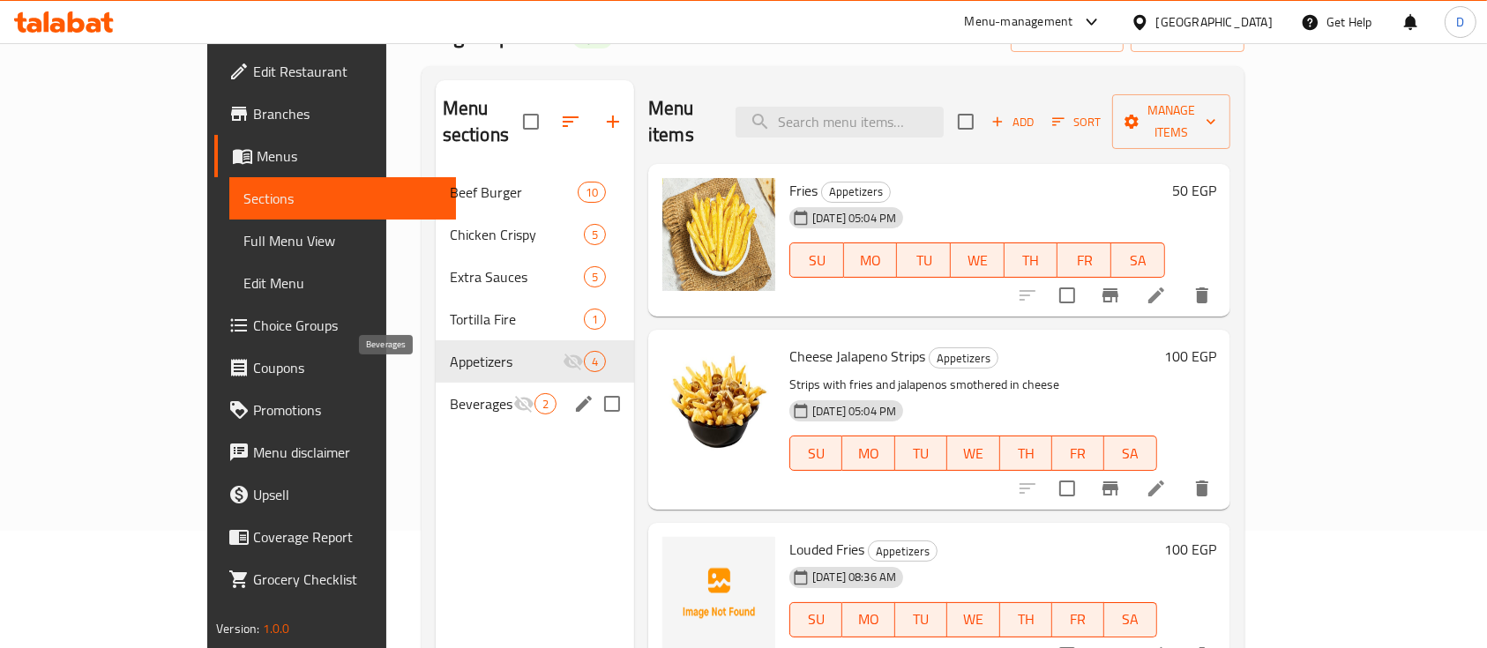
click at [450, 393] on span "Beverages" at bounding box center [482, 403] width 64 height 21
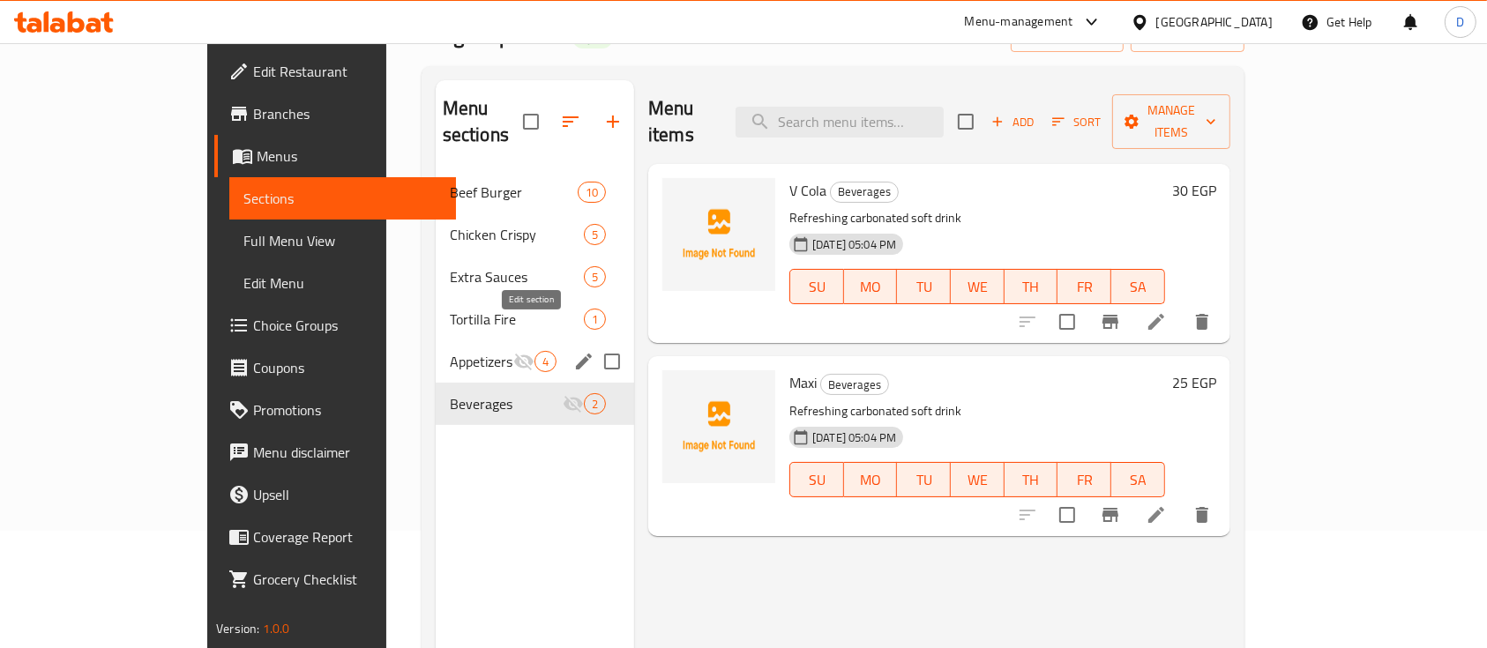
click at [573, 351] on icon "edit" at bounding box center [583, 361] width 21 height 21
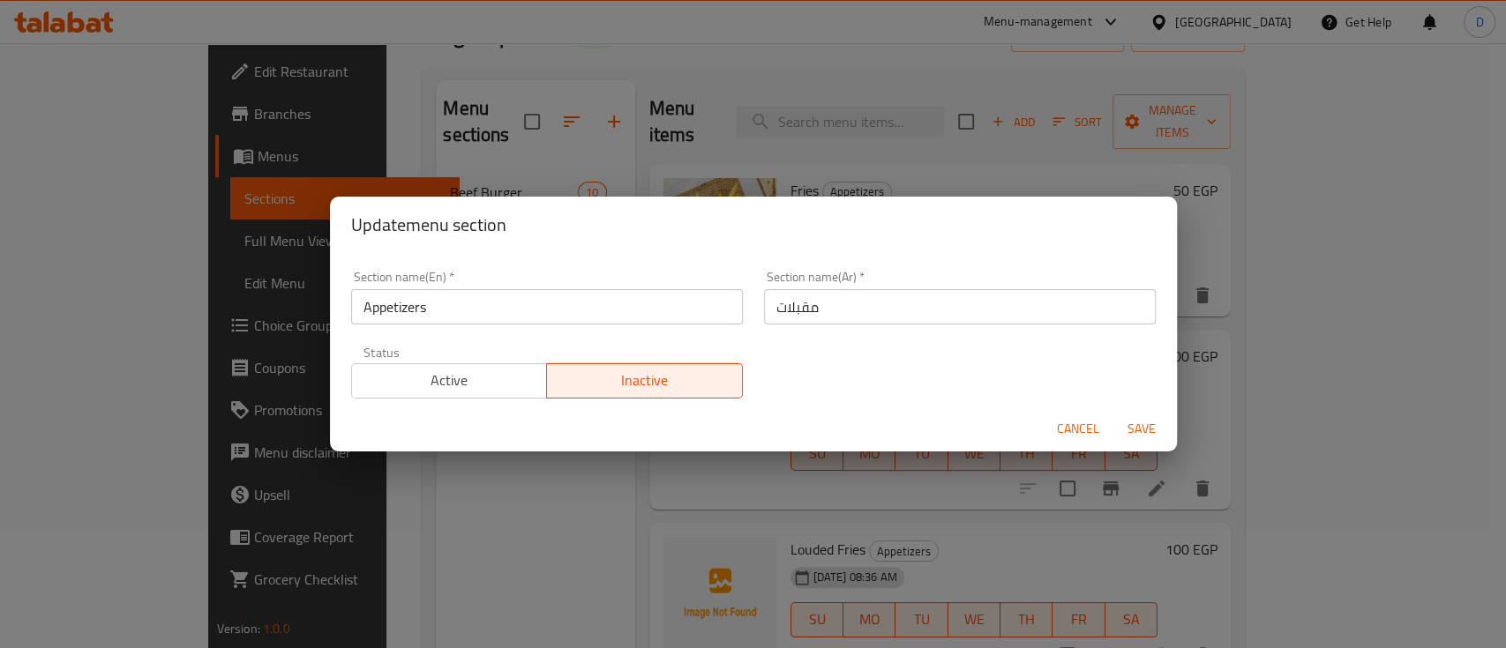
click at [487, 385] on span "Active" at bounding box center [450, 381] width 182 height 26
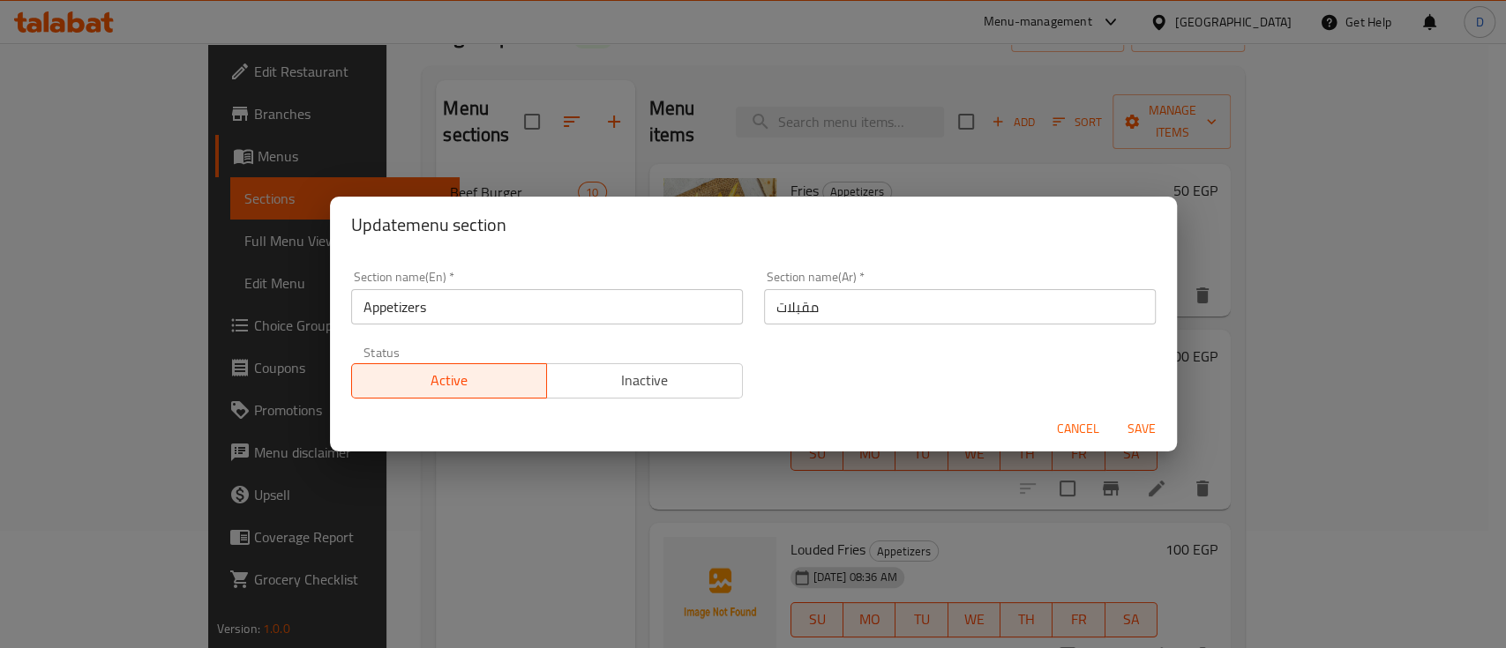
click at [1147, 436] on span "Save" at bounding box center [1141, 429] width 42 height 22
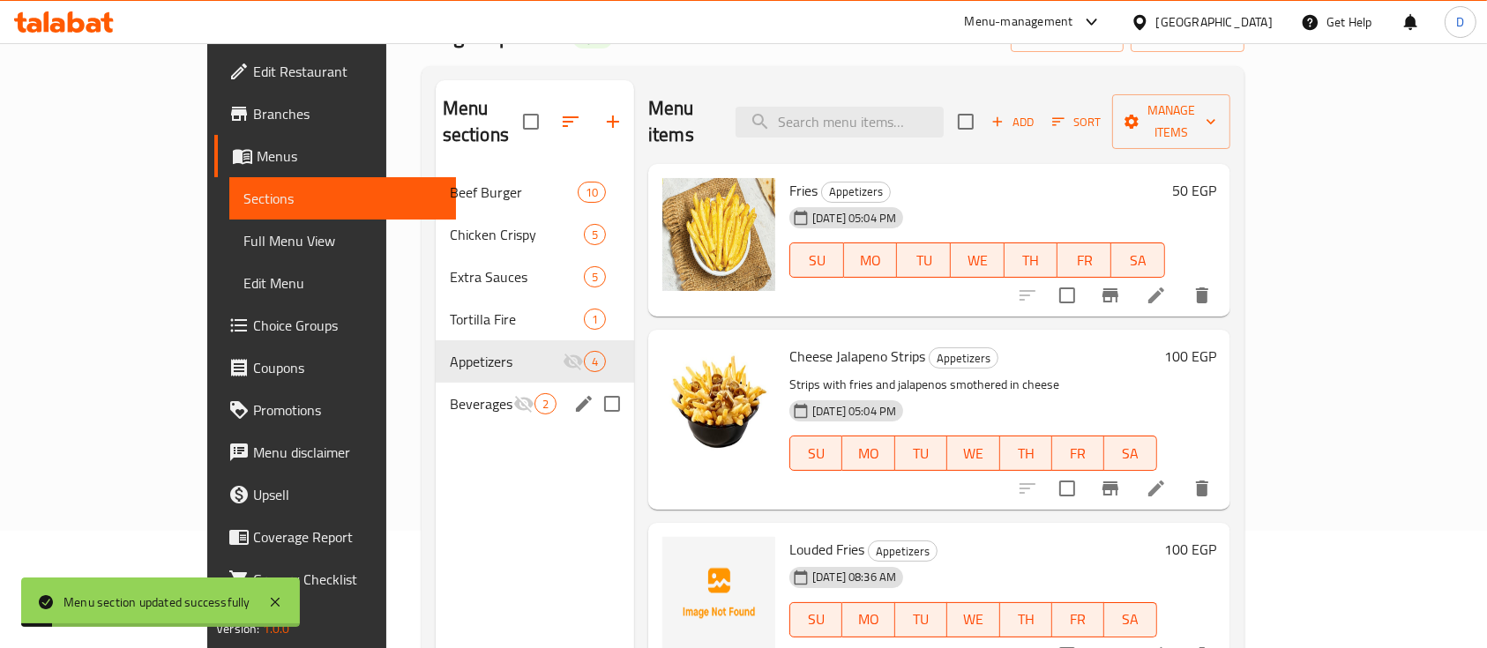
click at [436, 391] on div "Beverages 2" at bounding box center [535, 404] width 199 height 42
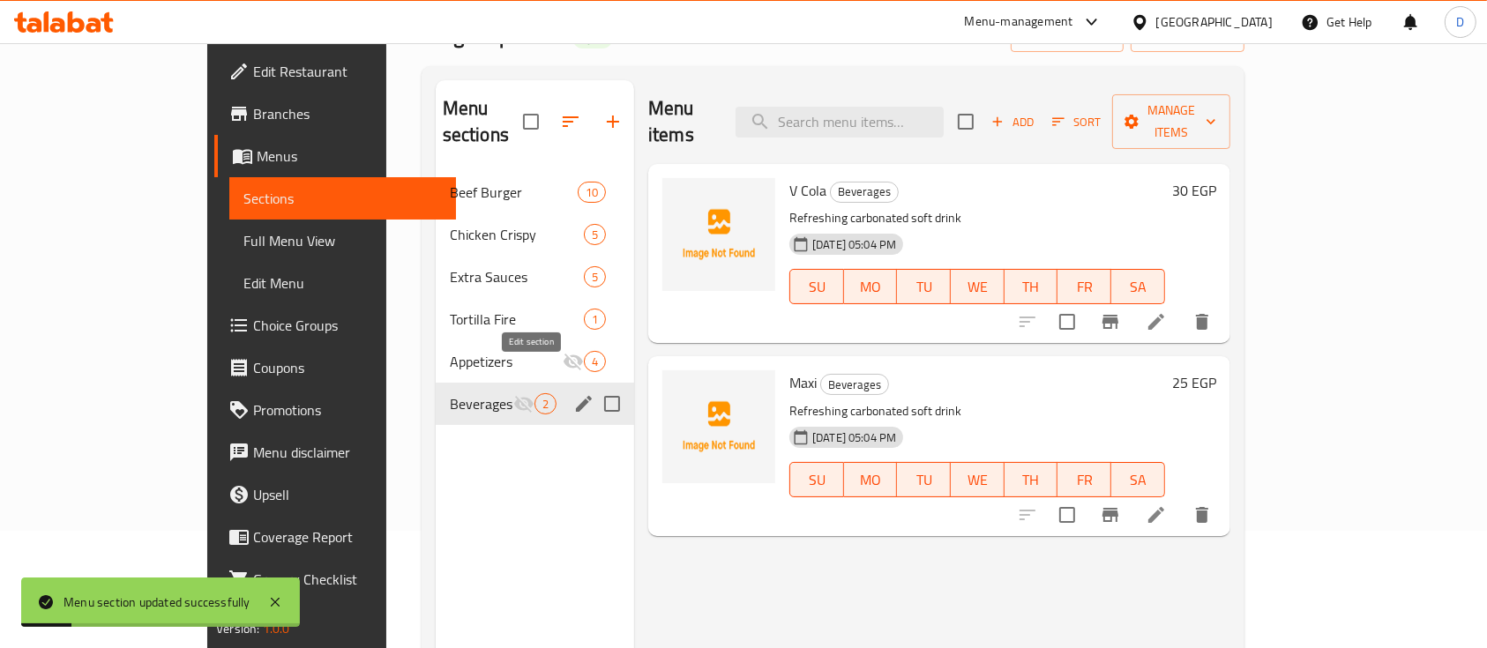
click at [573, 393] on icon "edit" at bounding box center [583, 403] width 21 height 21
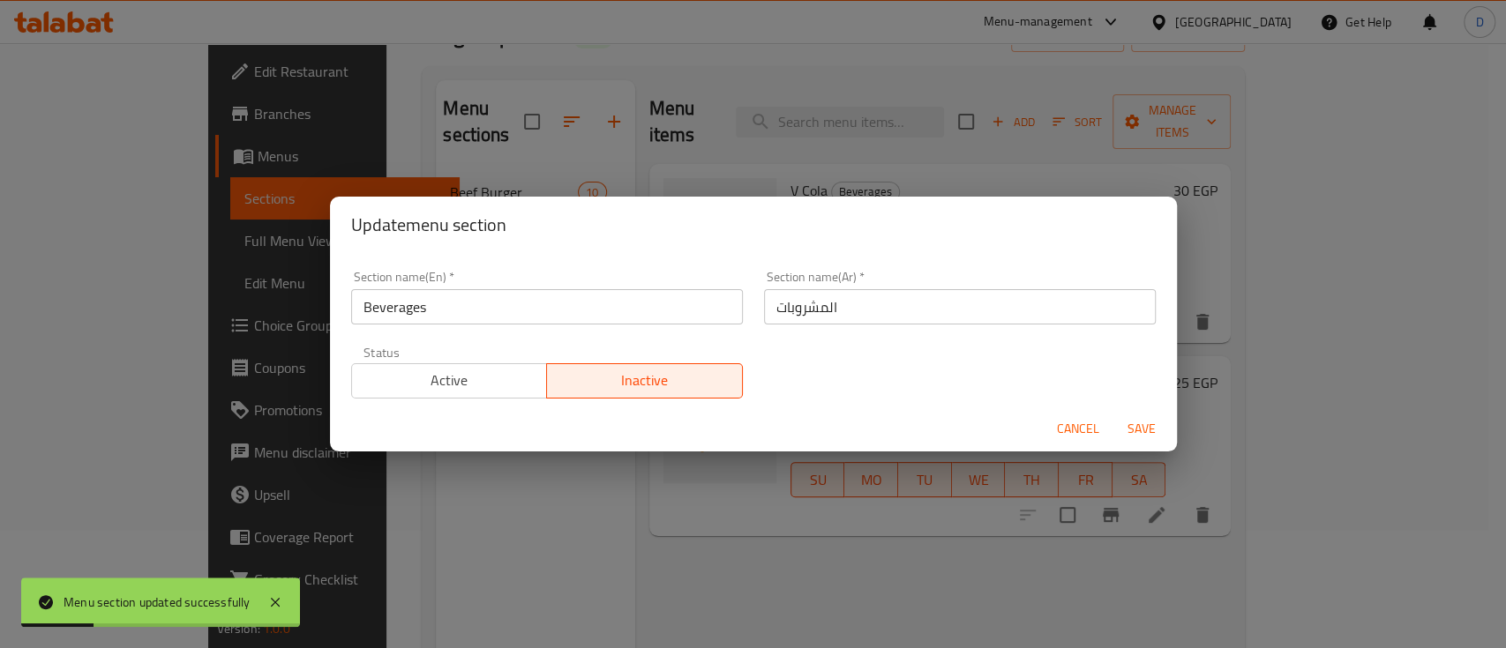
click at [478, 373] on span "Active" at bounding box center [450, 381] width 182 height 26
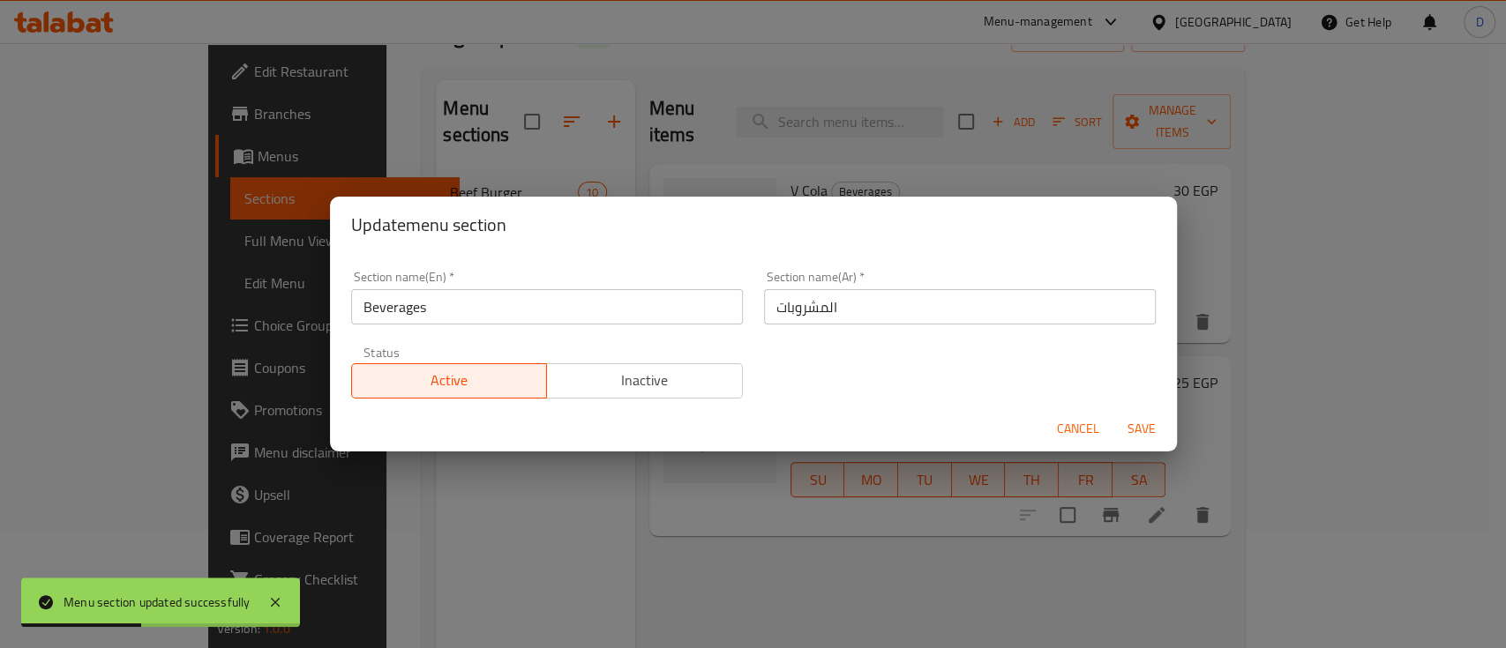
click at [1139, 418] on span "Save" at bounding box center [1141, 429] width 42 height 22
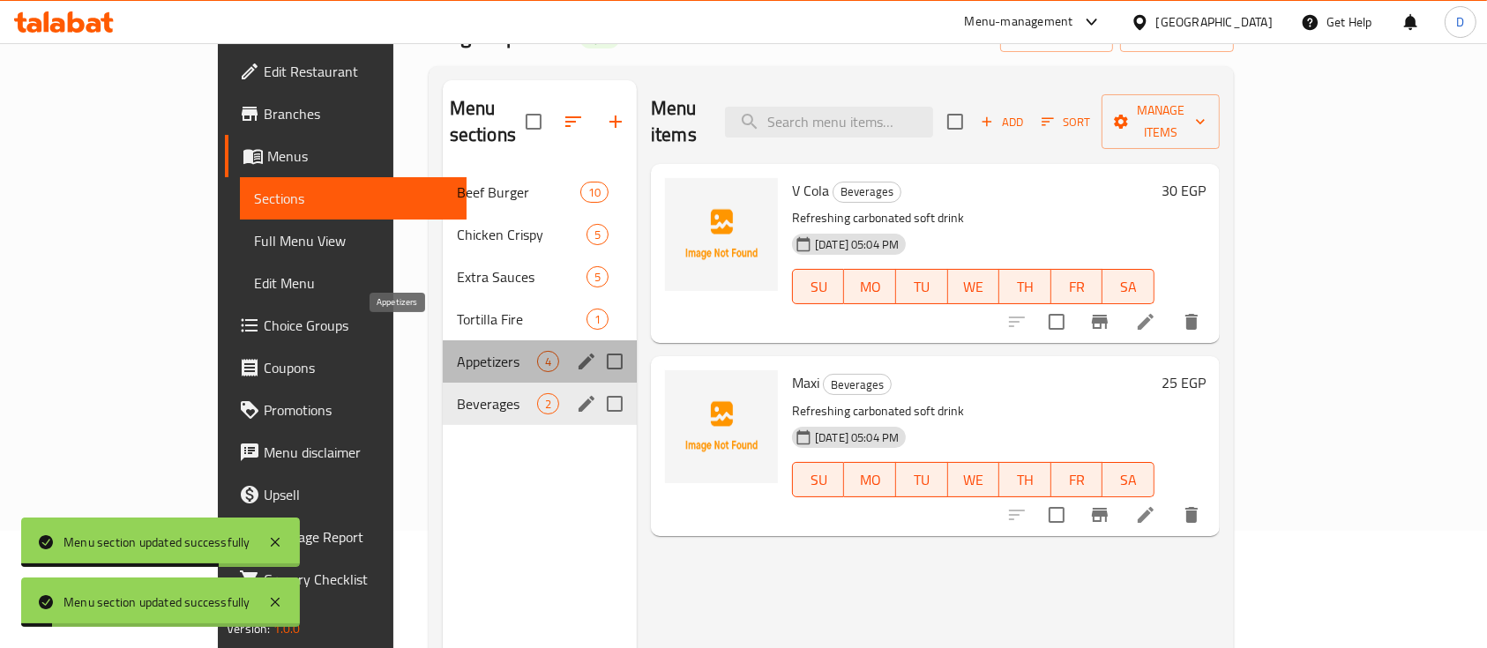
click at [457, 351] on span "Appetizers" at bounding box center [497, 361] width 80 height 21
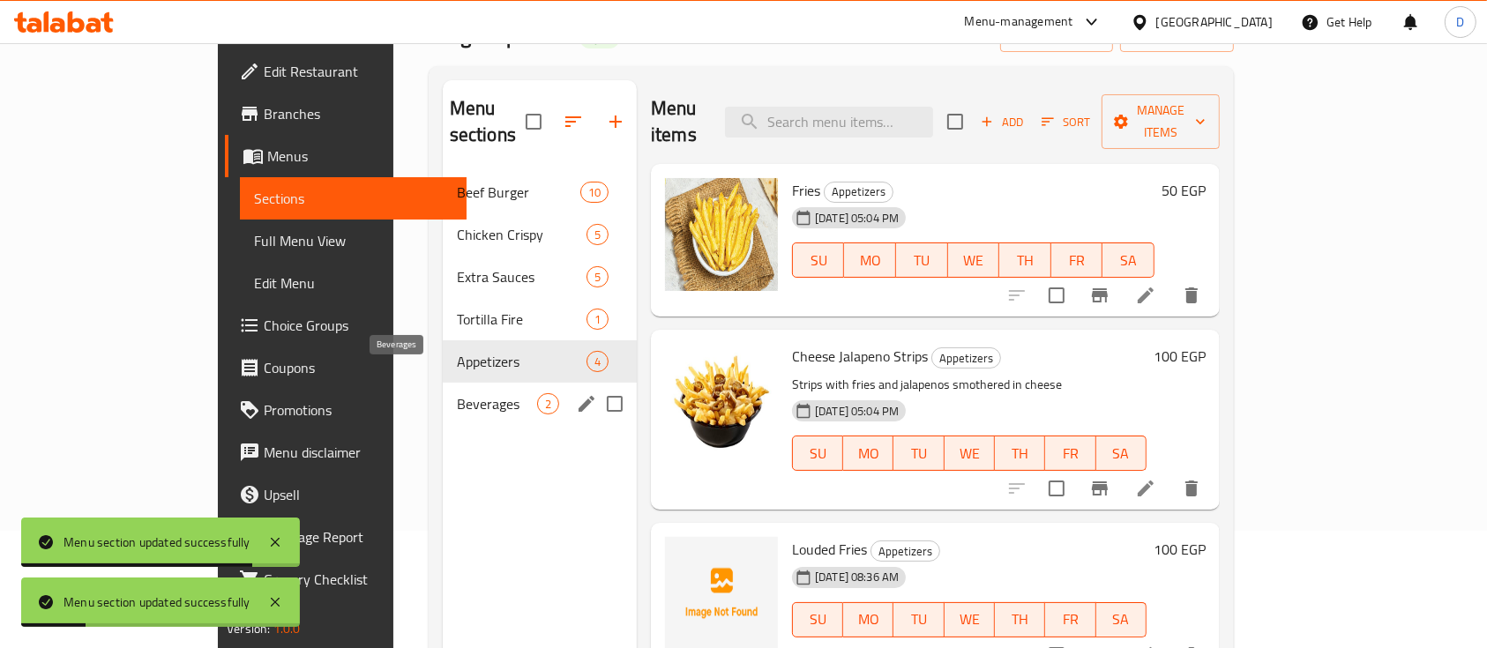
click at [457, 393] on span "Beverages" at bounding box center [497, 403] width 80 height 21
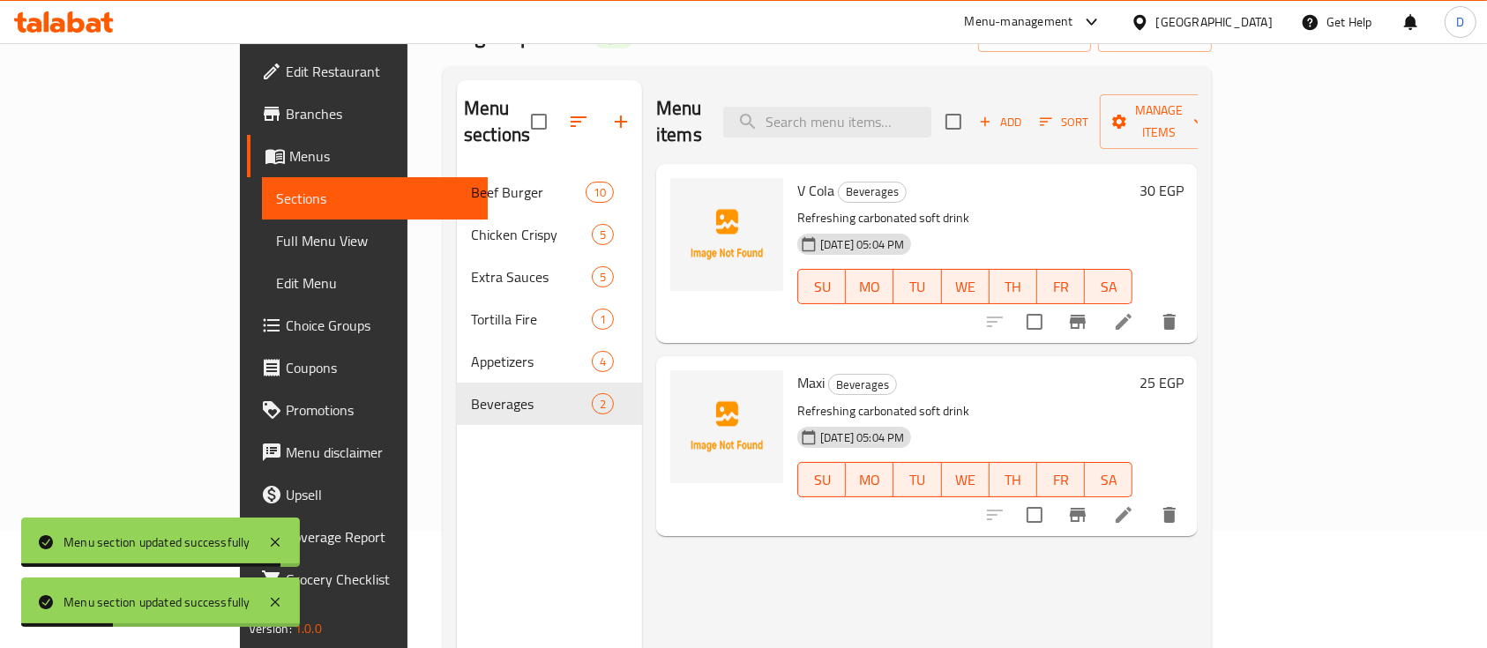
click at [1184, 178] on h6 "30 EGP" at bounding box center [1162, 190] width 44 height 25
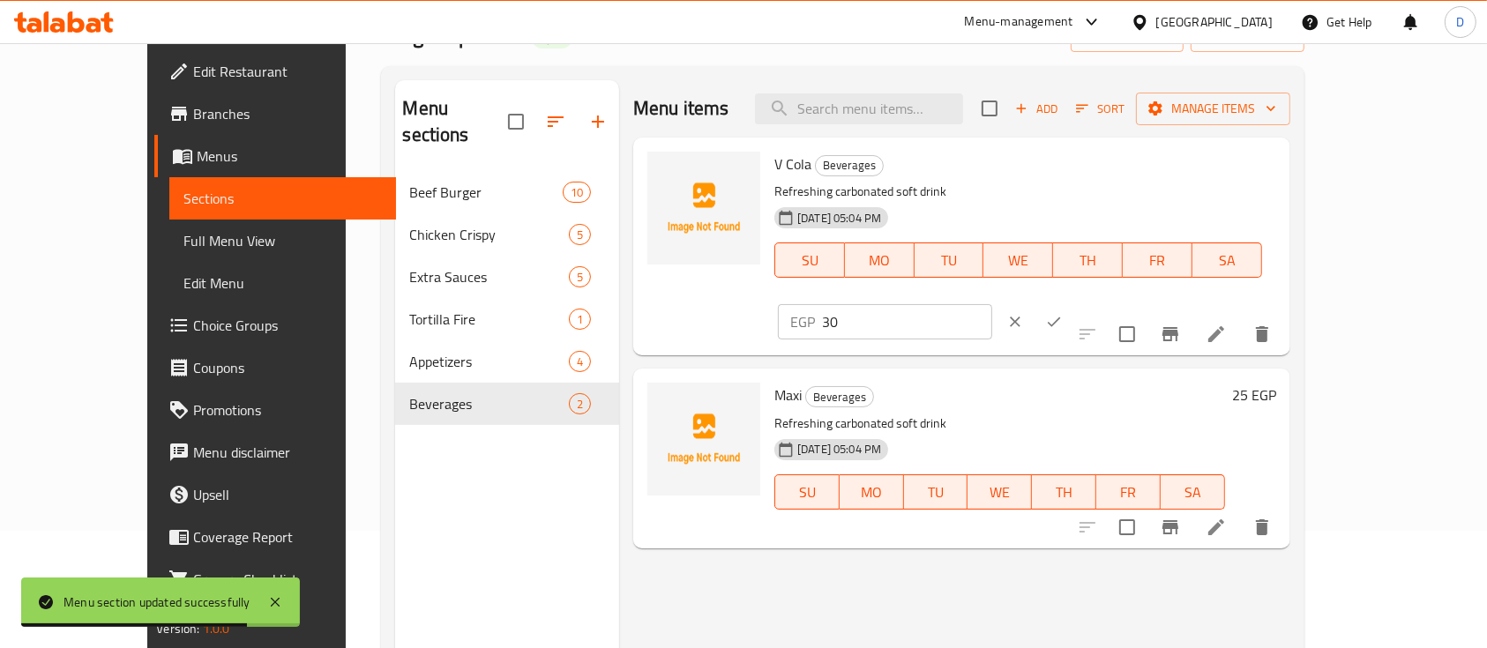
click at [1277, 383] on div "25 EGP" at bounding box center [1250, 458] width 51 height 151
click at [1277, 383] on h6 "25 EGP" at bounding box center [1254, 395] width 44 height 25
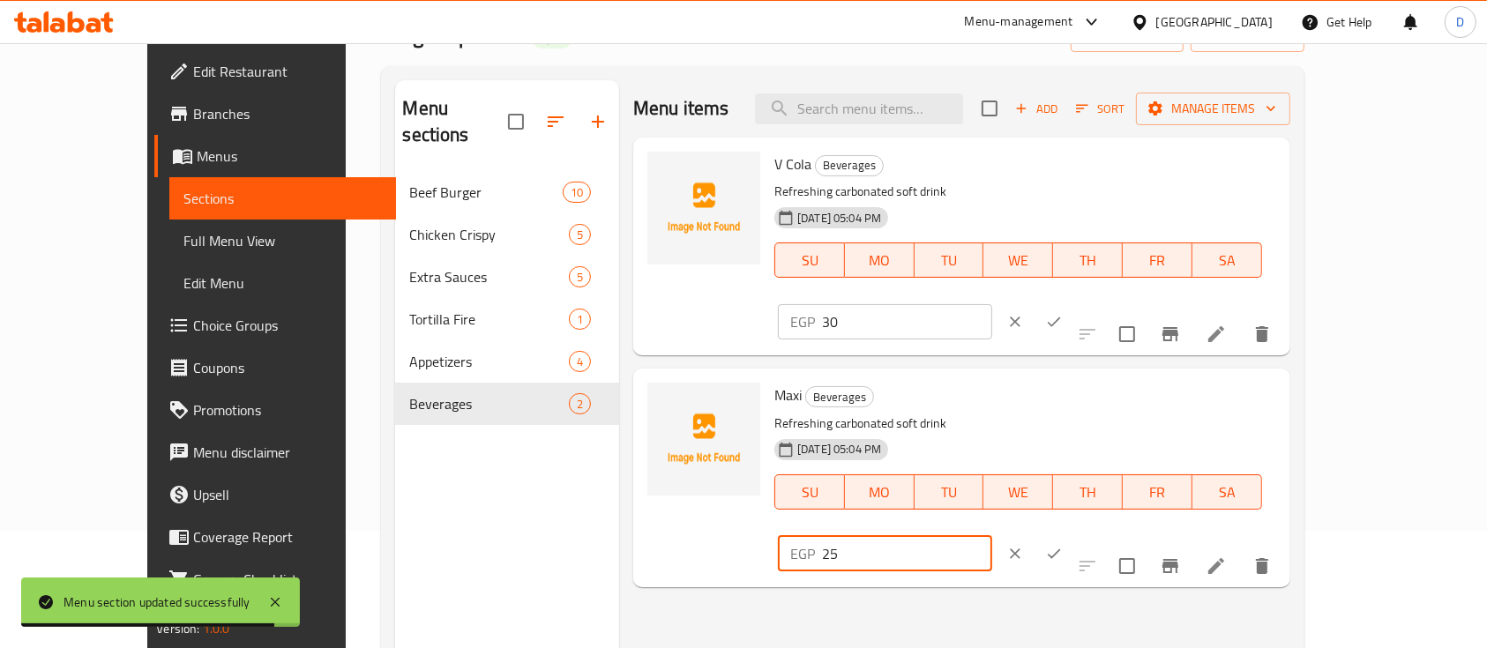
click at [993, 536] on input "25" at bounding box center [907, 553] width 170 height 35
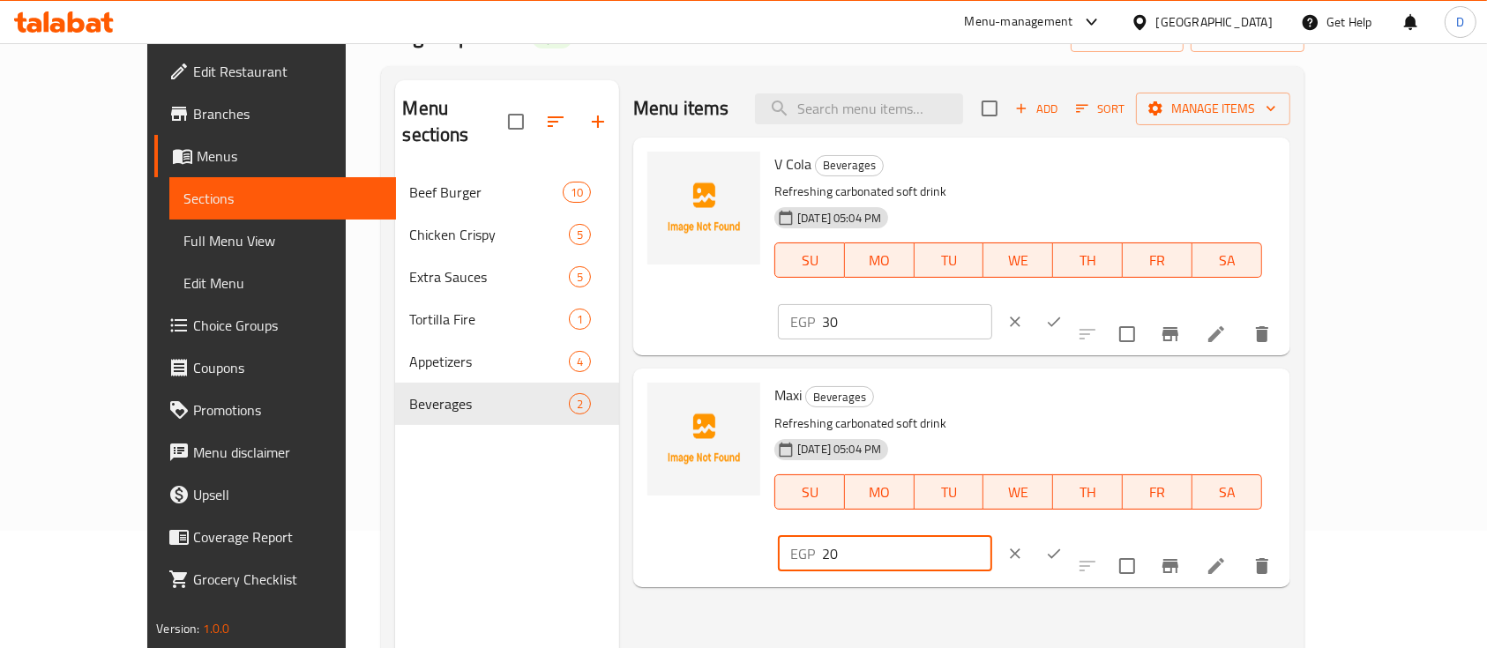
type input "20"
click at [1074, 535] on button "ok" at bounding box center [1054, 554] width 39 height 39
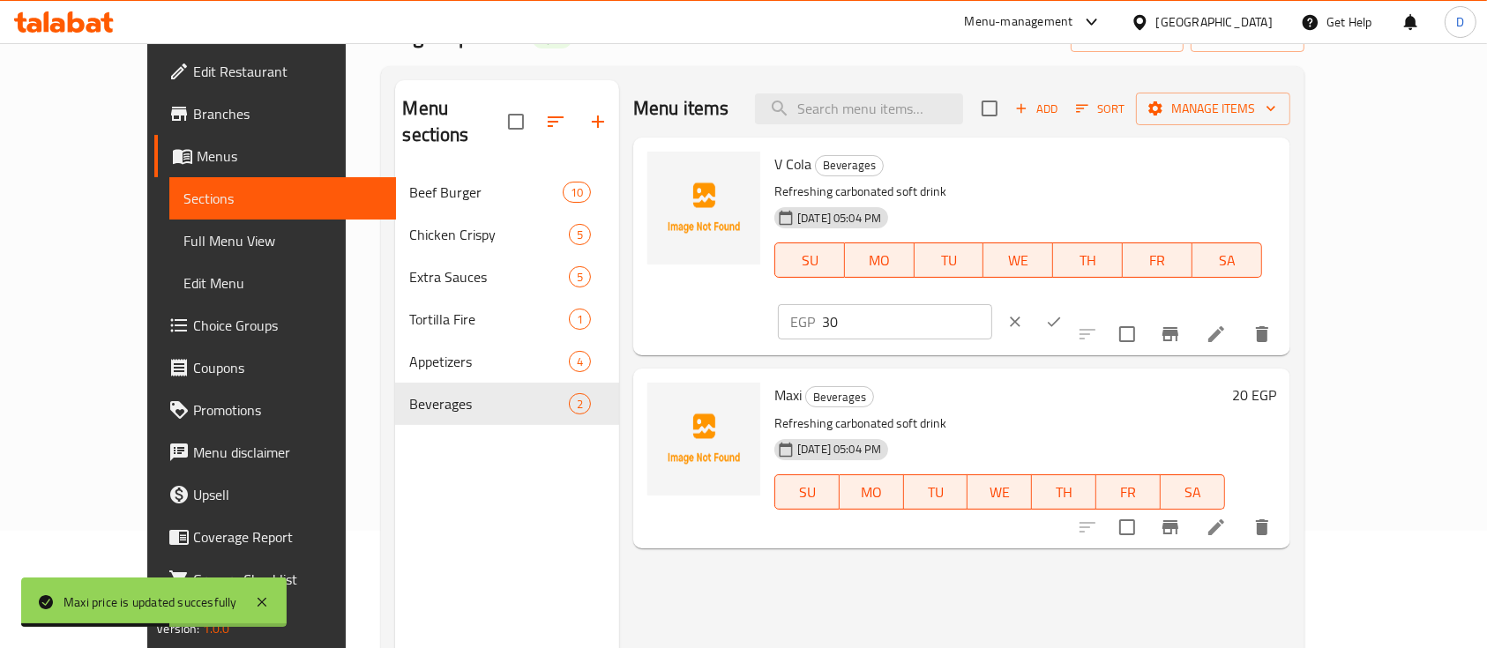
click at [993, 304] on input "30" at bounding box center [907, 321] width 170 height 35
click at [1074, 303] on button "ok" at bounding box center [1054, 322] width 39 height 39
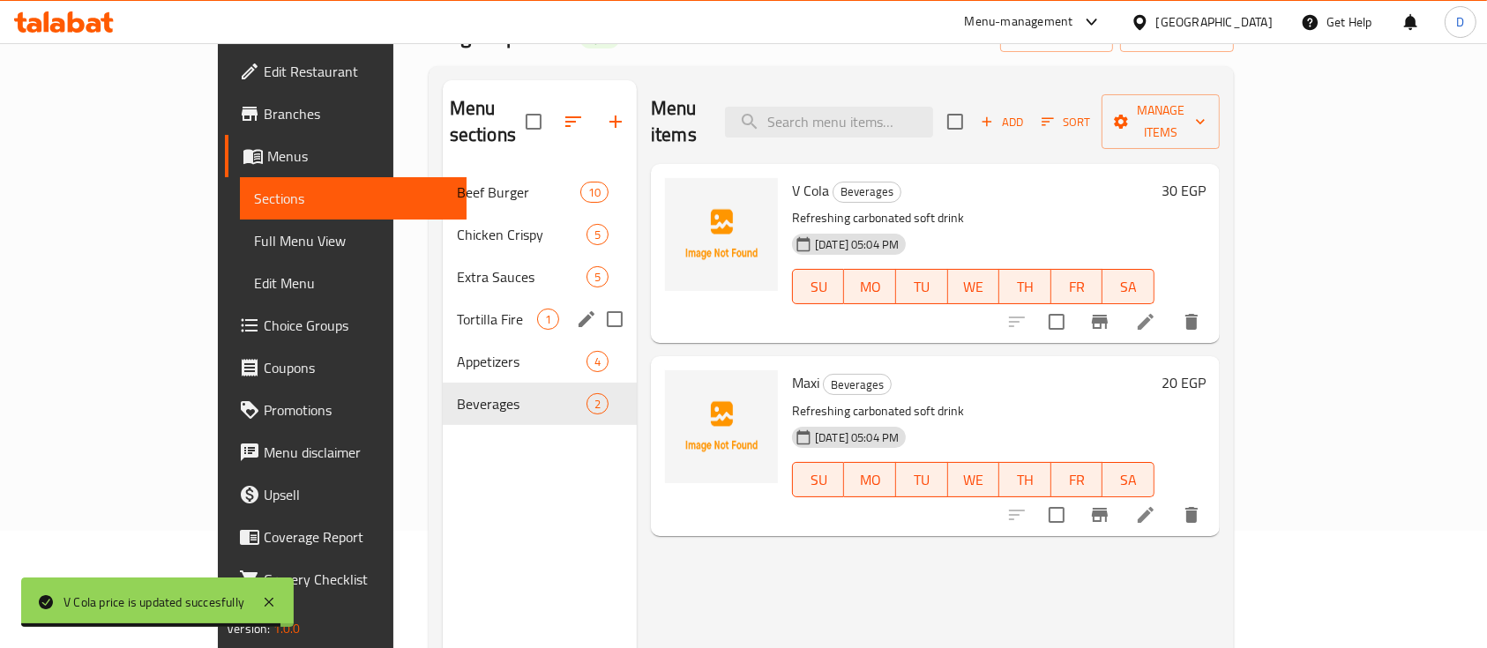
click at [596, 301] on input "Menu sections" at bounding box center [614, 319] width 37 height 37
checkbox input "true"
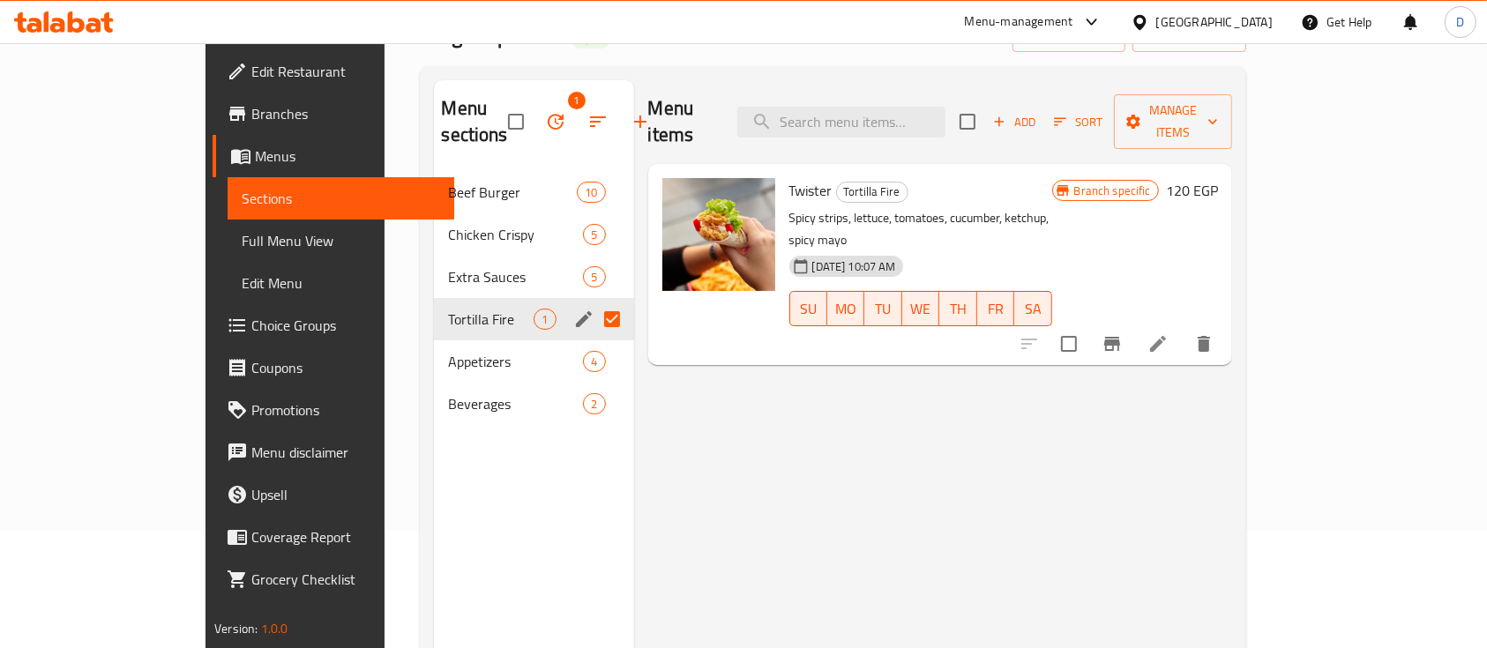
click at [548, 114] on icon "button" at bounding box center [556, 122] width 16 height 16
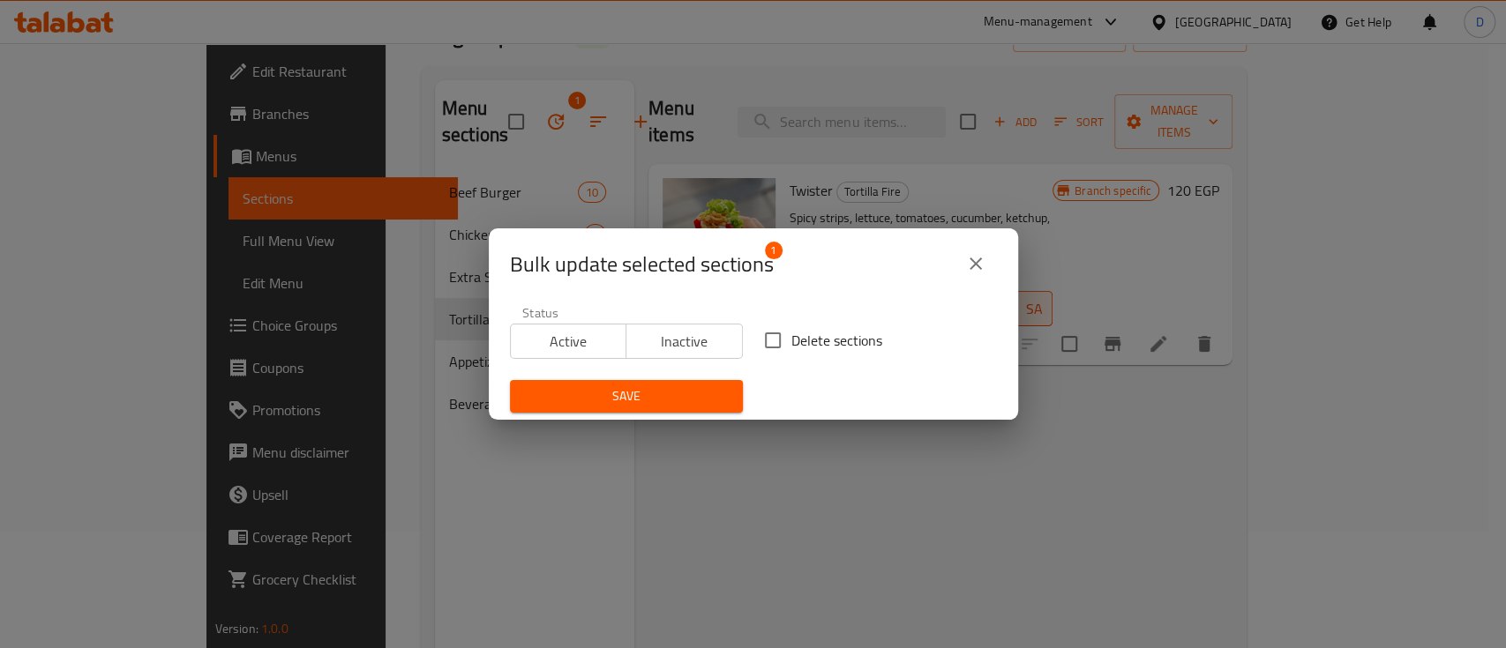
click at [975, 260] on icon "close" at bounding box center [975, 263] width 21 height 21
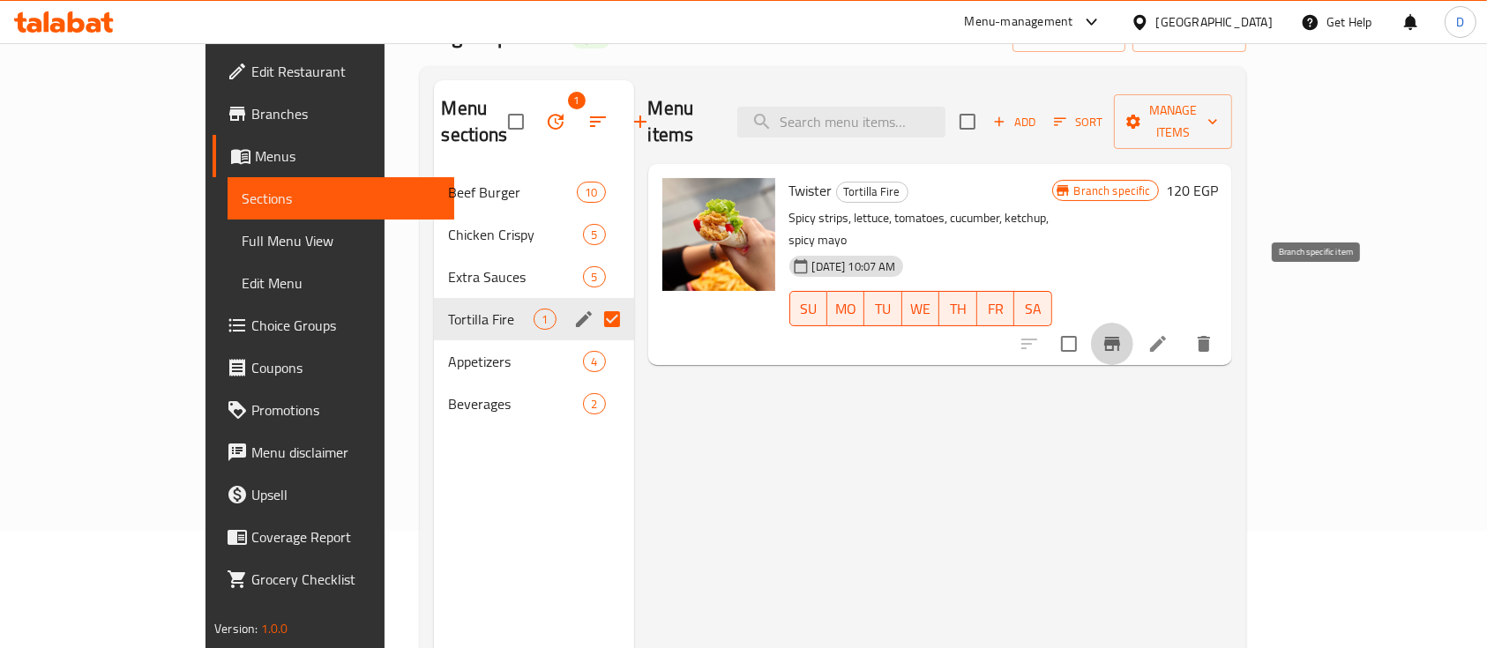
click at [1123, 333] on icon "Branch-specific-item" at bounding box center [1112, 343] width 21 height 21
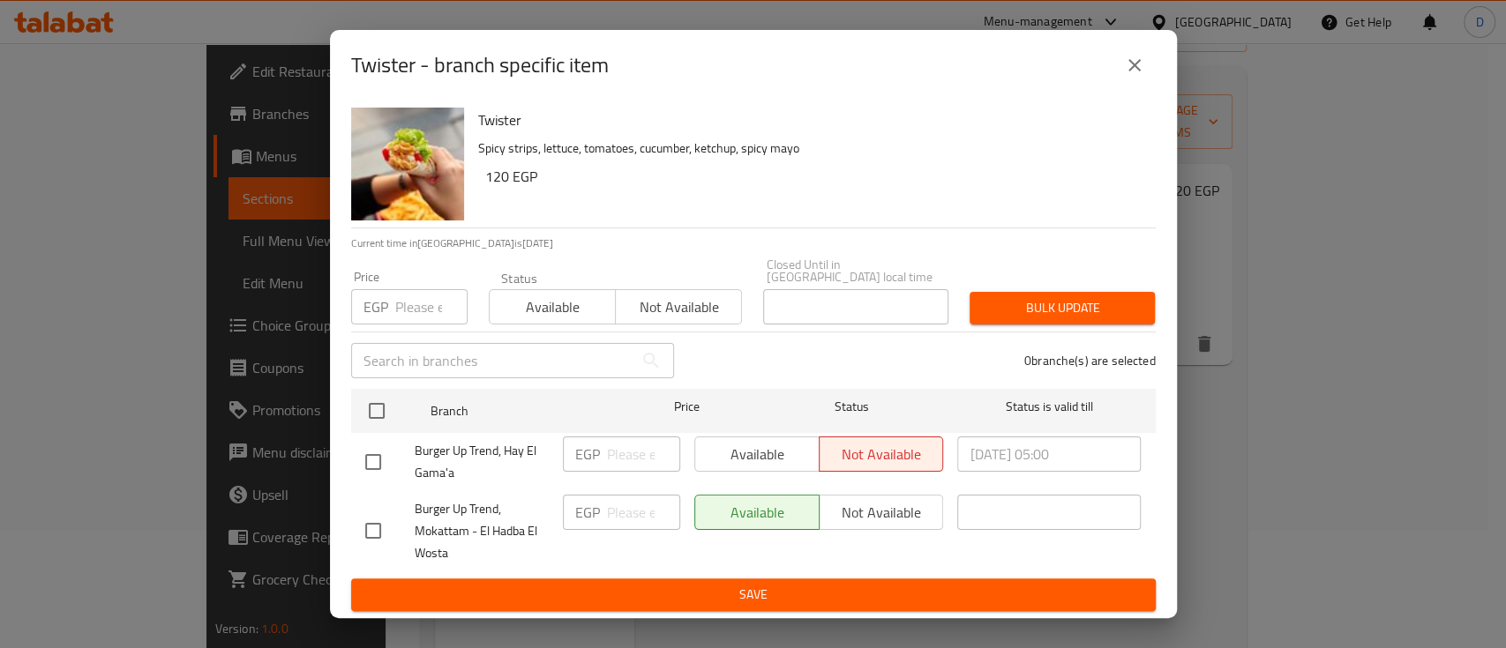
click at [1132, 71] on icon "close" at bounding box center [1134, 65] width 12 height 12
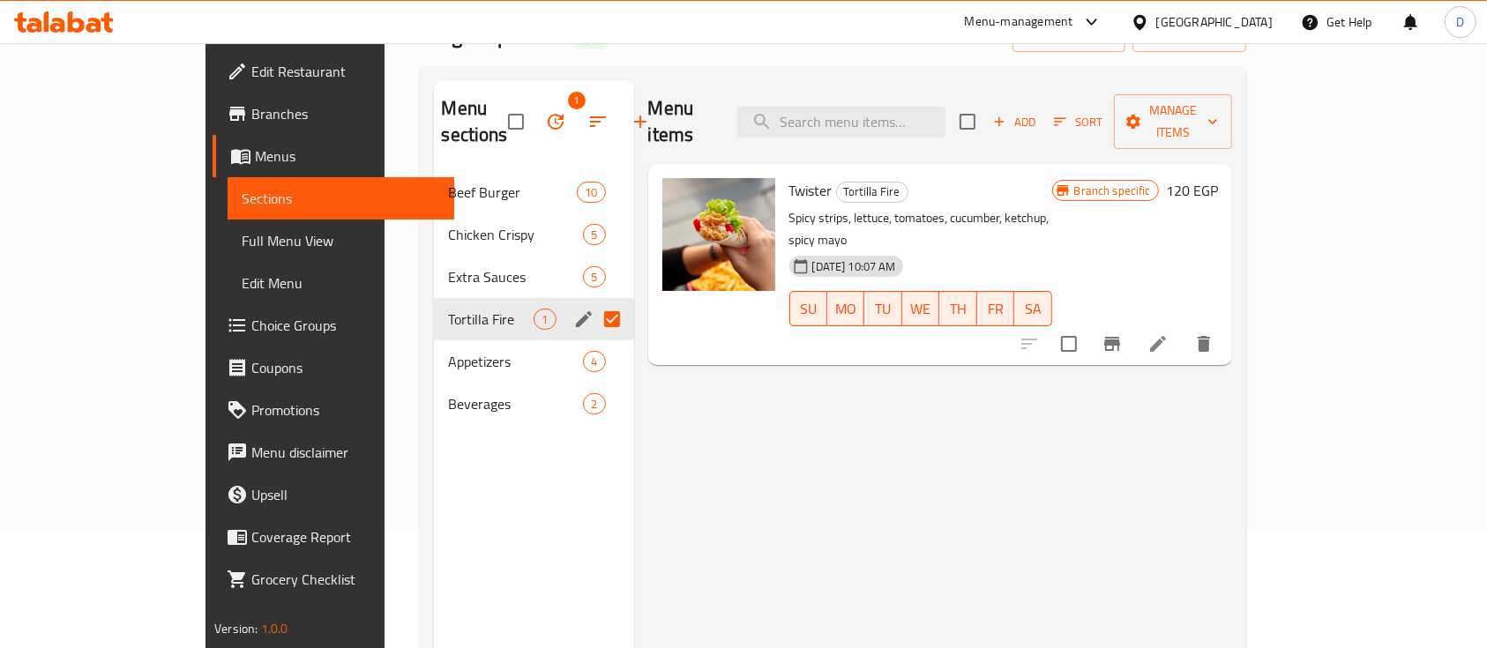
click at [1218, 178] on h6 "120 EGP" at bounding box center [1192, 190] width 52 height 25
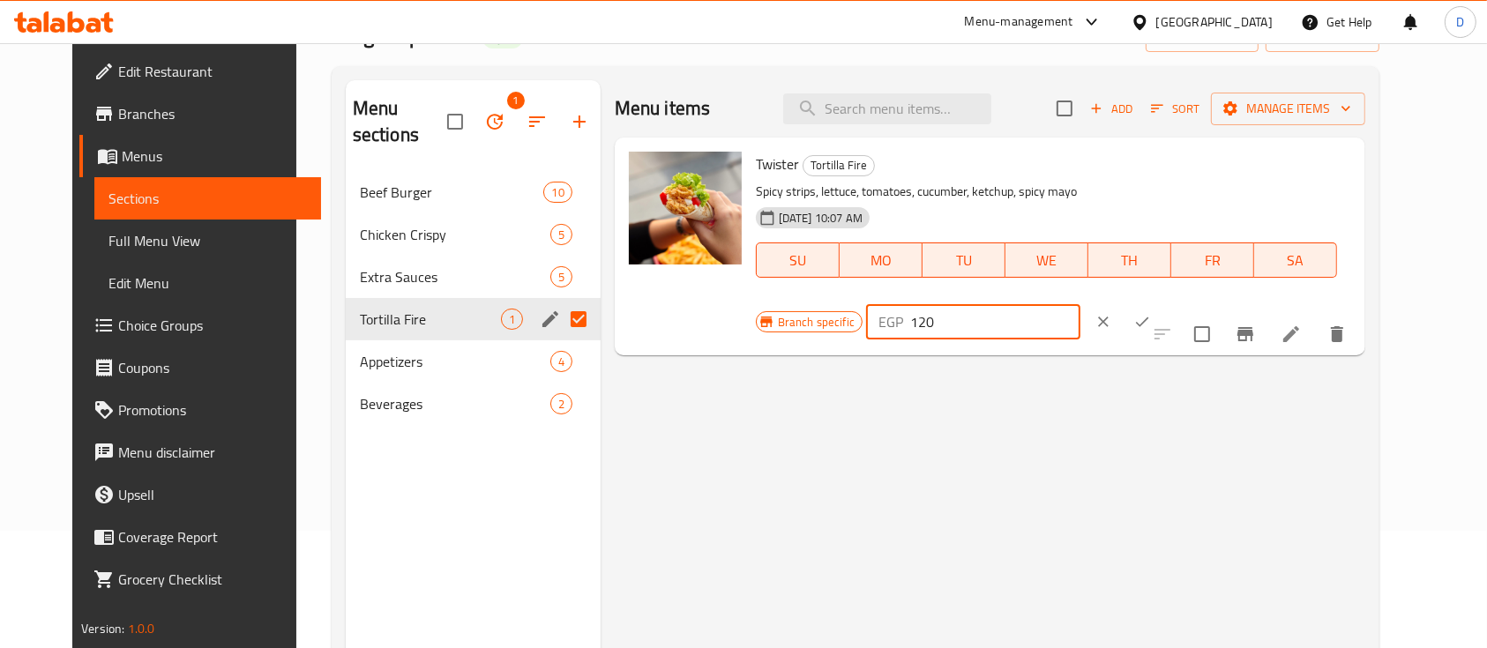
click at [1081, 304] on input "120" at bounding box center [995, 321] width 170 height 35
type input "130"
click at [1162, 303] on button "ok" at bounding box center [1142, 322] width 39 height 39
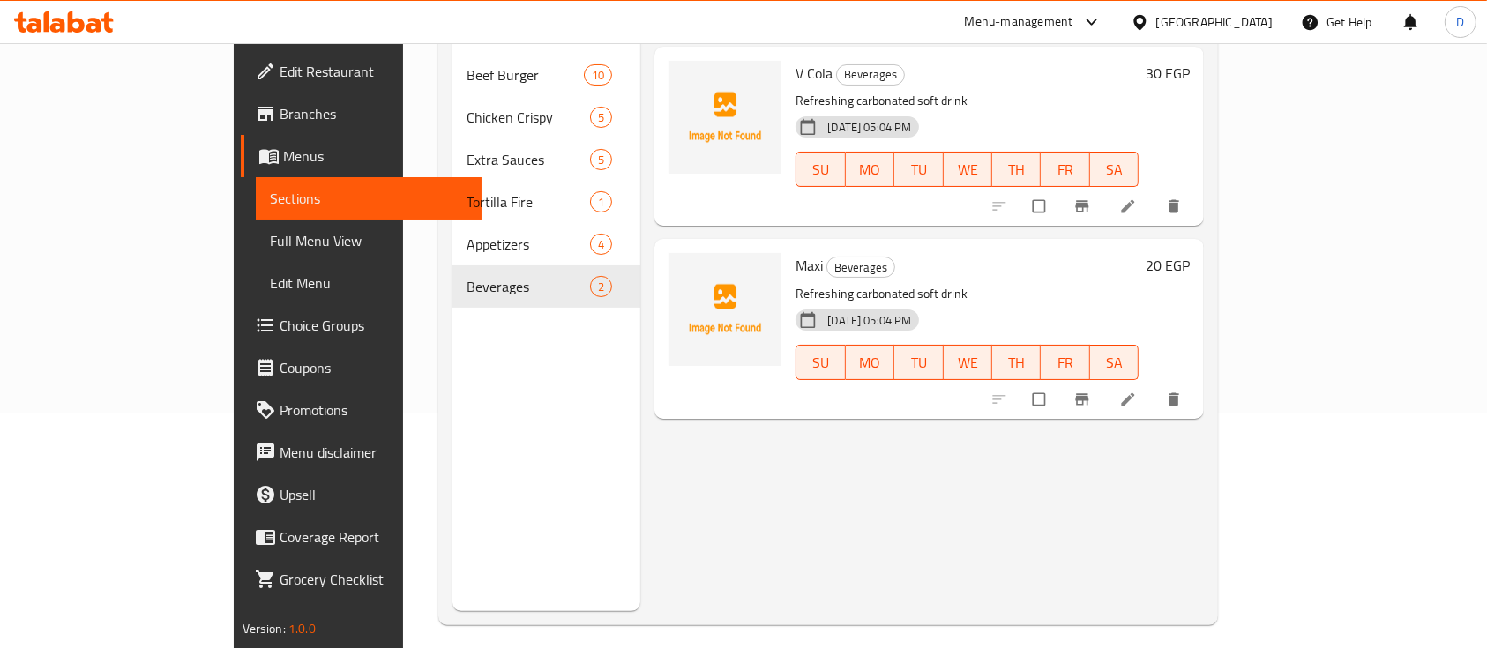
scroll to position [117, 0]
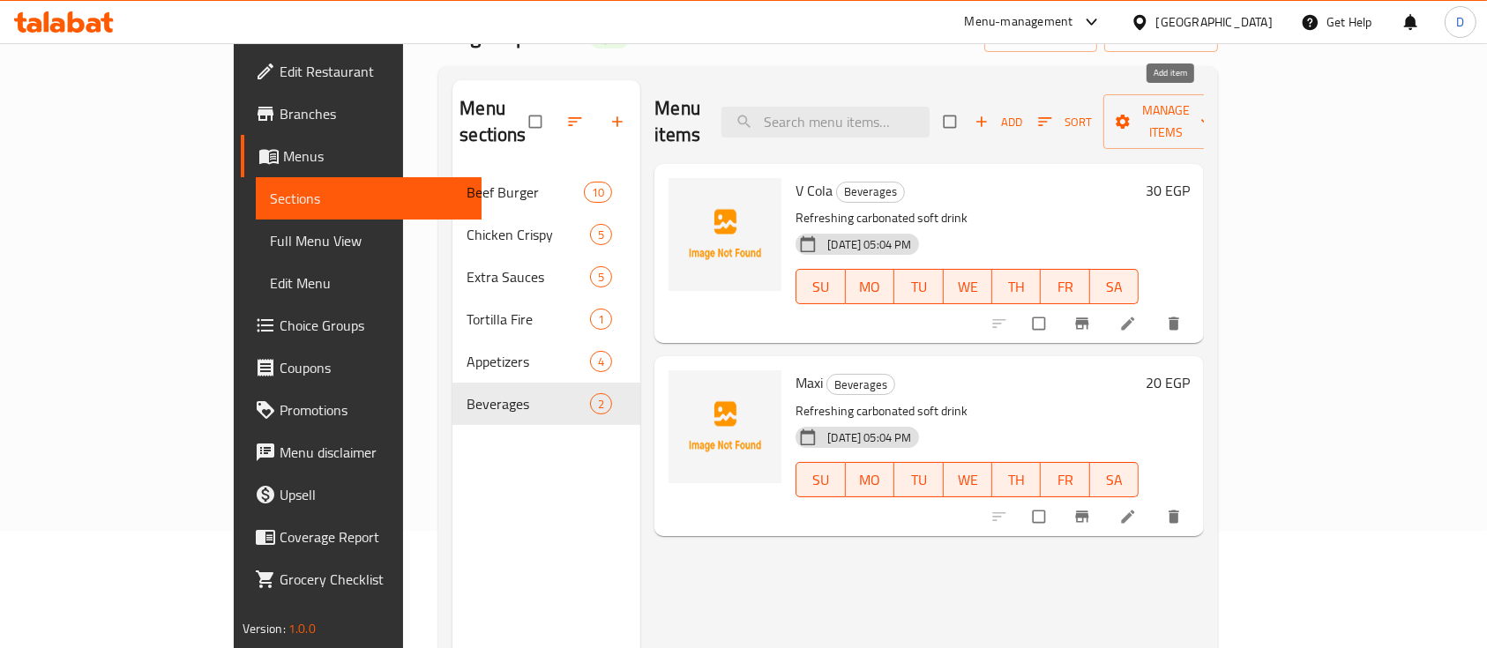
click at [1023, 114] on span "Add" at bounding box center [999, 122] width 48 height 20
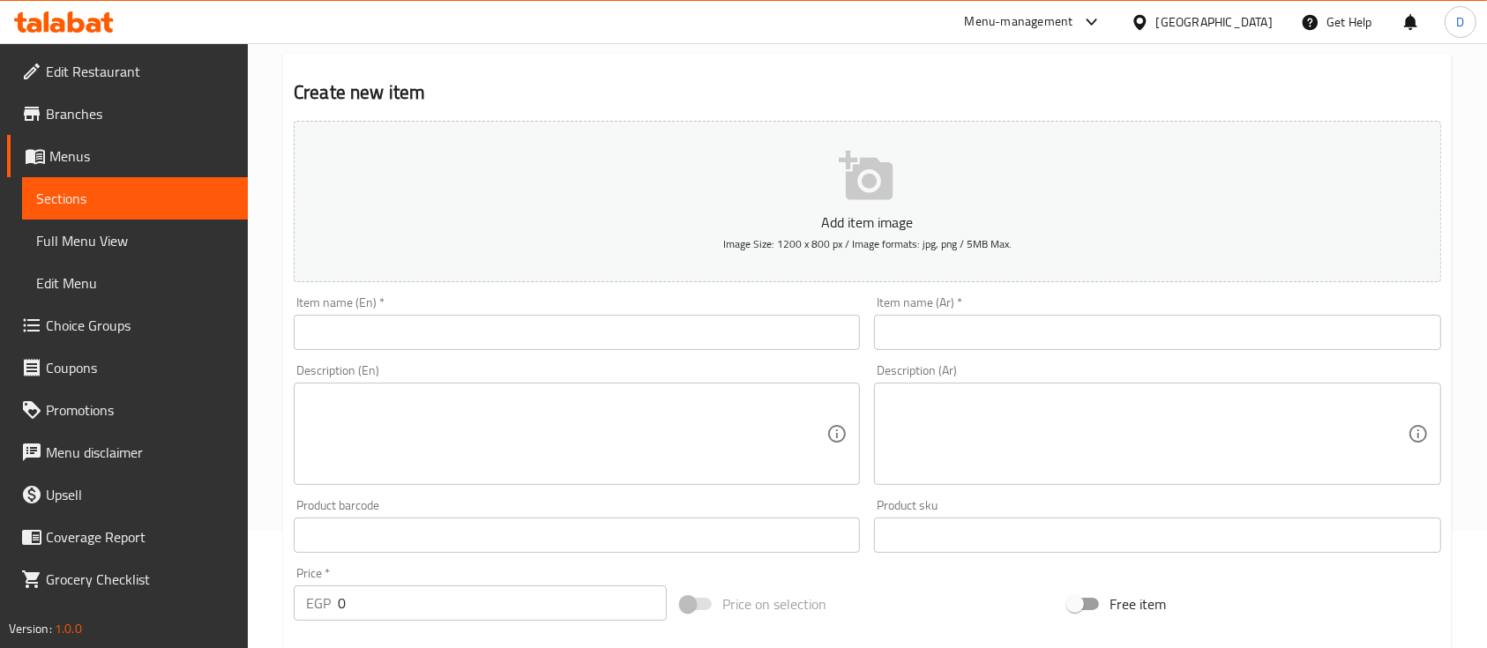
click at [614, 320] on input "text" at bounding box center [577, 332] width 566 height 35
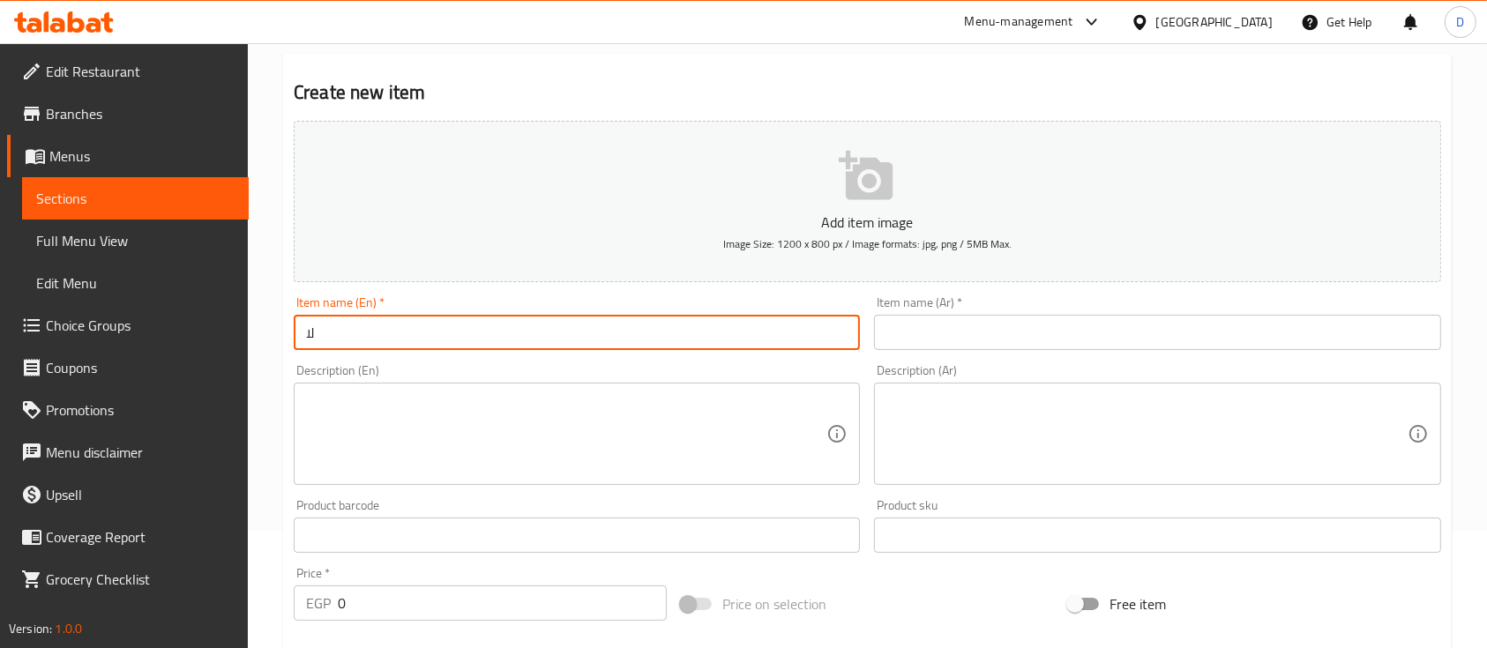
type input "ل"
type input "Big Cola"
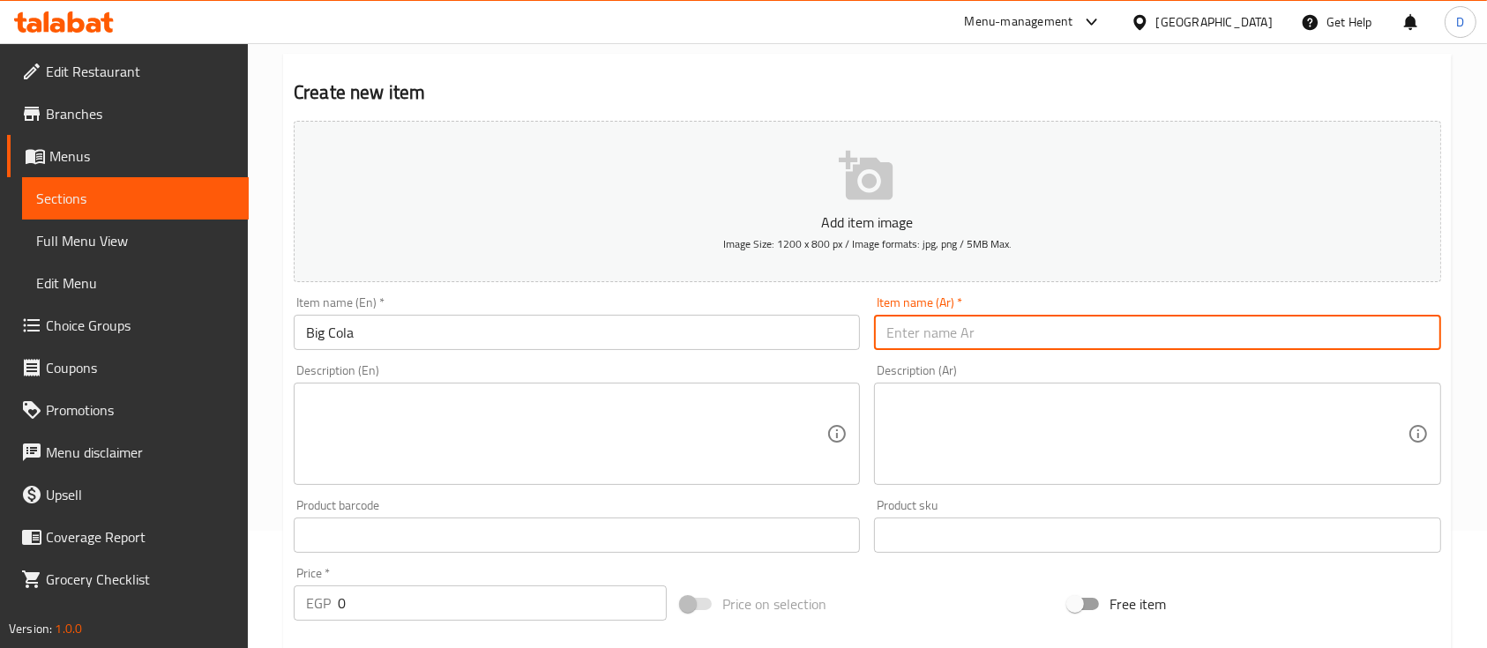
click at [1038, 324] on input "text" at bounding box center [1157, 332] width 566 height 35
type input "بيج كولا"
click at [431, 608] on input "0" at bounding box center [502, 603] width 329 height 35
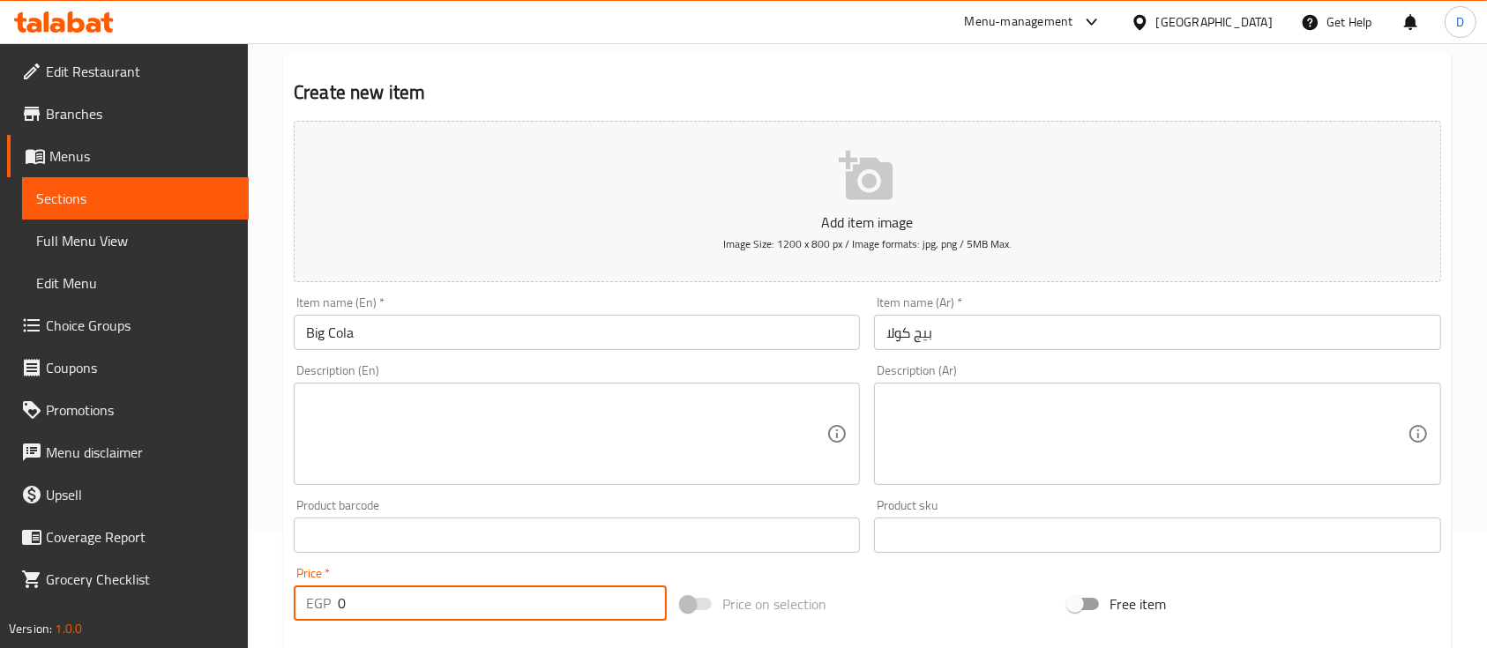
click at [431, 608] on input "0" at bounding box center [502, 603] width 329 height 35
type input "15"
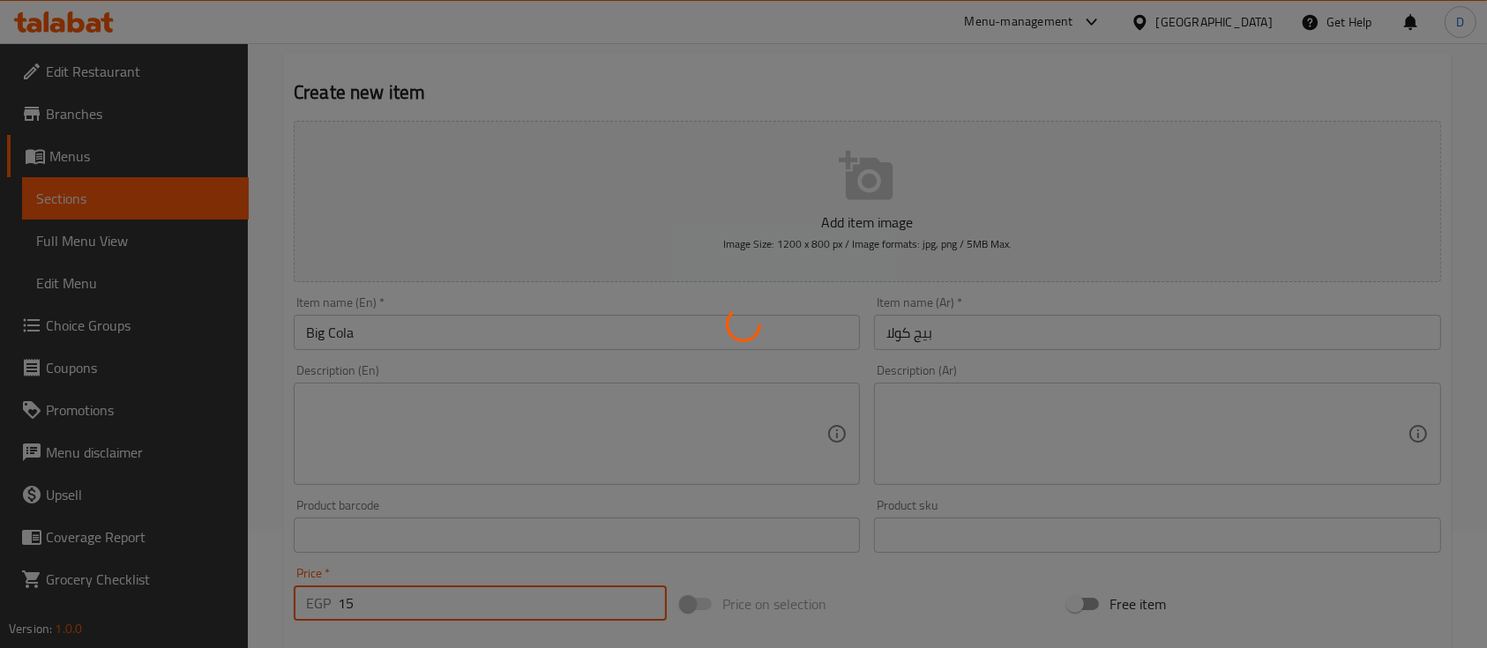
type input "0"
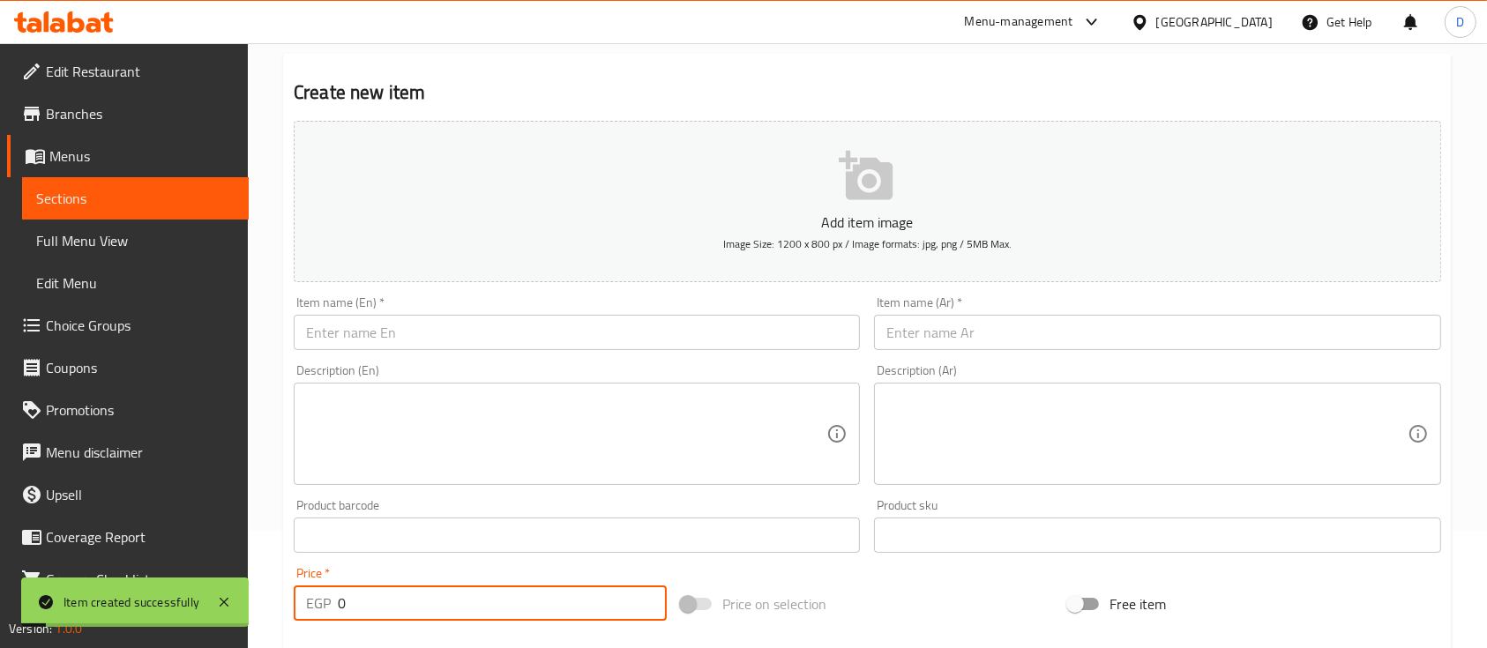
click at [90, 208] on span "Sections" at bounding box center [135, 198] width 199 height 21
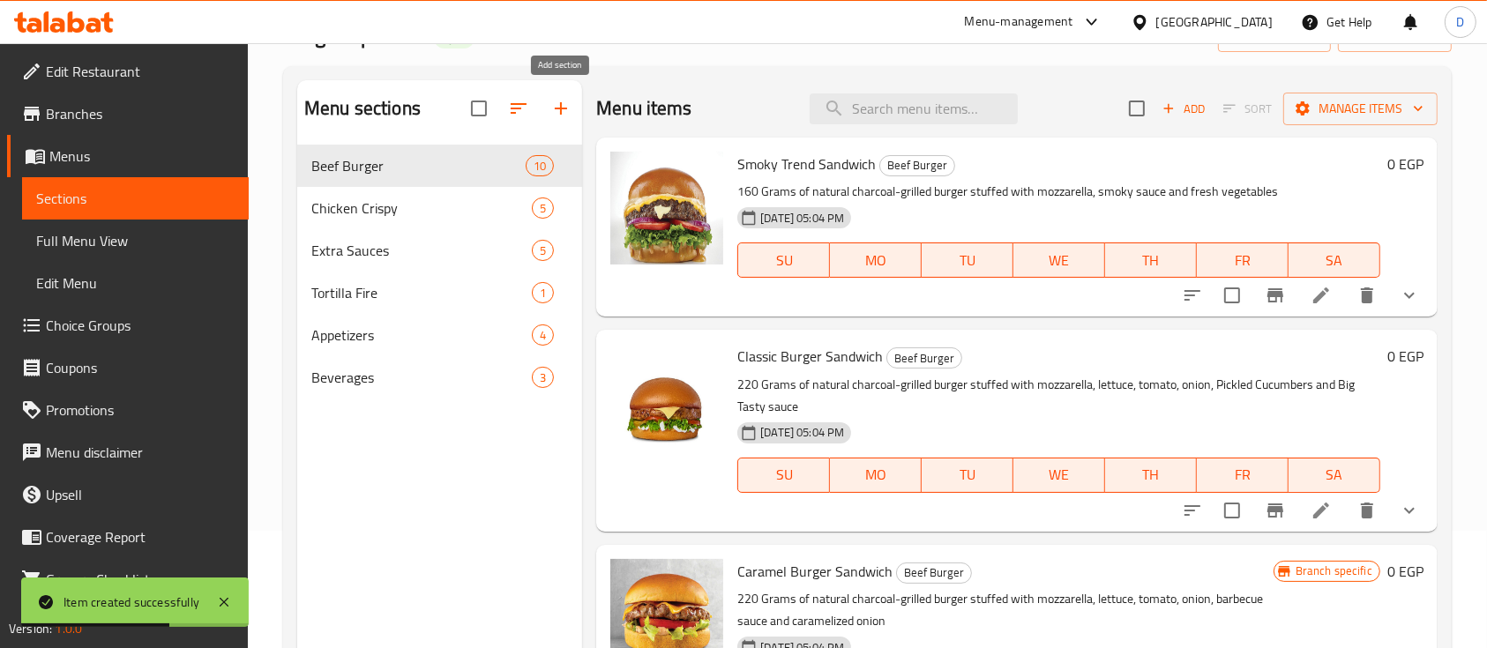
click at [574, 107] on button "button" at bounding box center [561, 108] width 42 height 42
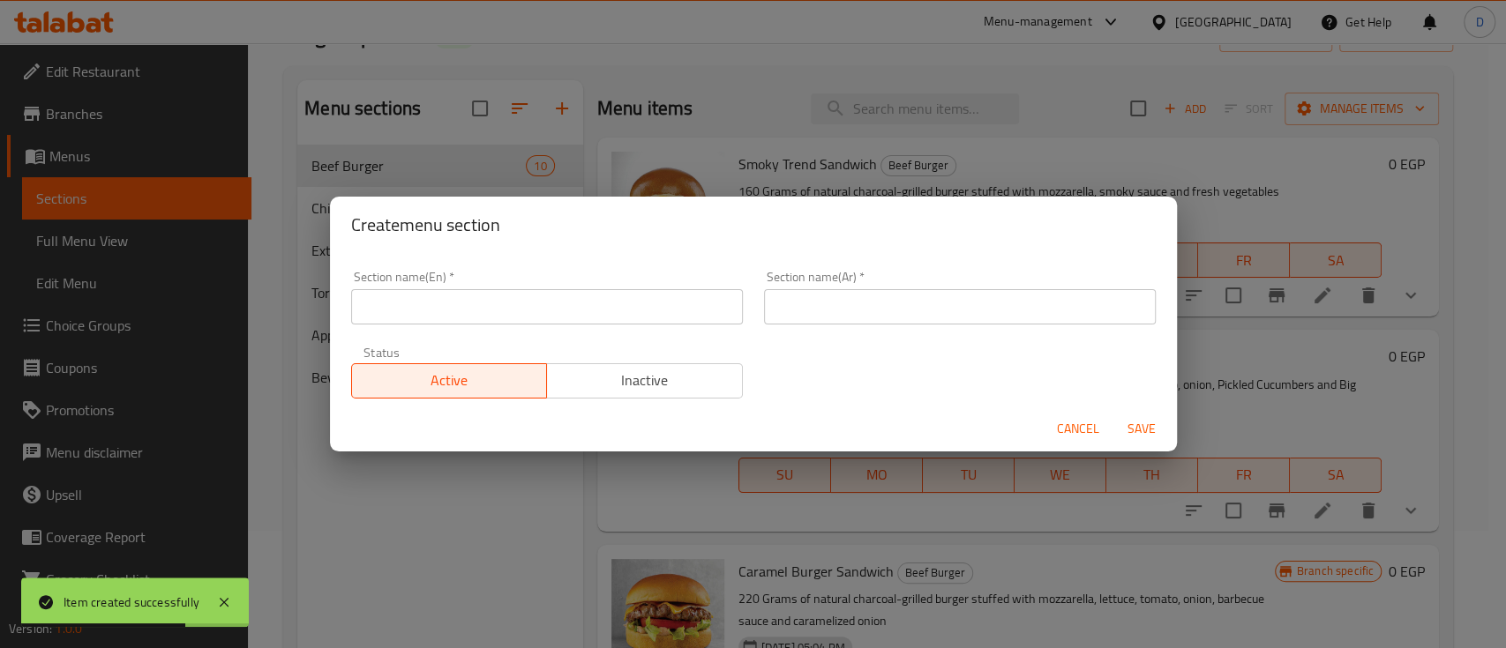
click at [570, 294] on input "text" at bounding box center [547, 306] width 392 height 35
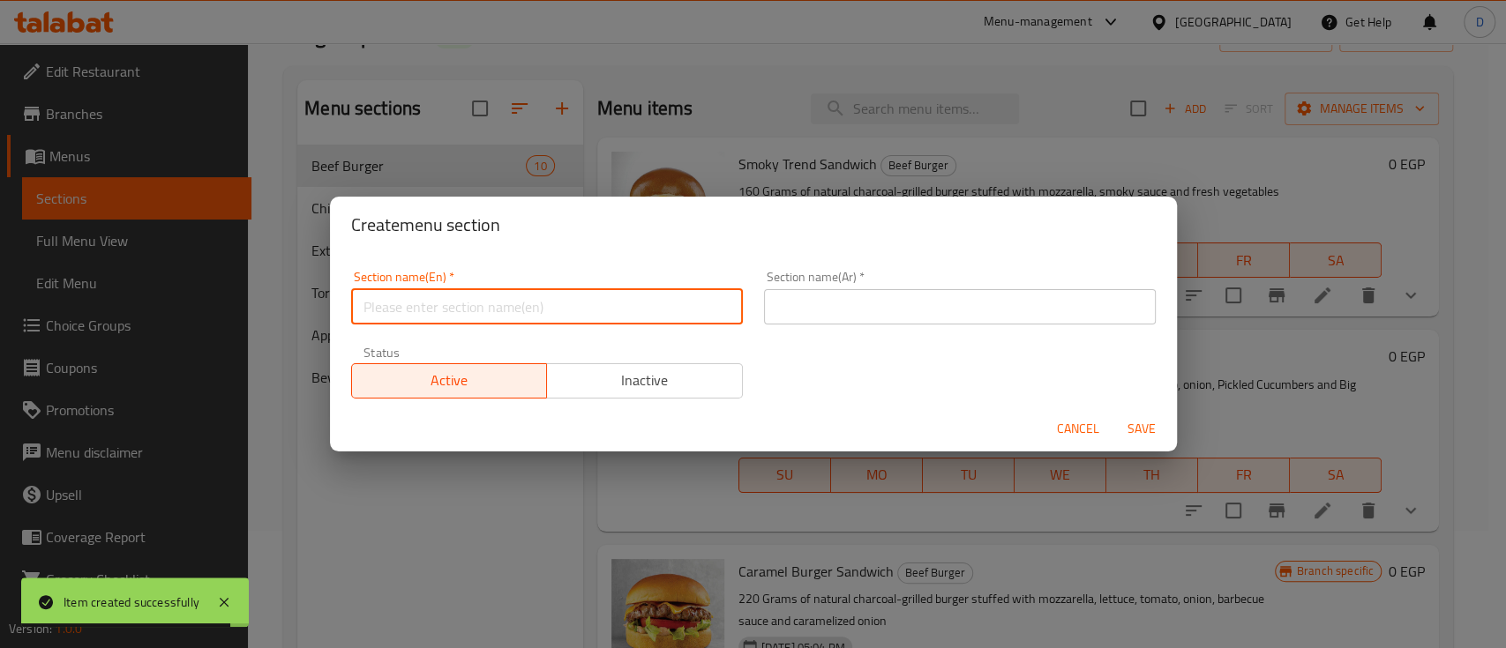
type input "س"
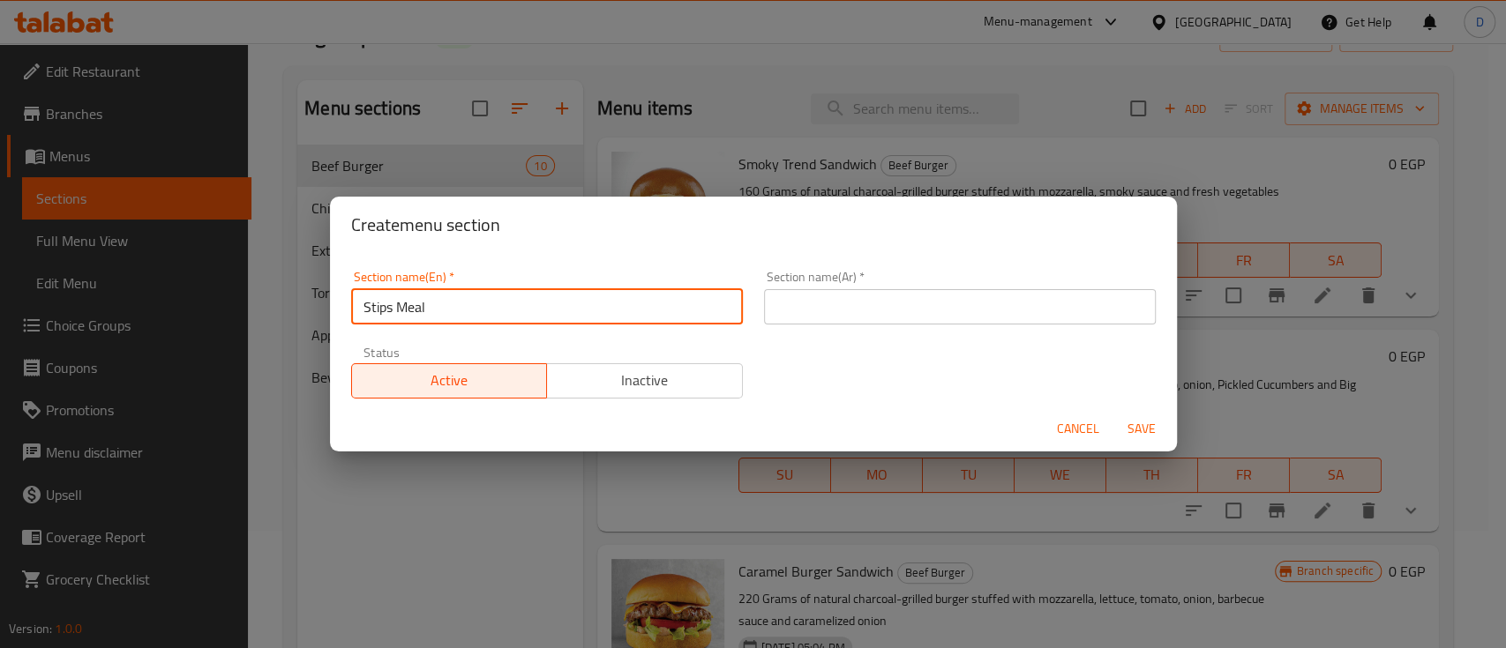
click at [378, 303] on input "Stips Meal" at bounding box center [547, 306] width 392 height 35
type input "Strips Meal"
click at [858, 300] on input "text" at bounding box center [960, 306] width 392 height 35
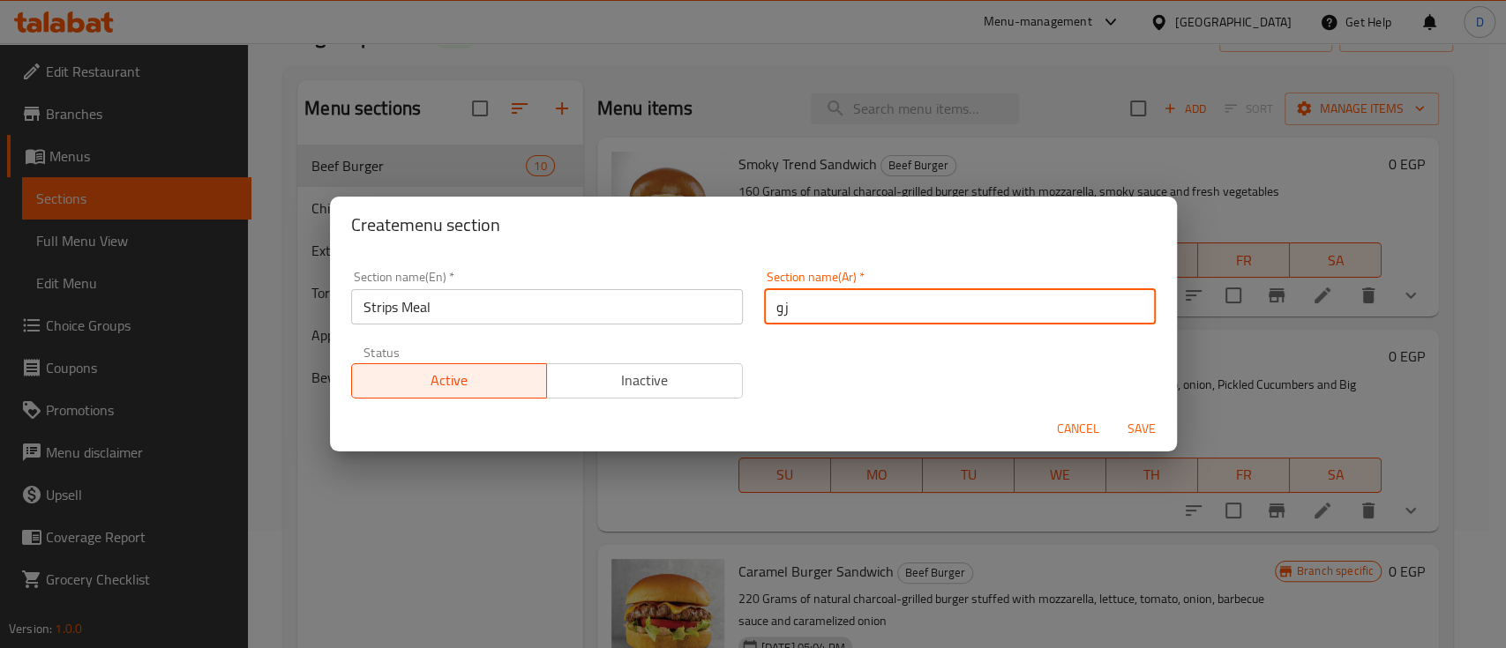
type input "ز"
type input "وجبات ستربس"
click at [1113, 413] on button "Save" at bounding box center [1141, 429] width 56 height 33
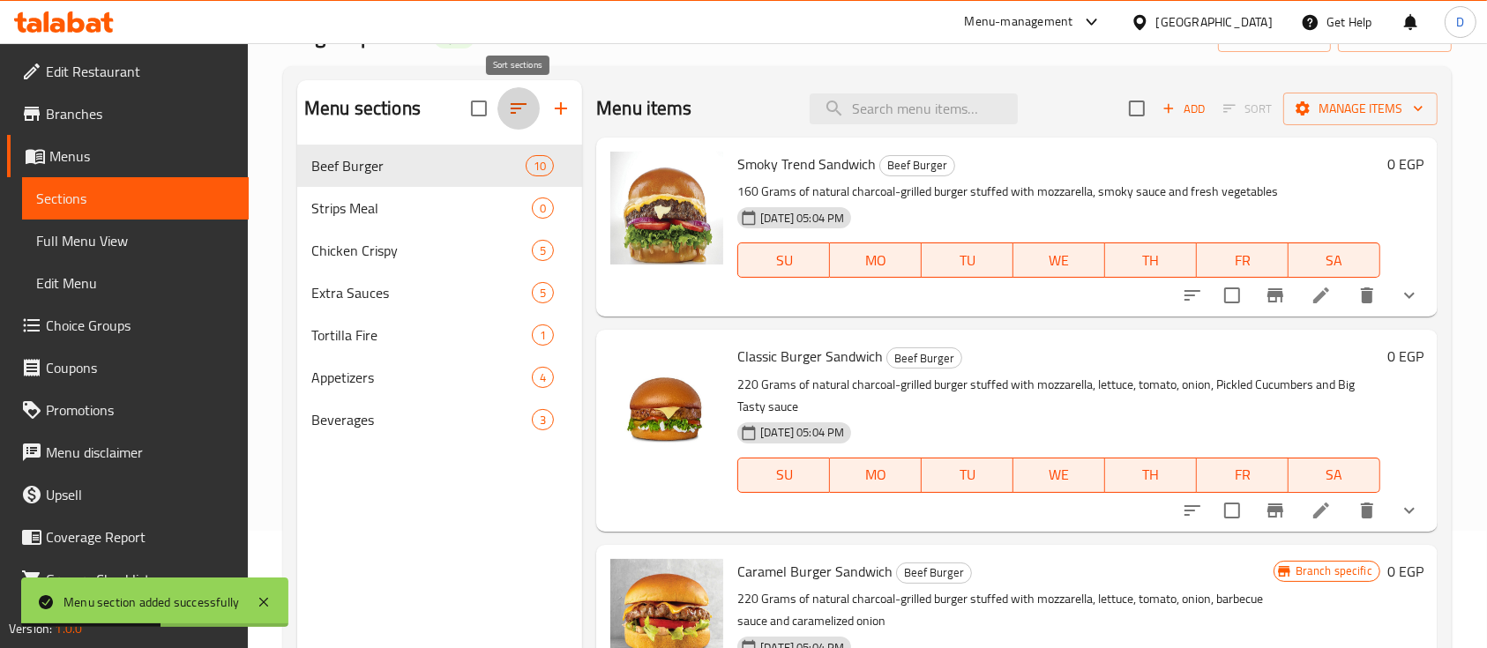
click at [511, 113] on icon "button" at bounding box center [519, 108] width 16 height 11
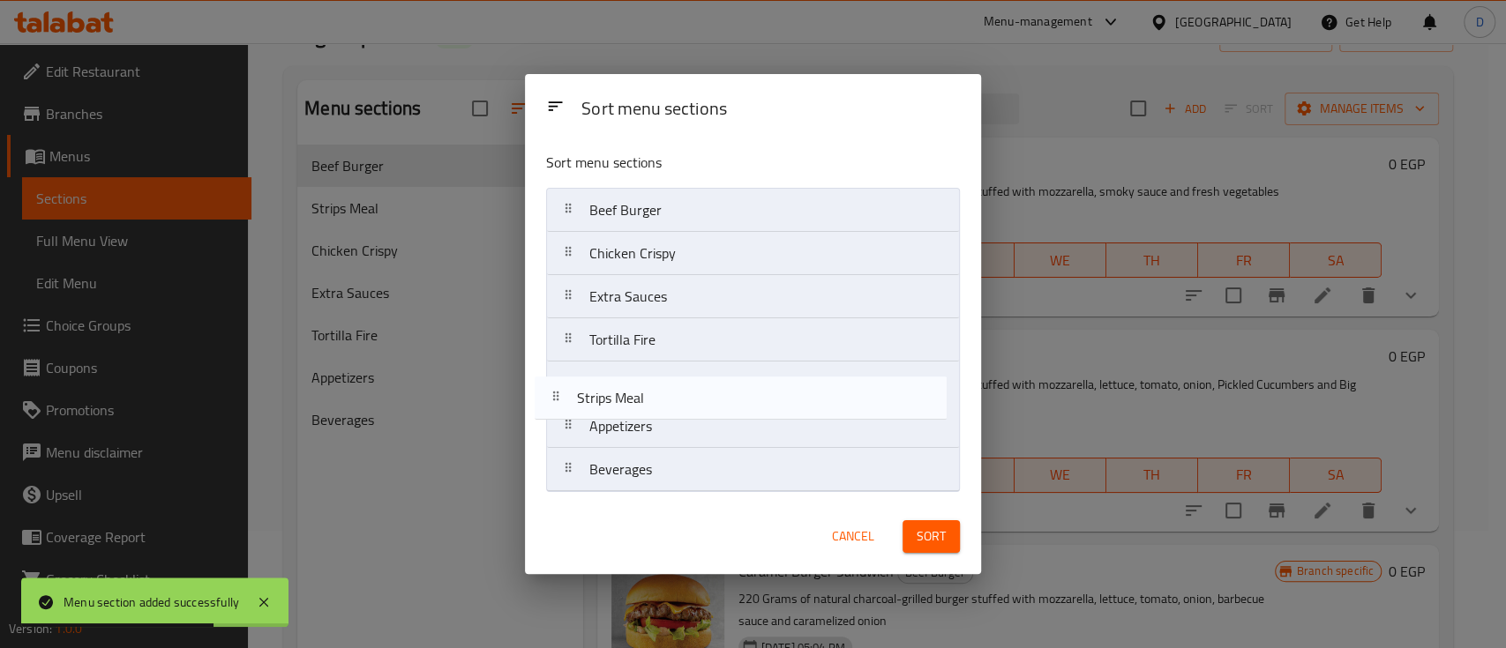
drag, startPoint x: 656, startPoint y: 256, endPoint x: 644, endPoint y: 406, distance: 150.5
click at [644, 406] on nav "Beef Burger Strips Meal Chicken Crispy Extra Sauces Tortilla Fire Appetizers Be…" at bounding box center [753, 340] width 414 height 304
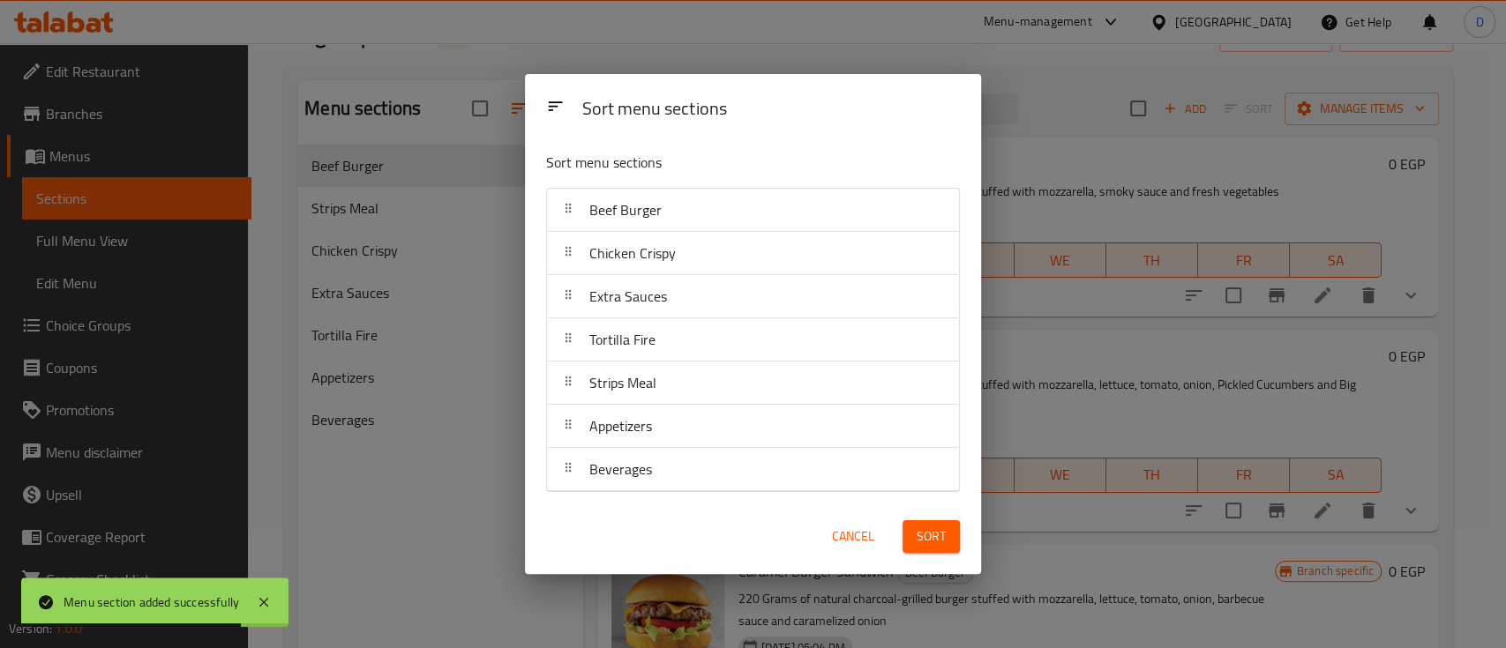
click at [925, 549] on button "Sort" at bounding box center [931, 537] width 57 height 33
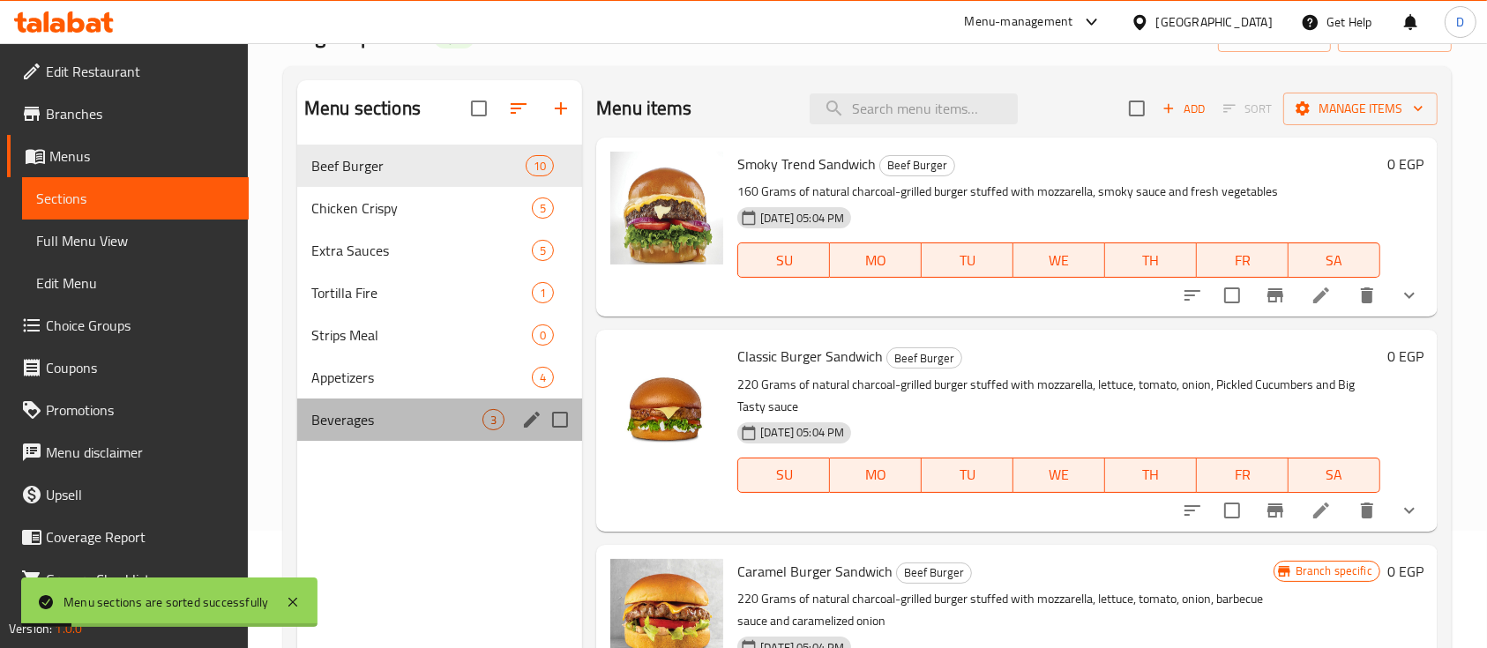
click at [353, 399] on div "Beverages 3" at bounding box center [439, 420] width 285 height 42
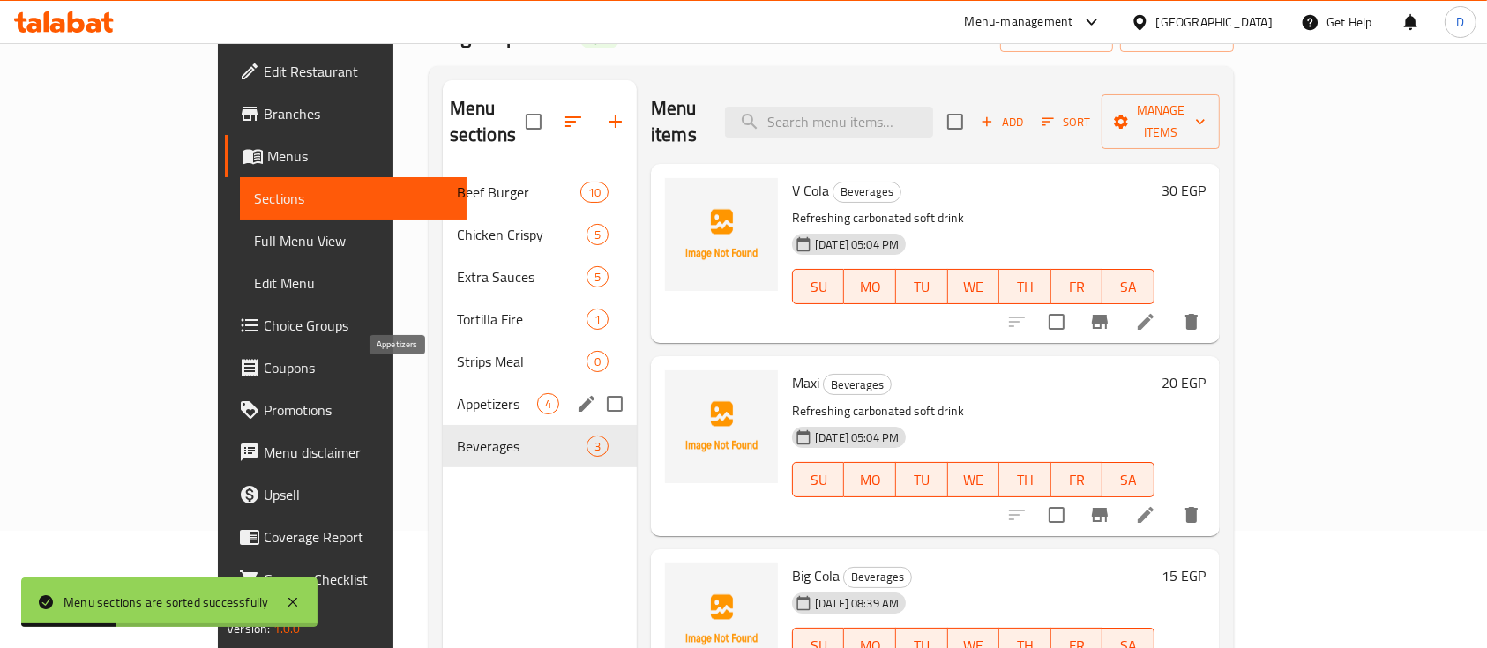
click at [457, 393] on span "Appetizers" at bounding box center [497, 403] width 80 height 21
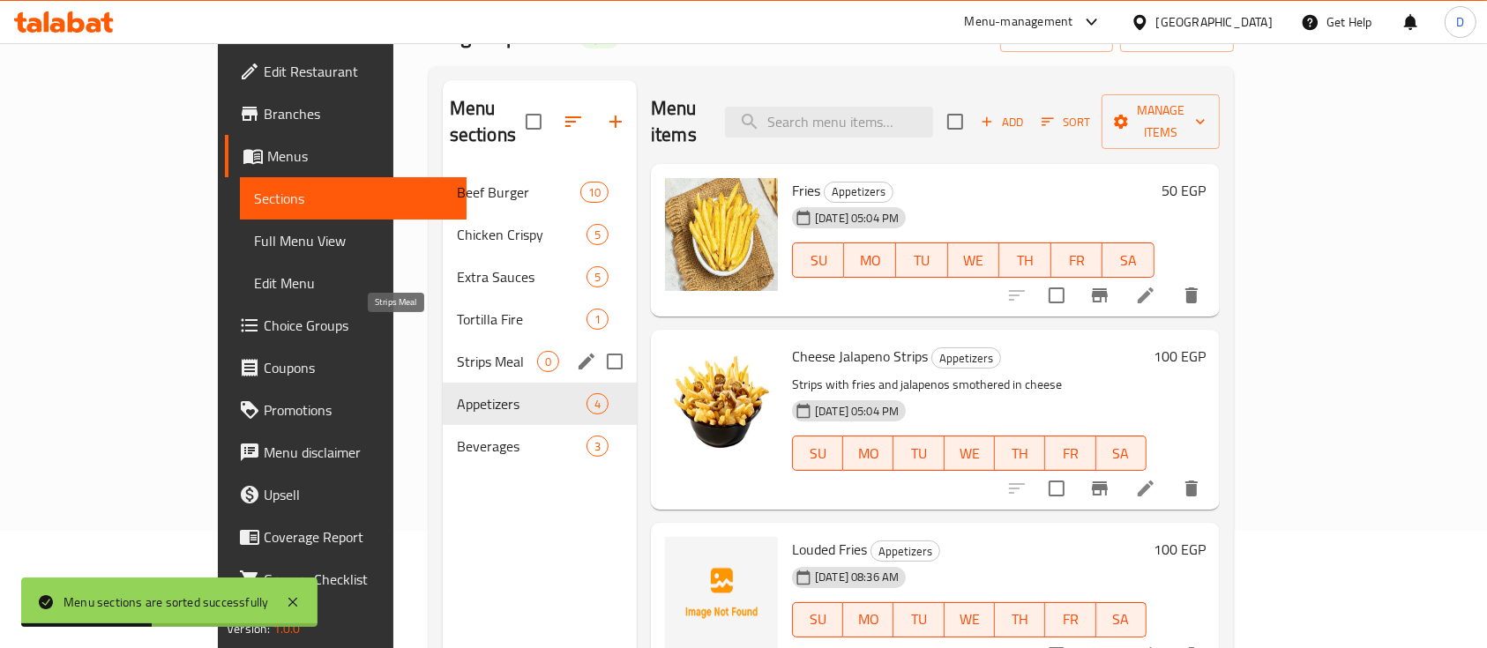
click at [457, 351] on span "Strips Meal" at bounding box center [497, 361] width 80 height 21
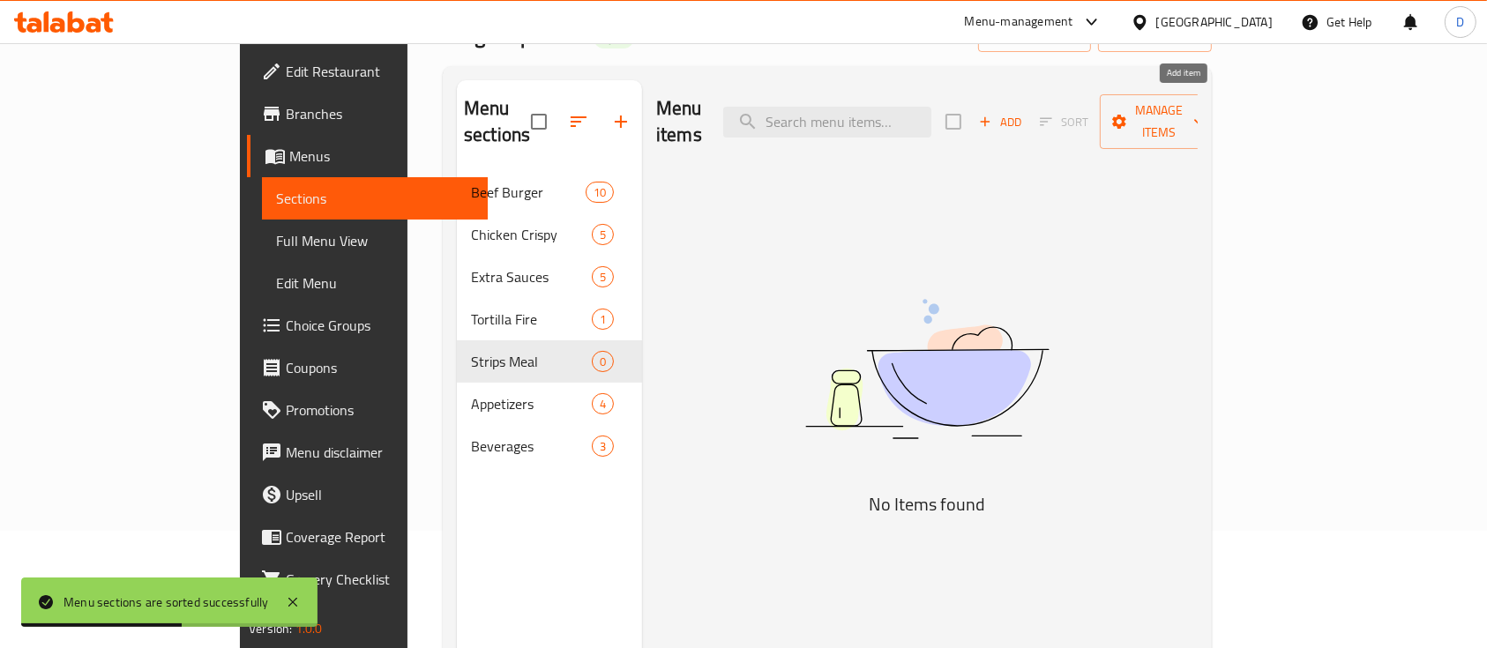
click at [1024, 112] on span "Add" at bounding box center [1001, 122] width 48 height 20
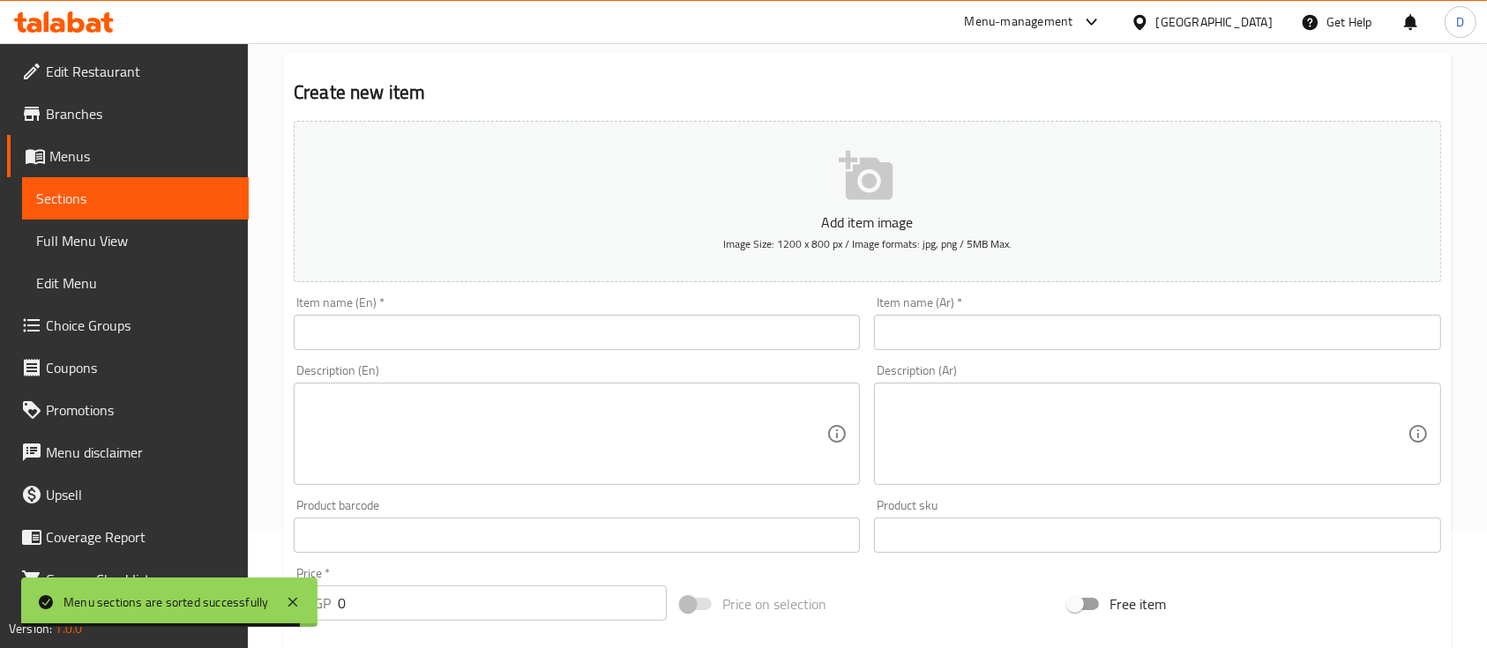
click at [1164, 307] on div "Item name (Ar)   * Item name (Ar) *" at bounding box center [1157, 323] width 566 height 54
click at [1178, 330] on input "text" at bounding box center [1157, 332] width 566 height 35
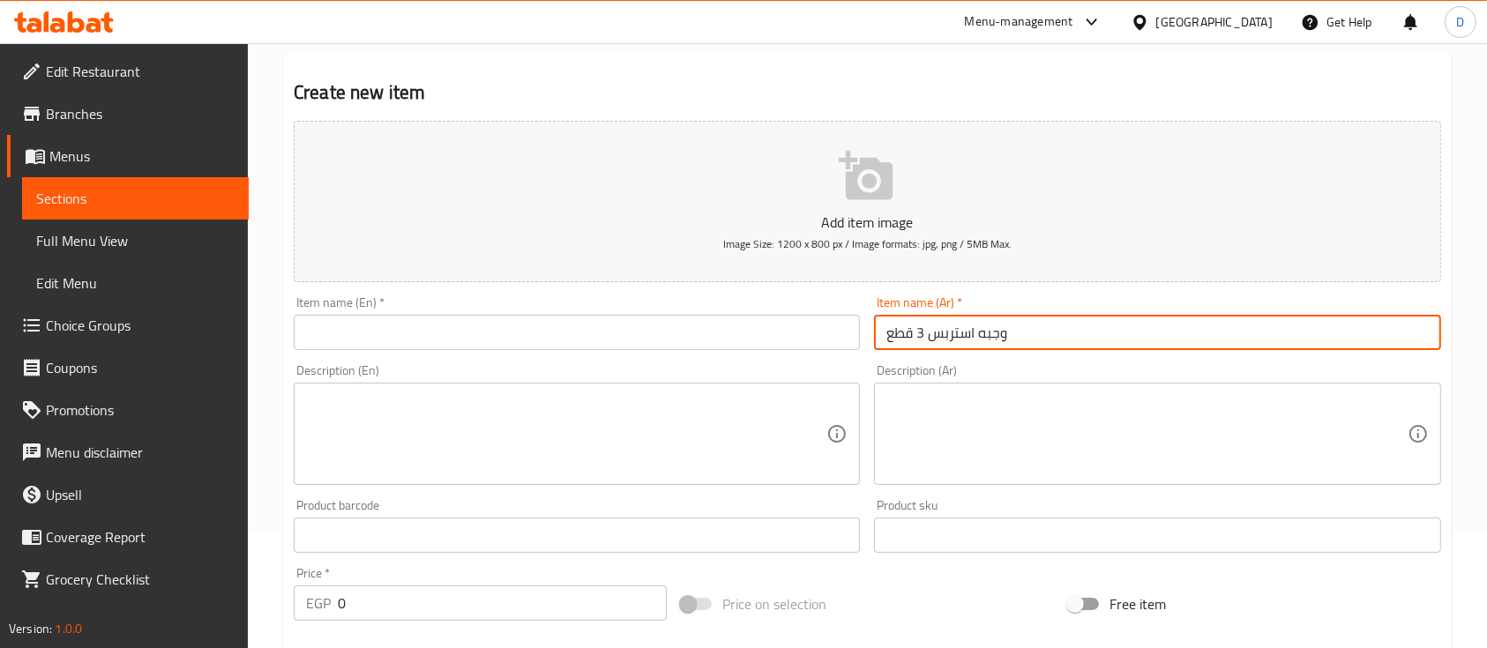
type input "وجبه استربس 3 قطع"
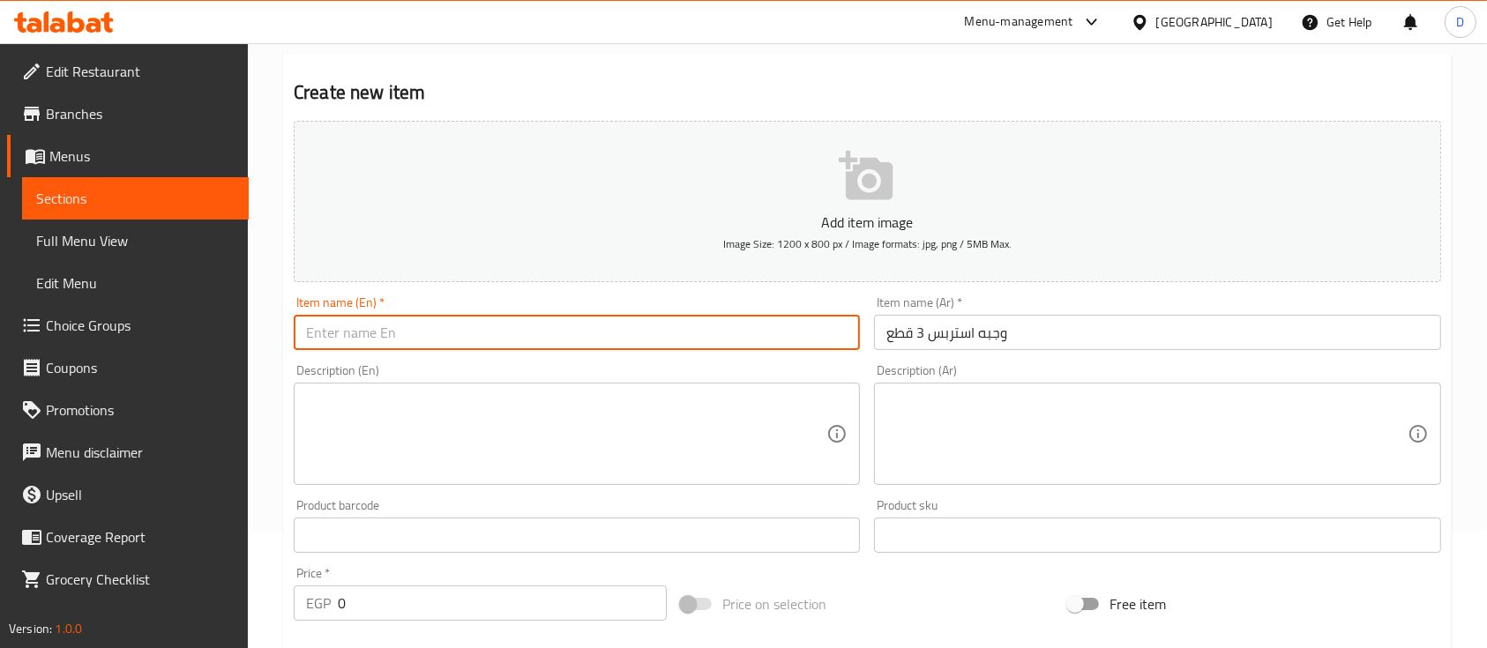
click at [459, 331] on input "text" at bounding box center [577, 332] width 566 height 35
paste input "3-piece strip meal"
click at [376, 338] on input "3-piece strip meal" at bounding box center [577, 332] width 566 height 35
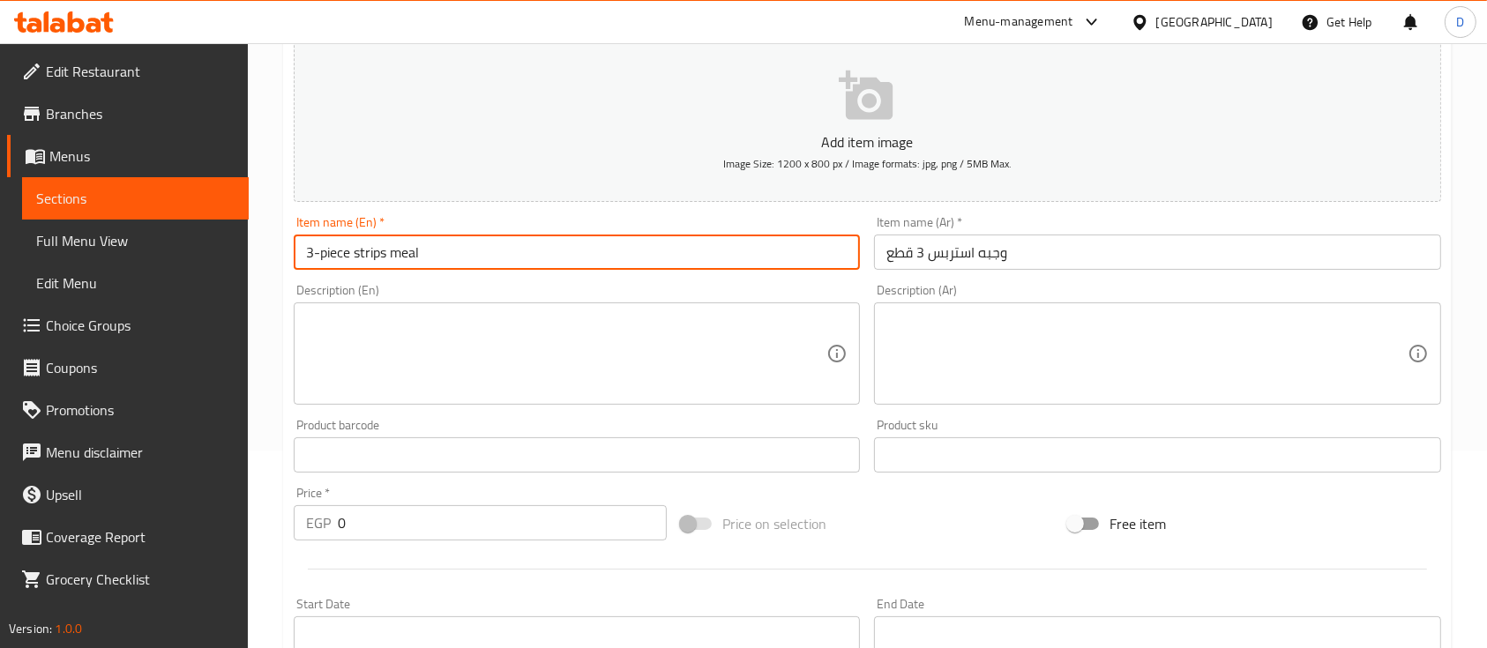
scroll to position [235, 0]
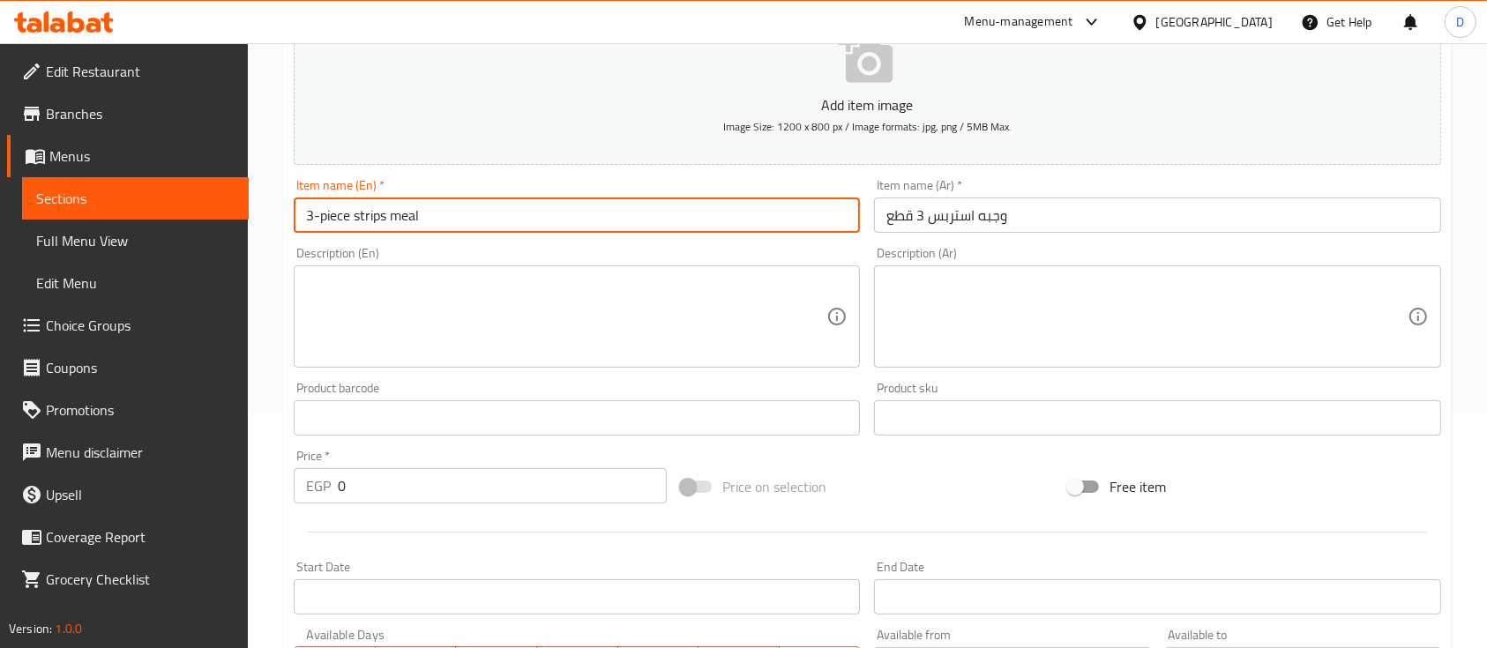
type input "3-piece strips meal"
click at [476, 483] on input "0" at bounding box center [502, 485] width 329 height 35
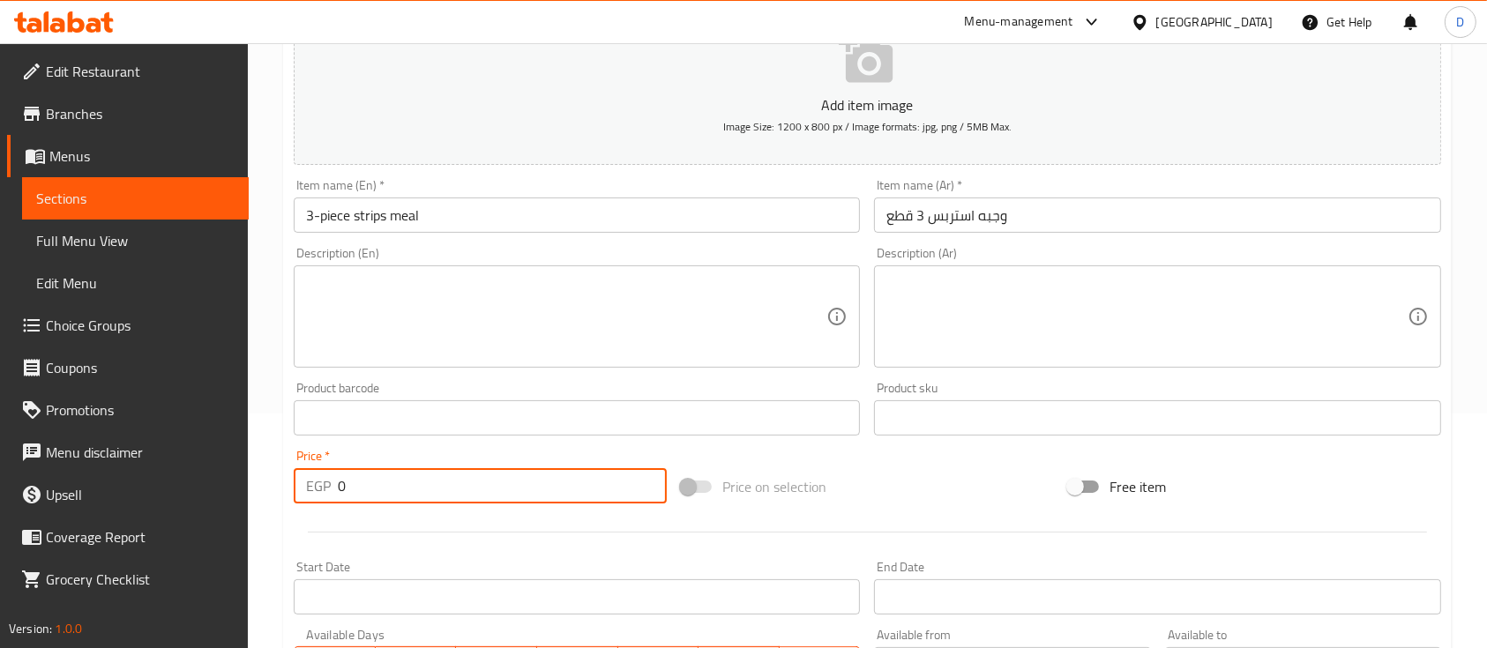
click at [476, 483] on input "0" at bounding box center [502, 485] width 329 height 35
type input "248"
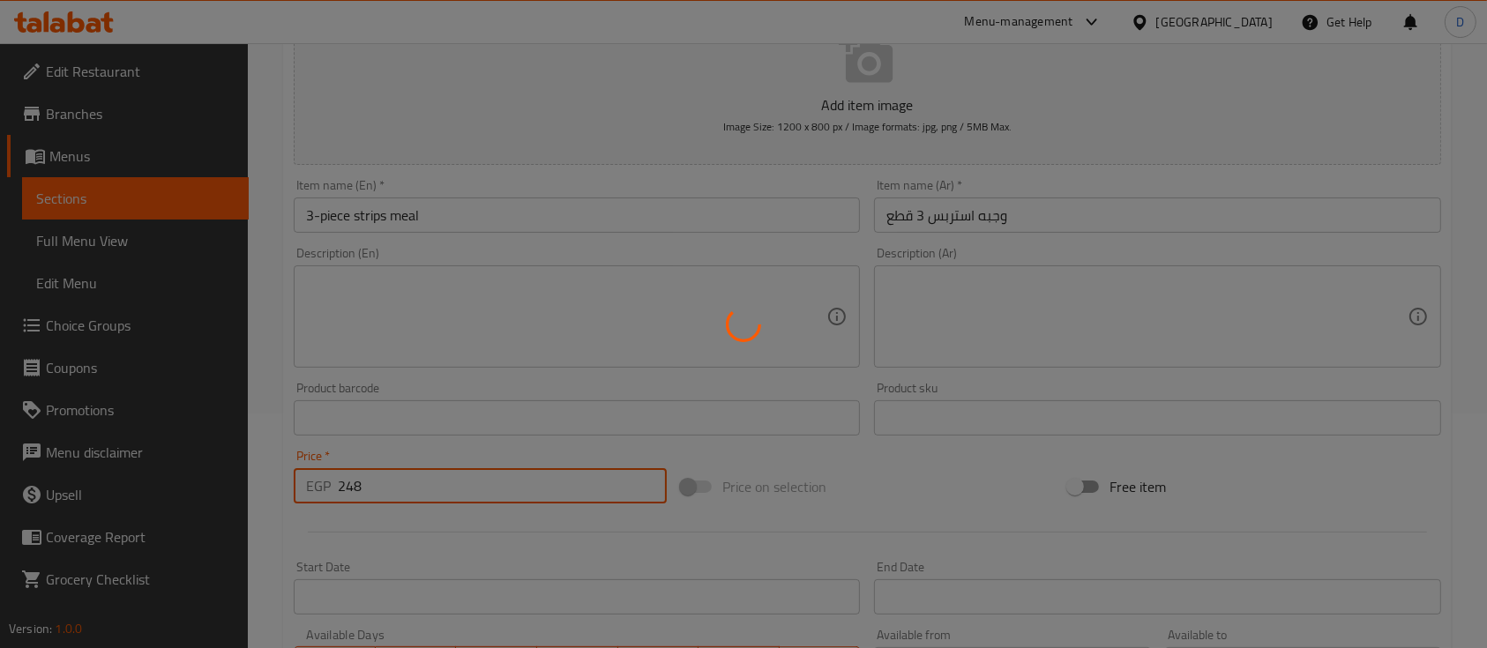
type input "0"
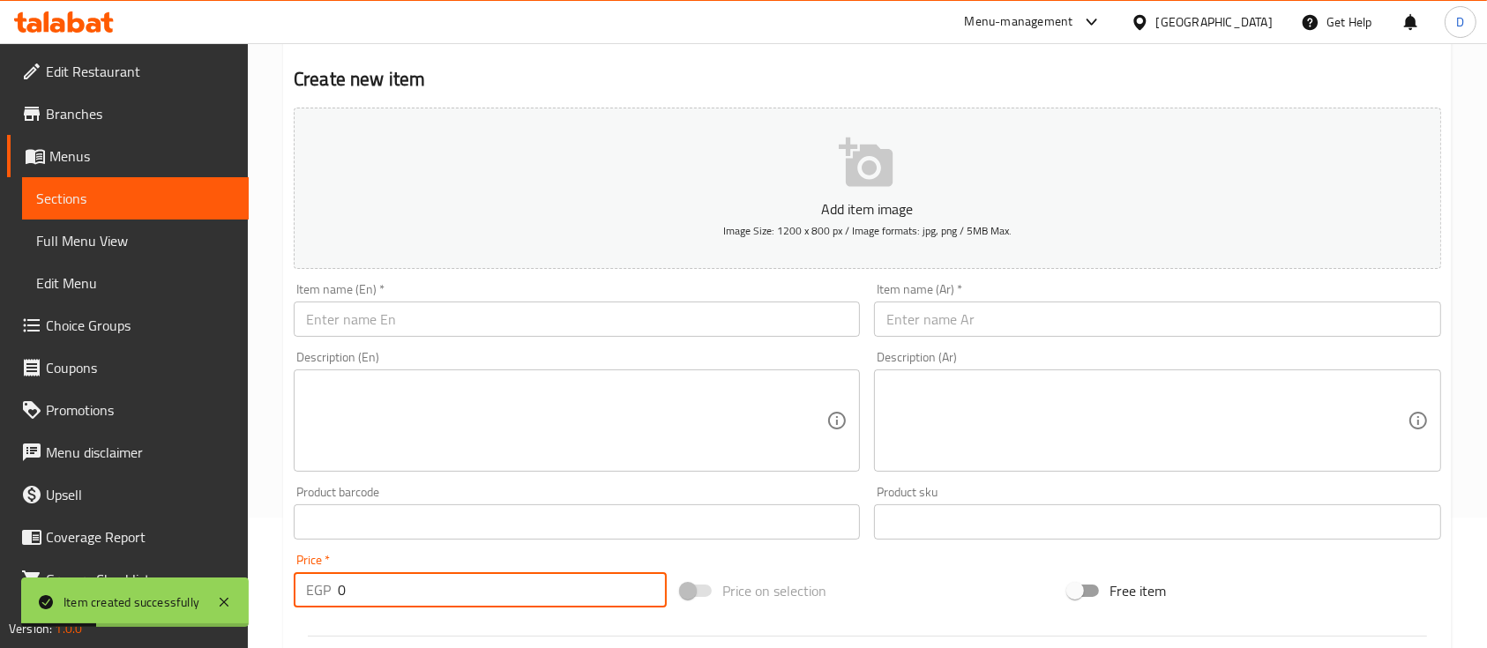
scroll to position [124, 0]
click at [1135, 318] on input "text" at bounding box center [1157, 326] width 566 height 35
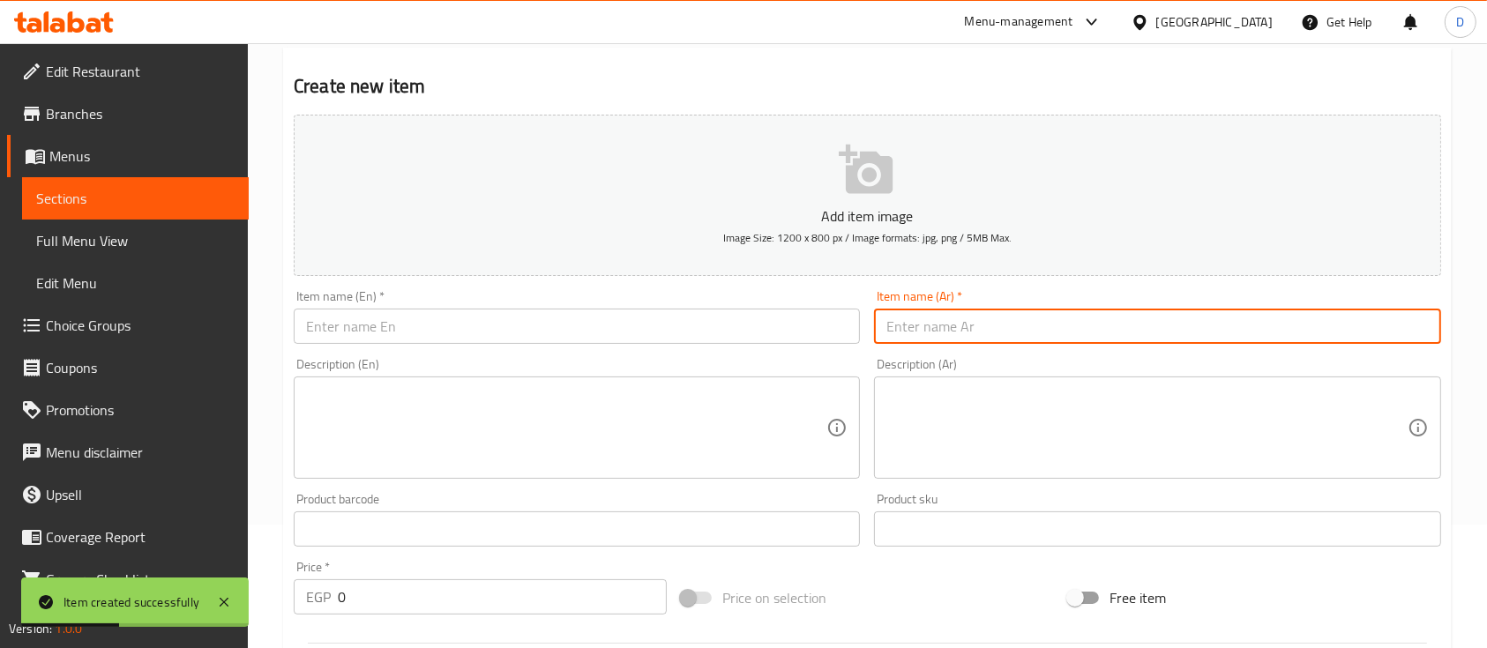
type input ","
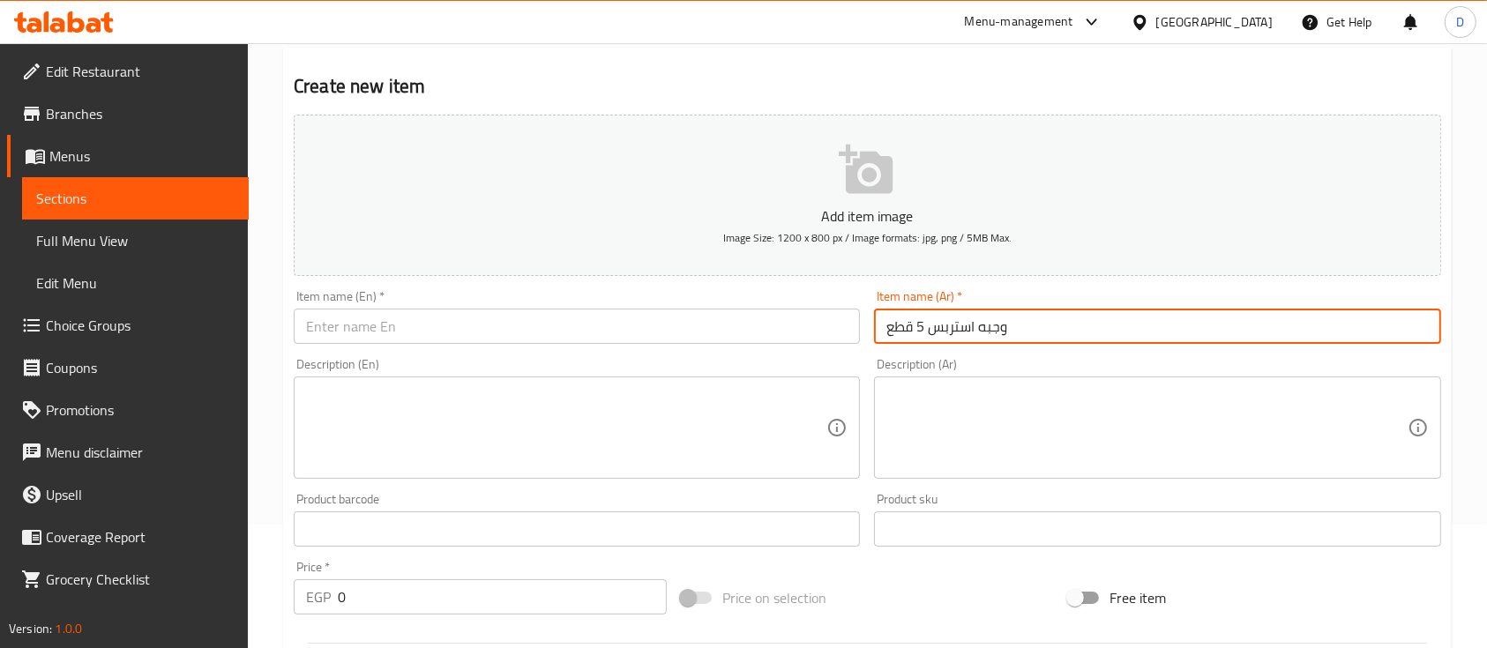
type input "وجبه استربس 5 قطع"
click at [467, 326] on input "text" at bounding box center [577, 326] width 566 height 35
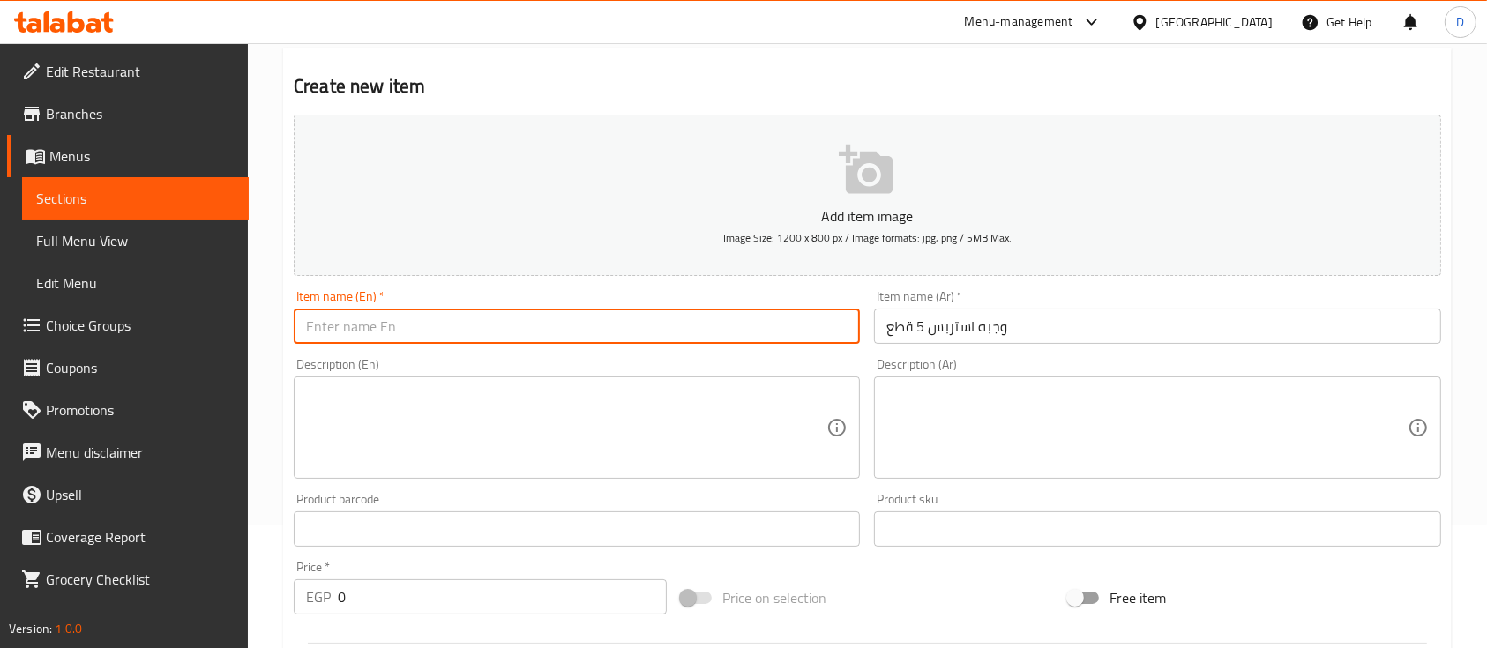
paste input "5-piece strip meal"
click at [353, 334] on input "5-piece strip meal" at bounding box center [577, 326] width 566 height 35
click at [378, 318] on input "5-piece strip meal" at bounding box center [577, 326] width 566 height 35
type input "5-piece strips meal"
click at [375, 592] on input "0" at bounding box center [502, 597] width 329 height 35
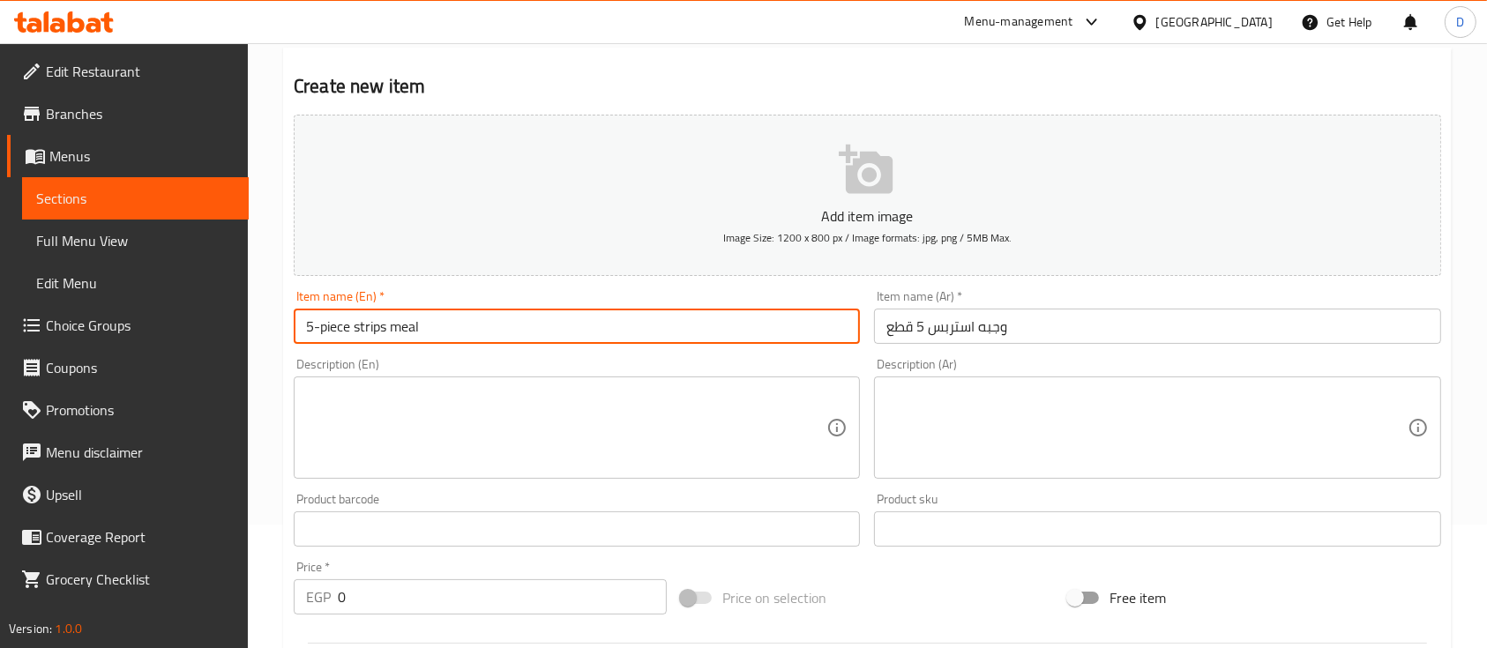
click at [375, 592] on input "0" at bounding box center [502, 597] width 329 height 35
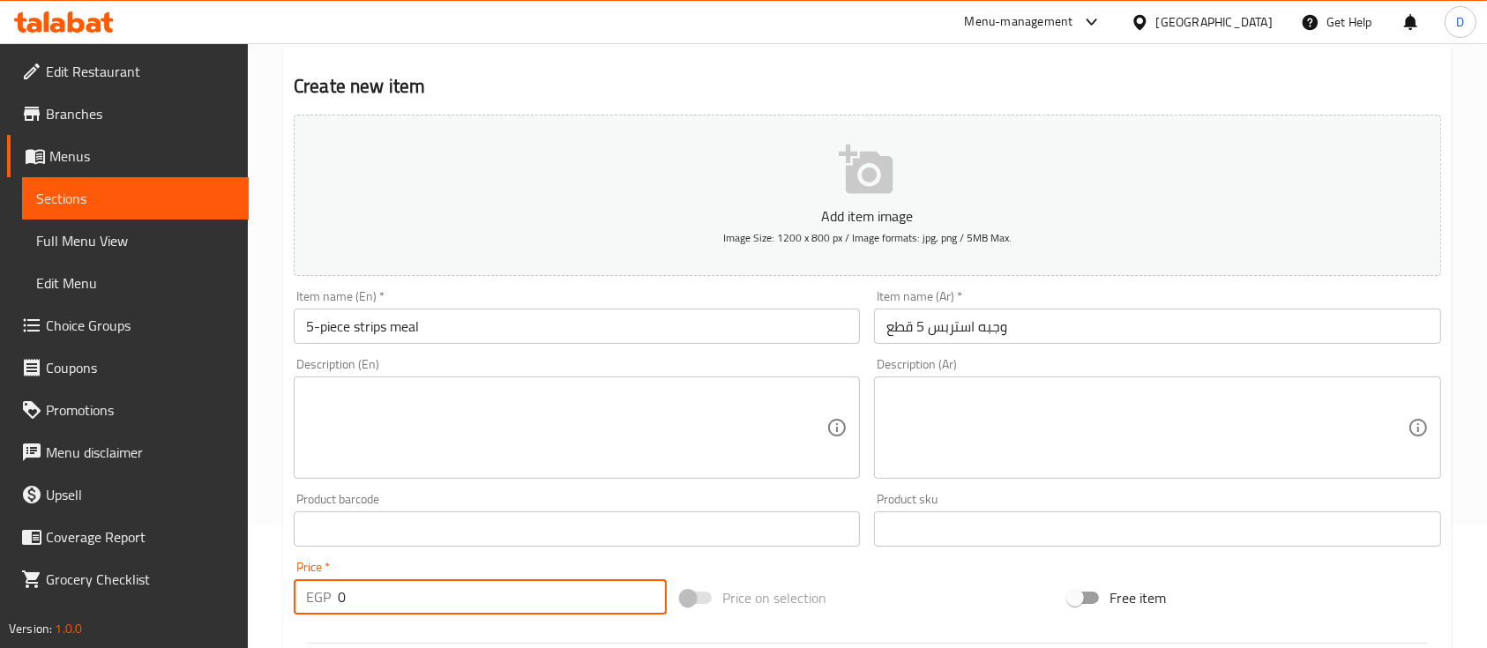
click at [375, 592] on input "0" at bounding box center [502, 597] width 329 height 35
type input "360"
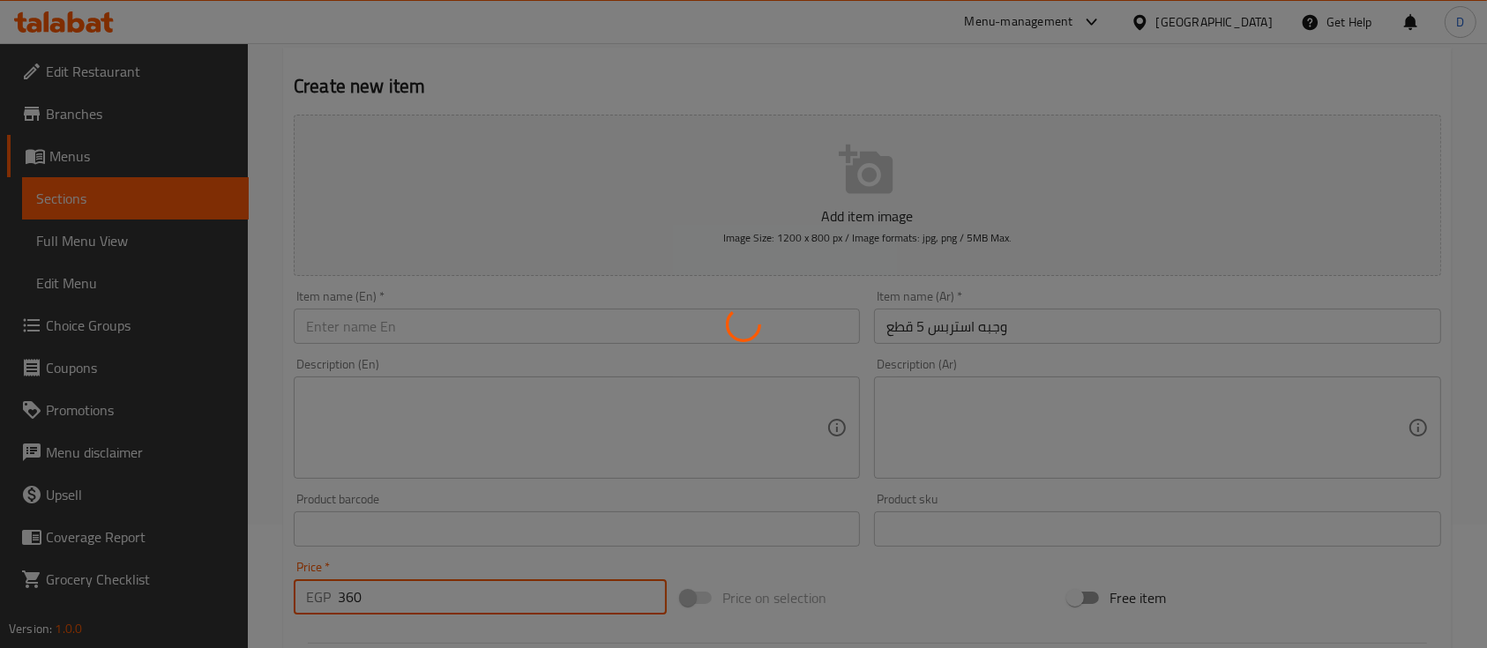
type input "0"
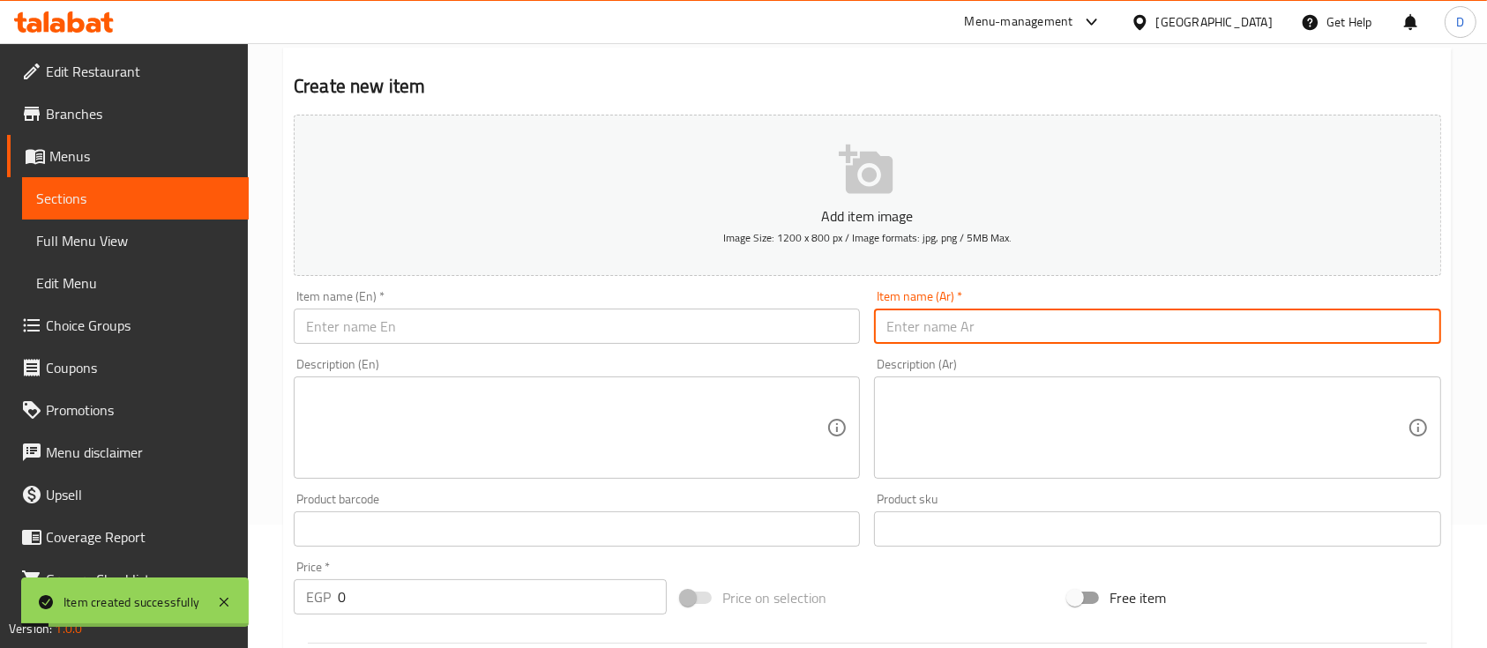
click at [1008, 321] on input "text" at bounding box center [1157, 326] width 566 height 35
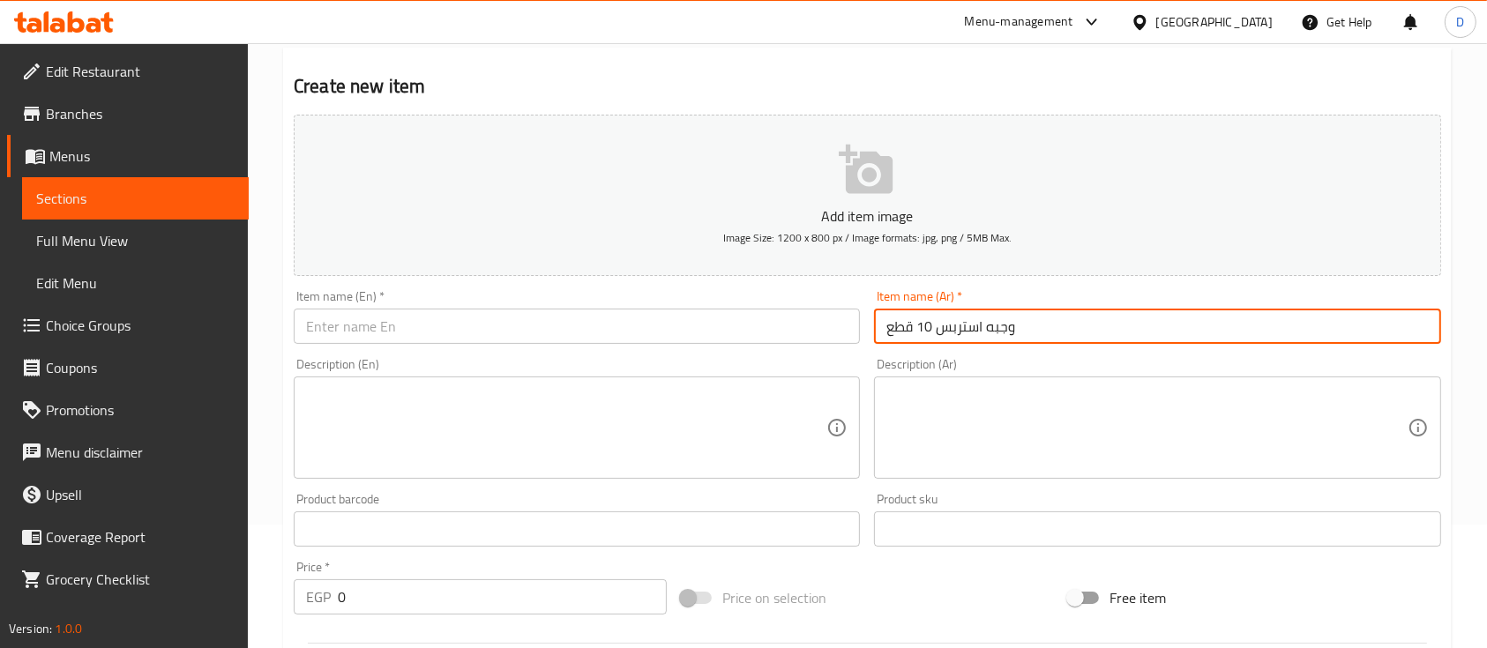
type input "وجبه استربس 10 قطع"
click at [413, 603] on input "0" at bounding box center [502, 597] width 329 height 35
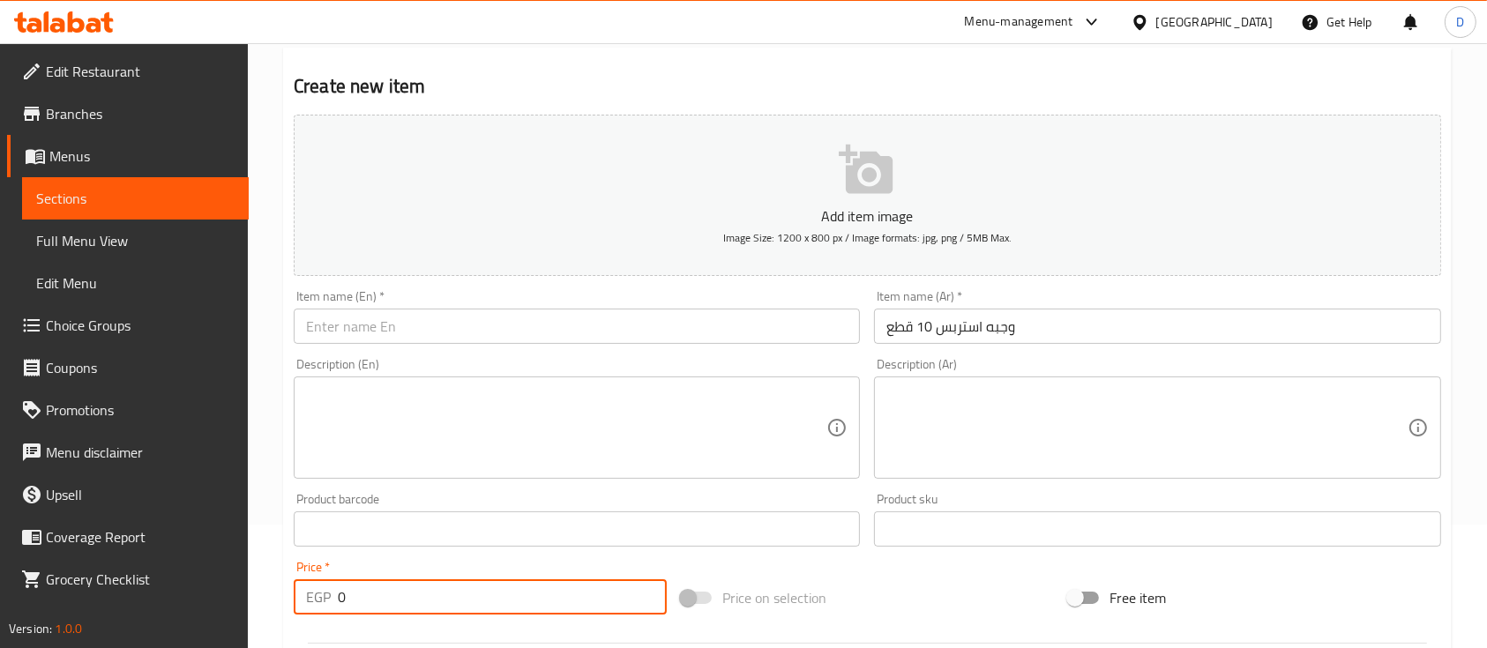
click at [413, 603] on input "0" at bounding box center [502, 597] width 329 height 35
type input "700"
click at [457, 333] on input "text" at bounding box center [577, 326] width 566 height 35
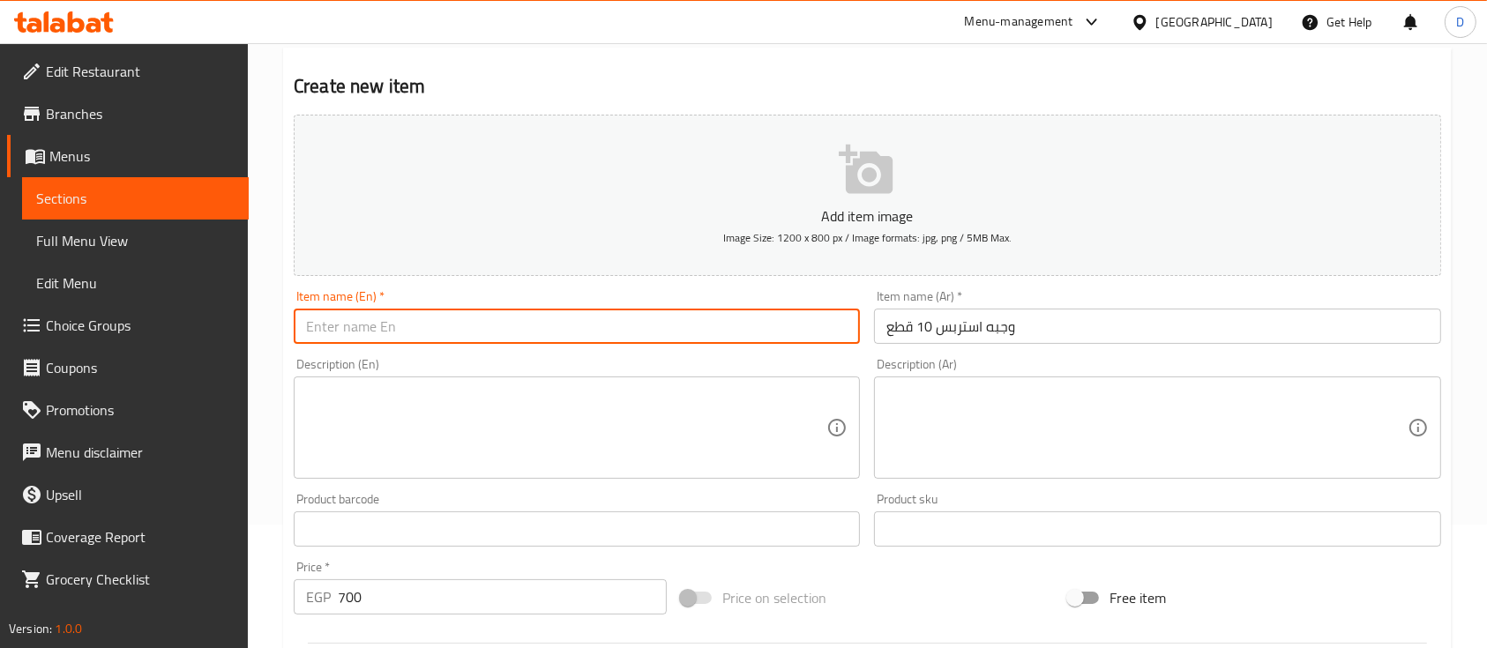
paste input "10-piece Strepsils meal"
click at [388, 333] on input "10-piece Strepsils meal" at bounding box center [577, 326] width 566 height 35
type input "10-piece strips meal"
click at [288, 490] on div "Product barcode Product barcode" at bounding box center [577, 520] width 581 height 68
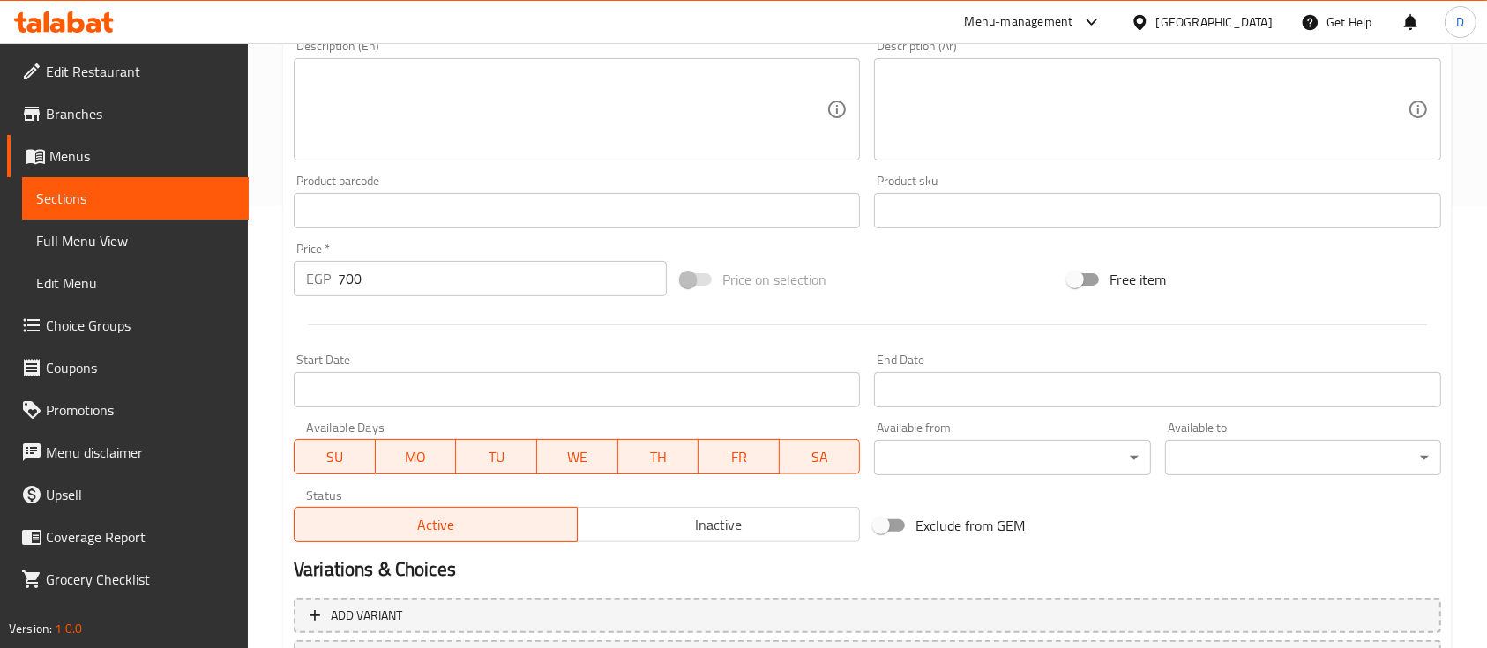
scroll to position [598, 0]
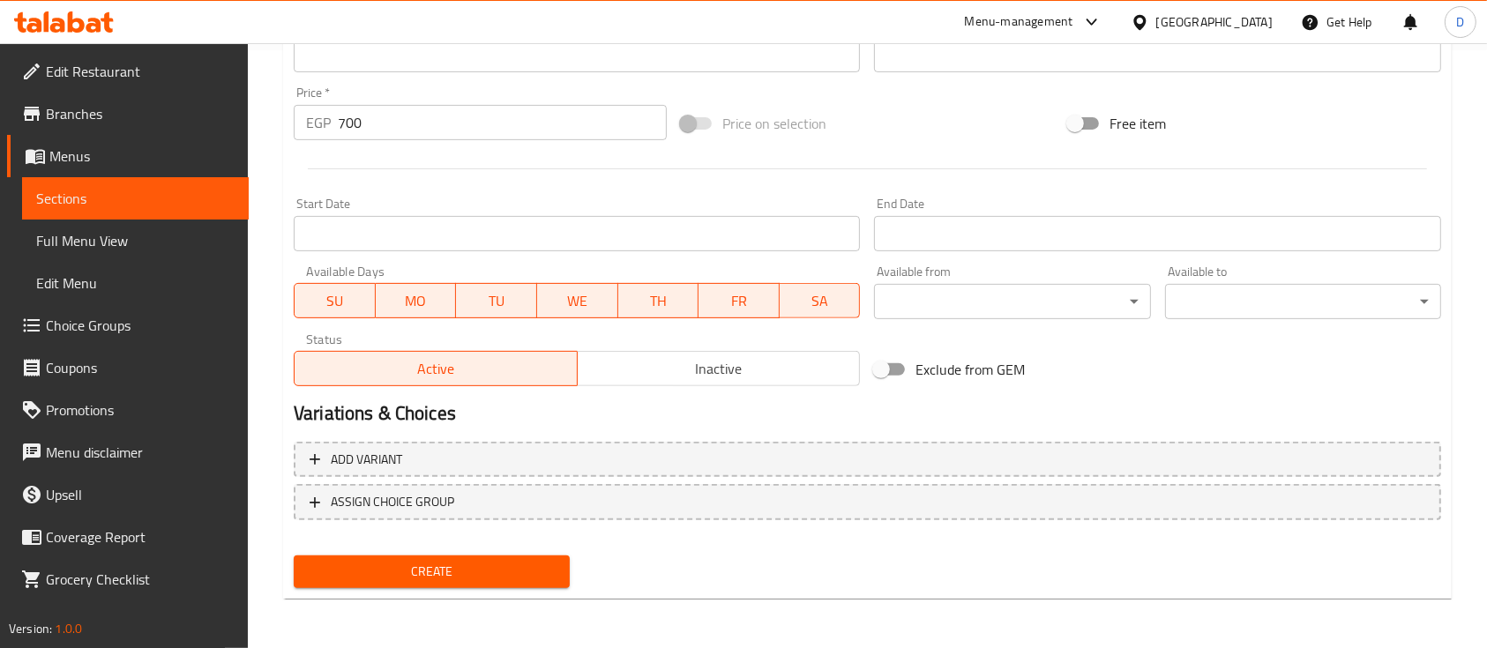
click at [475, 574] on span "Create" at bounding box center [432, 572] width 248 height 22
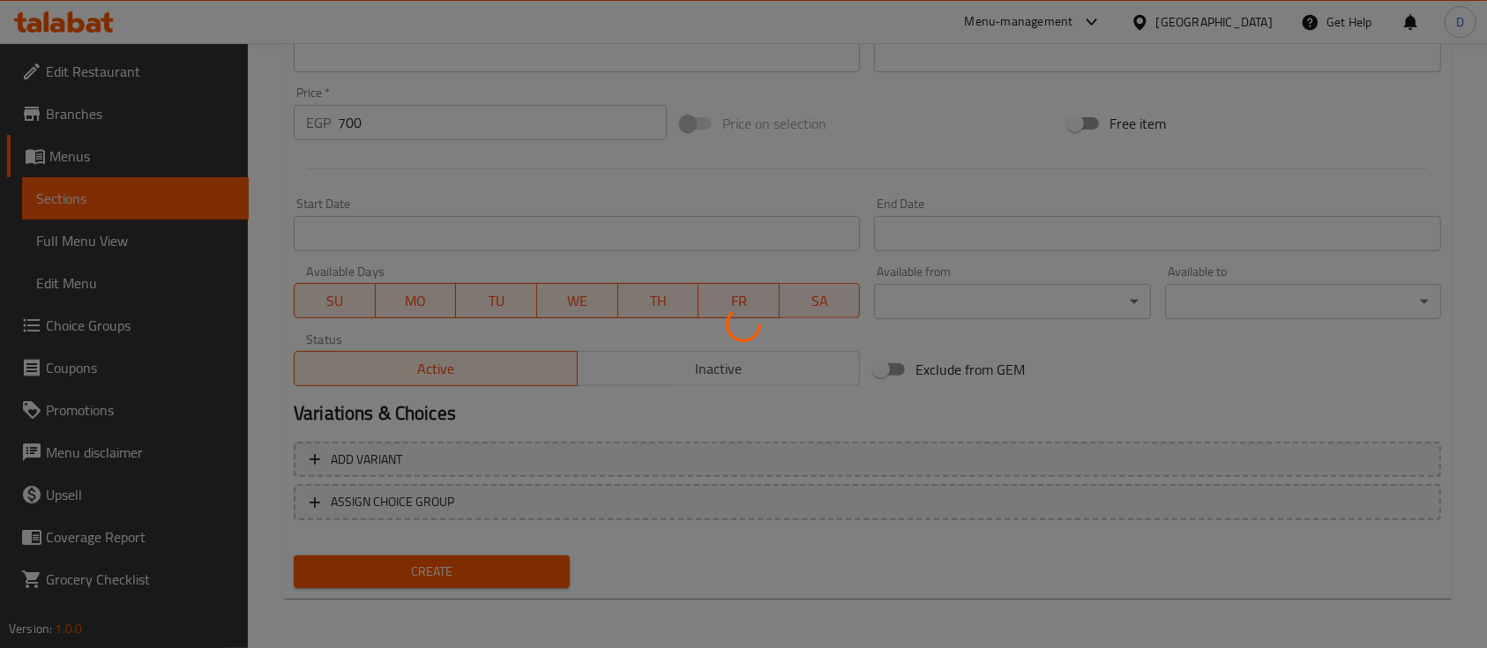
type input "0"
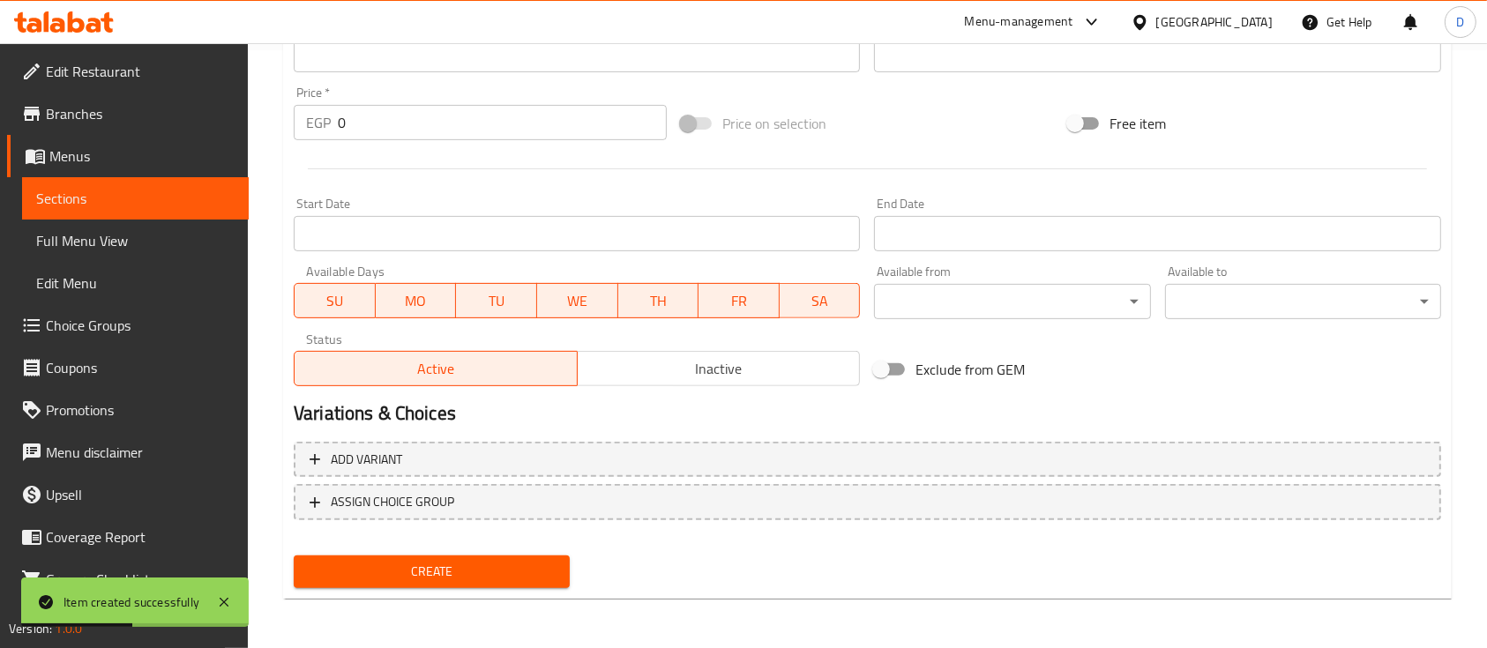
click at [68, 193] on span "Sections" at bounding box center [135, 198] width 199 height 21
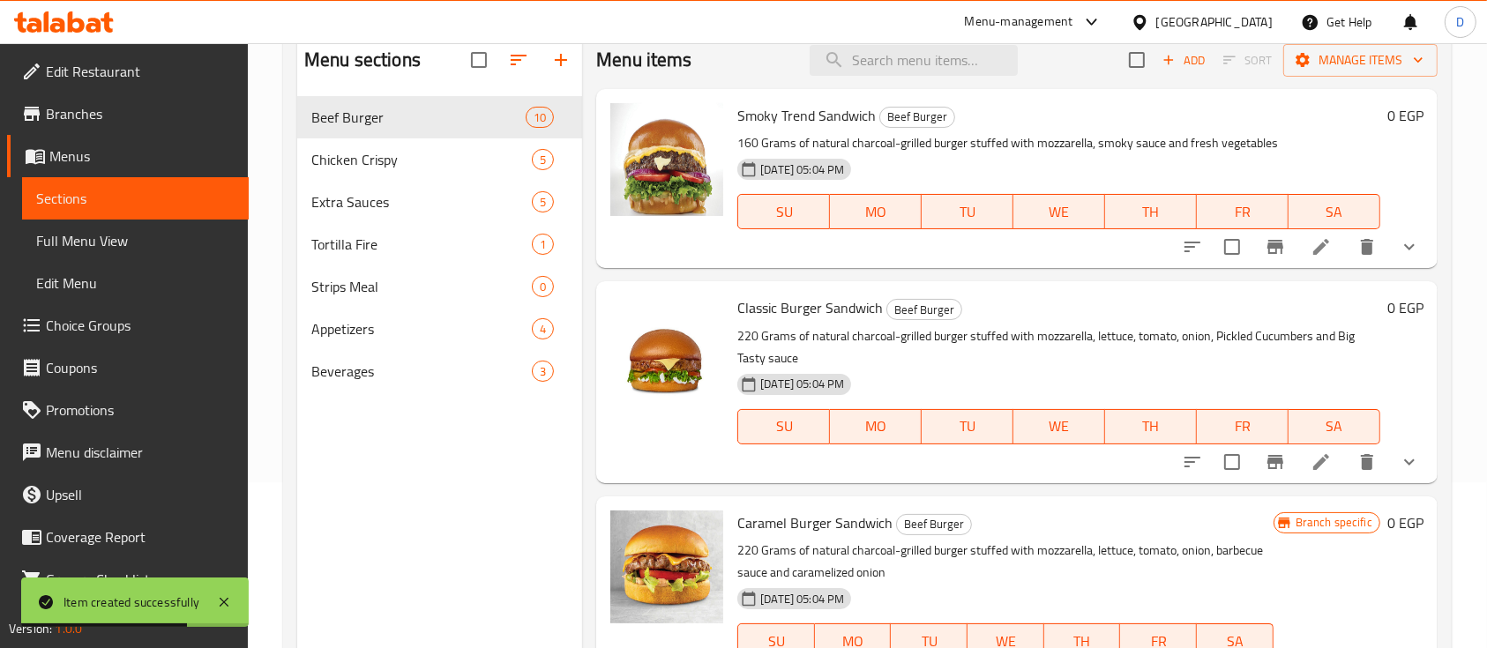
scroll to position [129, 0]
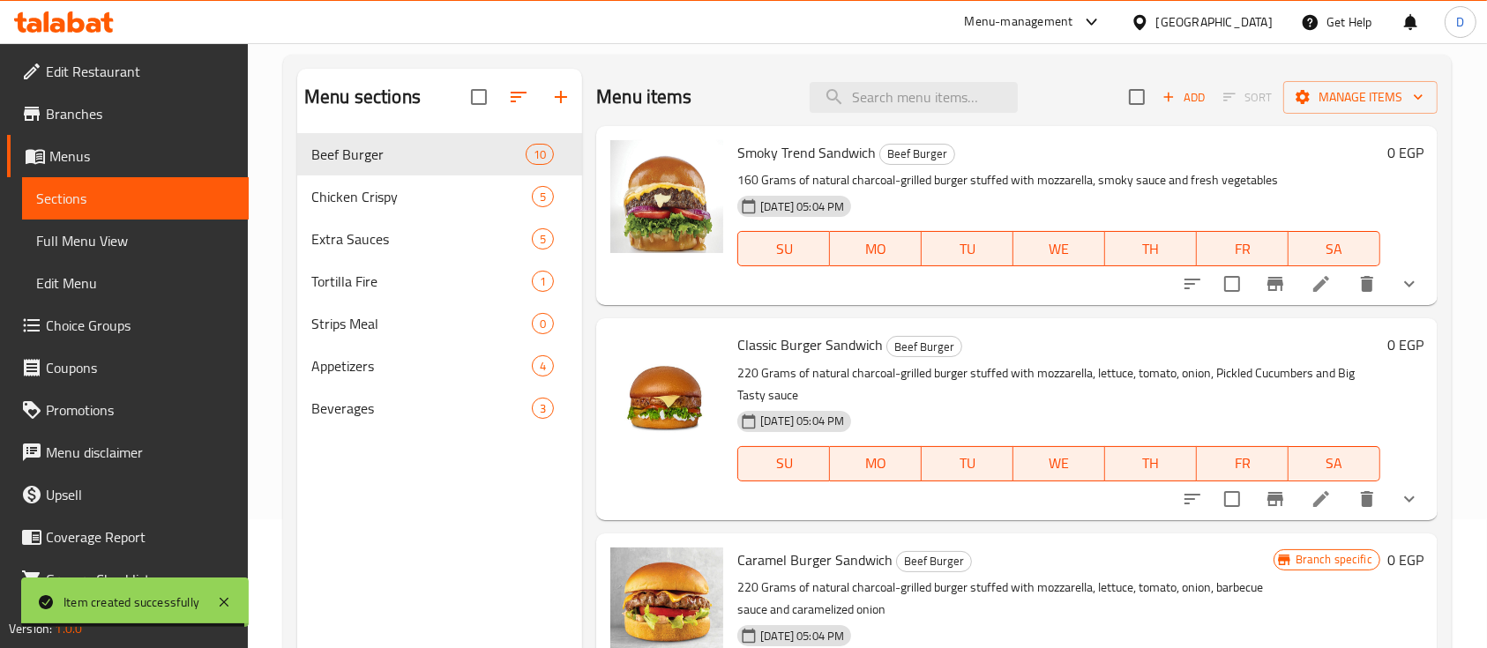
click at [106, 327] on span "Choice Groups" at bounding box center [140, 325] width 189 height 21
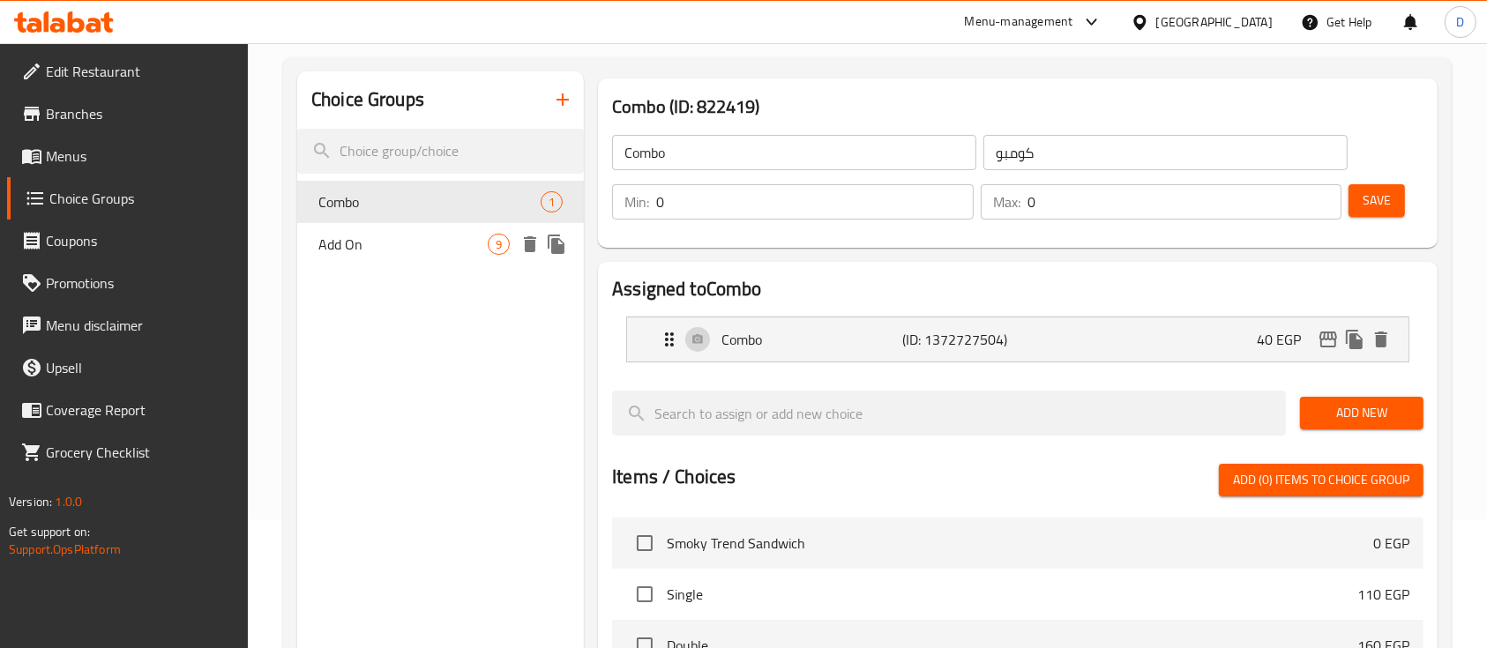
click at [402, 238] on span "Add On" at bounding box center [402, 244] width 169 height 21
type input "Add On"
type input "اضافات"
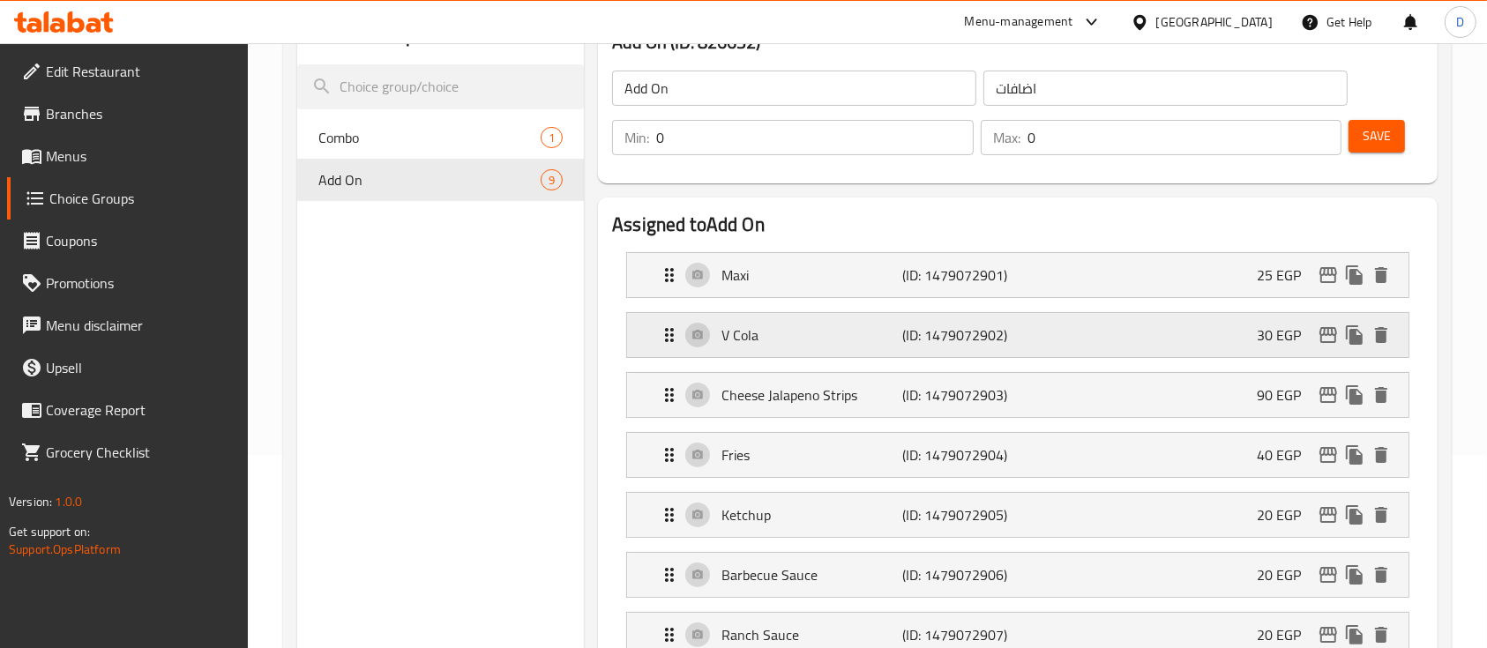
scroll to position [247, 0]
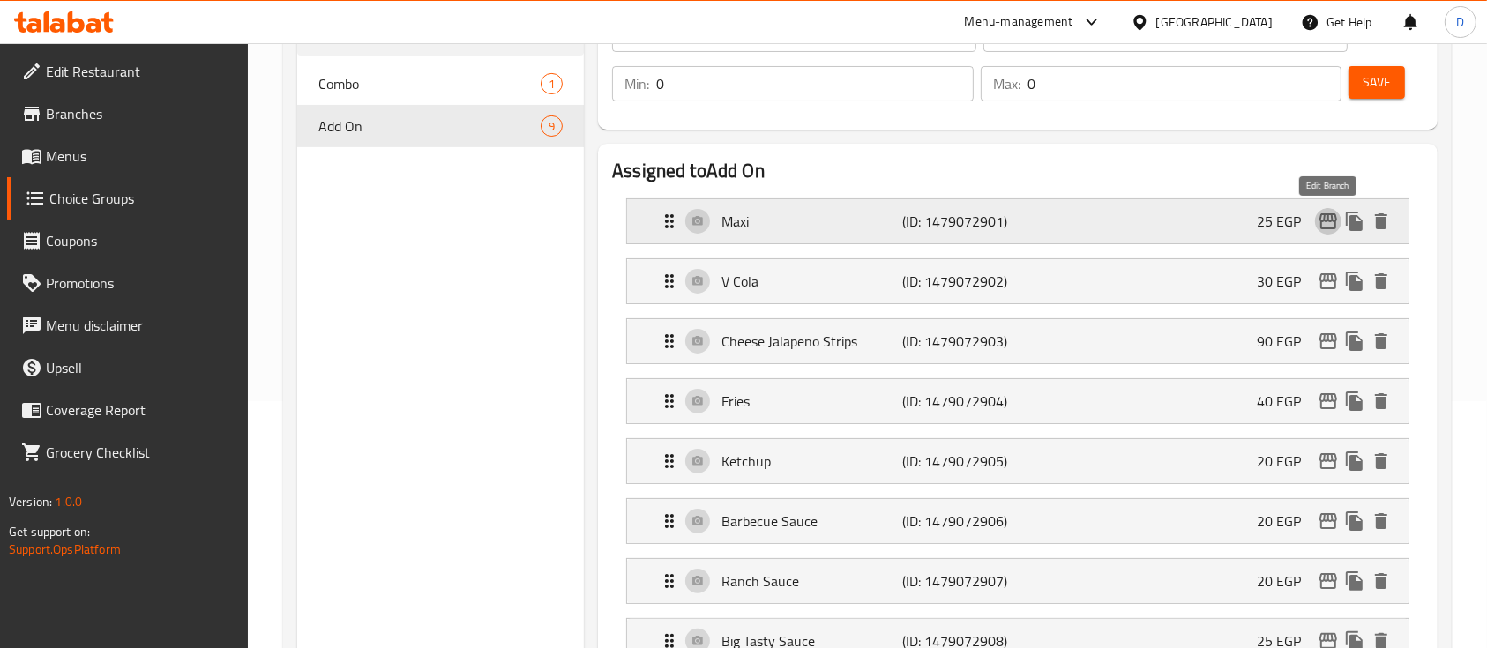
click at [1323, 223] on icon "edit" at bounding box center [1328, 221] width 21 height 21
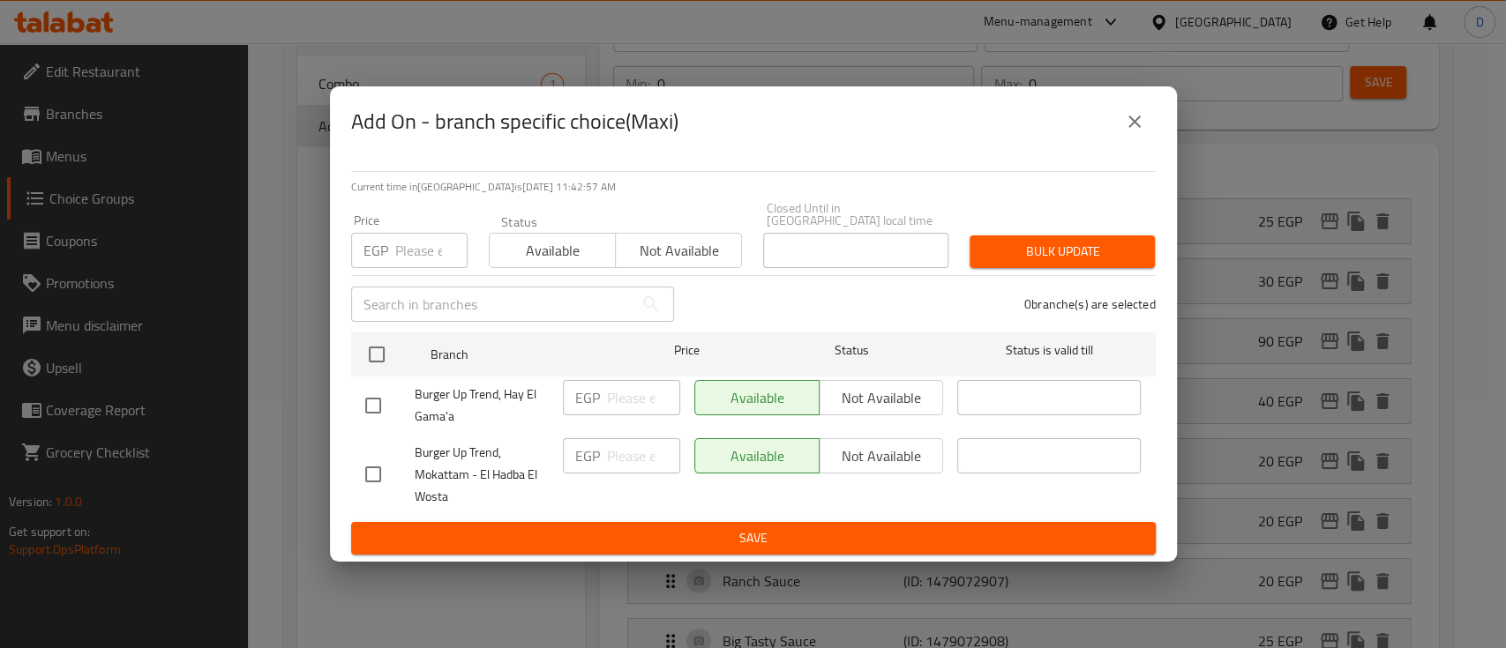
click at [1131, 128] on icon "close" at bounding box center [1134, 122] width 12 height 12
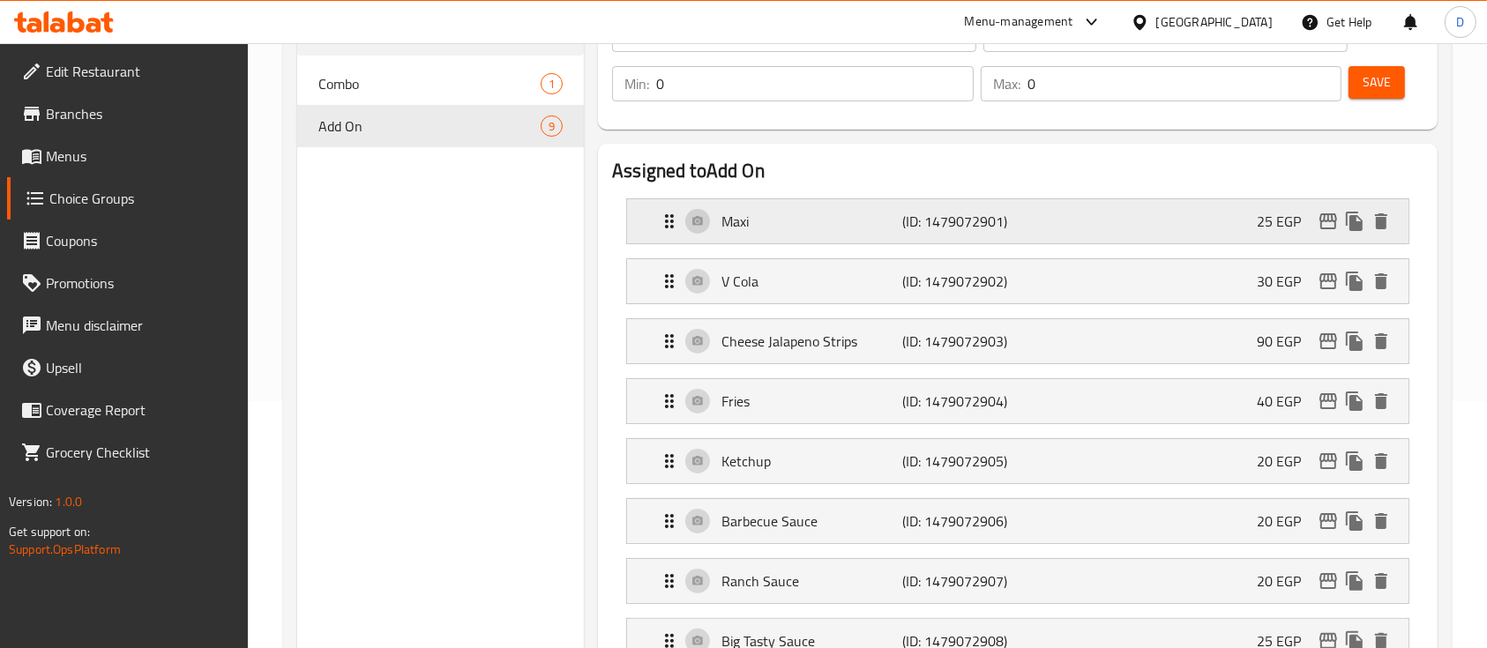
click at [1247, 215] on div "Maxi (ID: 1479072901) 25 EGP" at bounding box center [1023, 221] width 729 height 44
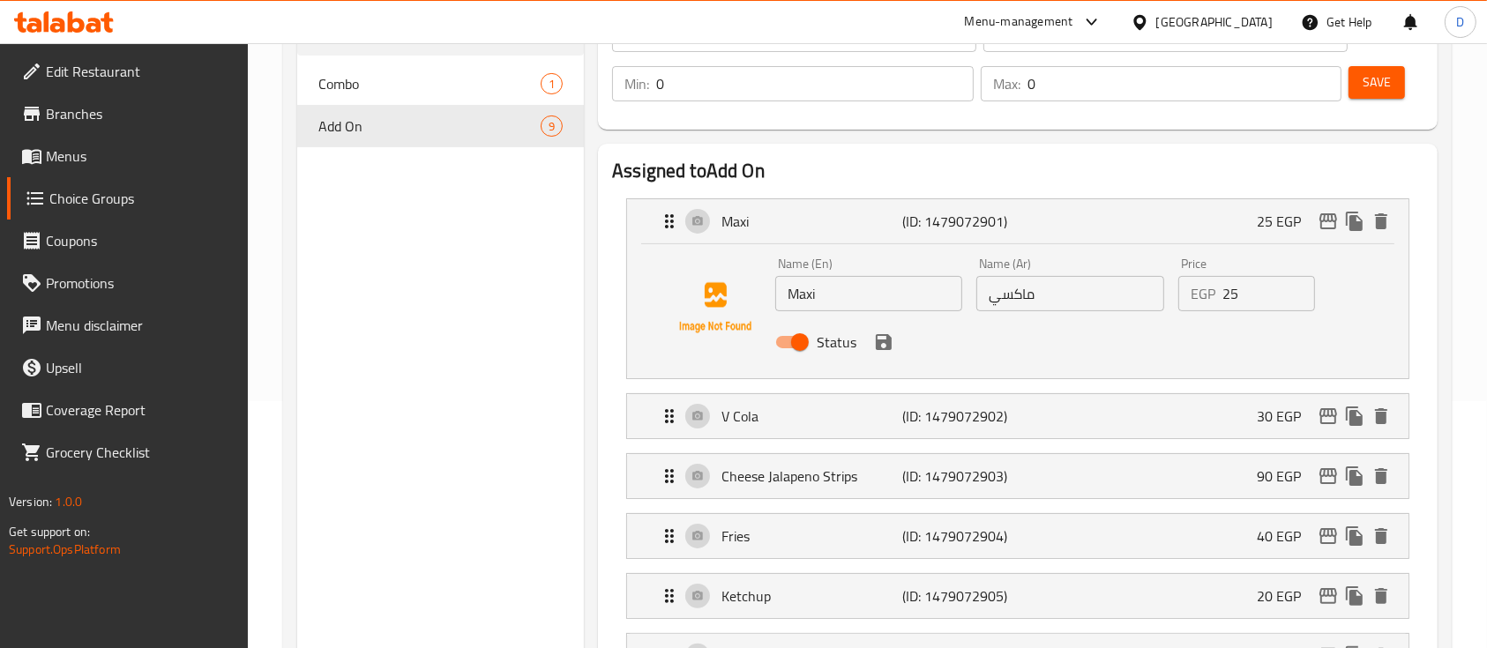
click at [1269, 301] on input "25" at bounding box center [1269, 293] width 93 height 35
click at [891, 346] on icon "save" at bounding box center [883, 342] width 21 height 21
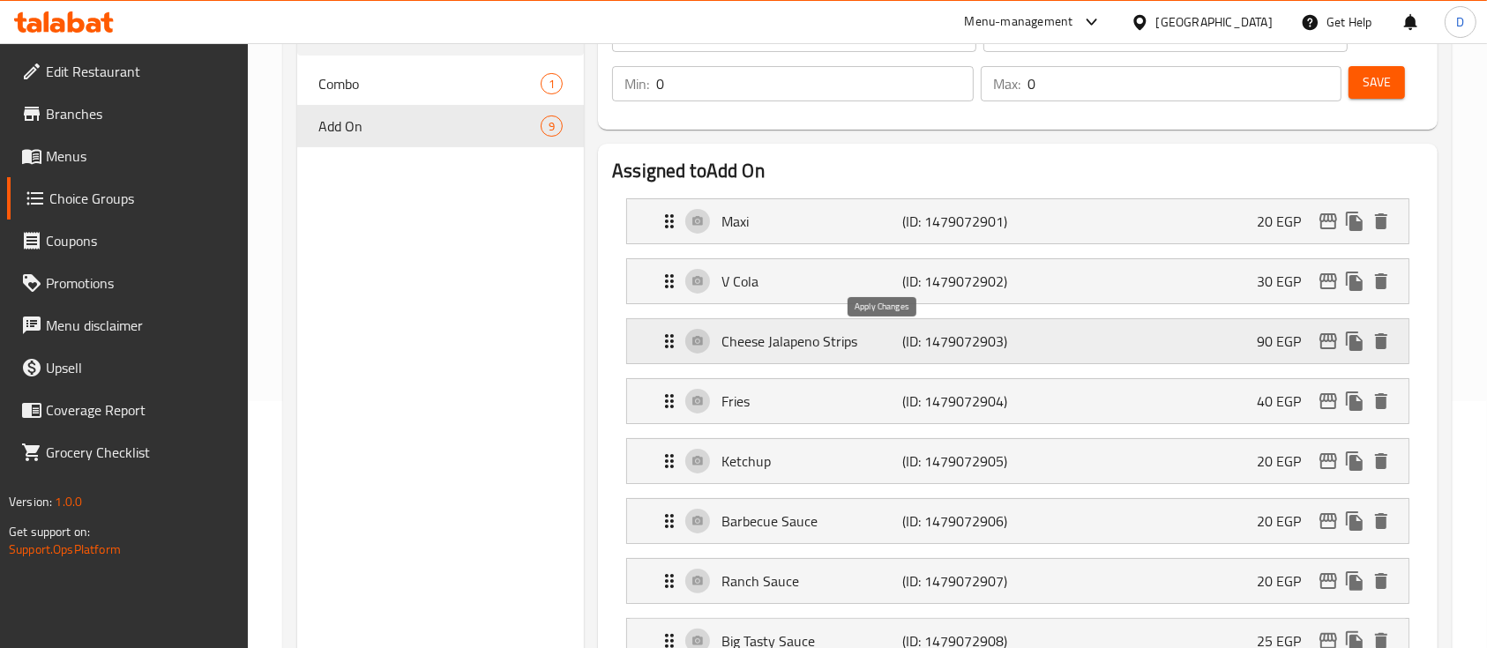
type input "20"
click at [1325, 341] on icon "edit" at bounding box center [1328, 341] width 21 height 21
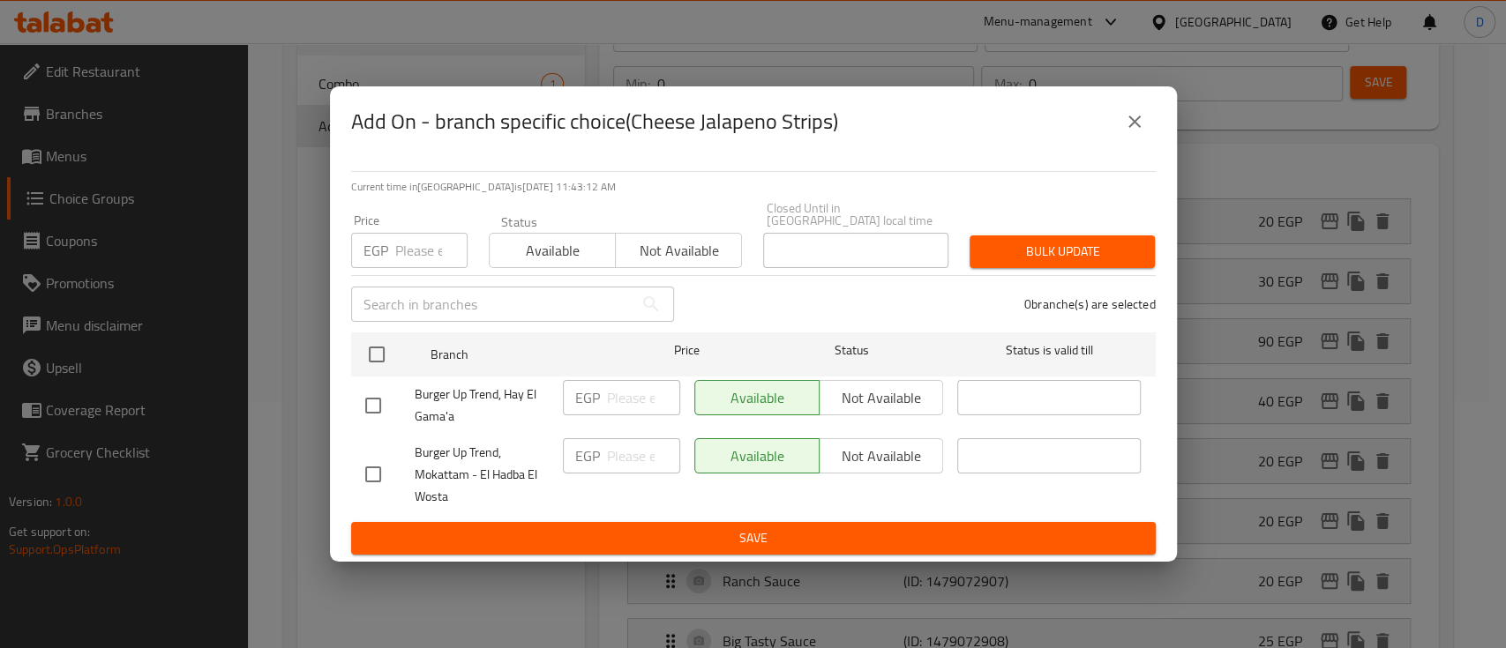
click at [1143, 132] on icon "close" at bounding box center [1134, 121] width 21 height 21
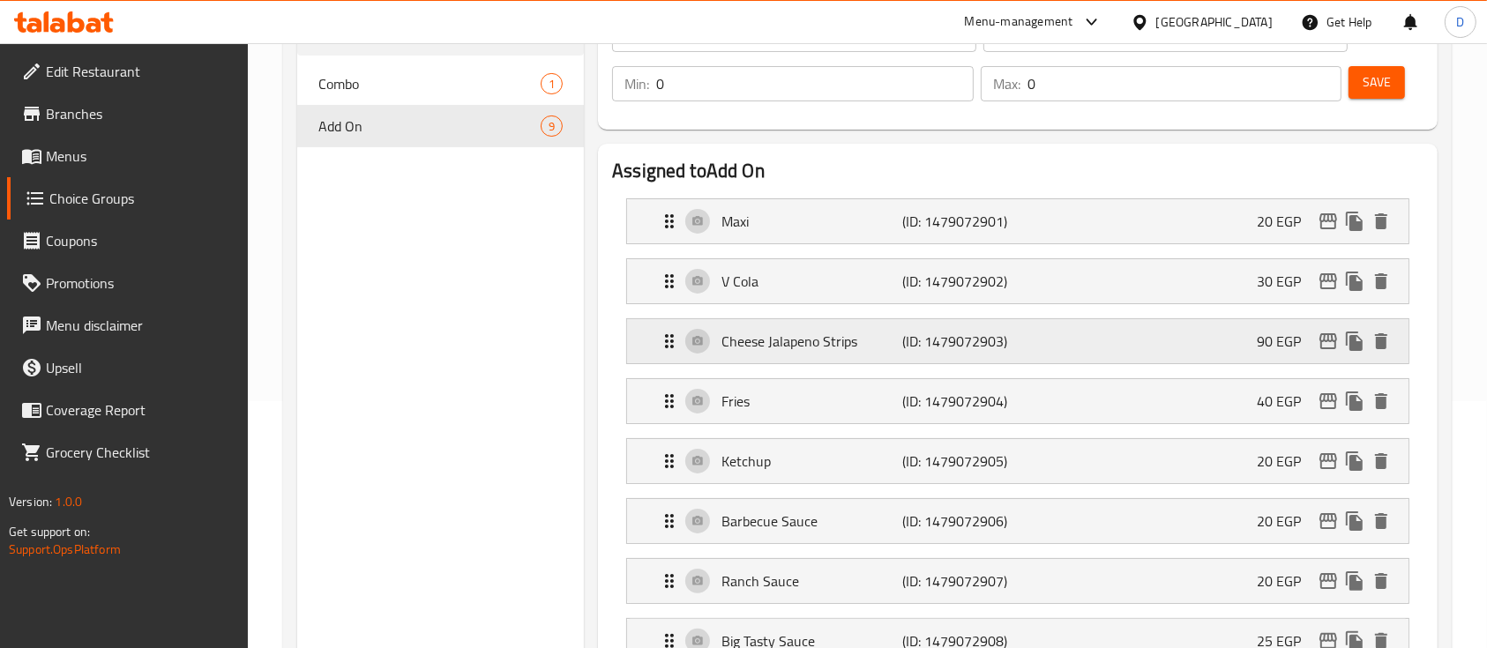
click at [1136, 343] on div "Cheese Jalapeno Strips (ID: 1479072903) 90 EGP" at bounding box center [1023, 341] width 729 height 44
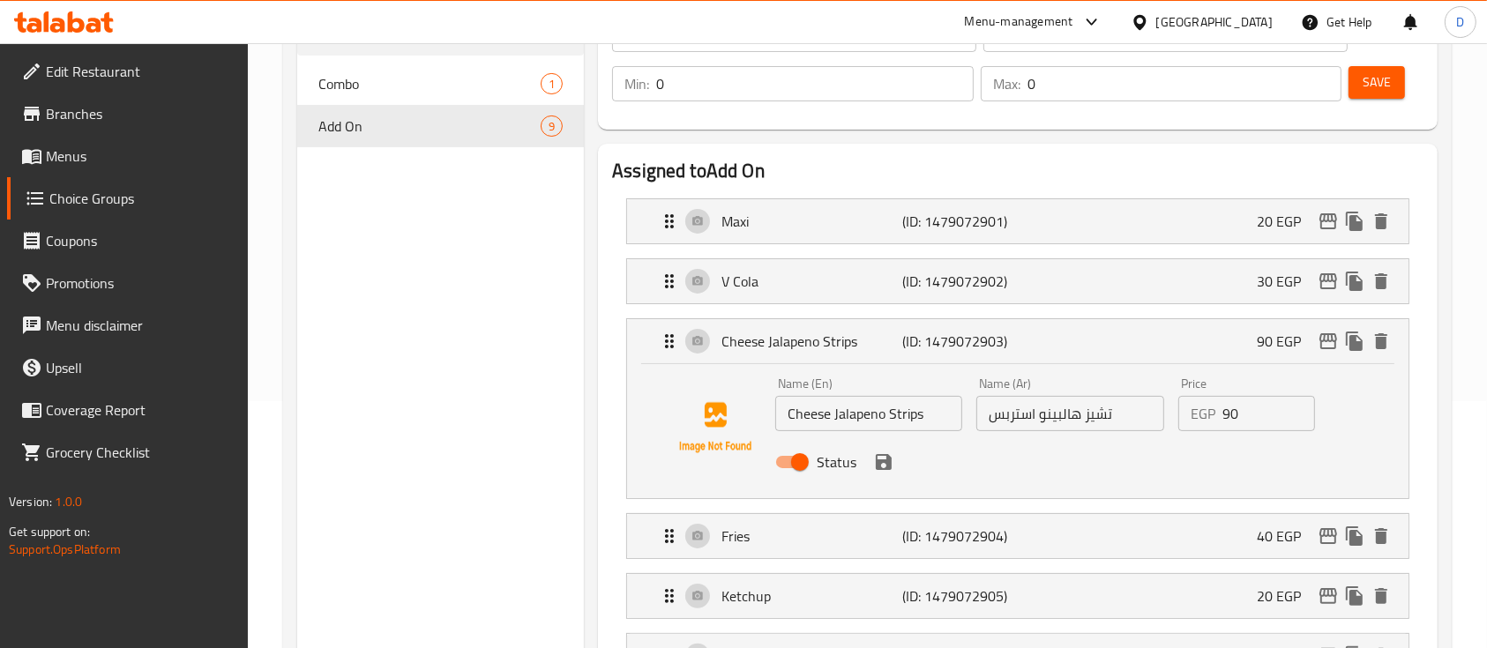
click at [1269, 419] on input "90" at bounding box center [1269, 413] width 93 height 35
click at [888, 466] on icon "save" at bounding box center [884, 462] width 16 height 16
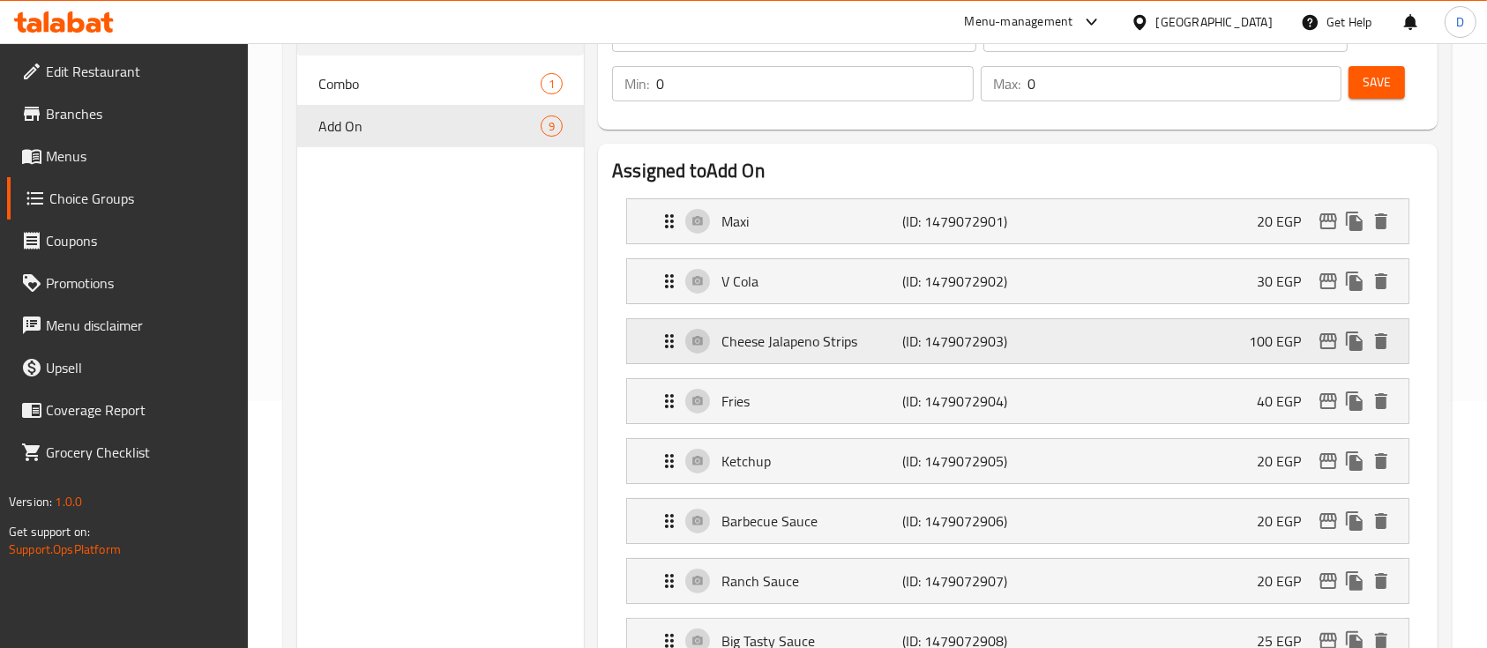
type input "100"
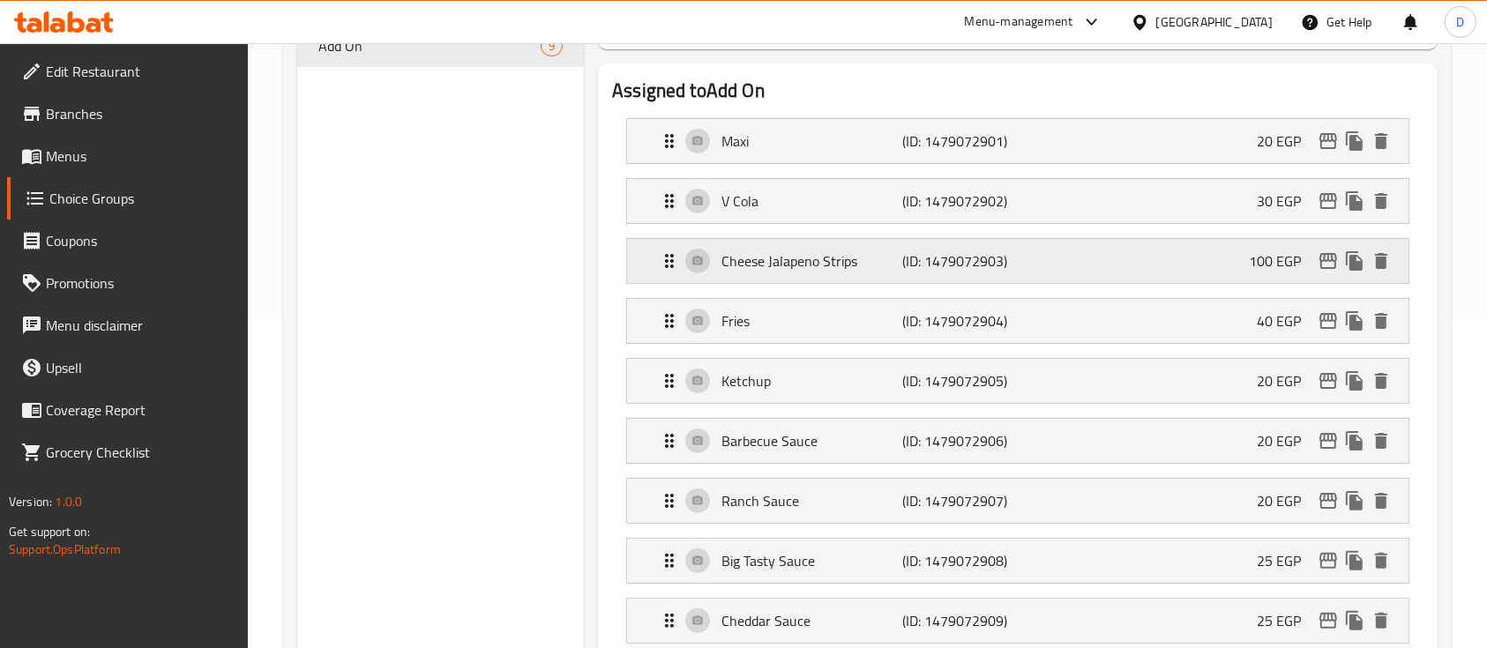
scroll to position [364, 0]
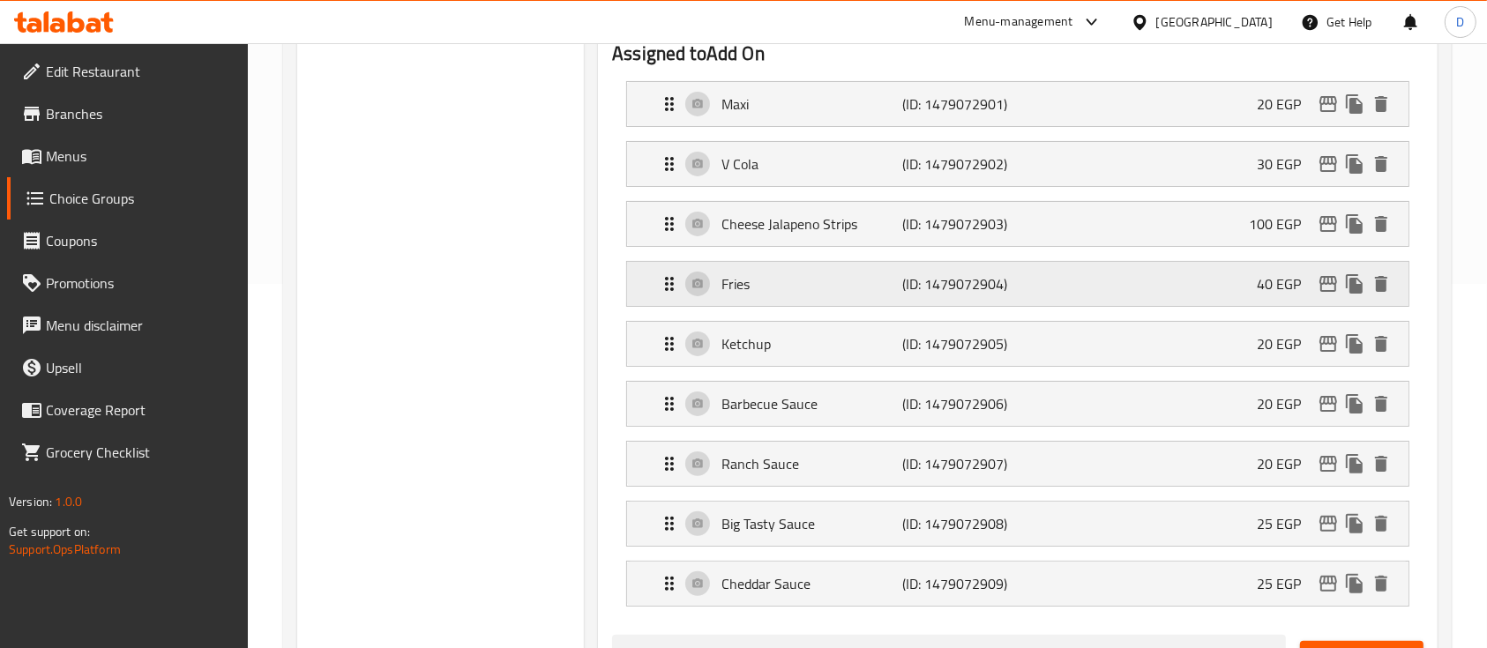
click at [1180, 281] on div "Fries (ID: 1479072904) 40 EGP" at bounding box center [1023, 284] width 729 height 44
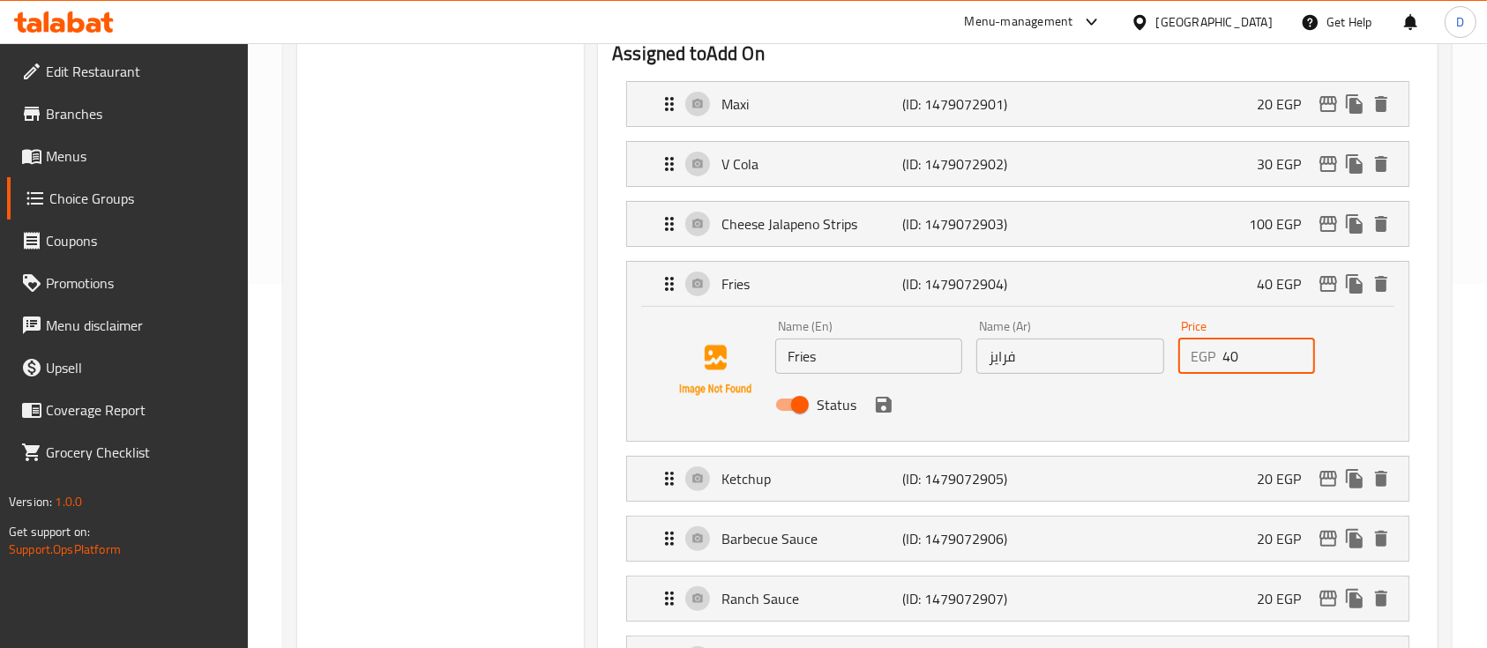
drag, startPoint x: 1233, startPoint y: 358, endPoint x: 1213, endPoint y: 361, distance: 20.5
click at [1213, 361] on div "EGP 40 Price" at bounding box center [1247, 356] width 137 height 35
click at [879, 401] on icon "save" at bounding box center [884, 405] width 16 height 16
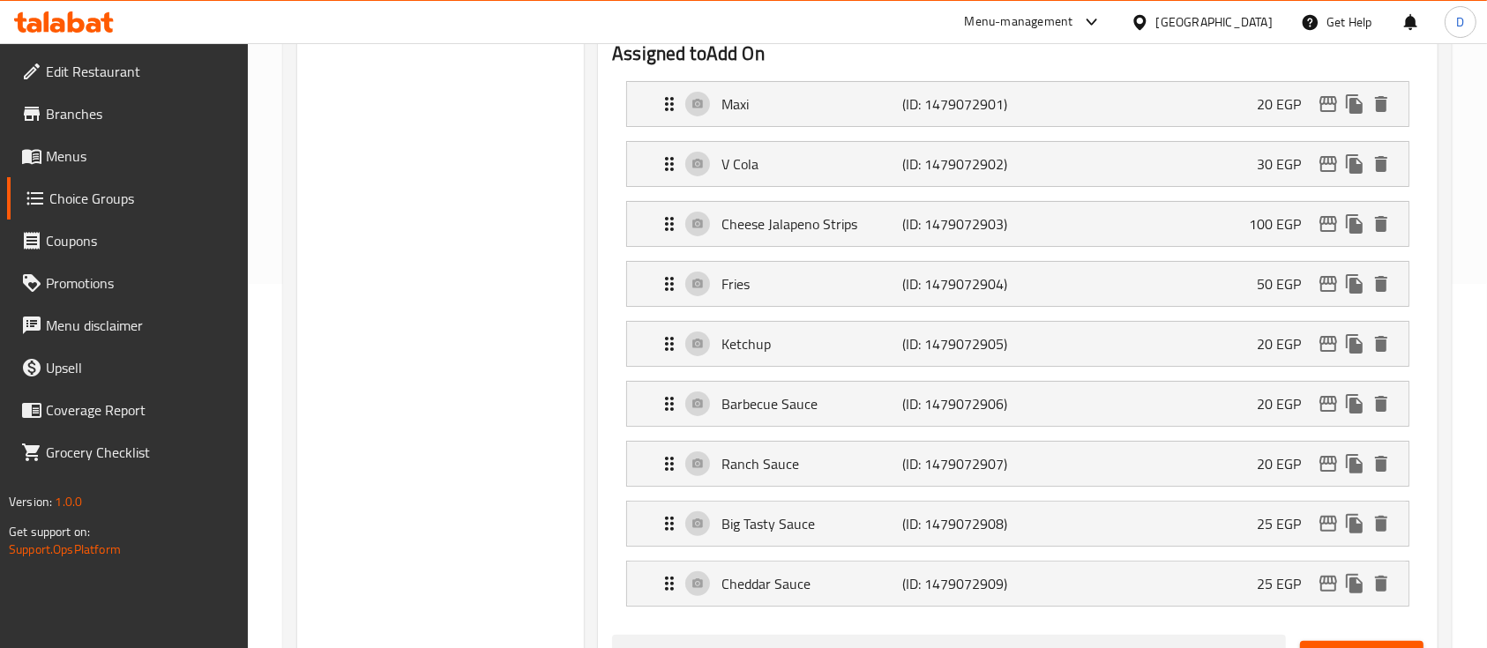
type input "50"
click at [1229, 339] on div "Ketchup (ID: 1479072905) 20 EGP" at bounding box center [1023, 344] width 729 height 44
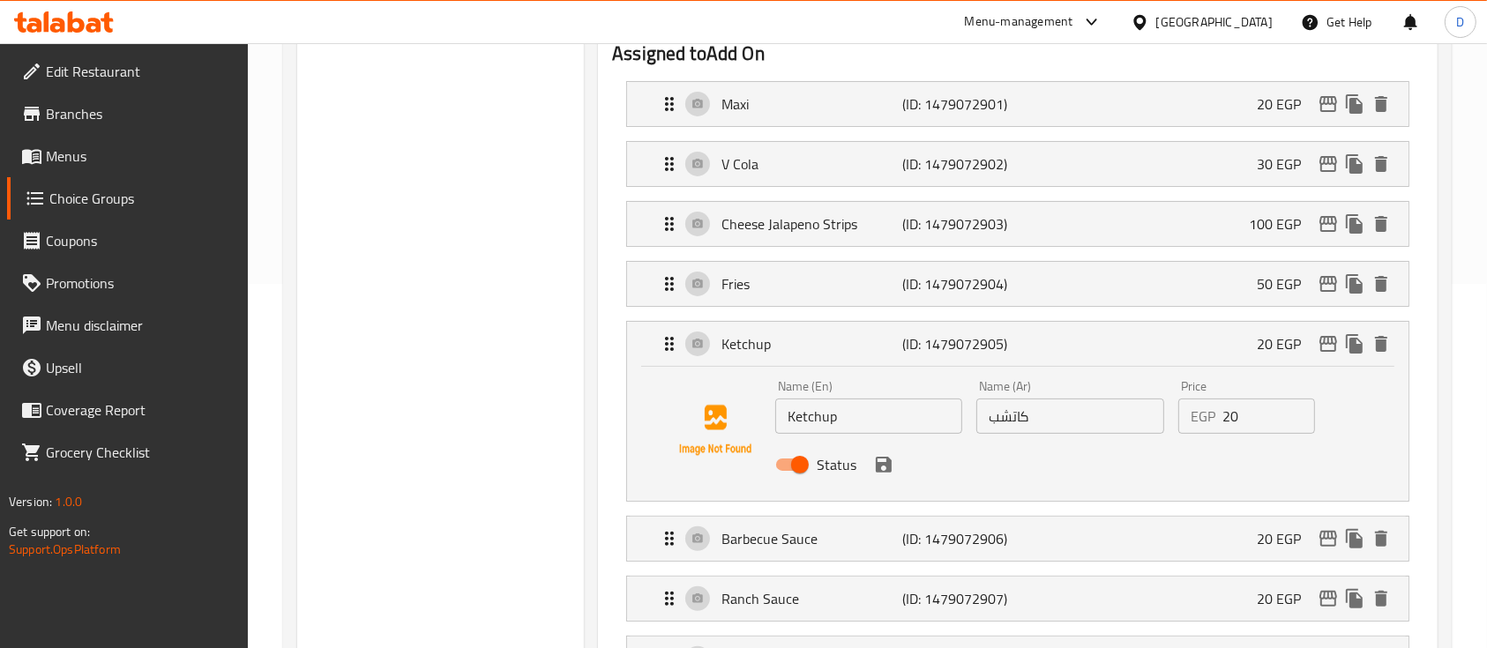
click at [1262, 417] on input "20" at bounding box center [1269, 416] width 93 height 35
click at [877, 461] on icon "save" at bounding box center [884, 465] width 16 height 16
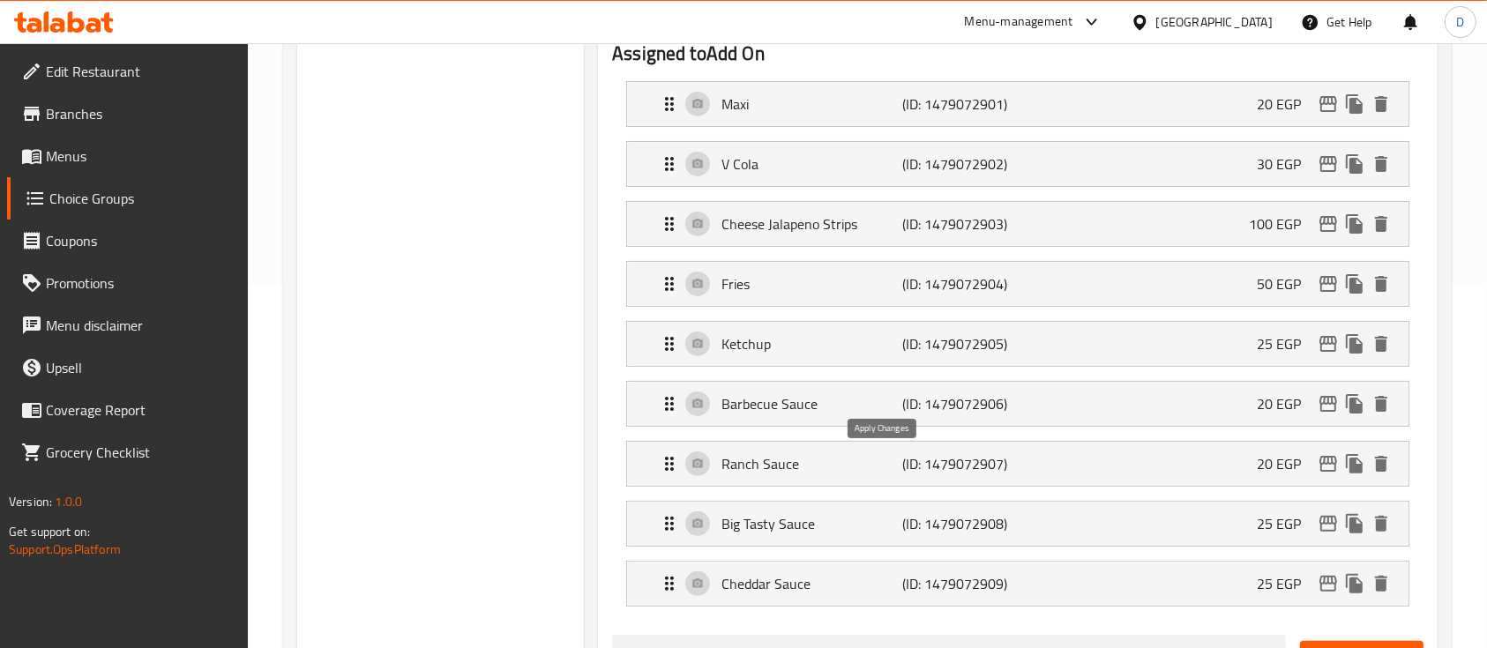
type input "25"
click at [1184, 408] on div "Barbecue Sauce (ID: 1479072906) 20 EGP" at bounding box center [1023, 404] width 729 height 44
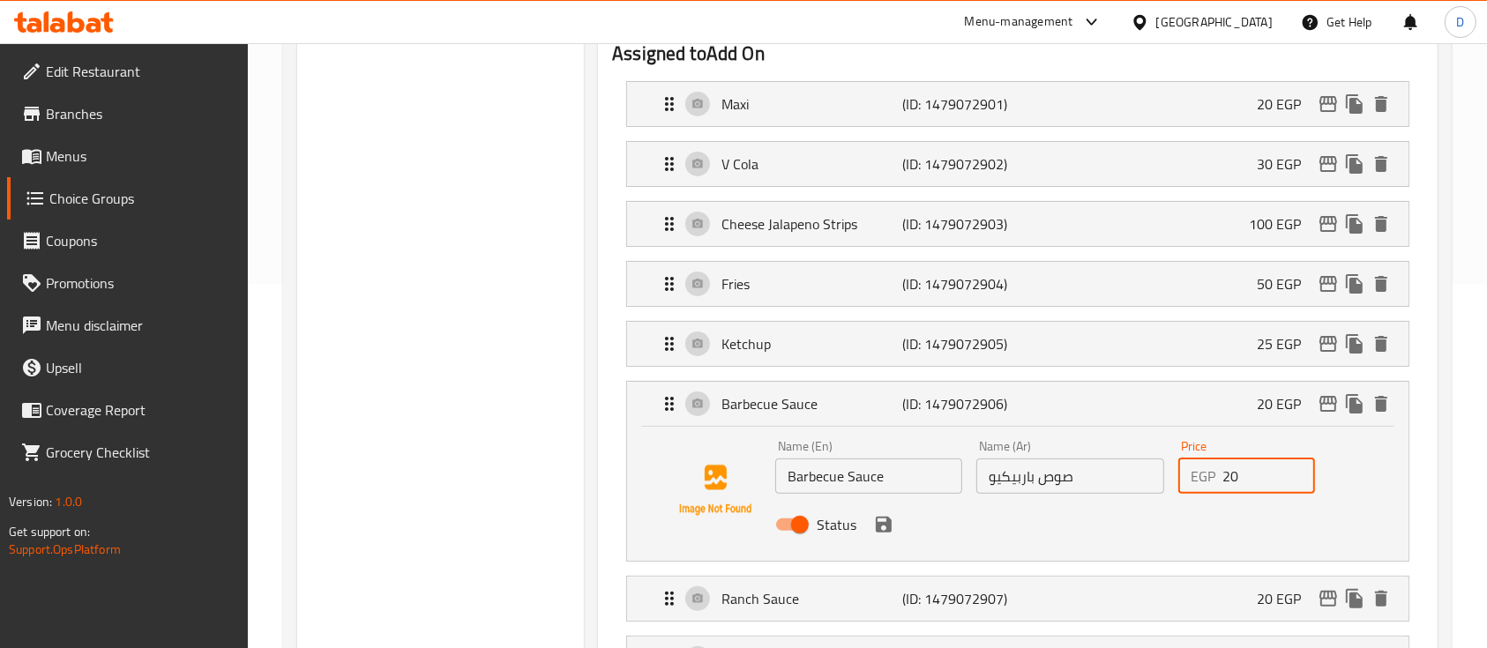
click at [1236, 472] on input "20" at bounding box center [1269, 476] width 93 height 35
click at [880, 524] on icon "save" at bounding box center [884, 525] width 16 height 16
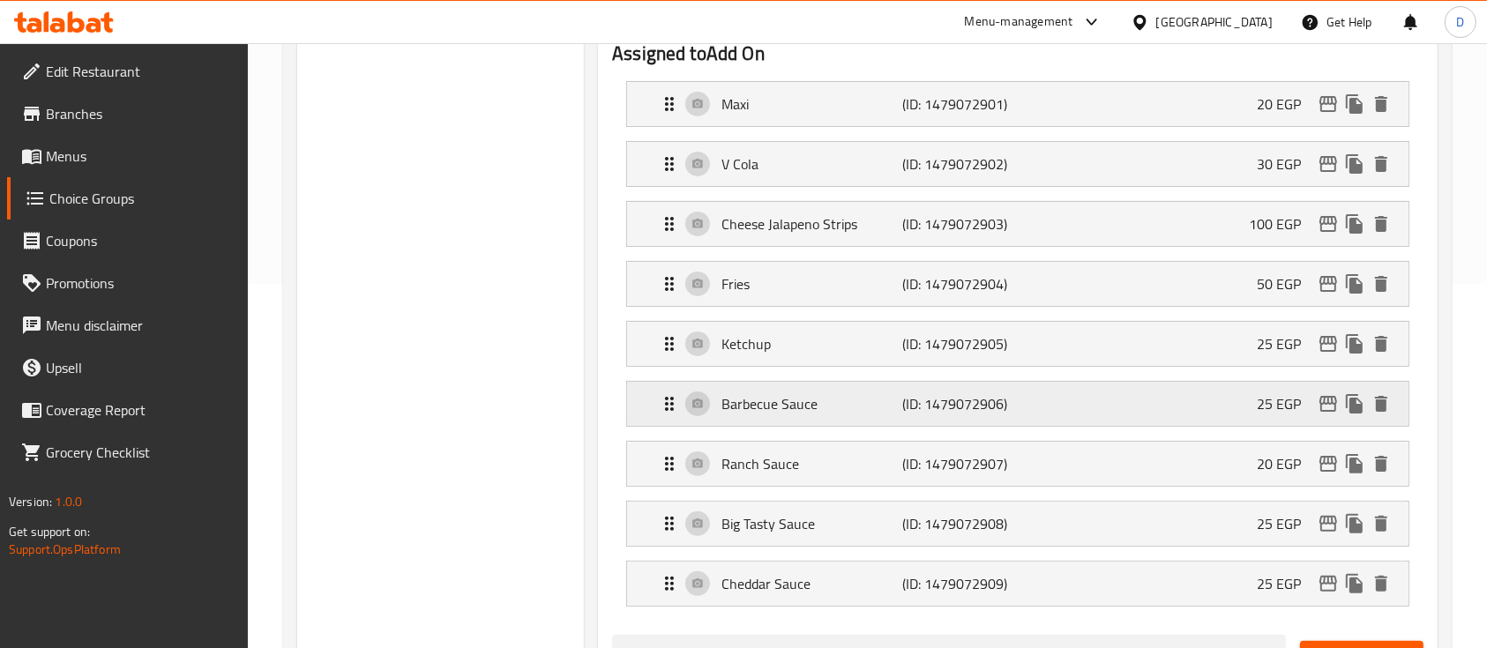
type input "25"
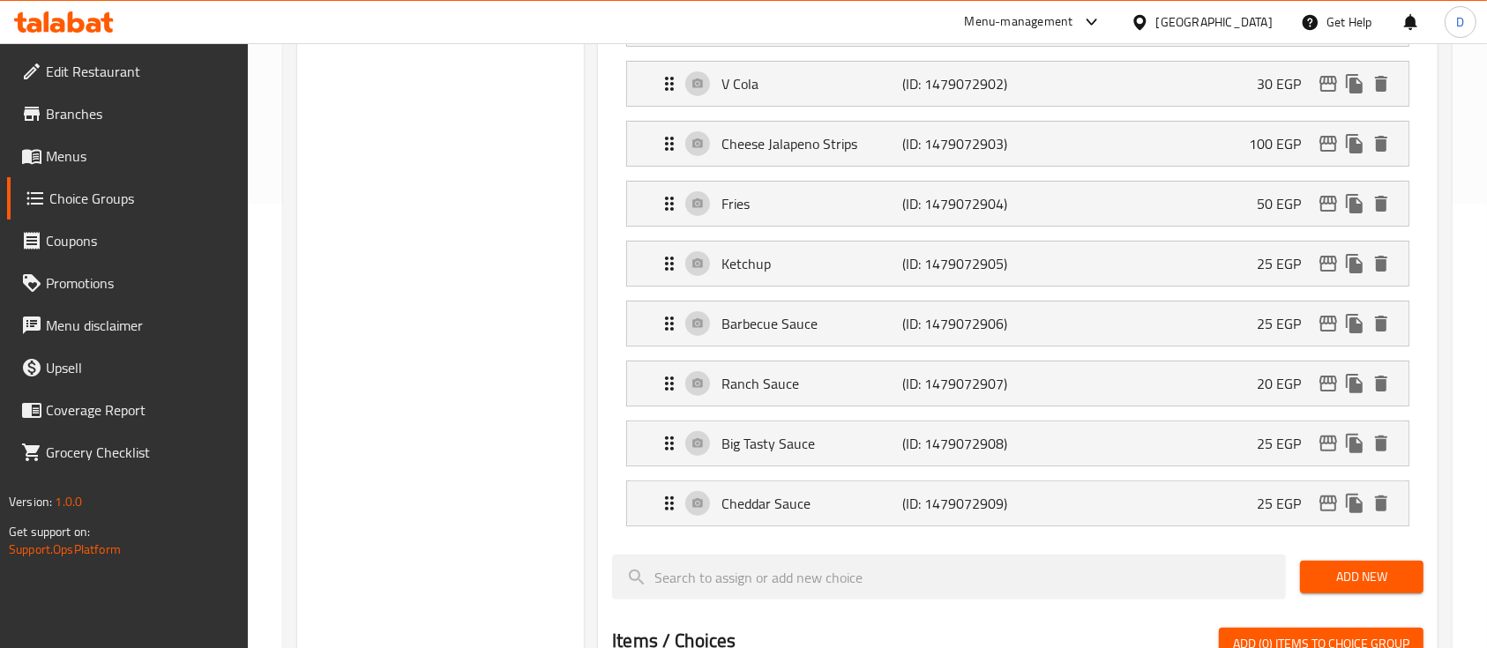
scroll to position [482, 0]
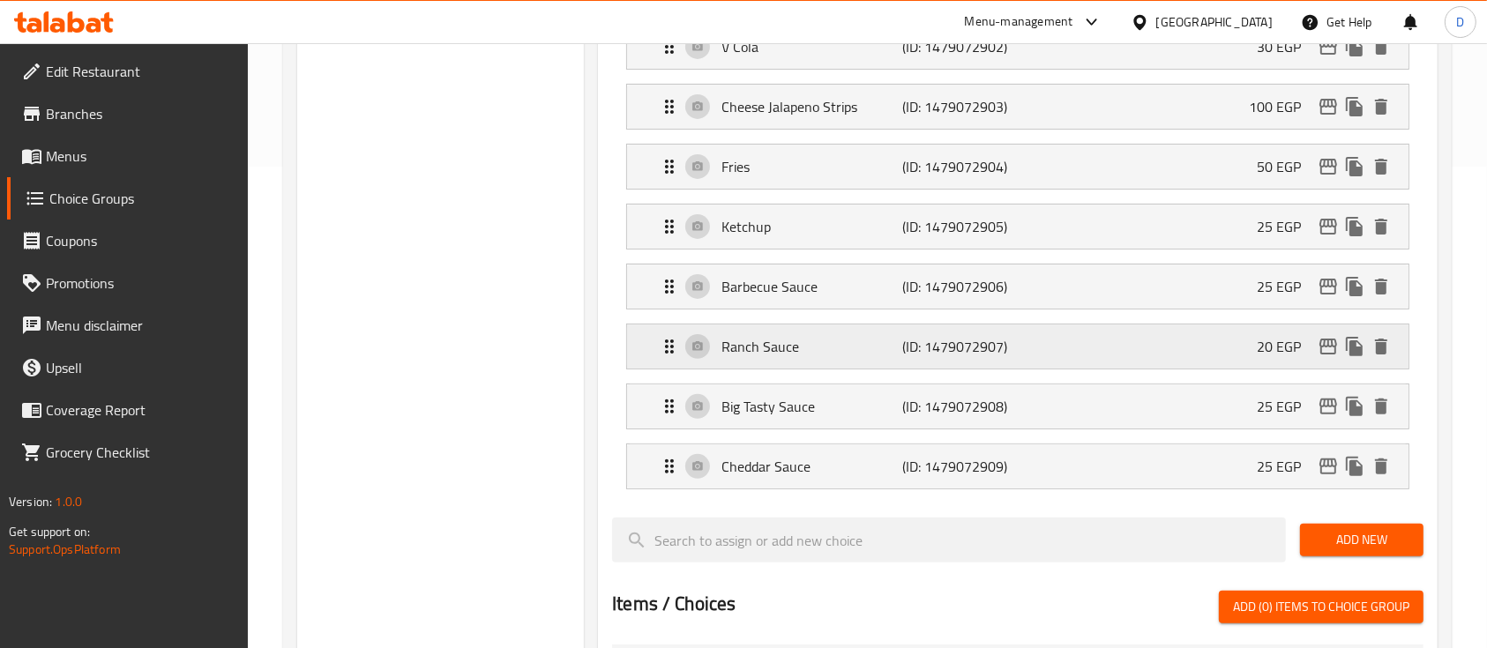
click at [1237, 358] on div "Ranch Sauce (ID: 1479072907) 20 EGP" at bounding box center [1023, 347] width 729 height 44
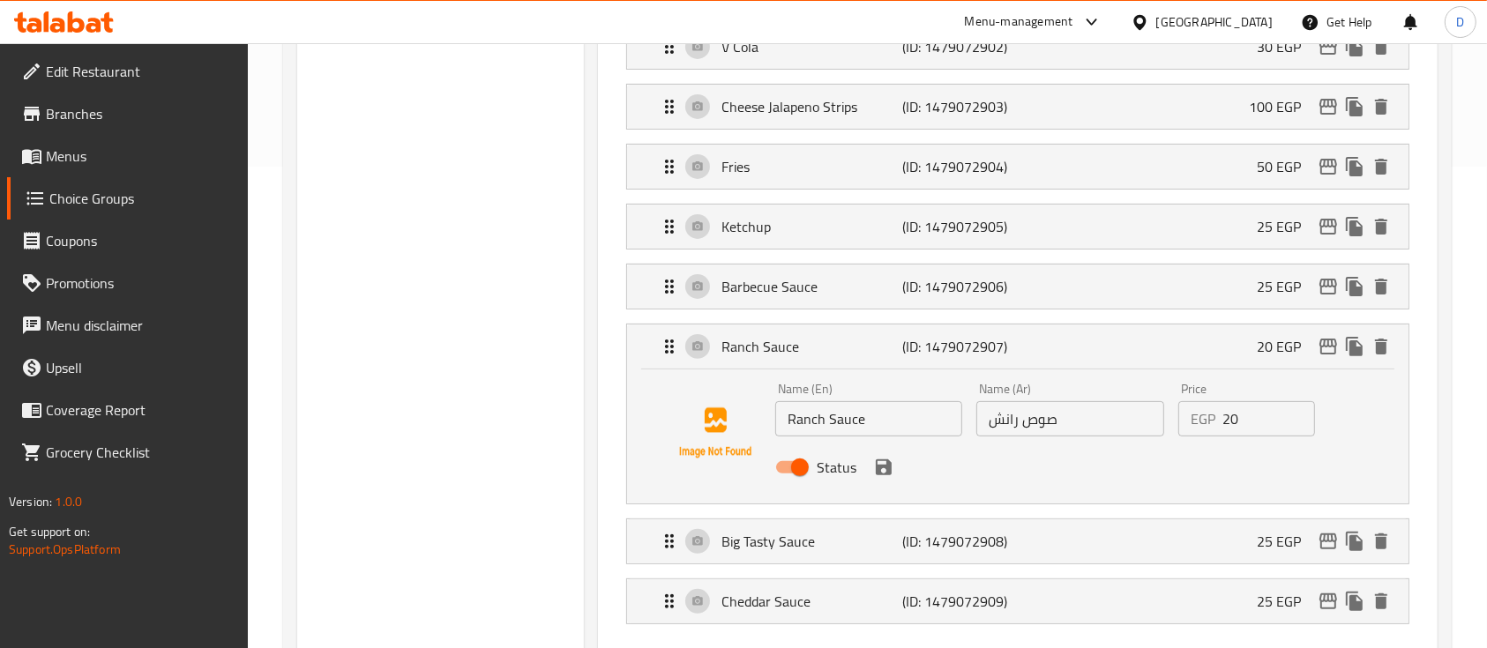
click at [1263, 432] on input "20" at bounding box center [1269, 418] width 93 height 35
click at [885, 465] on icon "save" at bounding box center [884, 468] width 16 height 16
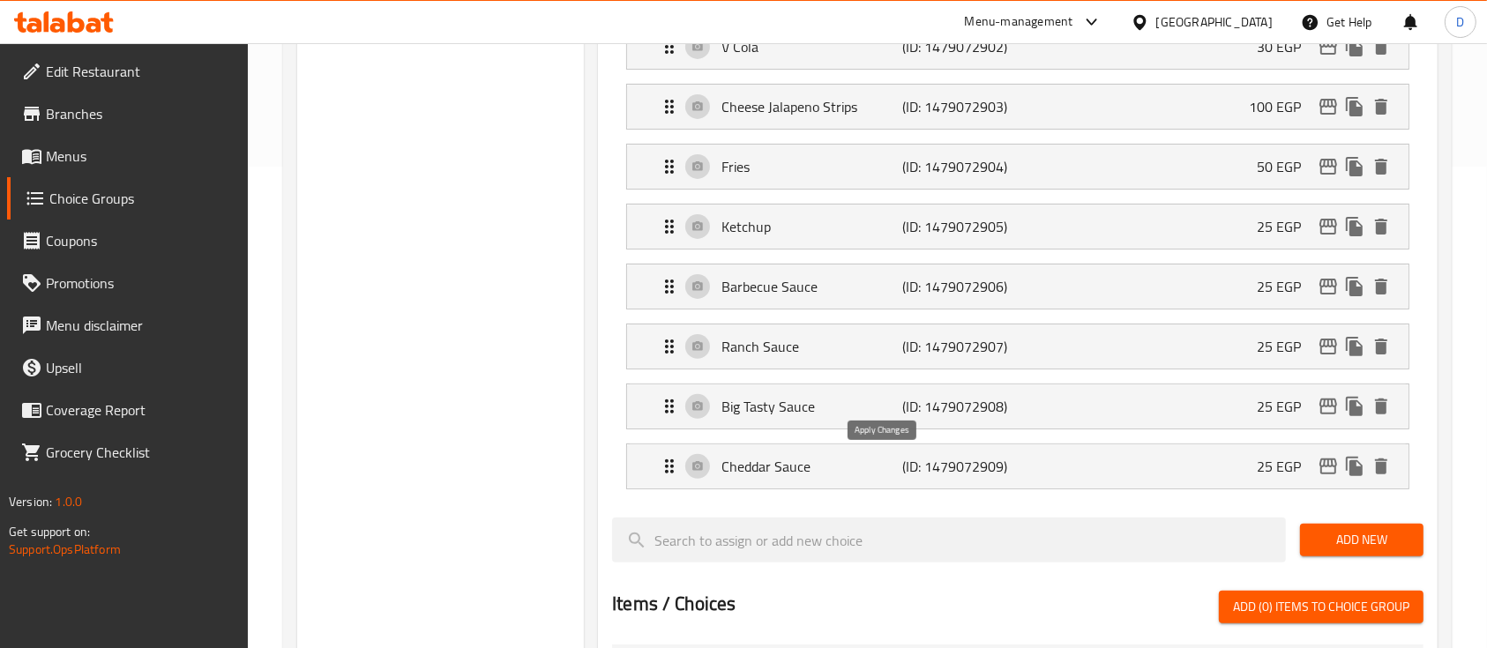
type input "25"
click at [1323, 469] on icon "edit" at bounding box center [1328, 466] width 21 height 21
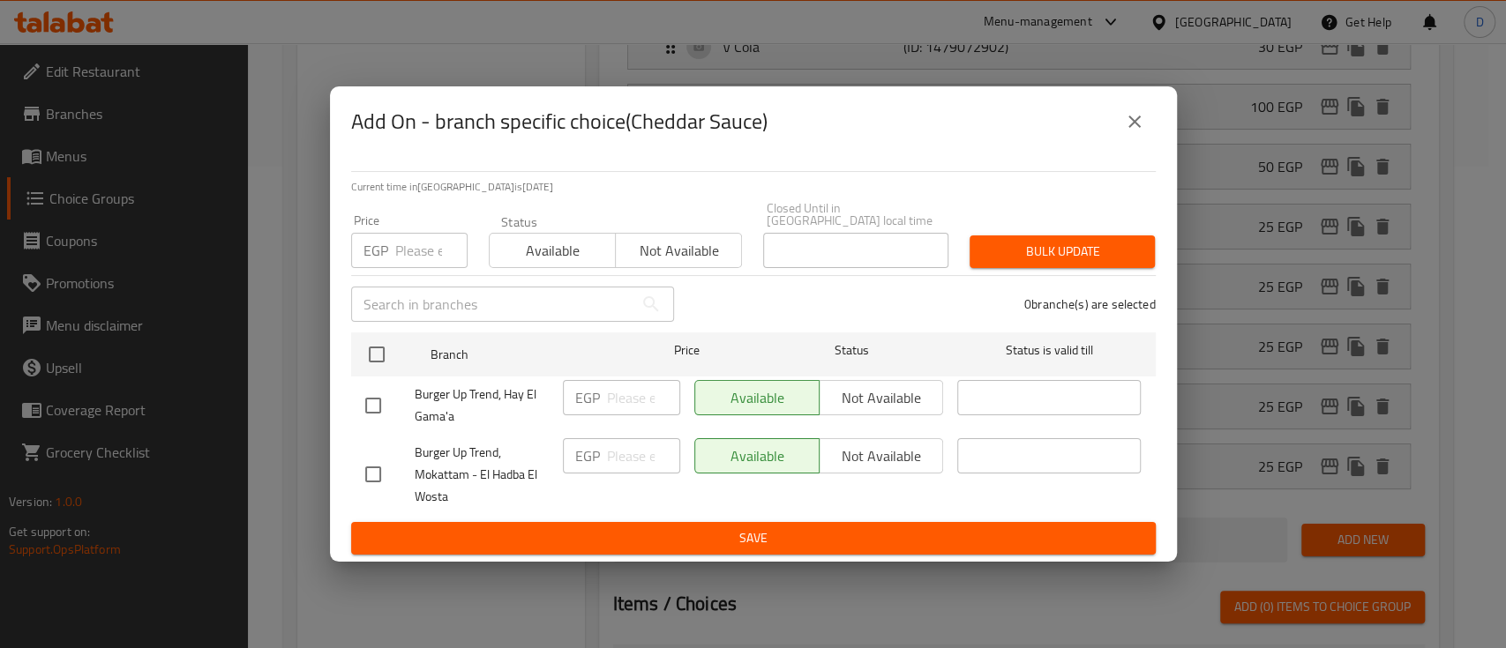
click at [1133, 124] on icon "close" at bounding box center [1134, 121] width 21 height 21
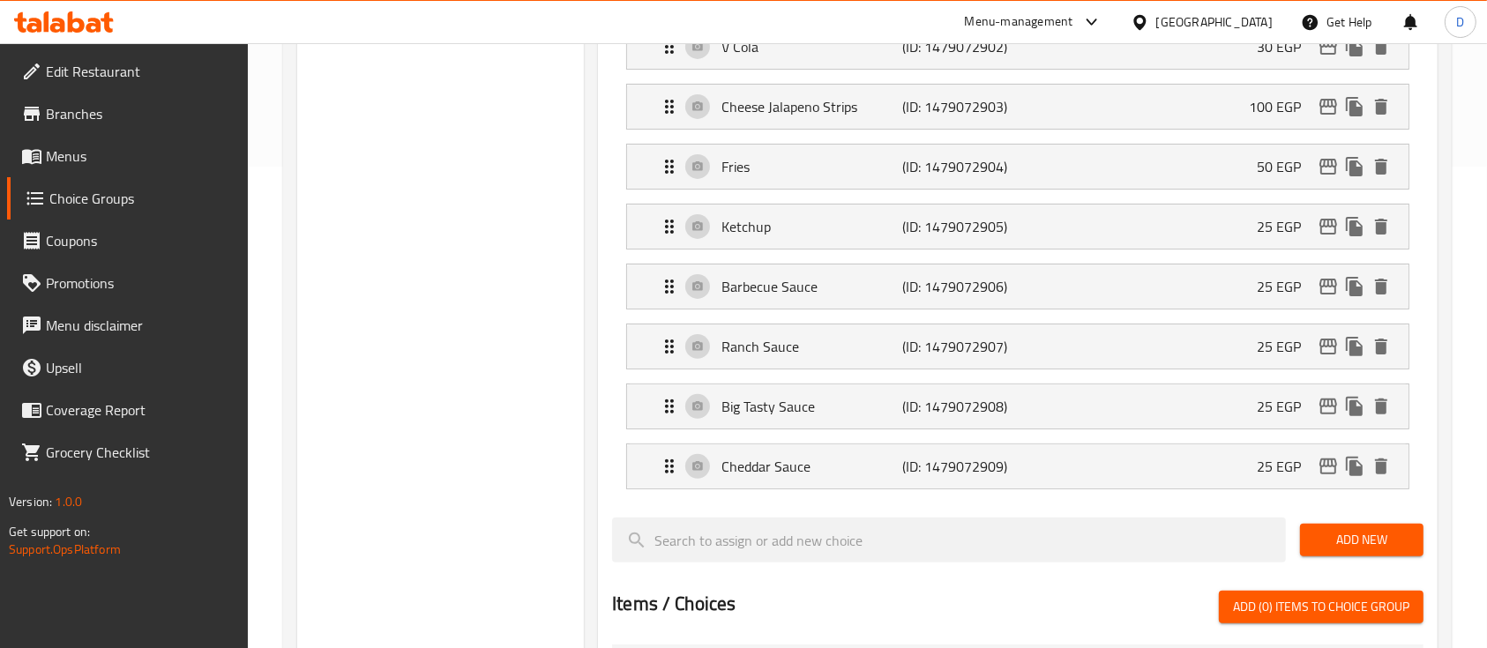
scroll to position [129, 0]
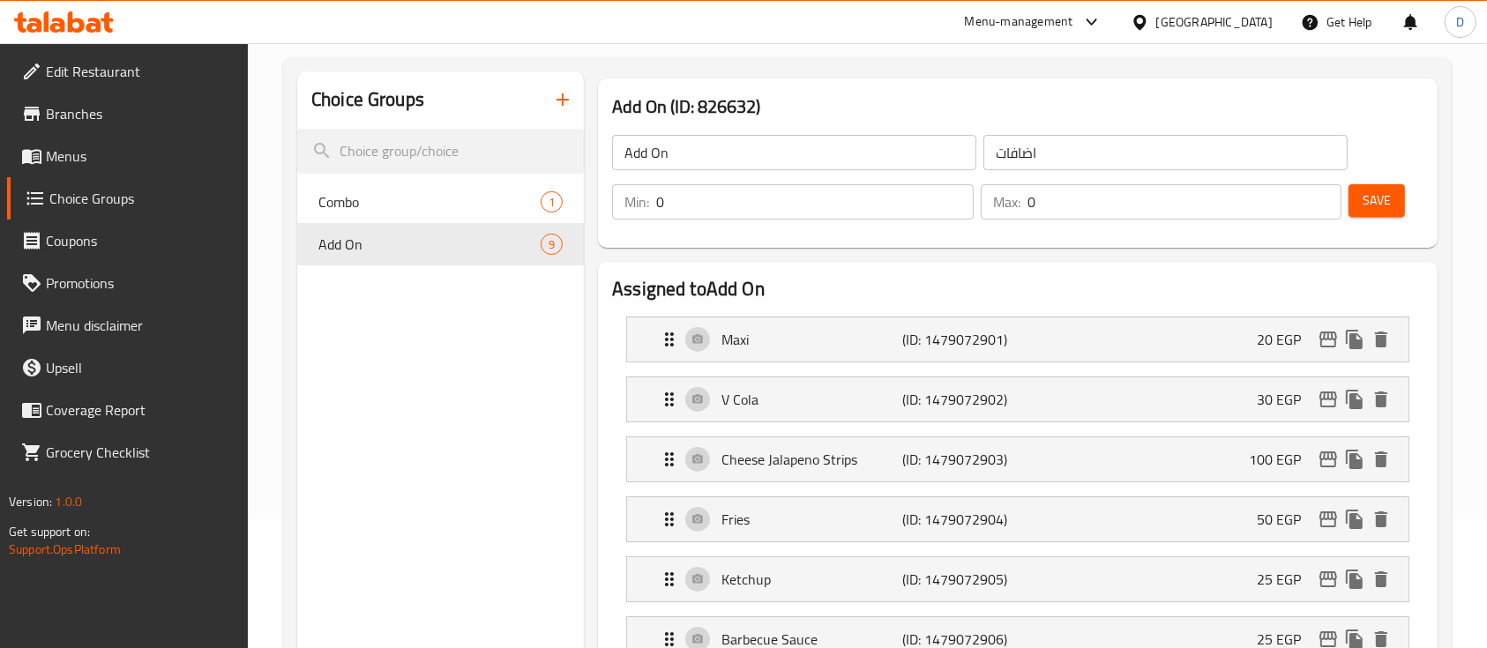
click at [1375, 198] on span "Save" at bounding box center [1377, 201] width 28 height 22
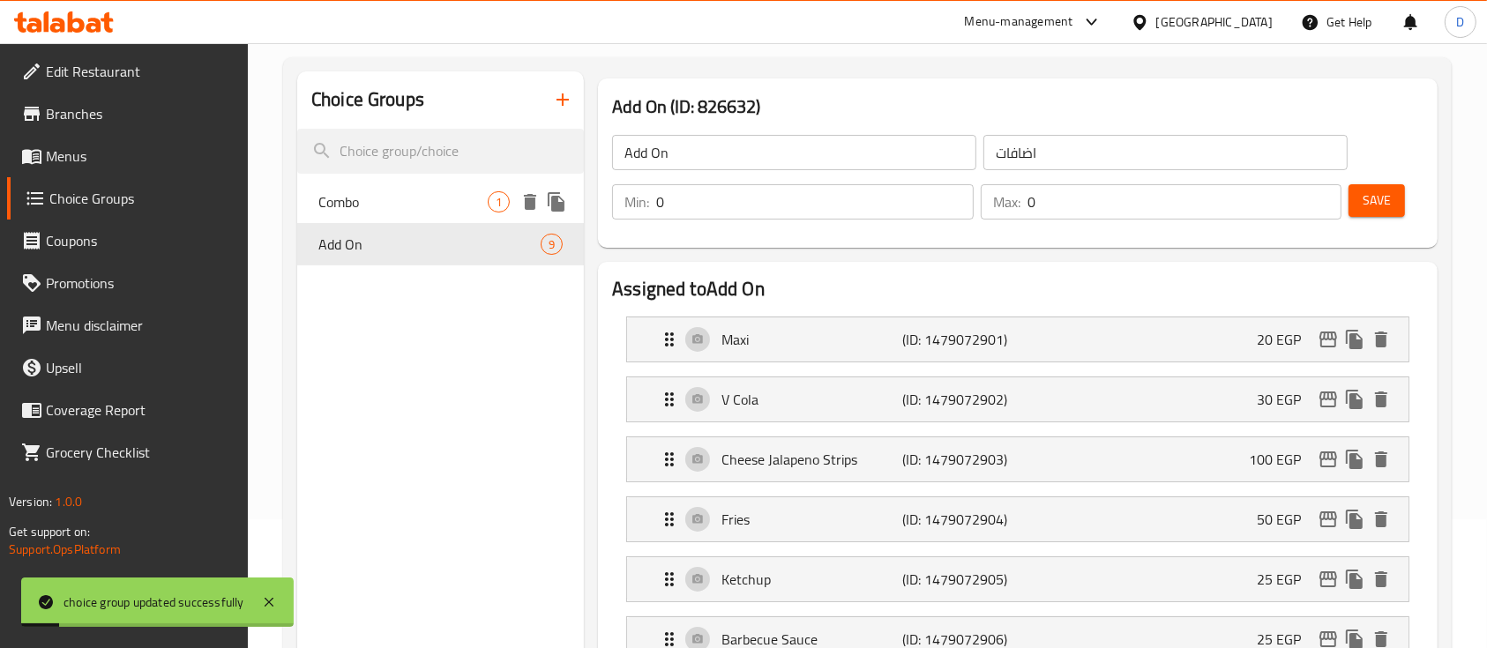
click at [441, 212] on div "Combo 1" at bounding box center [440, 202] width 287 height 42
type input "Combo"
type input "كومبو"
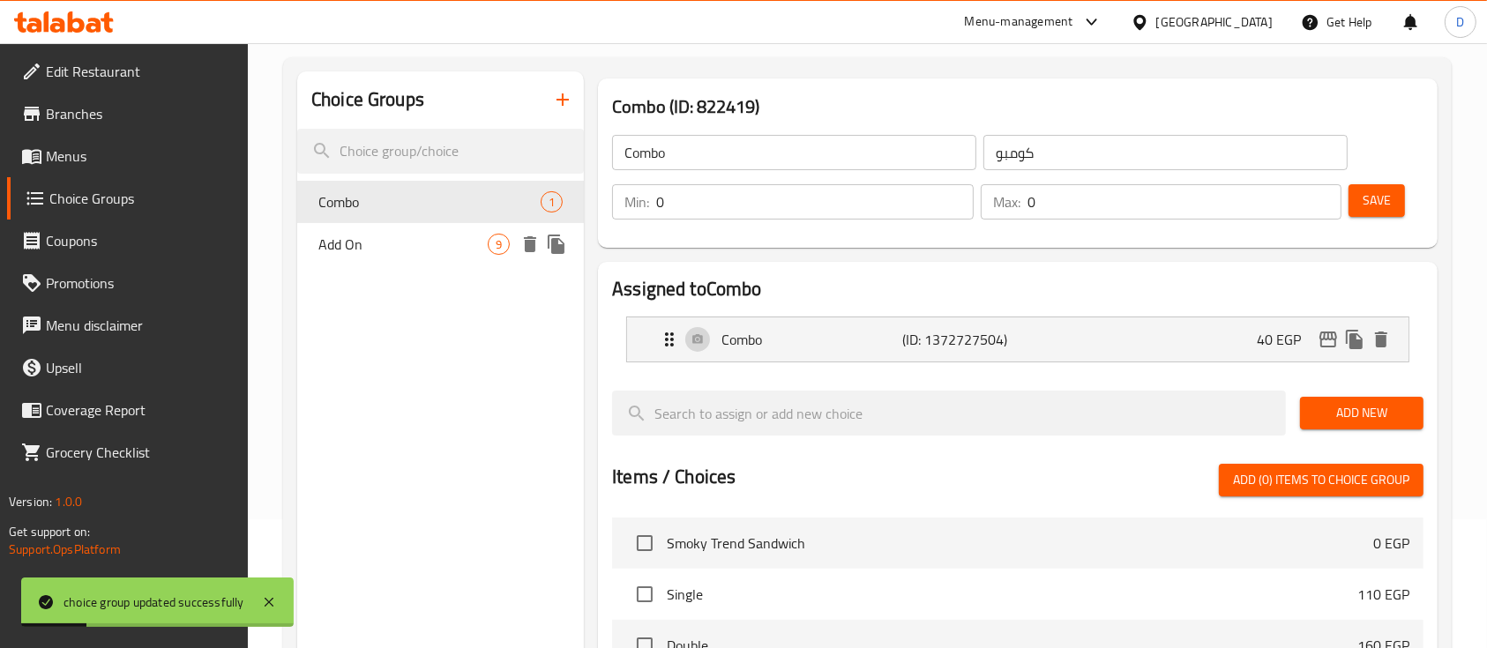
click at [436, 258] on div "Add On 9" at bounding box center [440, 244] width 287 height 42
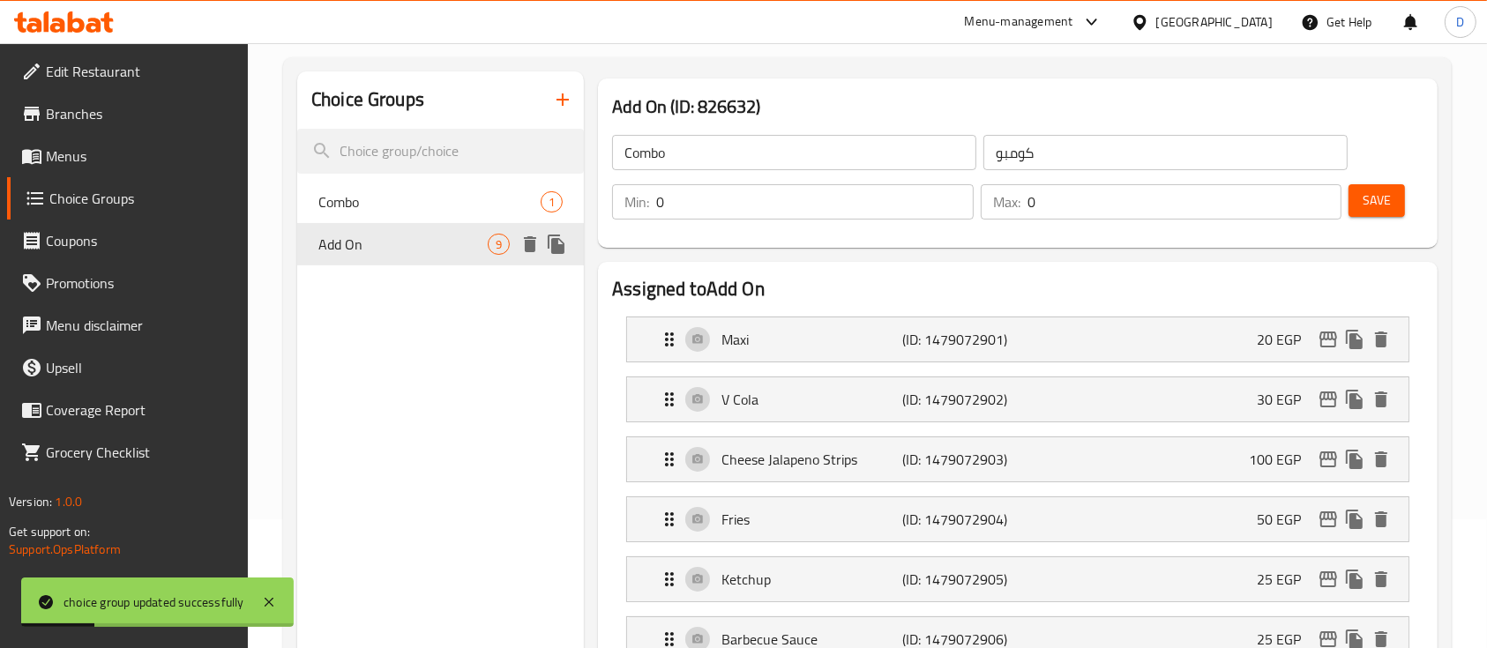
type input "Add On"
type input "اضافات"
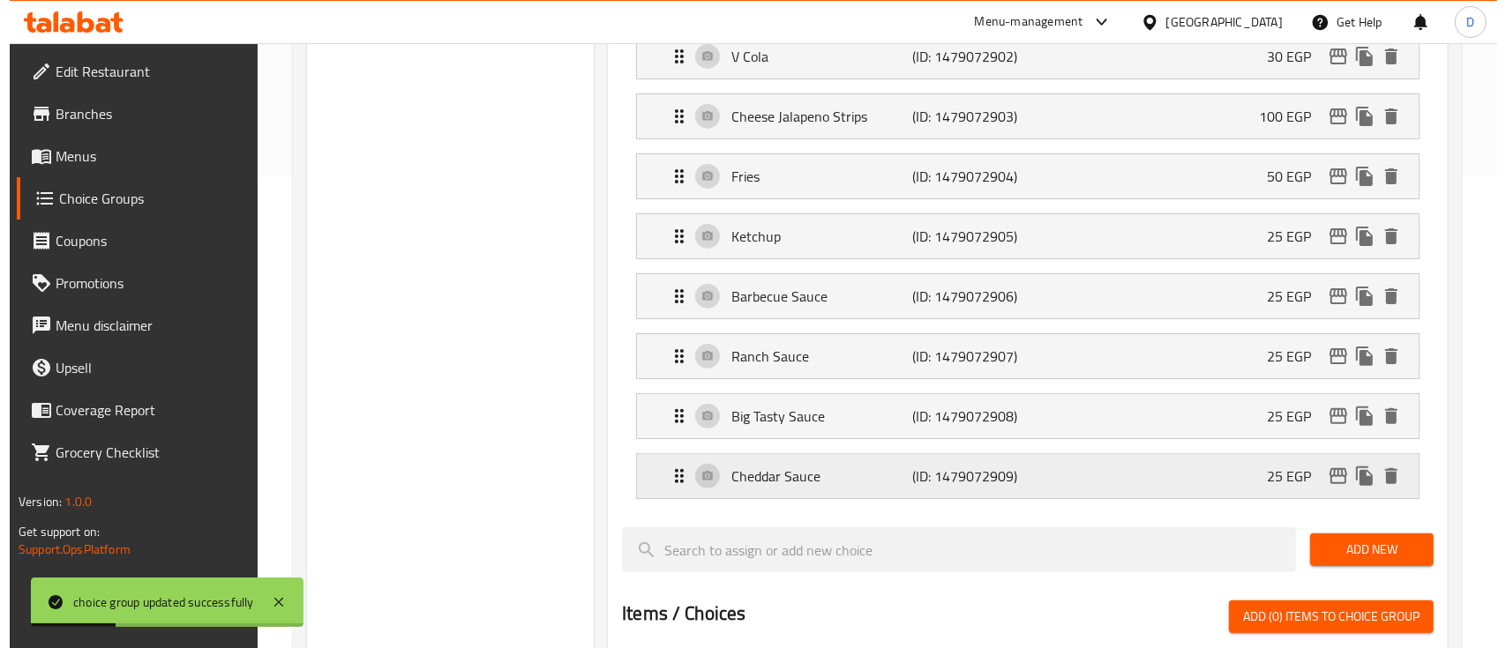
scroll to position [482, 0]
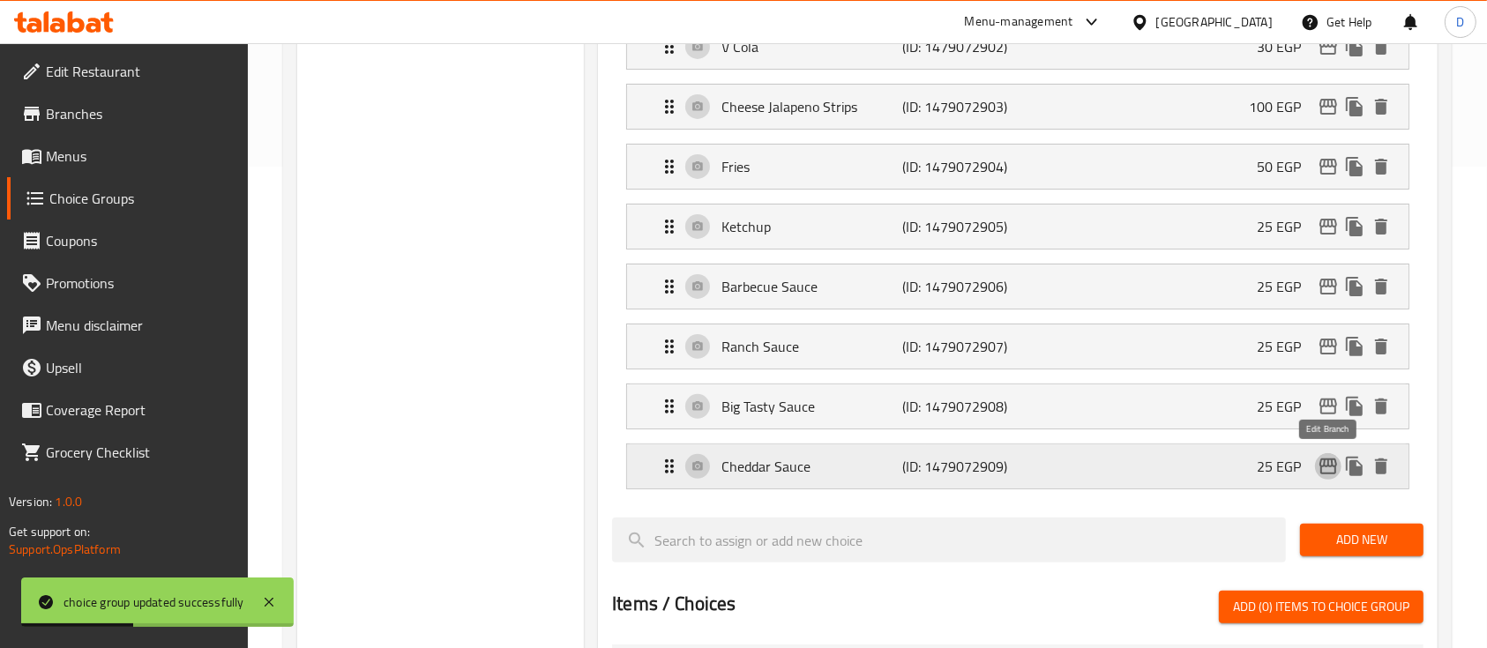
click at [1325, 460] on icon "edit" at bounding box center [1329, 467] width 18 height 16
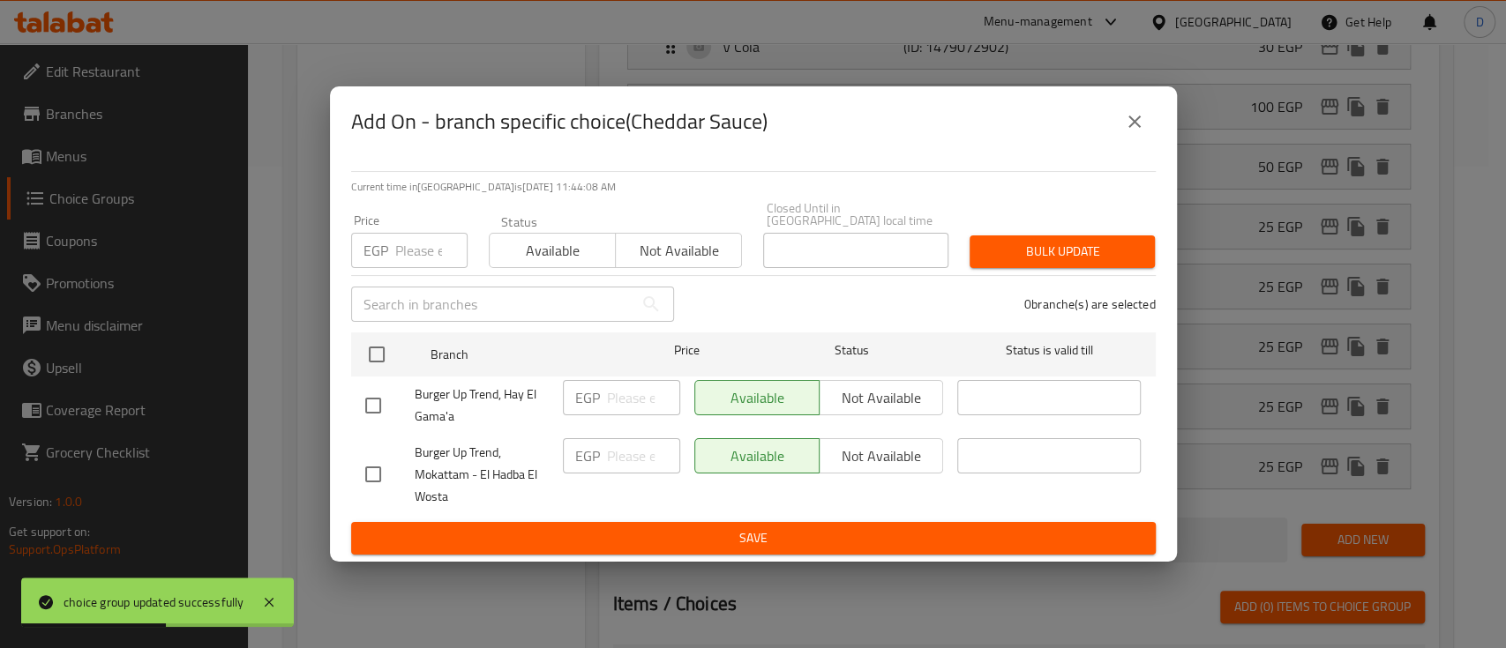
click at [1152, 126] on button "close" at bounding box center [1134, 122] width 42 height 42
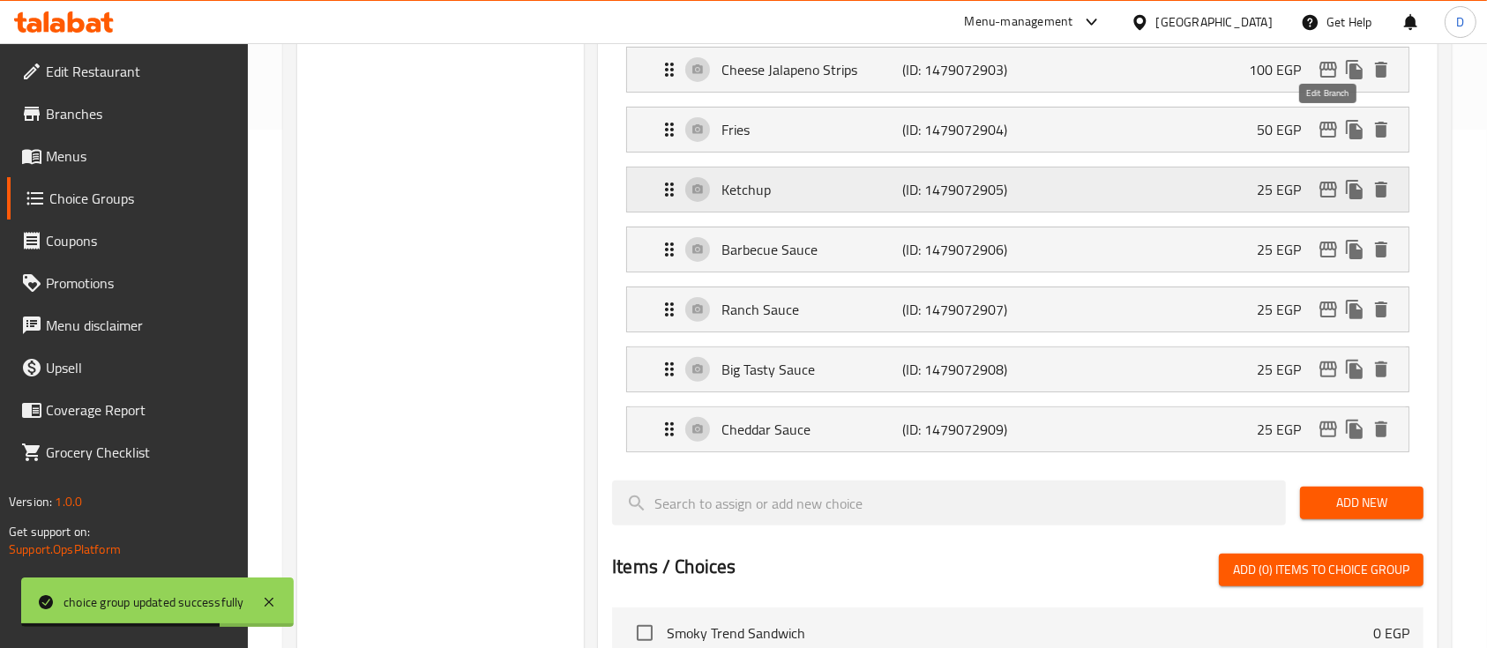
scroll to position [283, 0]
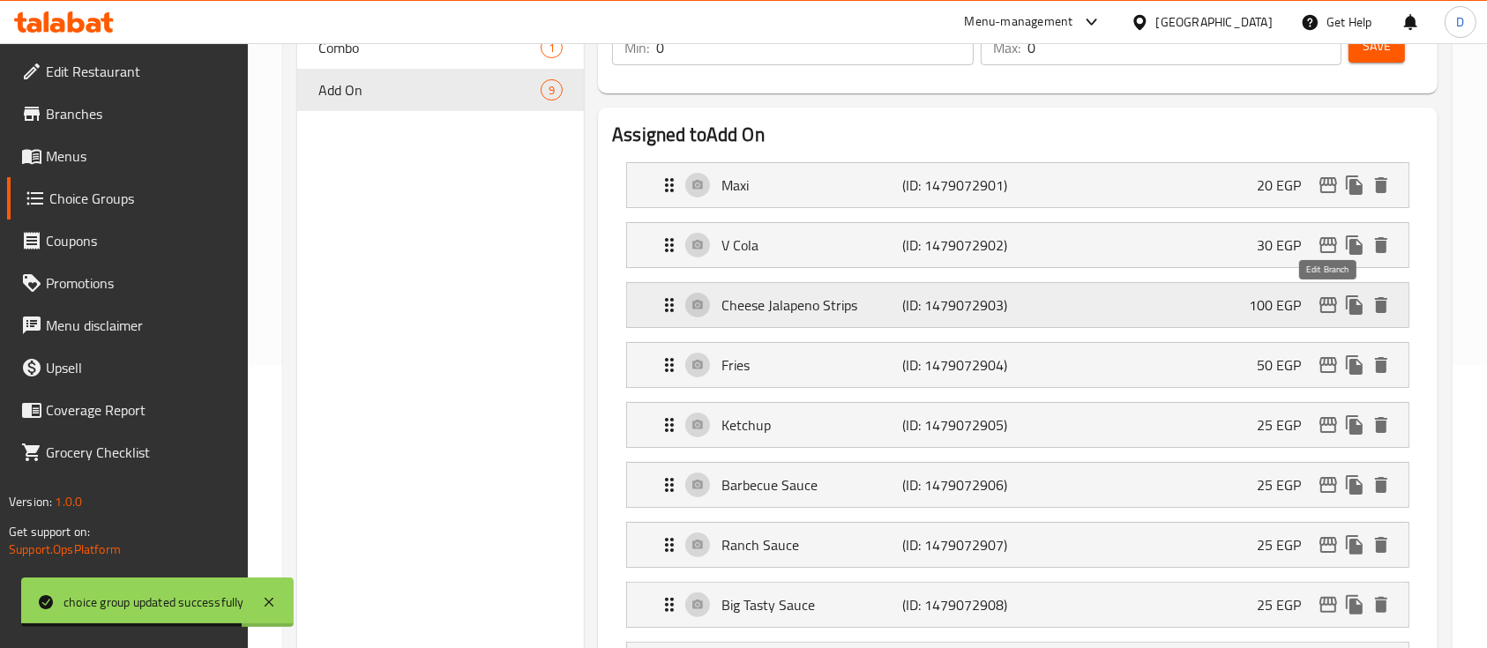
click at [1336, 313] on icon "edit" at bounding box center [1328, 305] width 21 height 21
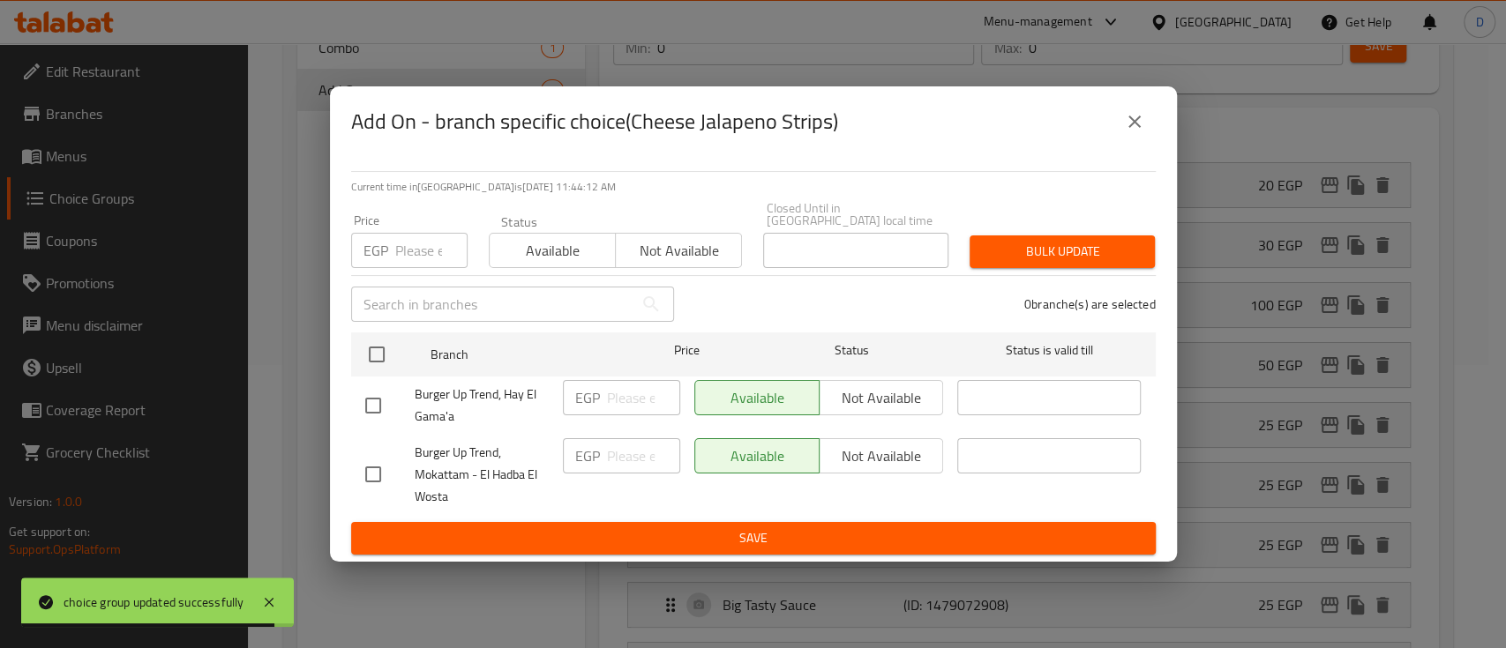
click at [1136, 125] on icon "close" at bounding box center [1134, 122] width 12 height 12
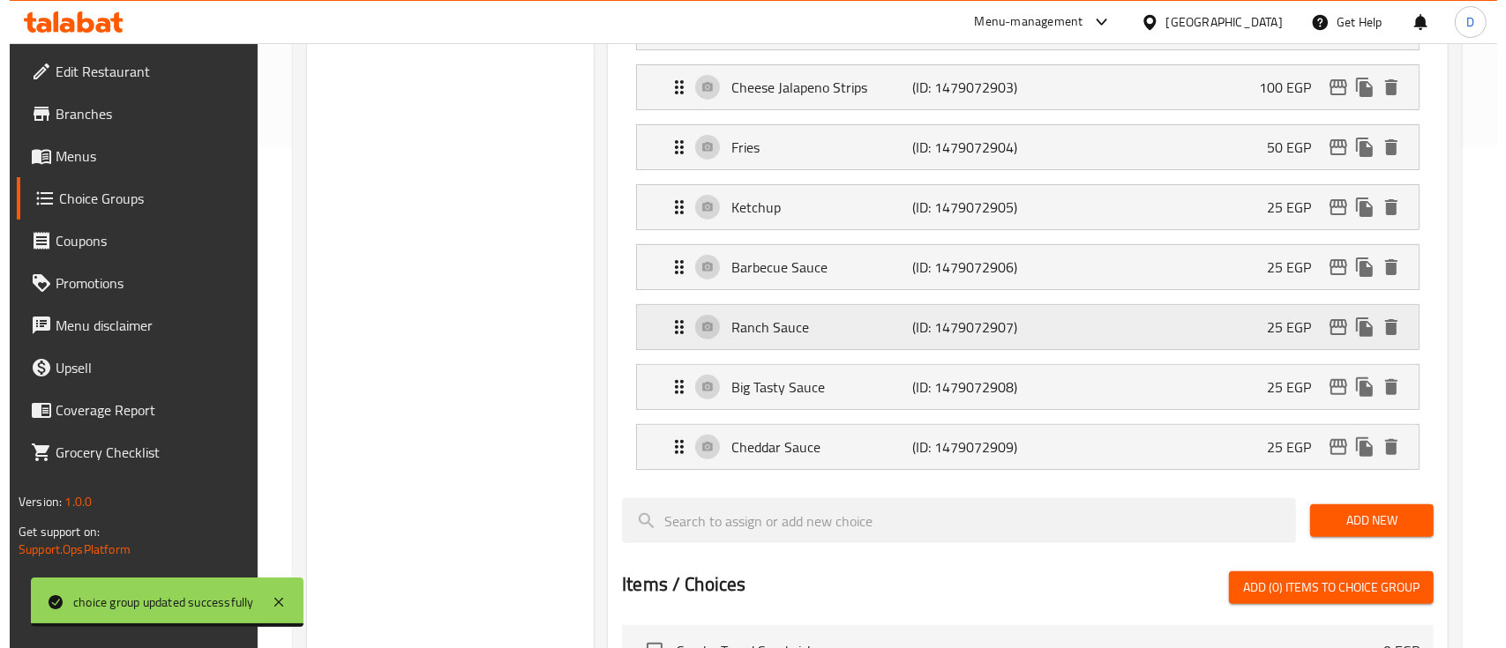
scroll to position [519, 0]
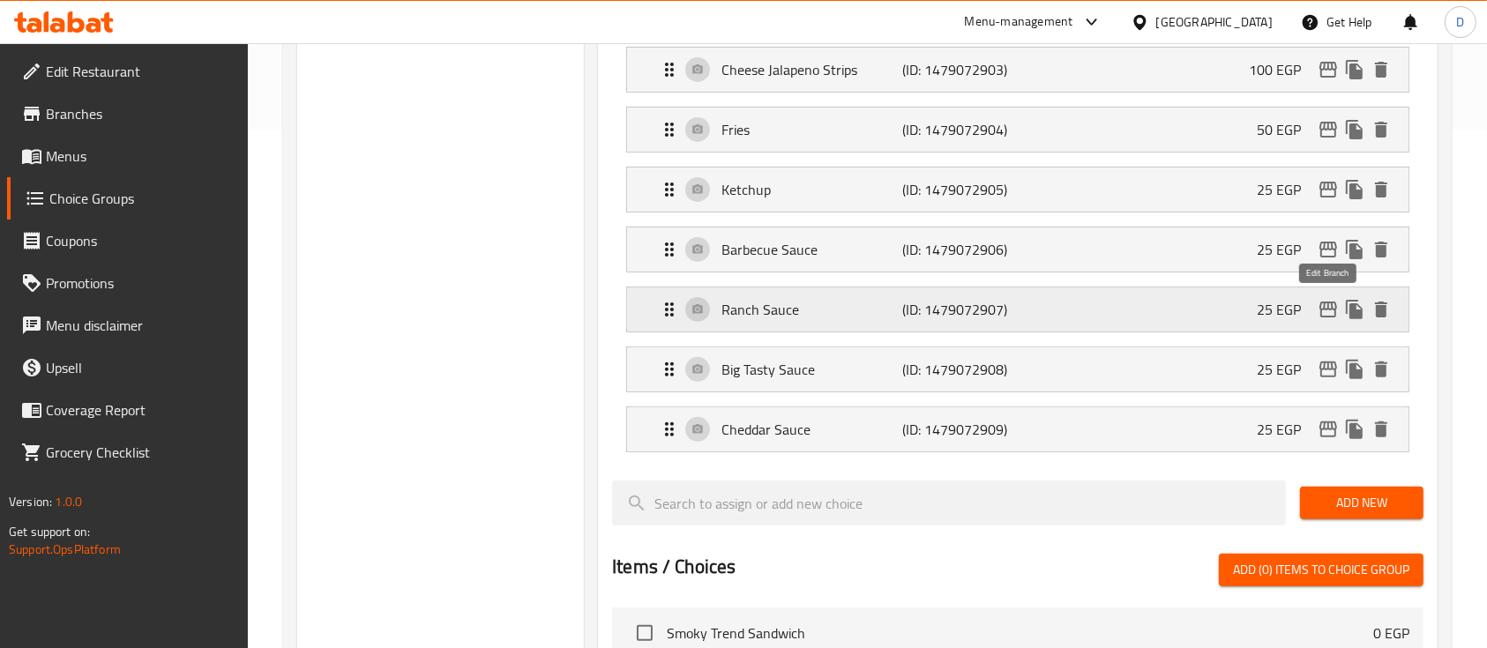
click at [1327, 303] on icon "edit" at bounding box center [1328, 309] width 21 height 21
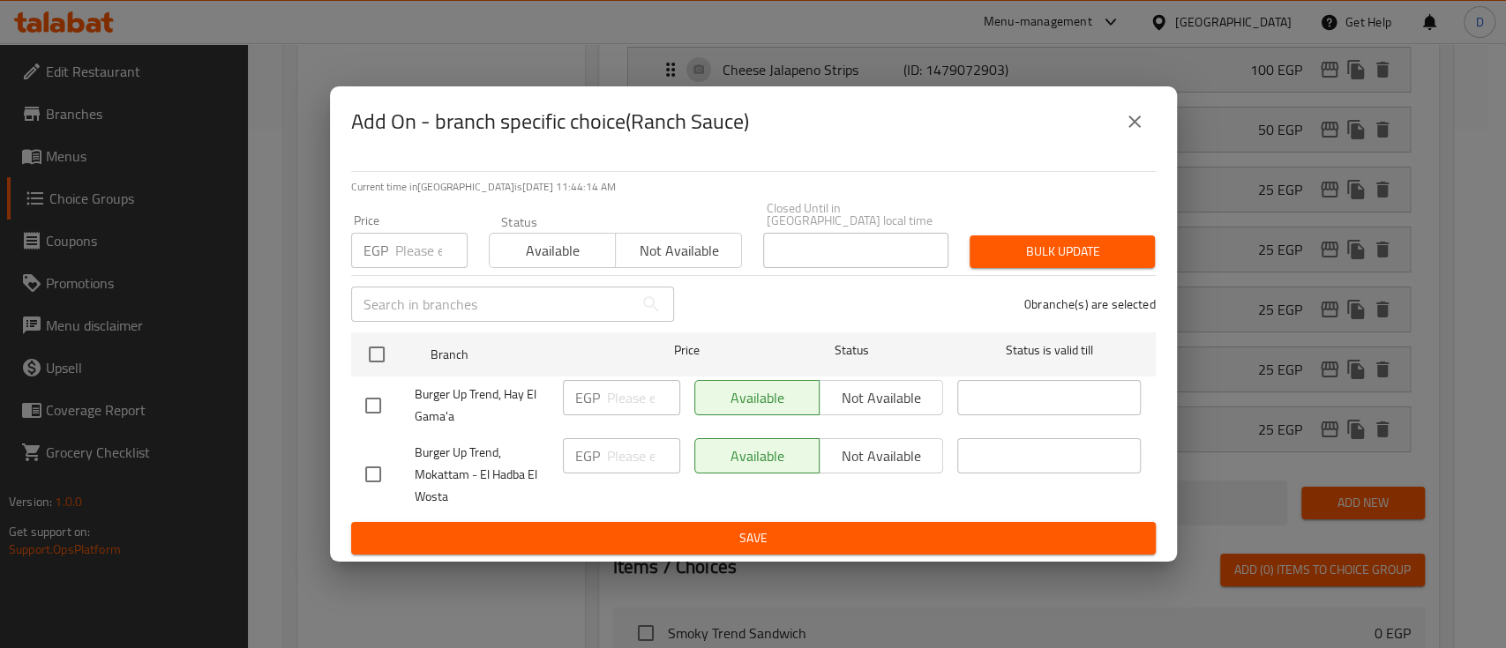
click at [1132, 117] on icon "close" at bounding box center [1134, 121] width 21 height 21
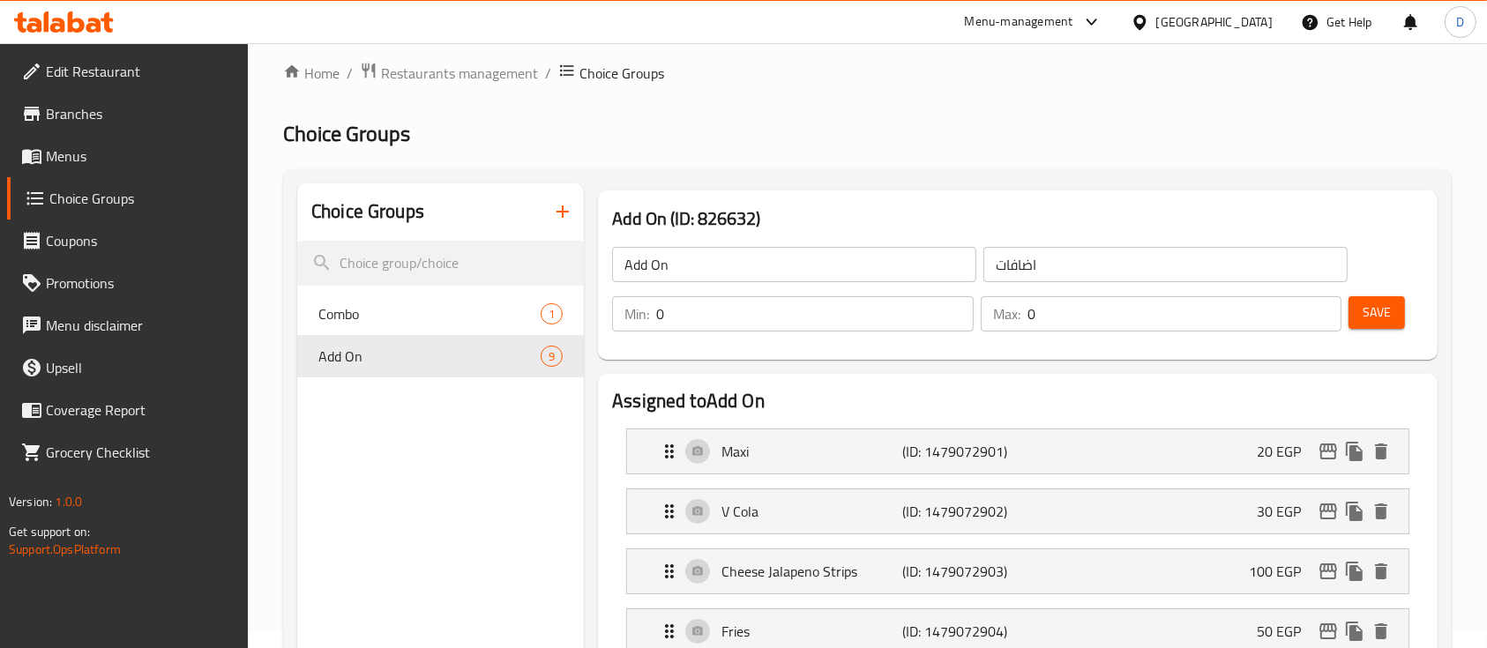
scroll to position [0, 0]
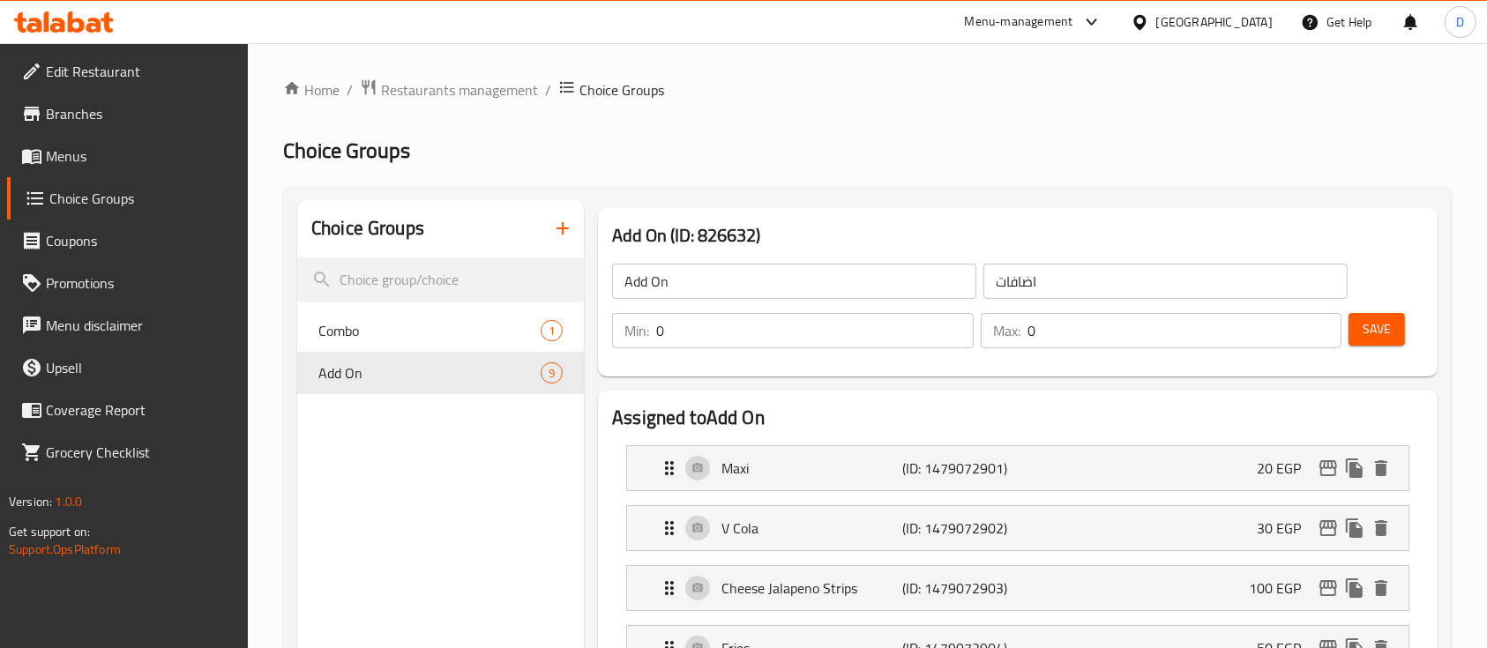
click at [1080, 335] on input "0" at bounding box center [1185, 330] width 315 height 35
type input "5"
click at [1381, 328] on span "Save" at bounding box center [1377, 329] width 28 height 22
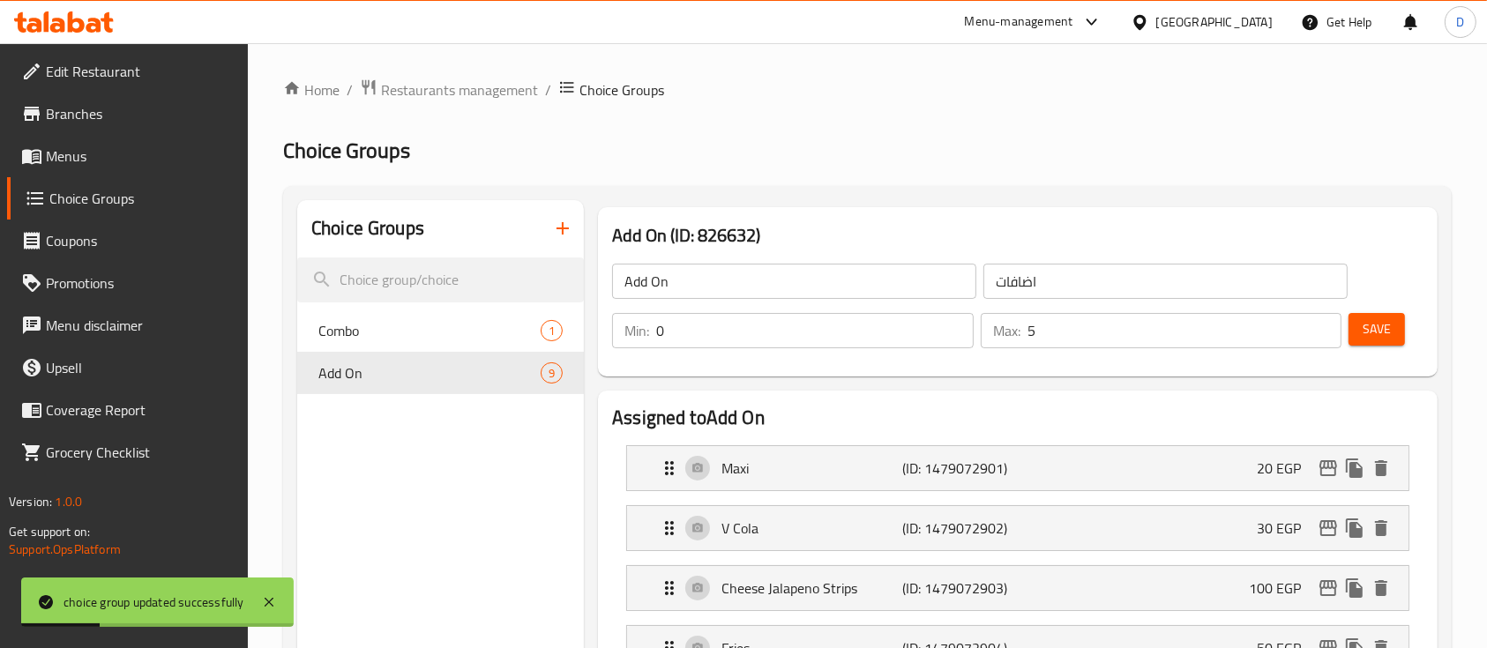
click at [117, 155] on span "Menus" at bounding box center [140, 156] width 189 height 21
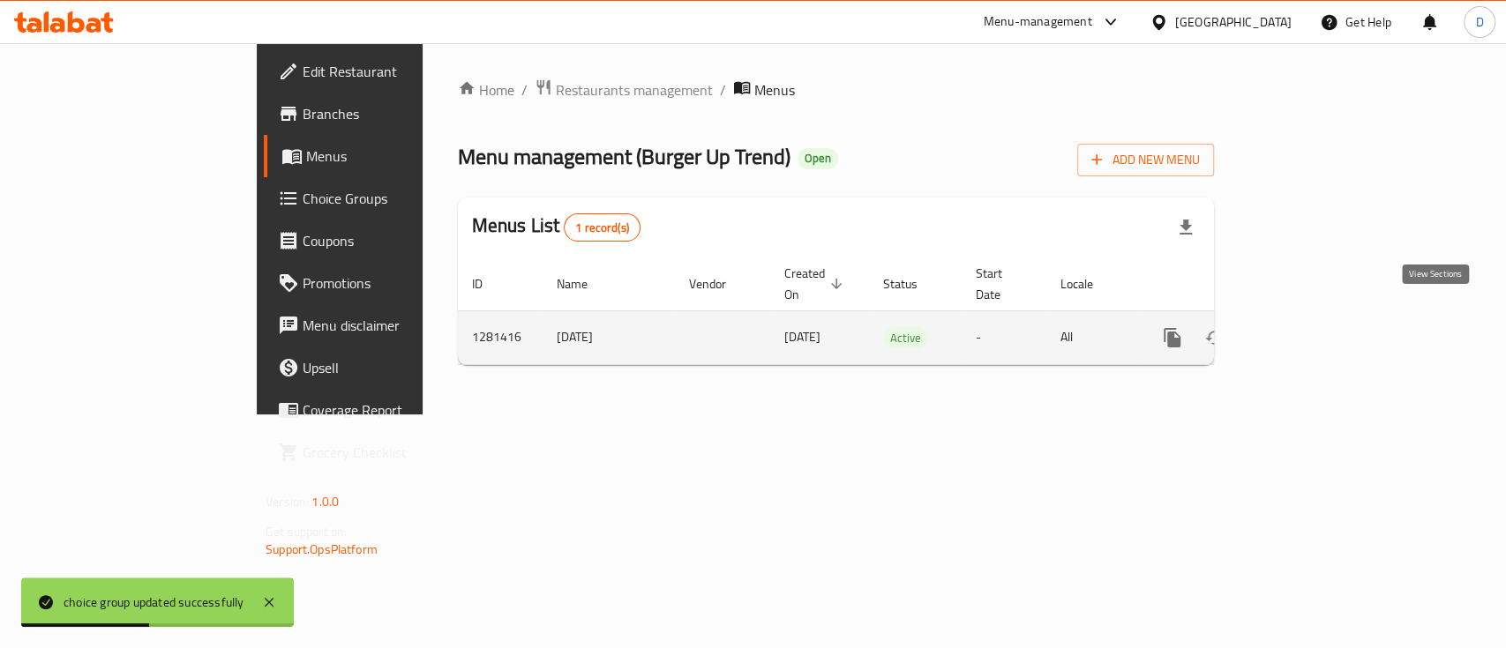
click at [1310, 327] on icon "enhanced table" at bounding box center [1299, 337] width 21 height 21
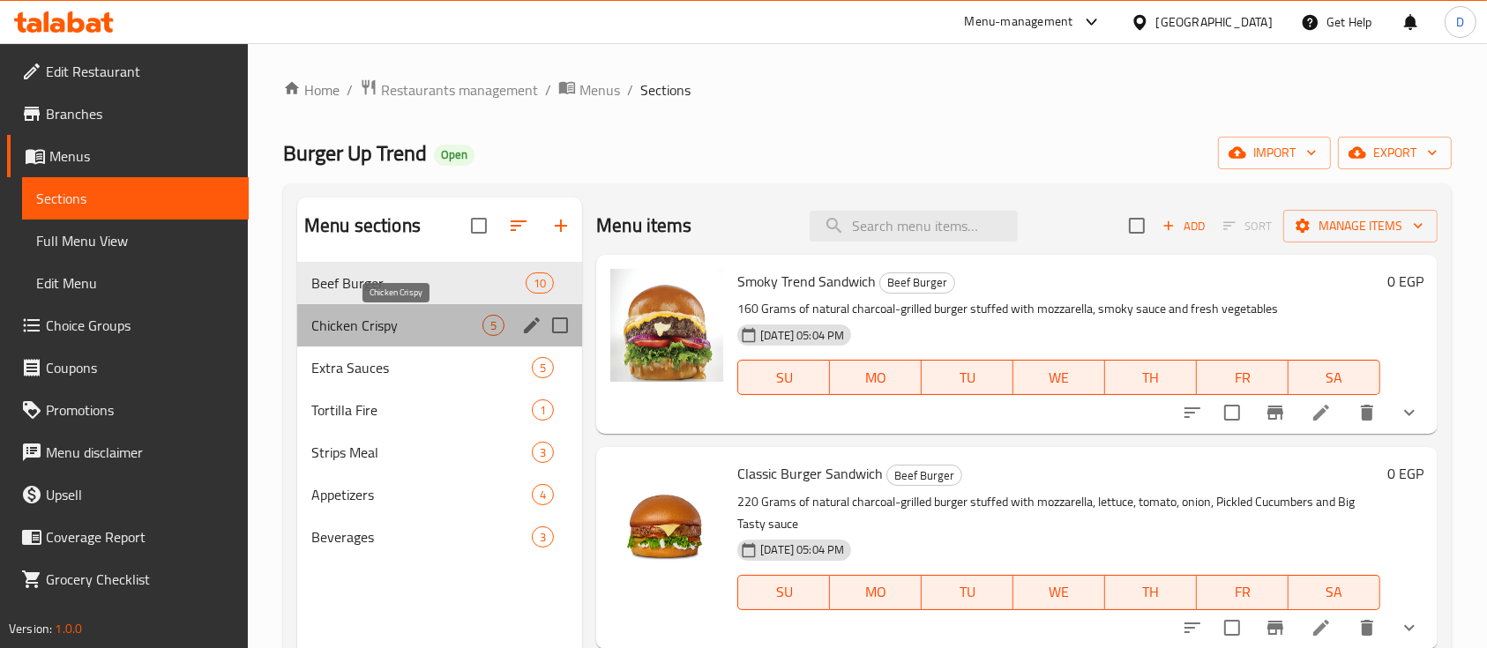
click at [402, 324] on span "Chicken Crispy" at bounding box center [396, 325] width 171 height 21
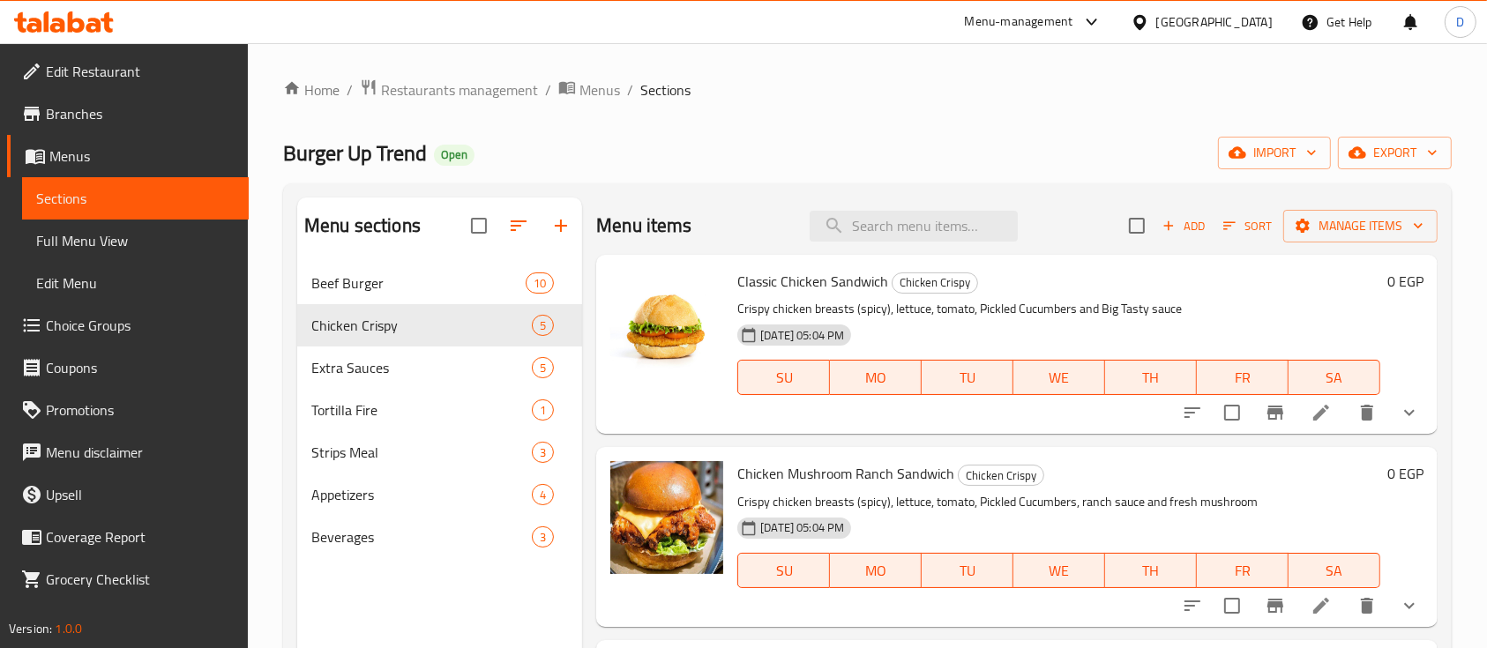
click at [318, 144] on span "Burger Up Trend" at bounding box center [355, 153] width 144 height 40
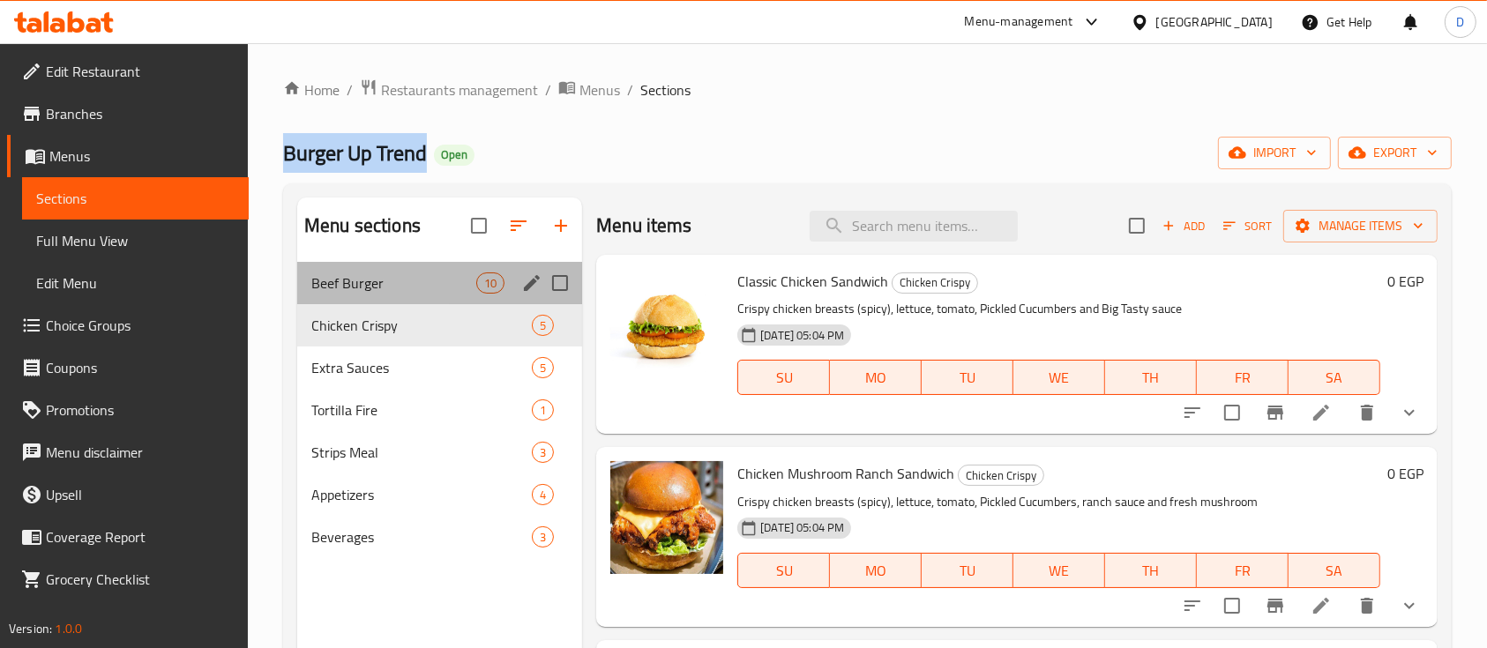
click at [380, 266] on div "Beef Burger 10" at bounding box center [439, 283] width 285 height 42
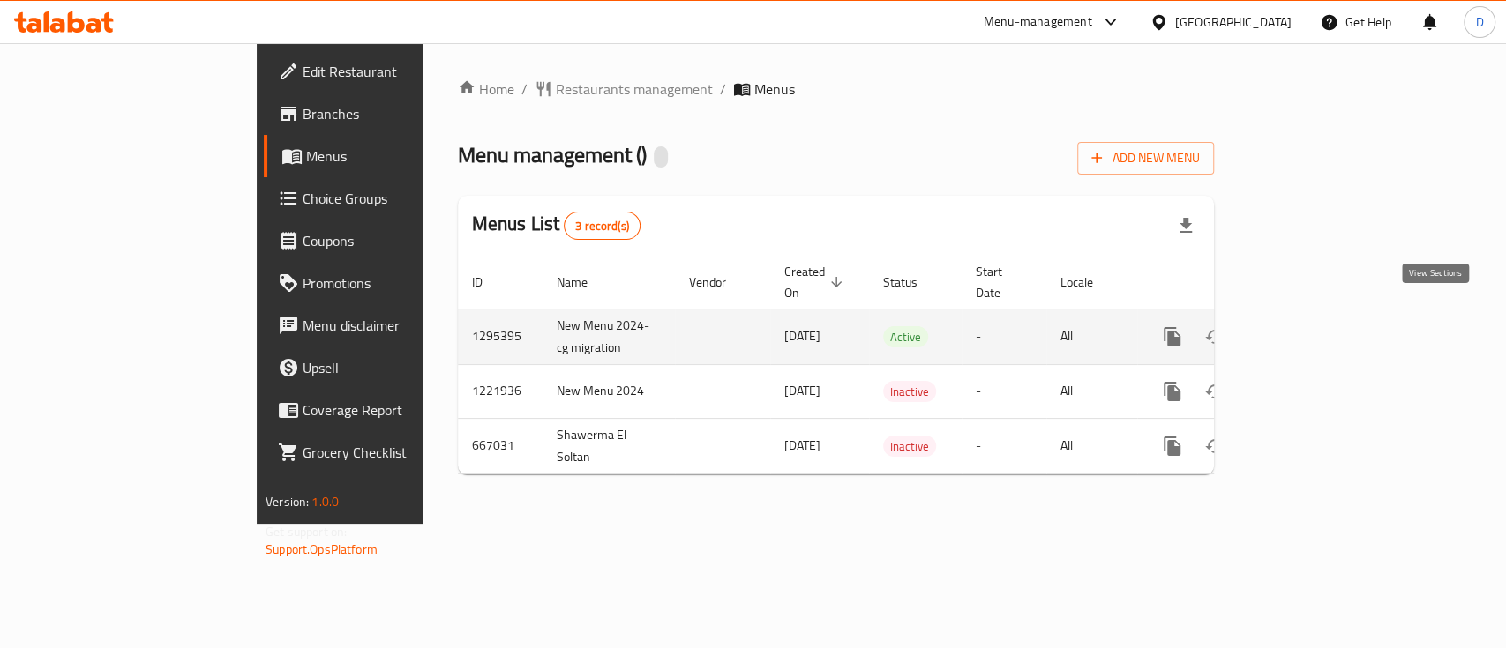
click at [1310, 326] on icon "enhanced table" at bounding box center [1299, 336] width 21 height 21
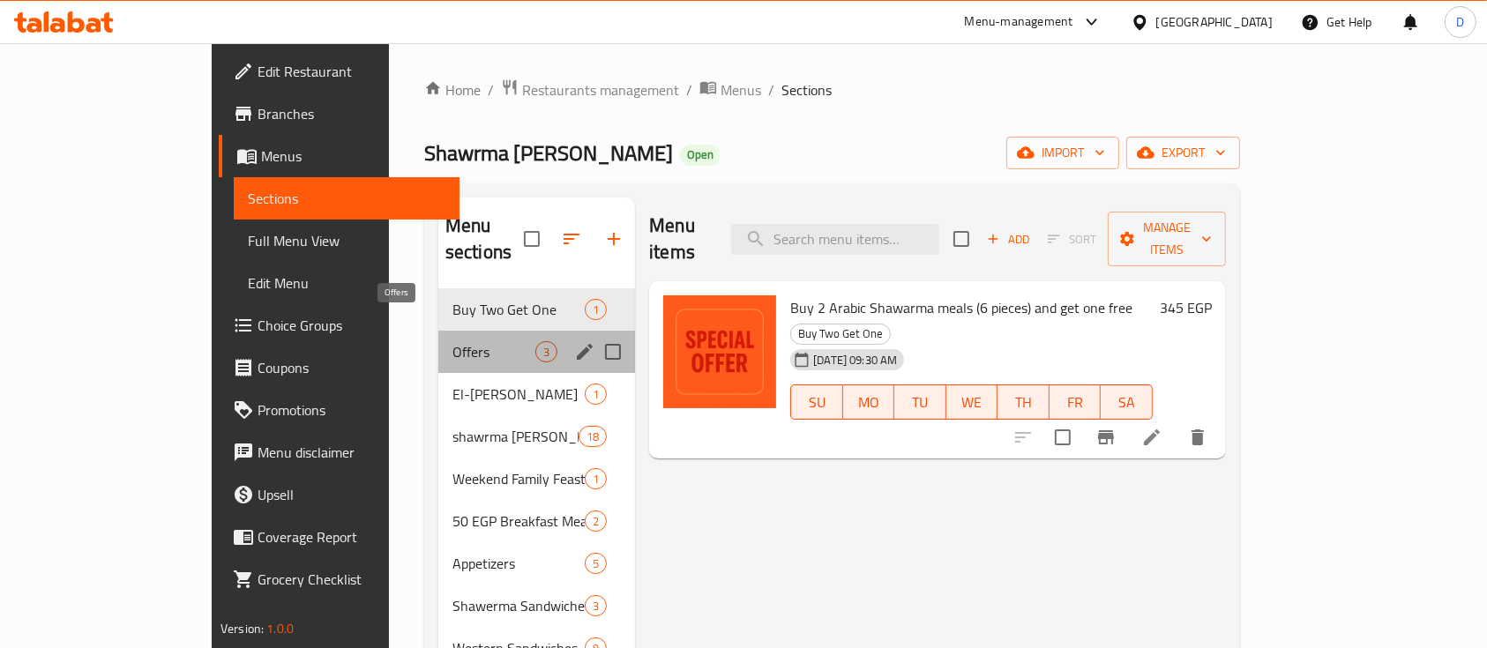
click at [453, 341] on span "Offers" at bounding box center [494, 351] width 83 height 21
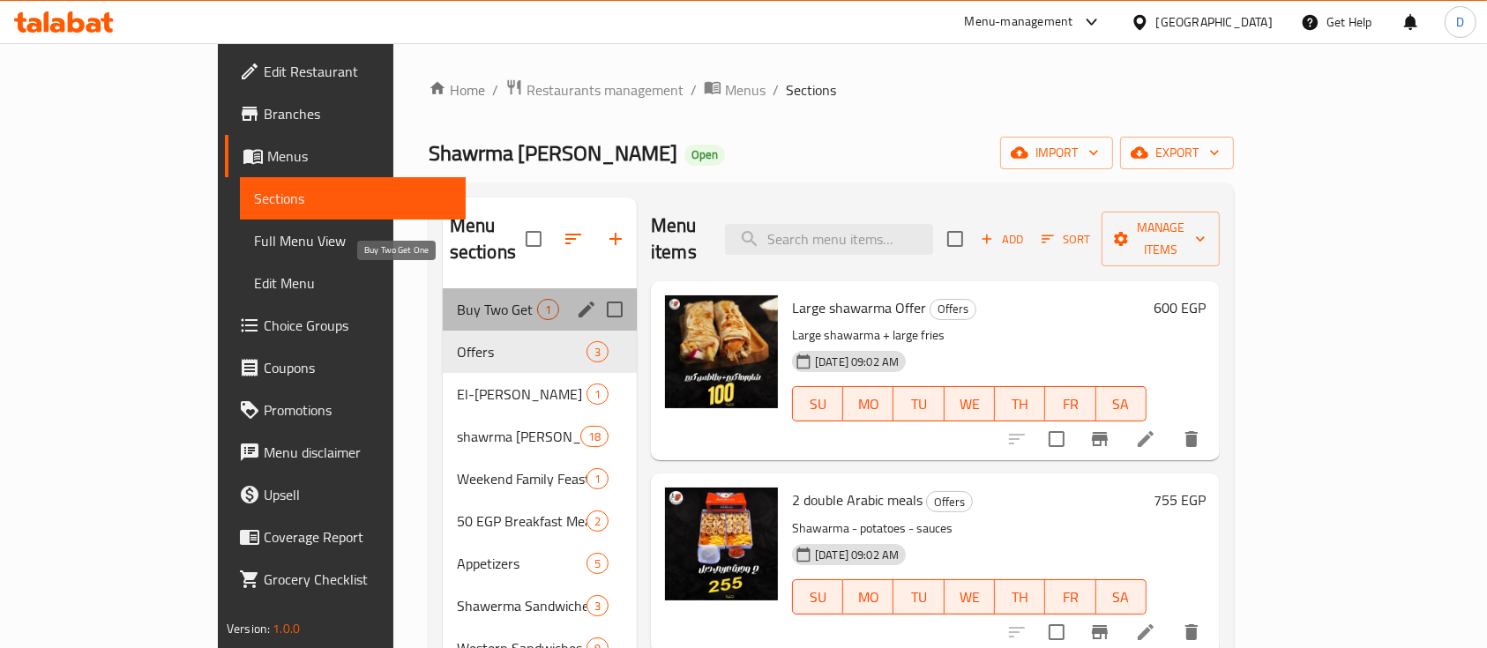
click at [457, 299] on span "Buy Two Get One" at bounding box center [497, 309] width 80 height 21
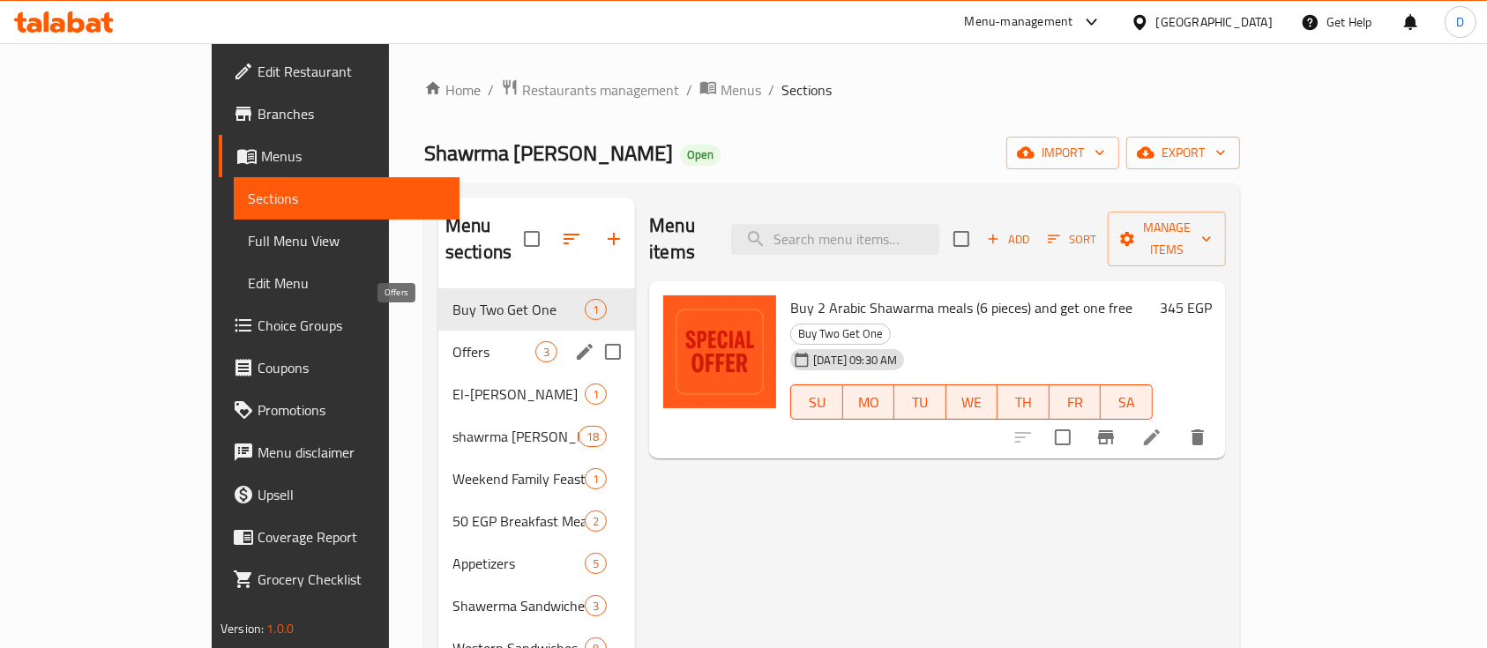
click at [453, 341] on span "Offers" at bounding box center [494, 351] width 83 height 21
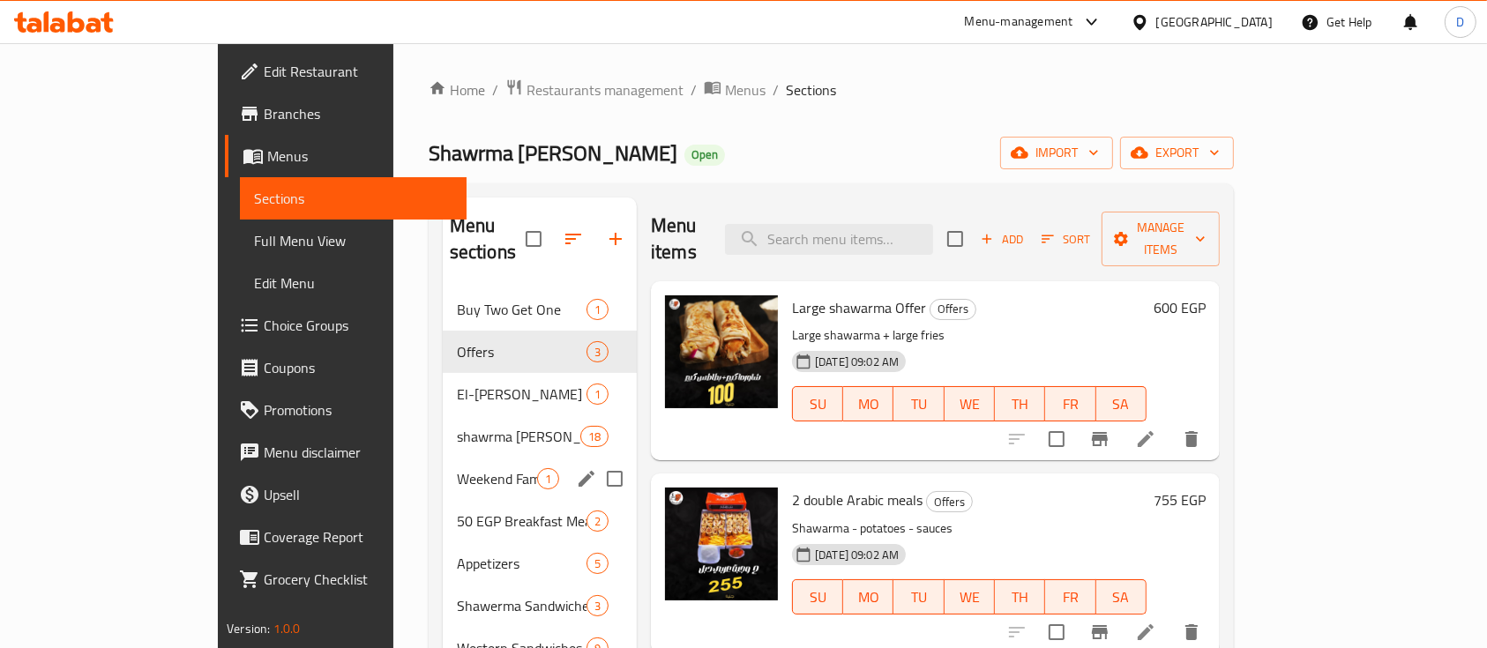
scroll to position [117, 0]
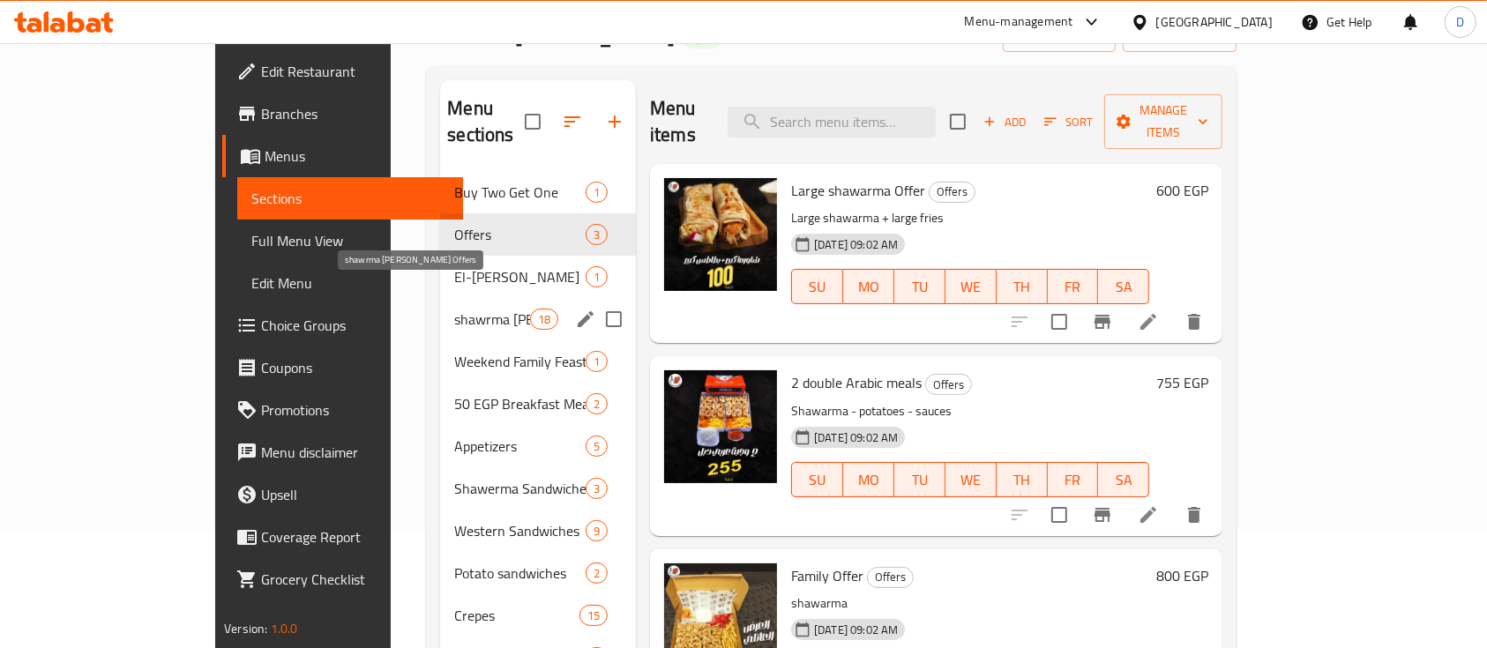
click at [454, 309] on span "shawrma al soltan Offers" at bounding box center [491, 319] width 75 height 21
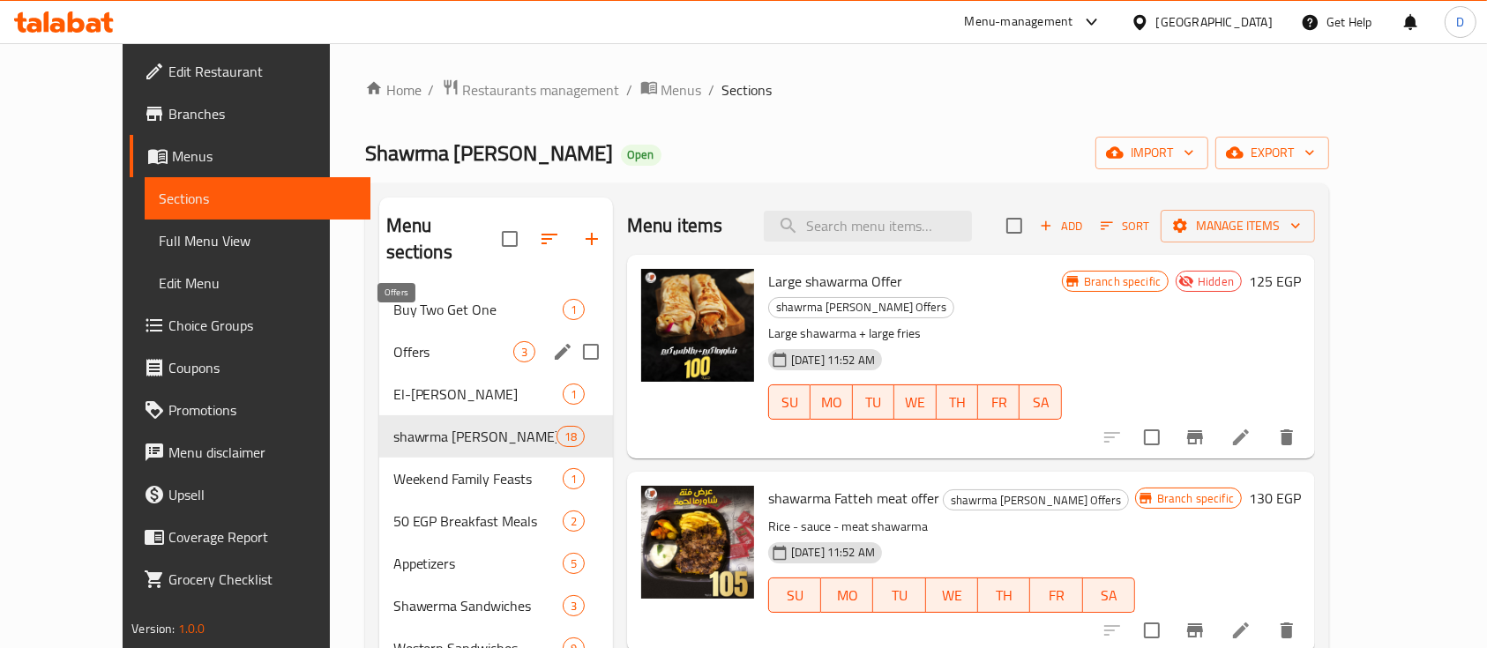
click at [397, 341] on span "Offers" at bounding box center [453, 351] width 120 height 21
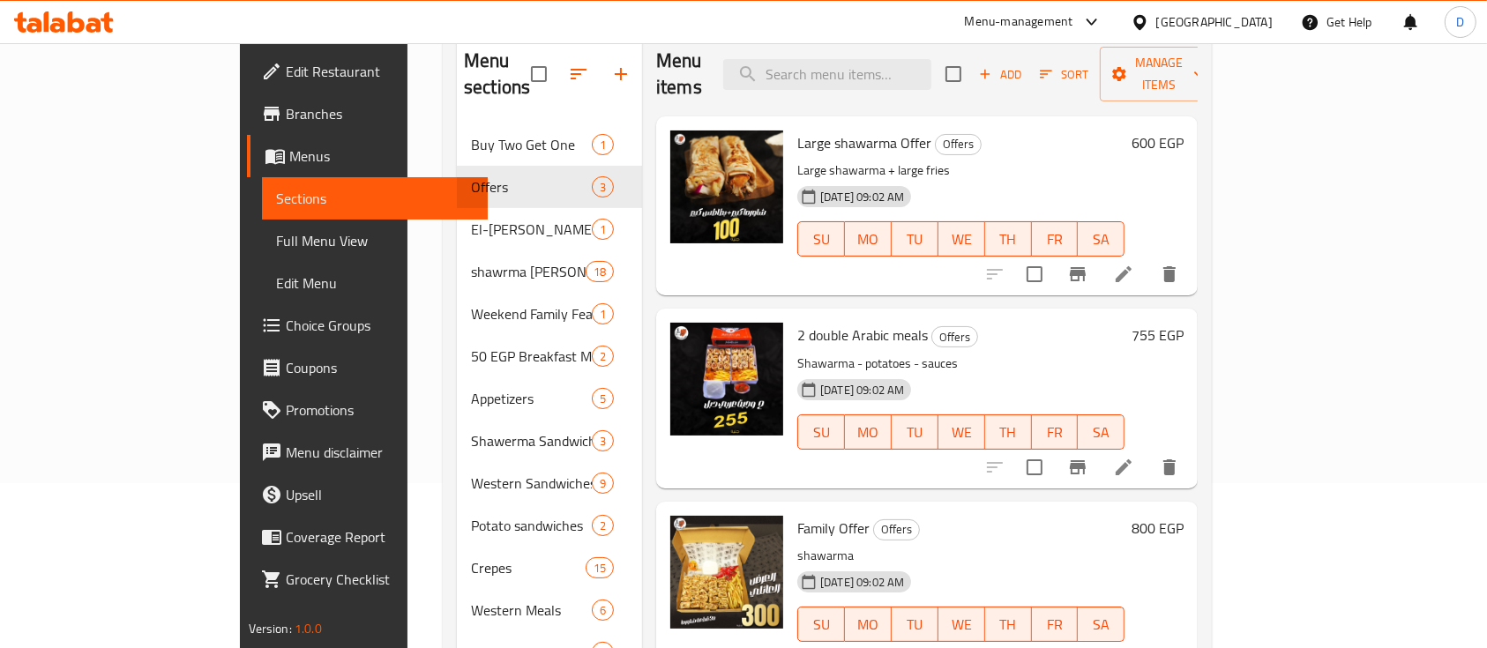
scroll to position [117, 0]
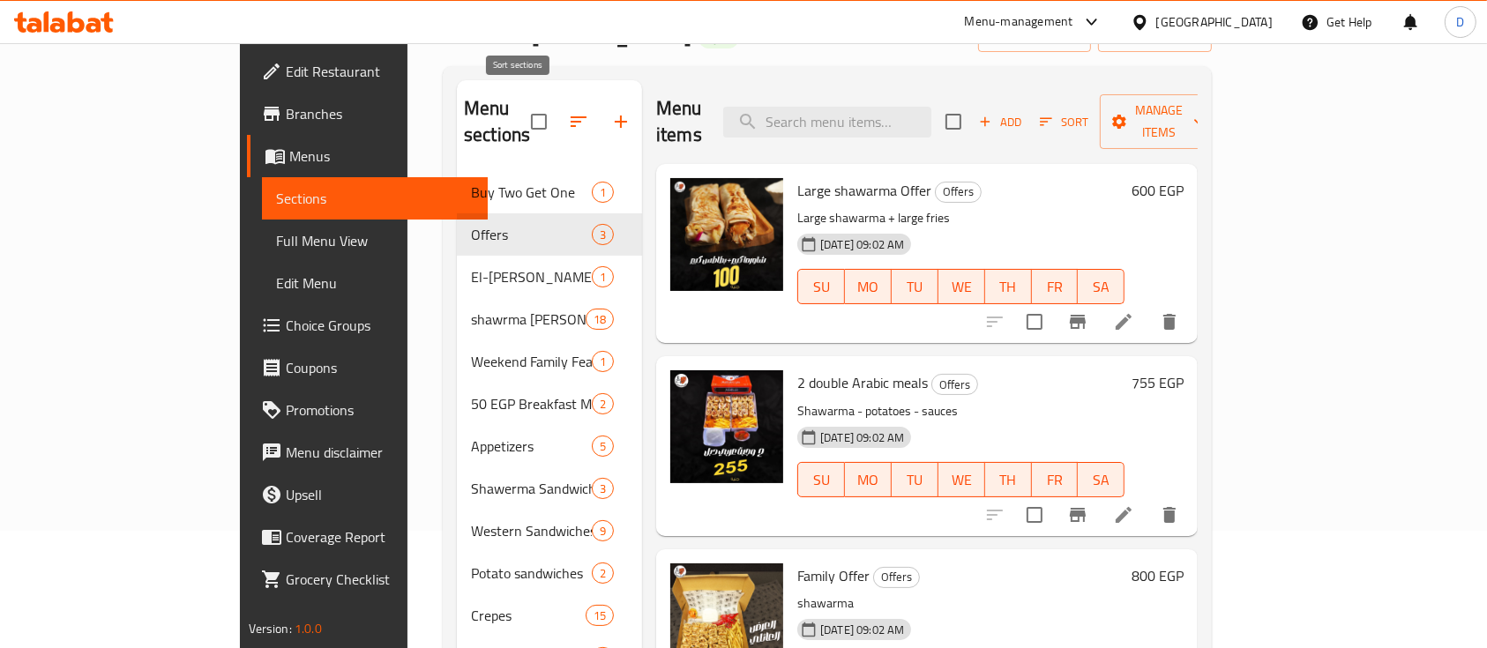
click at [568, 111] on icon "button" at bounding box center [578, 121] width 21 height 21
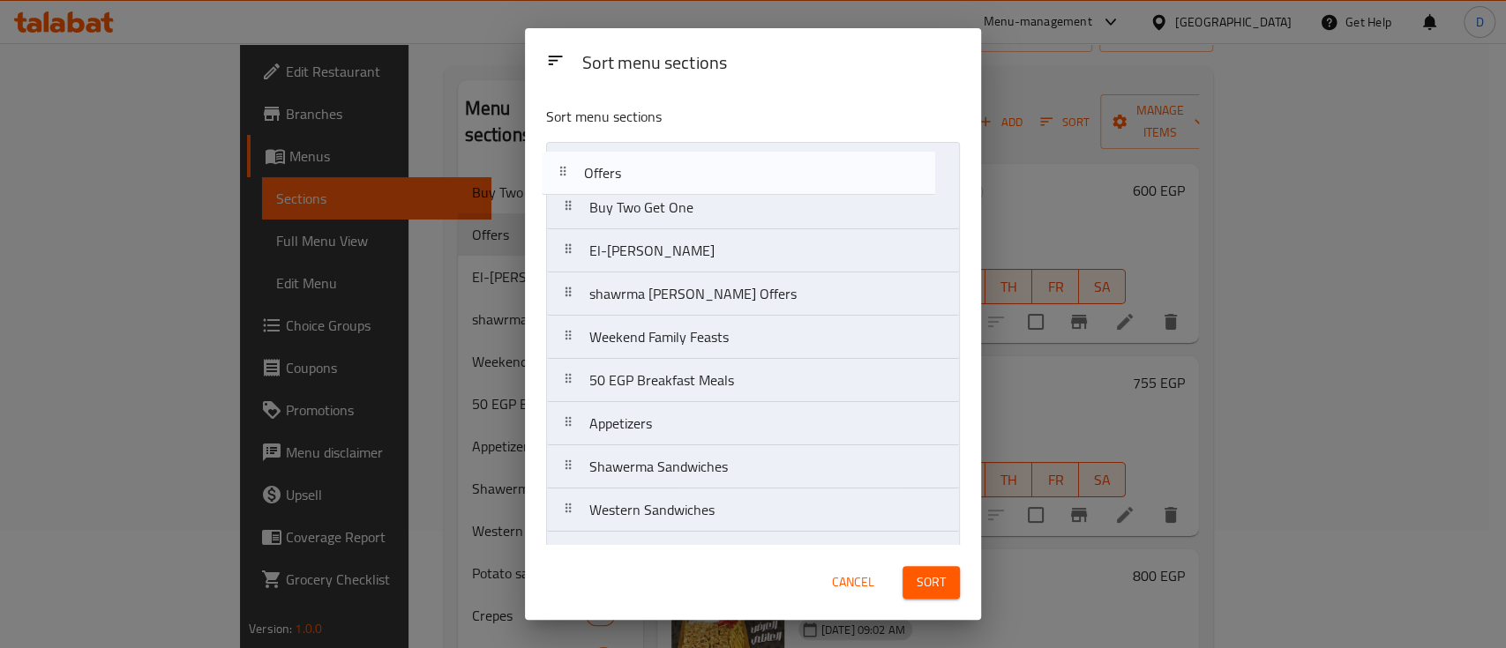
drag, startPoint x: 712, startPoint y: 208, endPoint x: 706, endPoint y: 167, distance: 41.9
click at [706, 167] on nav "Buy Two Get One Offers El-Maria shawrma al soltan Offers Weekend Family Feasts …" at bounding box center [753, 467] width 414 height 650
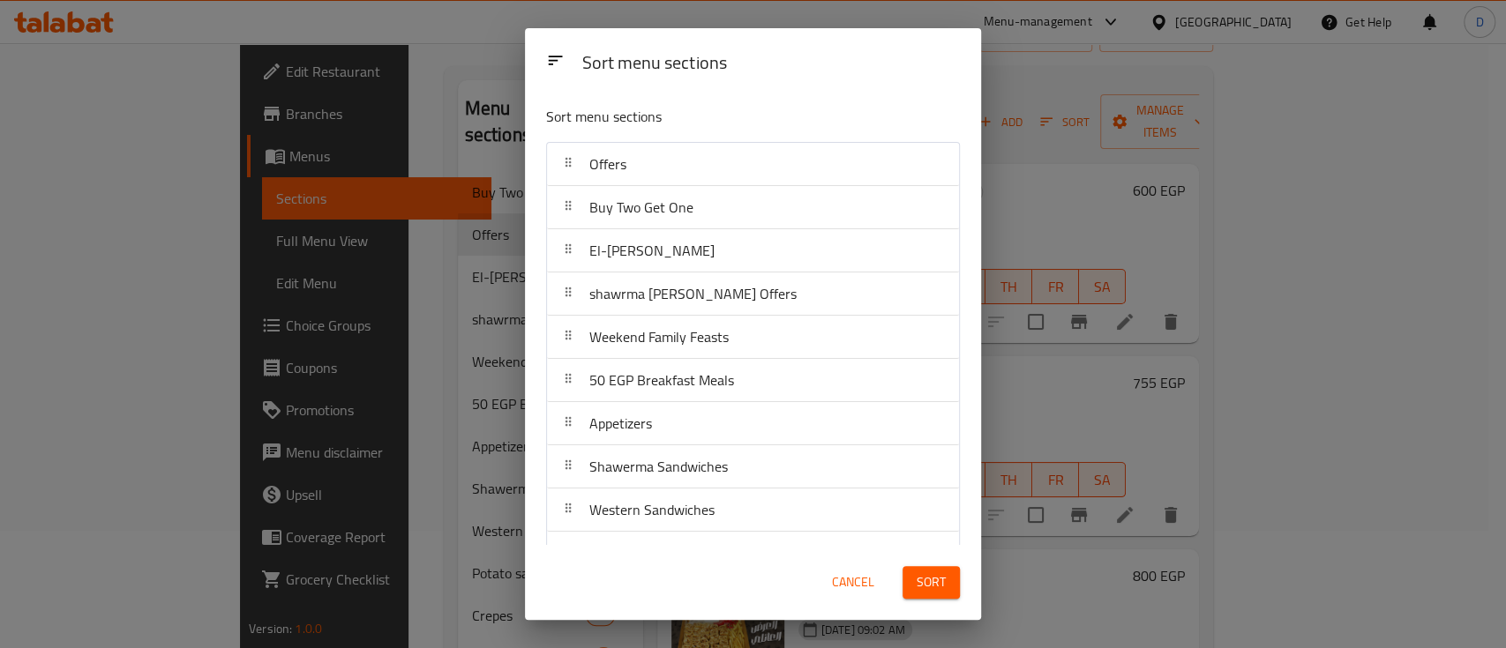
click at [940, 575] on span "Sort" at bounding box center [931, 583] width 29 height 22
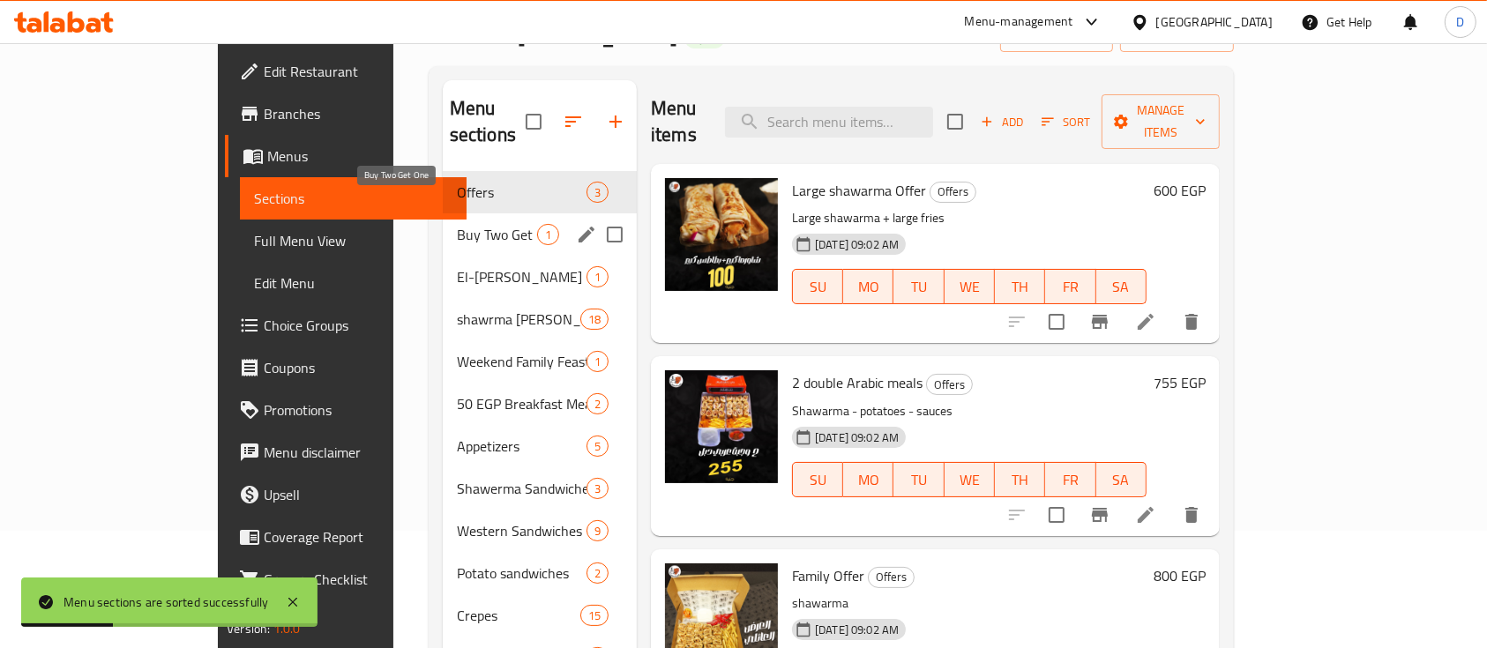
click at [457, 224] on span "Buy Two Get One" at bounding box center [497, 234] width 80 height 21
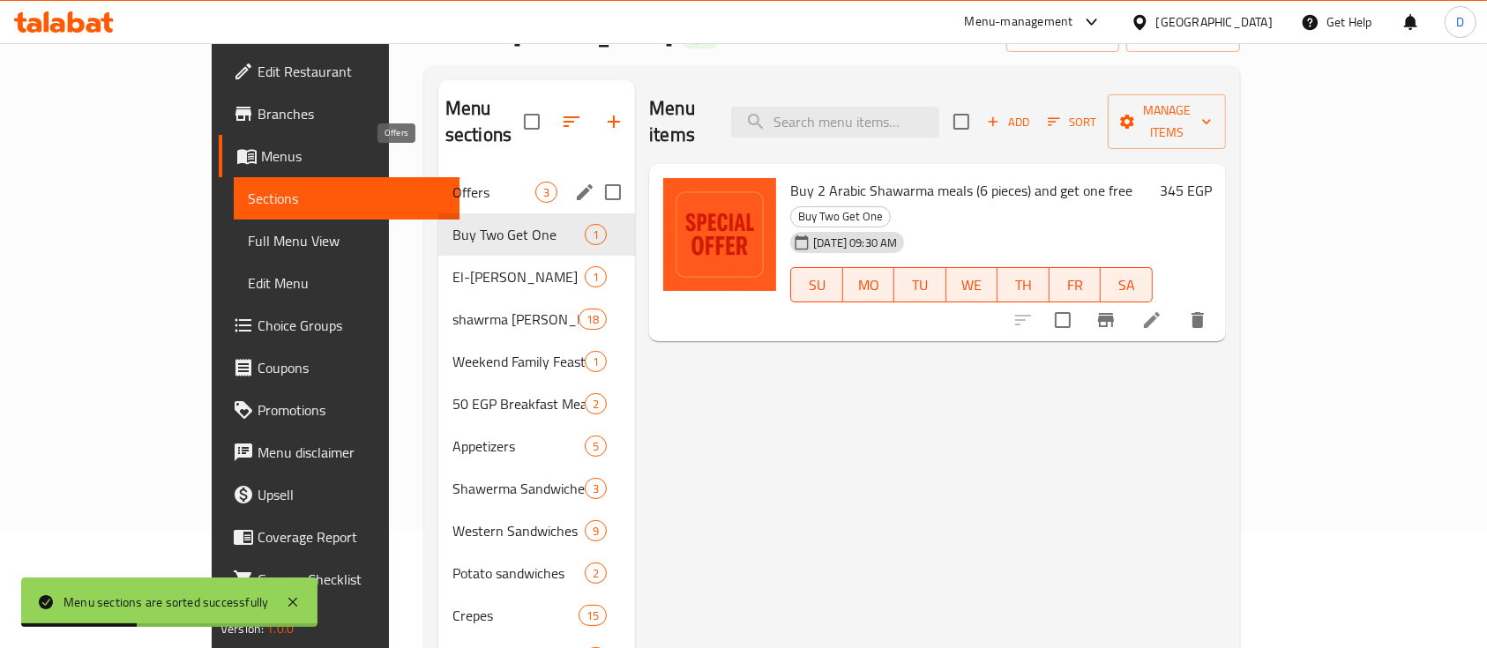
click at [453, 182] on span "Offers" at bounding box center [494, 192] width 83 height 21
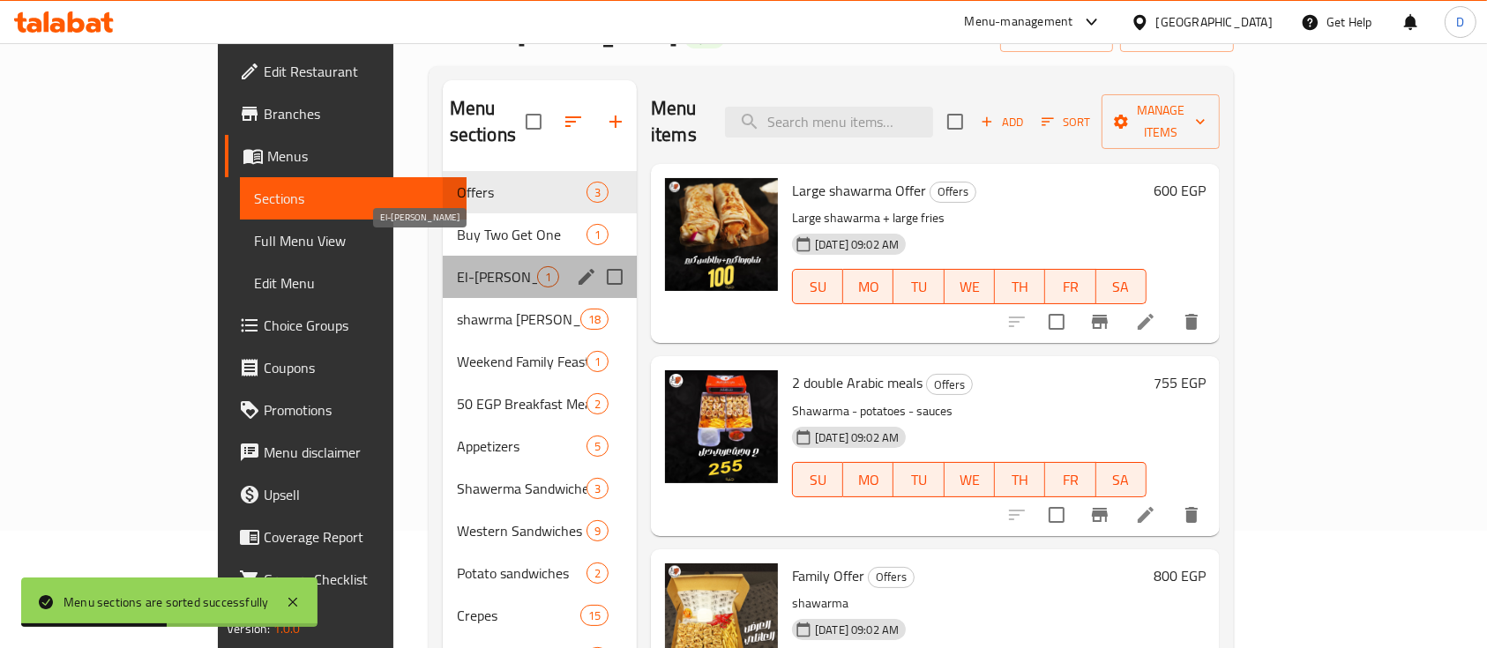
click at [457, 266] on span "El-Maria" at bounding box center [497, 276] width 80 height 21
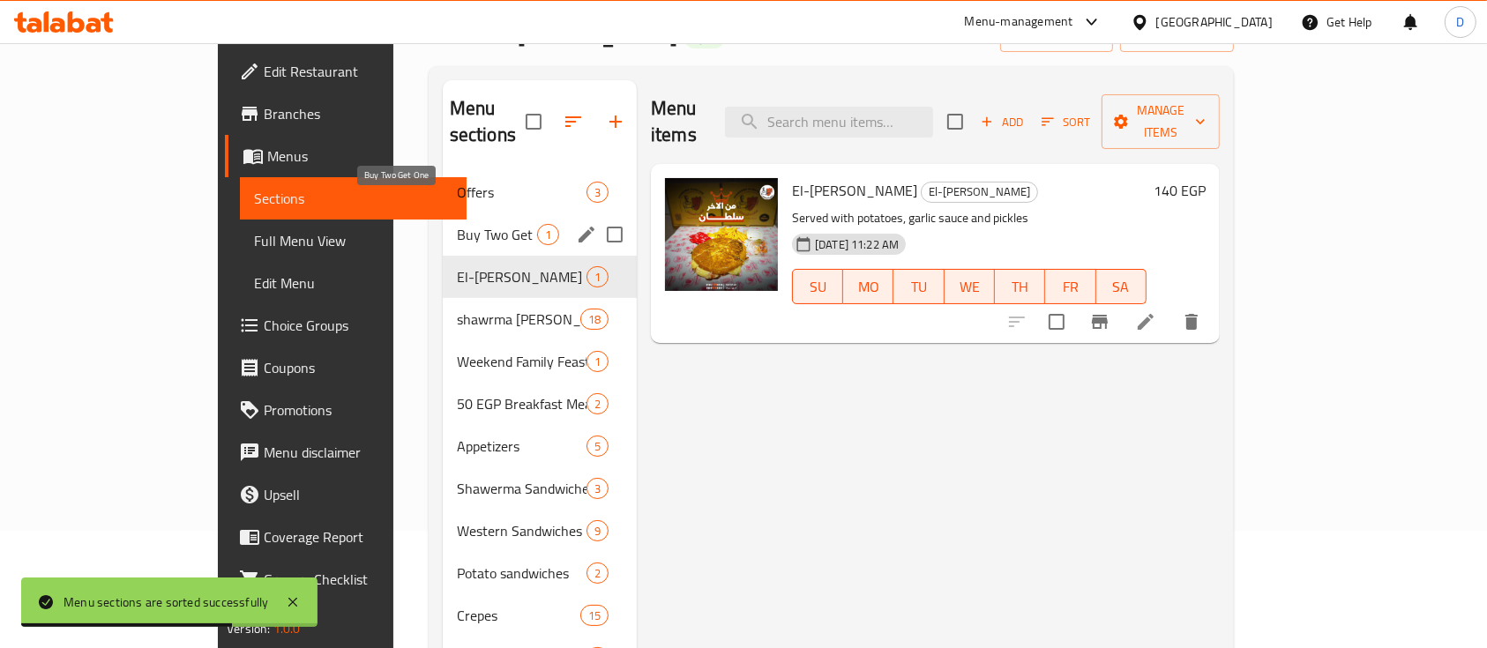
click at [457, 224] on span "Buy Two Get One" at bounding box center [497, 234] width 80 height 21
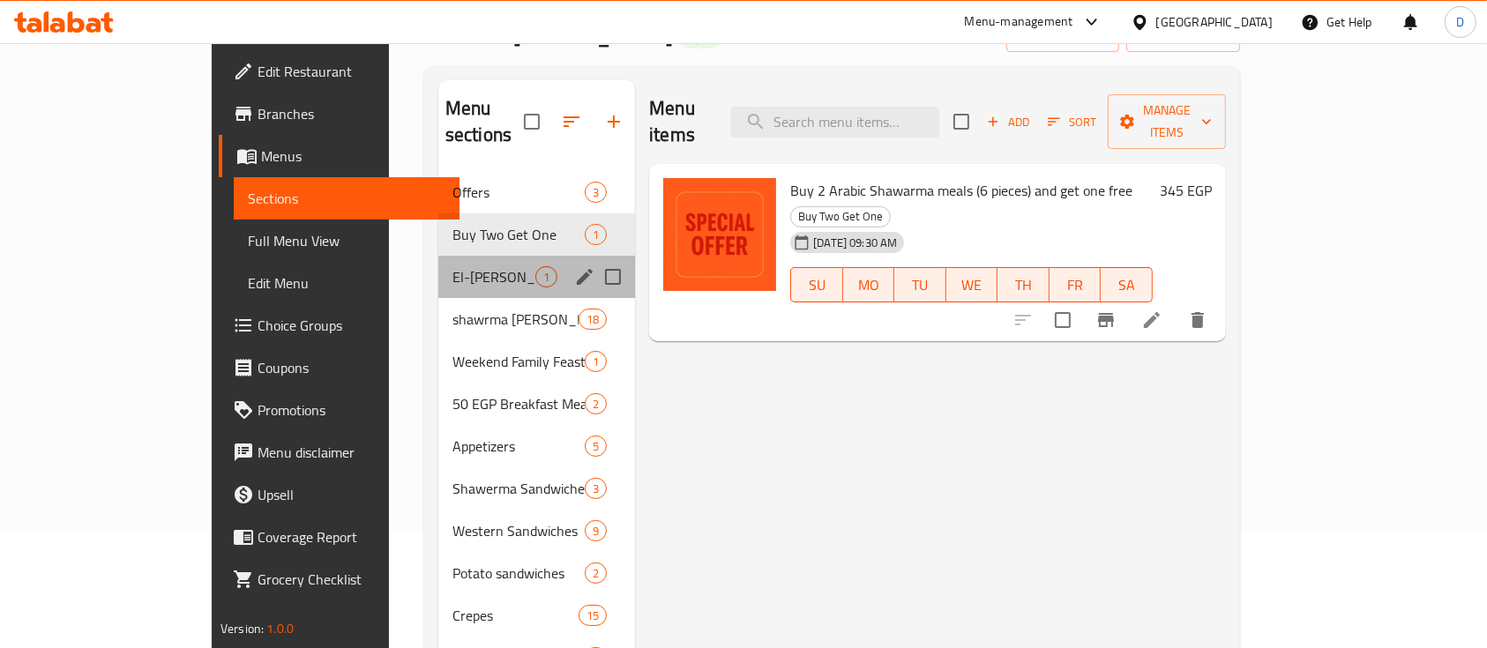
click at [438, 260] on div "El-Maria 1" at bounding box center [536, 277] width 197 height 42
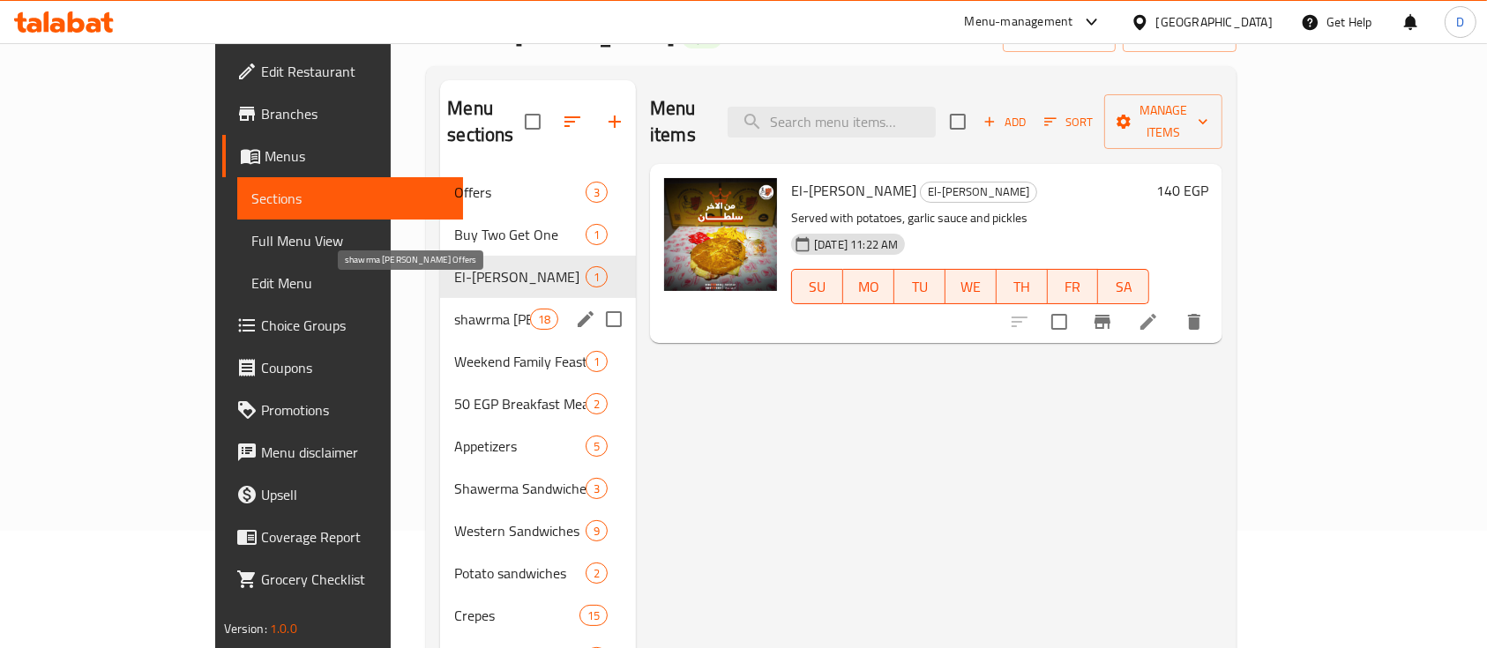
click at [454, 309] on span "shawrma al soltan Offers" at bounding box center [491, 319] width 75 height 21
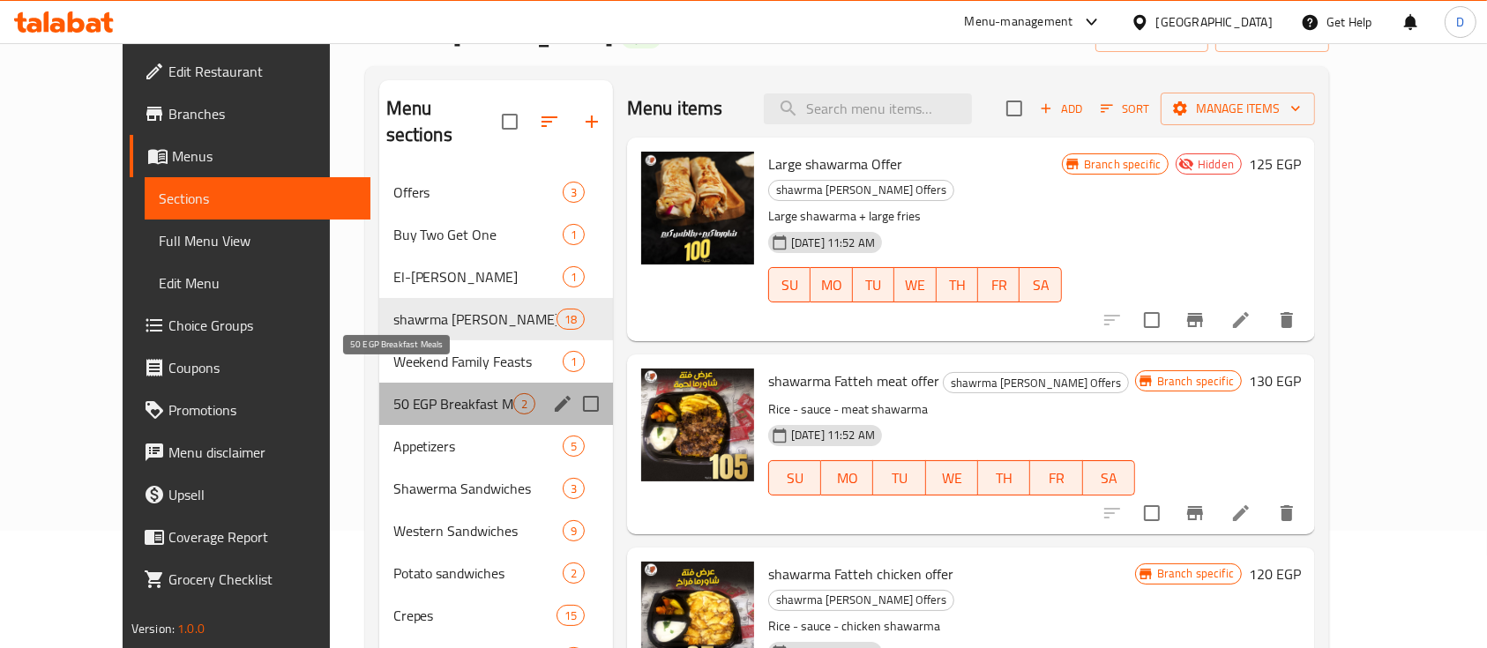
click at [397, 393] on span "50 EGP Breakfast Meals" at bounding box center [453, 403] width 120 height 21
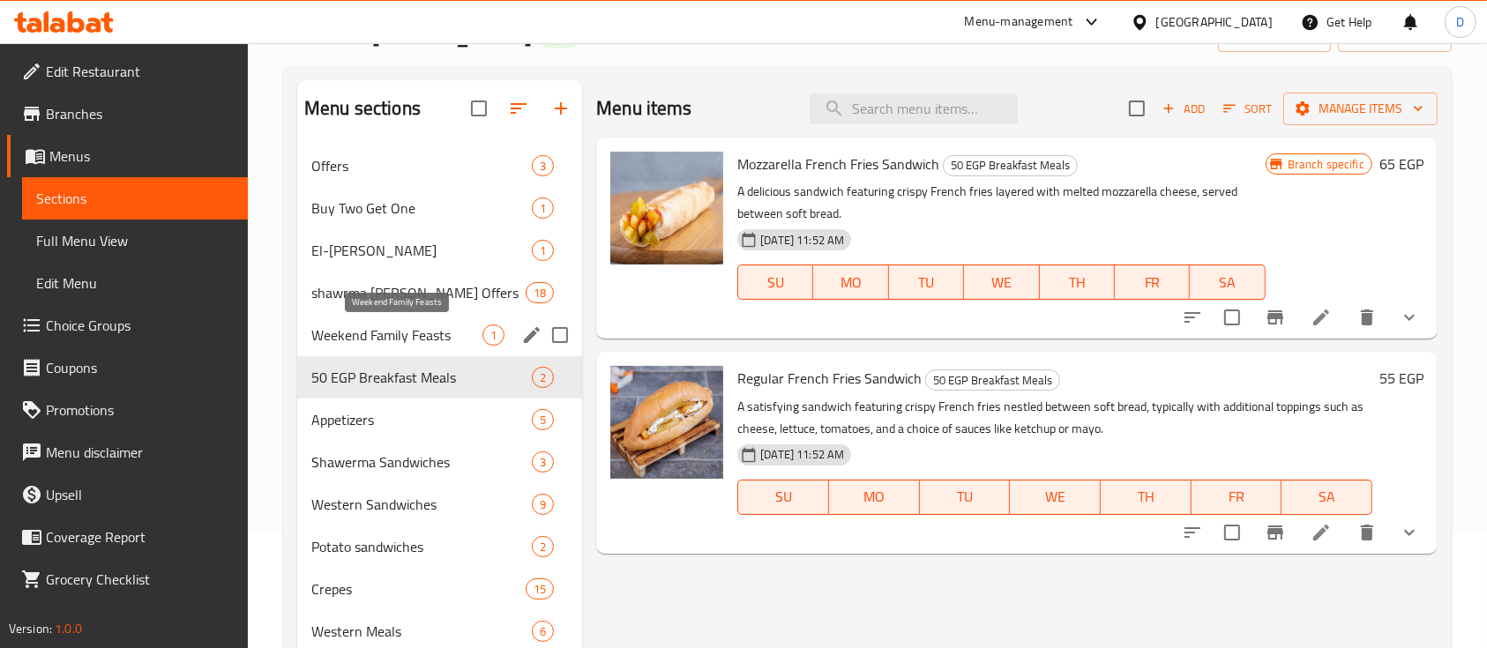
click at [416, 330] on span "Weekend Family Feasts" at bounding box center [396, 335] width 171 height 21
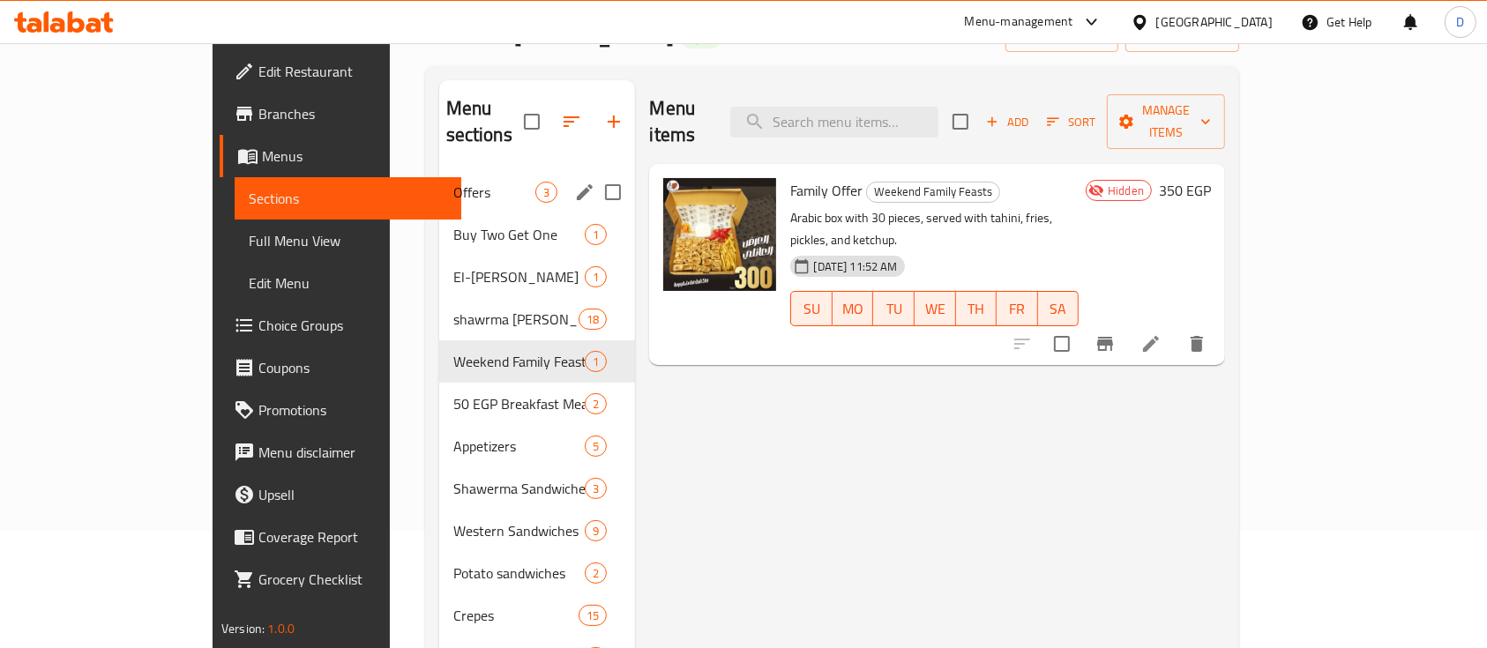
click at [453, 182] on span "Offers" at bounding box center [494, 192] width 83 height 21
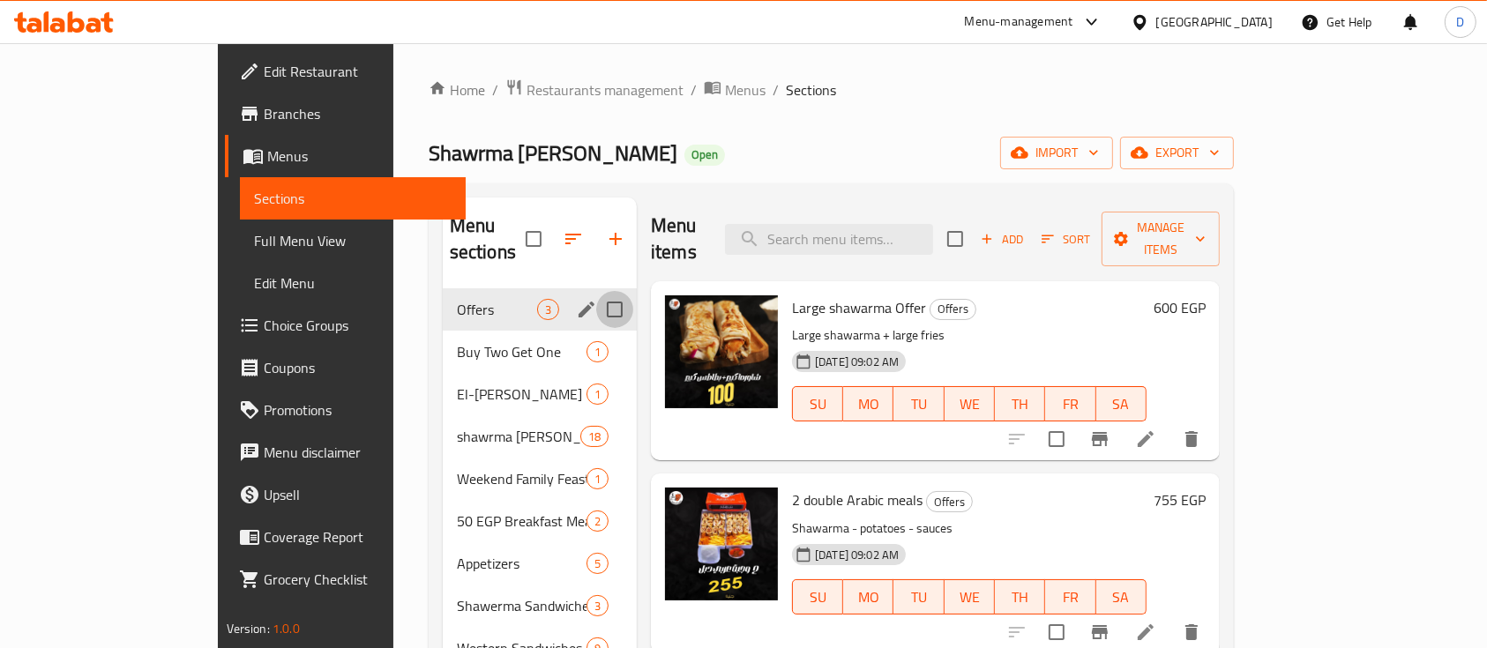
click at [596, 291] on input "Menu sections" at bounding box center [614, 309] width 37 height 37
checkbox input "true"
click at [556, 231] on icon "button" at bounding box center [564, 239] width 16 height 16
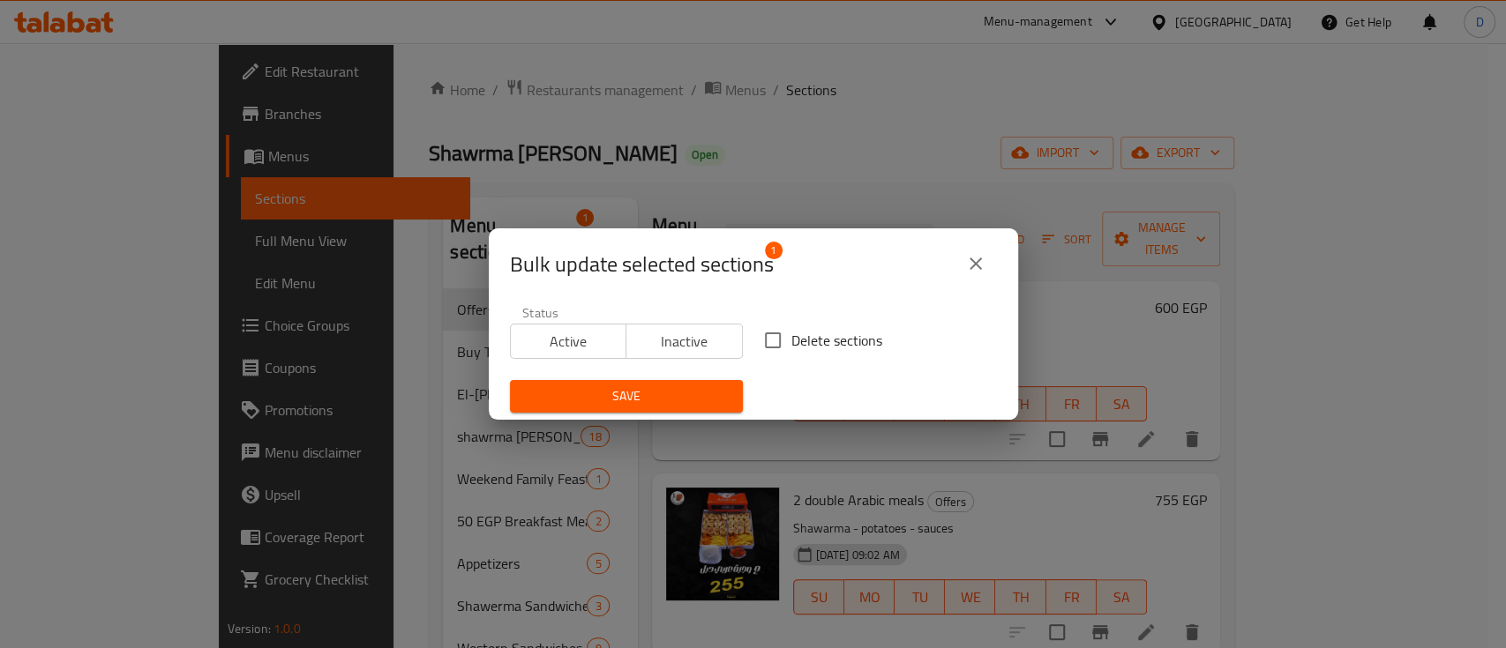
click at [656, 339] on span "Inactive" at bounding box center [684, 342] width 102 height 26
click at [658, 378] on div "Save" at bounding box center [626, 397] width 254 height 54
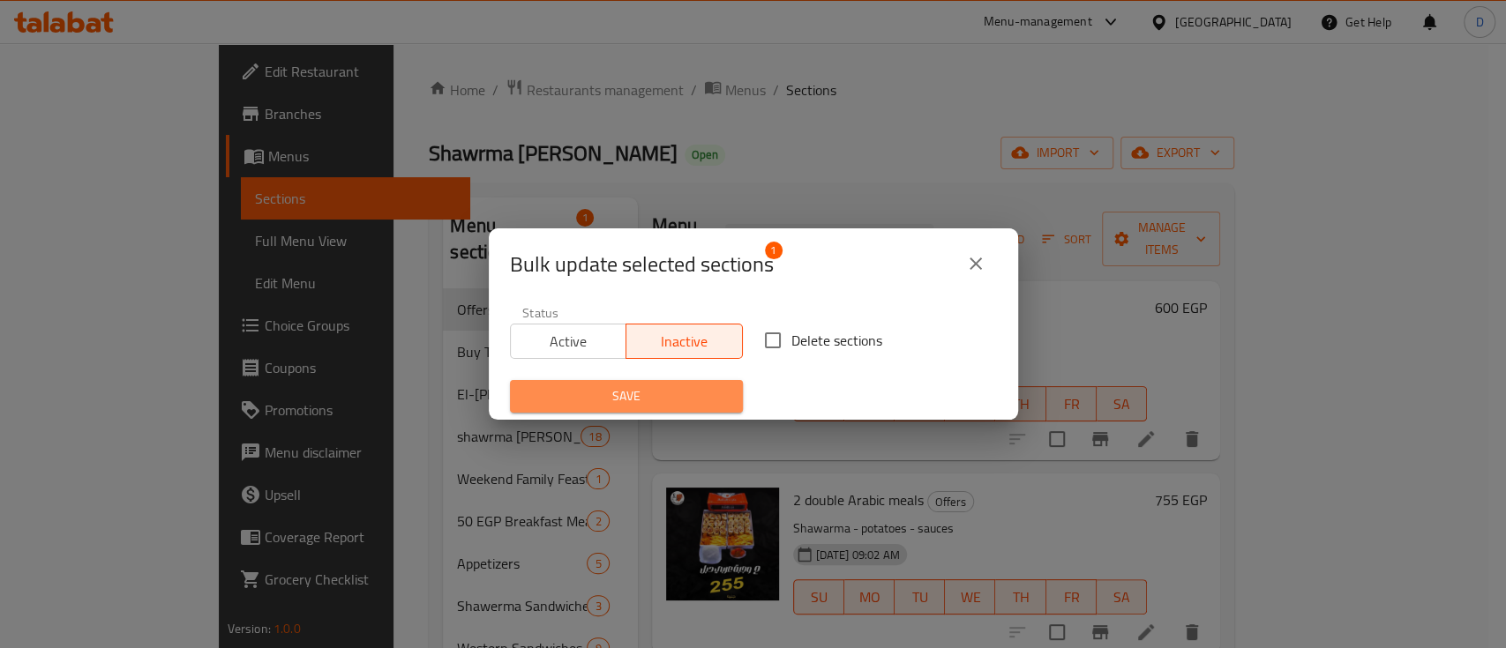
click at [664, 403] on span "Save" at bounding box center [626, 397] width 205 height 22
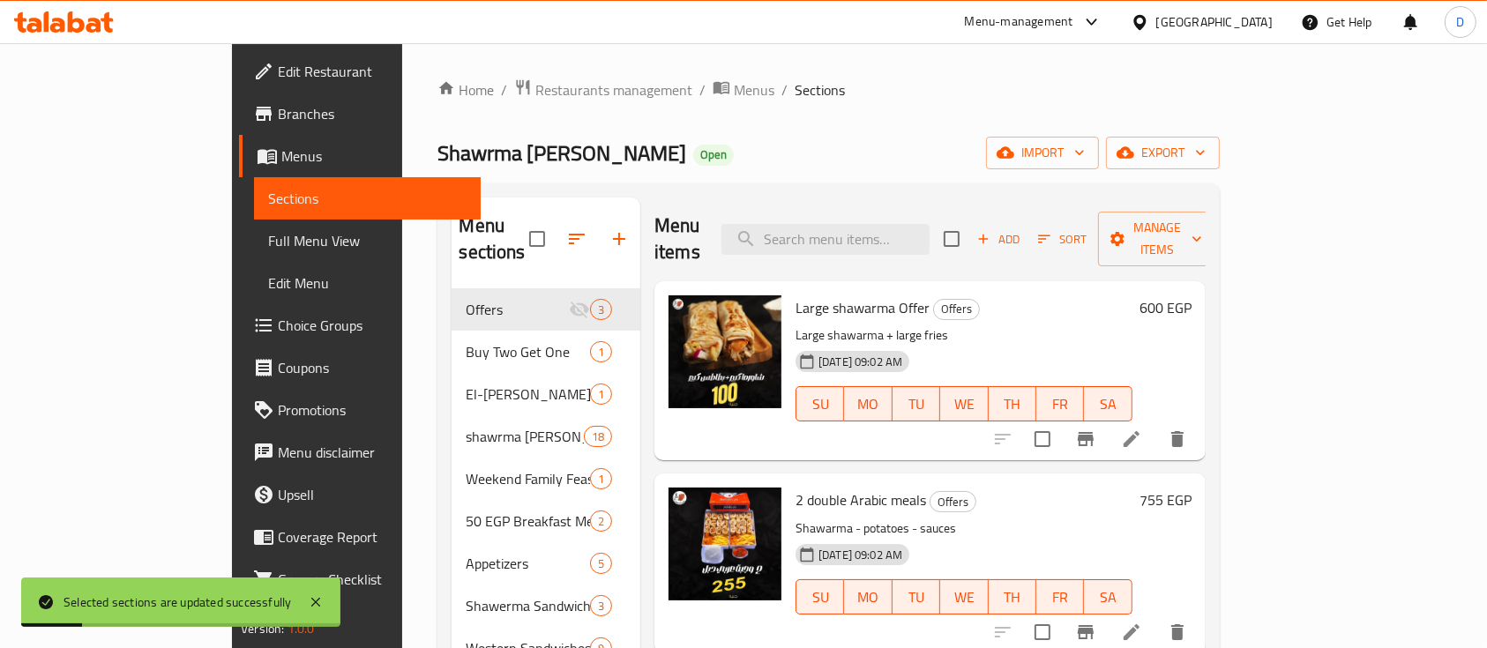
click at [798, 295] on span "Large shawarma Offer" at bounding box center [863, 308] width 134 height 26
copy h6 "Large shawarma Offer"
click at [930, 235] on input "search" at bounding box center [826, 239] width 208 height 31
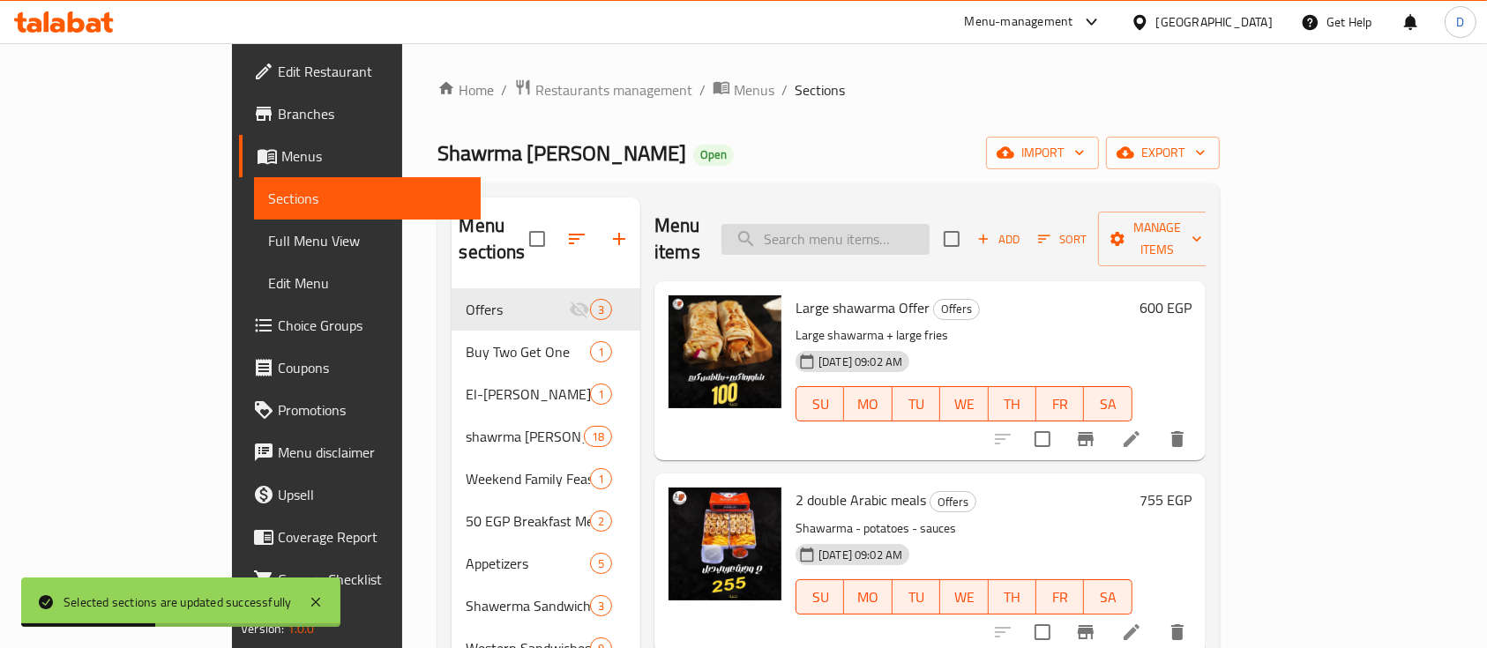
paste input "Large shawarma Offer"
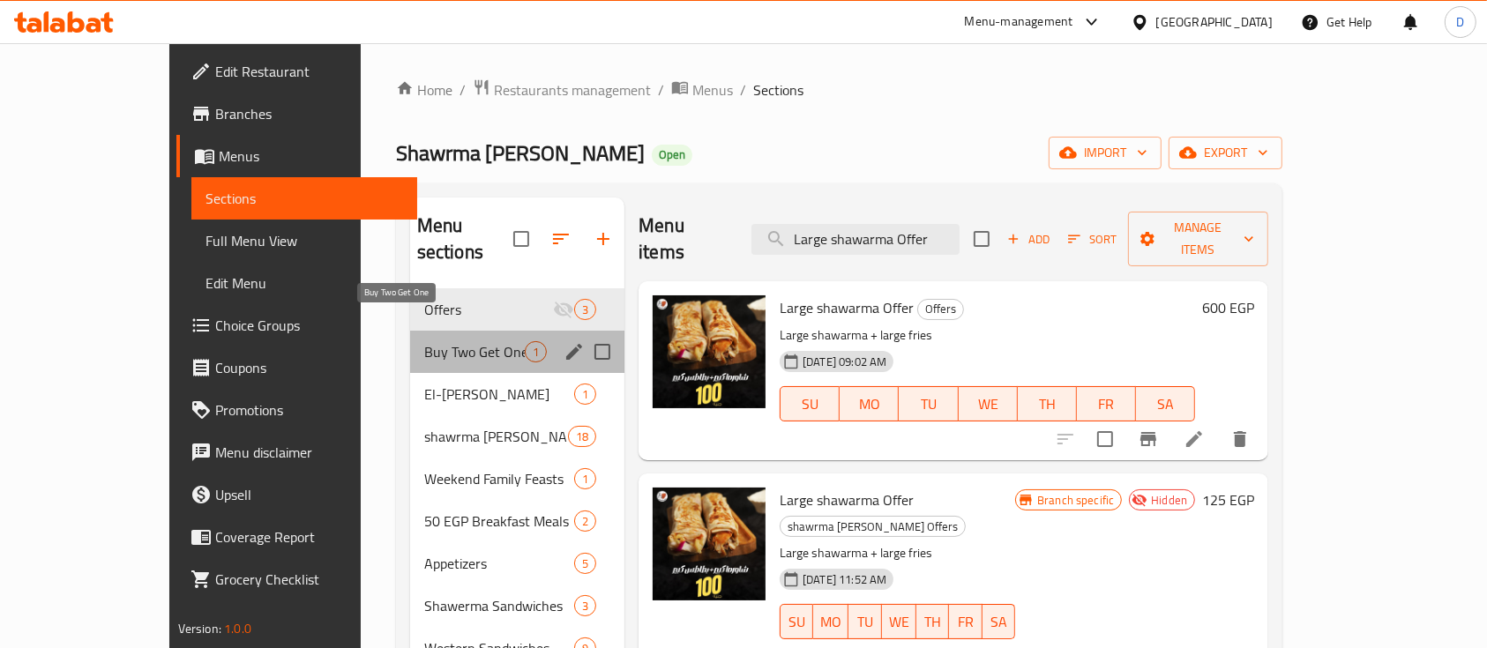
click at [424, 341] on span "Buy Two Get One" at bounding box center [474, 351] width 101 height 21
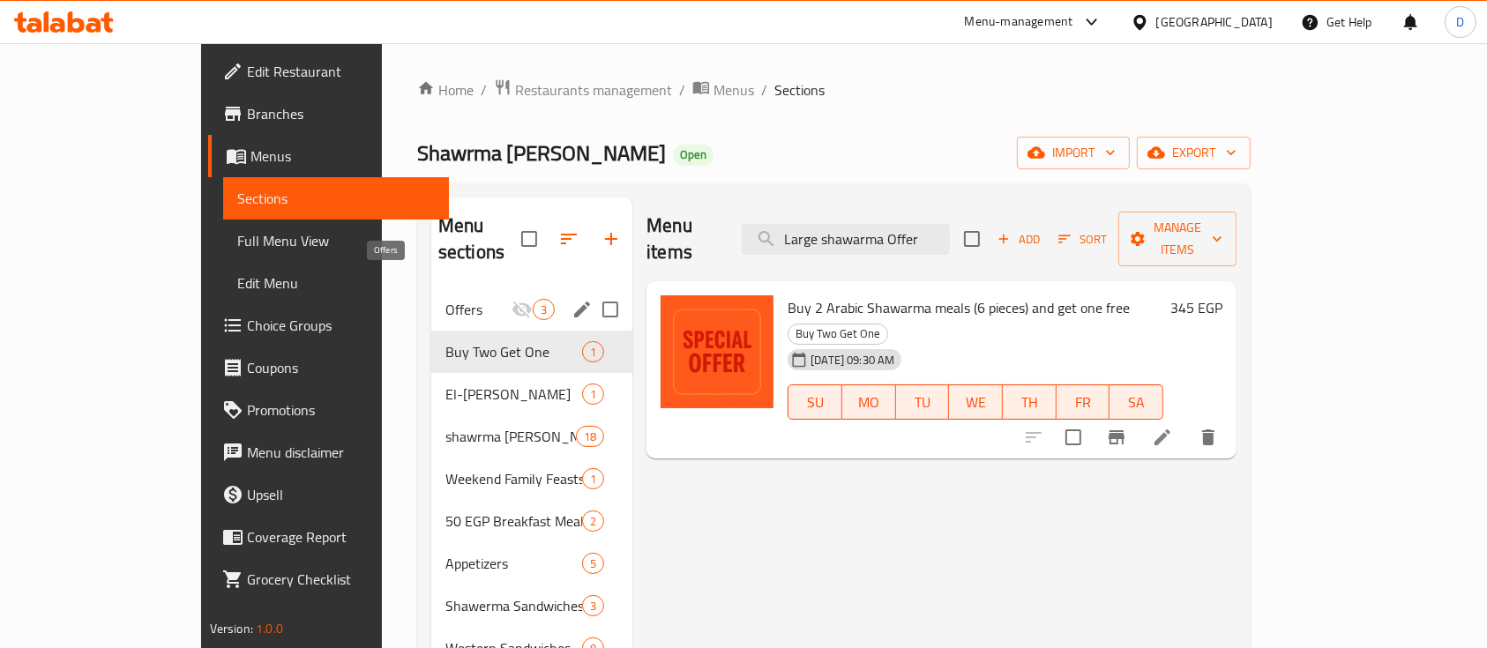
click at [446, 299] on span "Offers" at bounding box center [479, 309] width 66 height 21
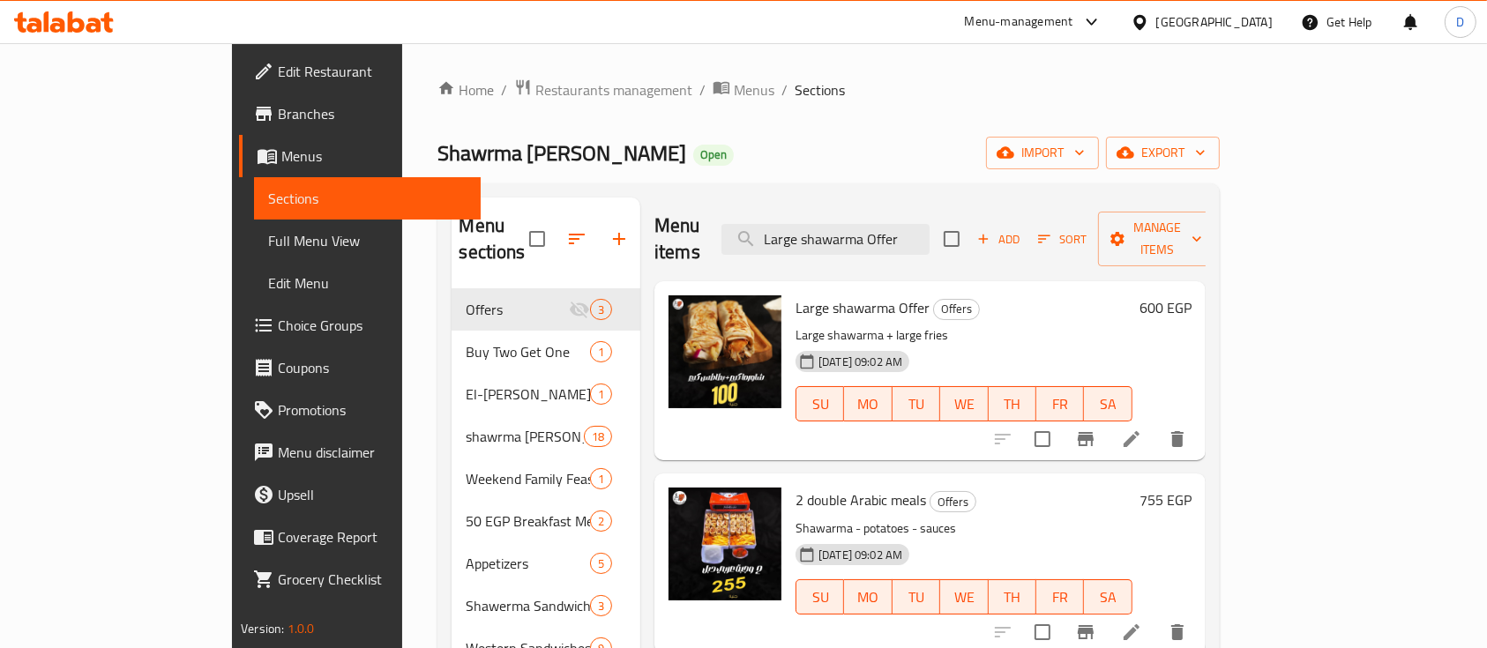
click at [796, 487] on span "2 double Arabic meals" at bounding box center [861, 500] width 131 height 26
copy h6 "2 double Arabic meals"
click at [917, 224] on input "Large shawarma Offer" at bounding box center [826, 239] width 208 height 31
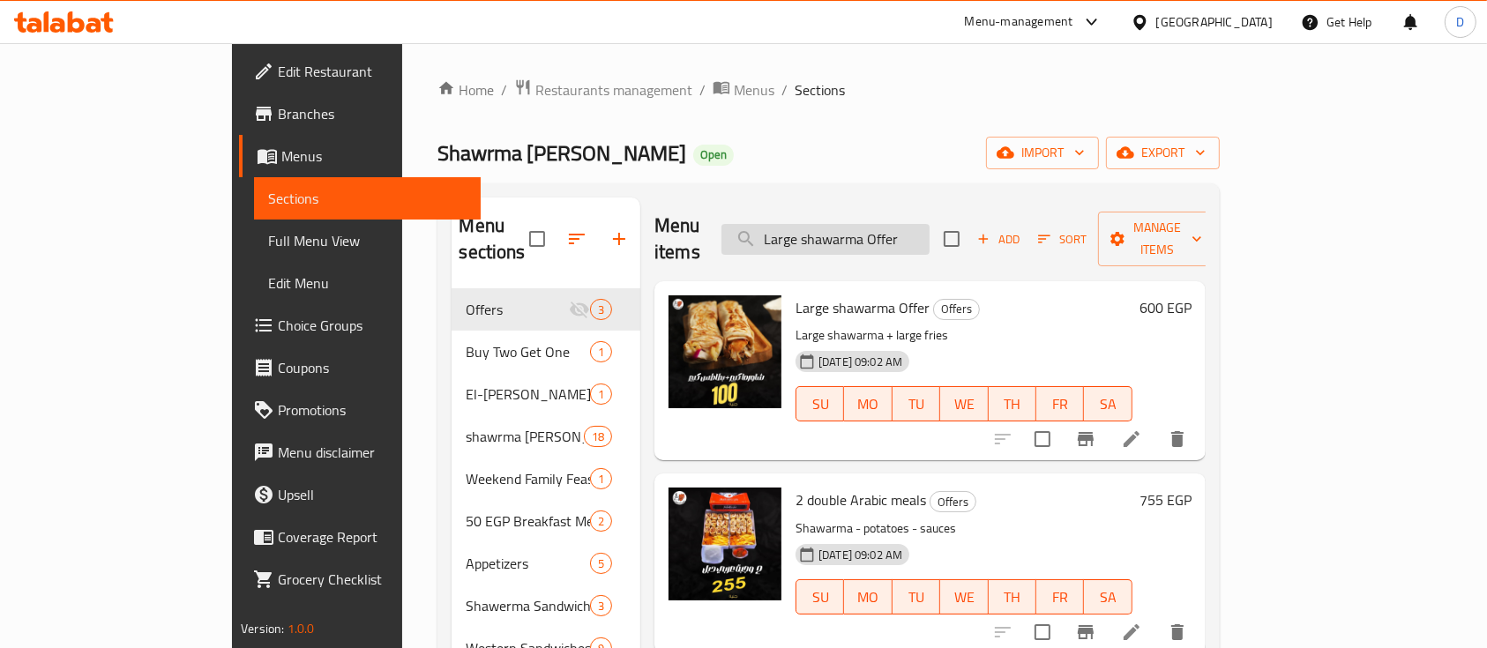
click at [917, 224] on input "Large shawarma Offer" at bounding box center [826, 239] width 208 height 31
paste input "2 double Arabic meals"
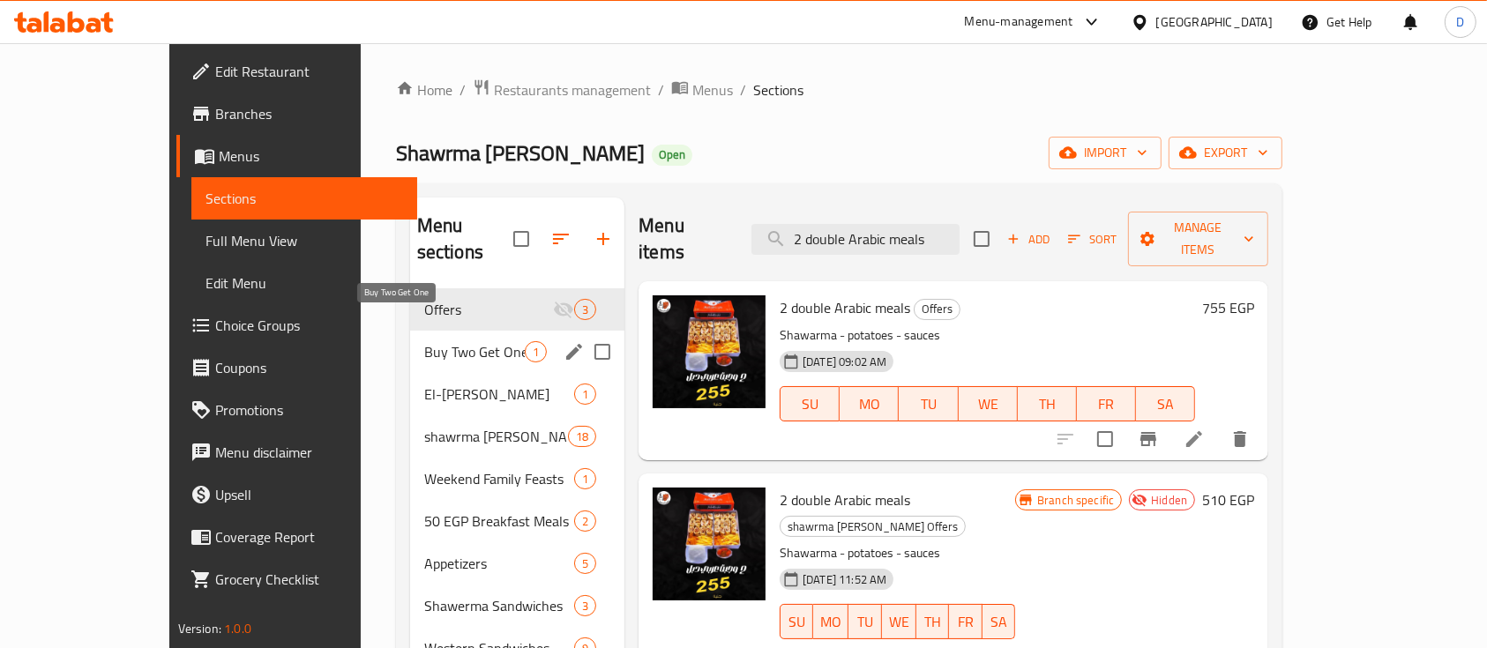
click at [424, 341] on span "Buy Two Get One" at bounding box center [474, 351] width 101 height 21
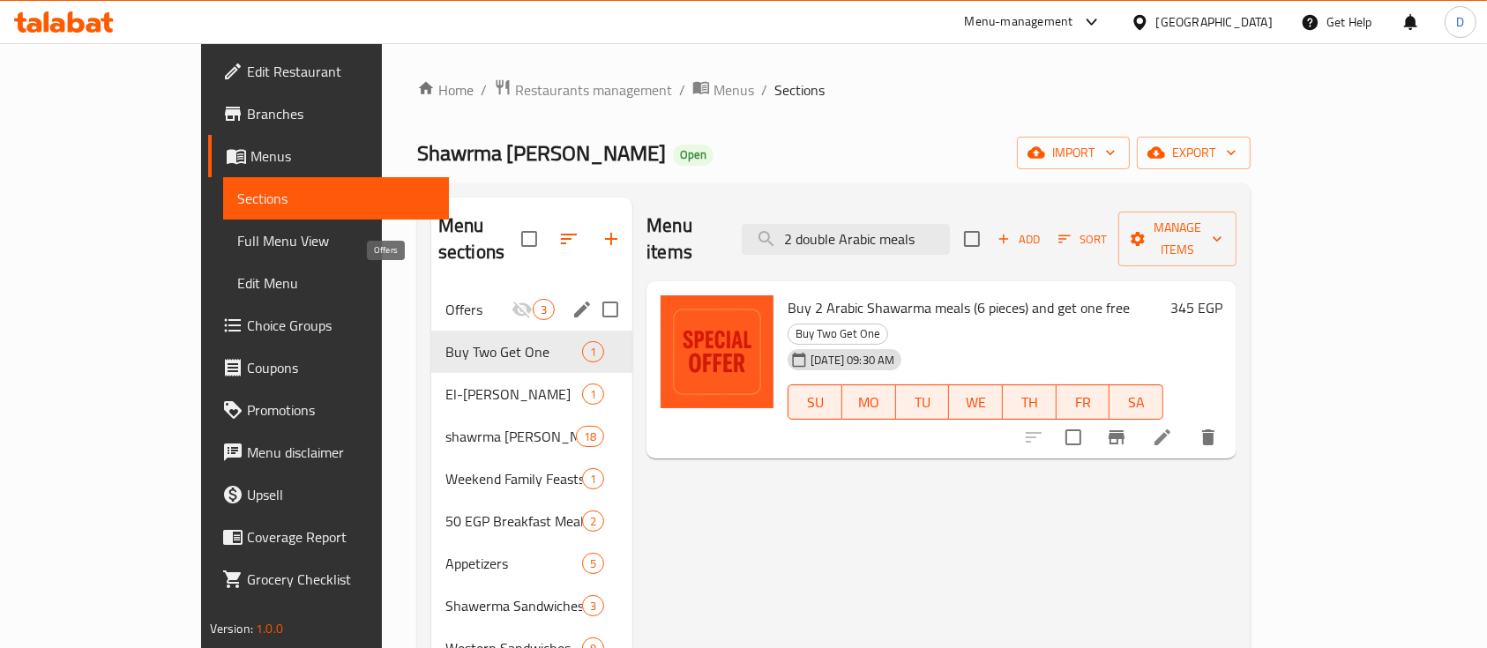
click at [446, 299] on span "Offers" at bounding box center [479, 309] width 66 height 21
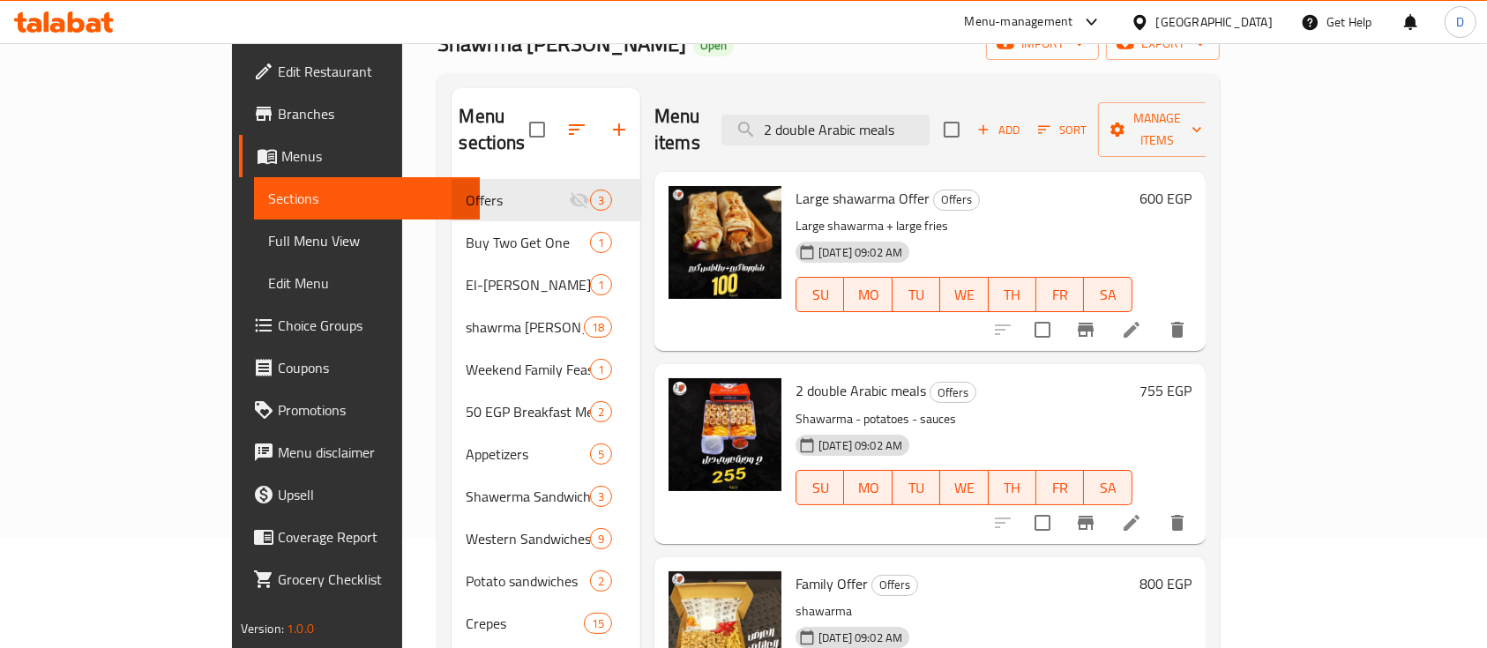
scroll to position [304, 0]
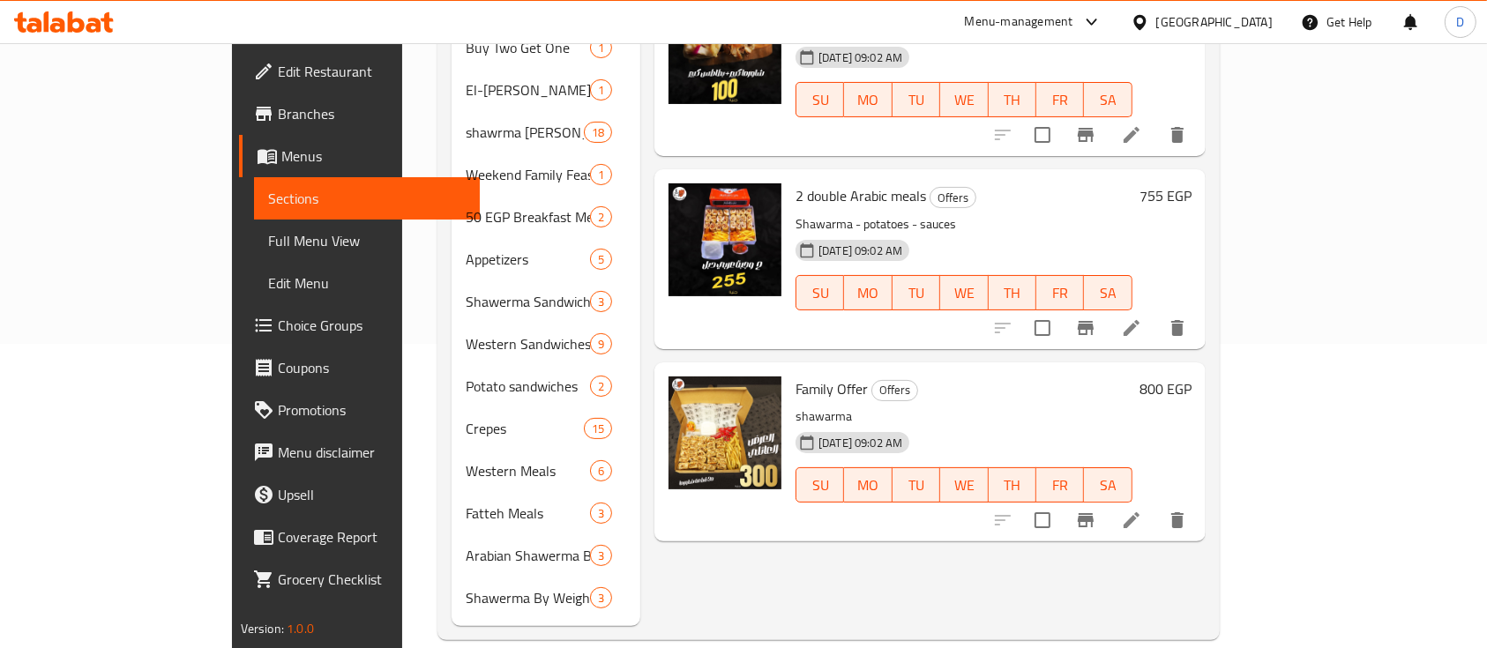
click at [796, 376] on span "Family Offer" at bounding box center [832, 389] width 72 height 26
copy h6 "Family Offer"
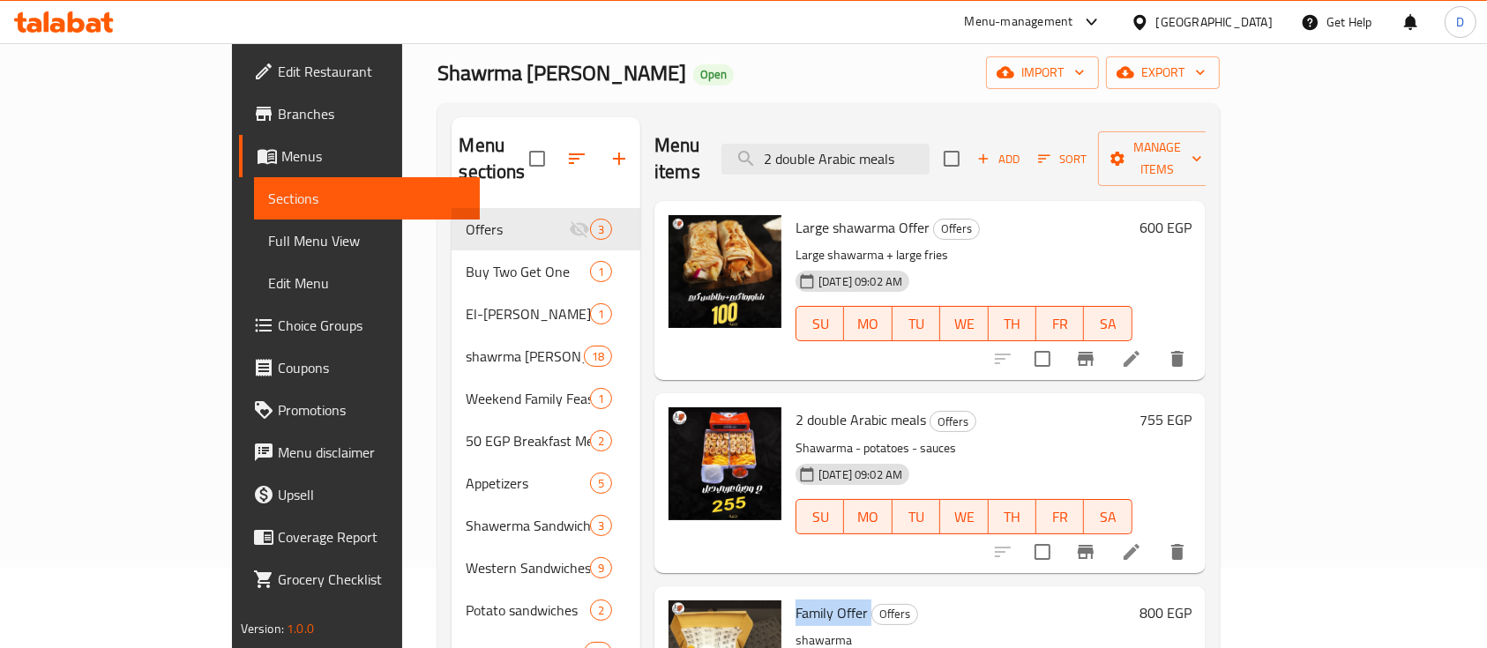
scroll to position [0, 0]
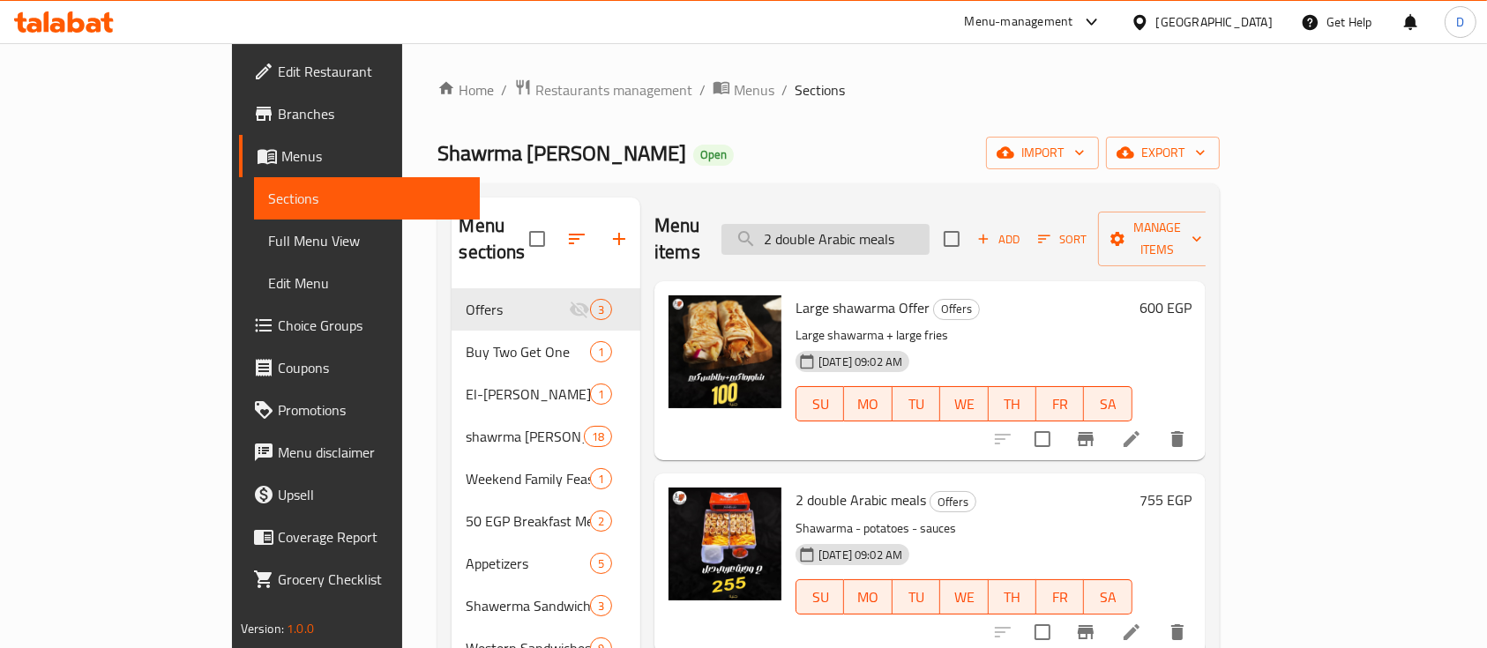
click at [903, 224] on input "2 double Arabic meals" at bounding box center [826, 239] width 208 height 31
paste input "Family Offer"
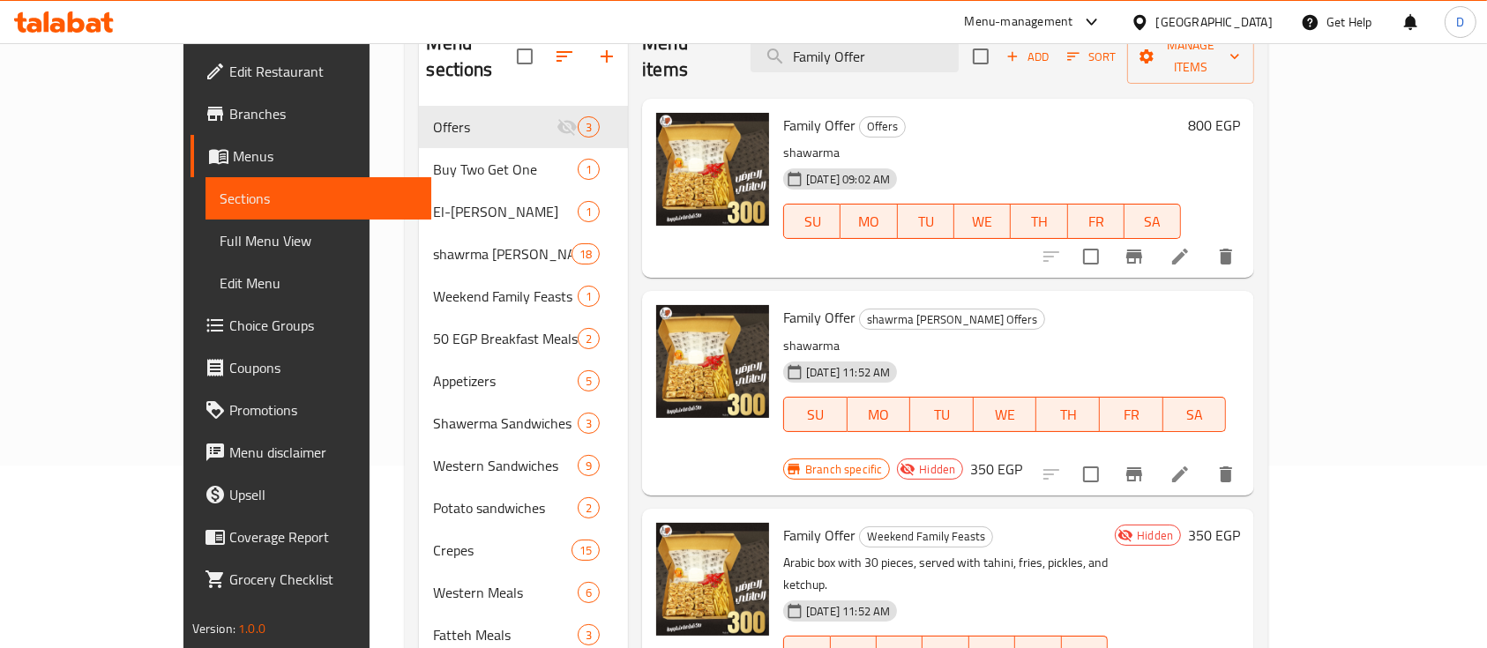
scroll to position [235, 0]
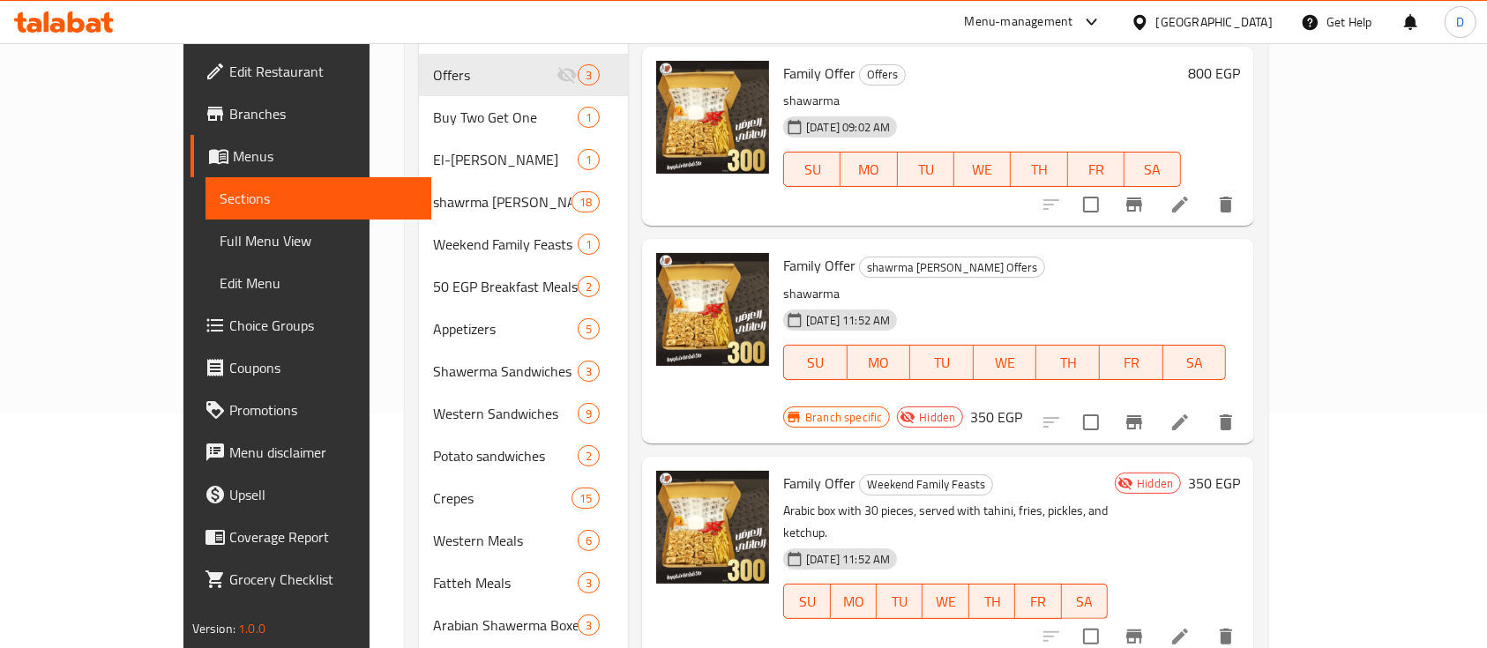
type input "Family Offer"
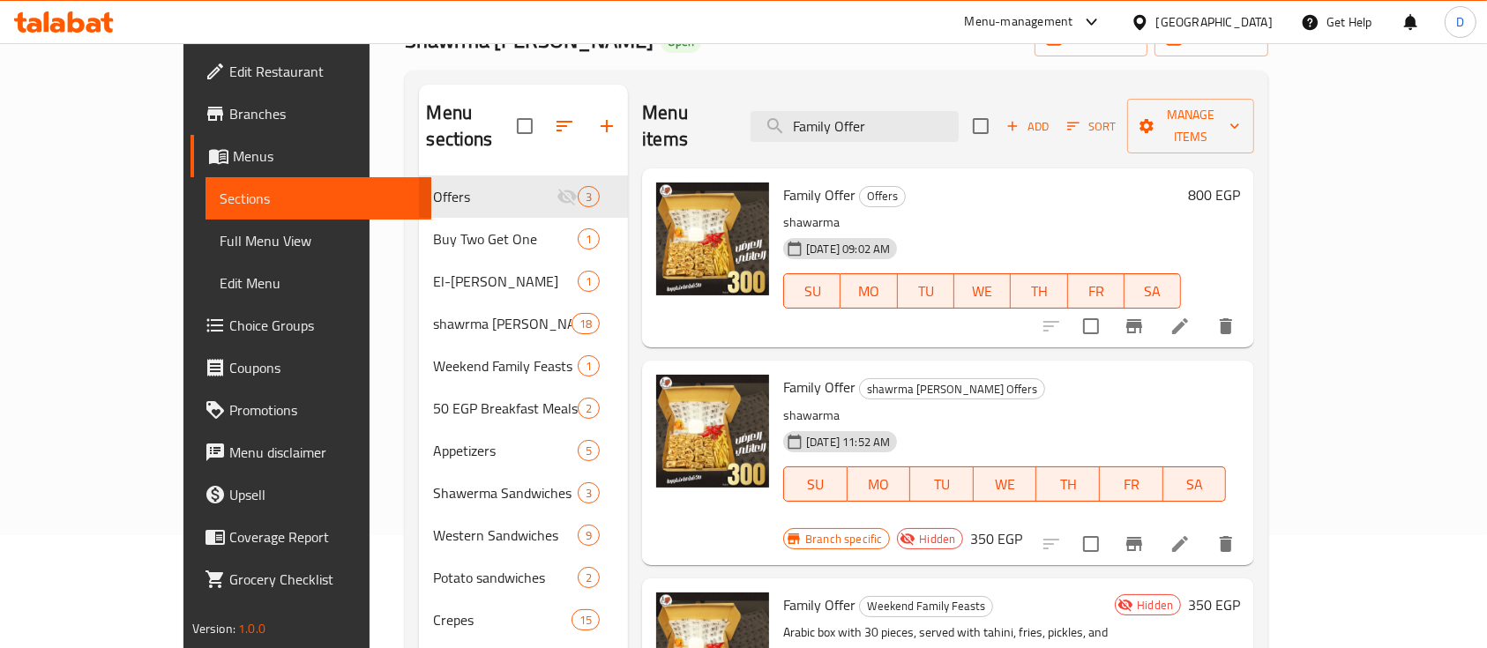
scroll to position [0, 0]
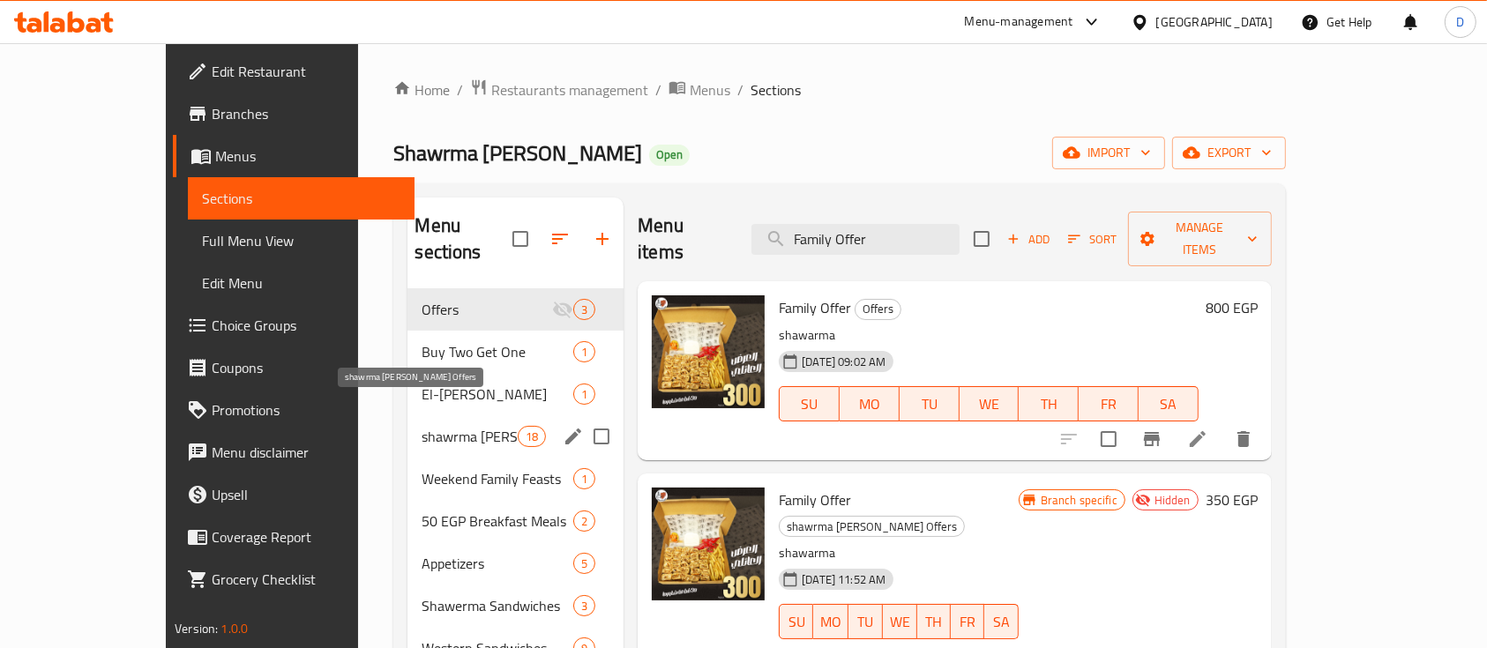
click at [422, 426] on span "shawrma al soltan Offers" at bounding box center [470, 436] width 96 height 21
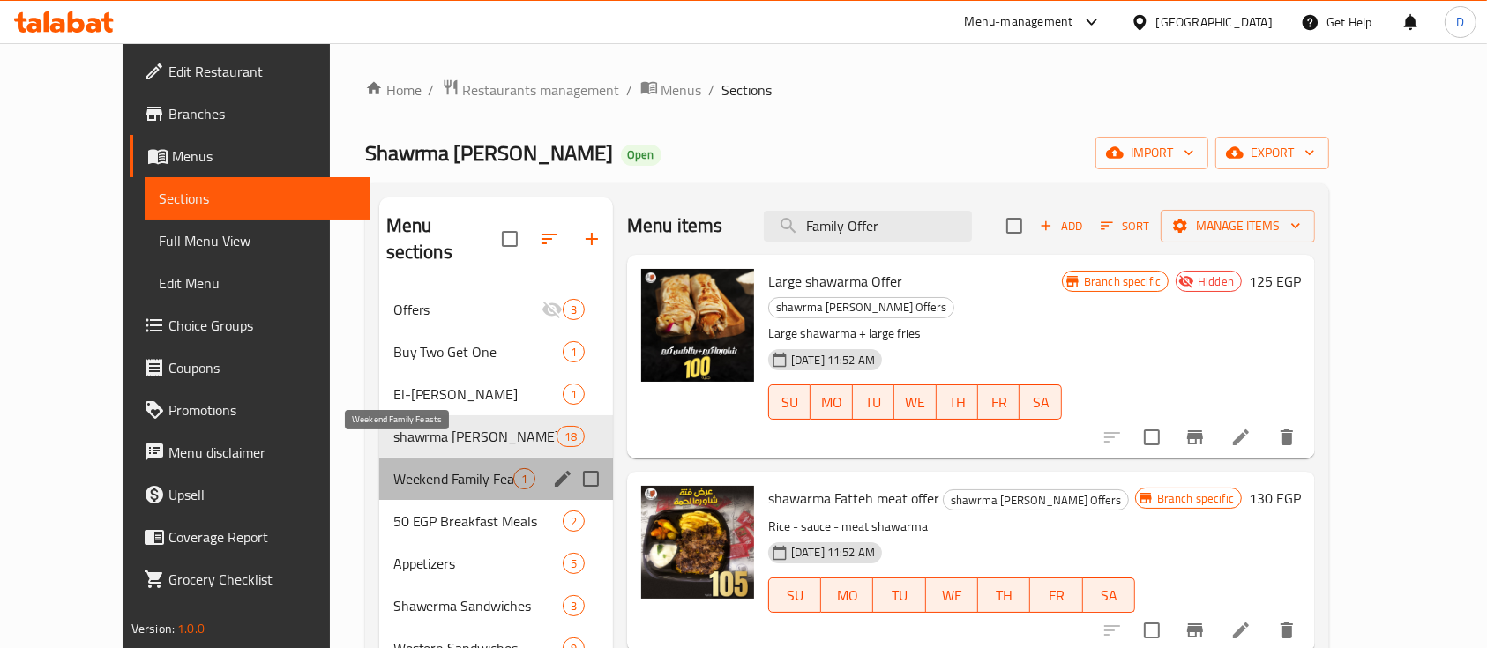
click at [393, 468] on span "Weekend Family Feasts" at bounding box center [453, 478] width 120 height 21
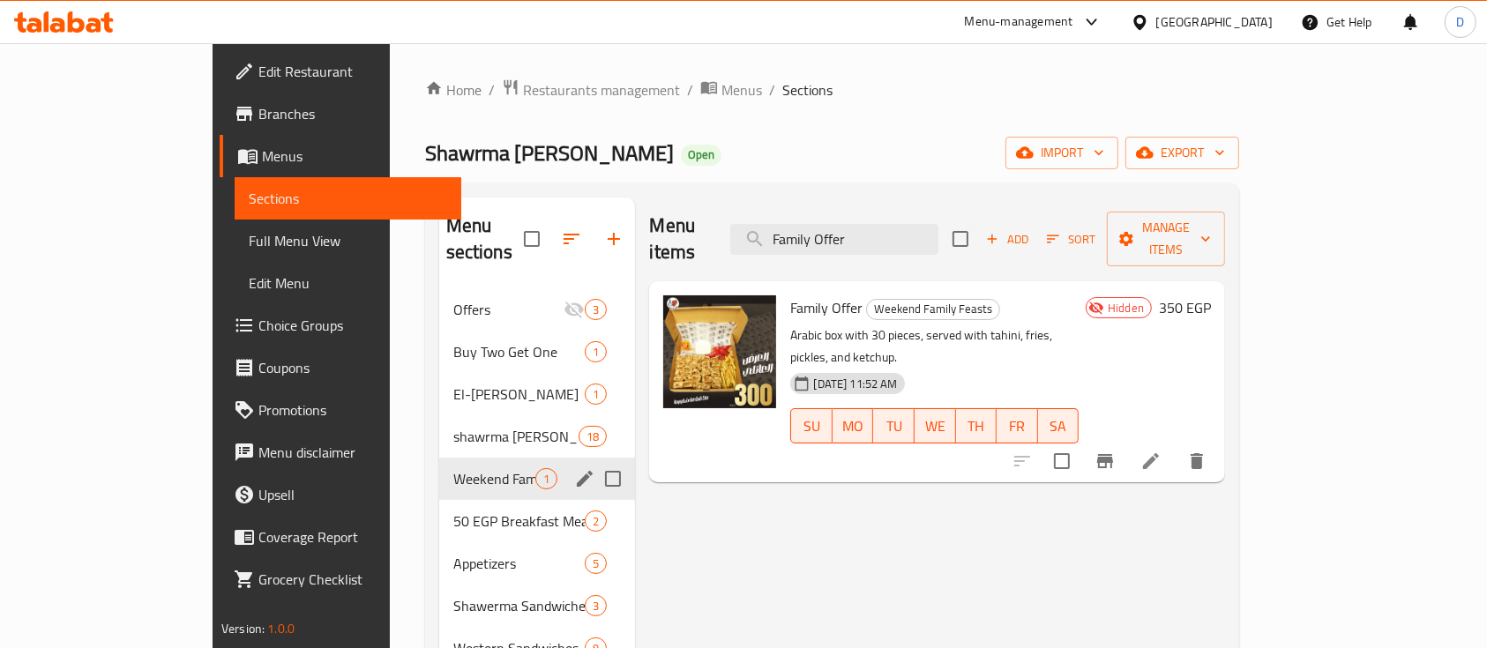
click at [595, 461] on input "Menu sections" at bounding box center [613, 479] width 37 height 37
checkbox input "true"
click at [550, 229] on icon "button" at bounding box center [560, 239] width 21 height 21
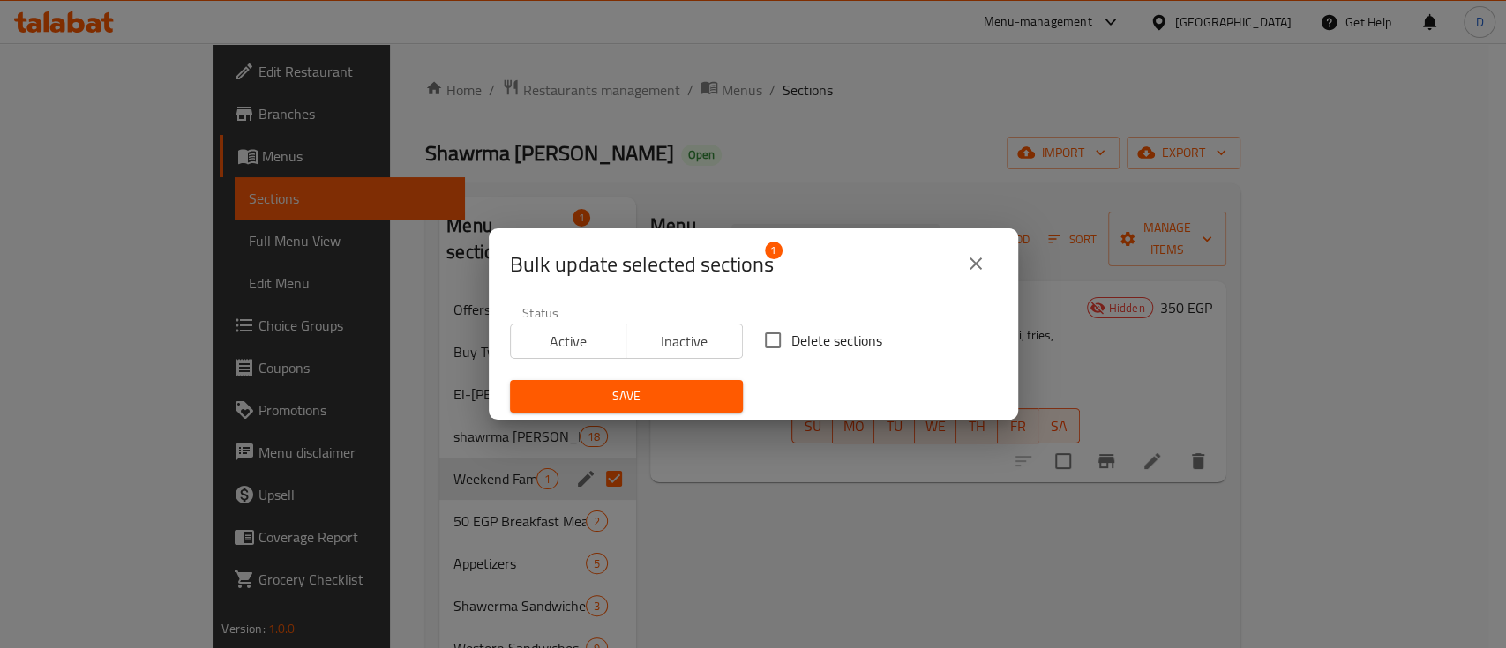
click at [845, 350] on span "Delete sections" at bounding box center [836, 340] width 91 height 21
click at [791, 350] on input "Delete sections" at bounding box center [772, 340] width 37 height 37
checkbox input "true"
click at [635, 398] on span "Save" at bounding box center [626, 397] width 205 height 22
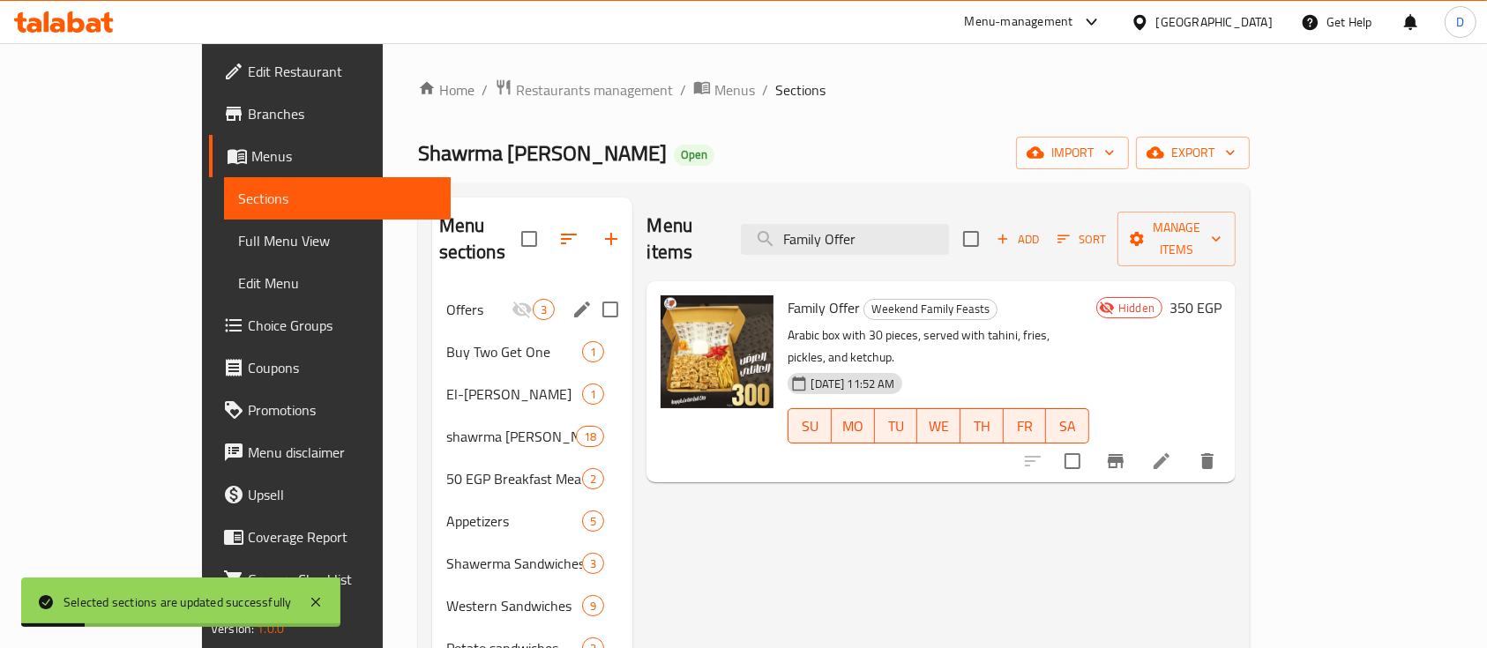
click at [446, 299] on span "Offers" at bounding box center [479, 309] width 66 height 21
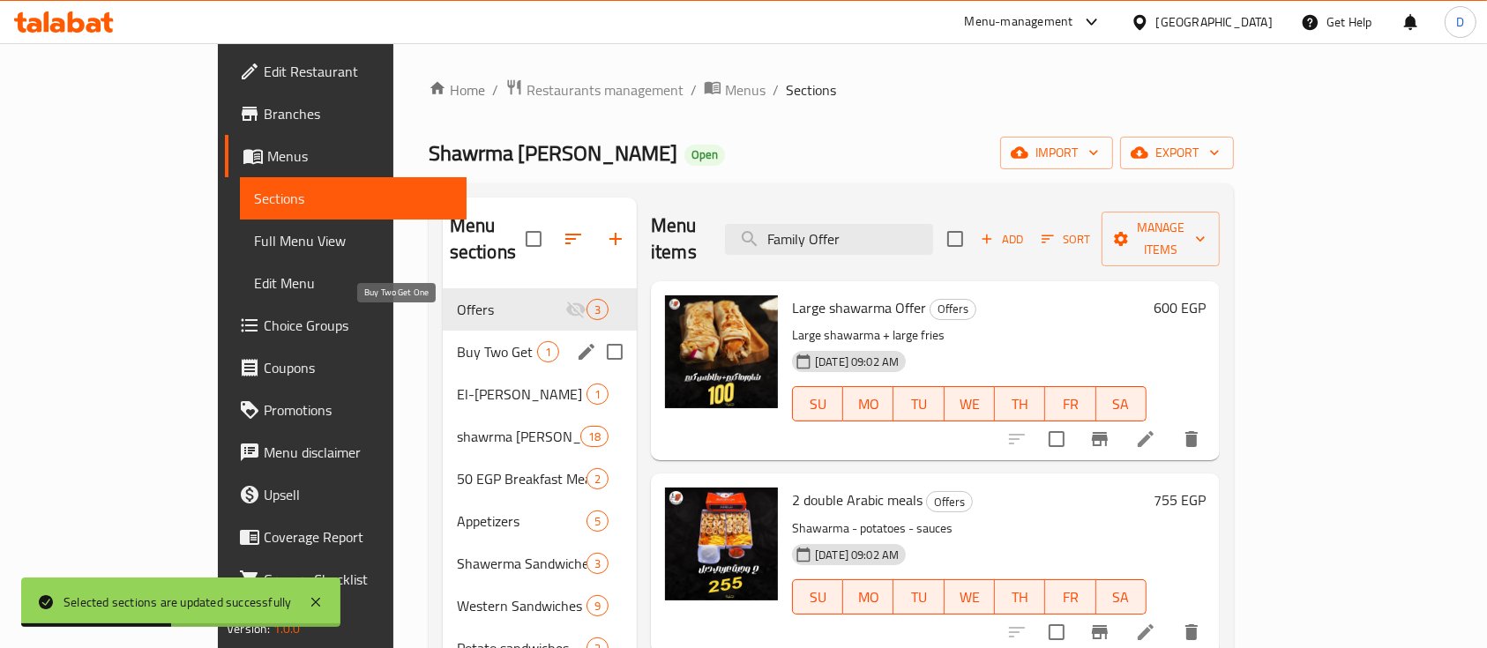
click at [457, 341] on span "Buy Two Get One" at bounding box center [497, 351] width 80 height 21
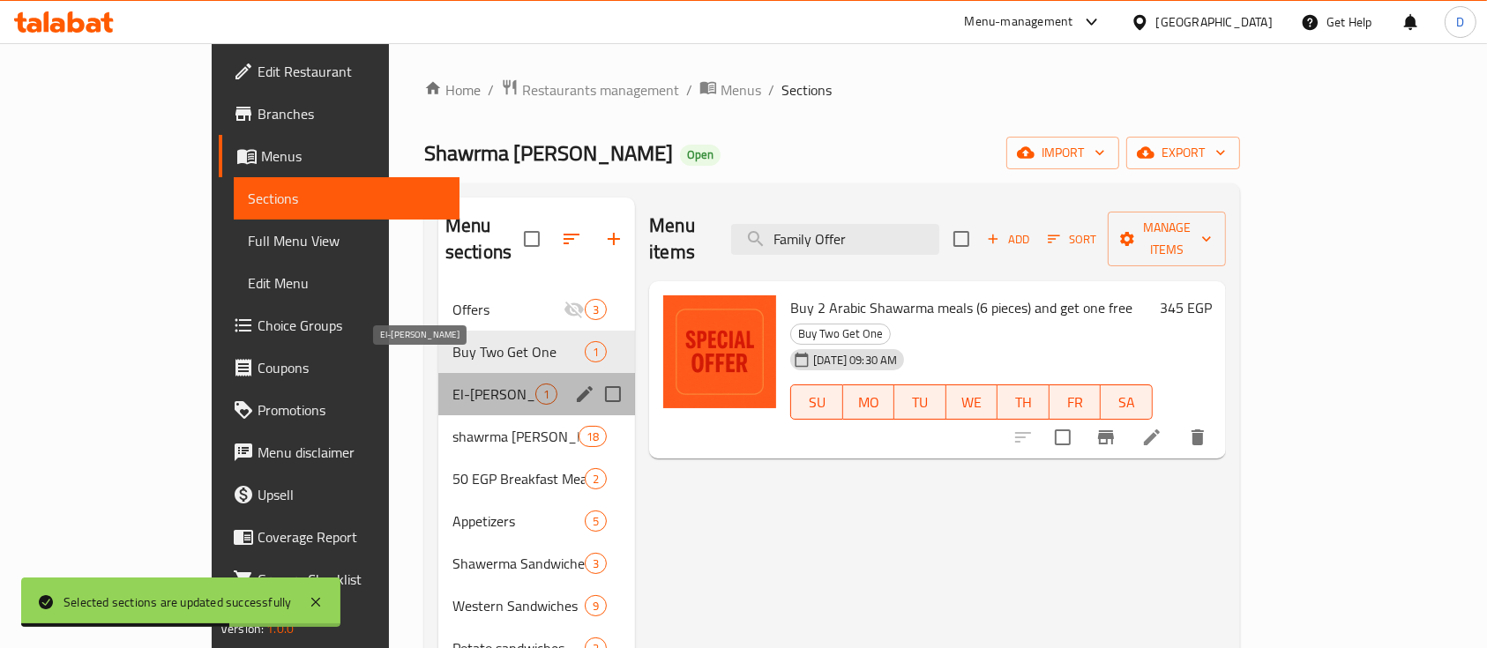
click at [453, 384] on span "El-Maria" at bounding box center [494, 394] width 83 height 21
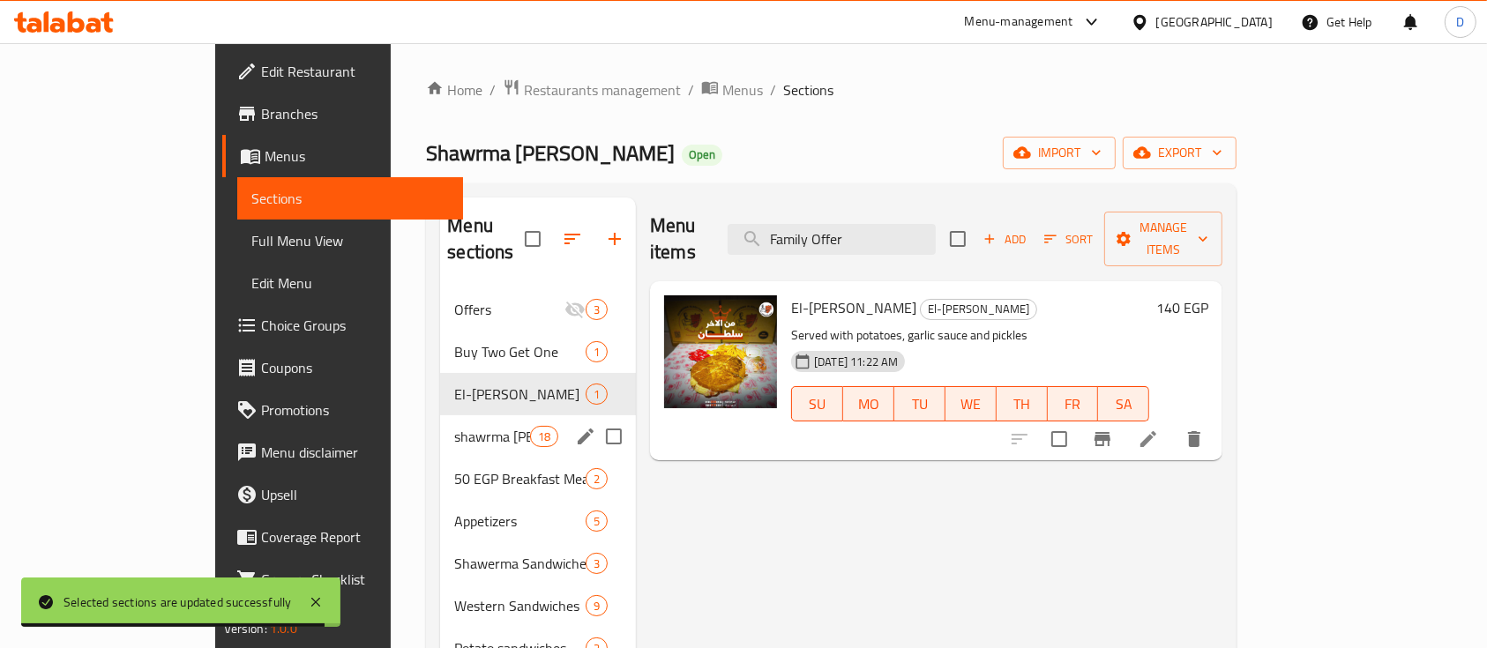
click at [440, 420] on div "shawrma al soltan Offers 18" at bounding box center [538, 437] width 196 height 42
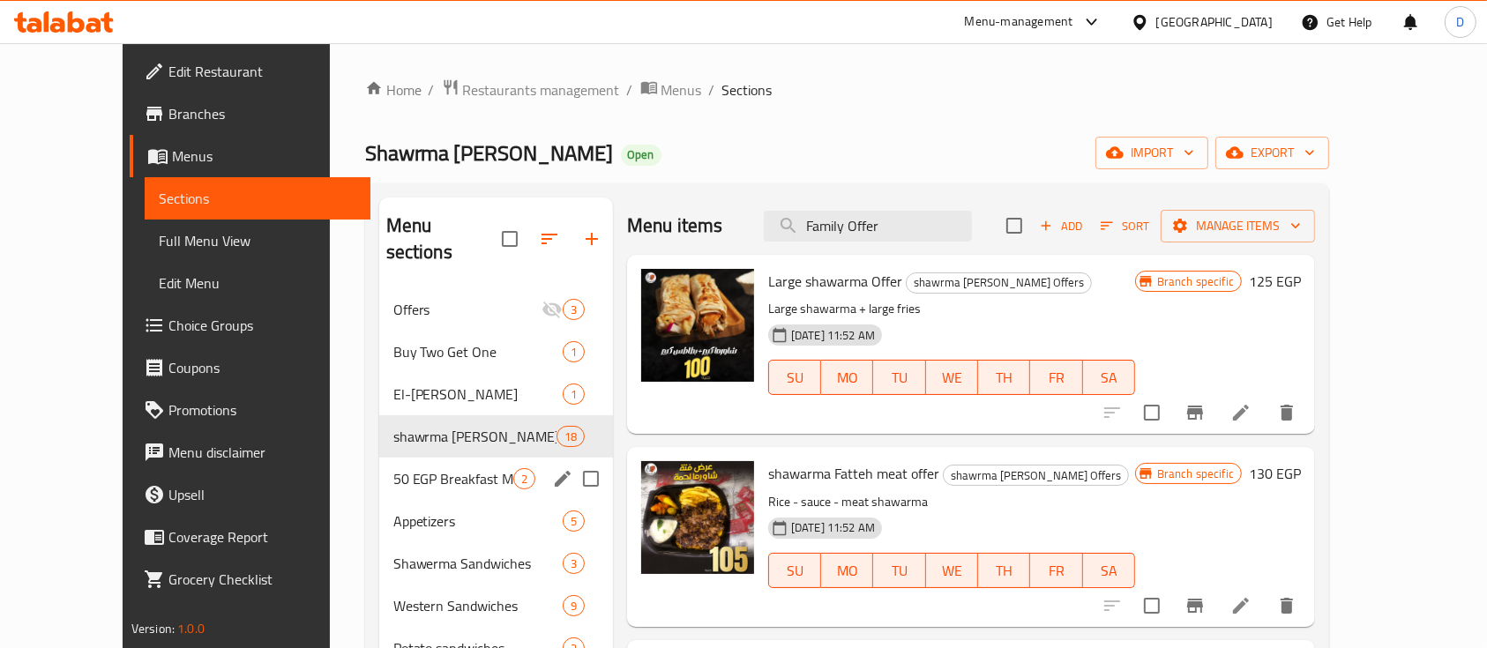
click at [424, 462] on div "50 EGP Breakfast Meals 2" at bounding box center [496, 479] width 234 height 42
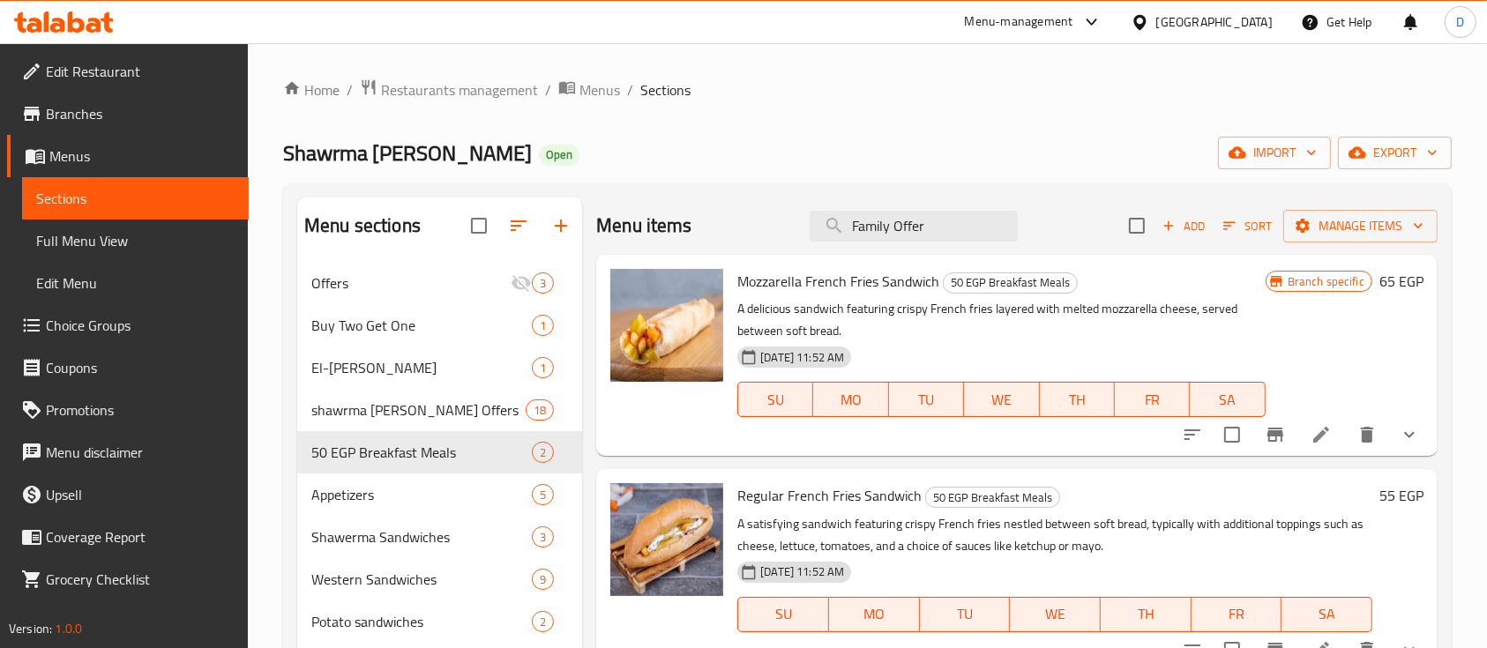
click at [71, 18] on icon at bounding box center [76, 21] width 17 height 21
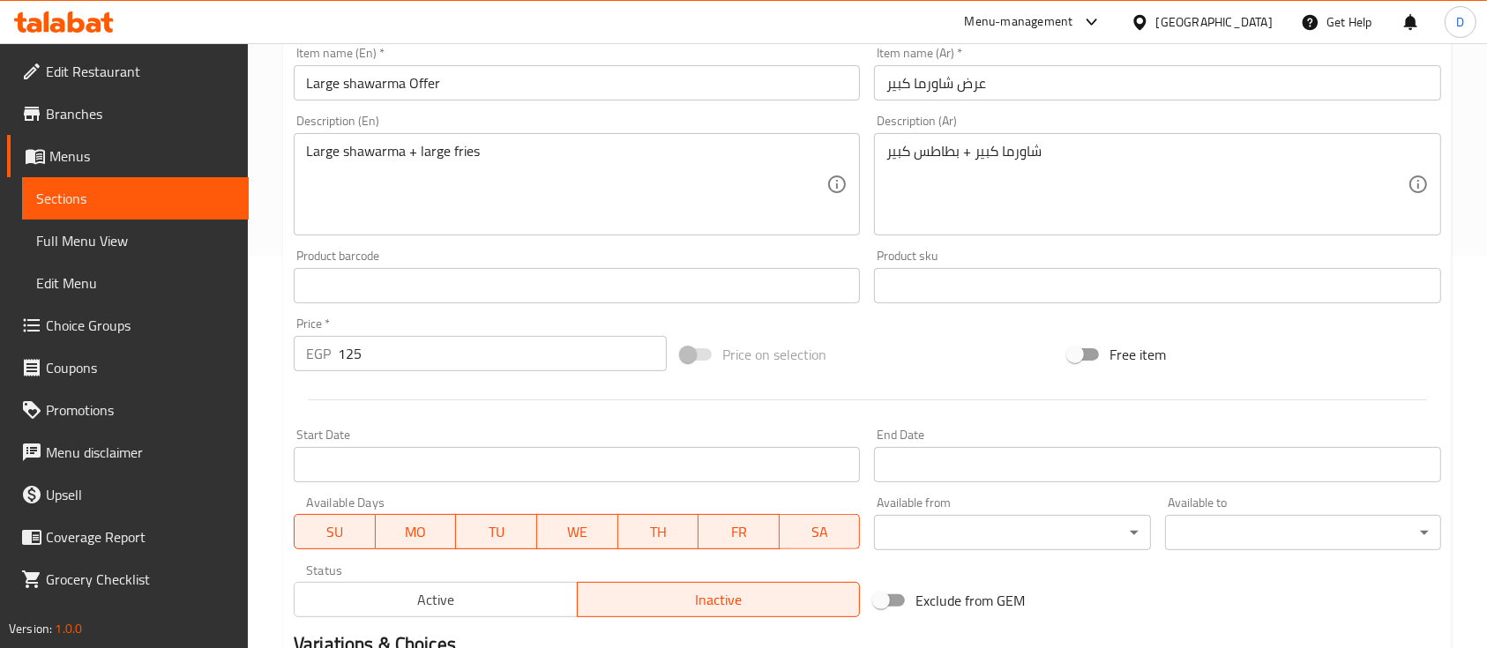
scroll to position [623, 0]
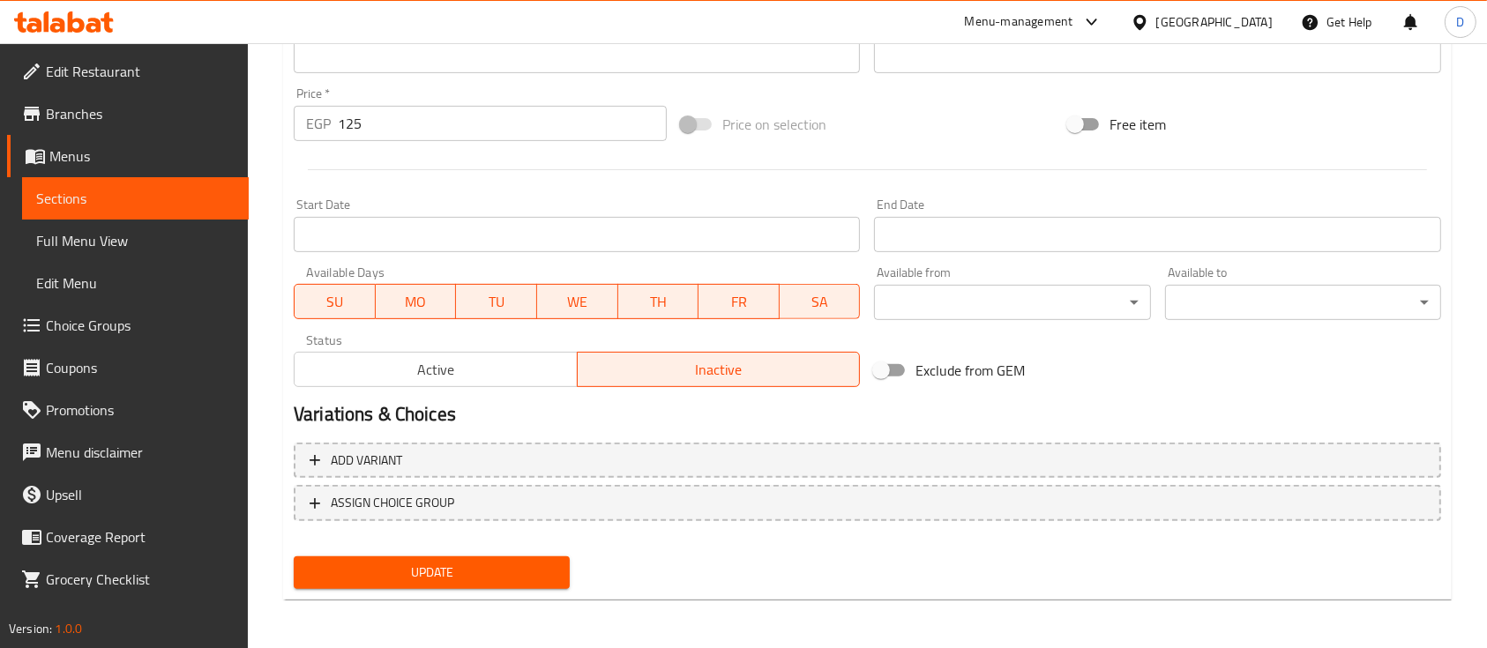
click at [483, 386] on button "Active" at bounding box center [436, 369] width 284 height 35
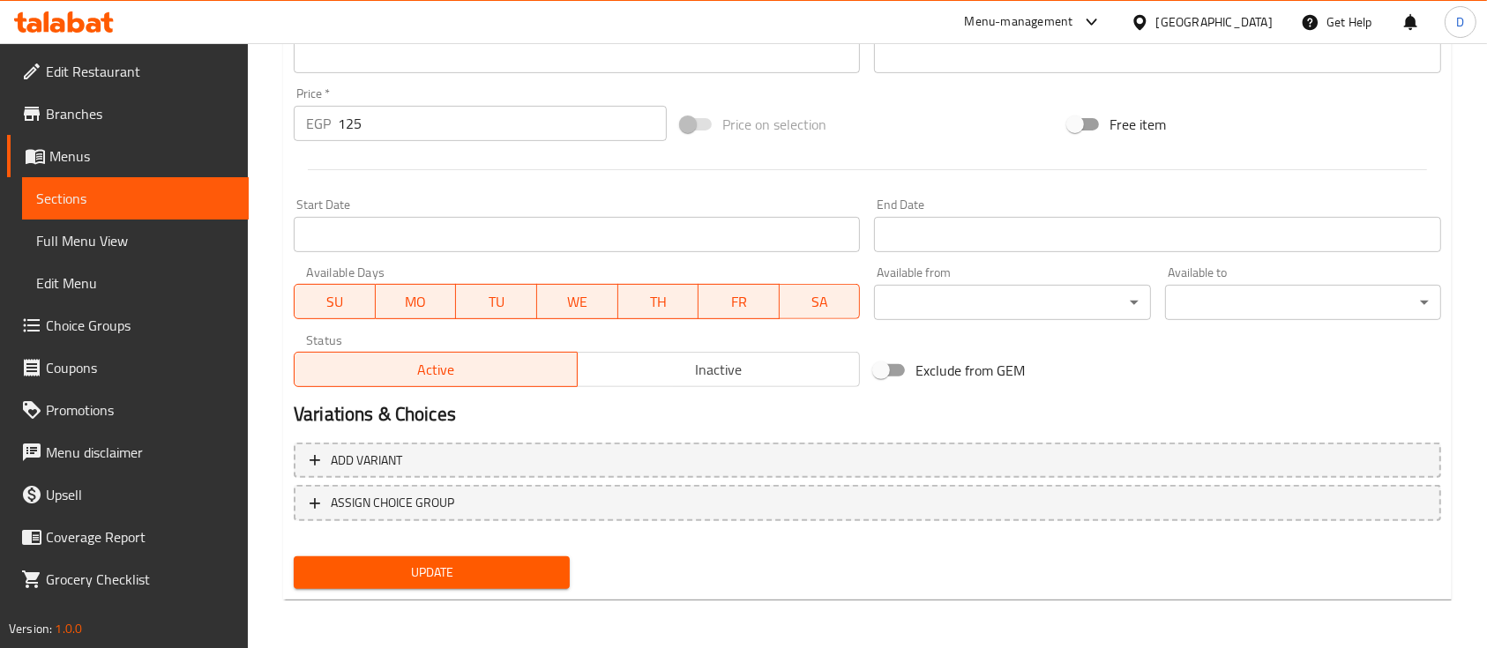
click at [473, 558] on button "Update" at bounding box center [432, 573] width 276 height 33
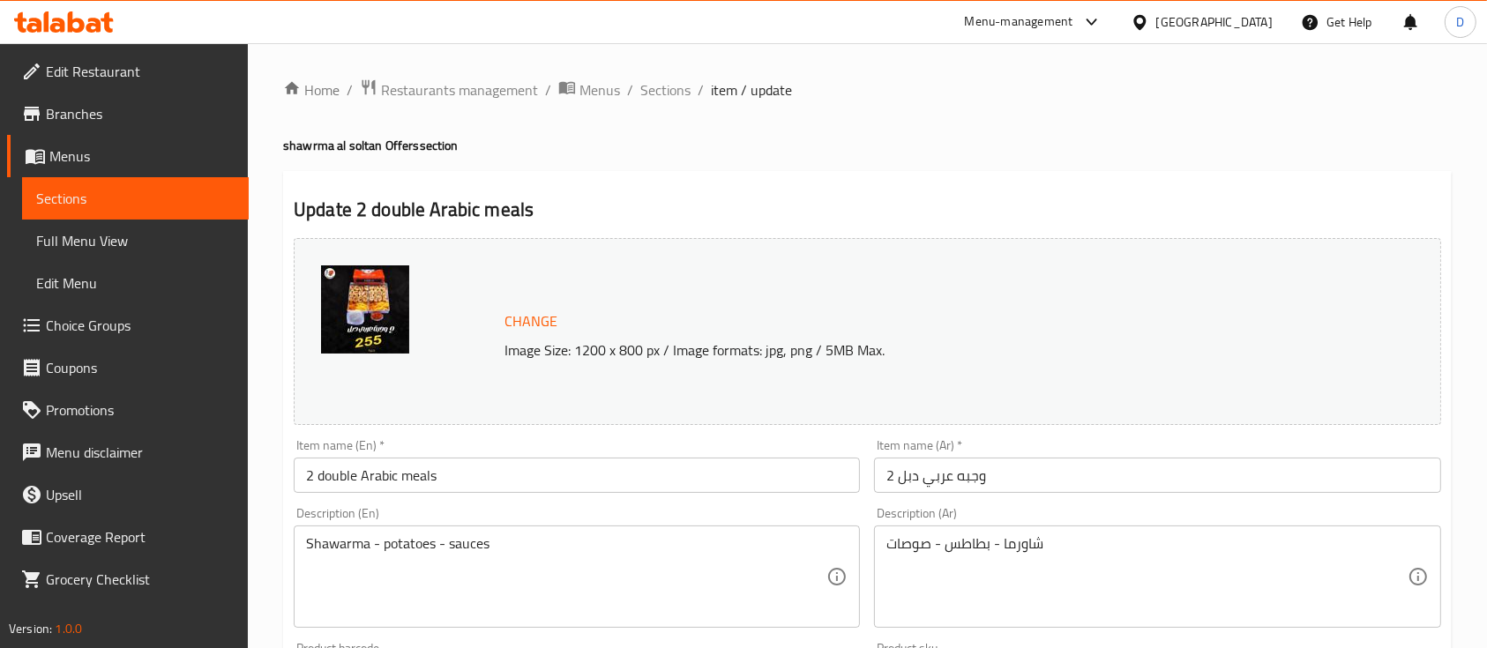
scroll to position [623, 0]
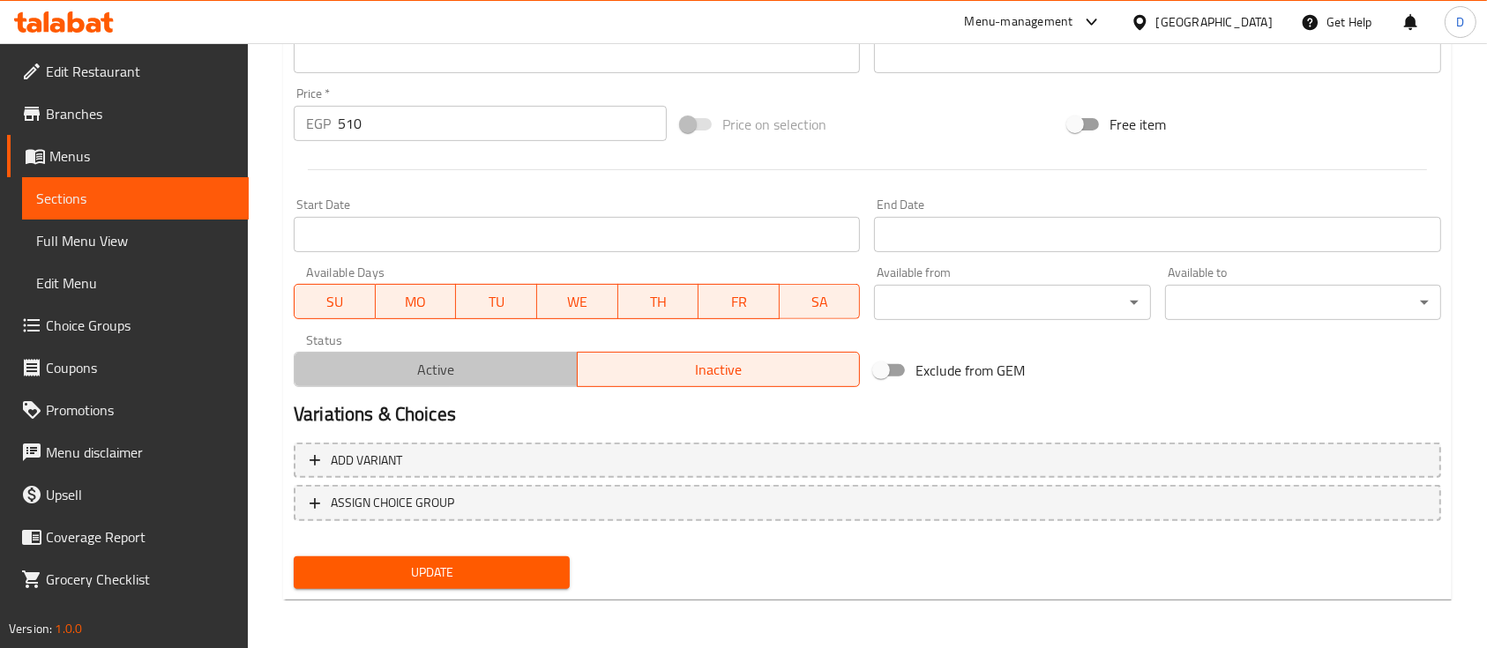
click at [448, 369] on span "Active" at bounding box center [436, 370] width 269 height 26
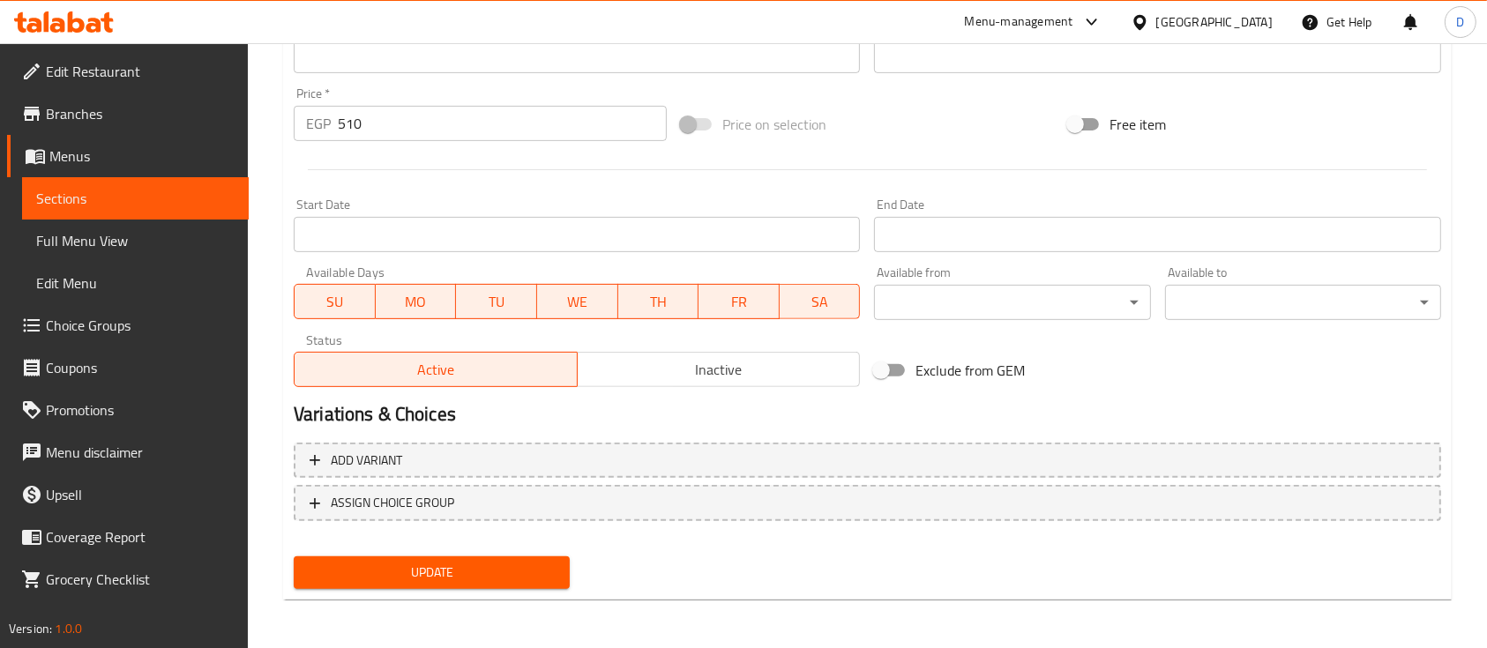
click at [480, 581] on span "Update" at bounding box center [432, 573] width 248 height 22
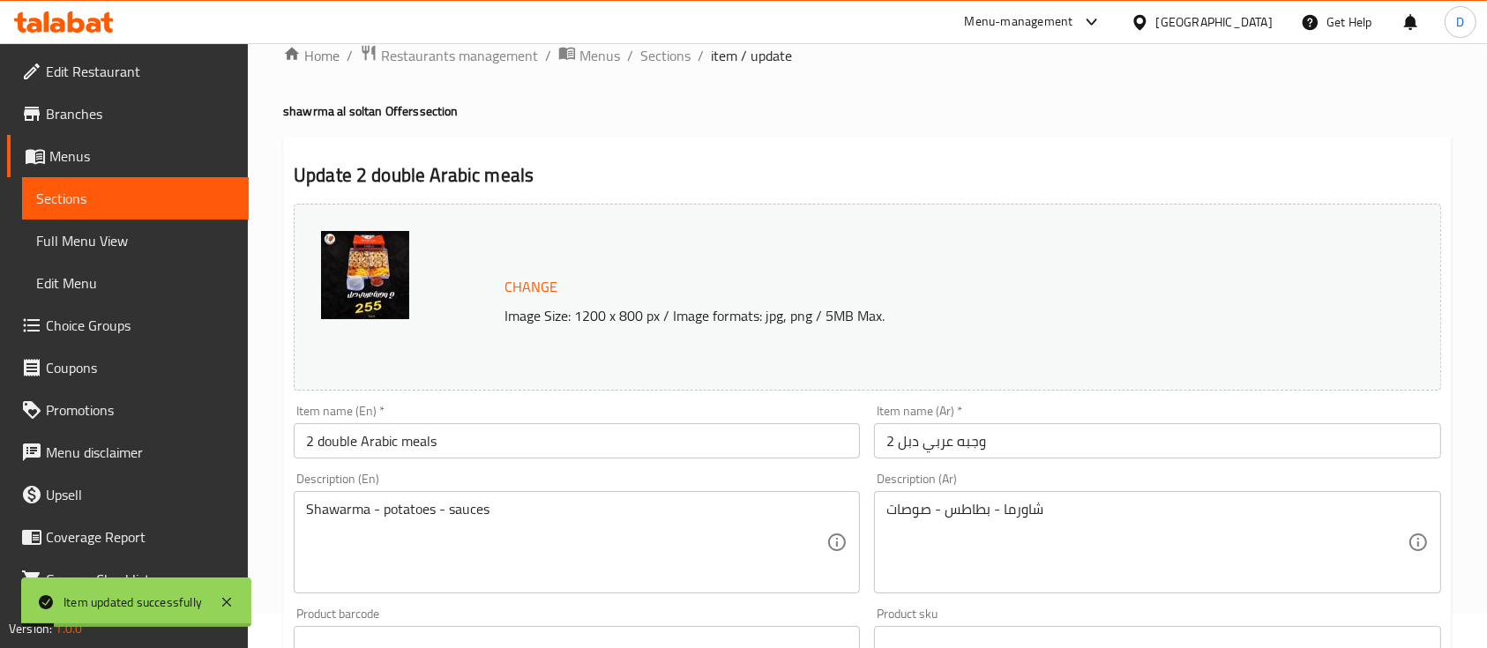
scroll to position [0, 0]
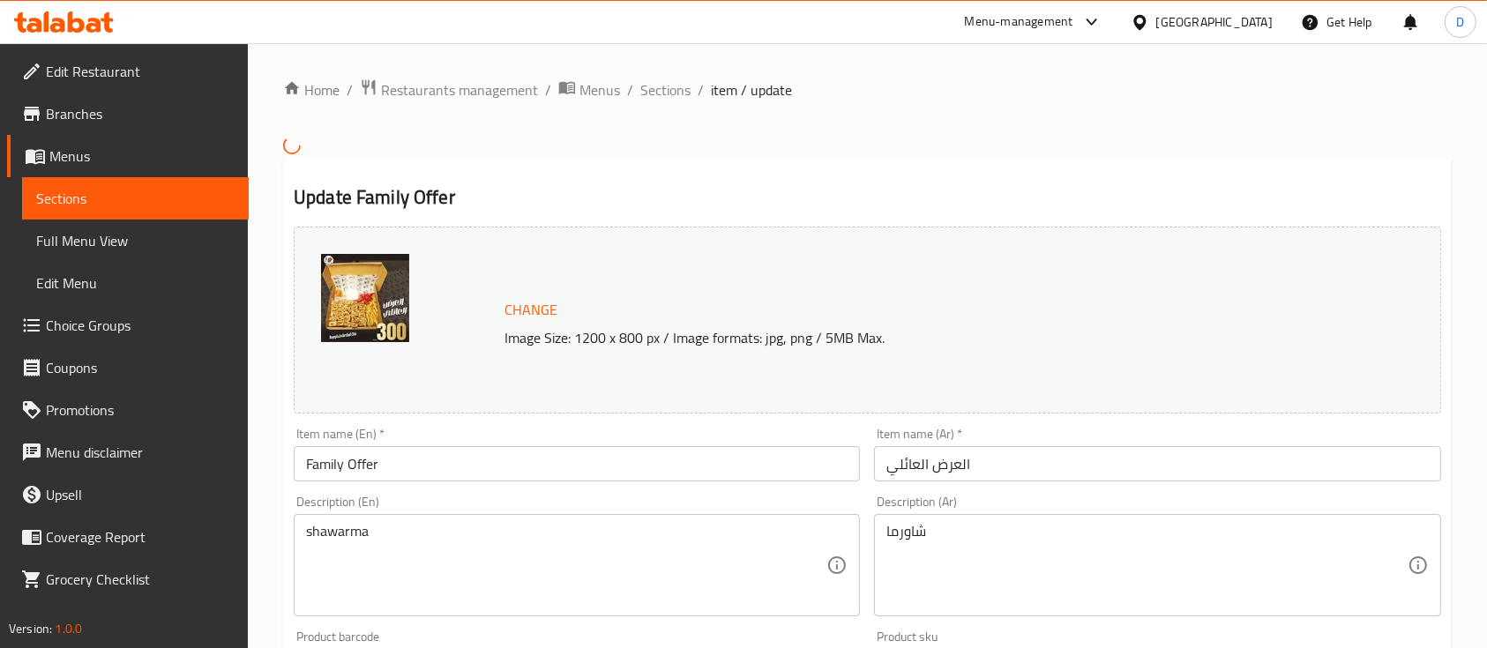
scroll to position [470, 0]
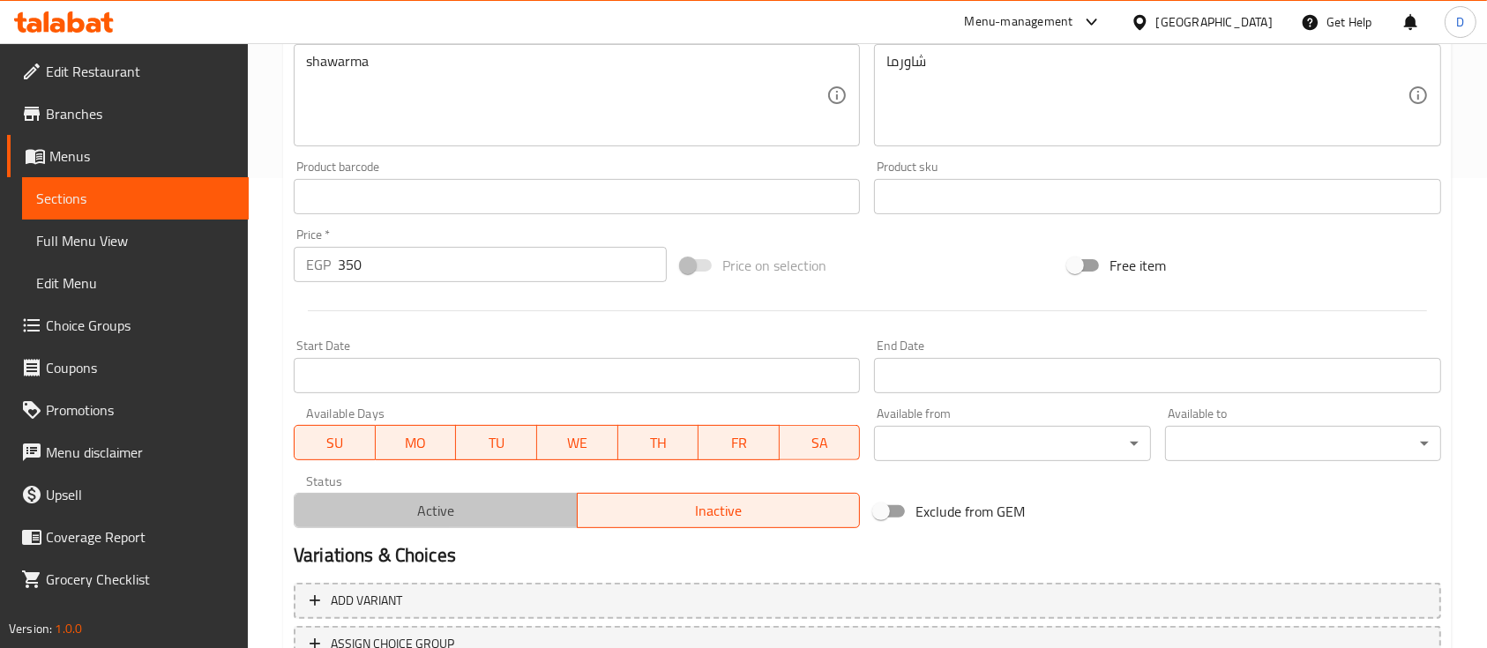
click at [420, 498] on span "Active" at bounding box center [436, 511] width 269 height 26
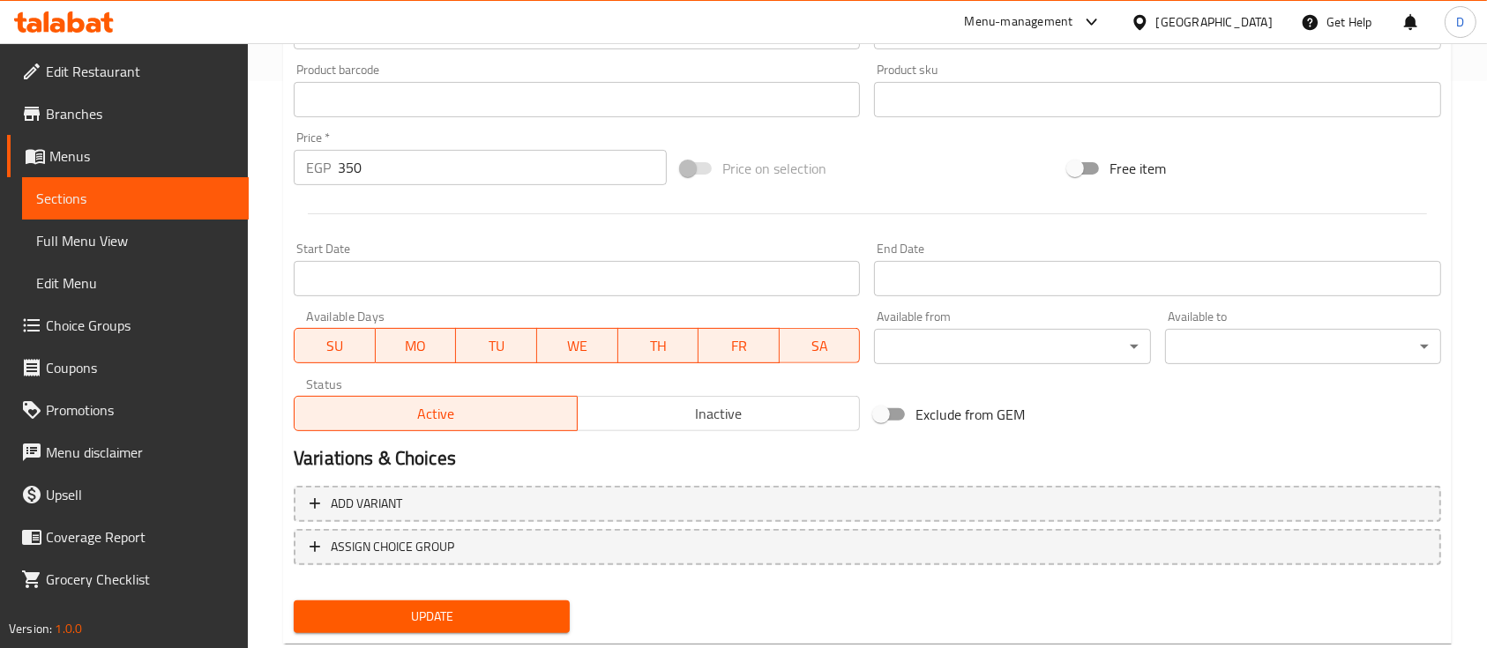
scroll to position [611, 0]
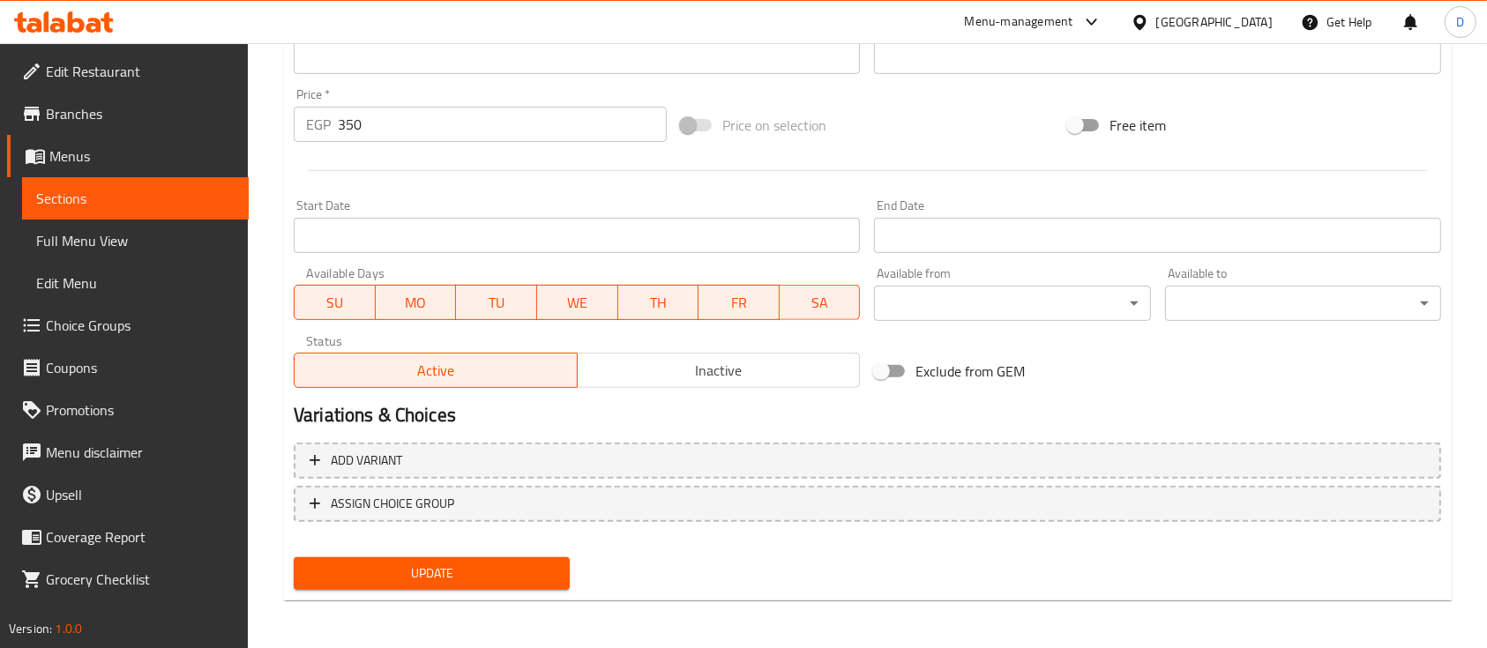
click at [438, 573] on span "Update" at bounding box center [432, 574] width 248 height 22
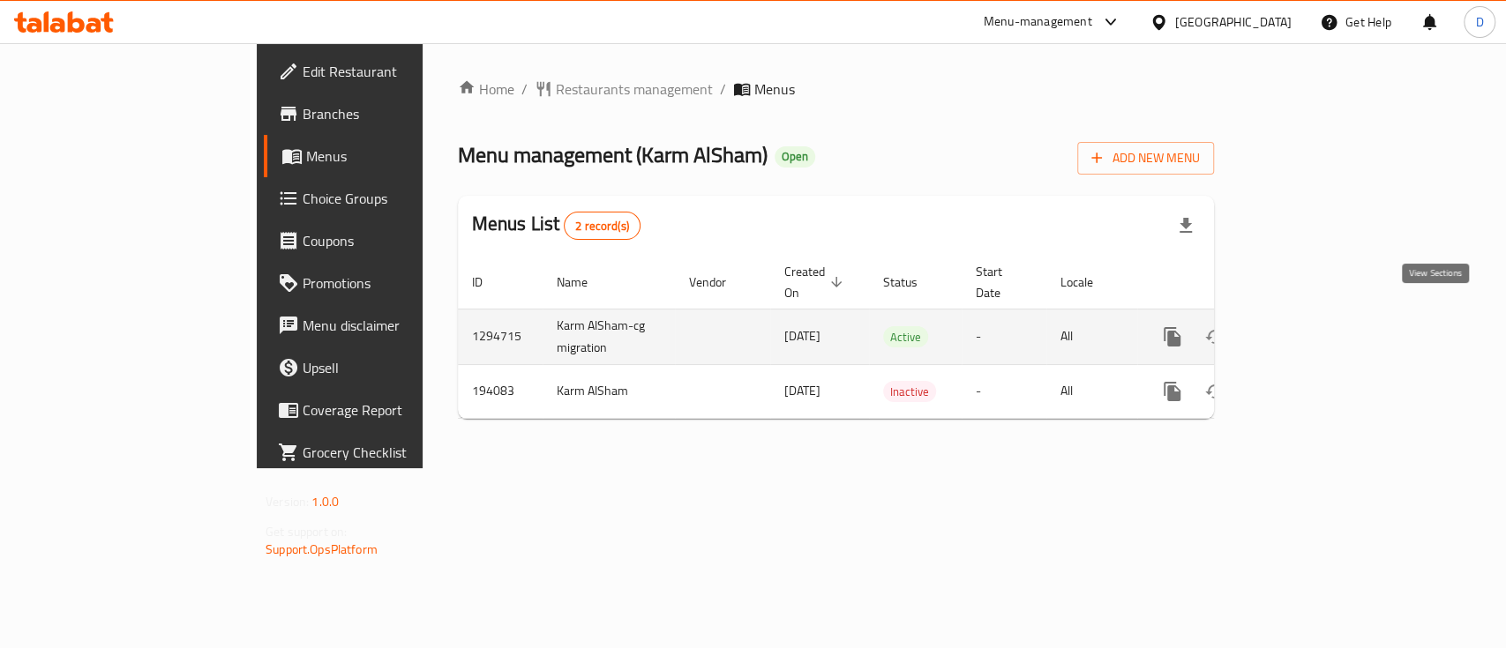
click at [1321, 317] on link "enhanced table" at bounding box center [1299, 337] width 42 height 42
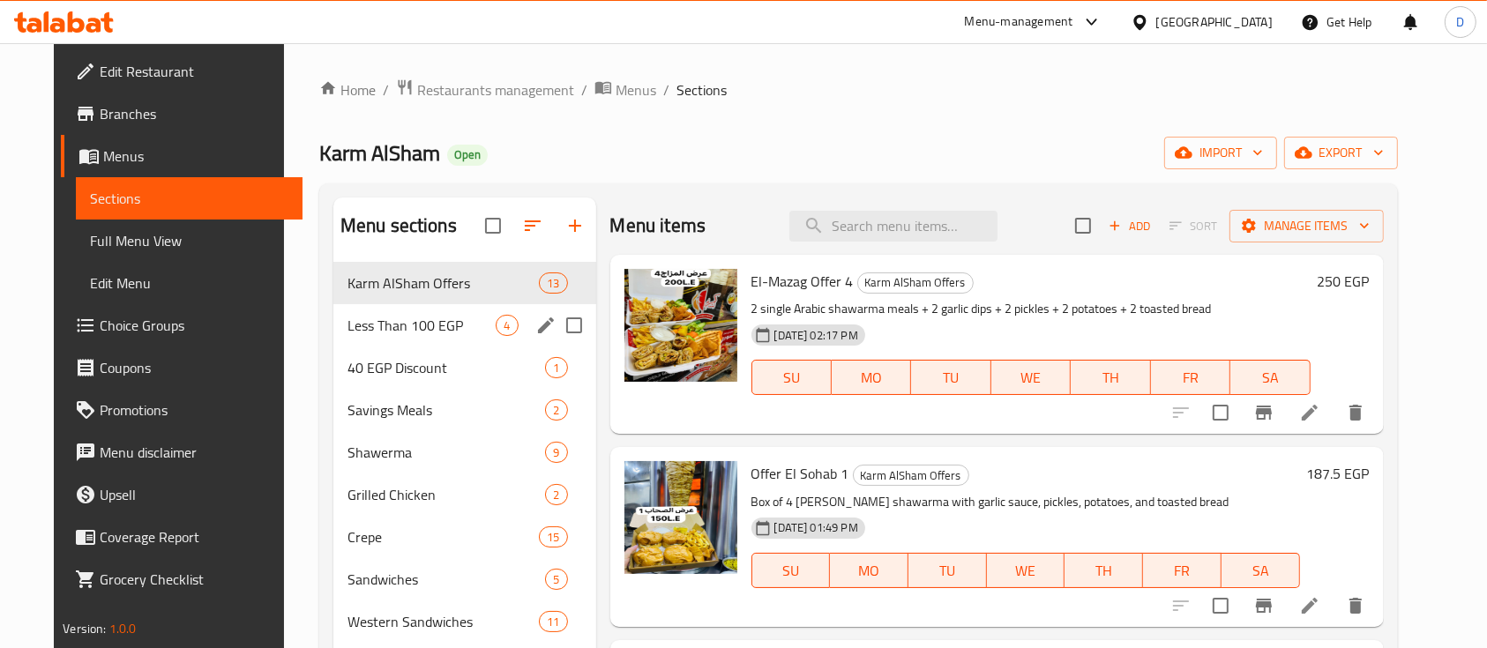
click at [407, 317] on span "Less Than 100 EGP" at bounding box center [422, 325] width 149 height 21
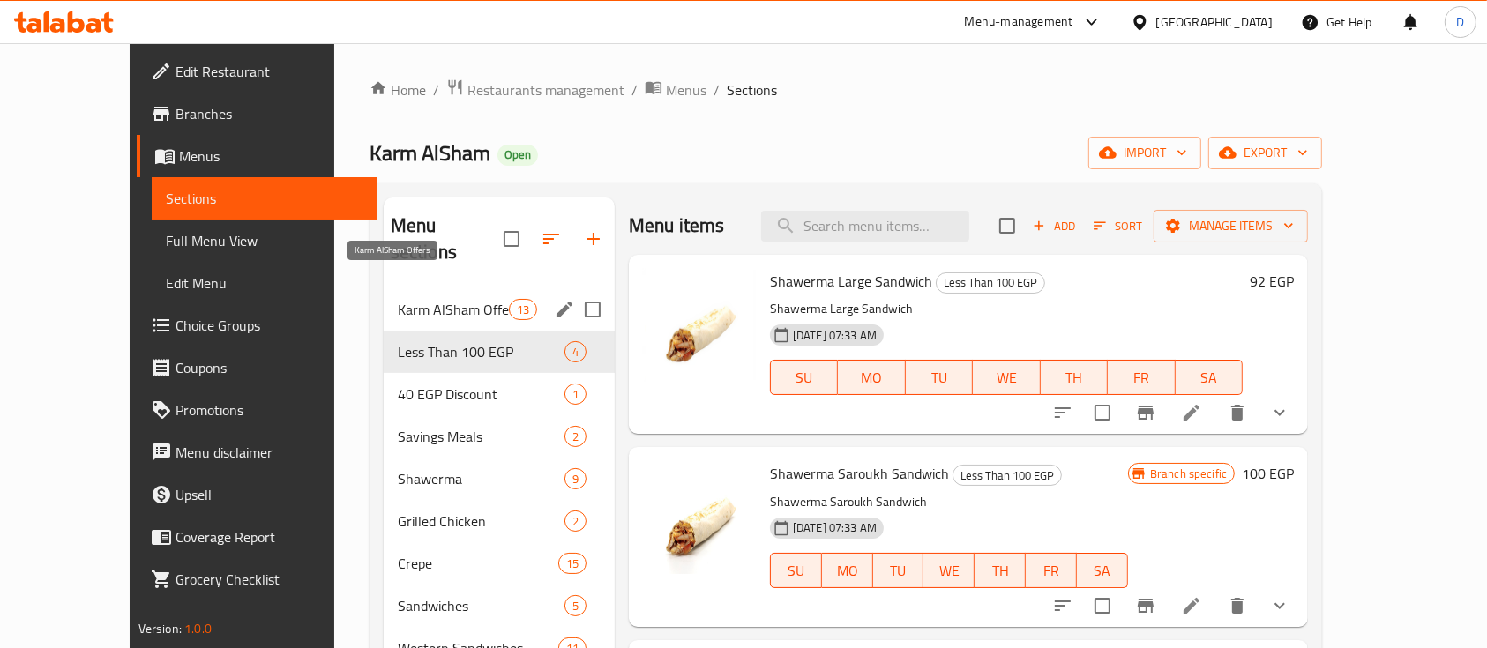
click at [398, 299] on span "Karm AlSham Offers" at bounding box center [453, 309] width 111 height 21
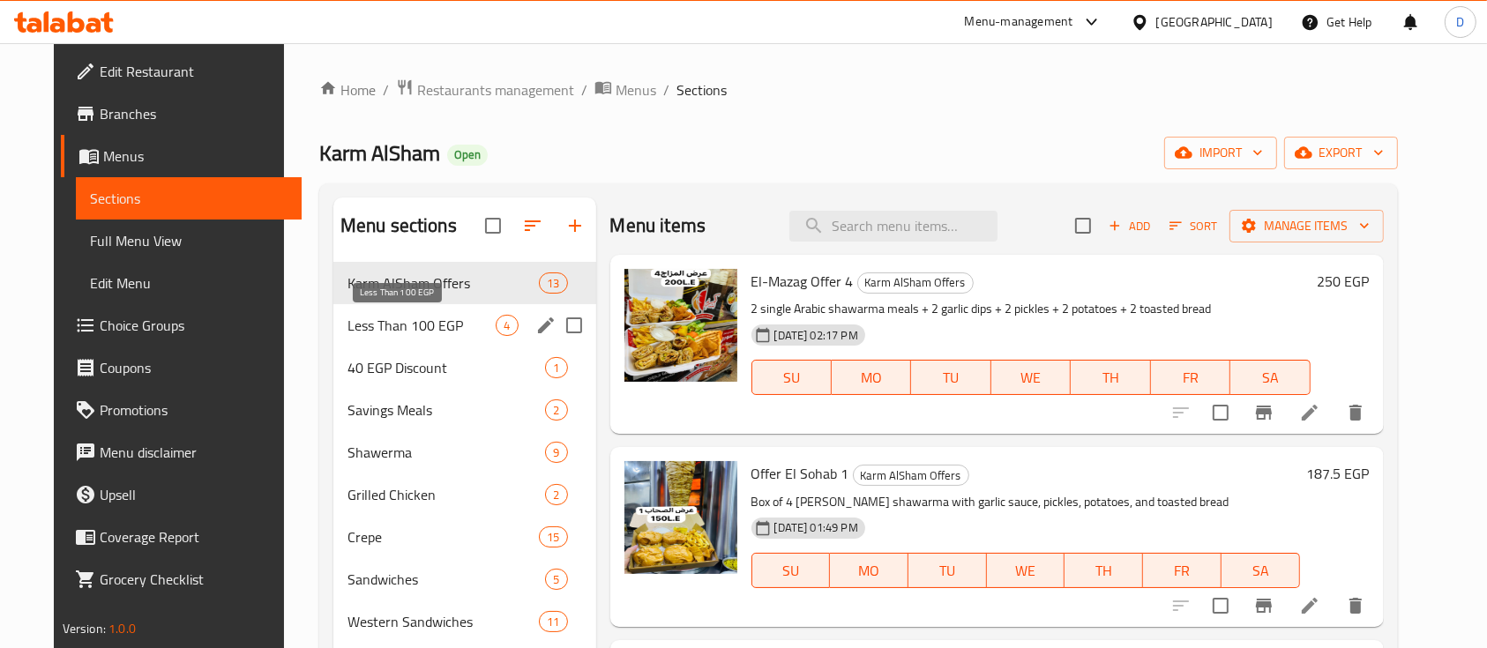
click at [348, 315] on span "Less Than 100 EGP" at bounding box center [422, 325] width 149 height 21
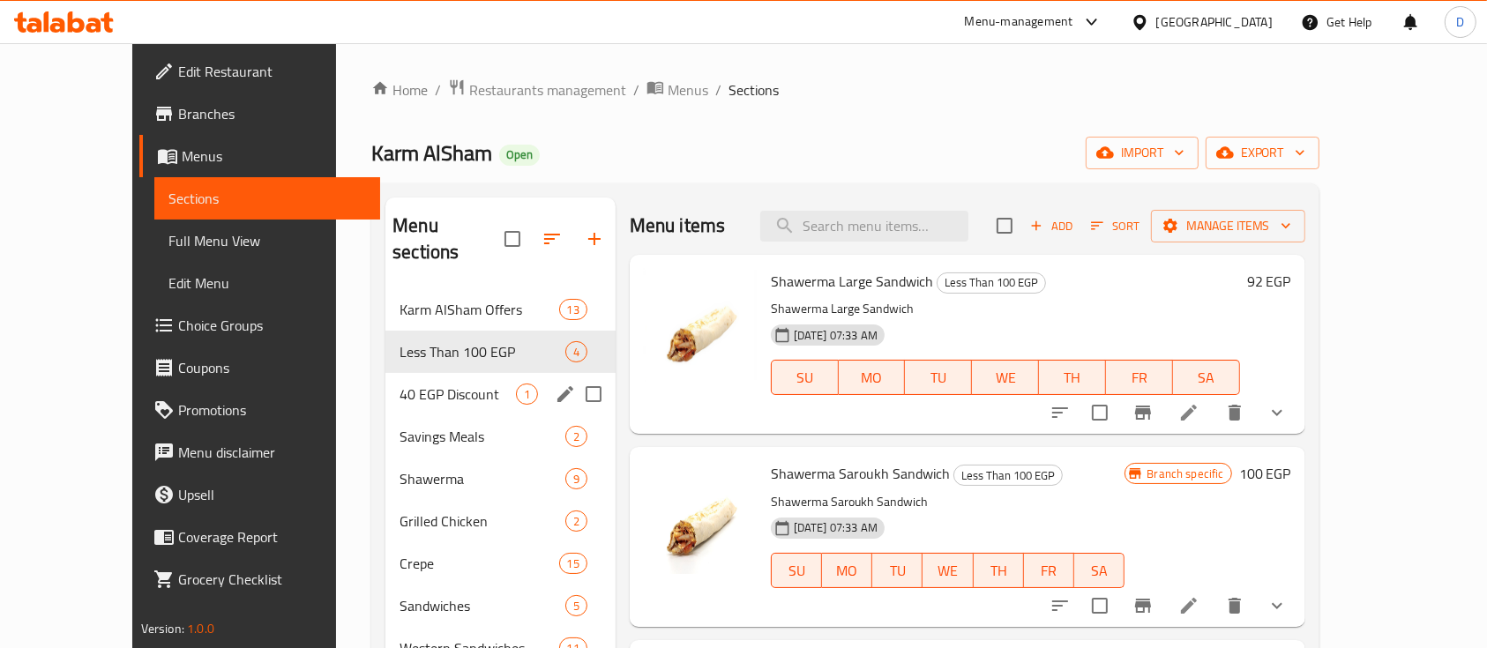
click at [386, 346] on div "Karm AlSham Offers 13 Less Than 100 EGP 4 40 EGP Discount 1 Savings Meals 2 Sha…" at bounding box center [501, 542] width 230 height 508
click at [386, 345] on div "Less Than 100 EGP 4" at bounding box center [501, 352] width 230 height 42
click at [400, 384] on span "40 EGP Discount" at bounding box center [458, 394] width 116 height 21
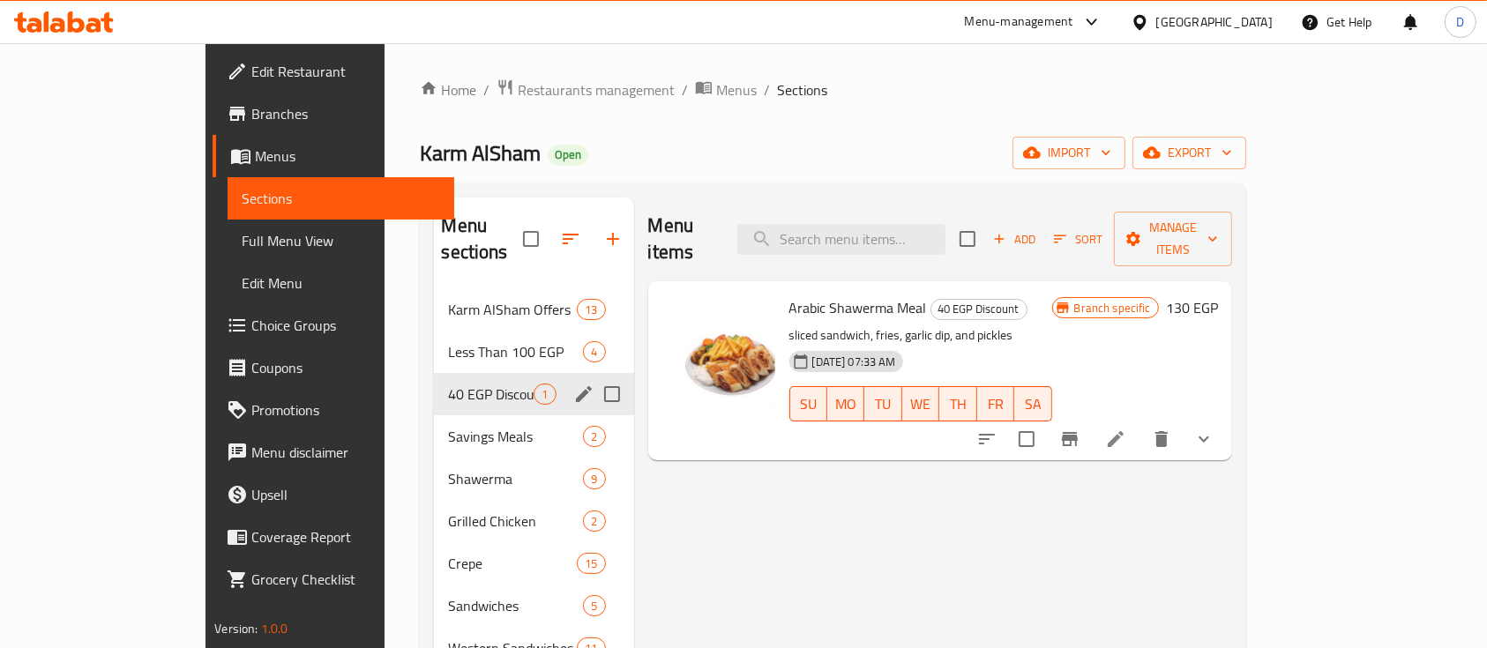
click at [434, 416] on div "Savings Meals 2" at bounding box center [533, 437] width 199 height 42
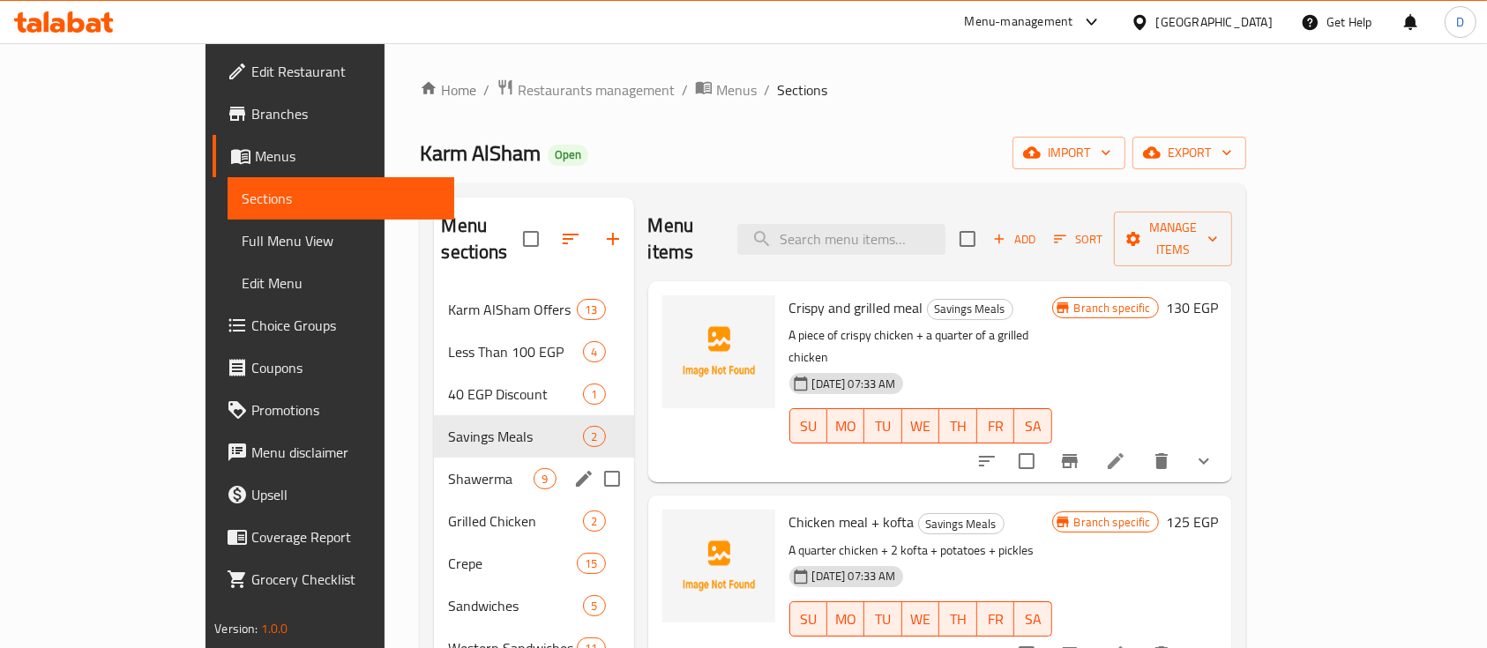
click at [448, 468] on span "Shawerma" at bounding box center [491, 478] width 86 height 21
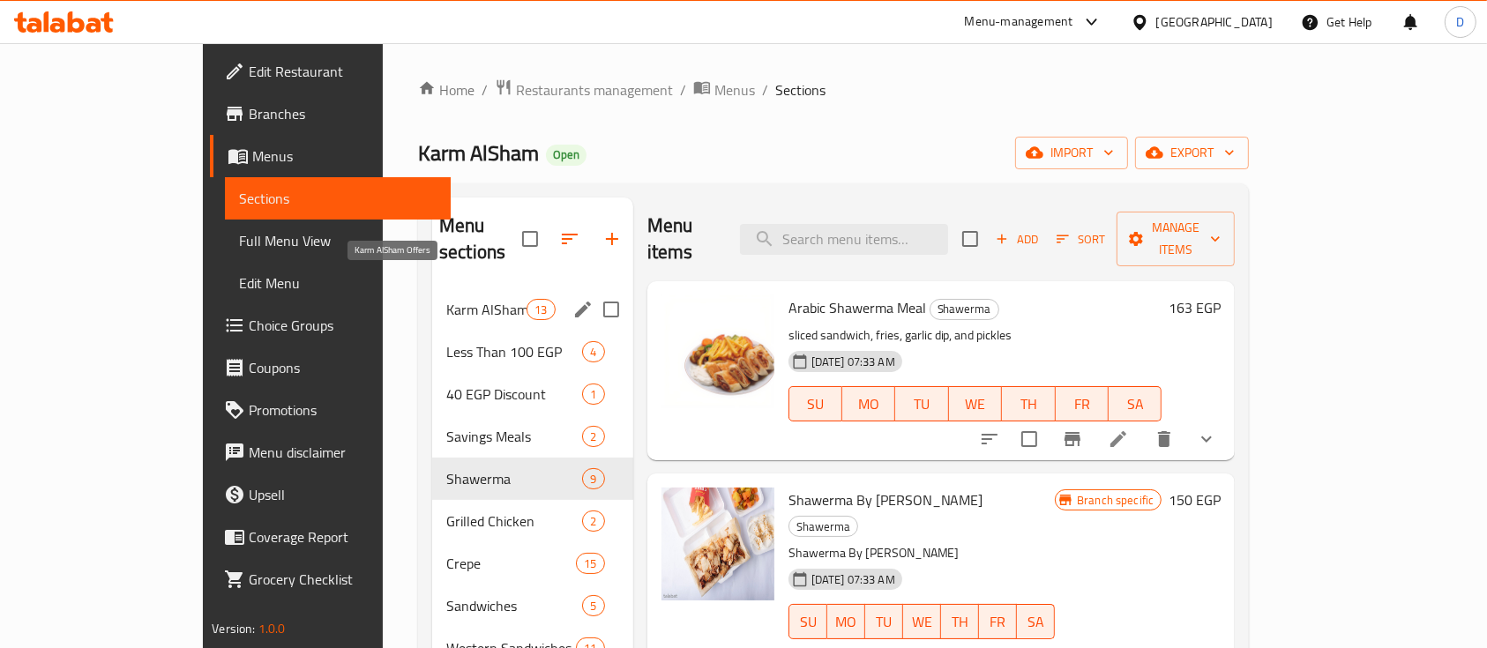
click at [446, 299] on span "Karm AlSham Offers" at bounding box center [486, 309] width 80 height 21
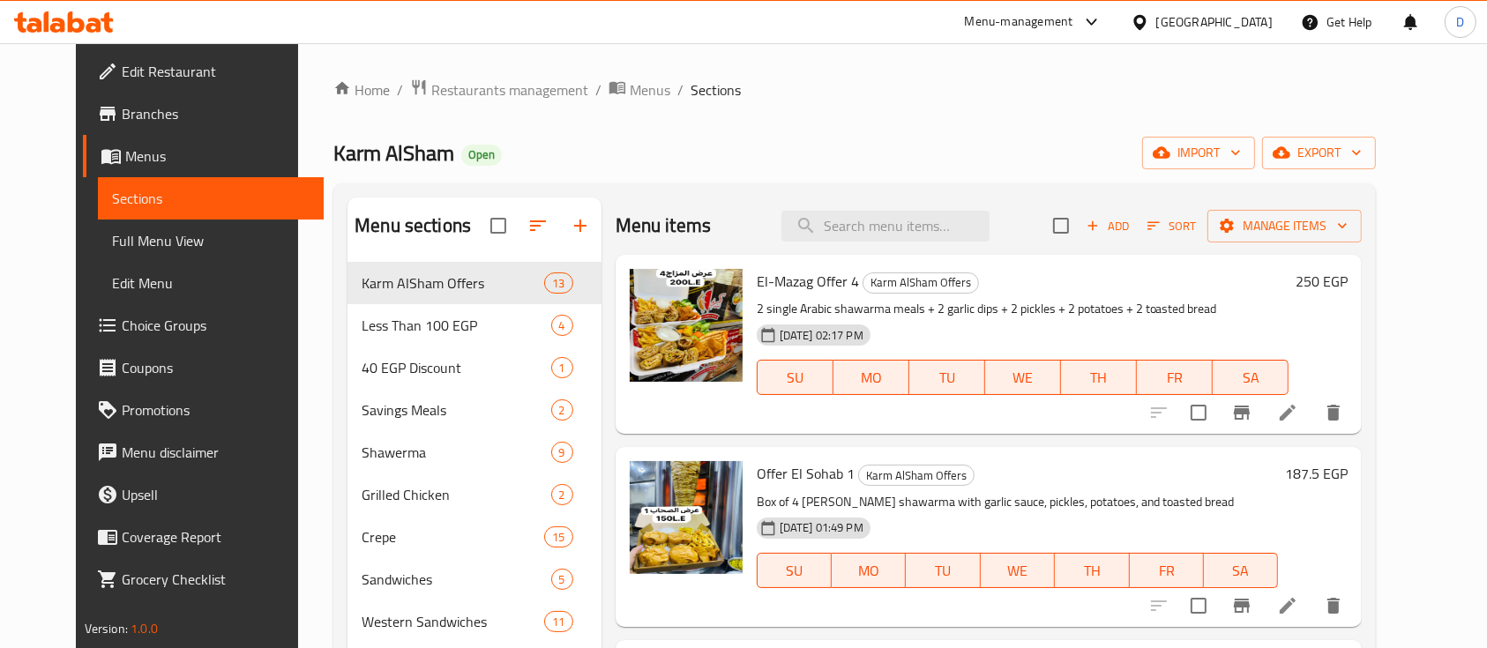
click at [757, 466] on span "Offer El Sohab 1" at bounding box center [806, 474] width 98 height 26
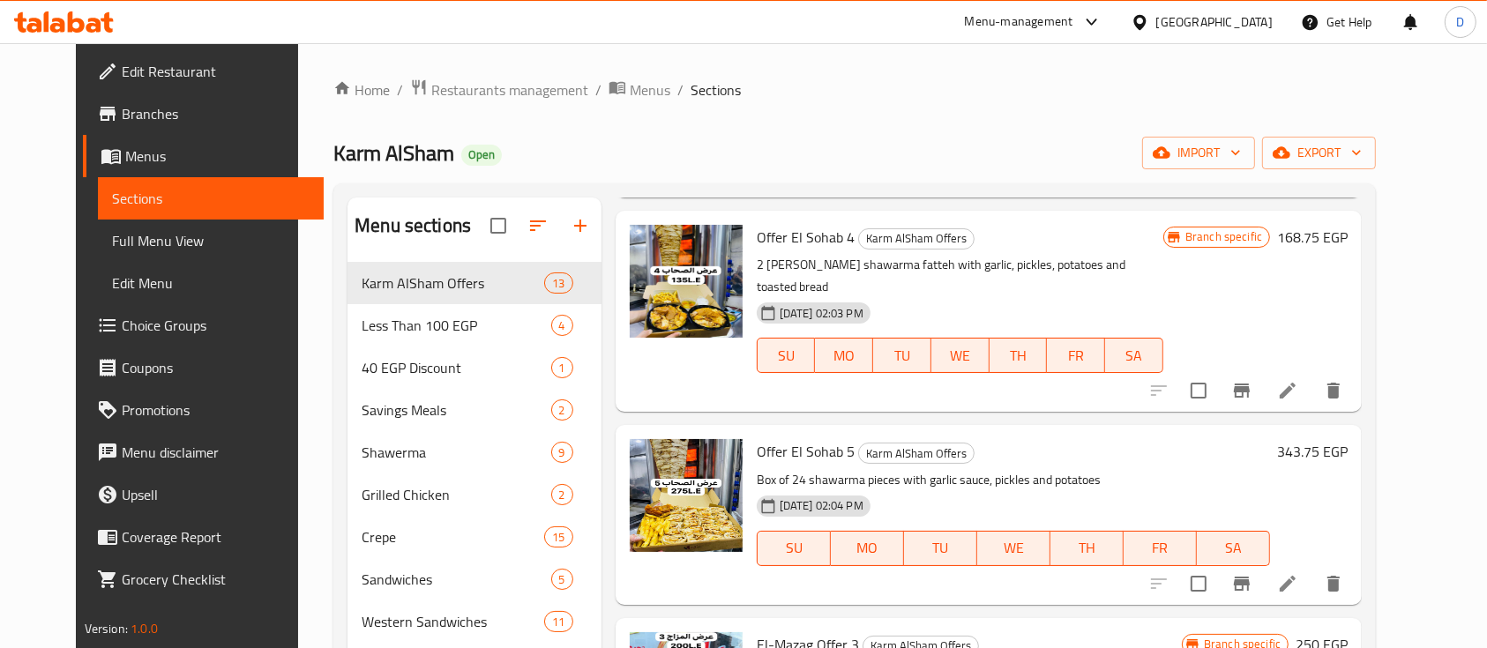
scroll to position [823, 0]
